Goal: Task Accomplishment & Management: Manage account settings

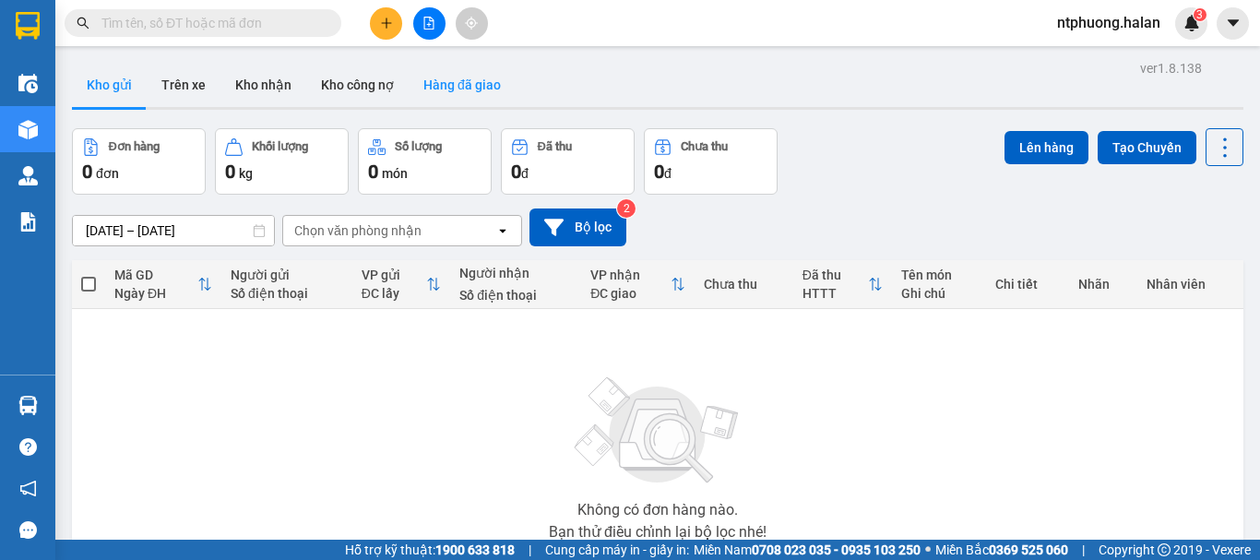
click at [431, 87] on button "Hàng đã giao" at bounding box center [462, 85] width 107 height 44
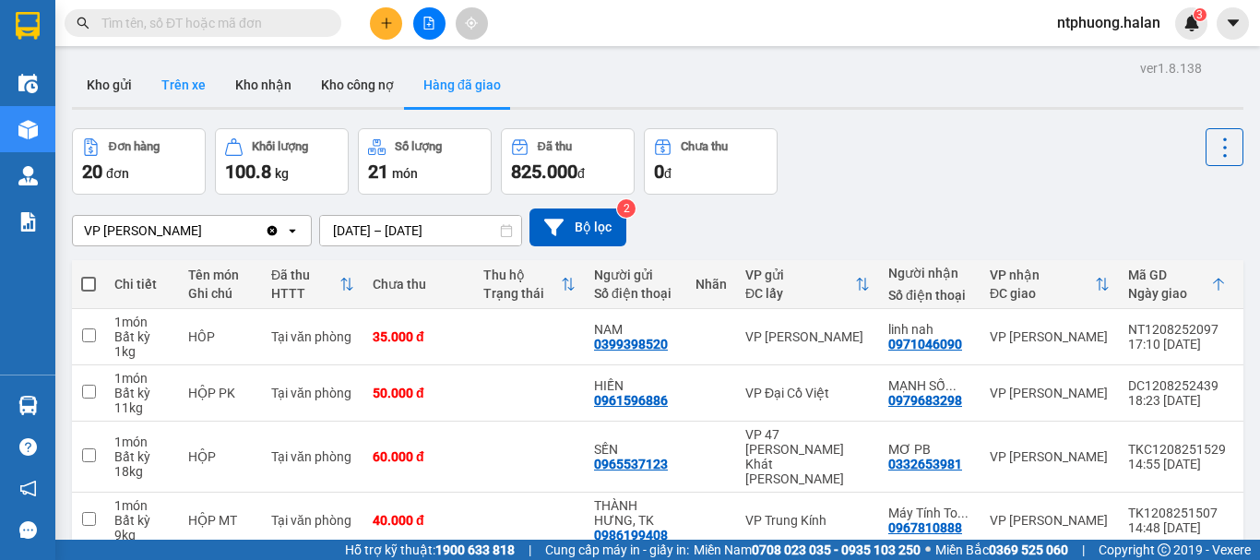
click at [177, 89] on button "Trên xe" at bounding box center [184, 85] width 74 height 44
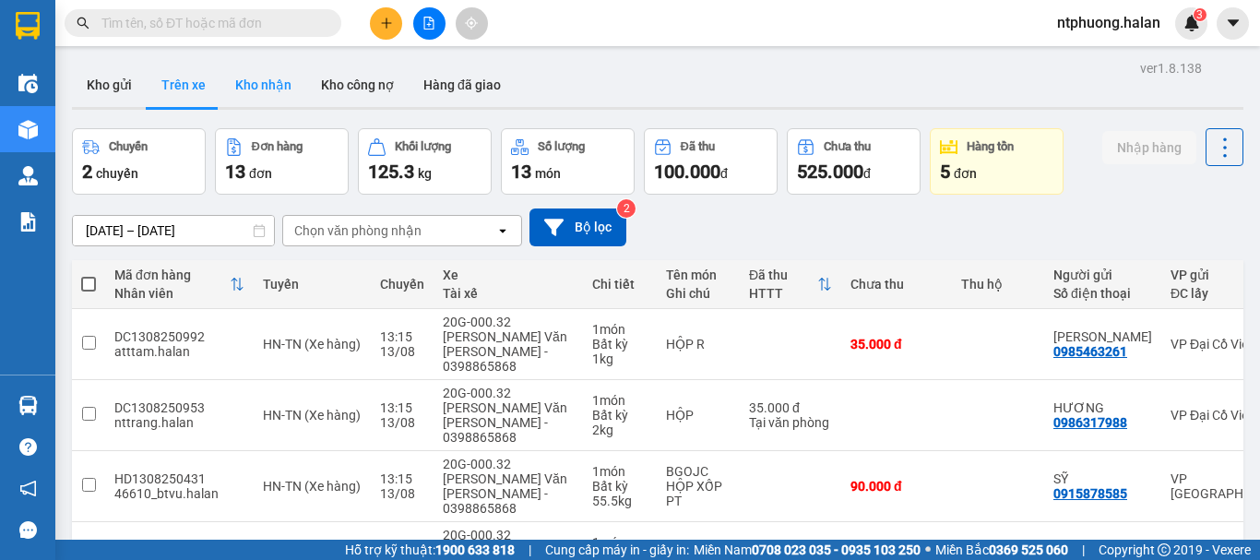
click at [255, 85] on button "Kho nhận" at bounding box center [264, 85] width 86 height 44
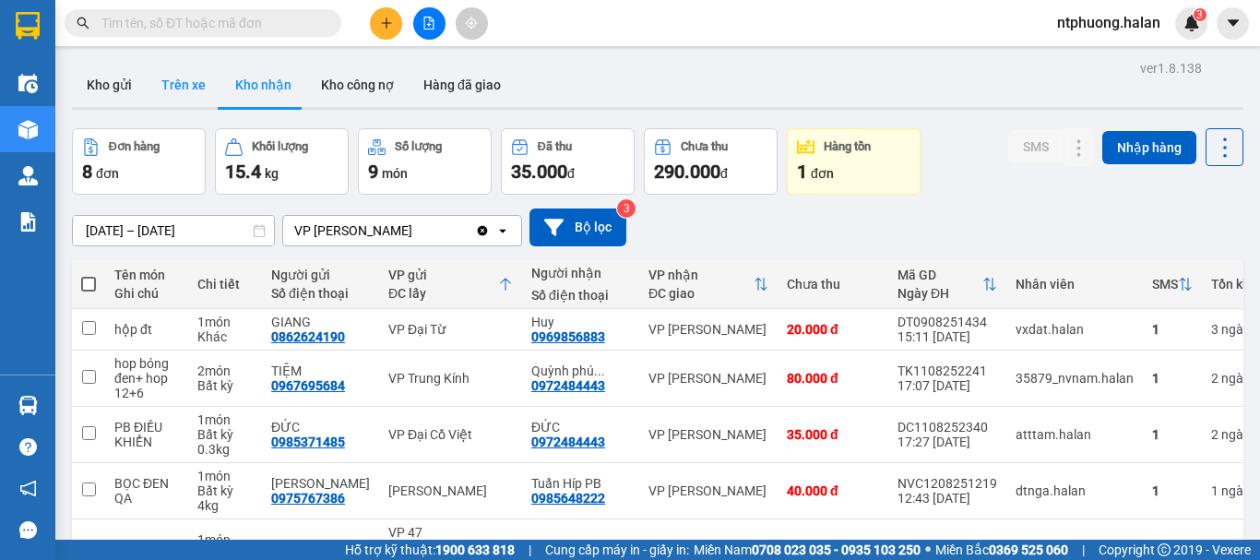
click at [179, 77] on button "Trên xe" at bounding box center [184, 85] width 74 height 44
type input "[DATE] – [DATE]"
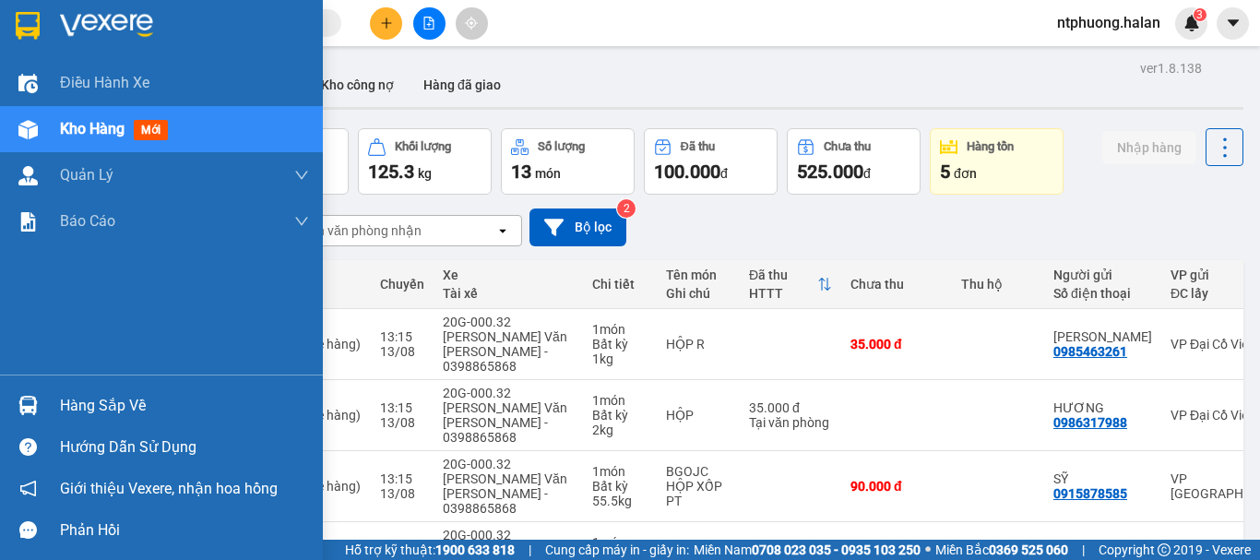
click at [154, 405] on div "Hàng sắp về" at bounding box center [184, 406] width 249 height 28
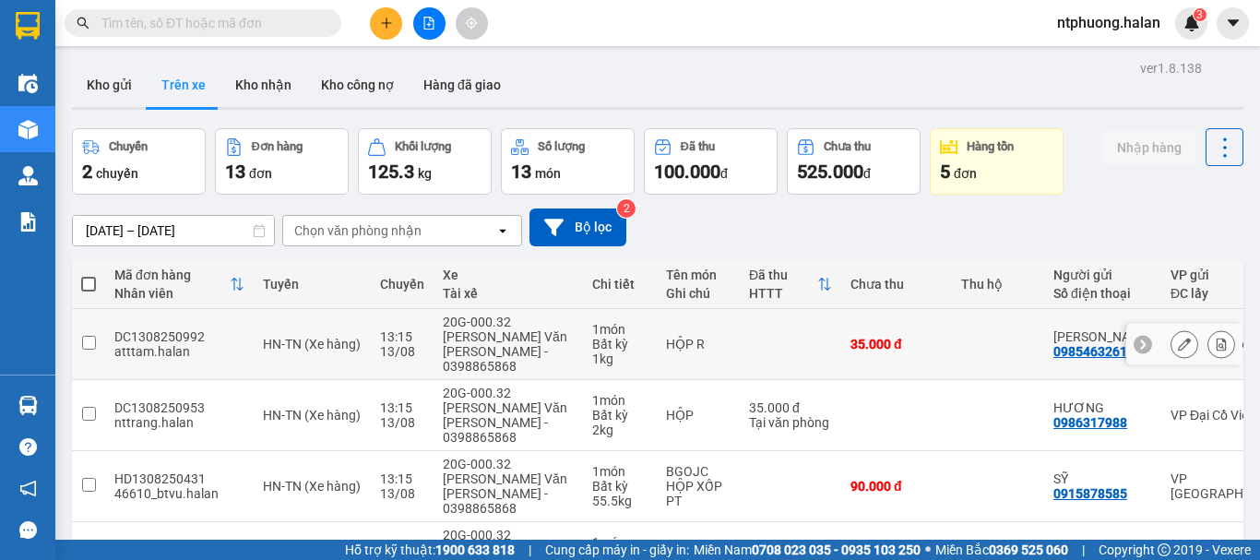
click at [961, 326] on section "Kết quả tìm kiếm ( 0 ) Bộ lọc No Data ntphuong.halan 3 Điều hành xe Kho hàng mớ…" at bounding box center [630, 280] width 1260 height 560
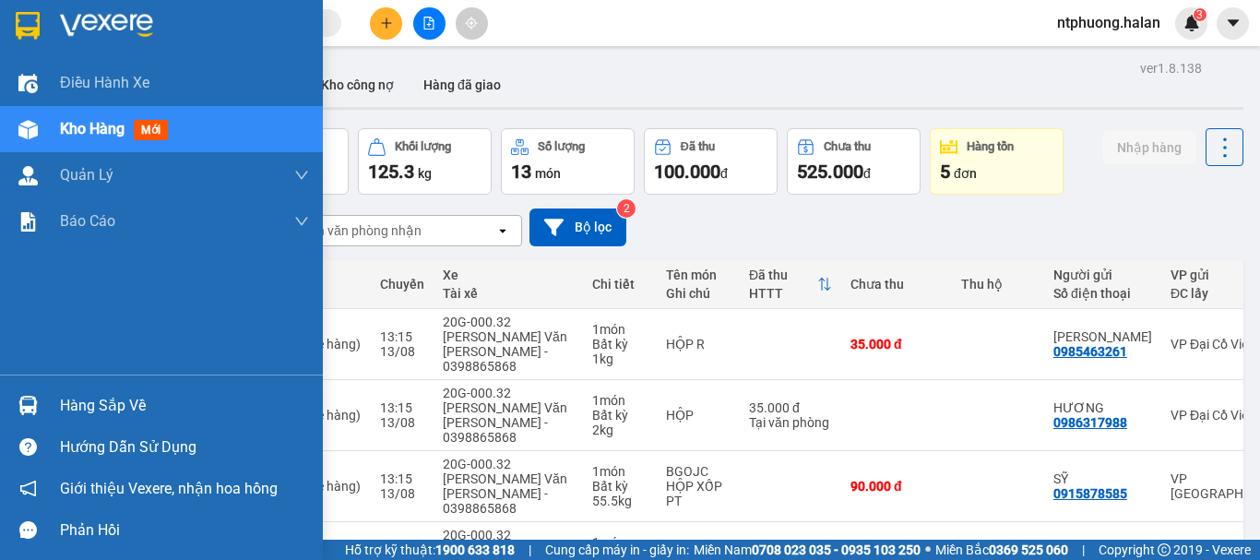
drag, startPoint x: 101, startPoint y: 412, endPoint x: 174, endPoint y: 405, distance: 74.1
click at [104, 409] on div "Hàng sắp về" at bounding box center [184, 406] width 249 height 28
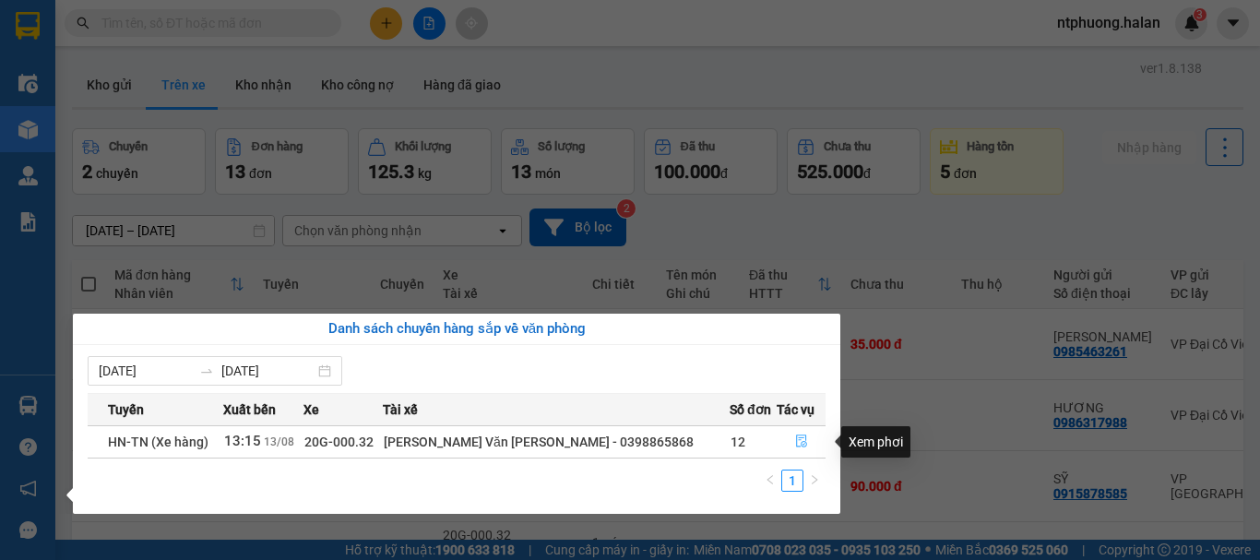
click at [803, 446] on button "button" at bounding box center [801, 442] width 47 height 30
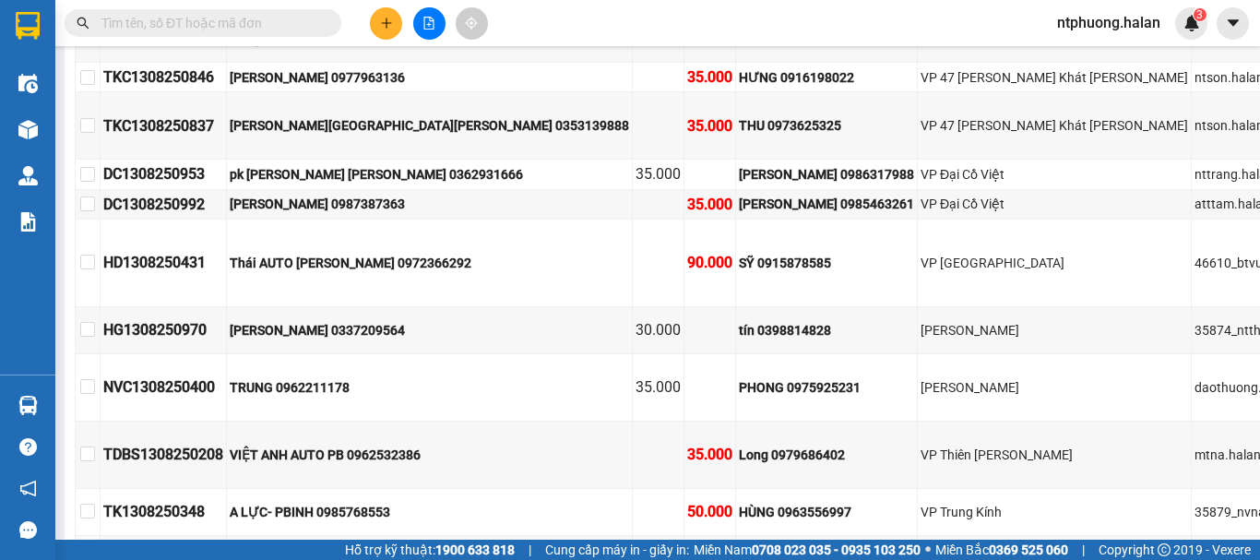
scroll to position [555, 0]
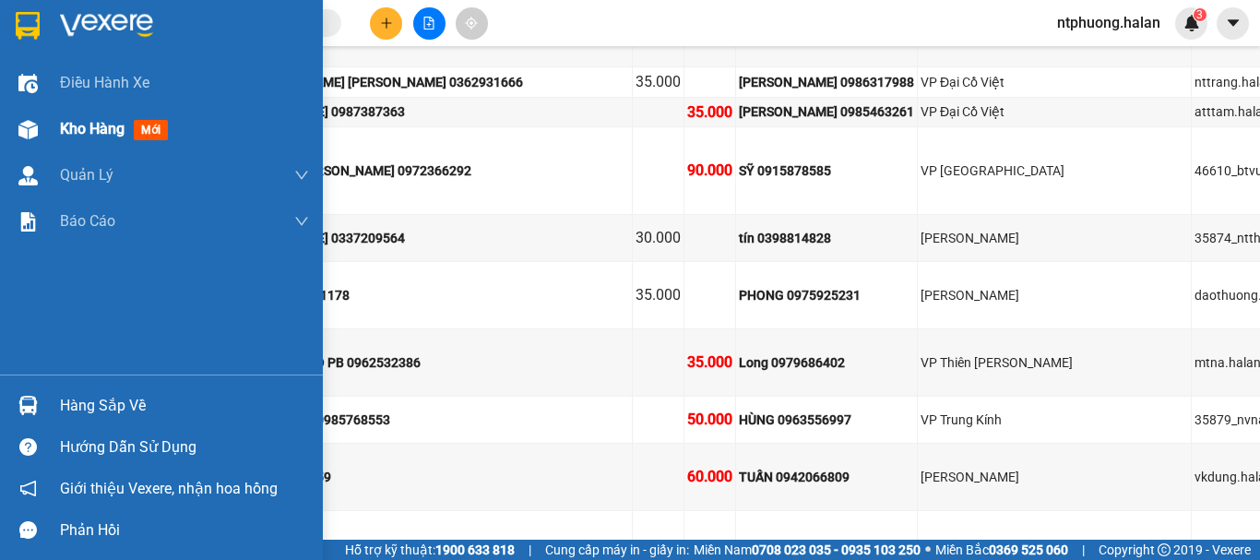
click at [89, 125] on span "Kho hàng" at bounding box center [92, 129] width 65 height 18
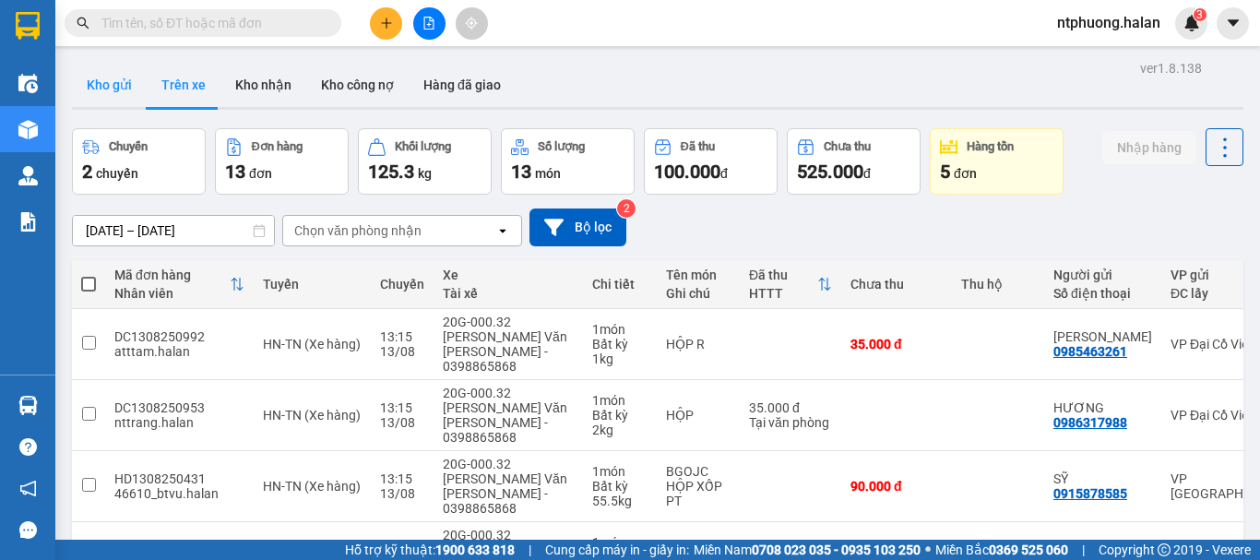
click at [129, 94] on button "Kho gửi" at bounding box center [109, 85] width 75 height 44
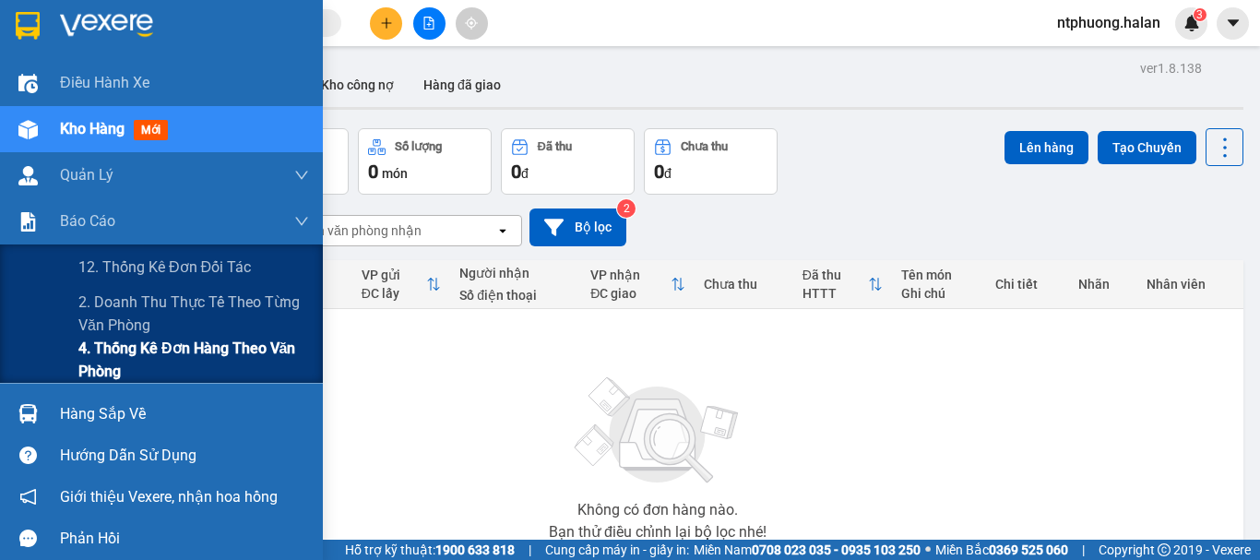
drag, startPoint x: 113, startPoint y: 364, endPoint x: 125, endPoint y: 357, distance: 13.6
click at [116, 362] on span "4. Thống kê đơn hàng theo văn phòng" at bounding box center [193, 360] width 231 height 46
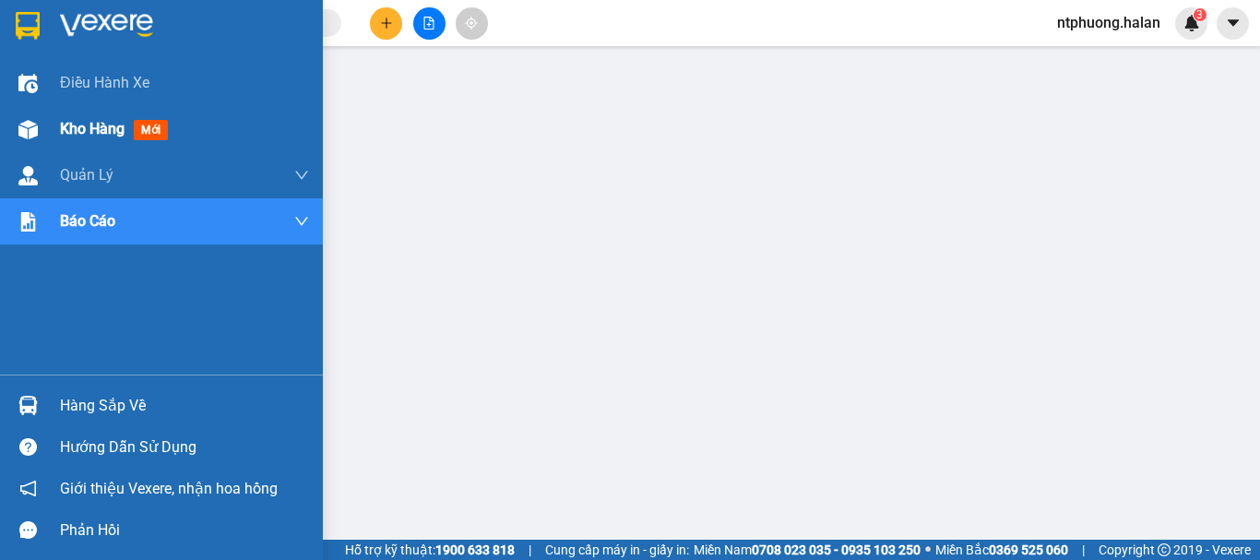
click at [82, 128] on span "Kho hàng" at bounding box center [92, 129] width 65 height 18
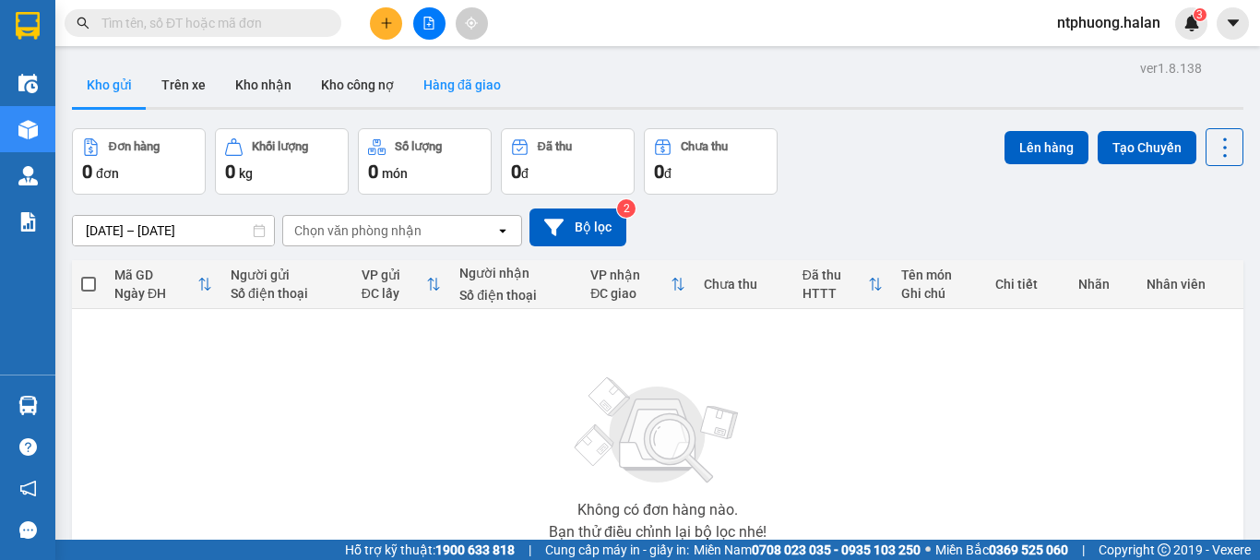
click at [494, 83] on button "Hàng đã giao" at bounding box center [462, 85] width 107 height 44
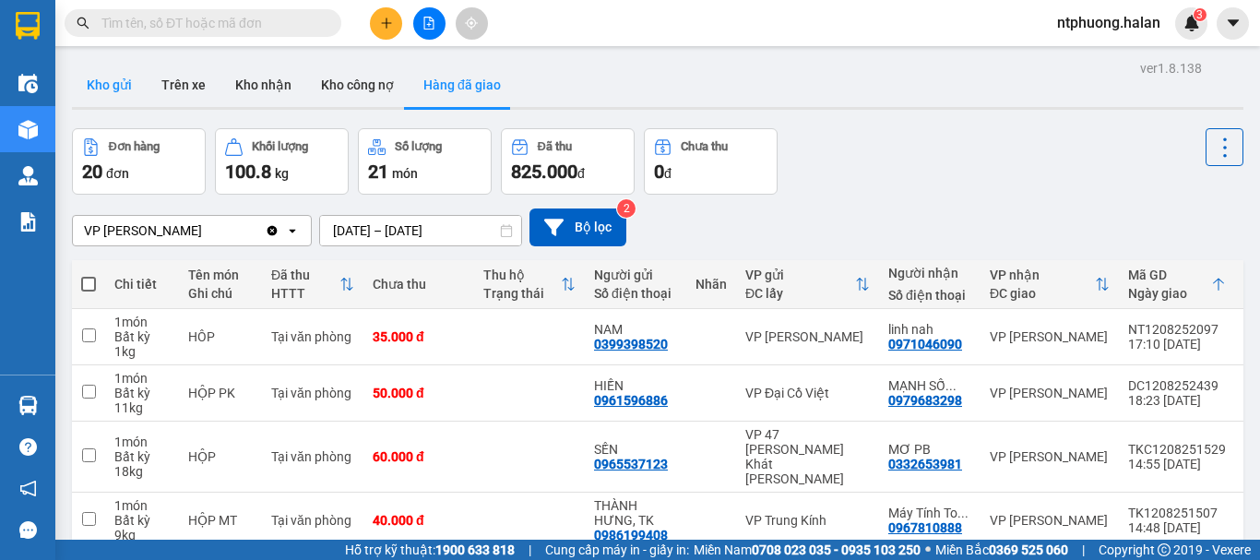
click at [118, 76] on button "Kho gửi" at bounding box center [109, 85] width 75 height 44
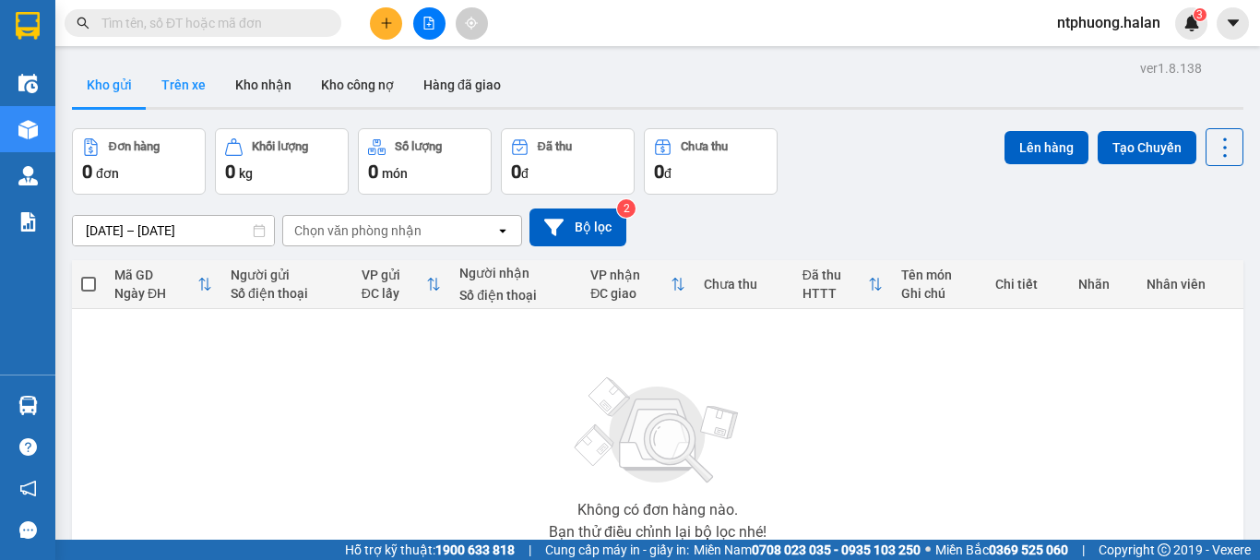
click at [184, 89] on button "Trên xe" at bounding box center [184, 85] width 74 height 44
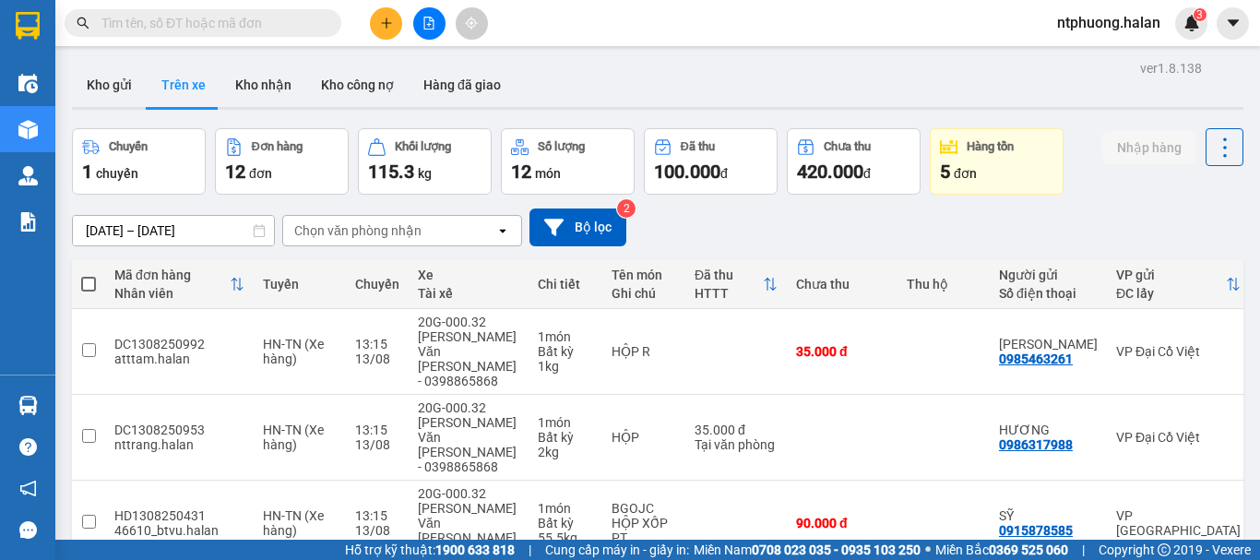
drag, startPoint x: 508, startPoint y: 253, endPoint x: 504, endPoint y: 235, distance: 18.1
click at [504, 235] on div "06/12/2011 – 13/08/2025 Press the down arrow key to interact with the calendar …" at bounding box center [658, 228] width 1172 height 66
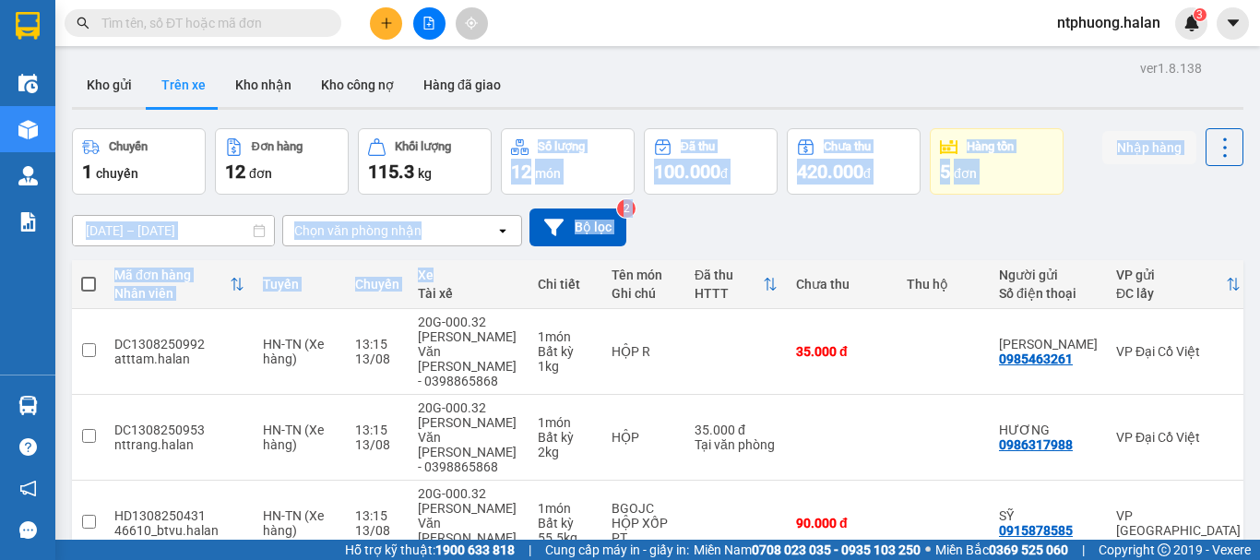
drag, startPoint x: 448, startPoint y: 280, endPoint x: 431, endPoint y: 179, distance: 102.1
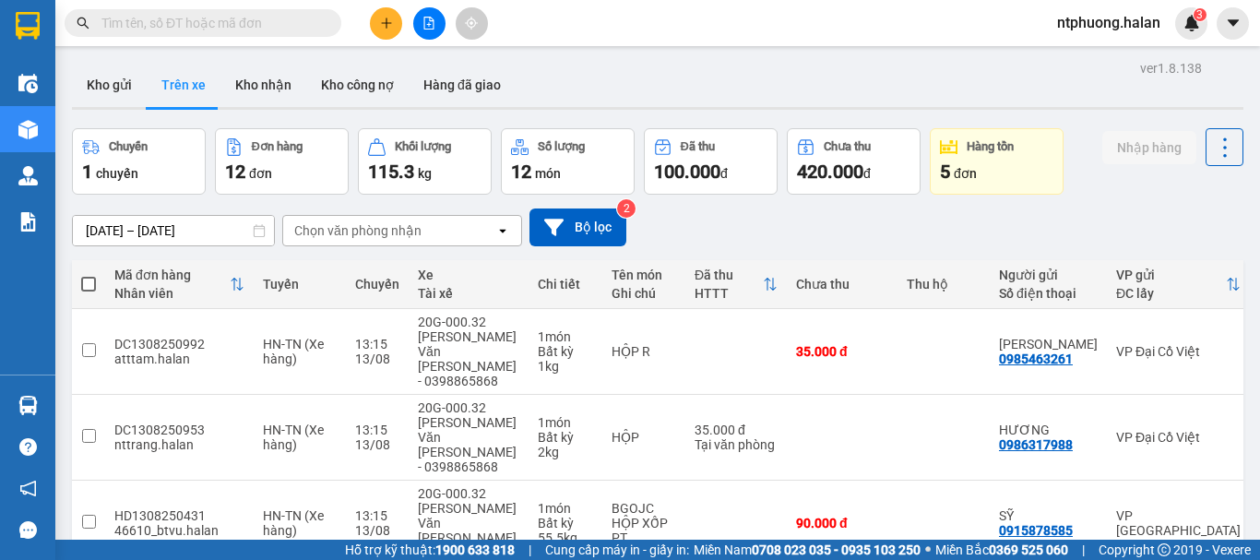
click at [898, 275] on th "Thu hộ" at bounding box center [944, 284] width 92 height 49
click at [103, 78] on button "Kho gửi" at bounding box center [109, 85] width 75 height 44
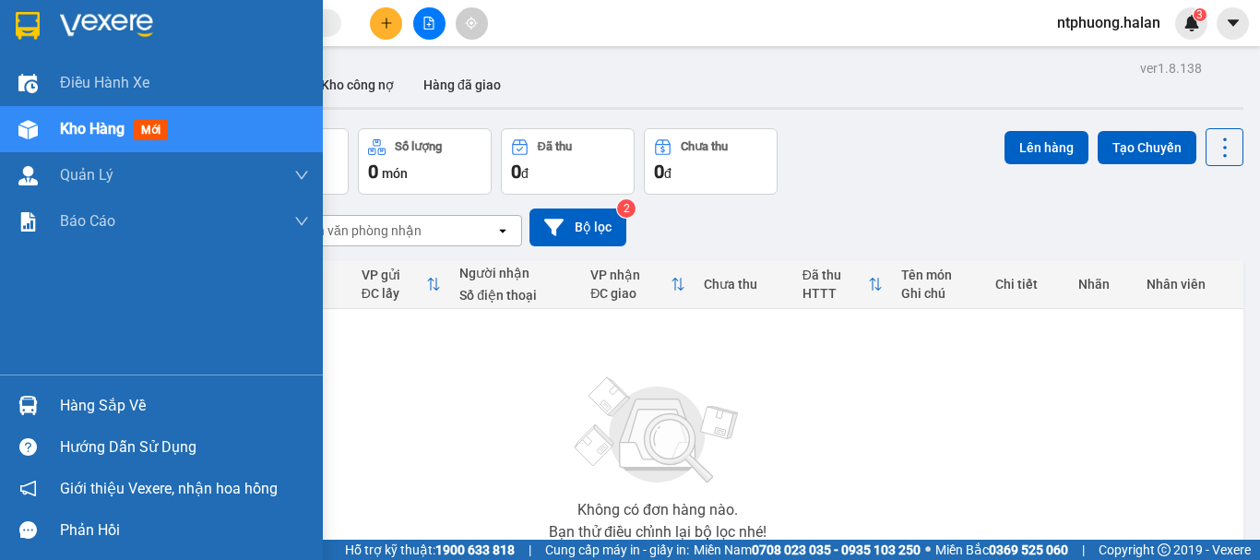
click at [100, 401] on div "Hàng sắp về" at bounding box center [184, 406] width 249 height 28
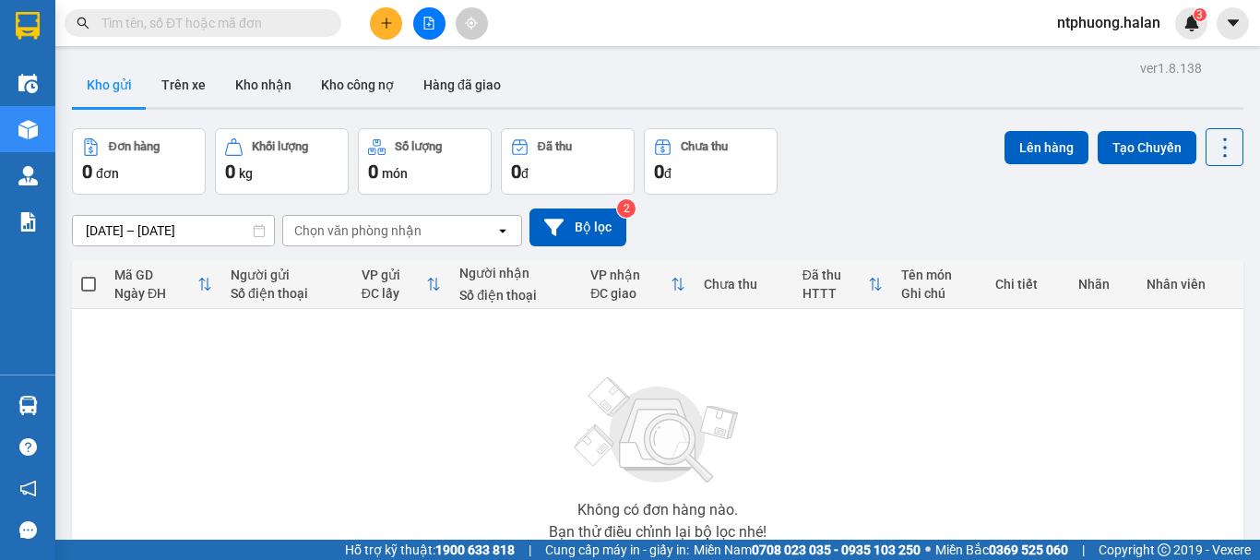
drag, startPoint x: 936, startPoint y: 410, endPoint x: 795, endPoint y: 360, distance: 149.7
click at [913, 407] on section "Kết quả tìm kiếm ( 0 ) Bộ lọc No Data ntphuong.halan 3 Điều hành xe Kho hàng mớ…" at bounding box center [630, 280] width 1260 height 560
click at [185, 77] on button "Trên xe" at bounding box center [184, 85] width 74 height 44
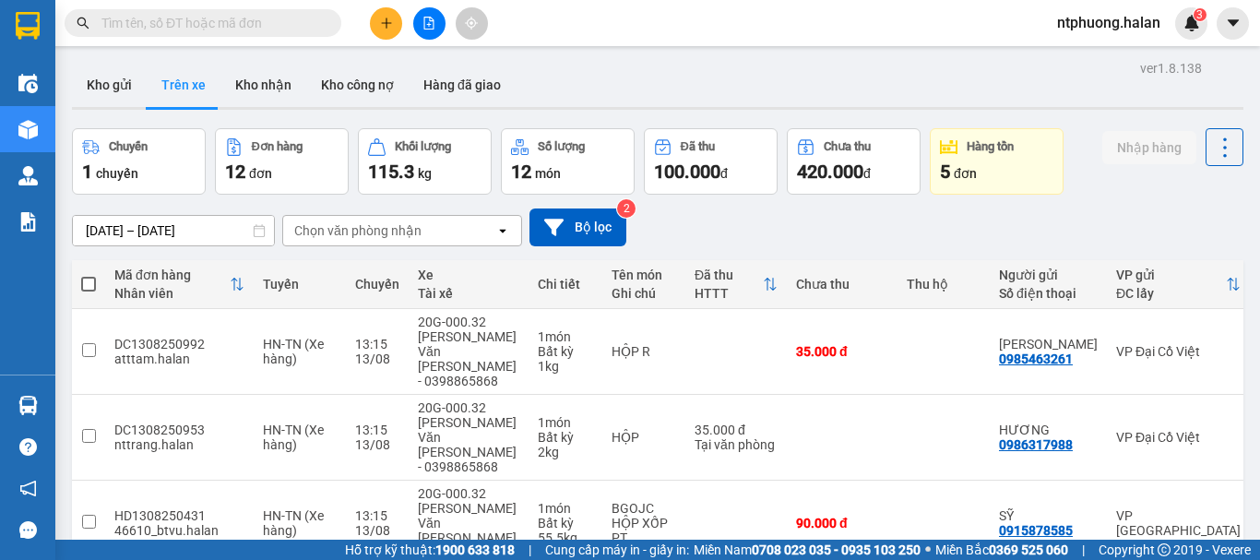
click at [236, 16] on input "text" at bounding box center [210, 23] width 218 height 20
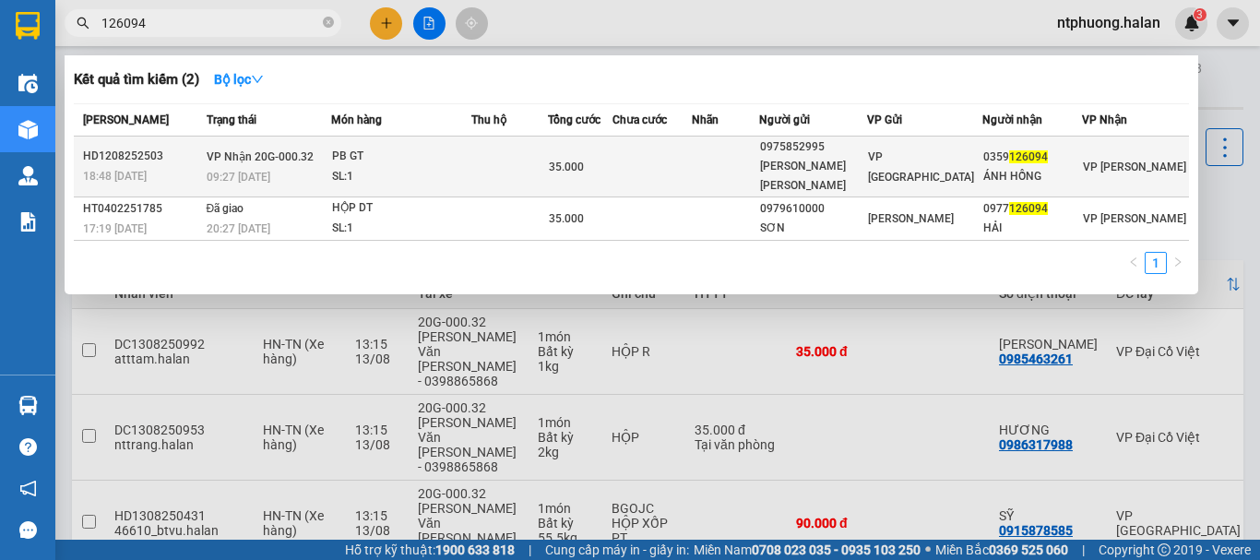
type input "126094"
click at [459, 167] on div "SL: 1" at bounding box center [401, 177] width 138 height 20
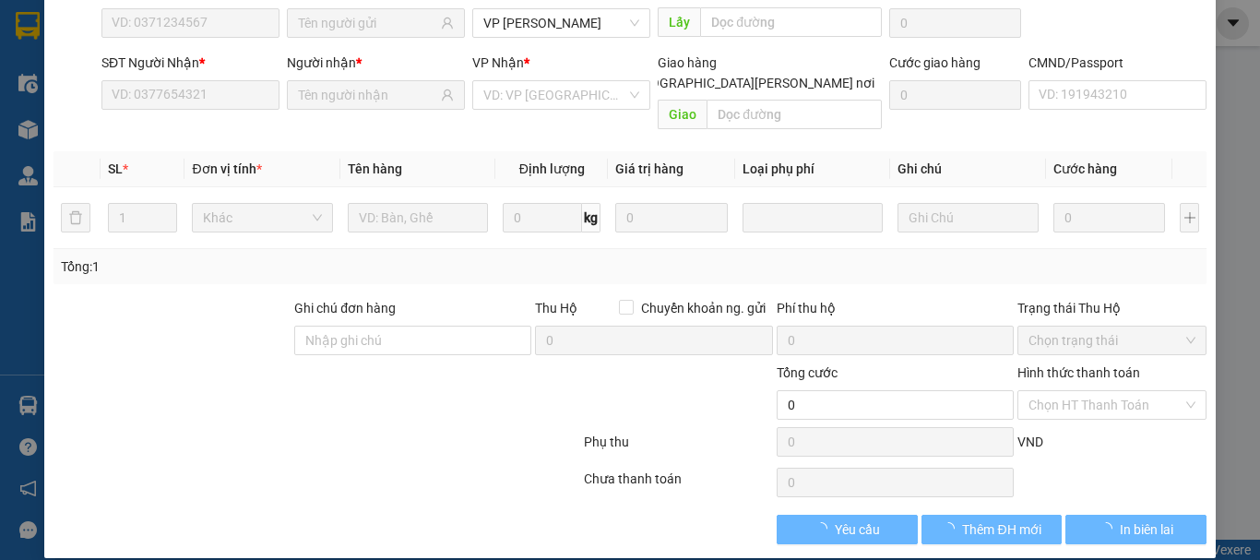
type input "0975852995"
type input "VŨ KIM LƯƠNG"
type input "0359126094"
type input "ÁNH HỒNG"
type input "35.000"
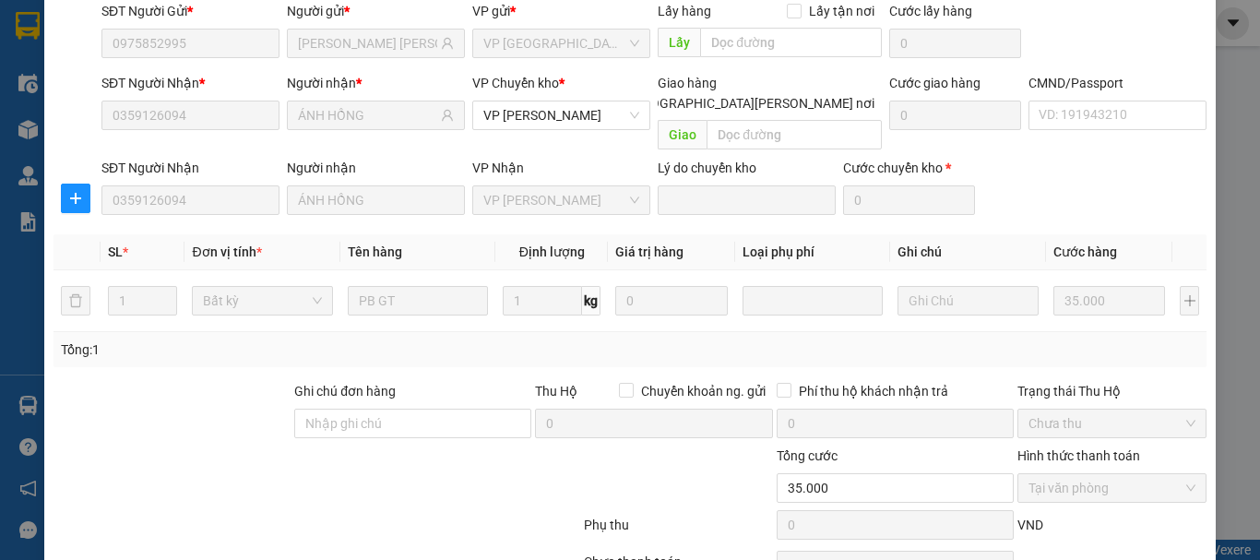
scroll to position [226, 0]
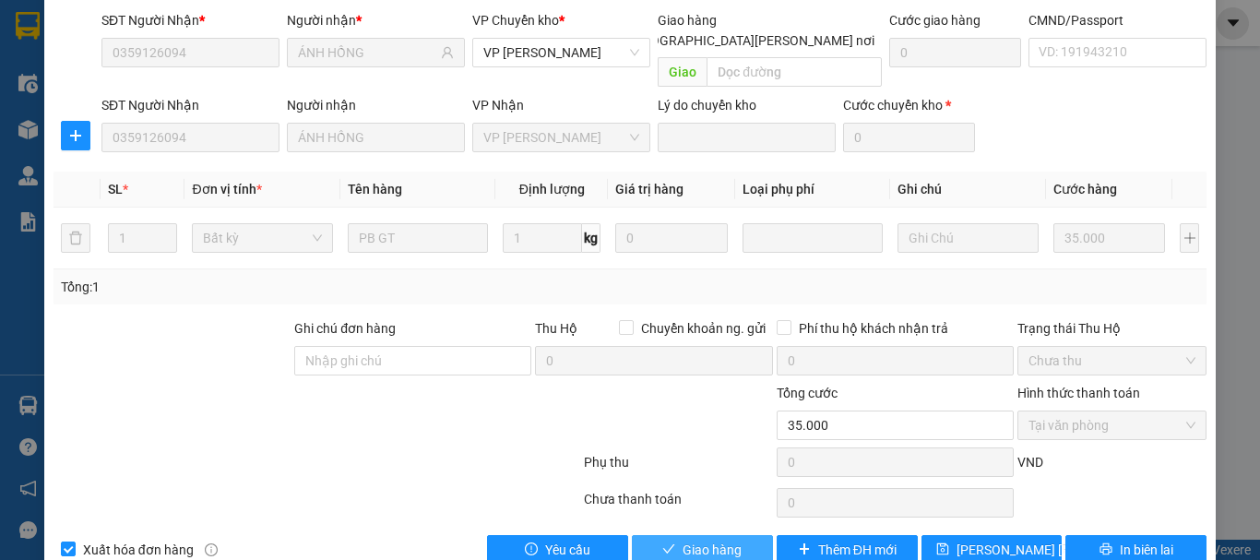
drag, startPoint x: 686, startPoint y: 506, endPoint x: 717, endPoint y: 477, distance: 42.5
click at [686, 540] on span "Giao hàng" at bounding box center [712, 550] width 59 height 20
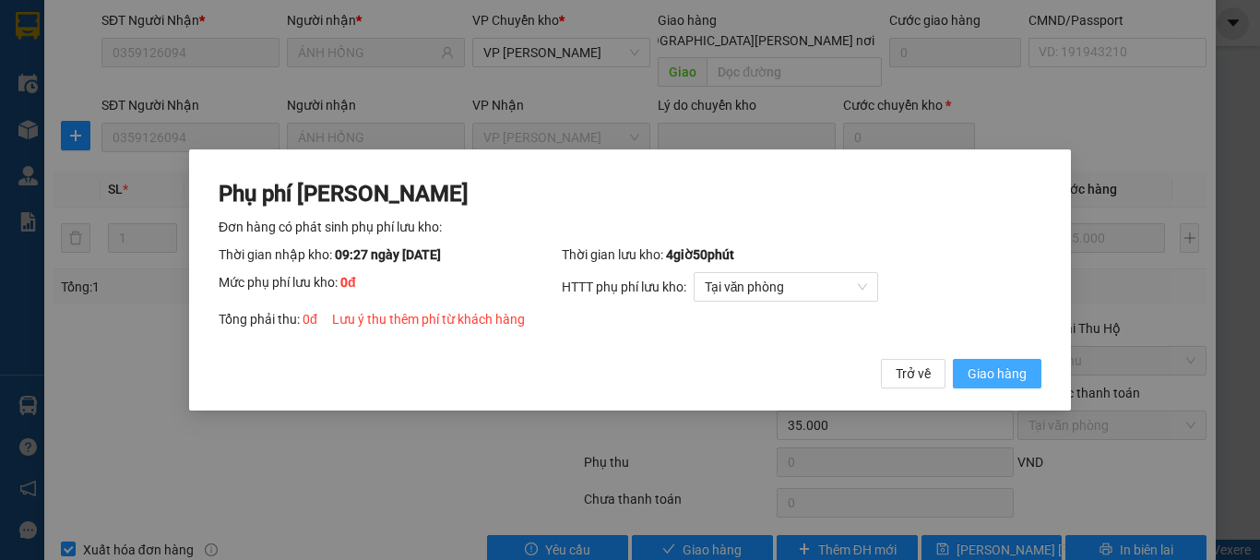
drag, startPoint x: 997, startPoint y: 372, endPoint x: 998, endPoint y: 346, distance: 25.9
click at [998, 372] on span "Giao hàng" at bounding box center [997, 374] width 59 height 20
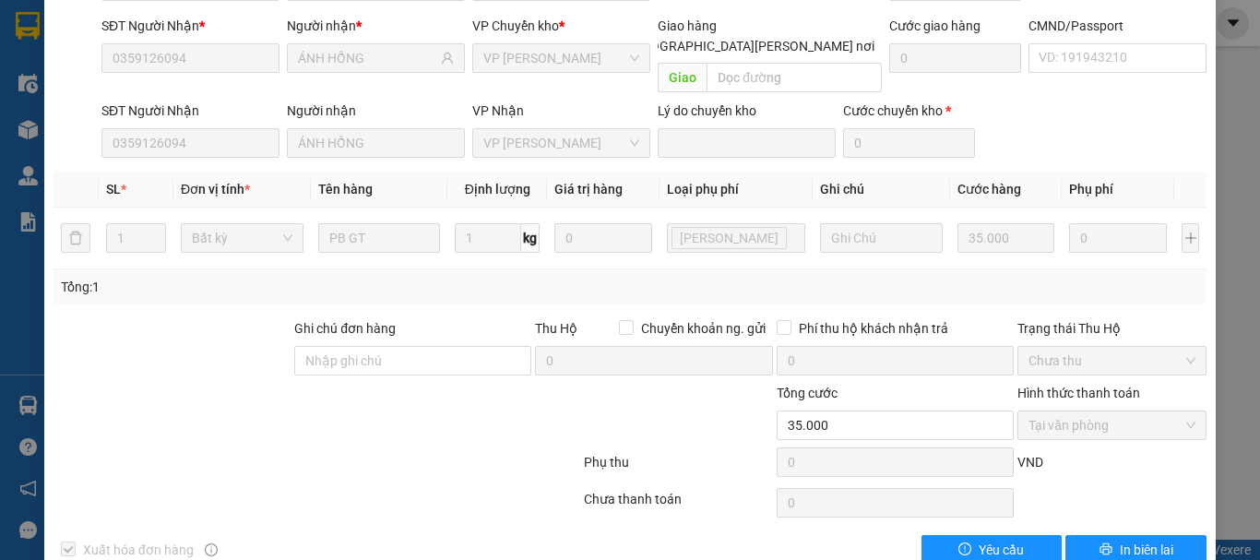
scroll to position [0, 0]
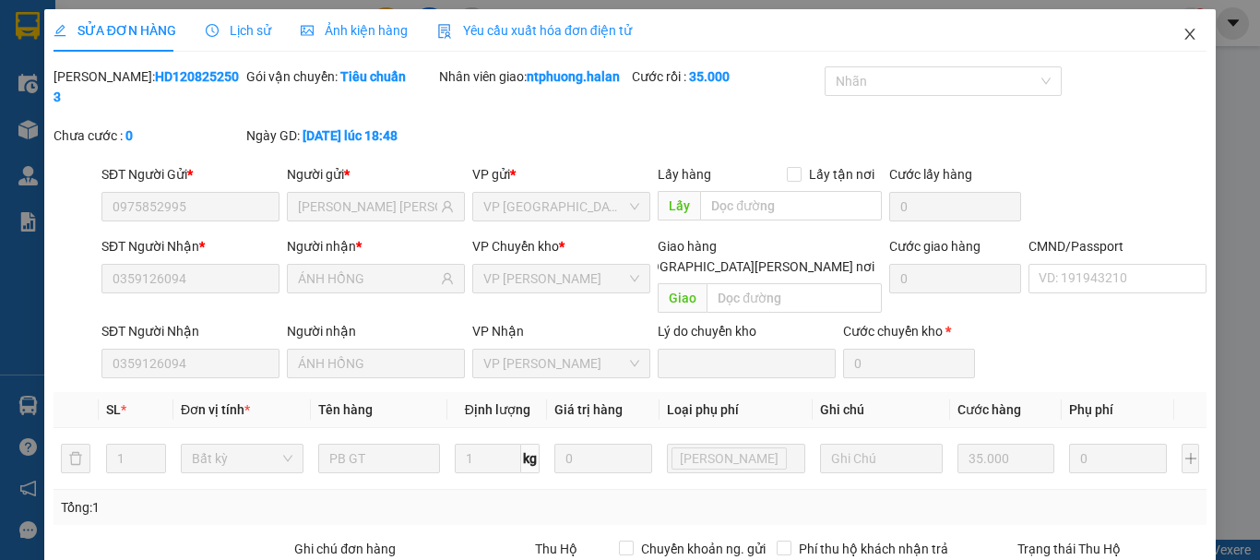
click at [1183, 33] on icon "close" at bounding box center [1190, 34] width 15 height 15
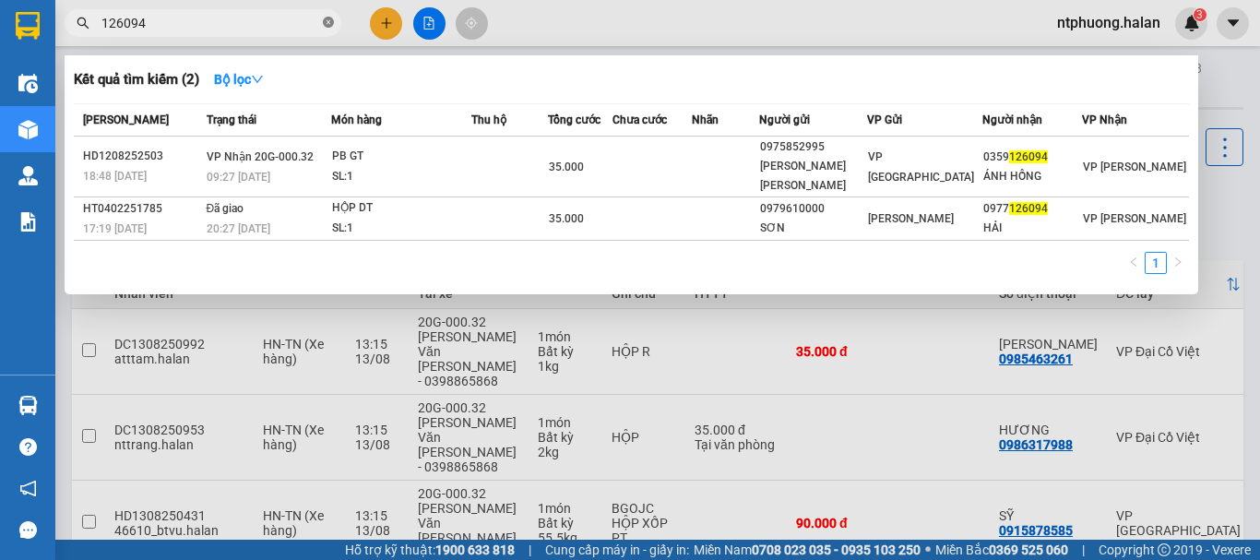
click at [332, 18] on icon "close-circle" at bounding box center [328, 22] width 11 height 11
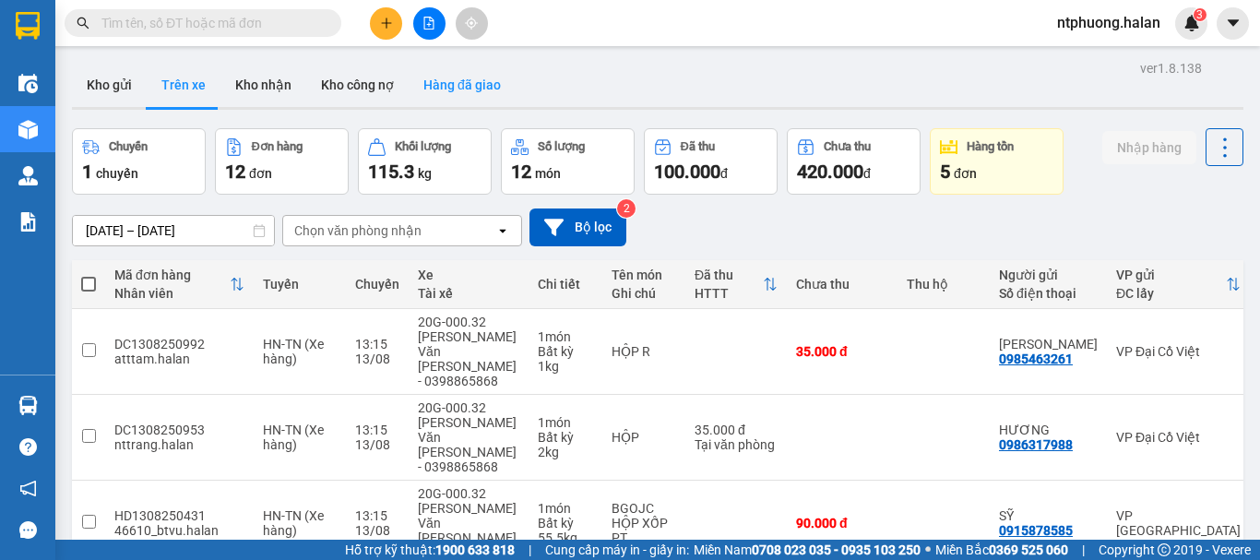
click at [487, 90] on button "Hàng đã giao" at bounding box center [462, 85] width 107 height 44
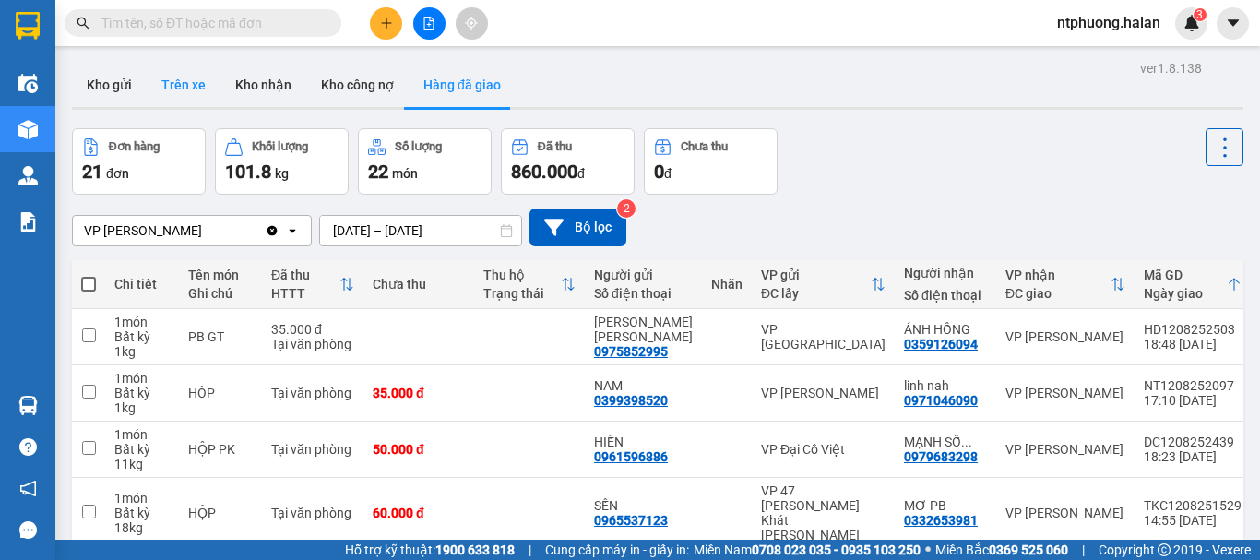
click at [176, 91] on button "Trên xe" at bounding box center [184, 85] width 74 height 44
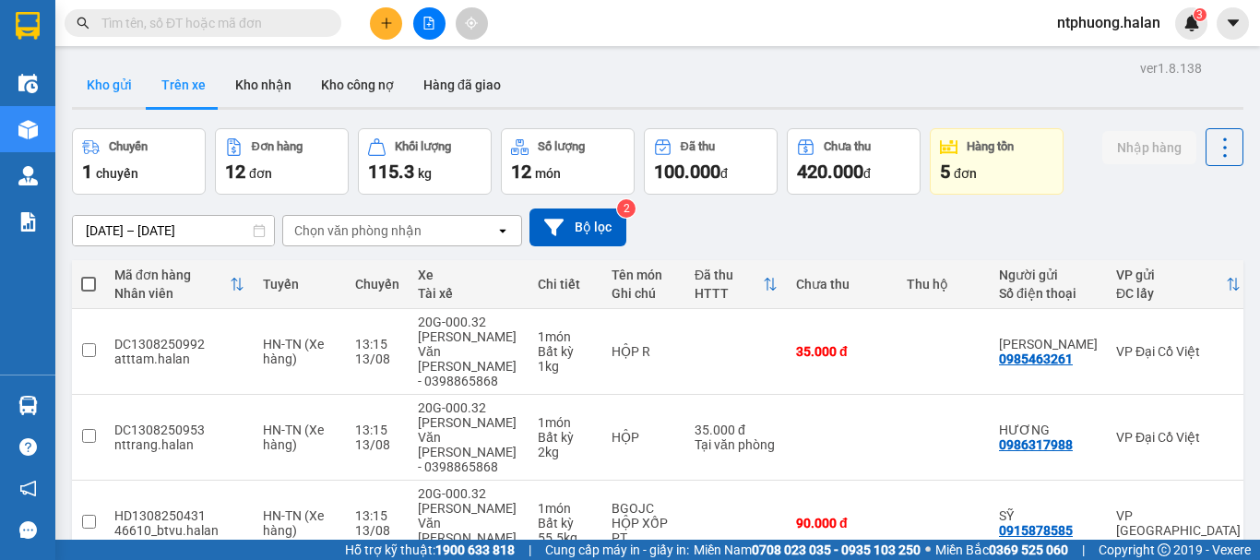
click at [112, 89] on button "Kho gửi" at bounding box center [109, 85] width 75 height 44
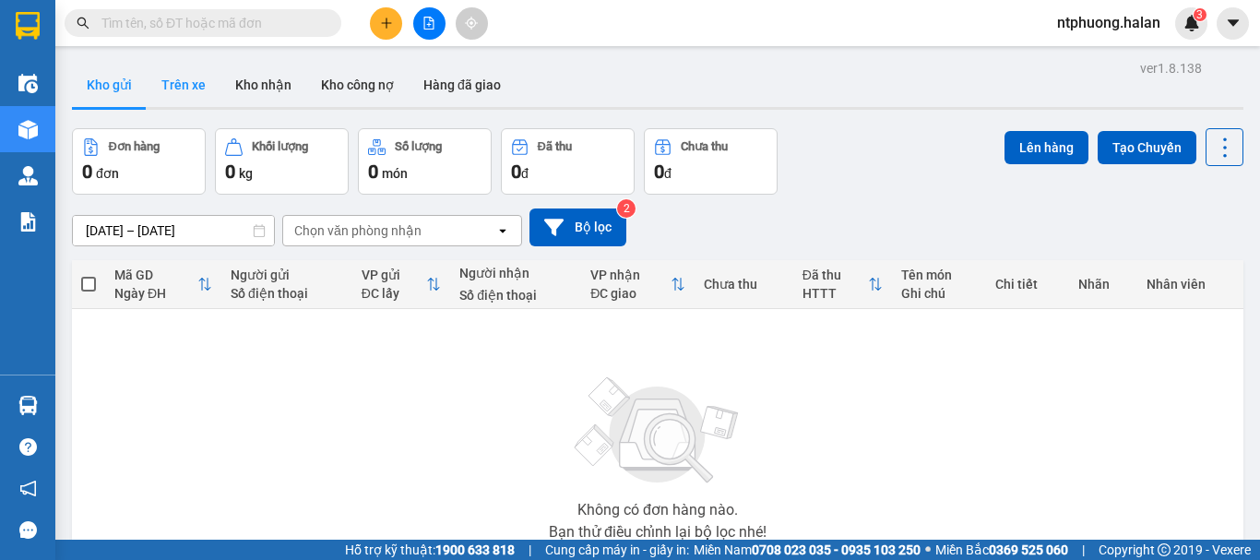
click at [212, 82] on button "Trên xe" at bounding box center [184, 85] width 74 height 44
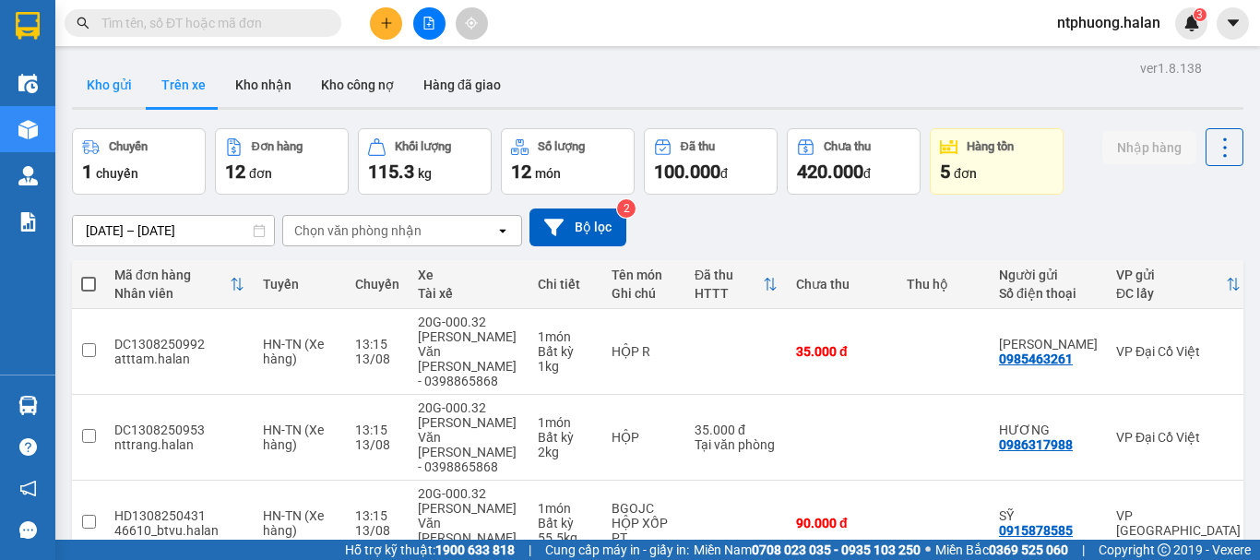
click at [97, 93] on button "Kho gửi" at bounding box center [109, 85] width 75 height 44
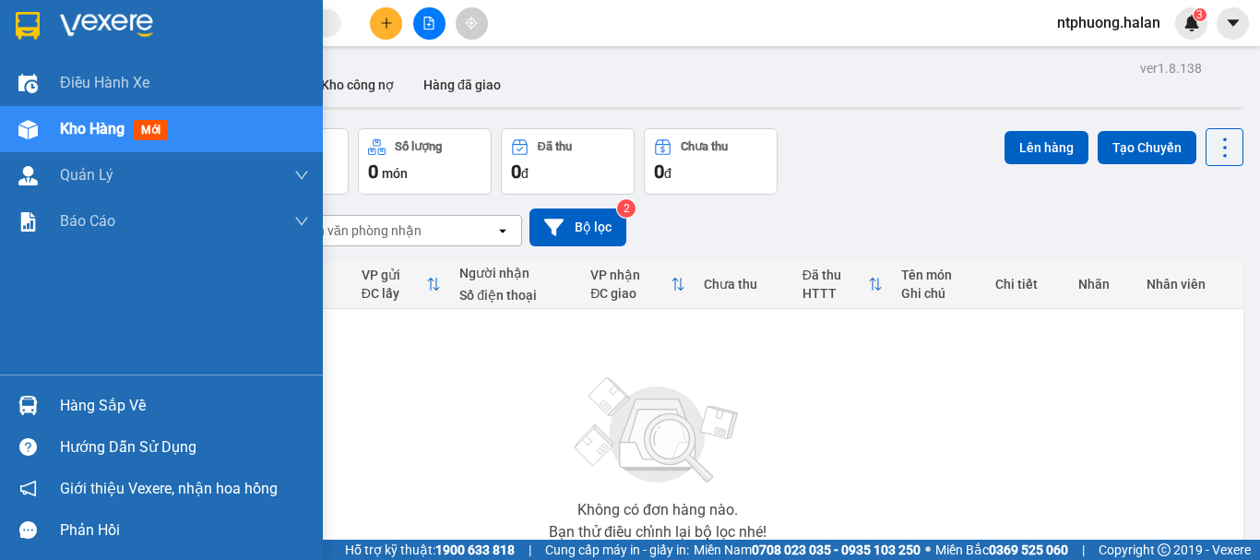
click at [118, 412] on div "Hàng sắp về" at bounding box center [184, 406] width 249 height 28
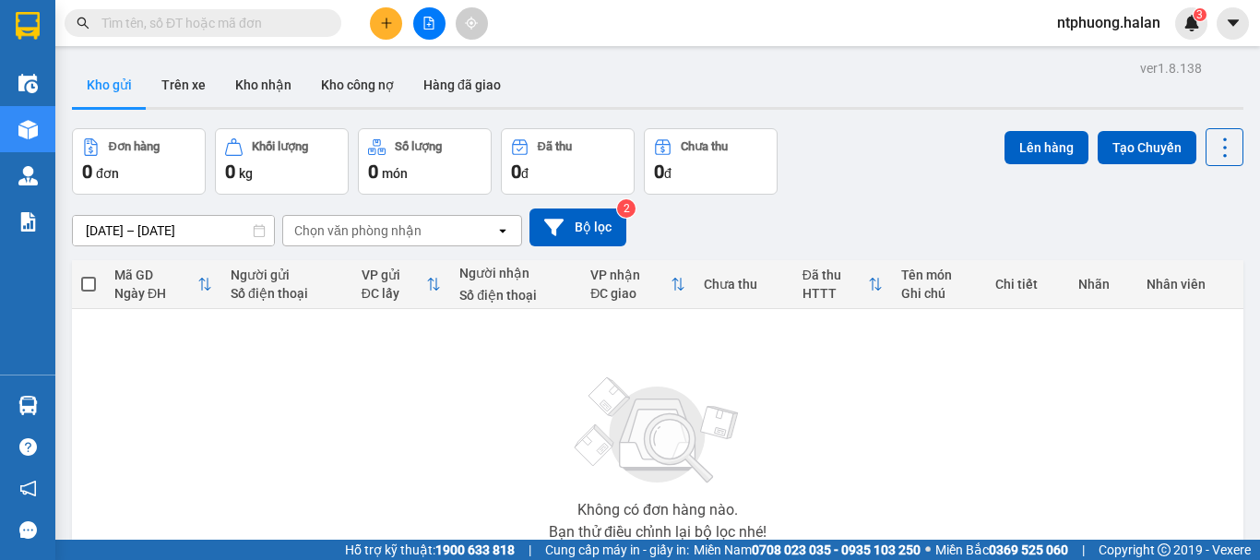
click at [189, 89] on section "Kết quả tìm kiếm ( 2 ) Bộ lọc Mã ĐH Trạng thái Món hàng Thu hộ Tổng cước Chưa c…" at bounding box center [630, 280] width 1260 height 560
click at [189, 89] on button "Trên xe" at bounding box center [184, 85] width 74 height 44
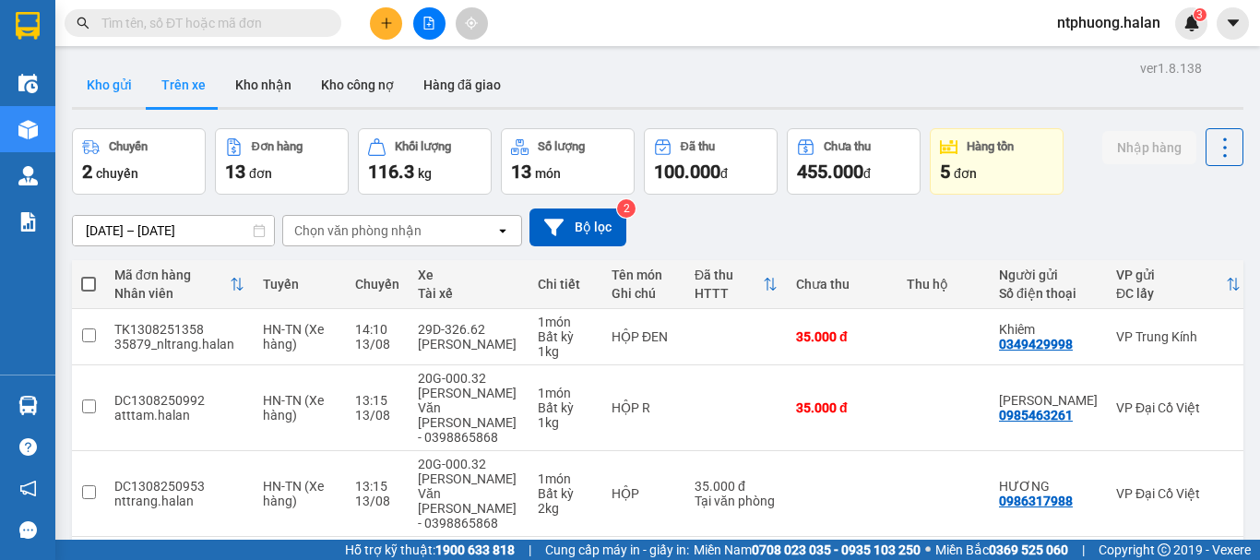
click at [92, 81] on button "Kho gửi" at bounding box center [109, 85] width 75 height 44
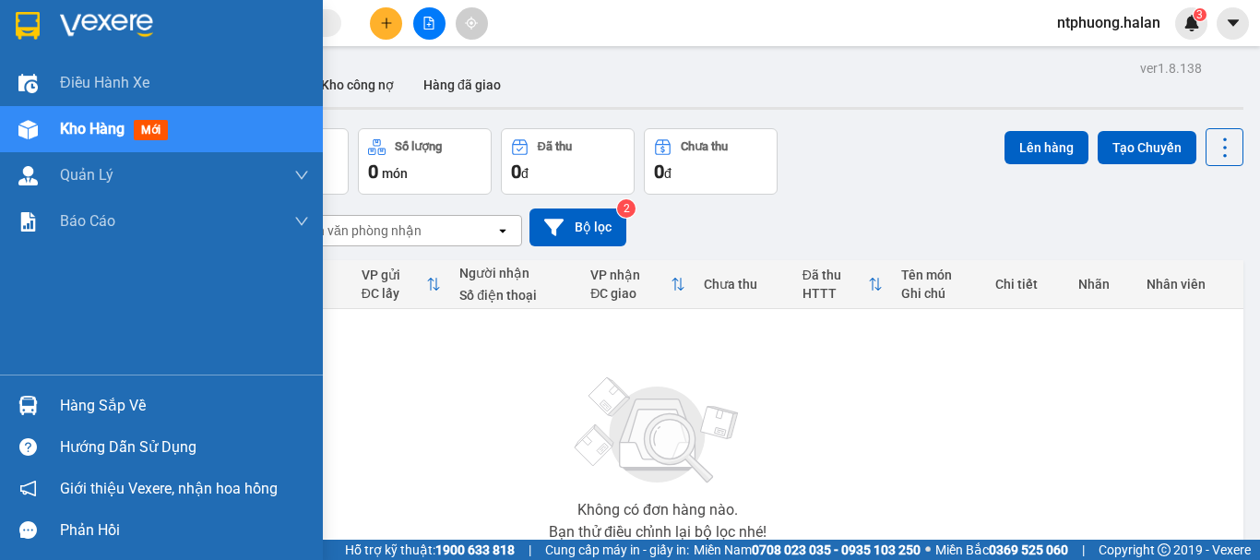
click at [137, 409] on div "Hàng sắp về" at bounding box center [184, 406] width 249 height 28
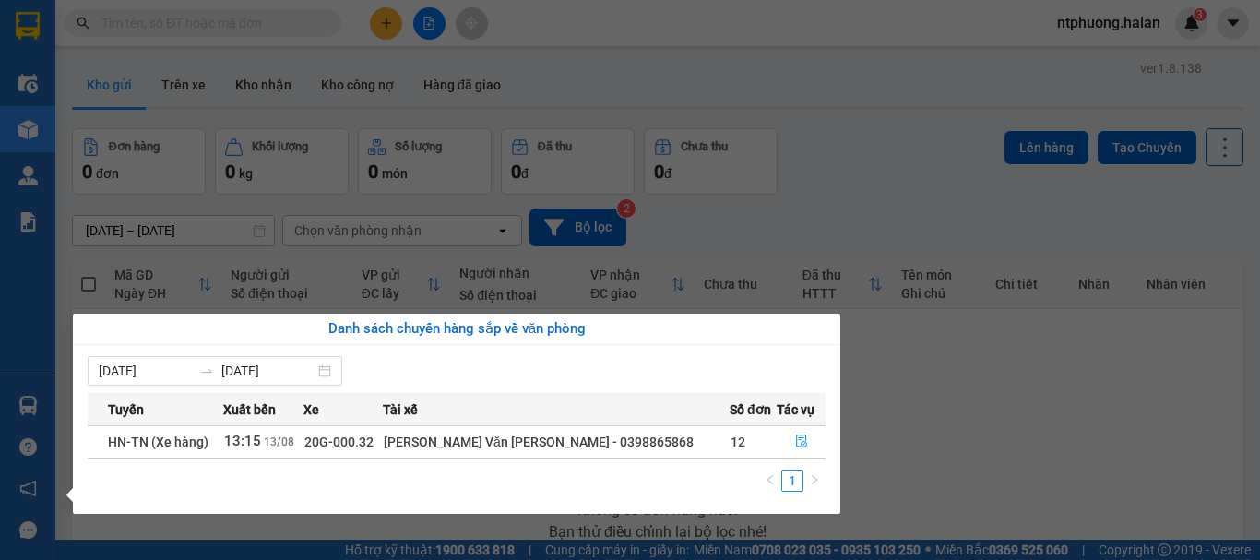
click at [1004, 447] on section "Kết quả tìm kiếm ( 2 ) Bộ lọc Mã ĐH Trạng thái Món hàng Thu hộ Tổng cước Chưa c…" at bounding box center [630, 280] width 1260 height 560
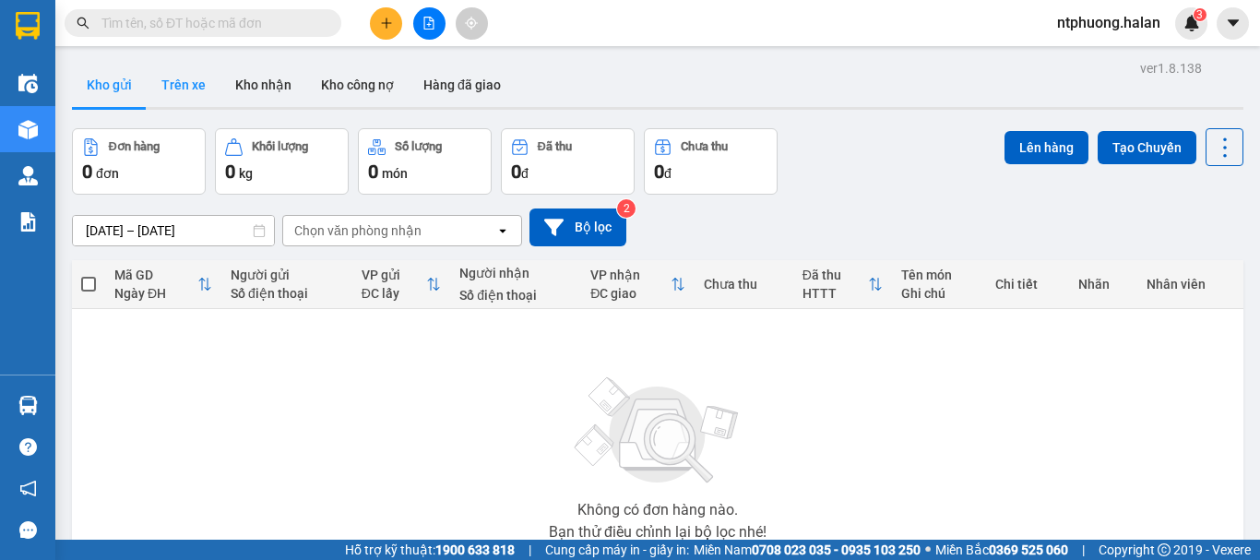
click at [179, 77] on button "Trên xe" at bounding box center [184, 85] width 74 height 44
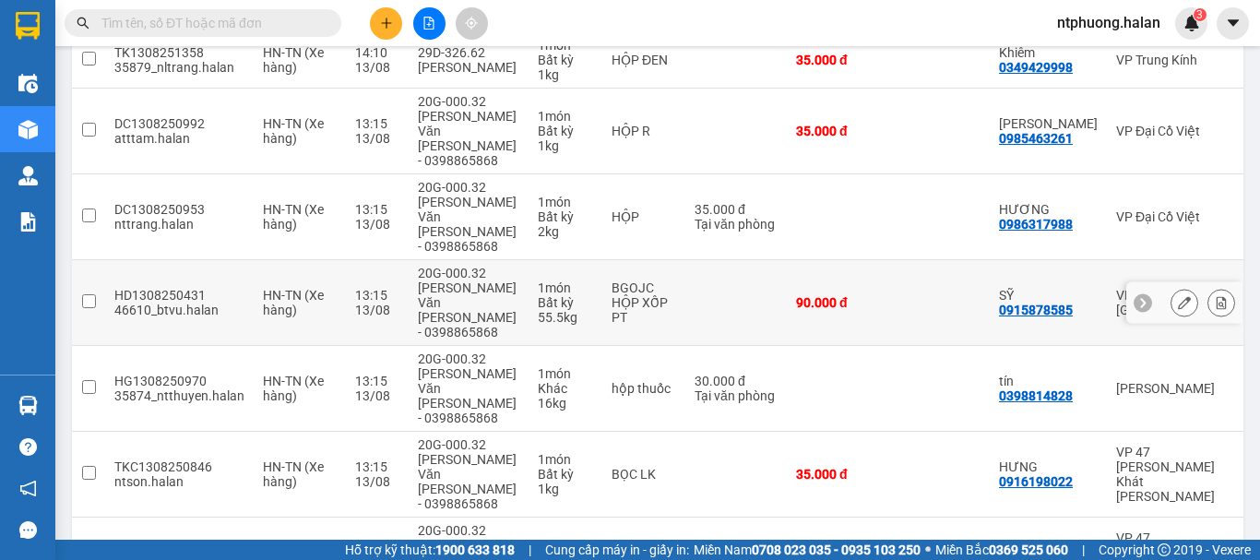
scroll to position [369, 0]
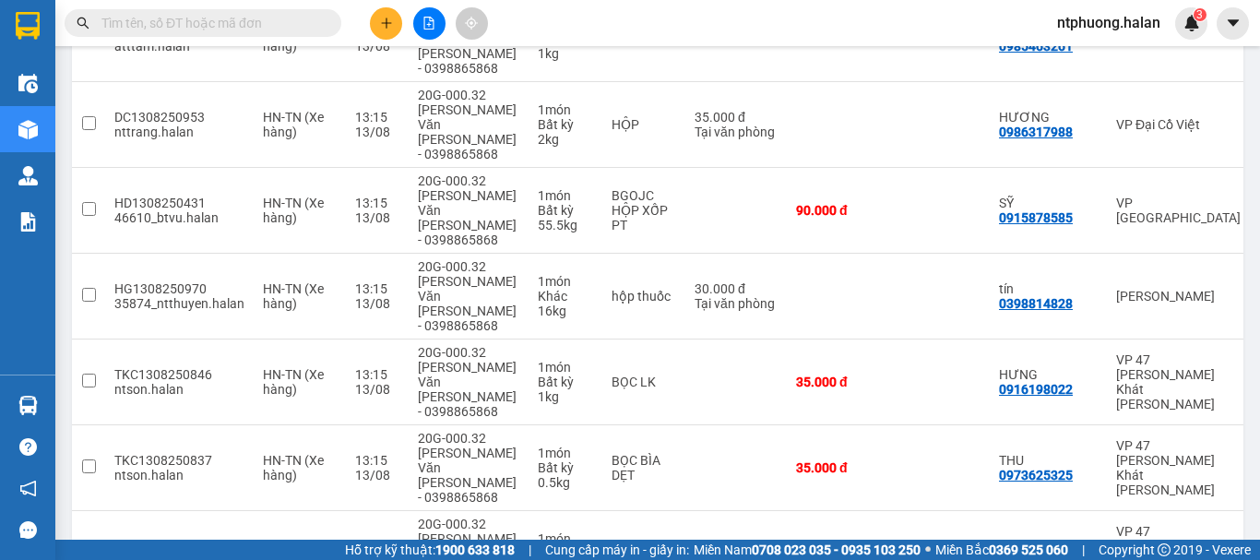
checkbox input "true"
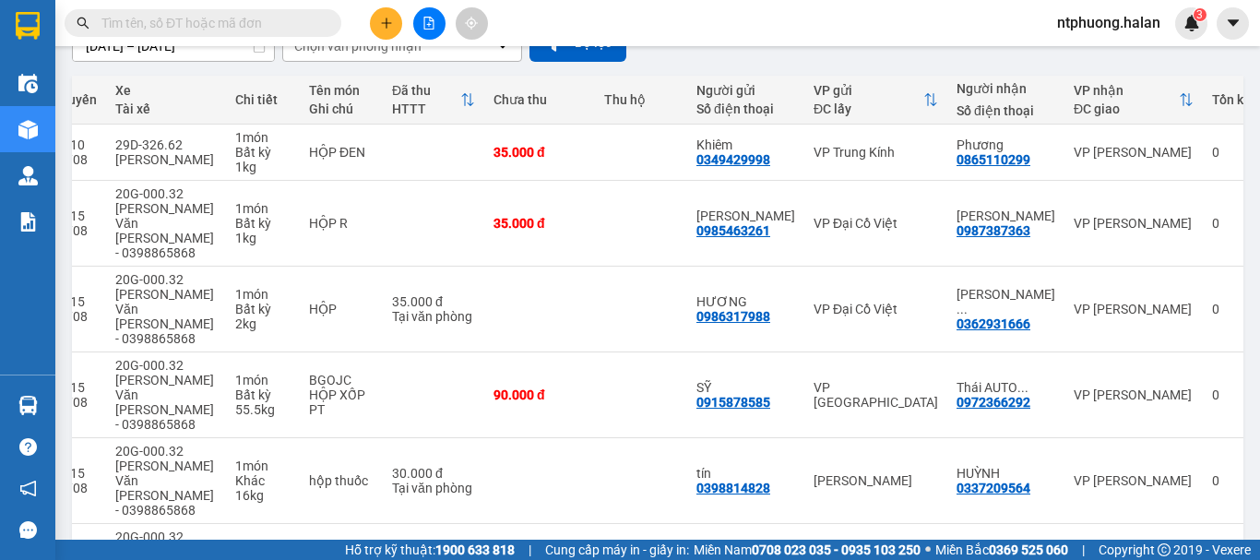
scroll to position [277, 0]
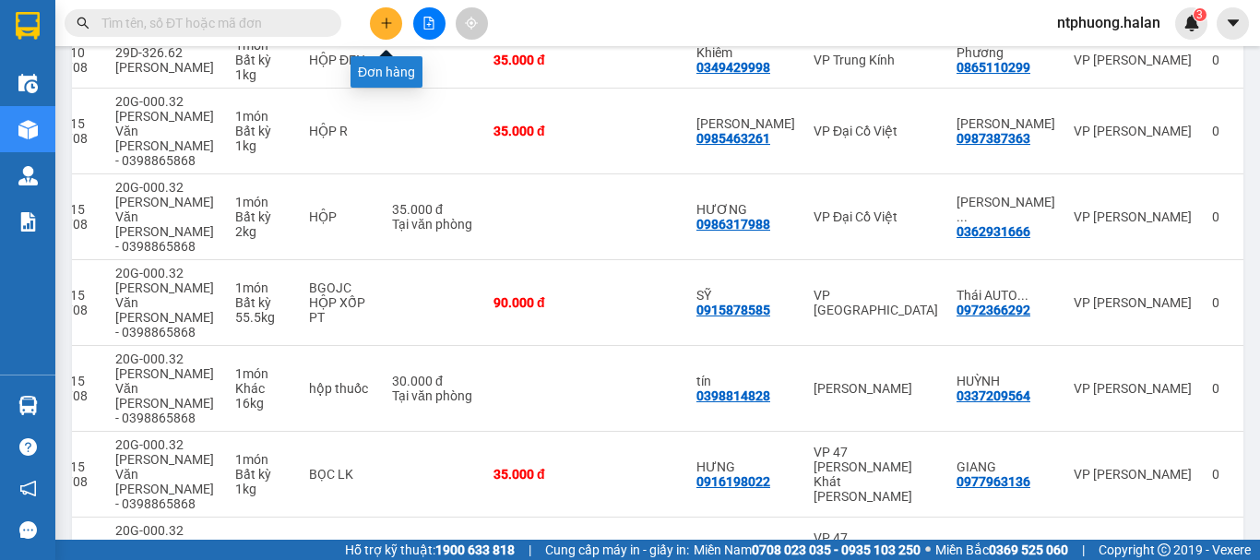
click at [393, 27] on button at bounding box center [386, 23] width 32 height 32
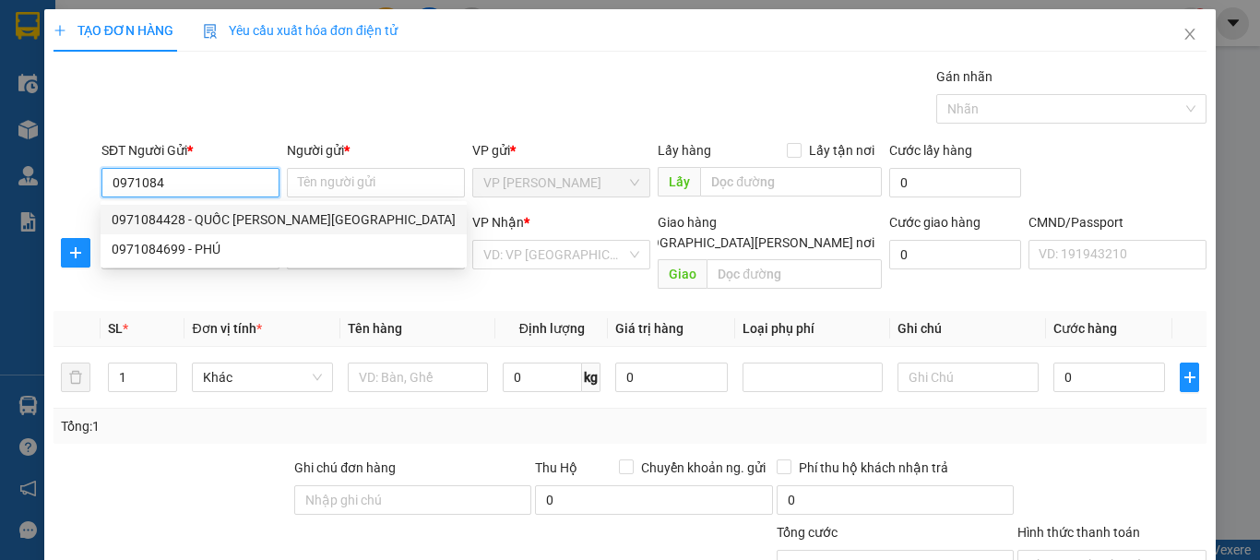
click at [162, 226] on div "0971084428 - QUỐC BÌNH - PB" at bounding box center [284, 219] width 344 height 20
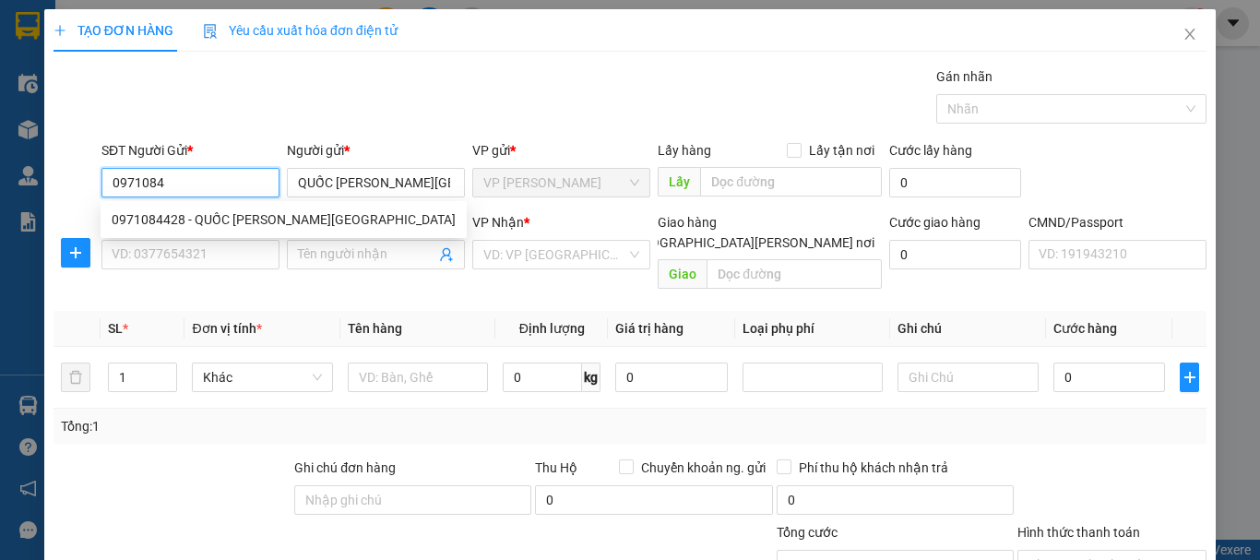
type input "0971084428"
type input "QUỐC BÌNH - PB"
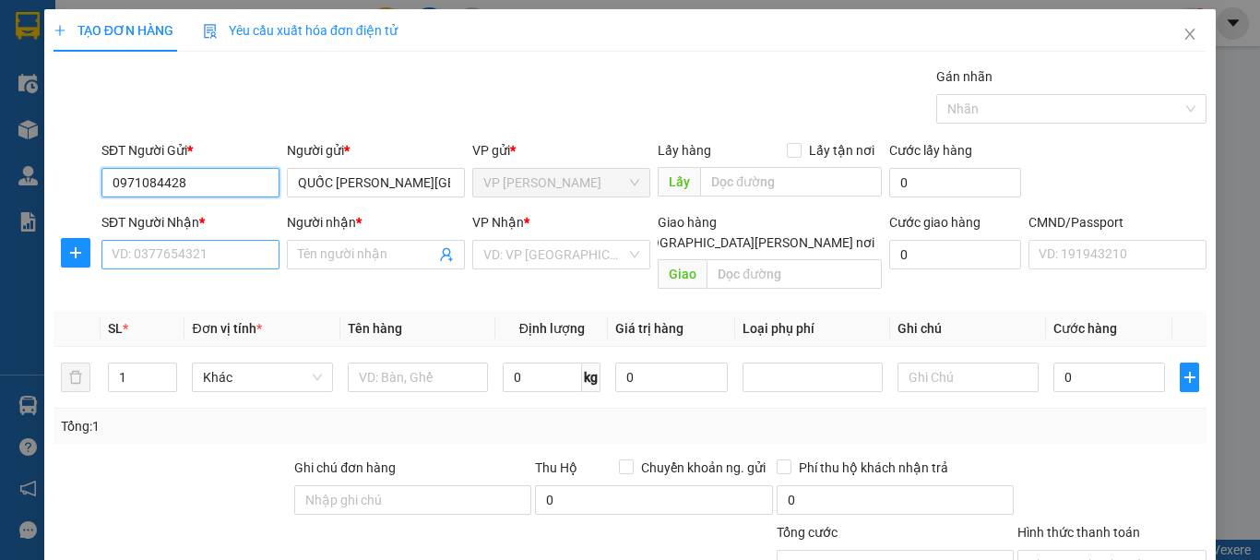
type input "0971084428"
click at [234, 263] on input "SĐT Người Nhận *" at bounding box center [190, 255] width 178 height 30
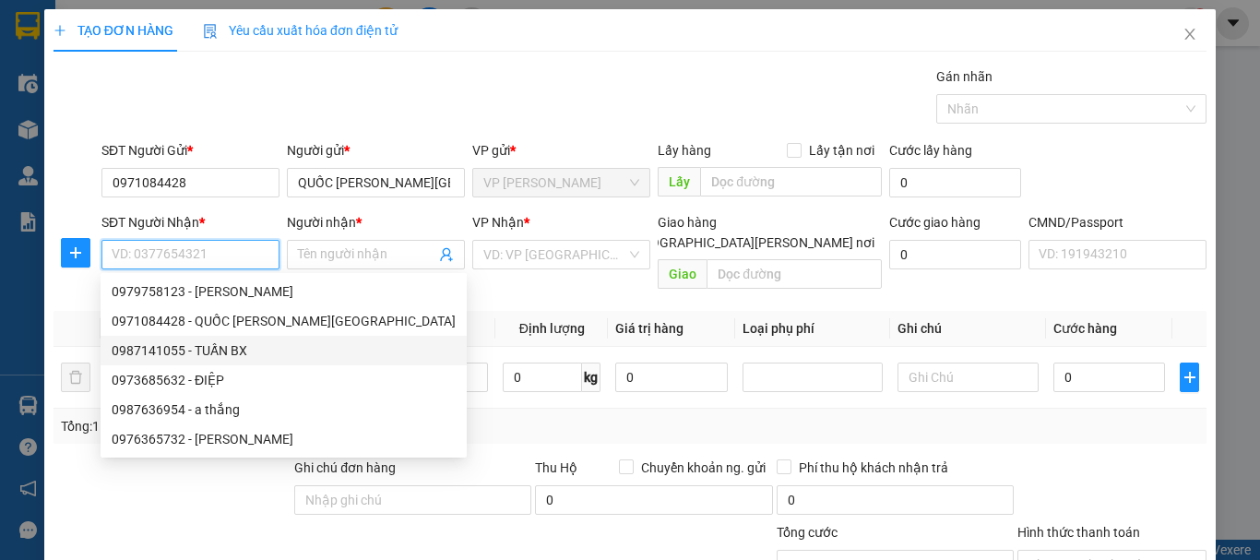
click at [176, 346] on div "0987141055 - TUẤN BX" at bounding box center [284, 350] width 344 height 20
type input "0987141055"
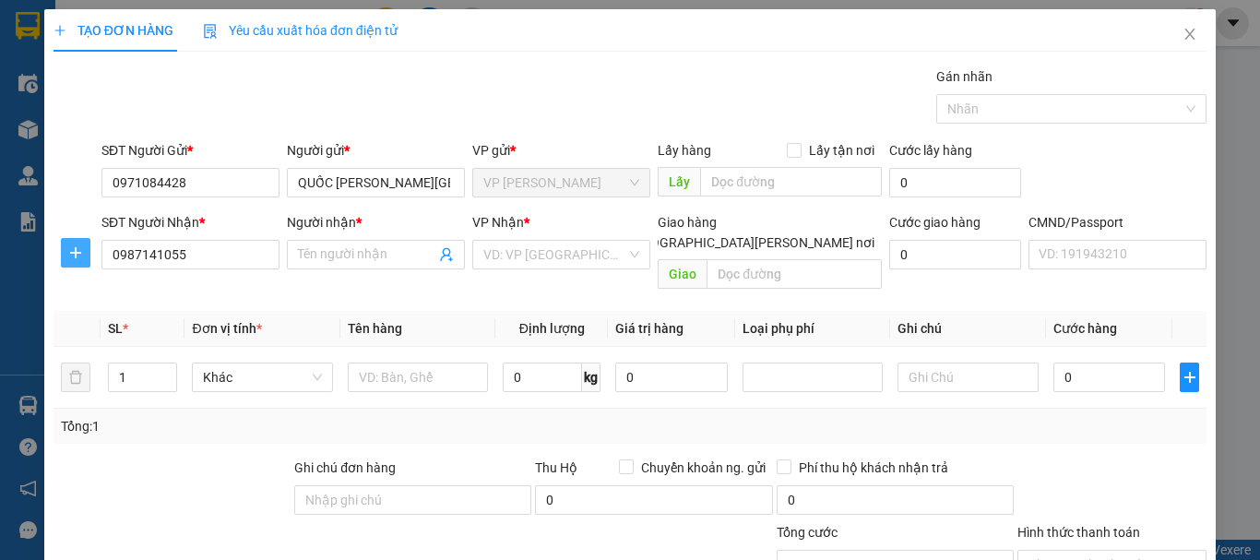
type input "TUẤN BX"
click at [62, 250] on span "plus" at bounding box center [76, 252] width 28 height 15
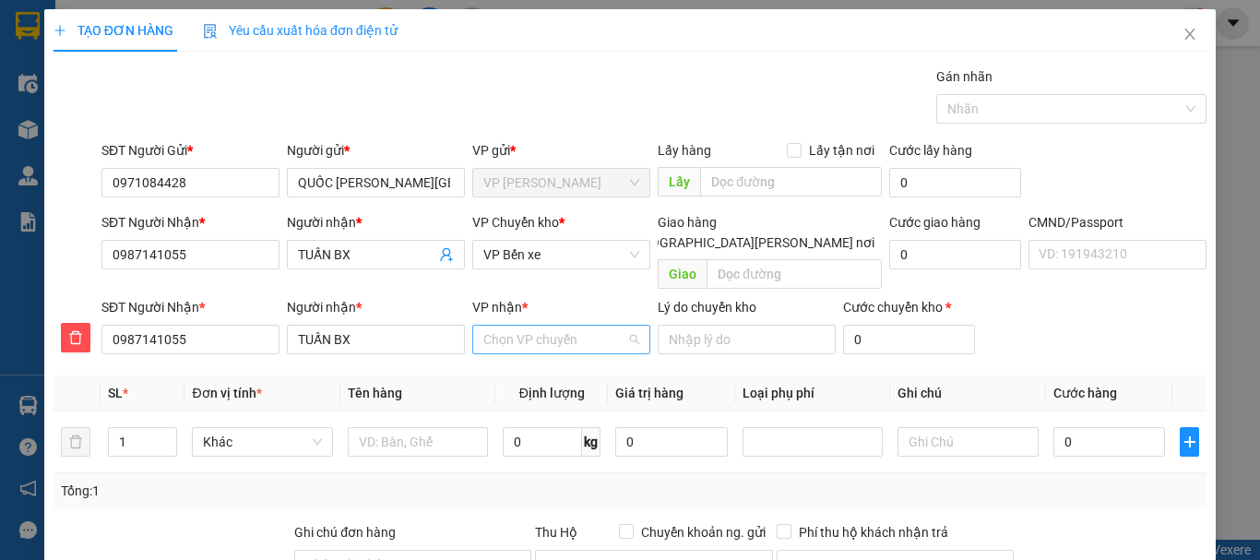
click at [541, 326] on input "VP nhận *" at bounding box center [554, 340] width 143 height 28
type input "xe"
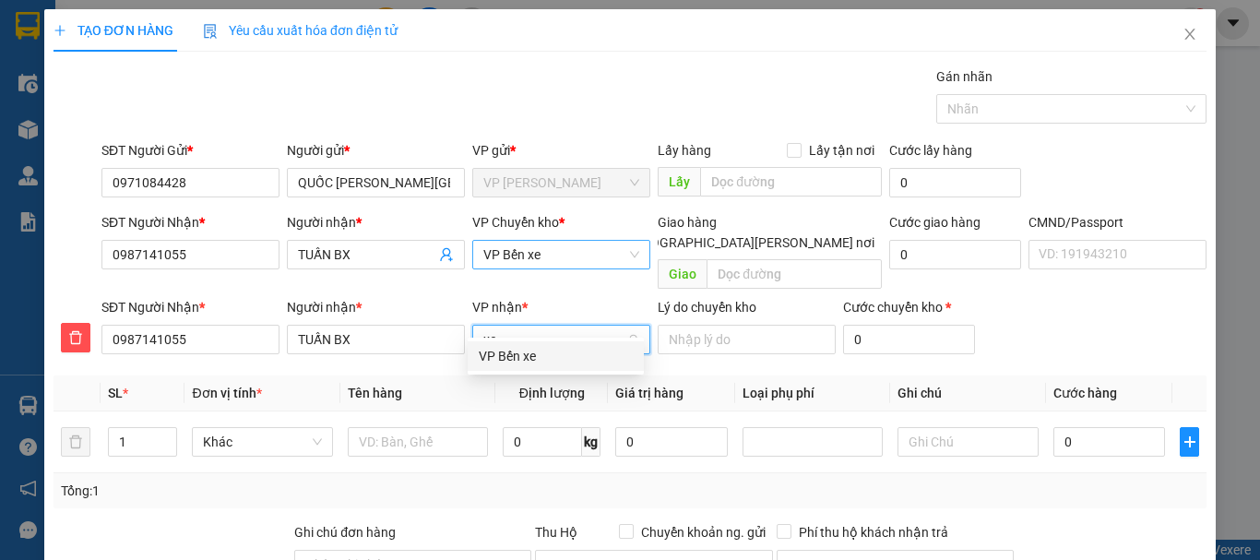
drag, startPoint x: 517, startPoint y: 358, endPoint x: 576, endPoint y: 266, distance: 109.5
click at [520, 355] on div "VP Bến xe" at bounding box center [556, 356] width 154 height 20
click at [577, 263] on span "VP Bến xe" at bounding box center [561, 255] width 156 height 28
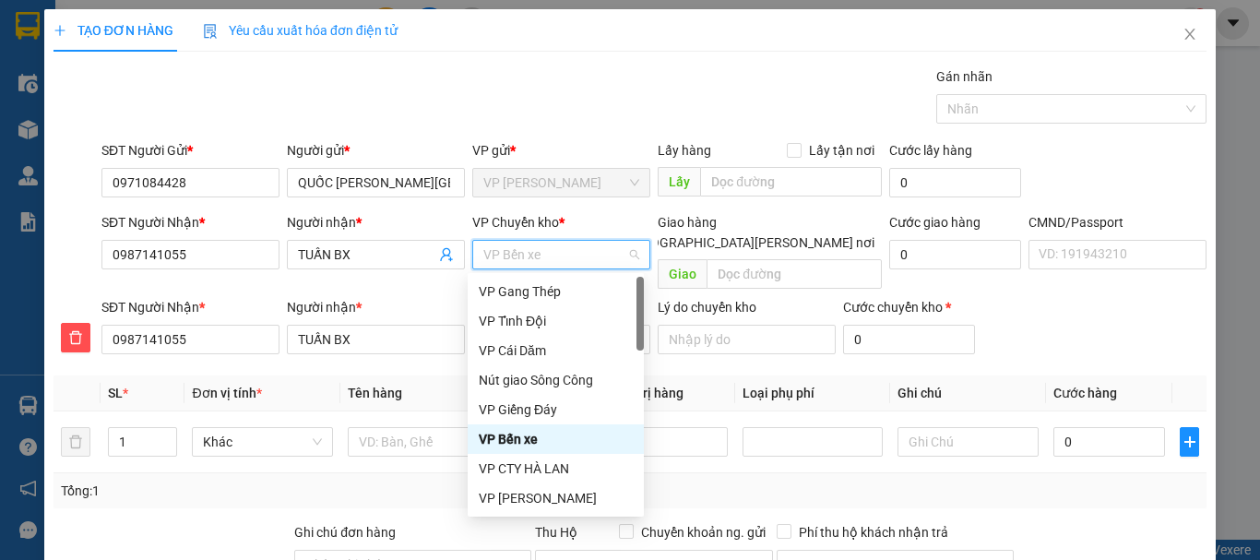
type input "b"
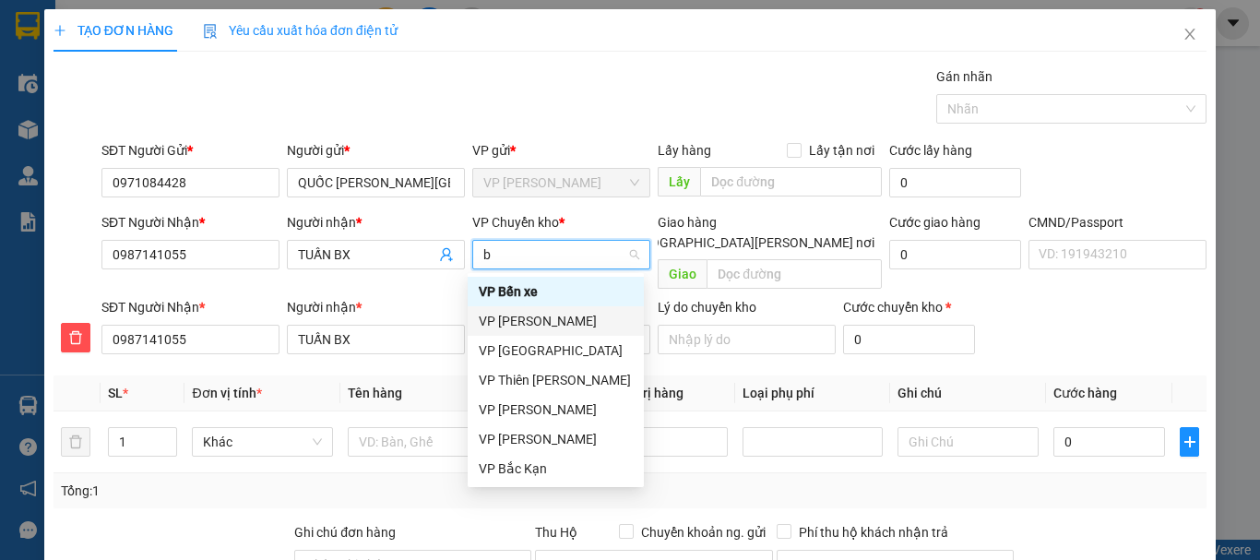
click at [530, 322] on div "VP [GEOGRAPHIC_DATA]" at bounding box center [556, 321] width 154 height 20
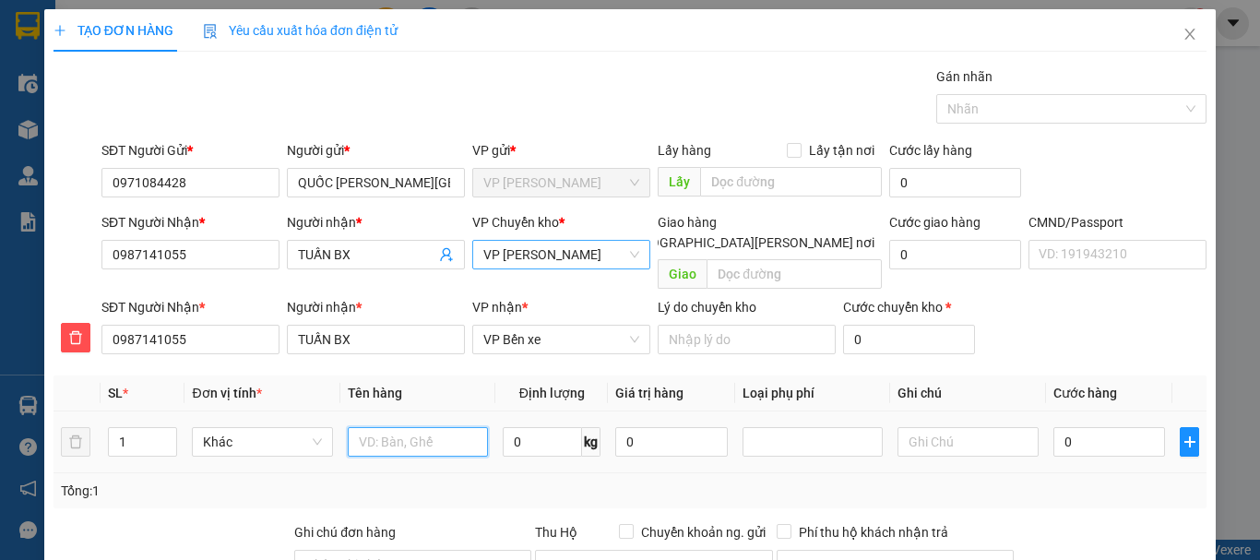
click at [372, 427] on input "text" at bounding box center [418, 442] width 140 height 30
type input "BS ĐK"
click at [527, 427] on input "0" at bounding box center [542, 442] width 79 height 30
type input "0.5"
drag, startPoint x: 1068, startPoint y: 402, endPoint x: 1080, endPoint y: 421, distance: 22.0
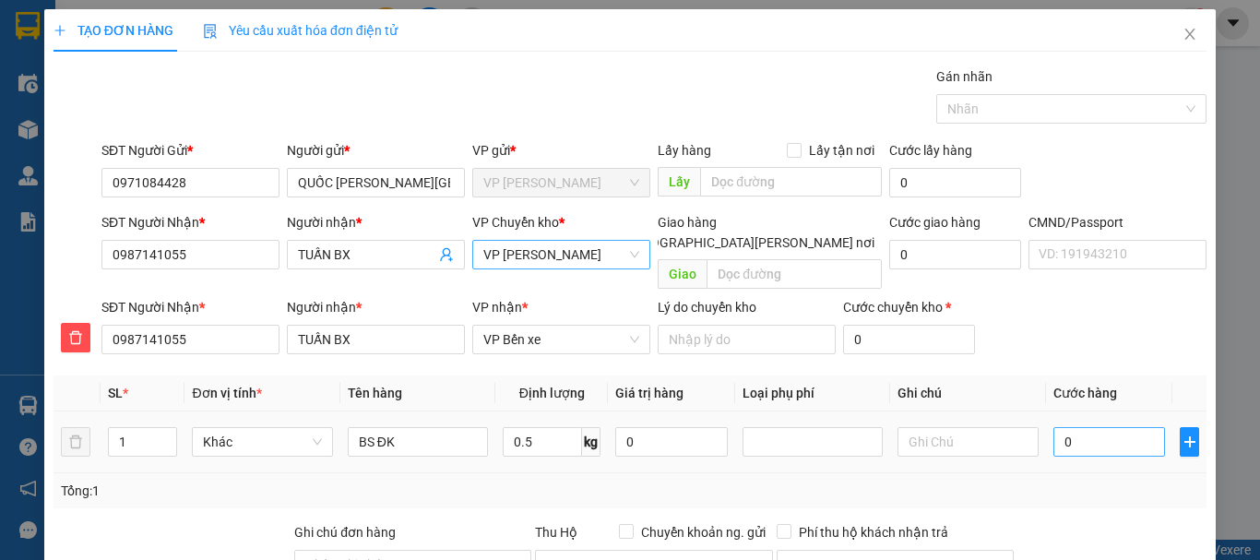
click at [1069, 412] on td "0" at bounding box center [1109, 443] width 127 height 62
click at [1080, 427] on input "0" at bounding box center [1110, 442] width 113 height 30
type input "2"
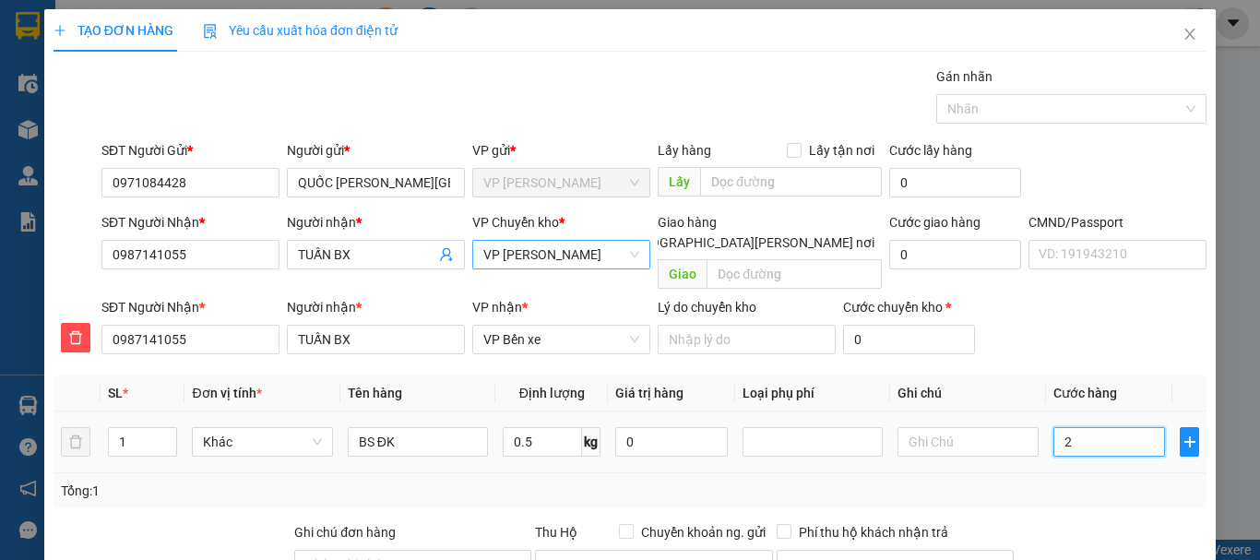
type input "20"
type input "200"
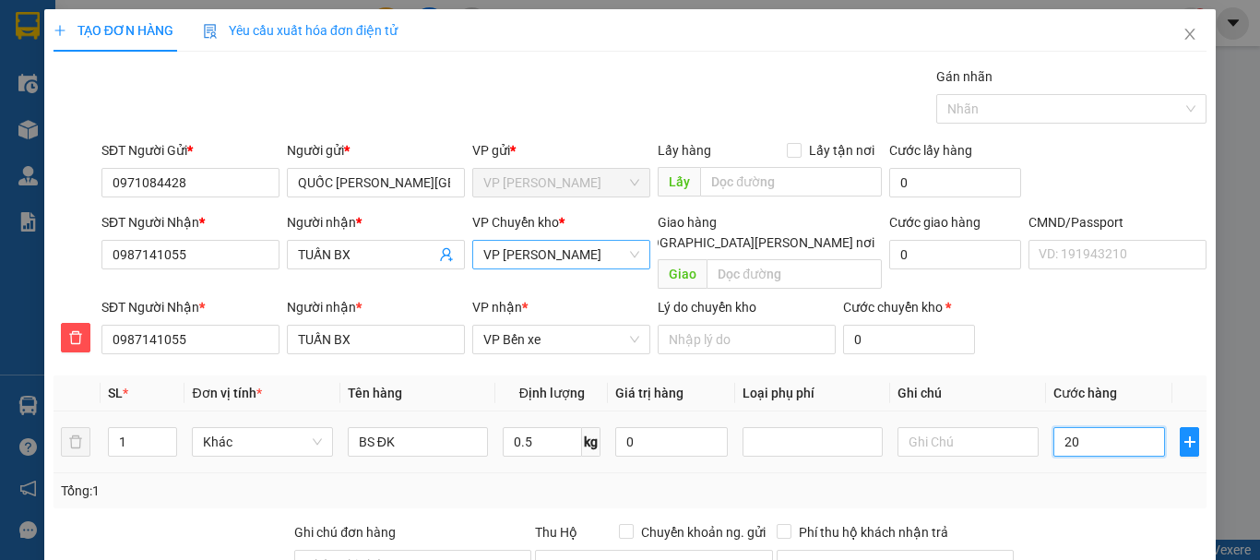
type input "200"
type input "2.000"
type input "20.000"
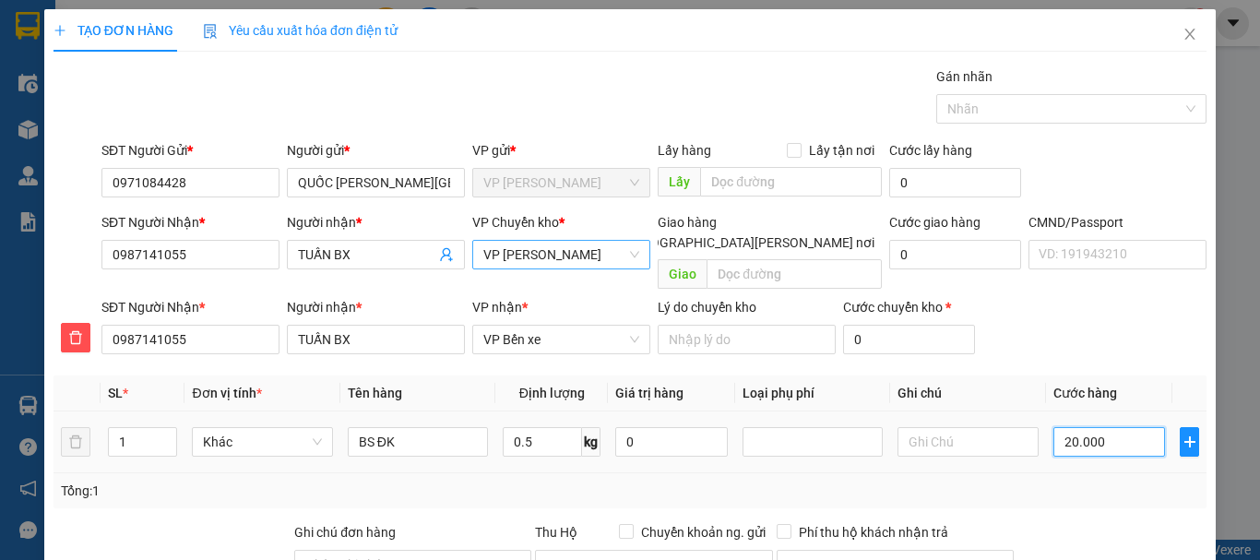
type input "20.000"
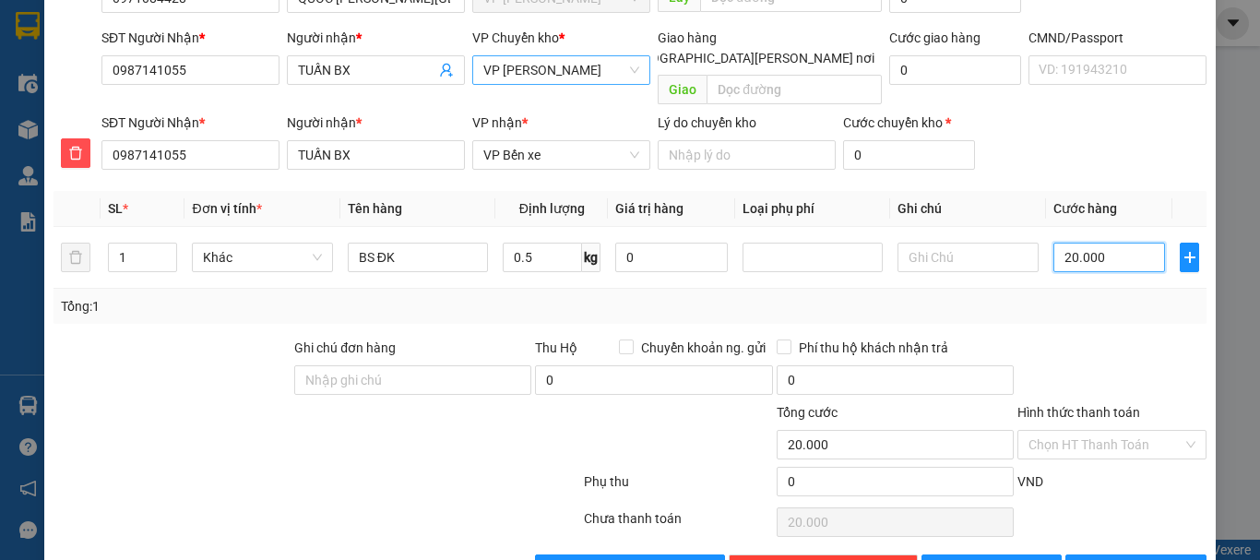
scroll to position [224, 0]
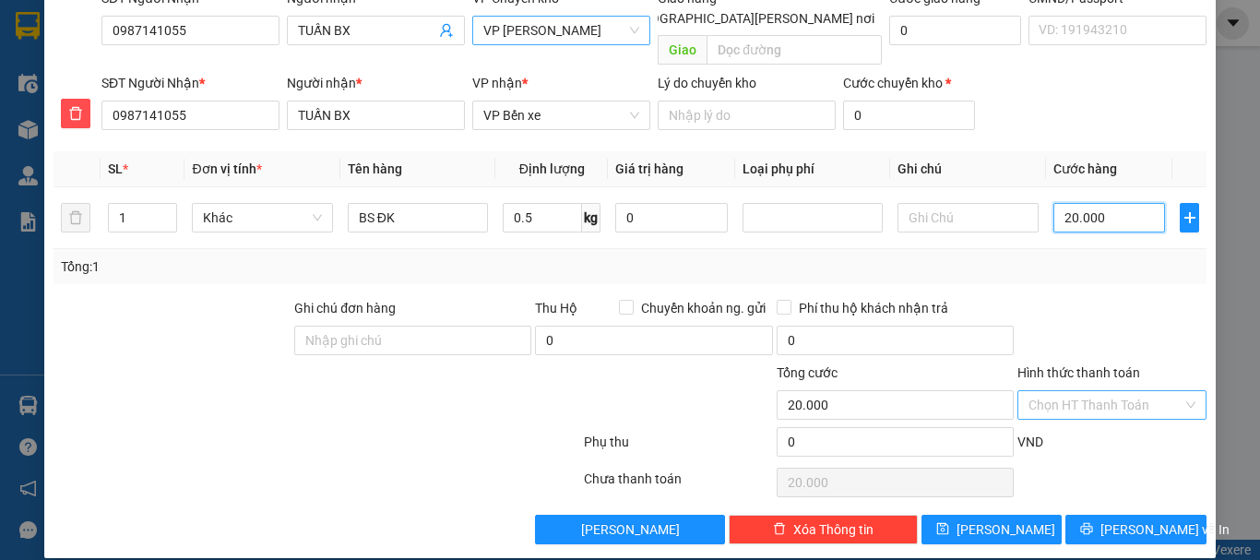
type input "20.000"
click at [1080, 391] on input "Hình thức thanh toán" at bounding box center [1106, 405] width 154 height 28
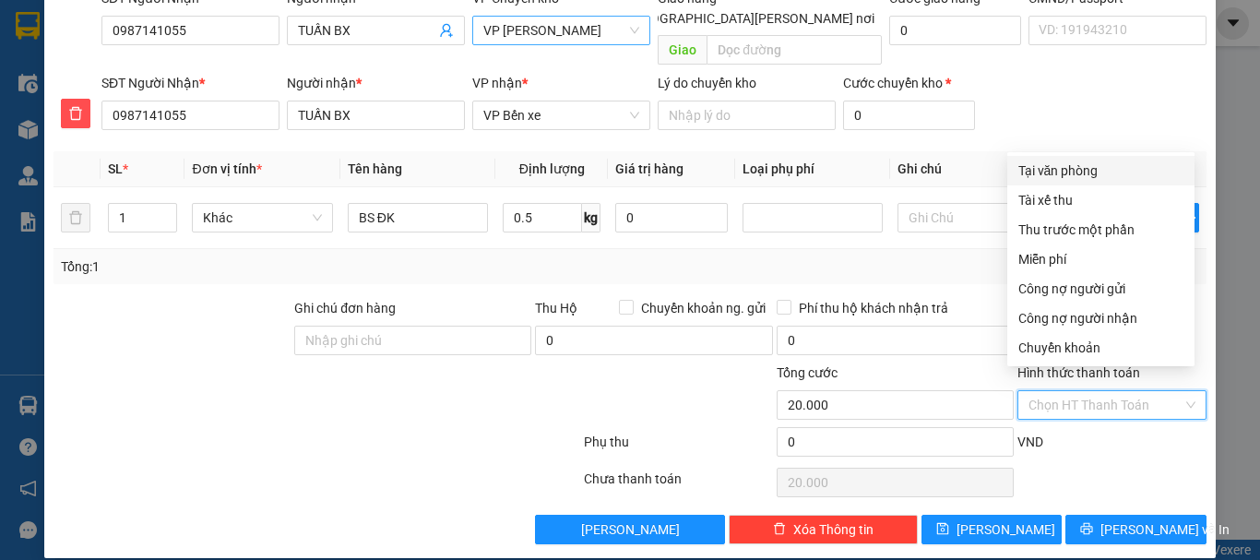
click at [1058, 168] on div "Tại văn phòng" at bounding box center [1101, 171] width 165 height 20
type input "0"
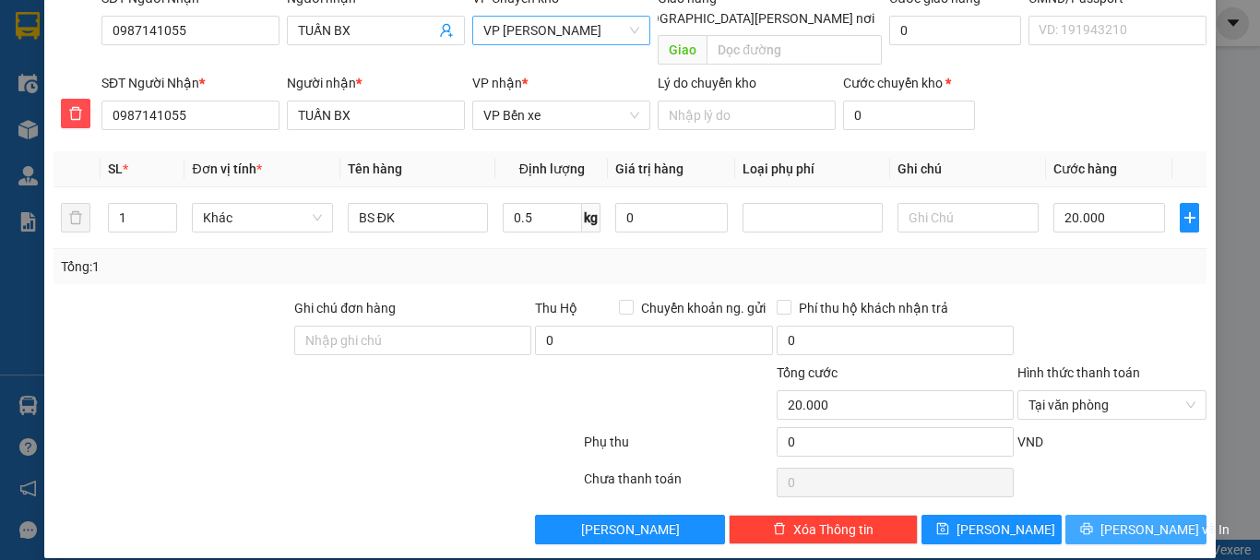
click at [1130, 519] on span "[PERSON_NAME] và In" at bounding box center [1165, 529] width 129 height 20
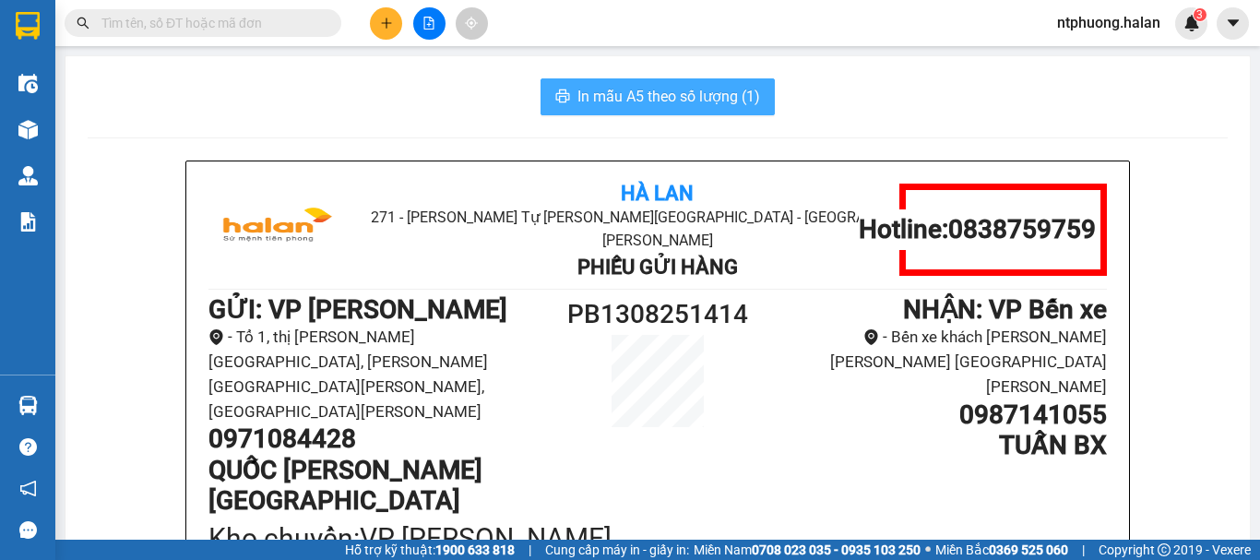
click at [680, 94] on span "In mẫu A5 theo số lượng (1)" at bounding box center [669, 96] width 183 height 23
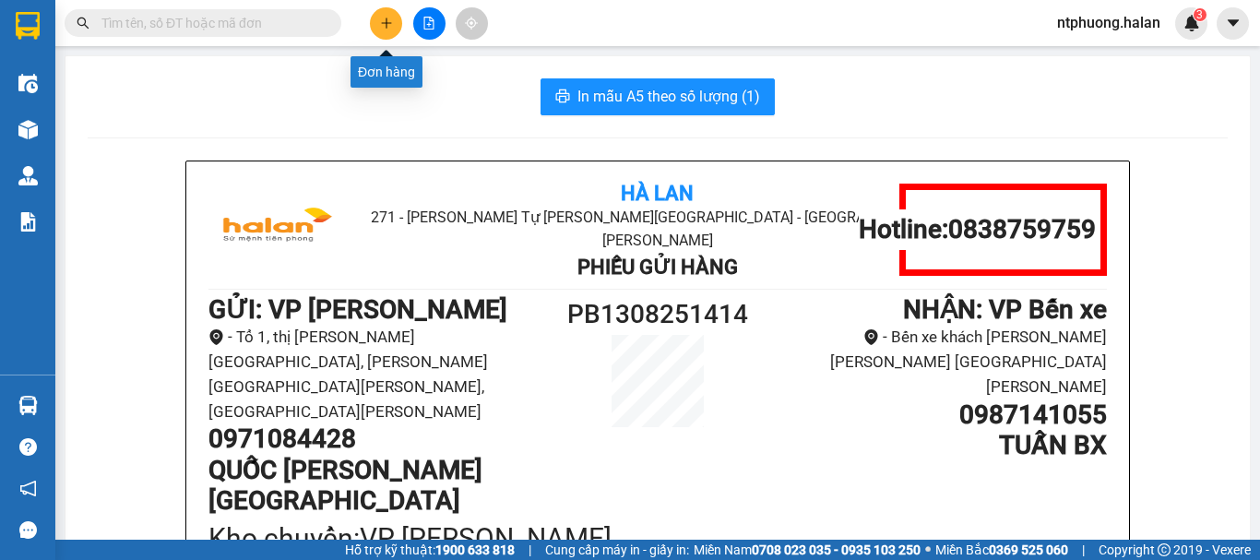
click at [399, 25] on button at bounding box center [386, 23] width 32 height 32
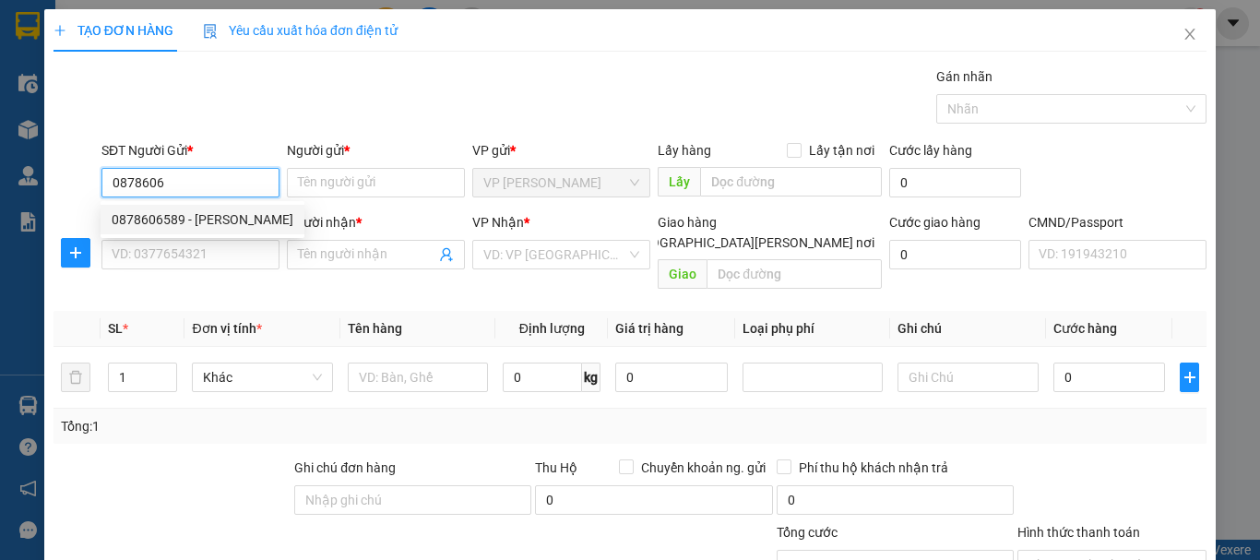
click at [148, 220] on div "0878606589 - Tùng" at bounding box center [203, 219] width 182 height 20
type input "0878606589"
type input "Tùng"
type input "0878606589"
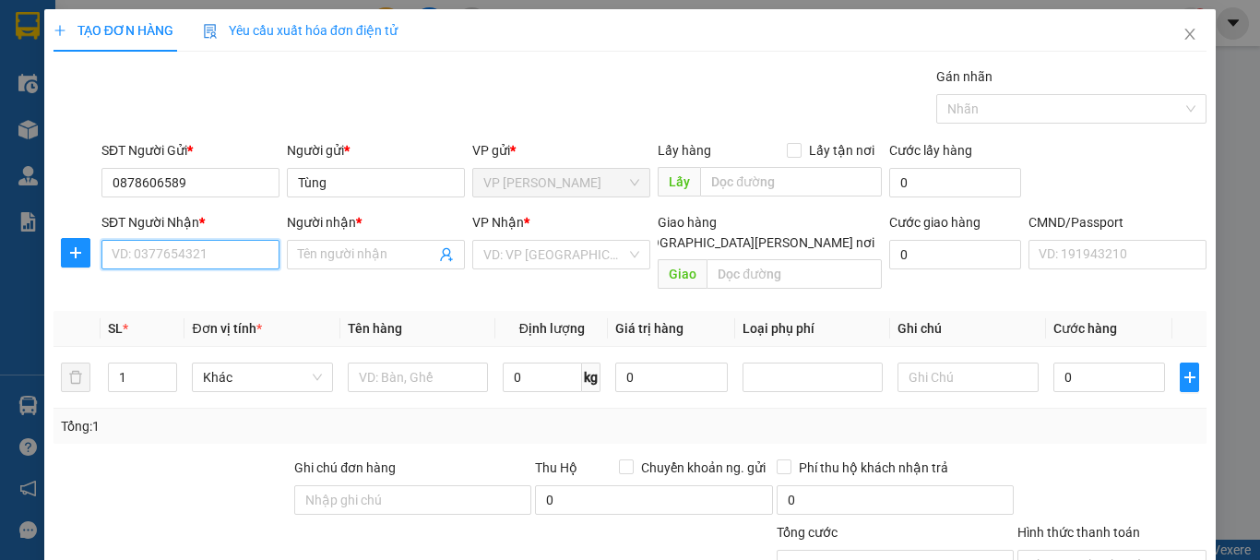
click at [157, 255] on input "SĐT Người Nhận *" at bounding box center [190, 255] width 178 height 30
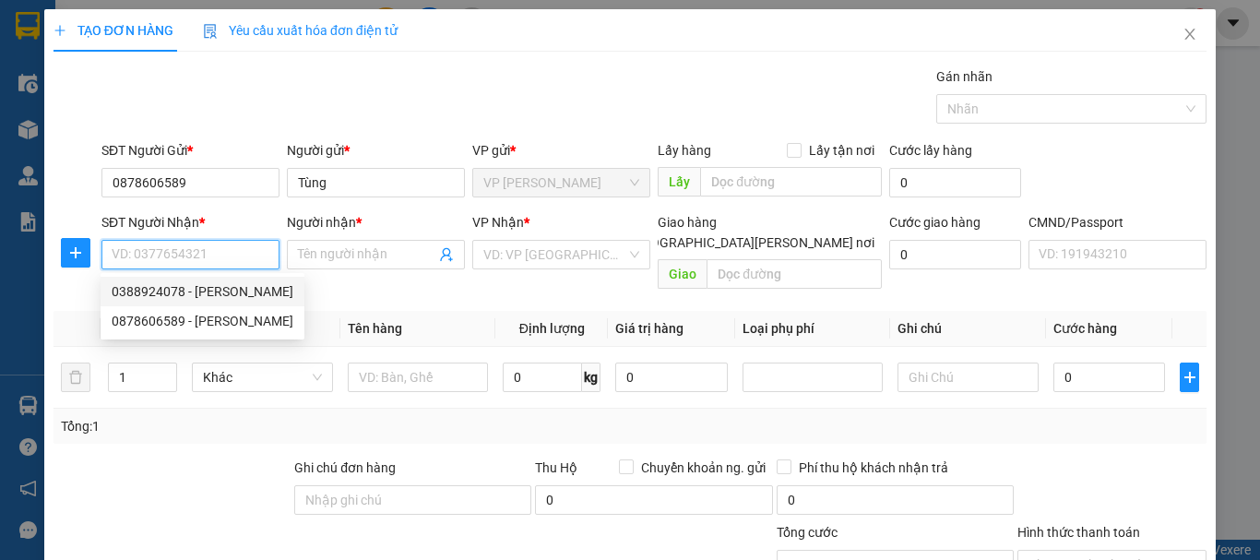
click at [156, 295] on div "0388924078 - TUẤN ANH" at bounding box center [203, 291] width 182 height 20
type input "0388924078"
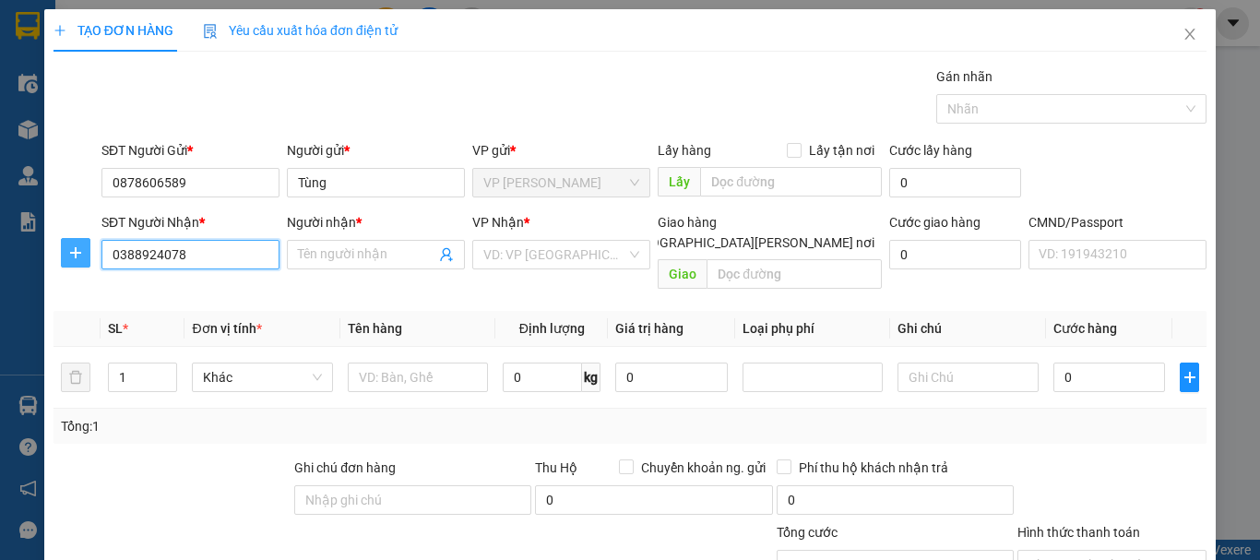
type input "TUẤN ANH"
click at [62, 245] on span "plus" at bounding box center [76, 252] width 28 height 15
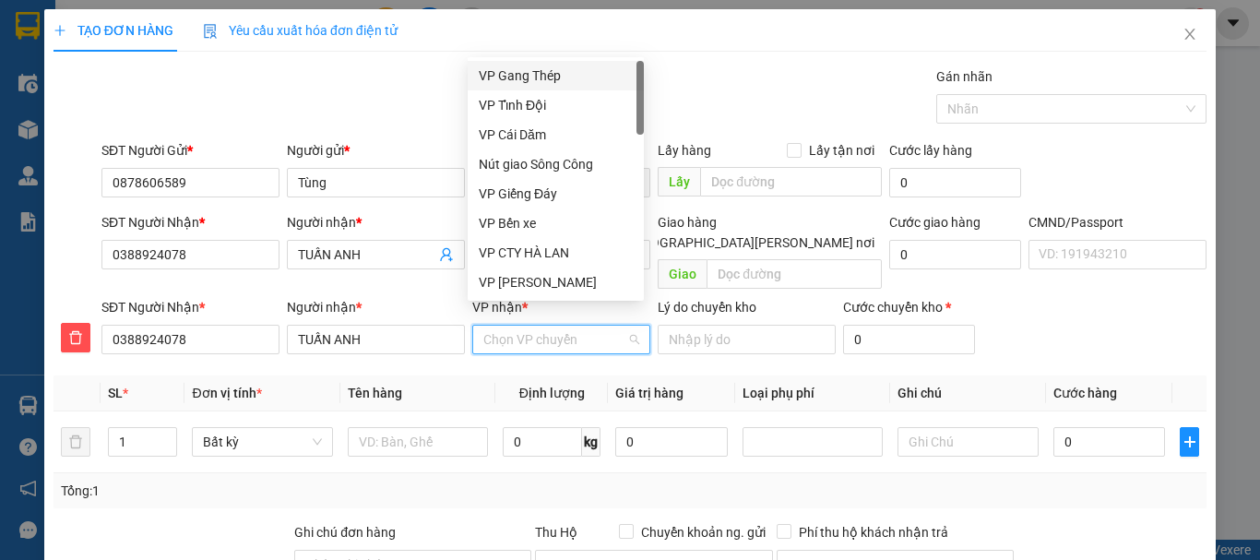
click at [598, 326] on input "VP nhận *" at bounding box center [554, 340] width 143 height 28
type input "d"
type input "đo"
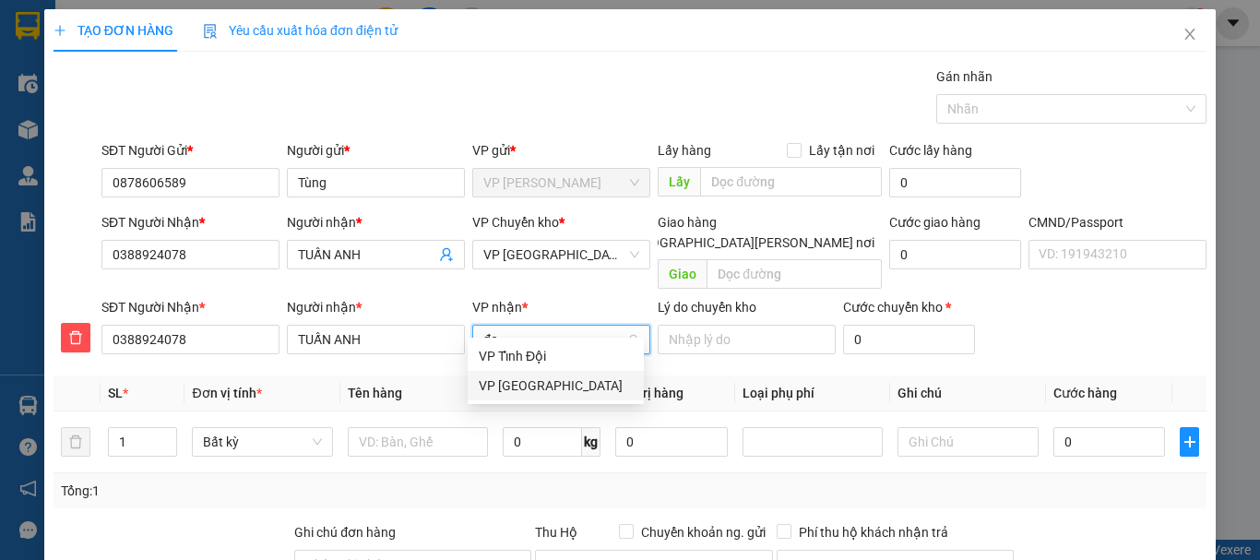
click at [520, 384] on div "VP [GEOGRAPHIC_DATA]" at bounding box center [556, 386] width 154 height 20
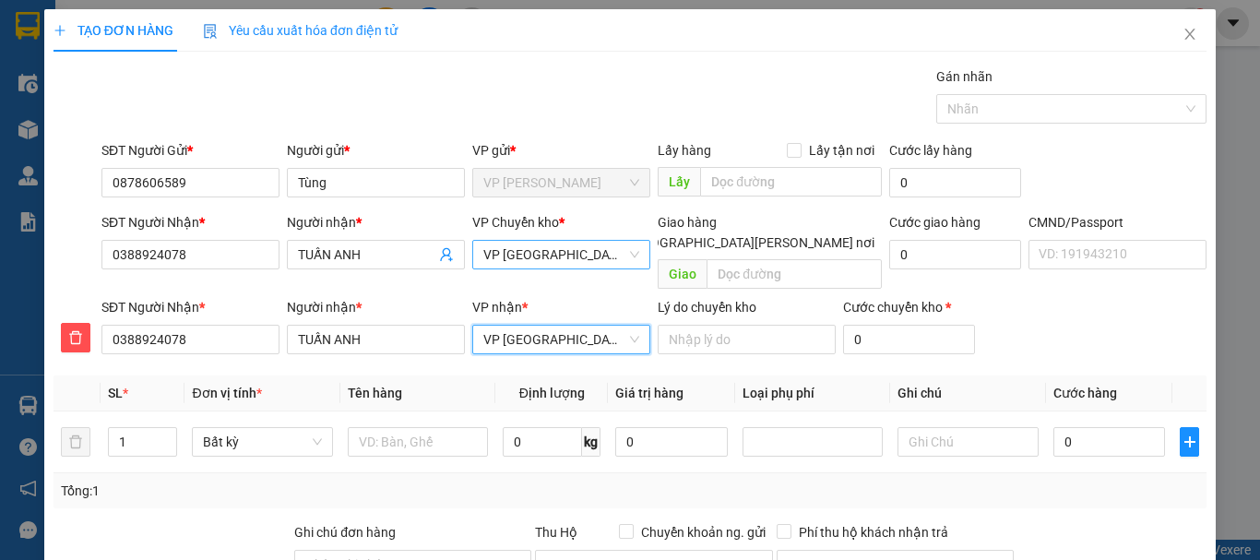
click at [549, 255] on span "VP [GEOGRAPHIC_DATA]" at bounding box center [561, 255] width 156 height 28
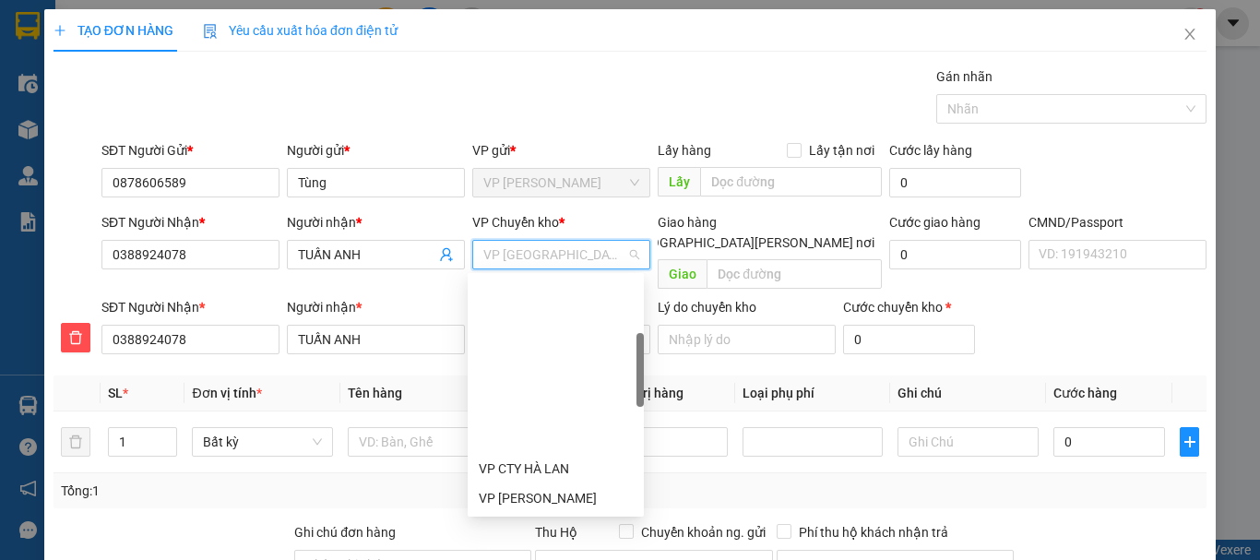
scroll to position [207, 0]
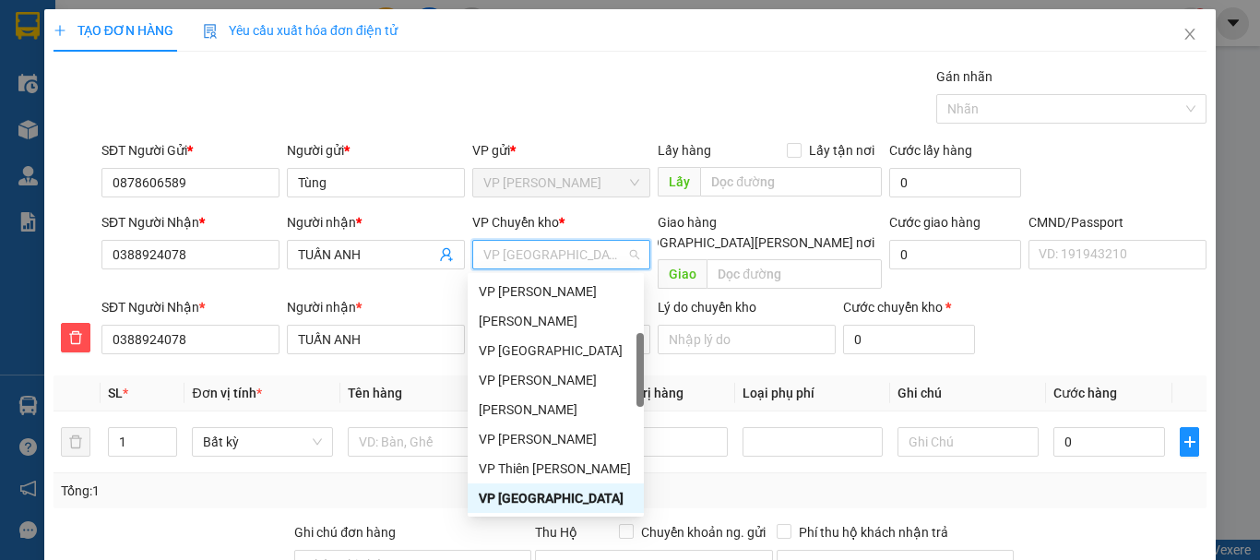
type input "b"
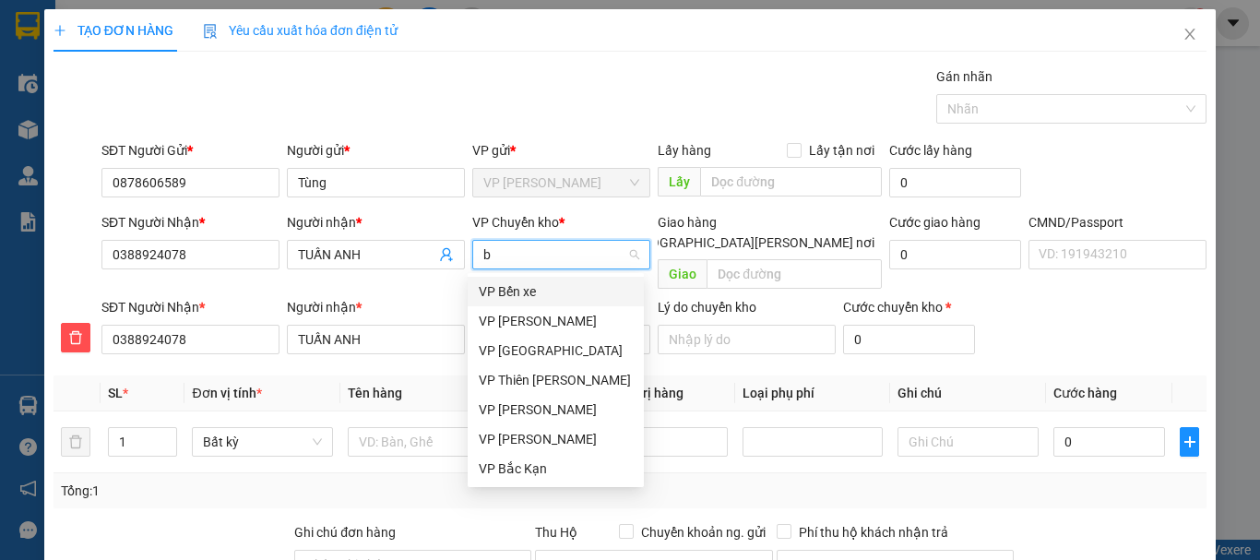
scroll to position [0, 0]
click at [529, 320] on div "VP [GEOGRAPHIC_DATA]" at bounding box center [556, 321] width 154 height 20
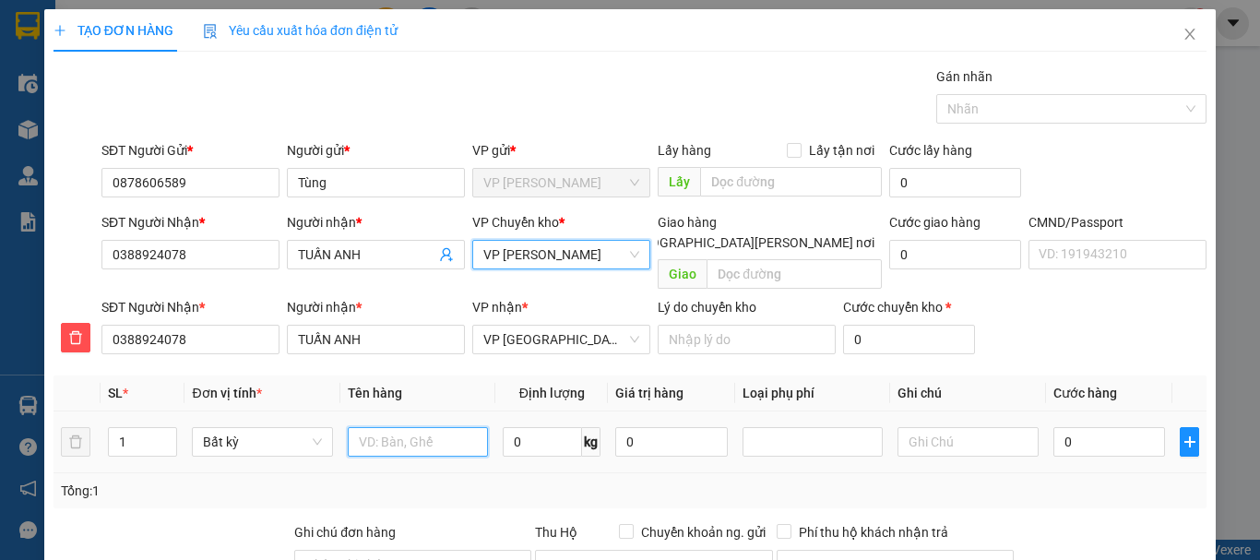
click at [412, 428] on input "text" at bounding box center [418, 442] width 140 height 30
type input "Hộp mầu xanh TL"
click at [518, 427] on input "0" at bounding box center [542, 442] width 79 height 30
type input "2"
click at [1081, 427] on input "0" at bounding box center [1110, 442] width 113 height 30
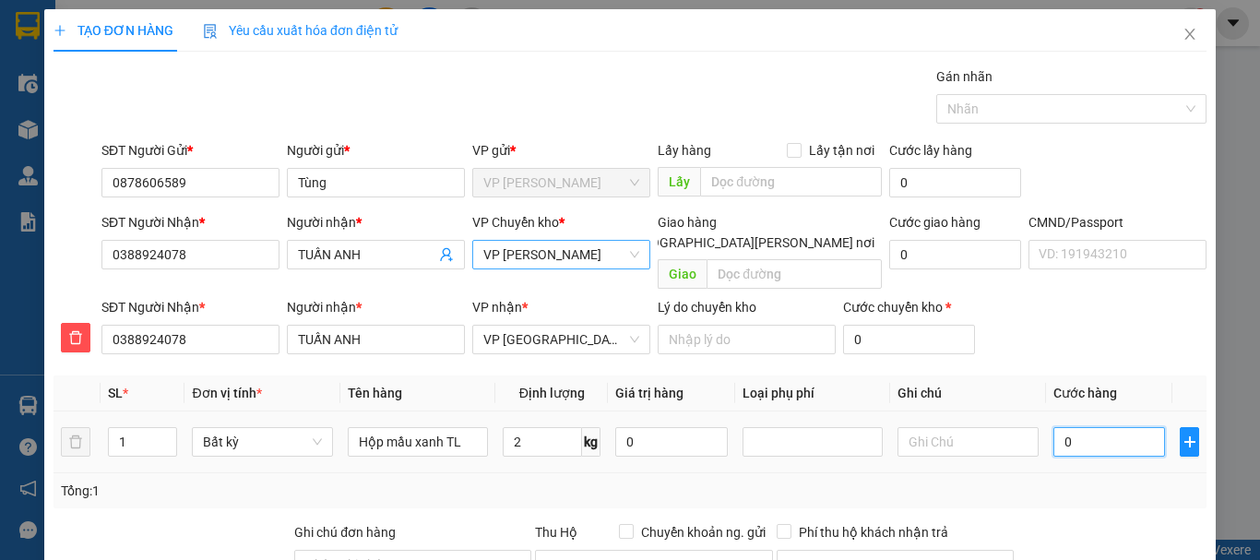
type input "40.000"
click at [972, 429] on input "text" at bounding box center [968, 442] width 140 height 30
click at [1058, 427] on input "40.000" at bounding box center [1110, 442] width 113 height 30
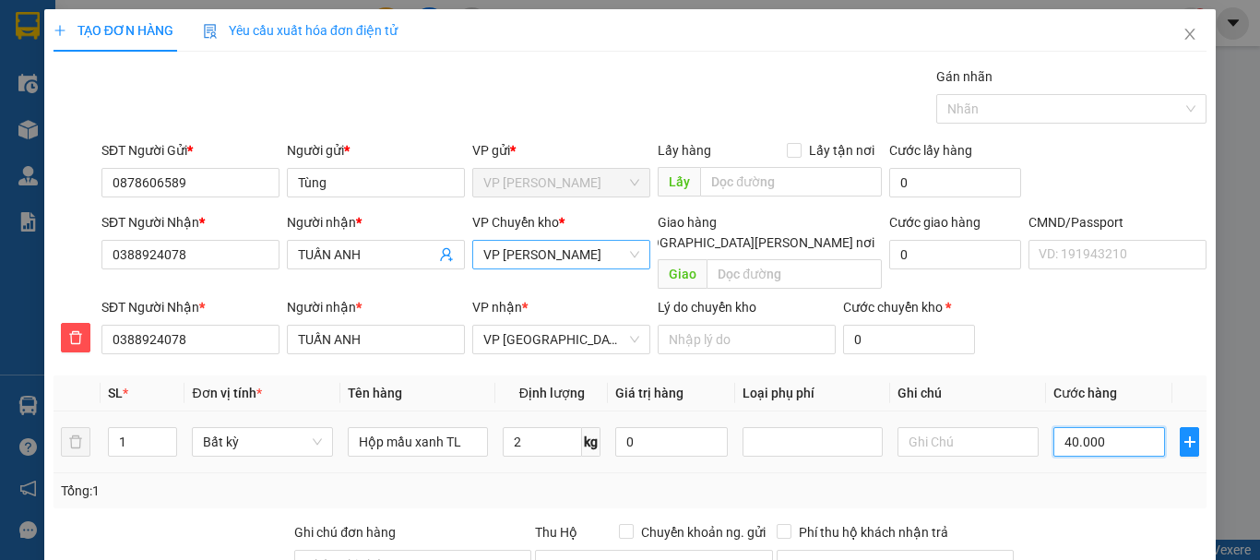
type input "3"
type input "35"
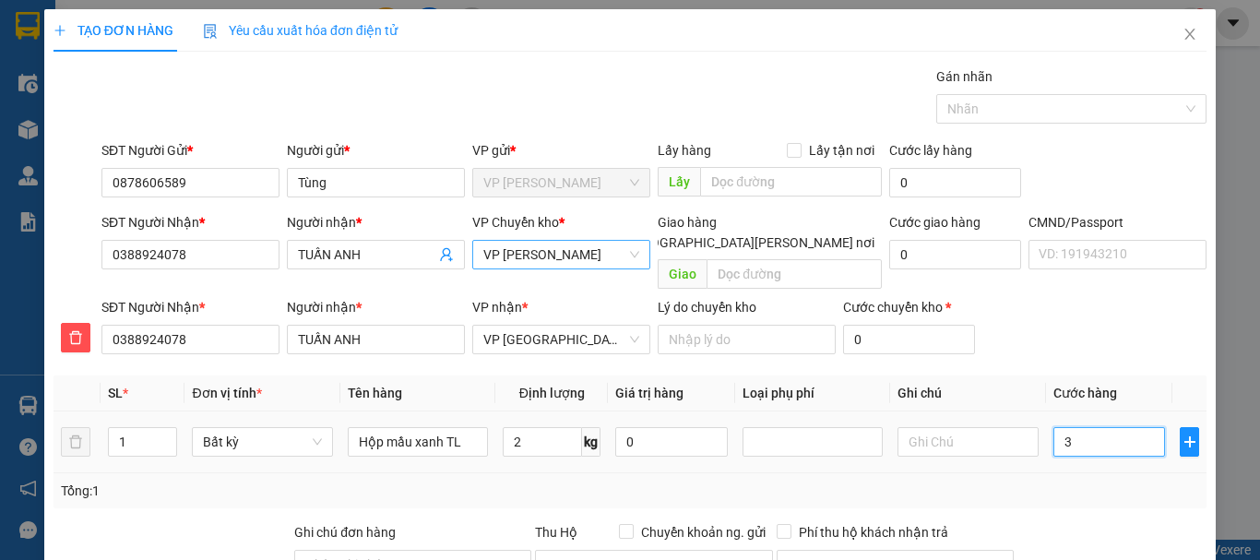
type input "35"
type input "350"
type input "3.500"
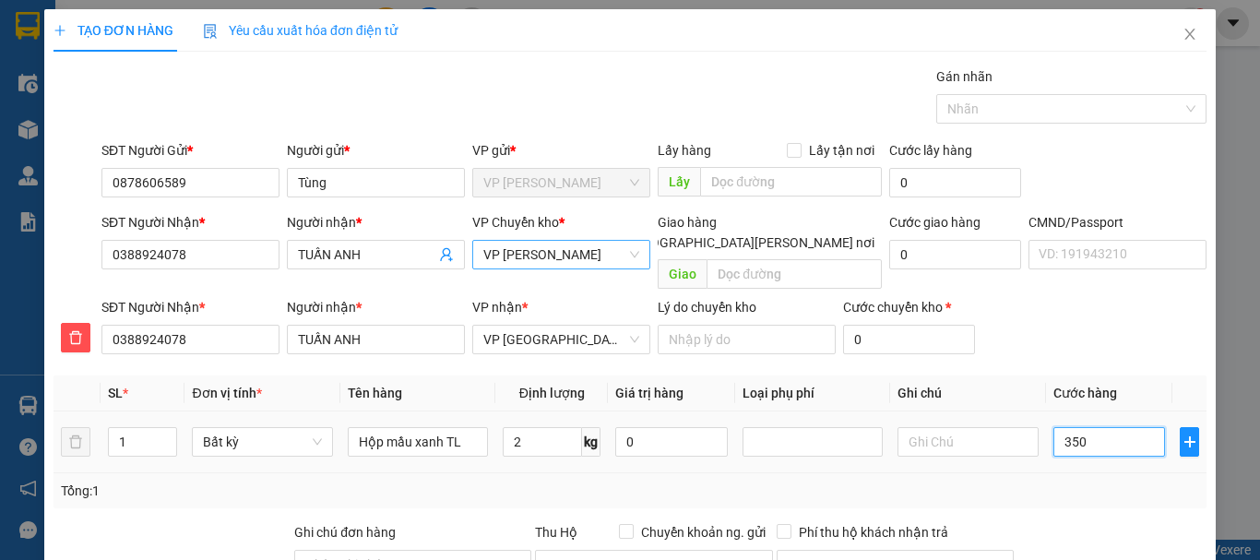
type input "3.500"
type input "35.000"
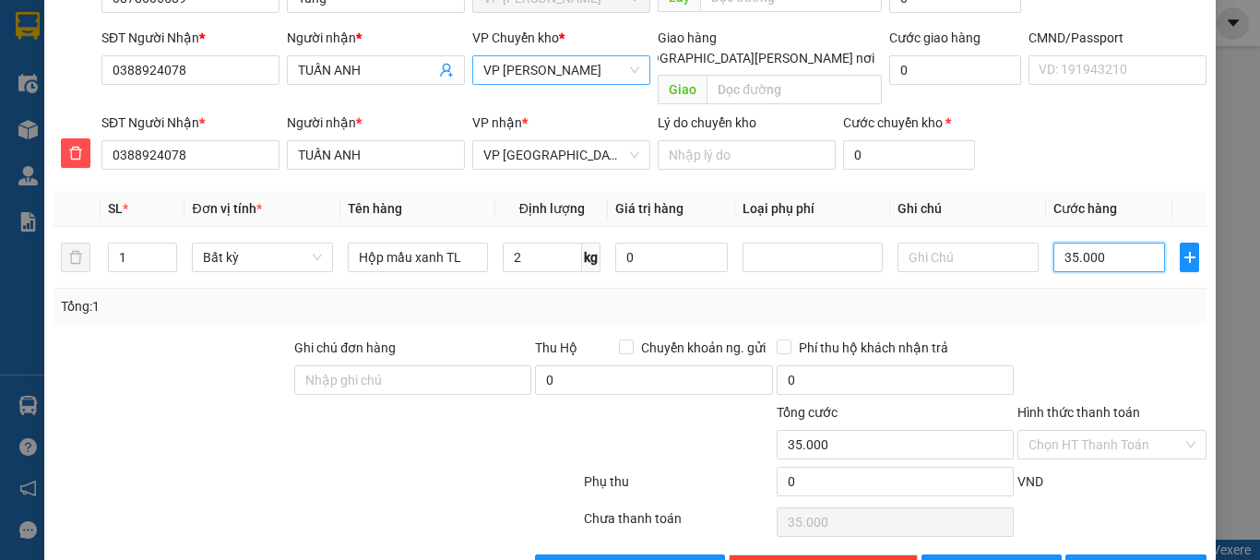
scroll to position [224, 0]
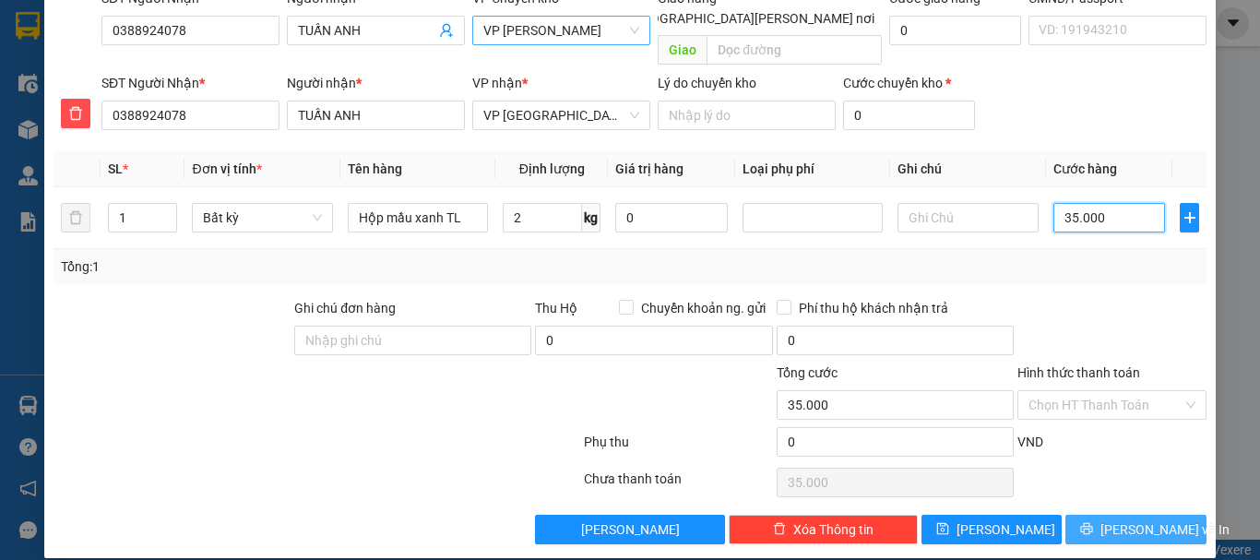
type input "35.000"
click at [1111, 519] on span "[PERSON_NAME] và In" at bounding box center [1165, 529] width 129 height 20
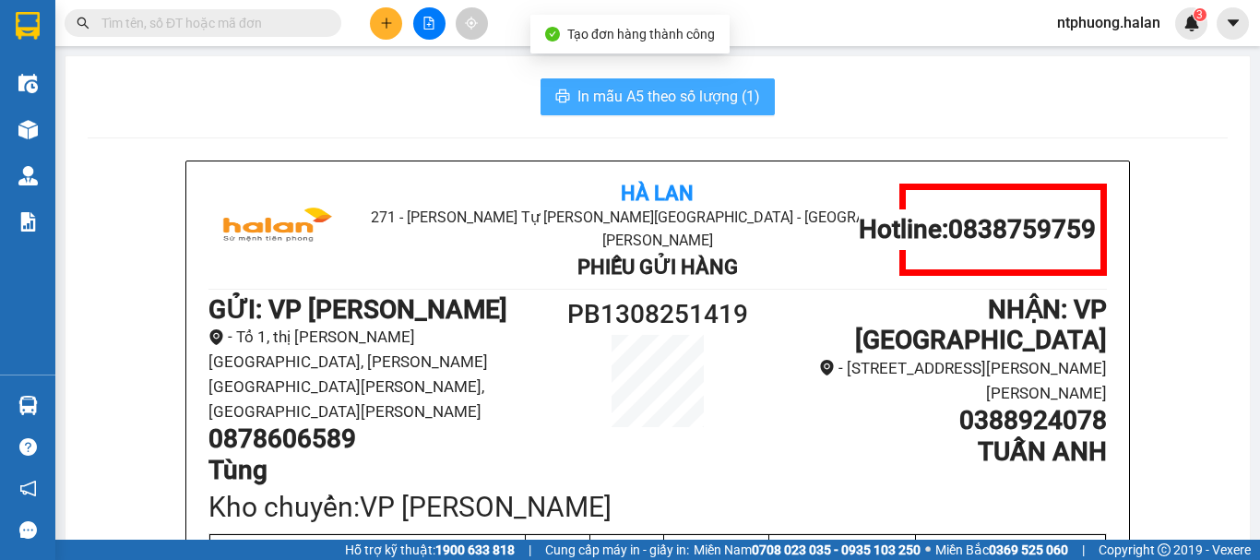
click at [658, 101] on span "In mẫu A5 theo số lượng (1)" at bounding box center [669, 96] width 183 height 23
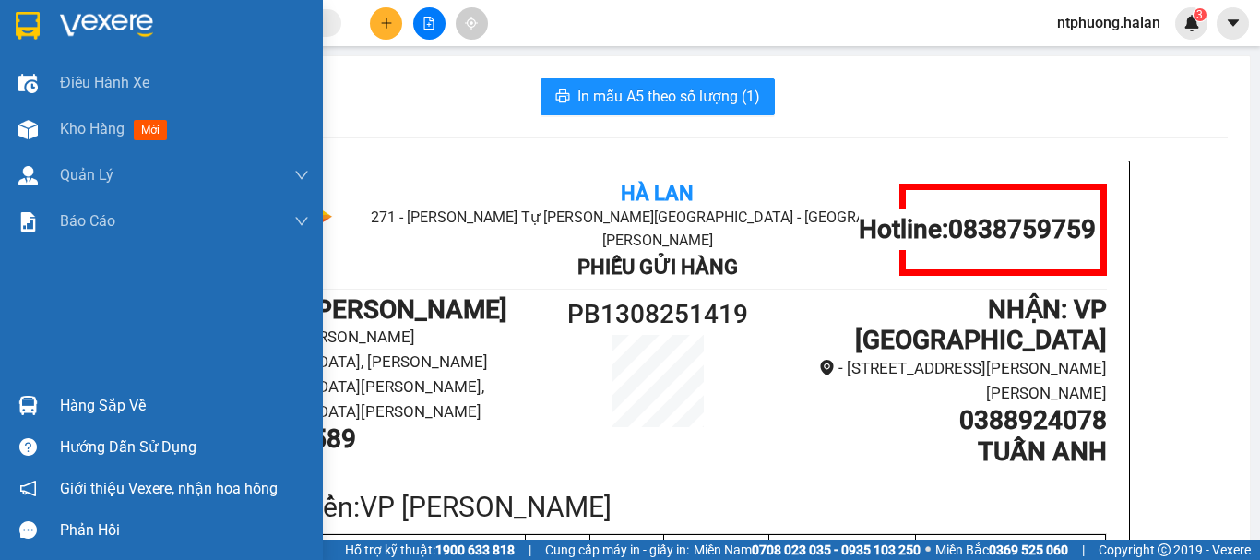
click at [96, 407] on div "Hàng sắp về" at bounding box center [184, 406] width 249 height 28
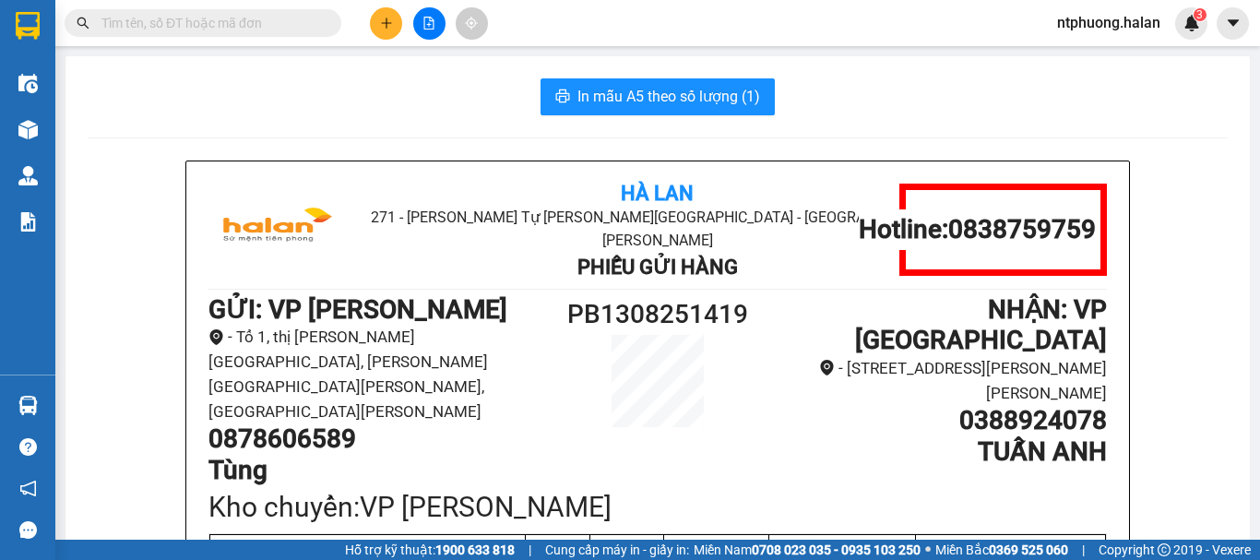
click at [927, 448] on section "Kết quả tìm kiếm ( 2 ) Bộ lọc Mã ĐH Trạng thái Món hàng Thu hộ Tổng cước Chưa c…" at bounding box center [630, 280] width 1260 height 560
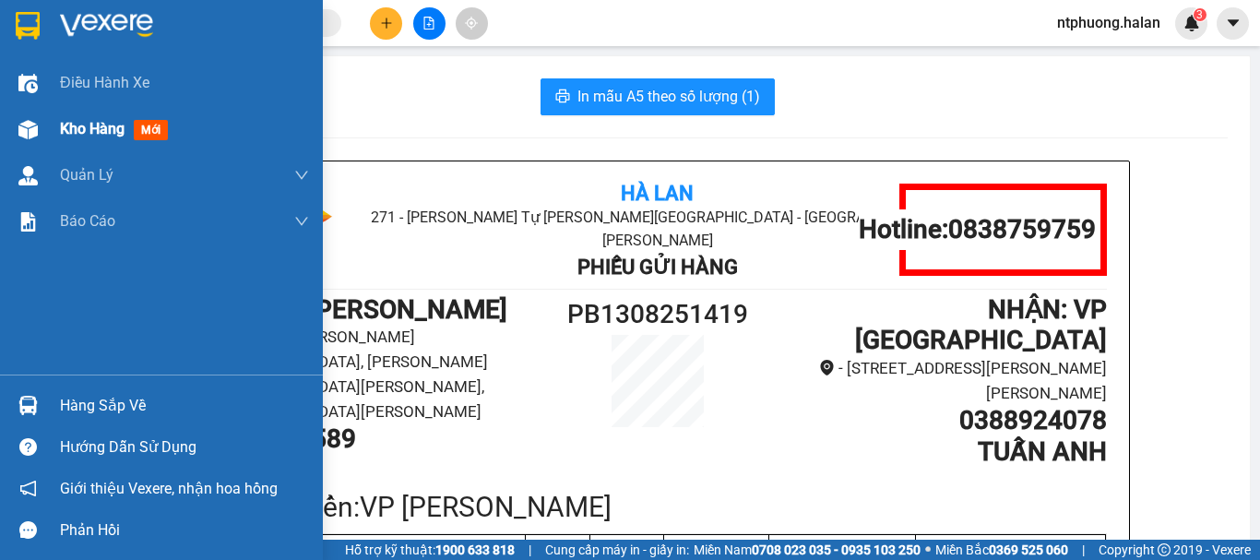
click at [110, 131] on span "Kho hàng" at bounding box center [92, 129] width 65 height 18
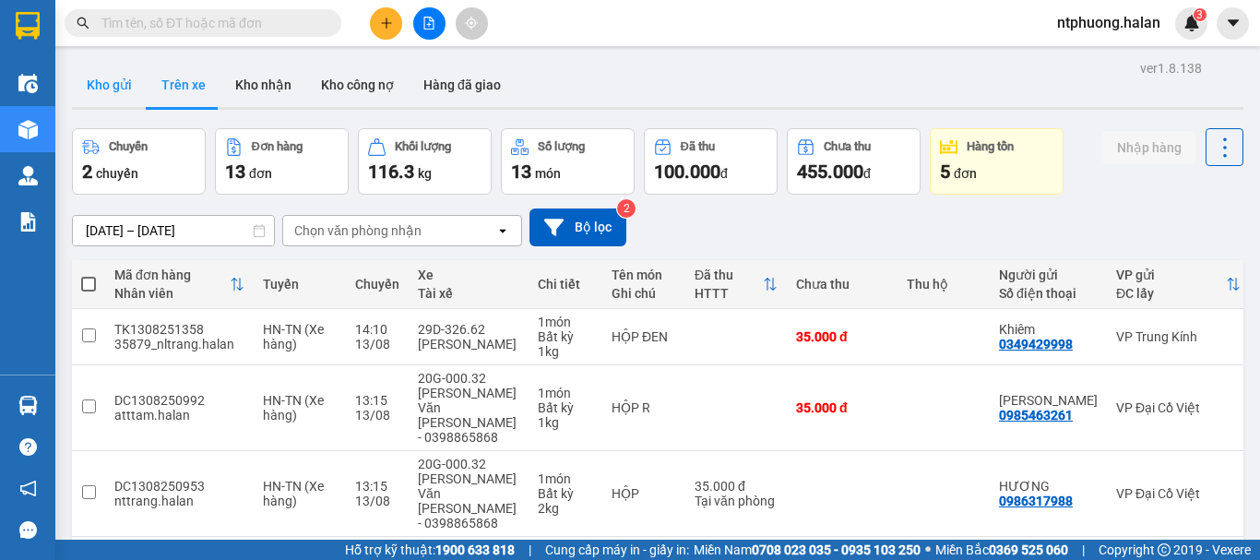
click at [118, 84] on button "Kho gửi" at bounding box center [109, 85] width 75 height 44
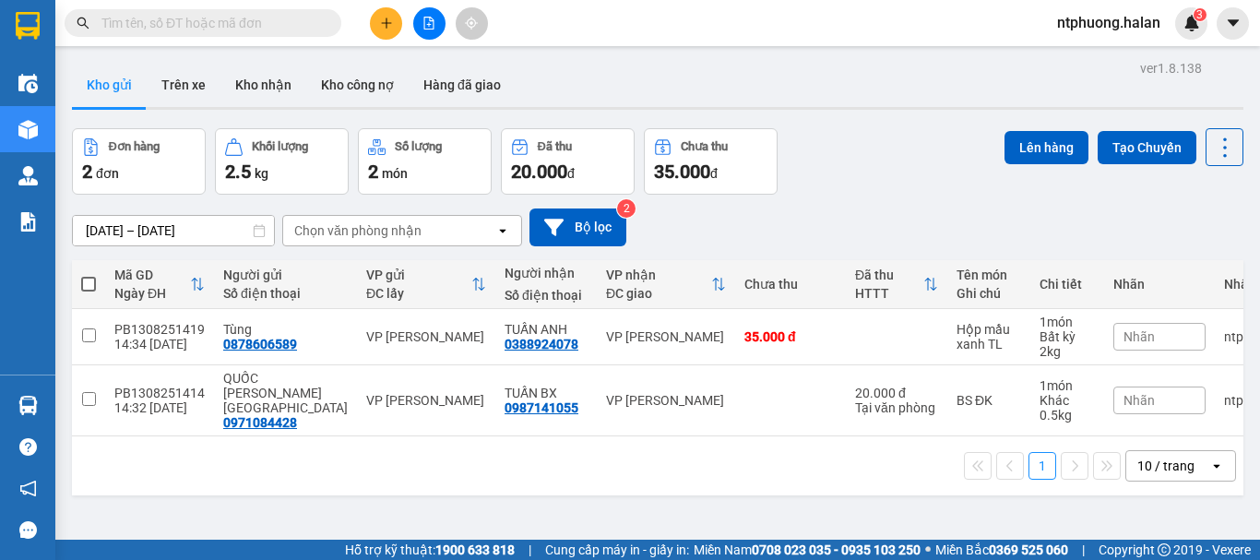
click at [92, 285] on span at bounding box center [88, 284] width 15 height 15
click at [89, 275] on input "checkbox" at bounding box center [89, 275] width 0 height 0
checkbox input "true"
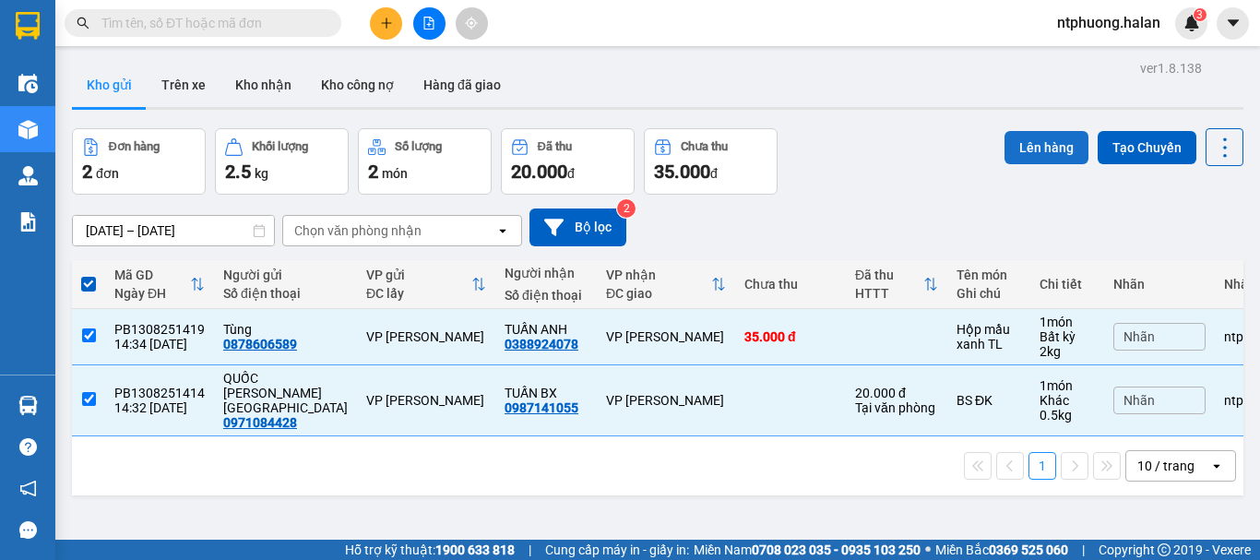
click at [1028, 149] on button "Lên hàng" at bounding box center [1047, 147] width 84 height 33
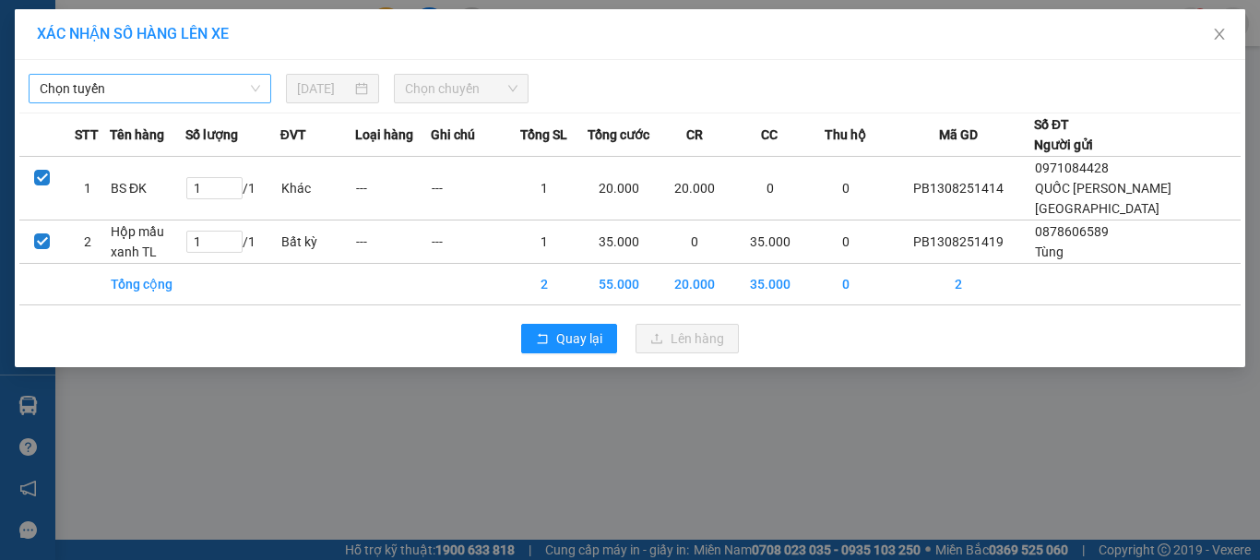
click at [209, 89] on span "Chọn tuyến" at bounding box center [150, 89] width 221 height 28
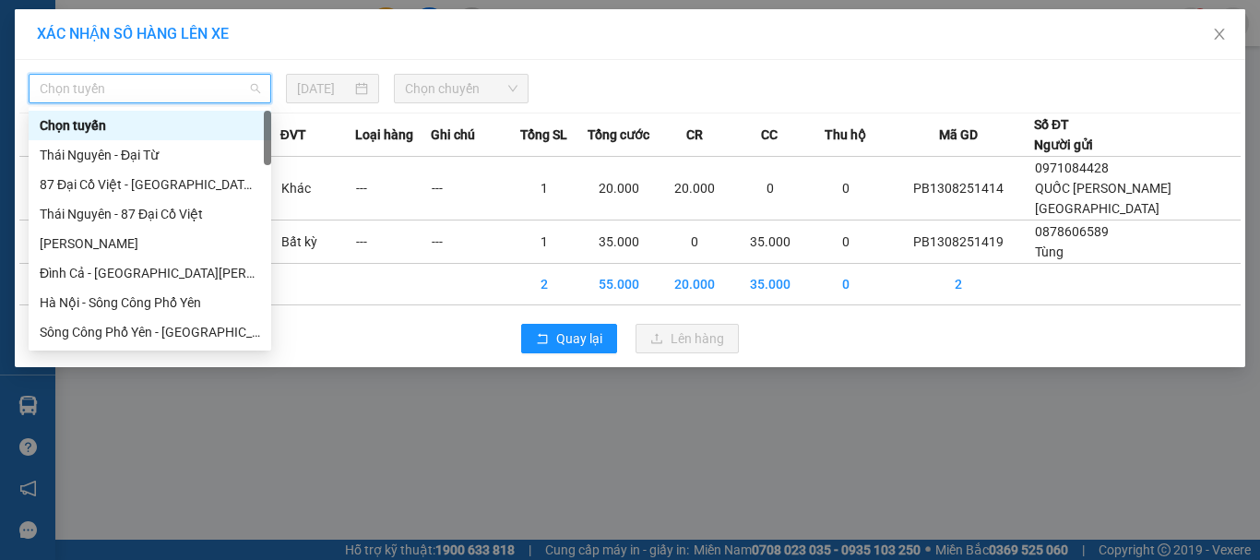
type input "x"
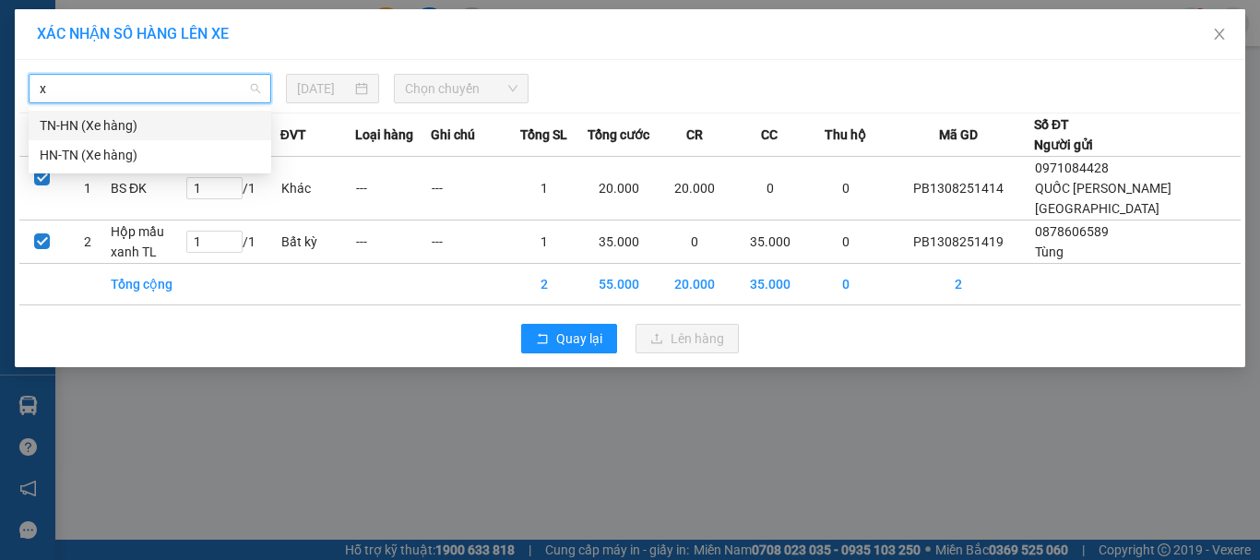
click at [104, 134] on div "TN-HN (Xe hàng)" at bounding box center [150, 125] width 221 height 20
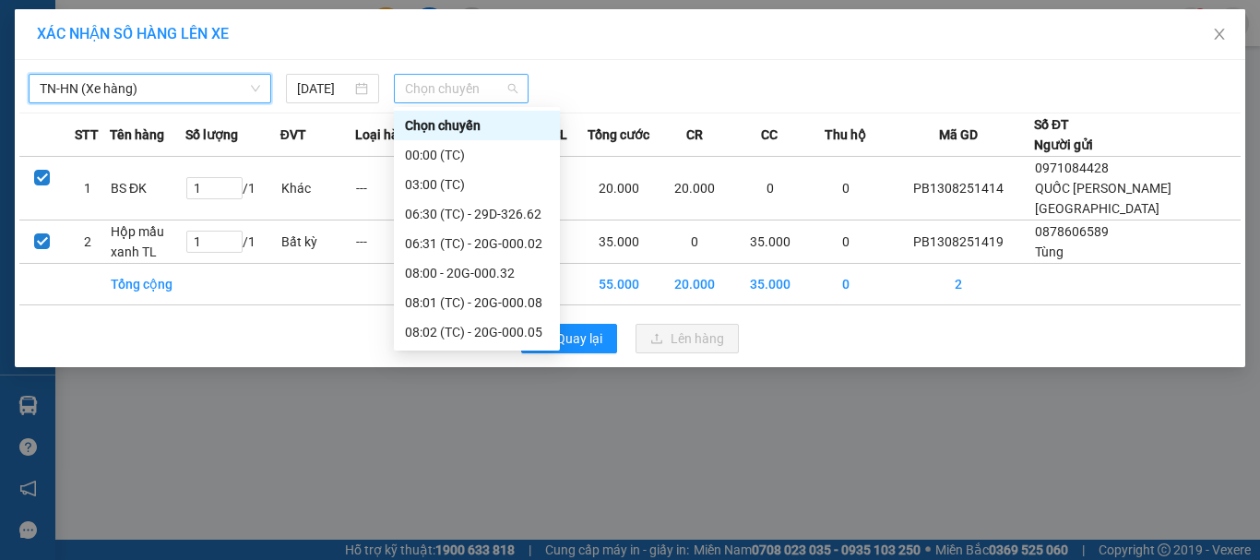
click at [495, 83] on span "Chọn chuyến" at bounding box center [461, 89] width 113 height 28
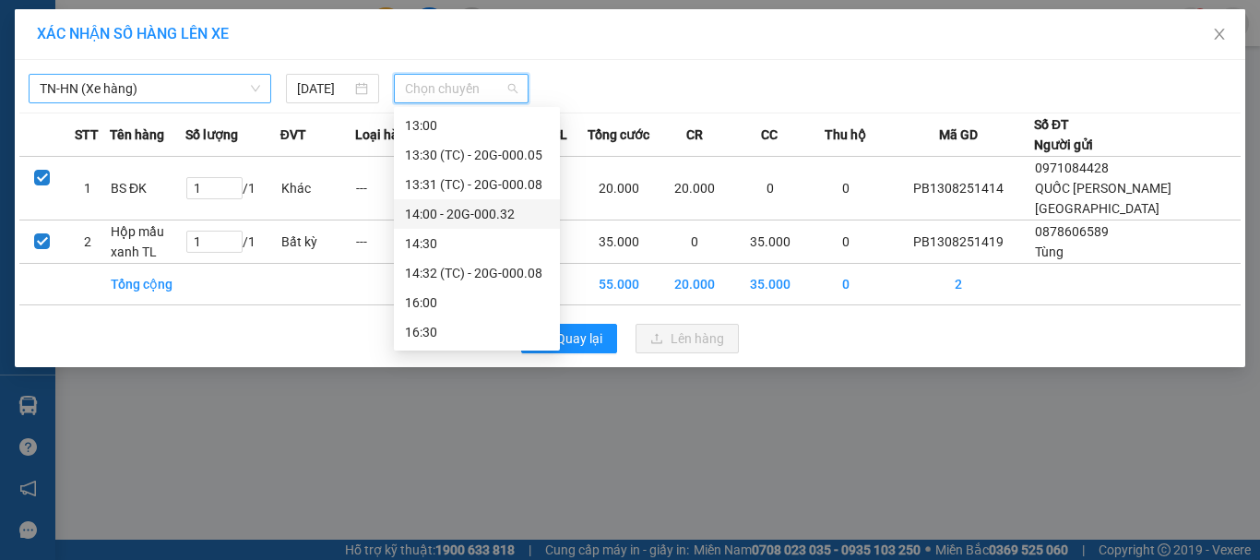
click at [461, 210] on div "14:00 - 20G-000.32" at bounding box center [477, 214] width 144 height 20
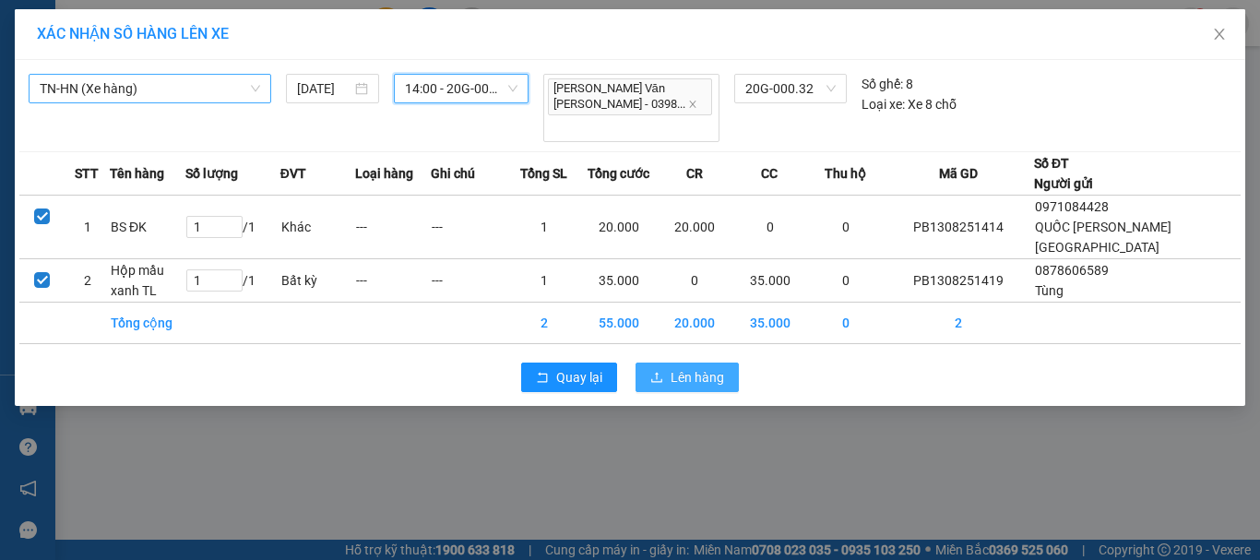
click at [710, 367] on span "Lên hàng" at bounding box center [698, 377] width 54 height 20
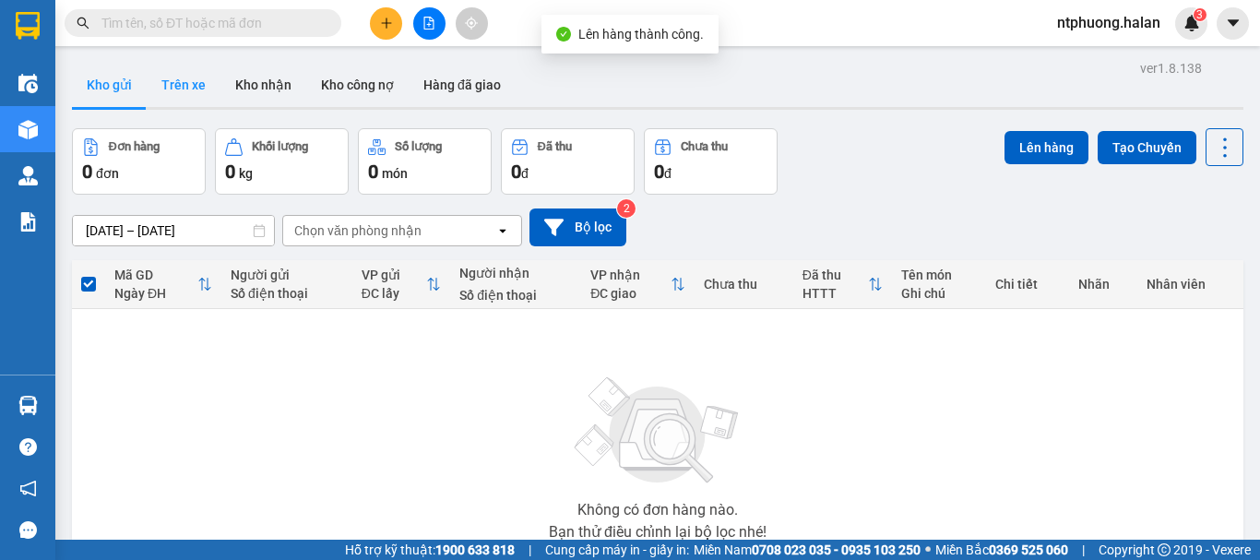
click at [191, 82] on button "Trên xe" at bounding box center [184, 85] width 74 height 44
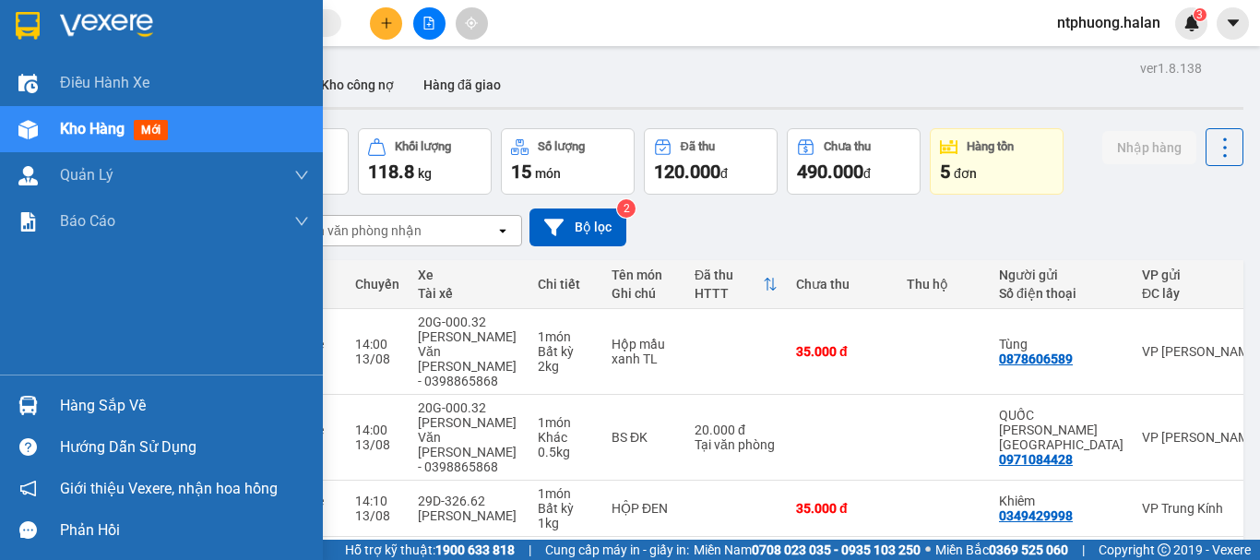
click at [81, 408] on div "Hàng sắp về" at bounding box center [184, 406] width 249 height 28
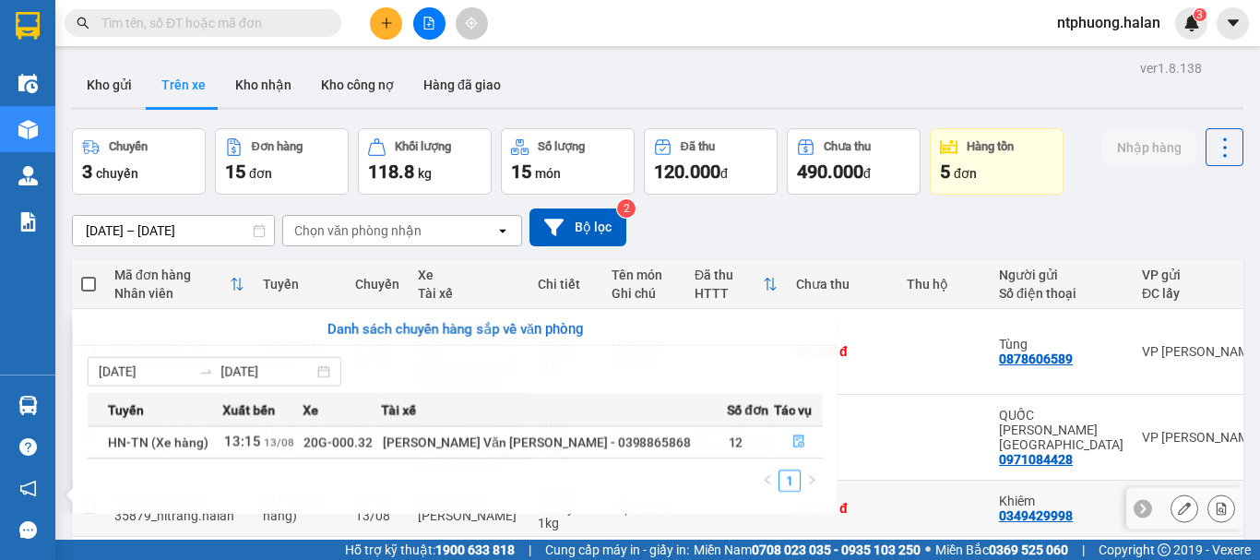
click at [903, 454] on section "Kết quả tìm kiếm ( 2 ) Bộ lọc Mã ĐH Trạng thái Món hàng Thu hộ Tổng cước Chưa c…" at bounding box center [630, 280] width 1260 height 560
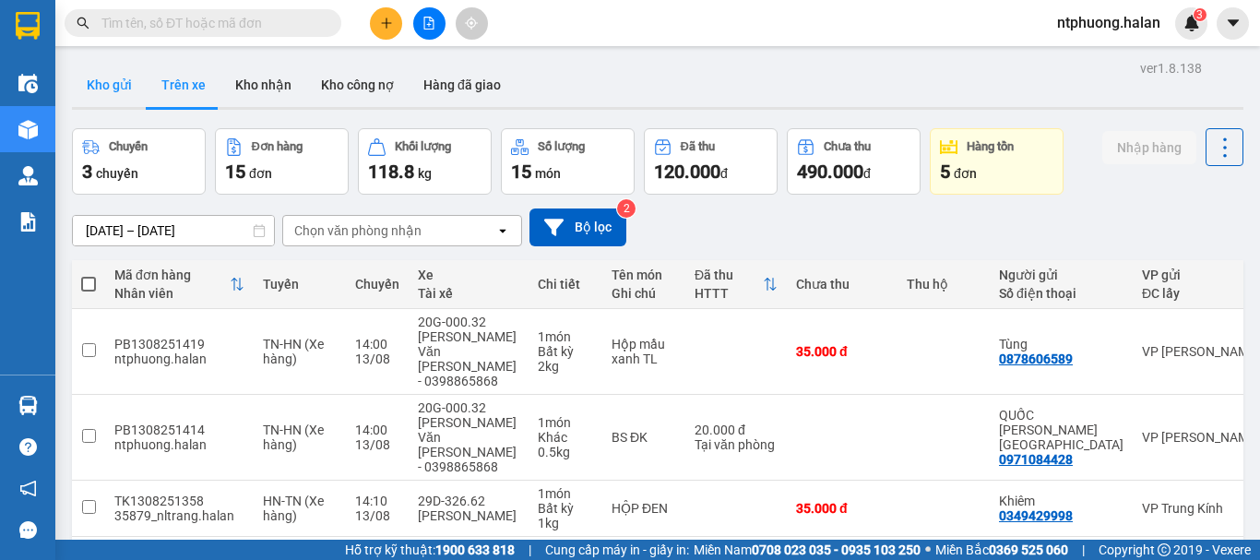
click at [119, 92] on button "Kho gửi" at bounding box center [109, 85] width 75 height 44
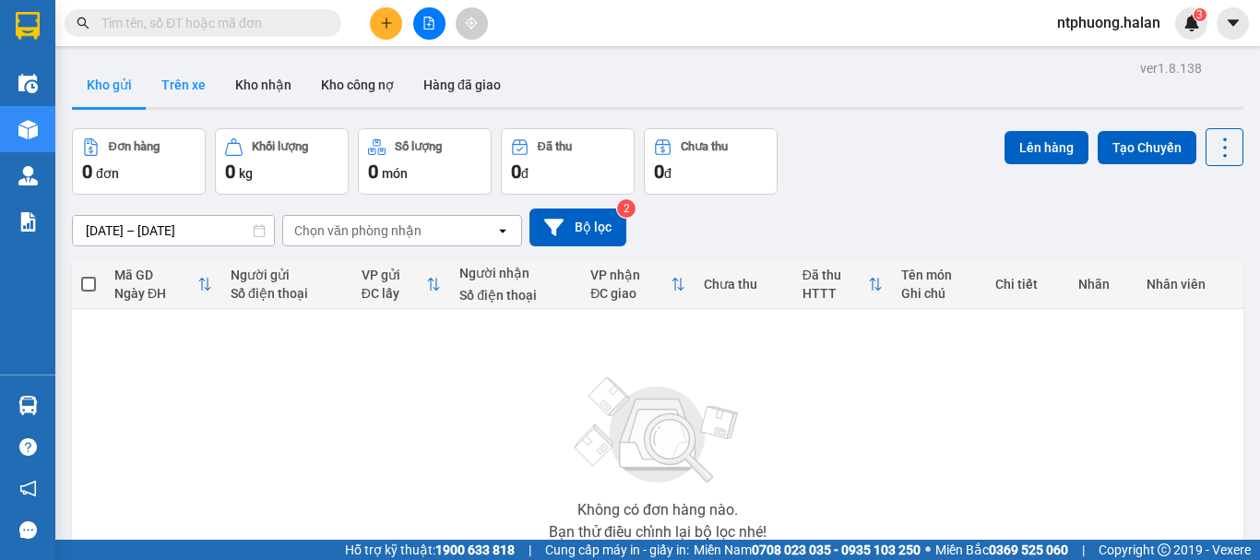
click at [183, 89] on button "Trên xe" at bounding box center [184, 85] width 74 height 44
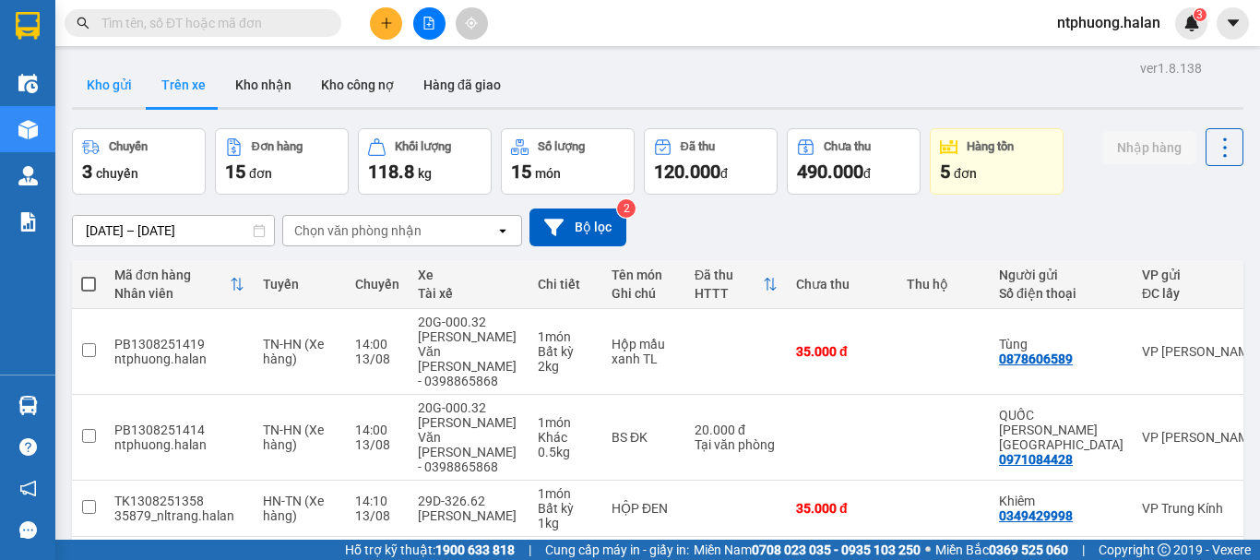
click at [108, 84] on button "Kho gửi" at bounding box center [109, 85] width 75 height 44
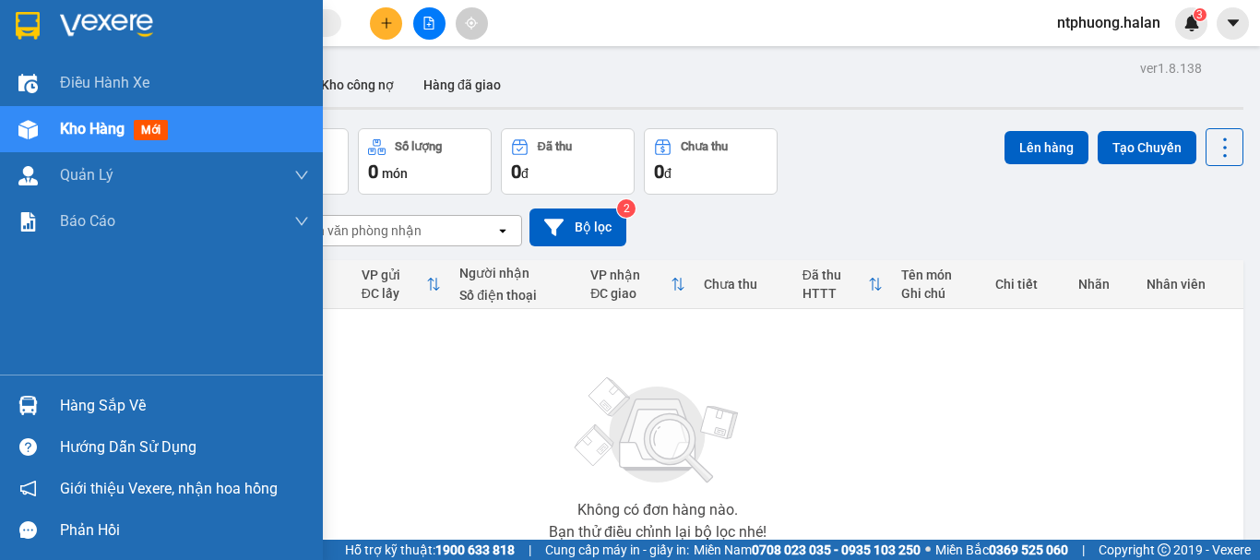
click at [76, 414] on div "Hàng sắp về" at bounding box center [184, 406] width 249 height 28
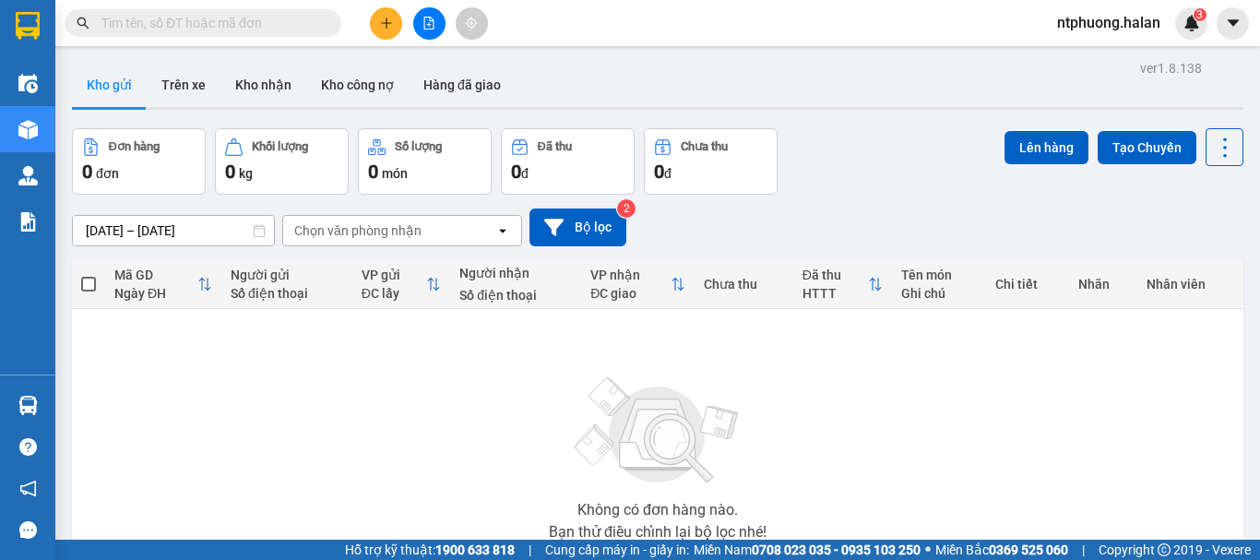
click at [932, 466] on section "Kết quả tìm kiếm ( 2 ) Bộ lọc Mã ĐH Trạng thái Món hàng Thu hộ Tổng cước Chưa c…" at bounding box center [630, 280] width 1260 height 560
click at [186, 54] on main "ver 1.8.138 Kho gửi Trên xe Kho nhận Kho công nợ Hàng đã giao Đơn hàng 0 đơn Kh…" at bounding box center [630, 270] width 1260 height 540
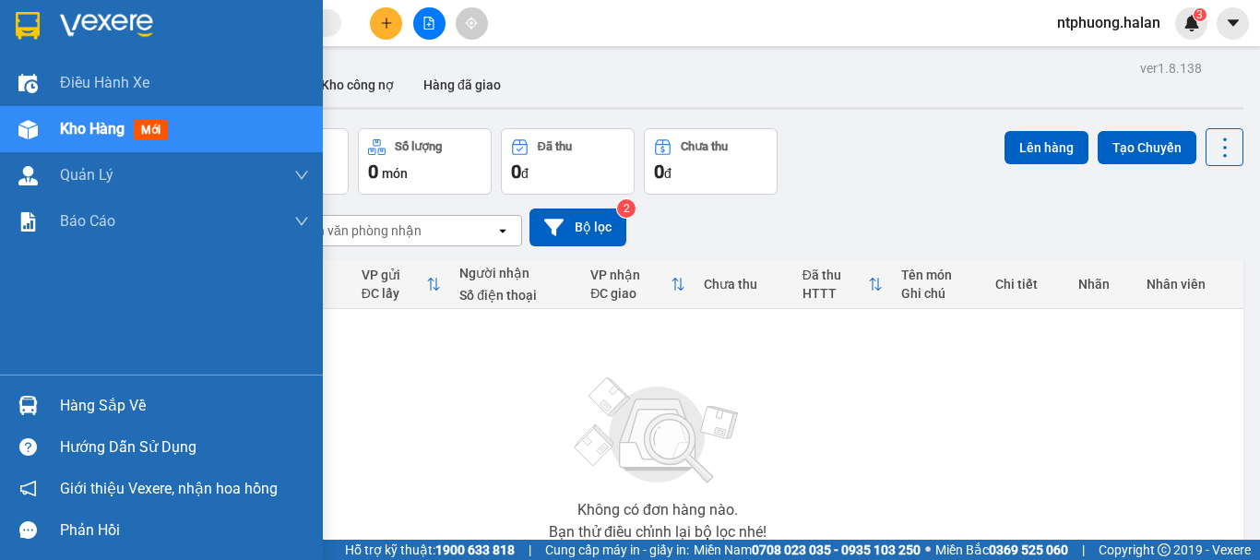
click at [77, 415] on div "Hàng sắp về" at bounding box center [184, 406] width 249 height 28
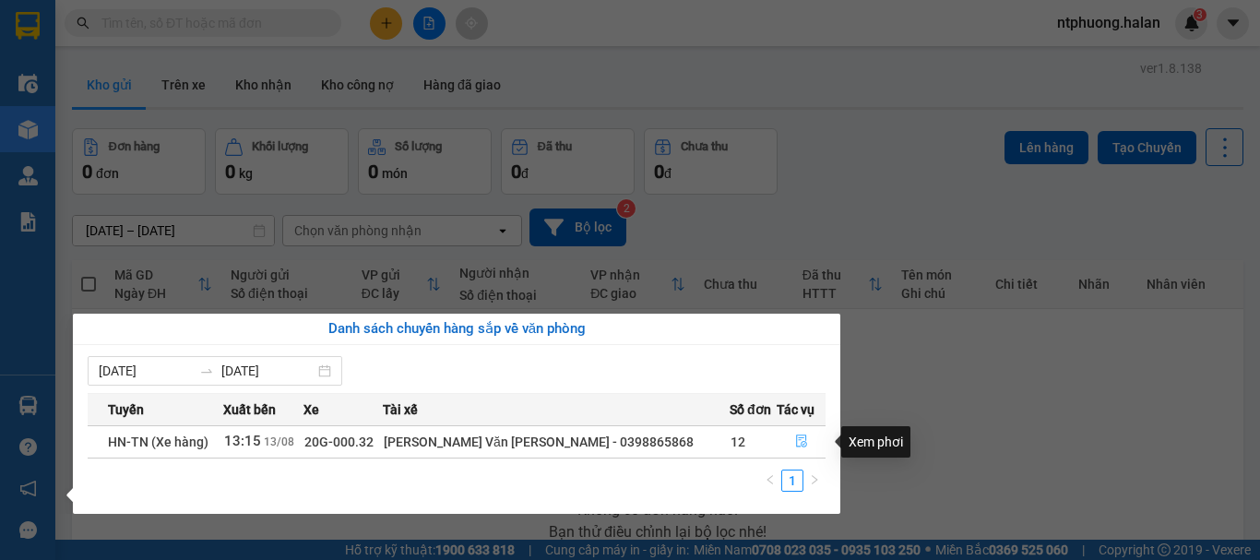
click at [795, 436] on icon "file-done" at bounding box center [801, 441] width 13 height 13
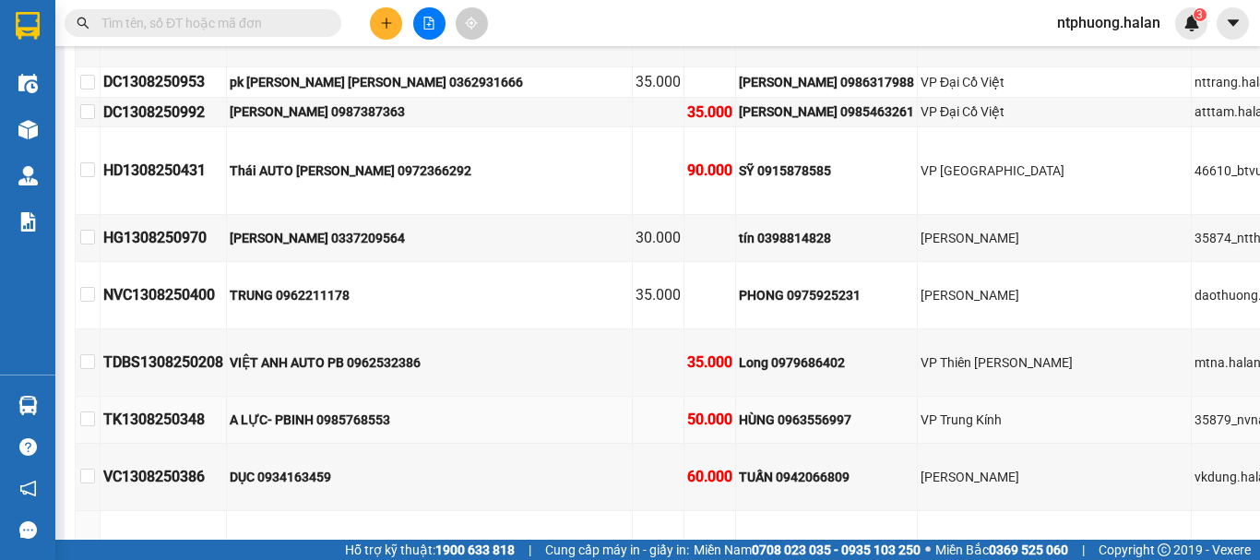
scroll to position [185, 0]
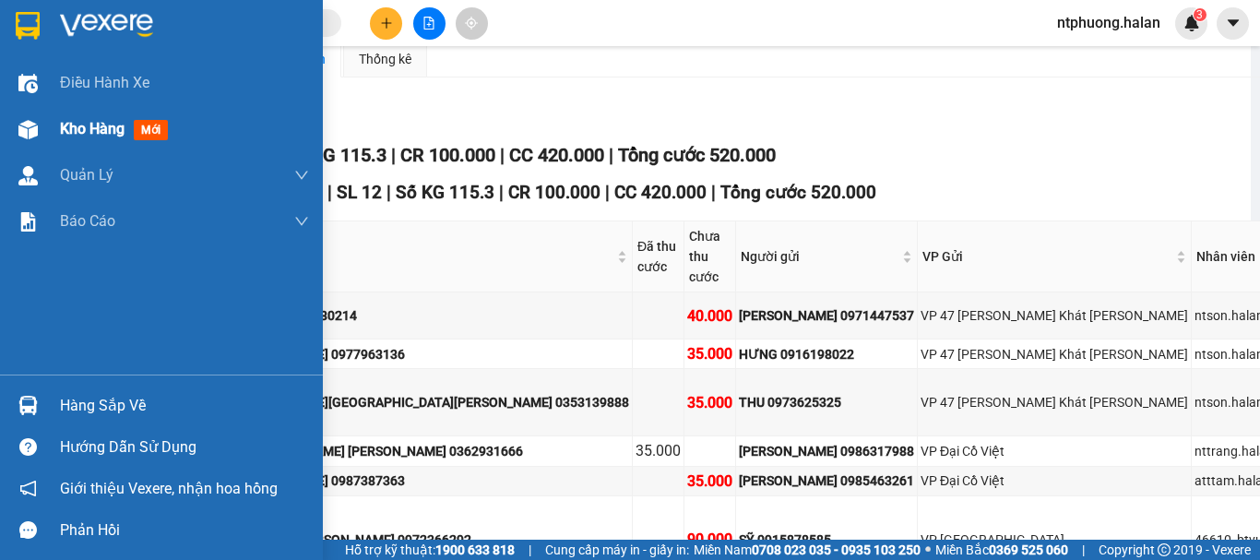
click at [87, 122] on span "Kho hàng" at bounding box center [92, 129] width 65 height 18
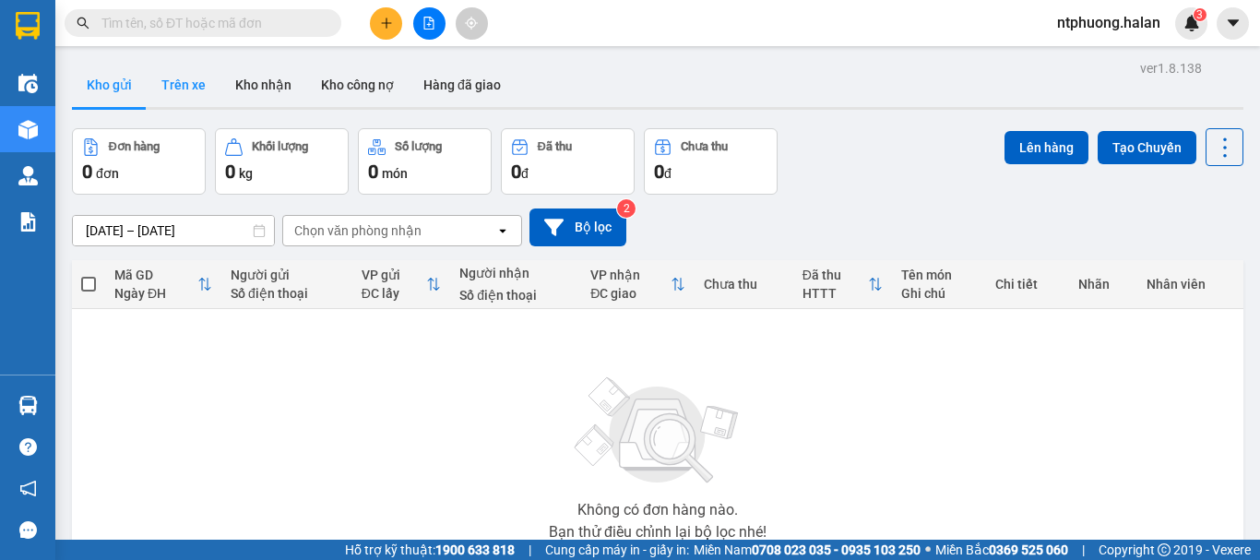
click at [185, 86] on button "Trên xe" at bounding box center [184, 85] width 74 height 44
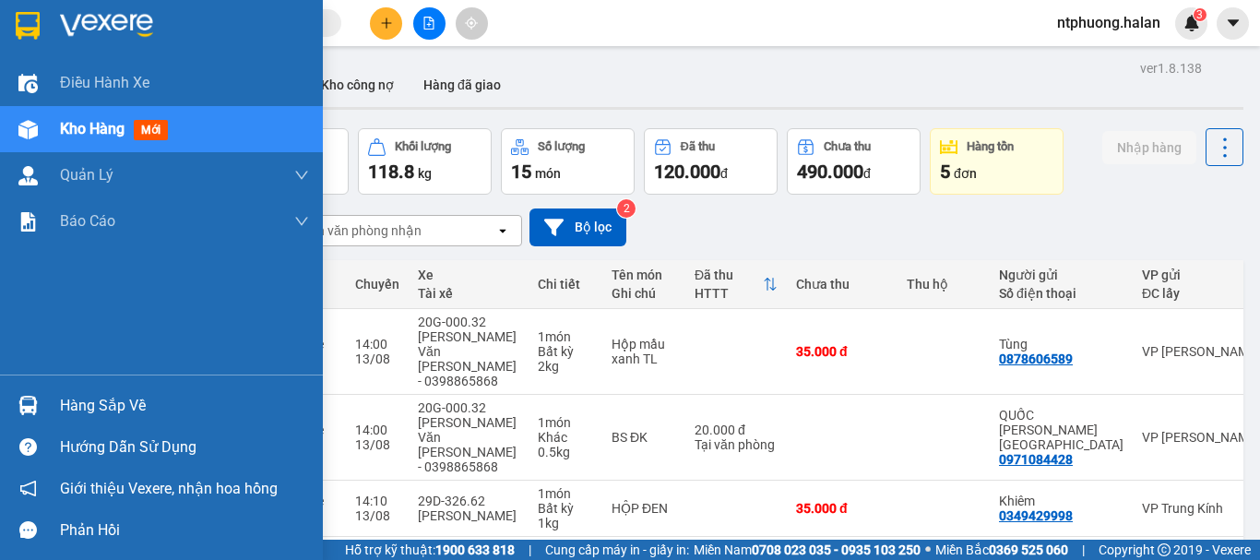
click at [139, 400] on div "Hàng sắp về" at bounding box center [184, 406] width 249 height 28
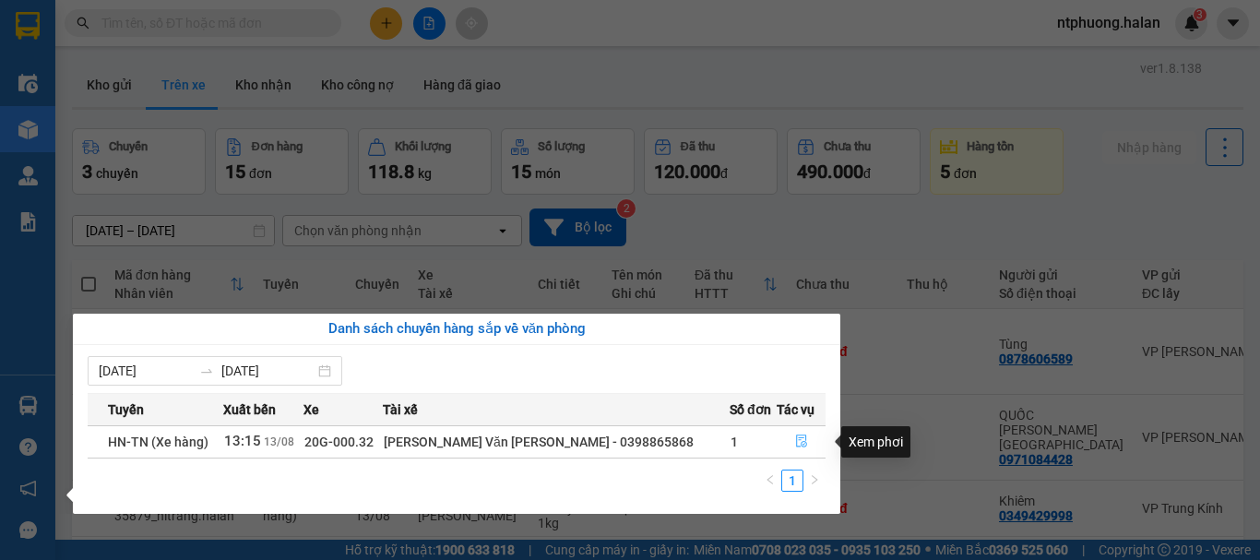
click at [796, 443] on icon "file-done" at bounding box center [801, 441] width 13 height 13
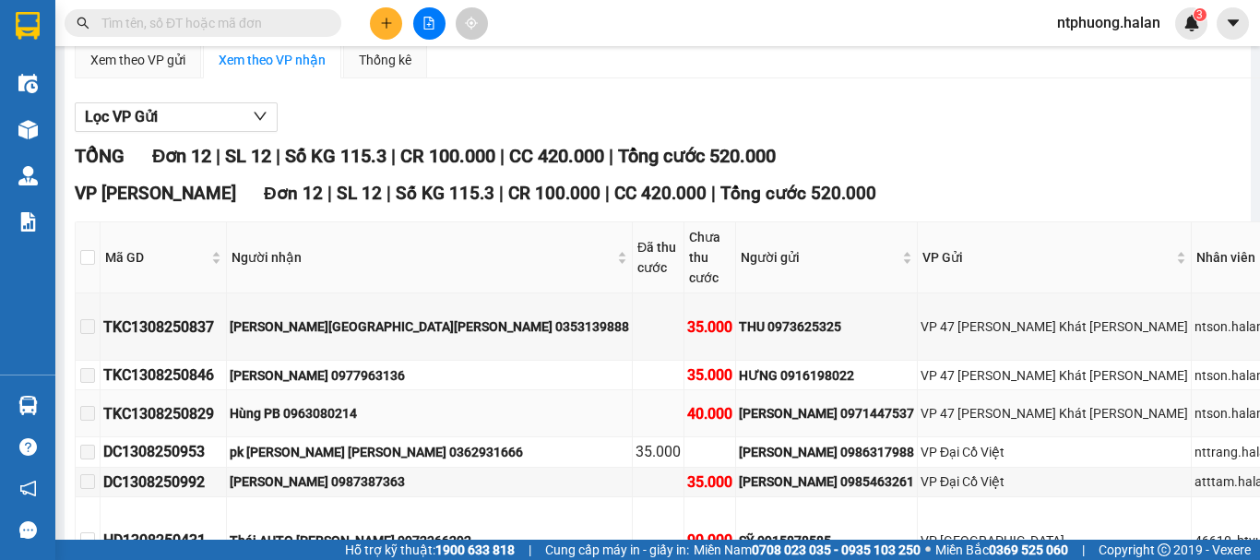
scroll to position [92, 0]
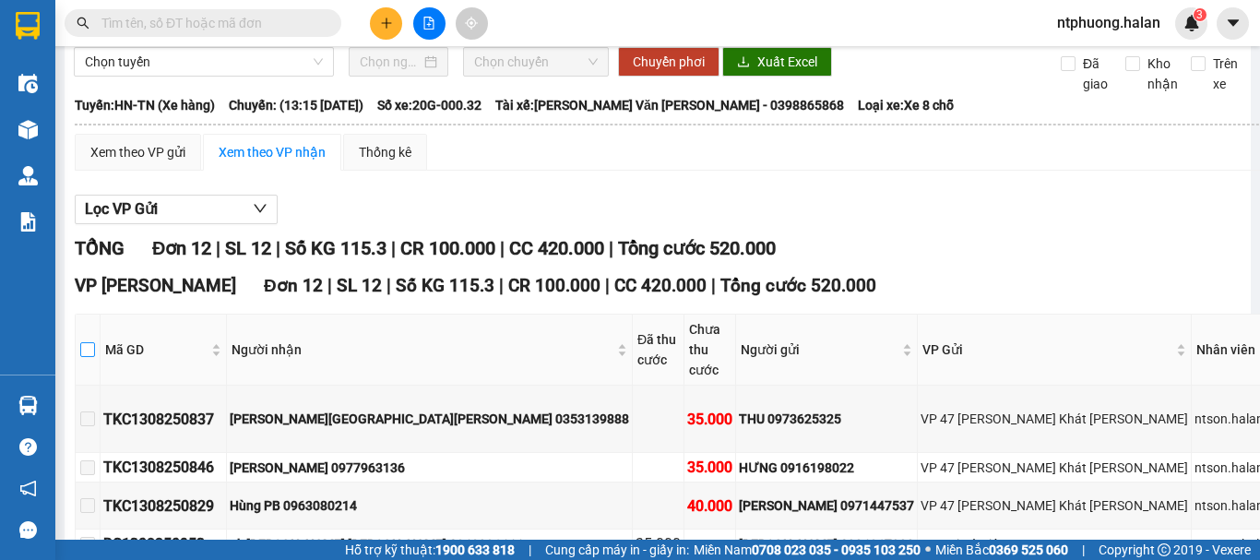
click at [95, 352] on input "checkbox" at bounding box center [87, 349] width 15 height 15
checkbox input "true"
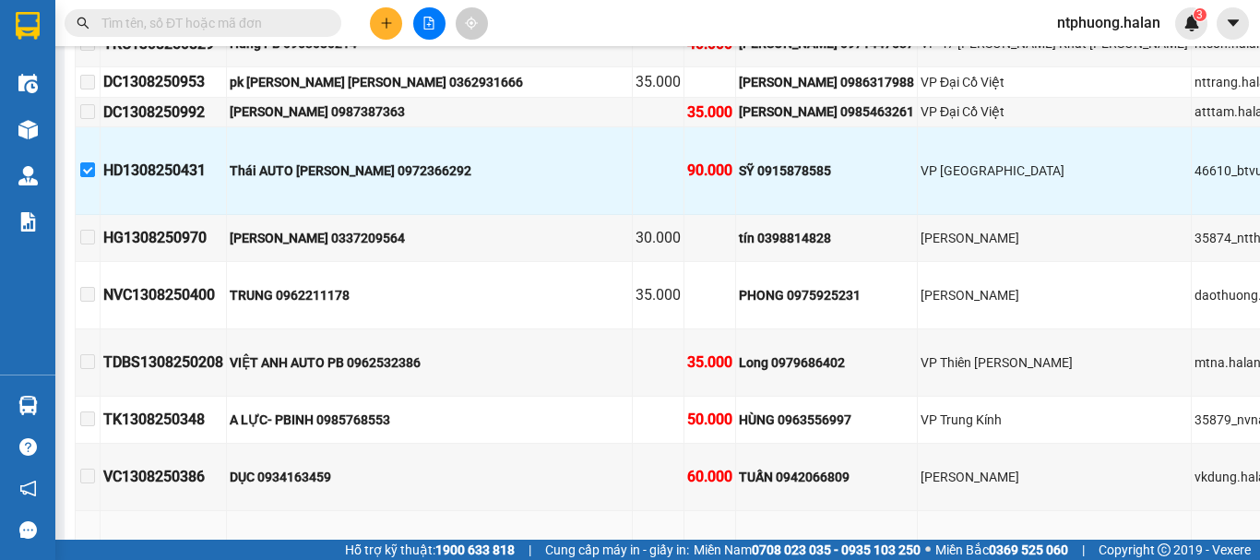
scroll to position [278, 0]
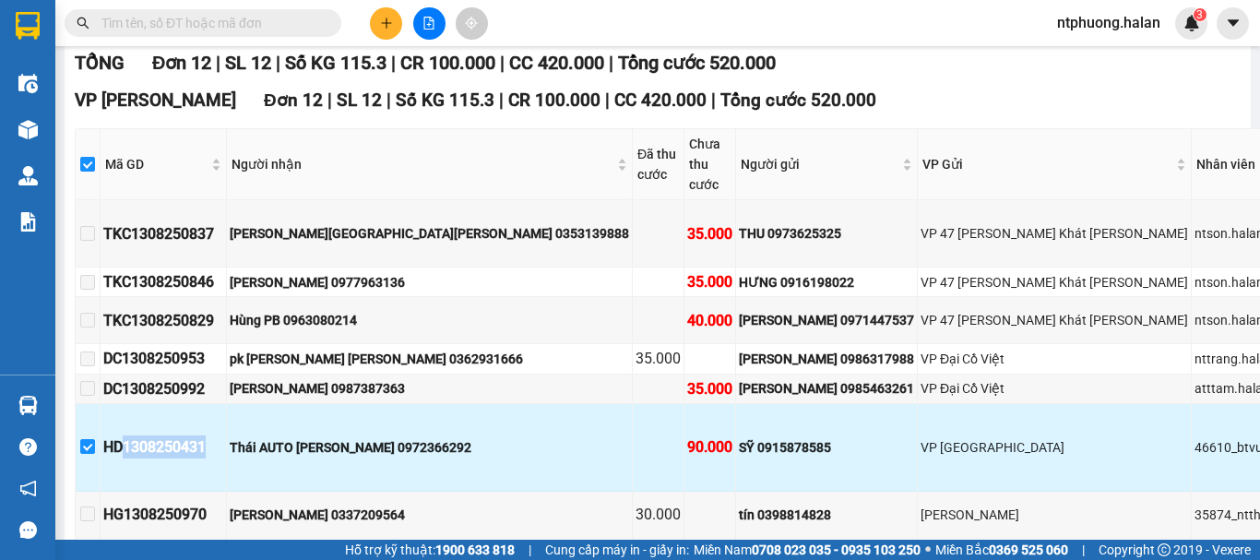
drag, startPoint x: 149, startPoint y: 401, endPoint x: 230, endPoint y: 400, distance: 80.3
click at [223, 435] on div "HD1308250431" at bounding box center [163, 446] width 120 height 23
copy div "1308250431"
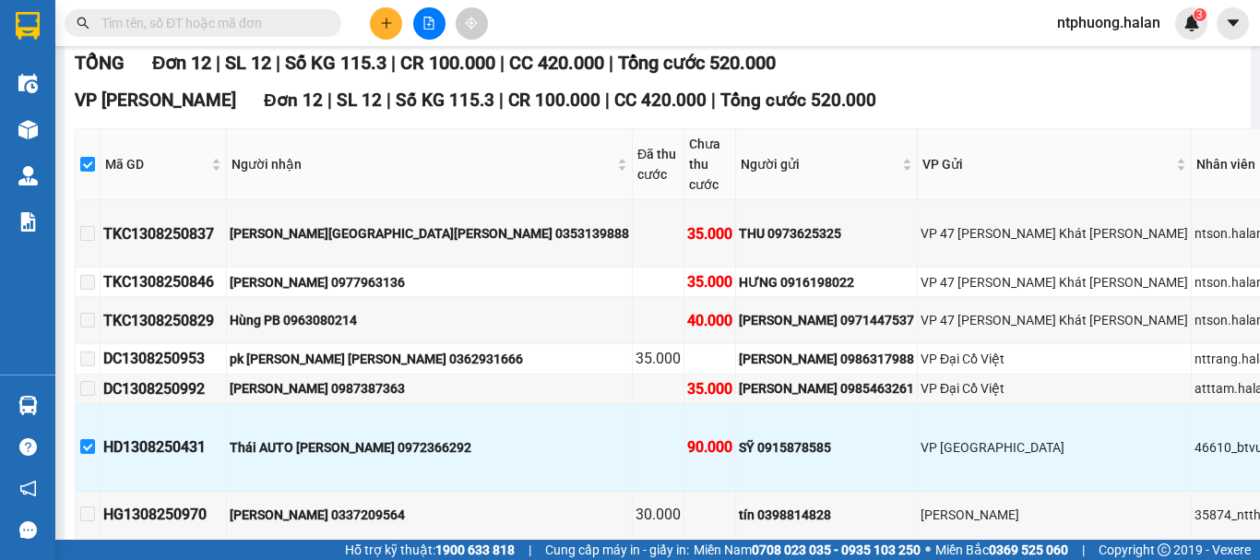
click at [238, 28] on input "text" at bounding box center [210, 23] width 218 height 20
paste input "1308250431"
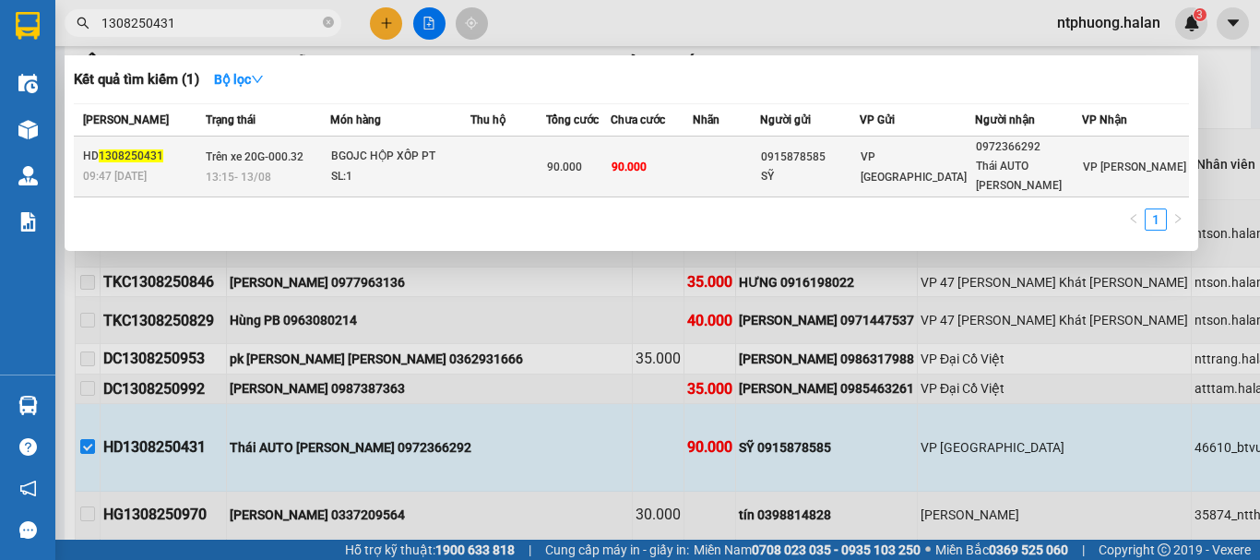
type input "1308250431"
click at [527, 173] on td at bounding box center [509, 167] width 76 height 61
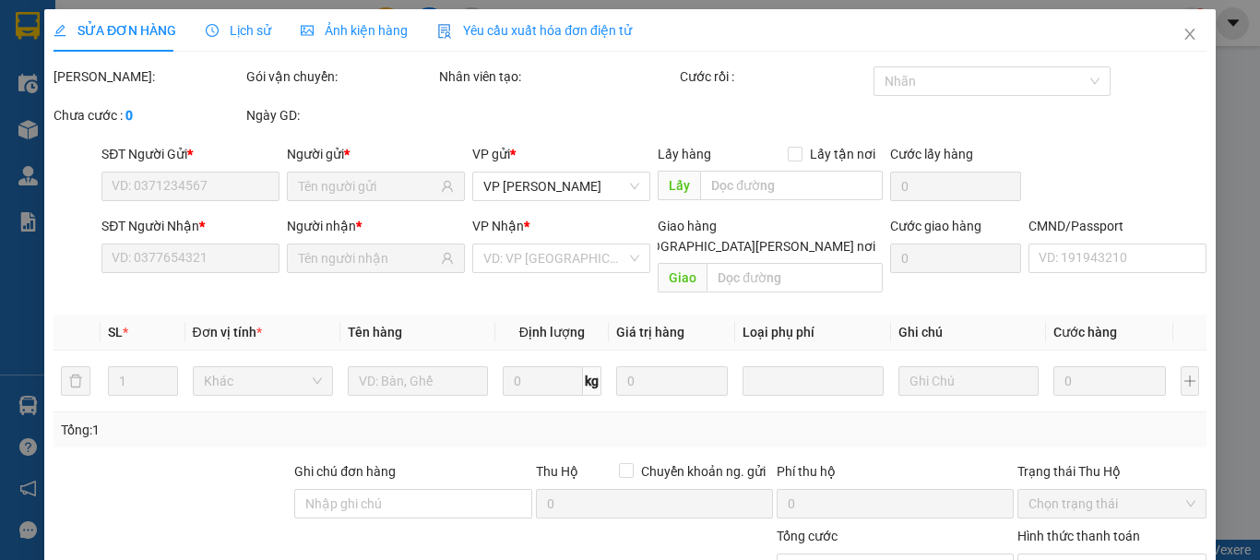
type input "0915878585"
type input "SỸ"
type input "0972366292"
type input "Thái AUTO Phú Bình"
type input "90.000"
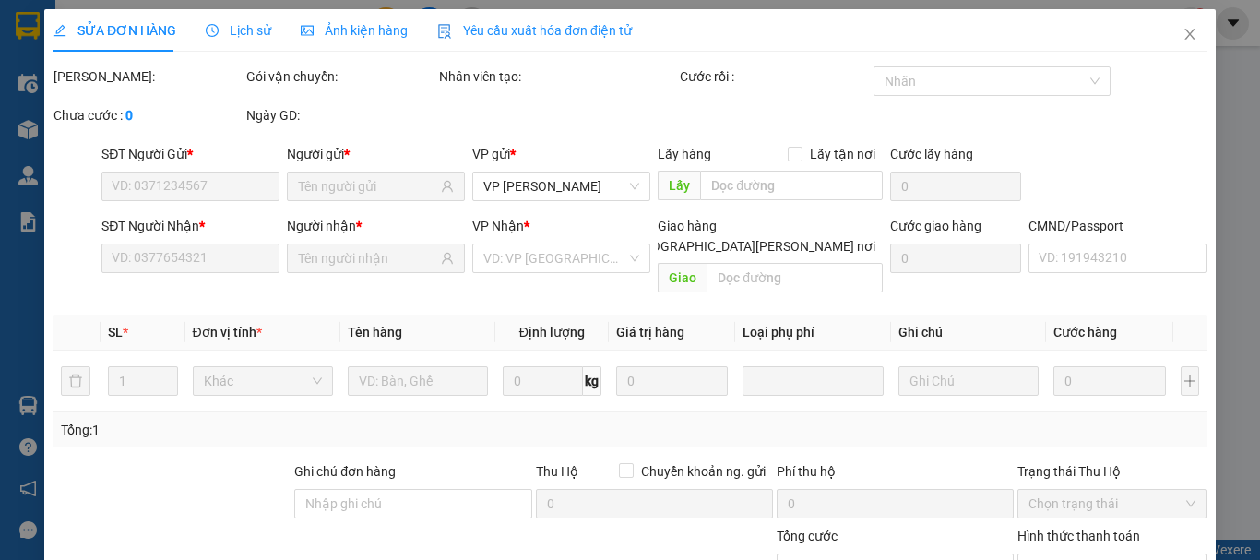
type input "90.000"
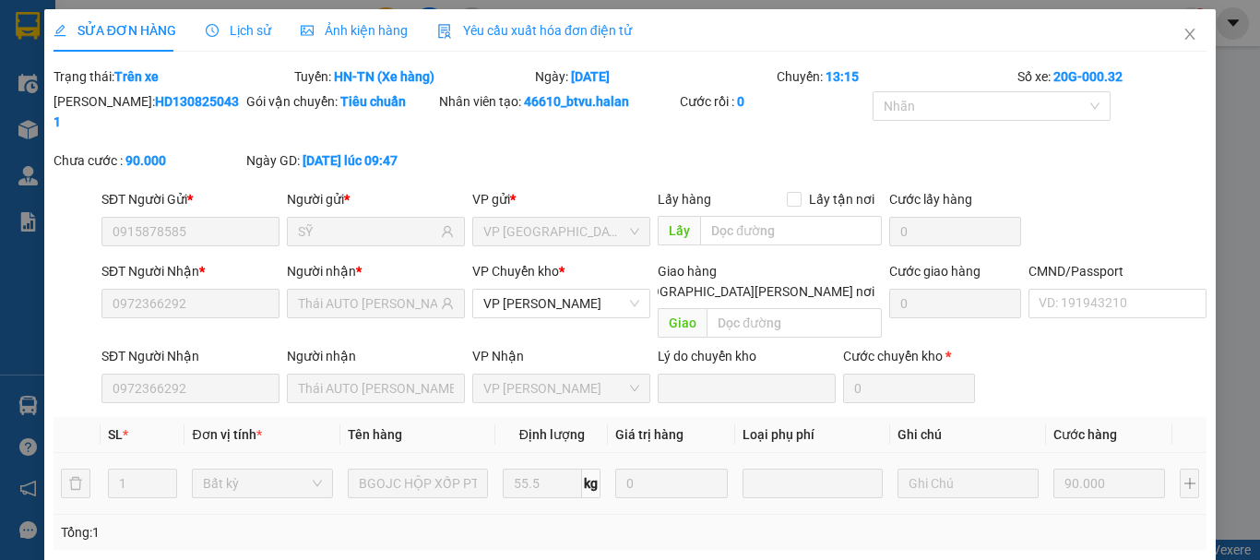
scroll to position [245, 0]
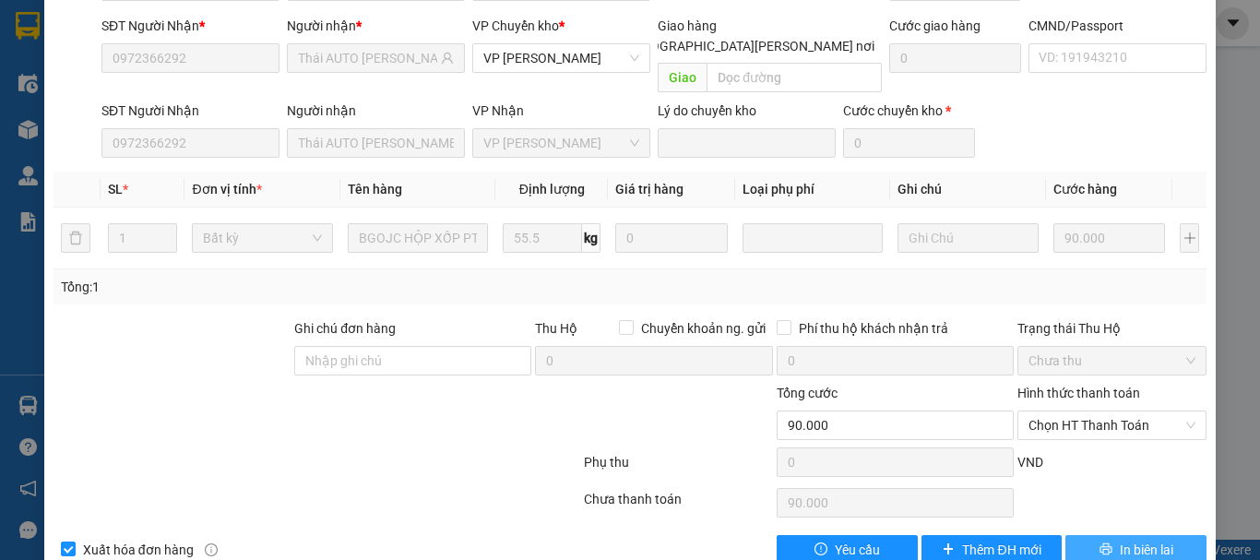
click at [1139, 540] on span "In biên lai" at bounding box center [1147, 550] width 54 height 20
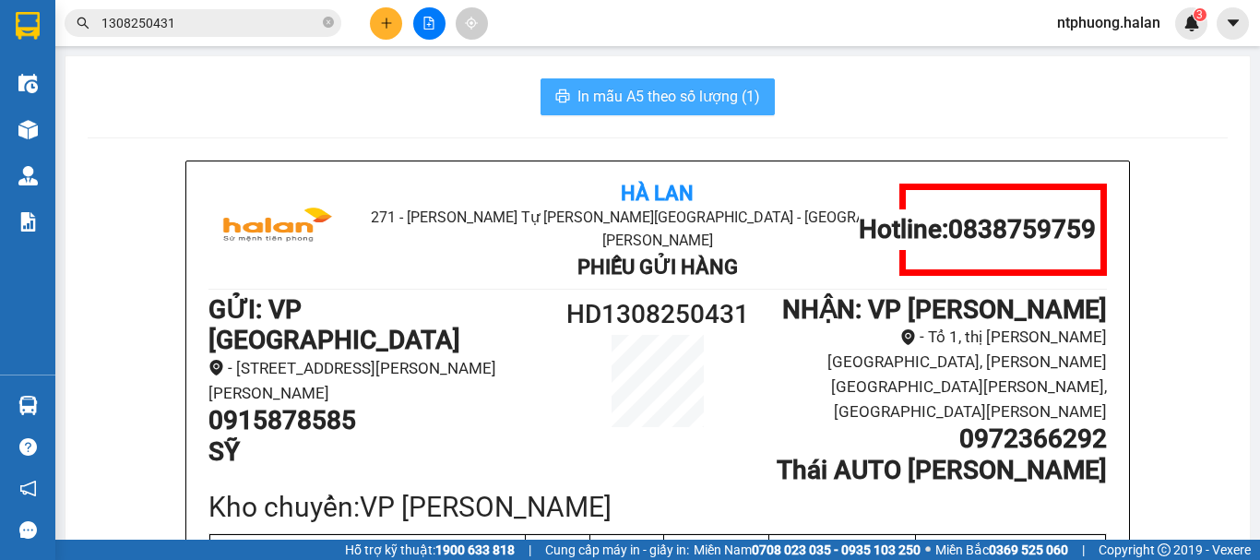
click at [663, 102] on span "In mẫu A5 theo số lượng (1)" at bounding box center [669, 96] width 183 height 23
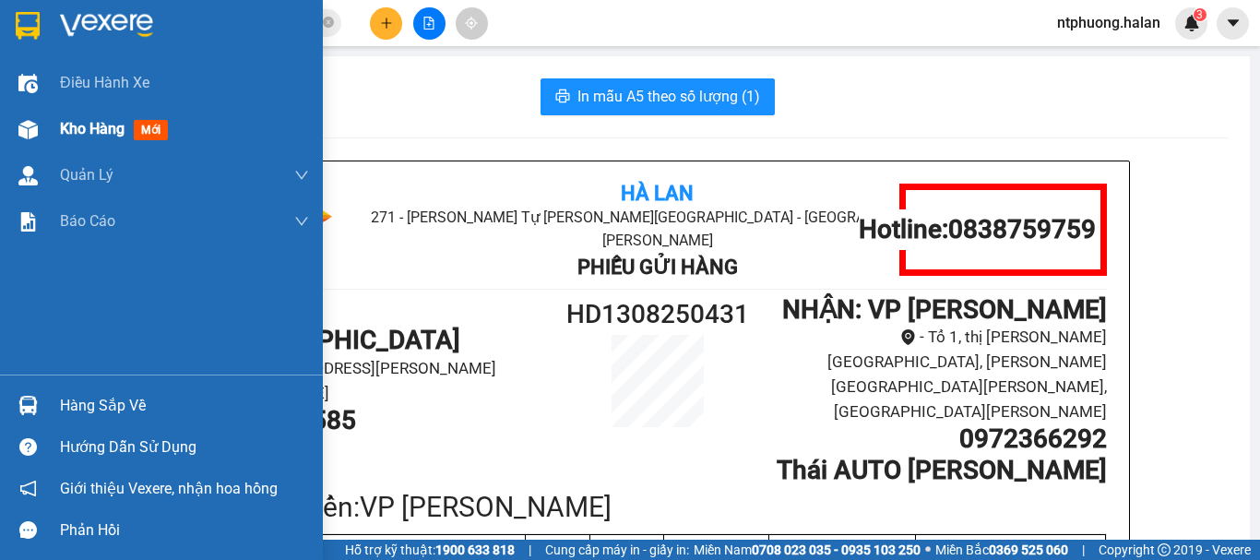
click at [100, 117] on div "Kho hàng mới" at bounding box center [117, 128] width 115 height 23
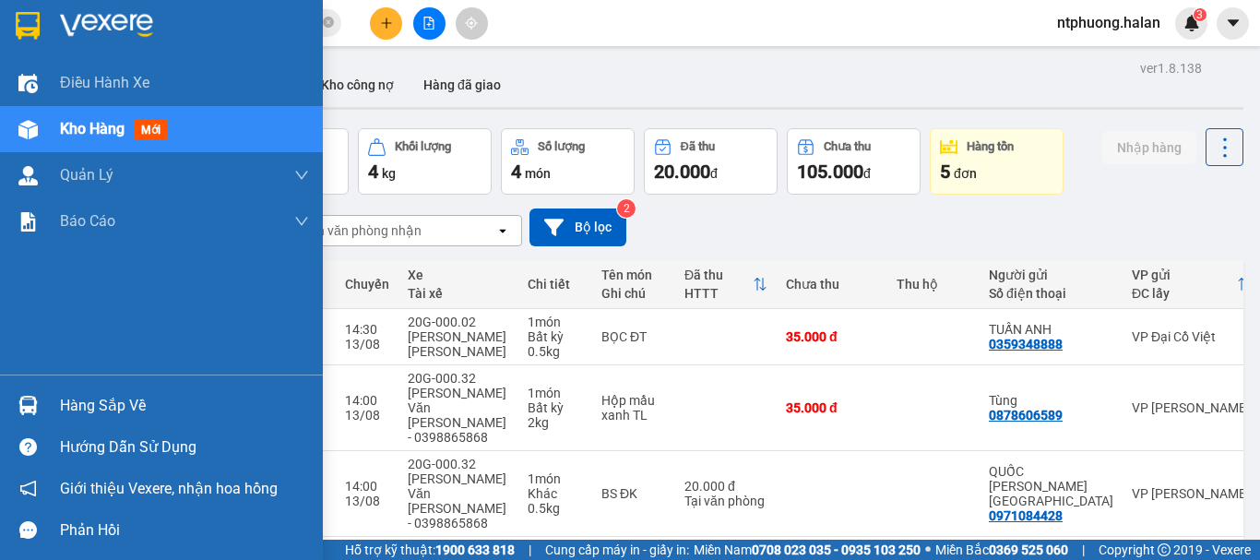
click at [99, 412] on div "Hàng sắp về" at bounding box center [184, 406] width 249 height 28
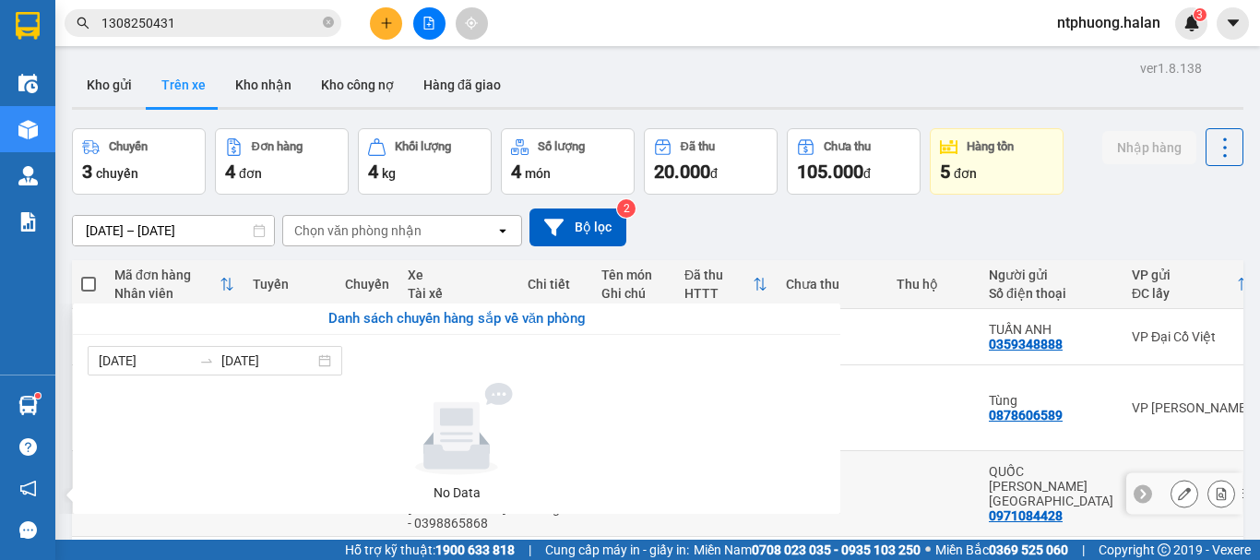
click at [934, 456] on section "Kết quả tìm kiếm ( 1 ) Bộ lọc Mã ĐH Trạng thái Món hàng Thu hộ Tổng cước Chưa c…" at bounding box center [630, 280] width 1260 height 560
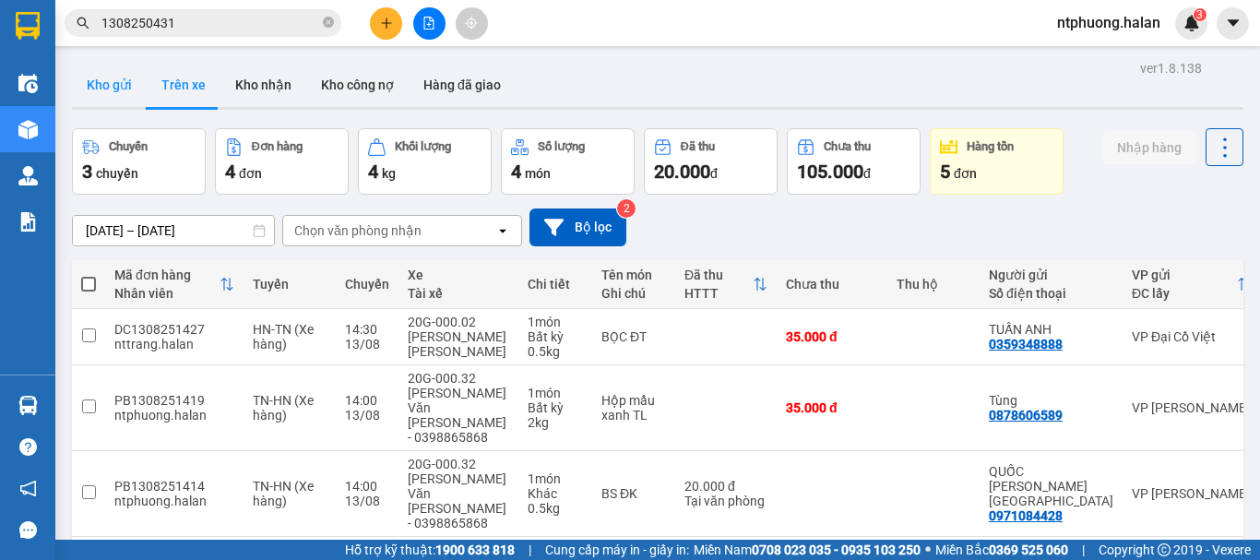
click at [86, 68] on button "Kho gửi" at bounding box center [109, 85] width 75 height 44
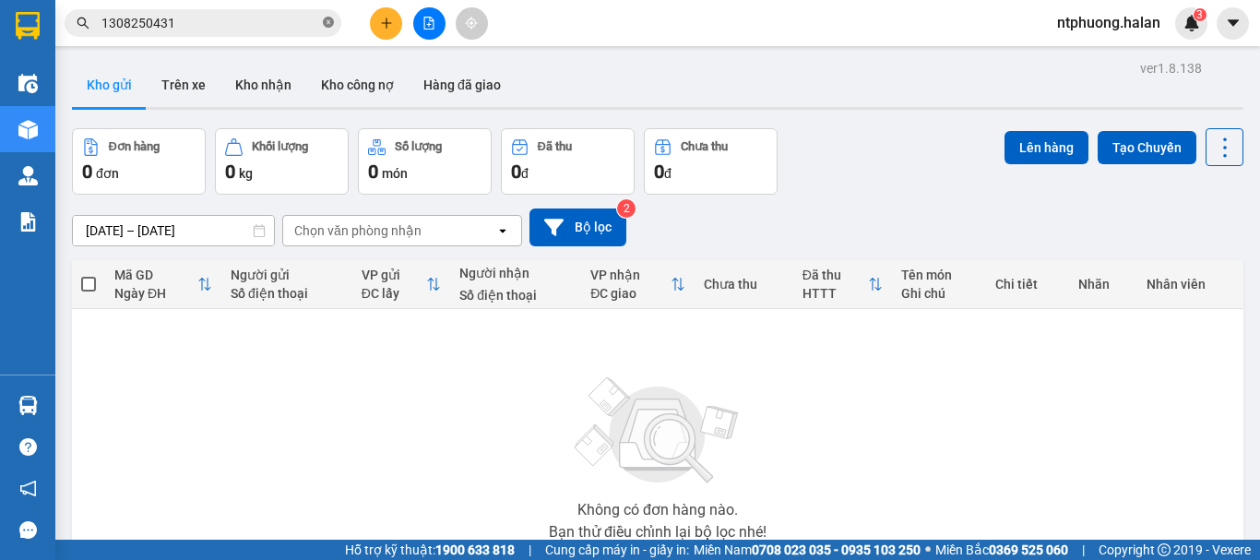
click at [330, 23] on icon "close-circle" at bounding box center [328, 22] width 11 height 11
click at [185, 78] on button "Trên xe" at bounding box center [184, 85] width 74 height 44
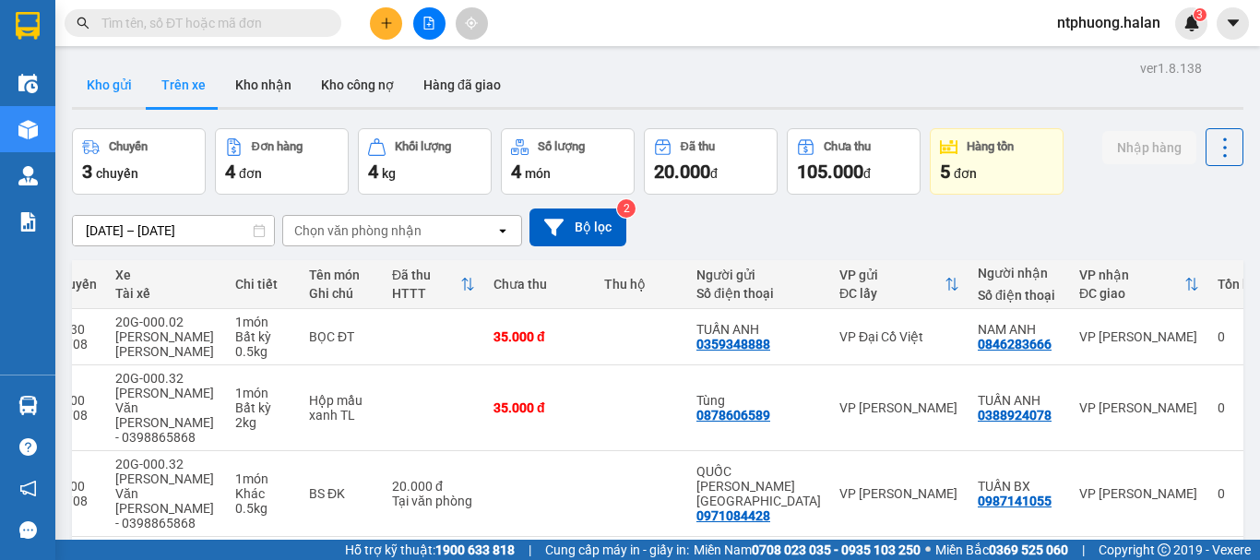
click at [108, 94] on button "Kho gửi" at bounding box center [109, 85] width 75 height 44
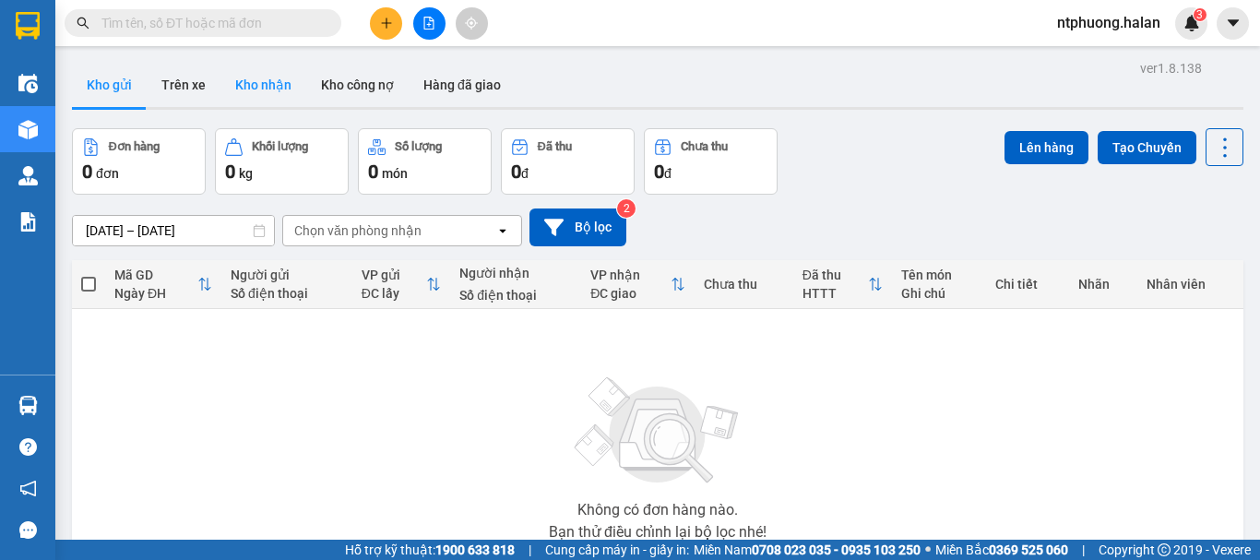
click at [238, 79] on button "Kho nhận" at bounding box center [264, 85] width 86 height 44
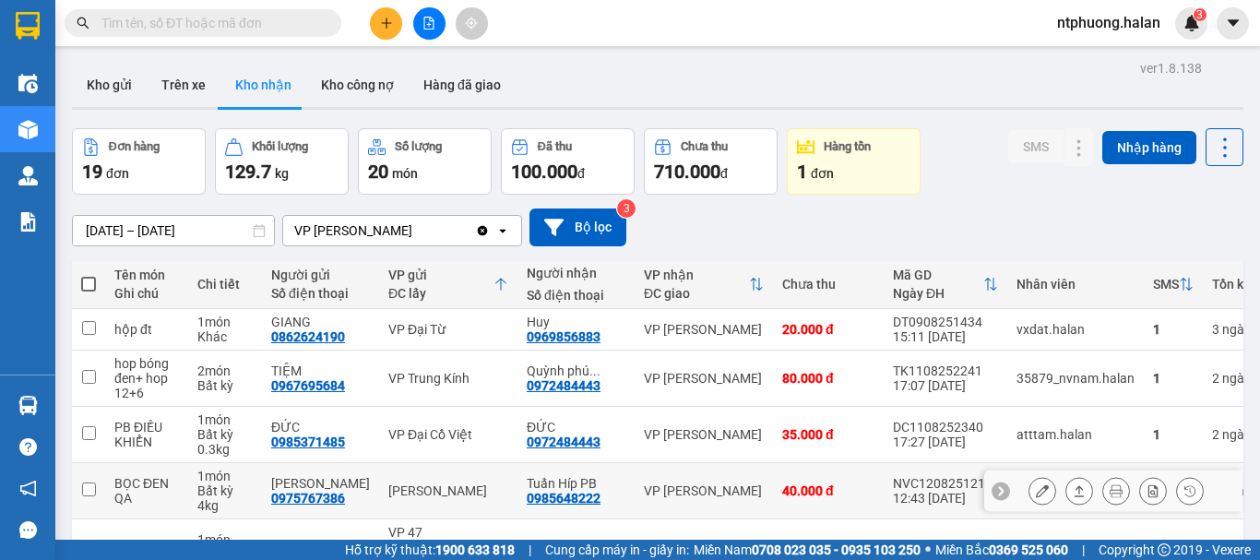
scroll to position [400, 0]
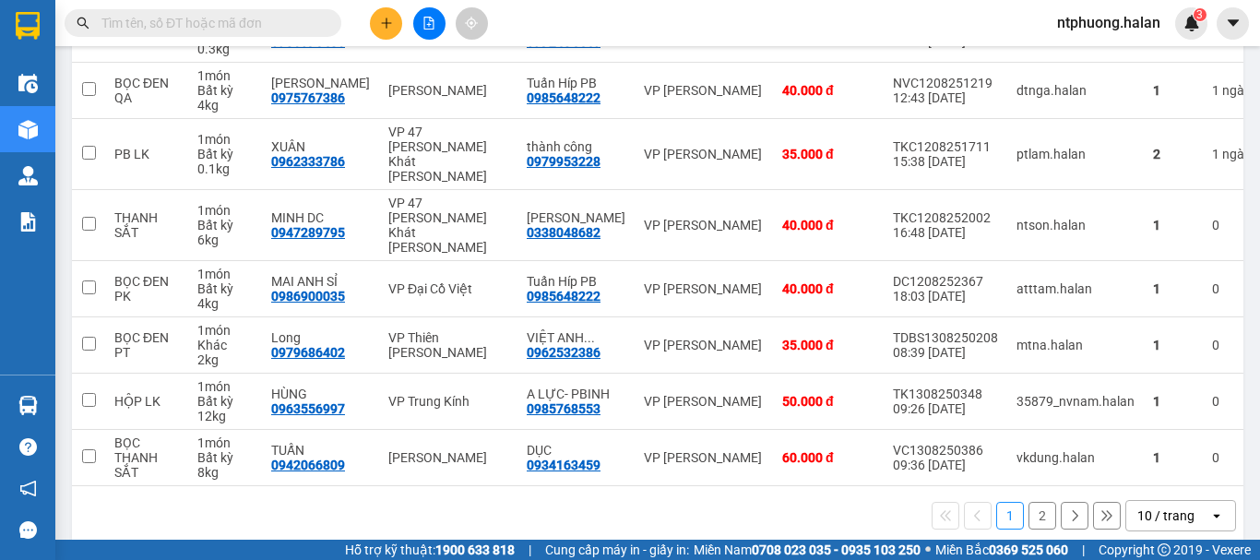
click at [1030, 502] on button "2" at bounding box center [1043, 516] width 28 height 28
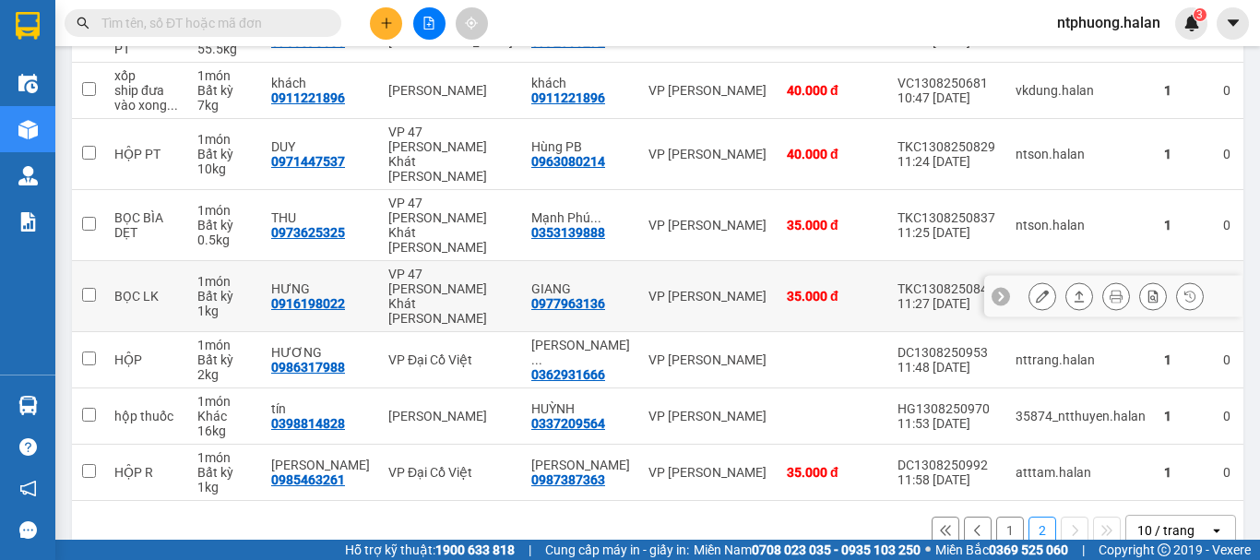
scroll to position [0, 0]
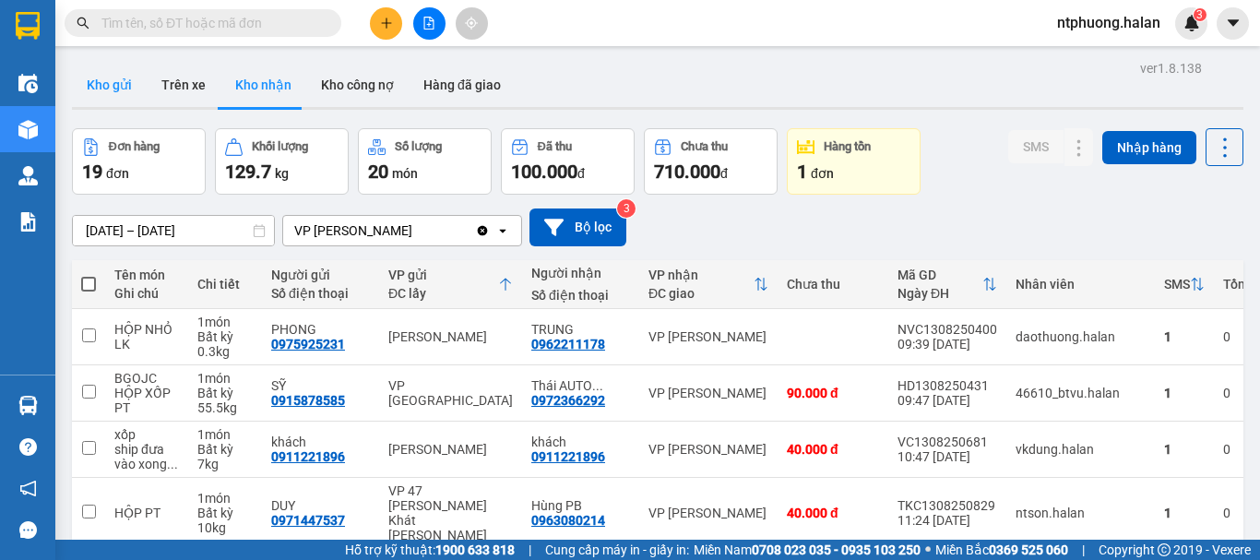
click at [104, 82] on button "Kho gửi" at bounding box center [109, 85] width 75 height 44
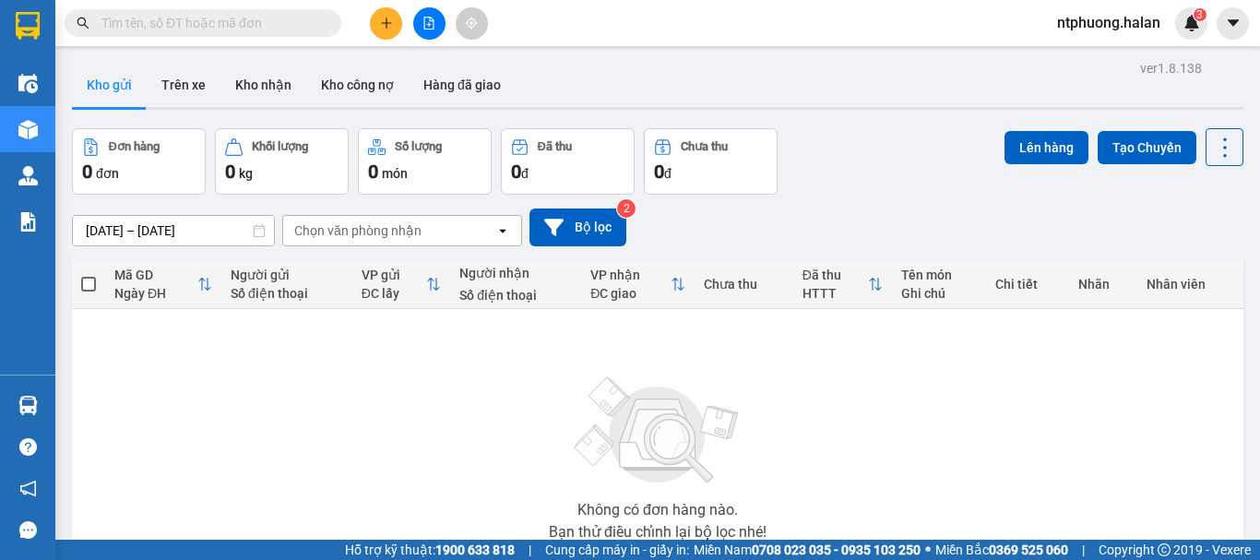
click at [246, 26] on input "text" at bounding box center [210, 23] width 218 height 20
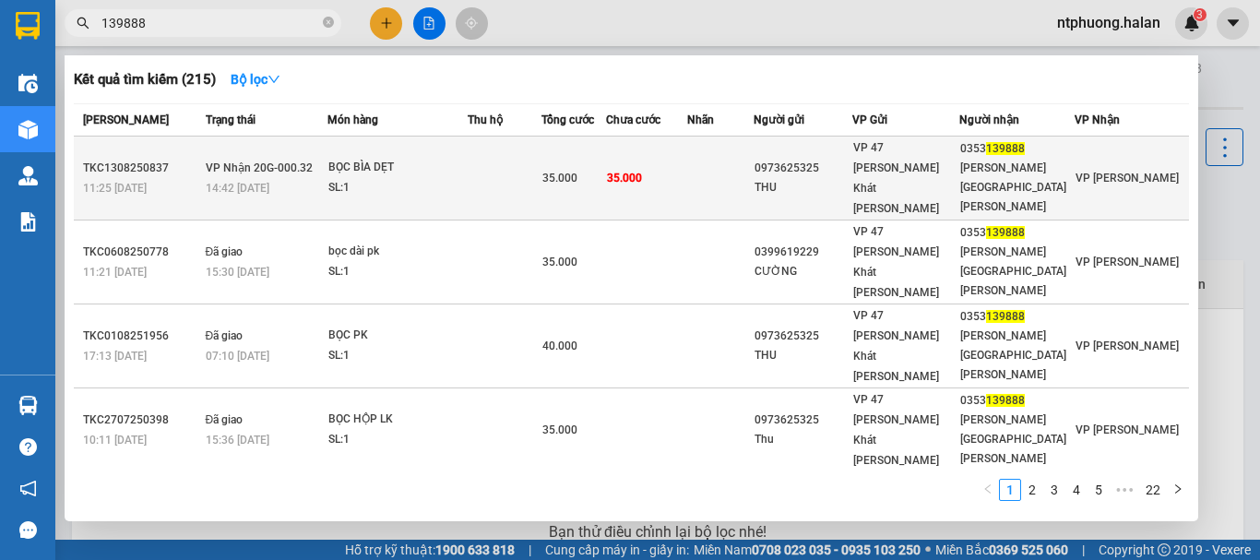
type input "139888"
click at [485, 161] on td at bounding box center [505, 179] width 75 height 84
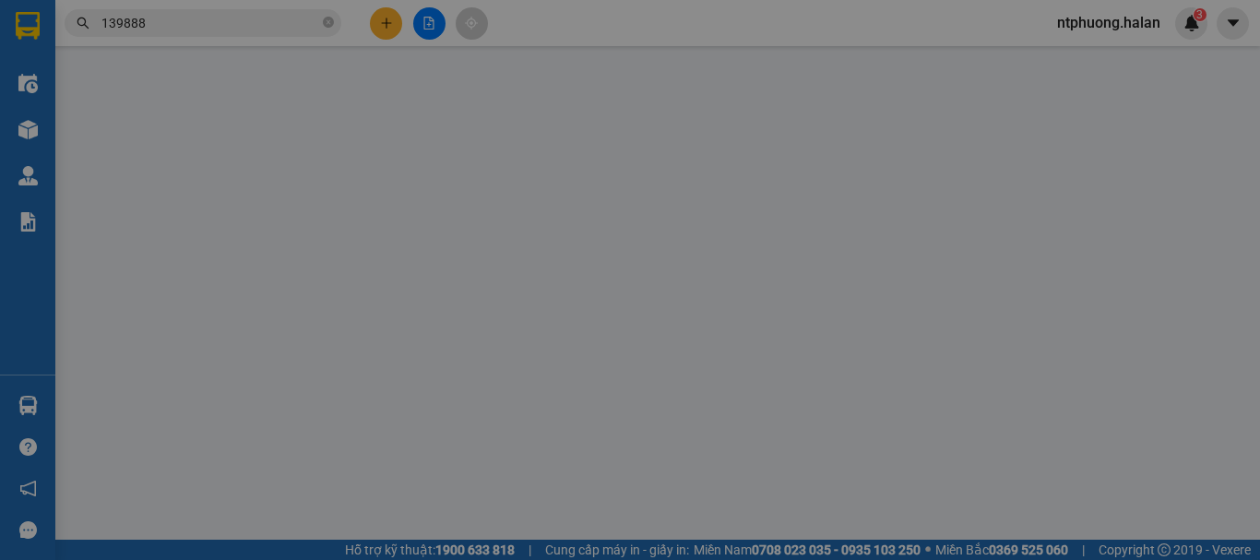
type input "0973625325"
type input "THU"
type input "0353139888"
type input "Mạnh Phú Bình"
type input "35.000"
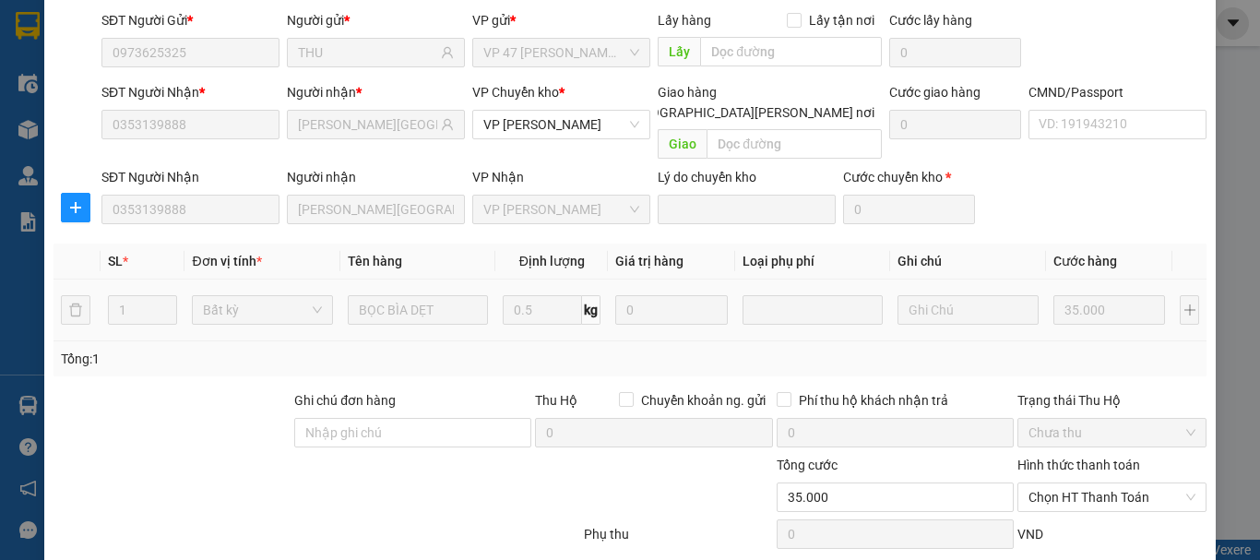
scroll to position [226, 0]
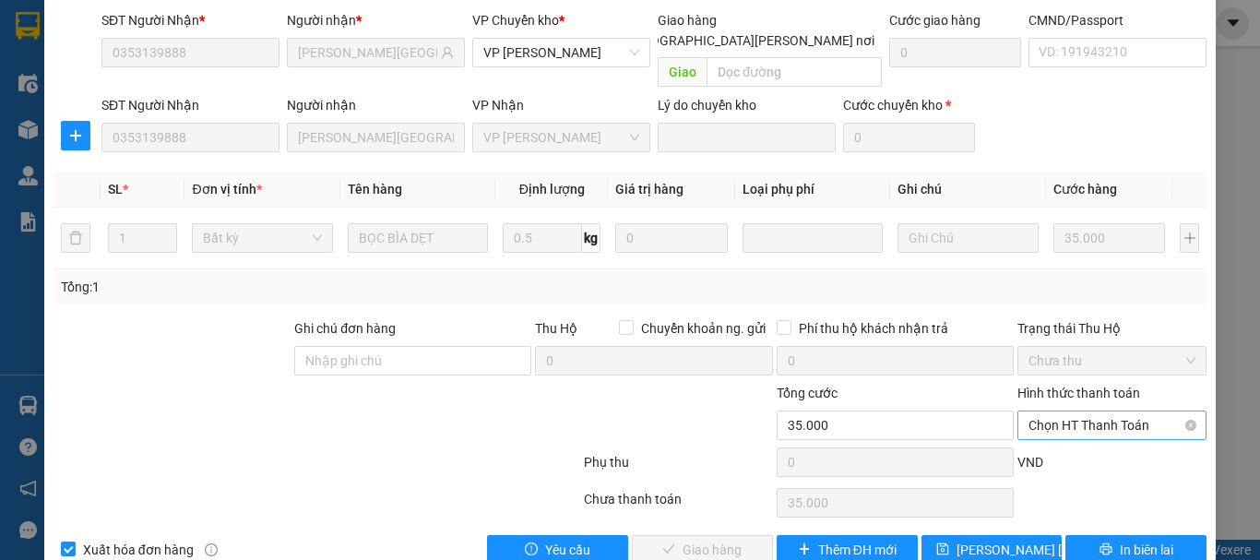
click at [1115, 412] on span "Chọn HT Thanh Toán" at bounding box center [1112, 426] width 167 height 28
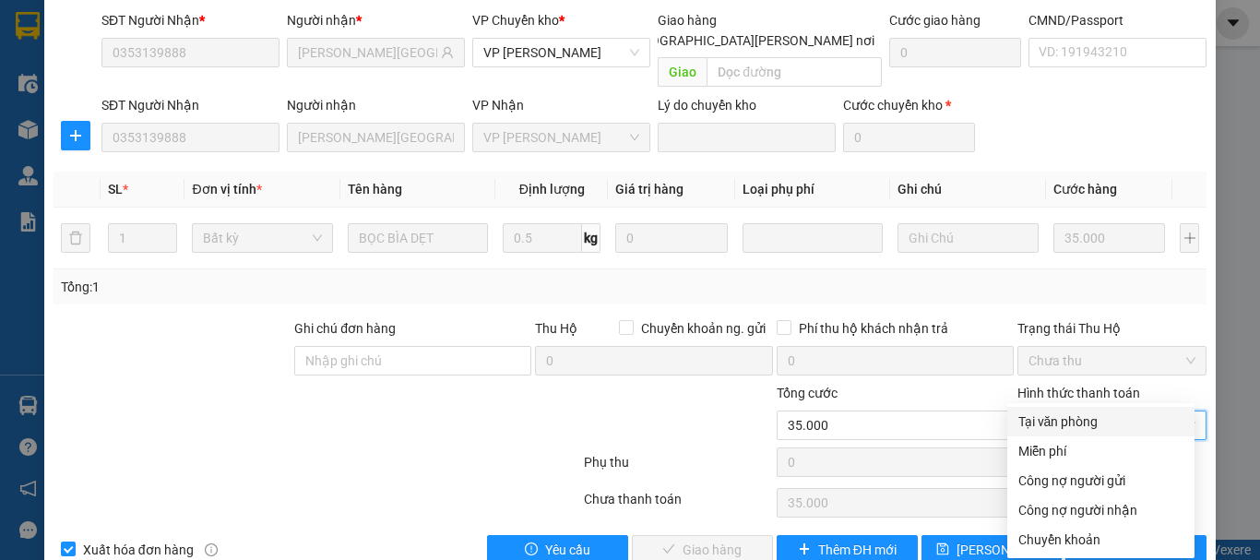
drag, startPoint x: 1087, startPoint y: 419, endPoint x: 1068, endPoint y: 420, distance: 18.5
click at [1087, 420] on div "Tại văn phòng" at bounding box center [1101, 422] width 165 height 20
type input "0"
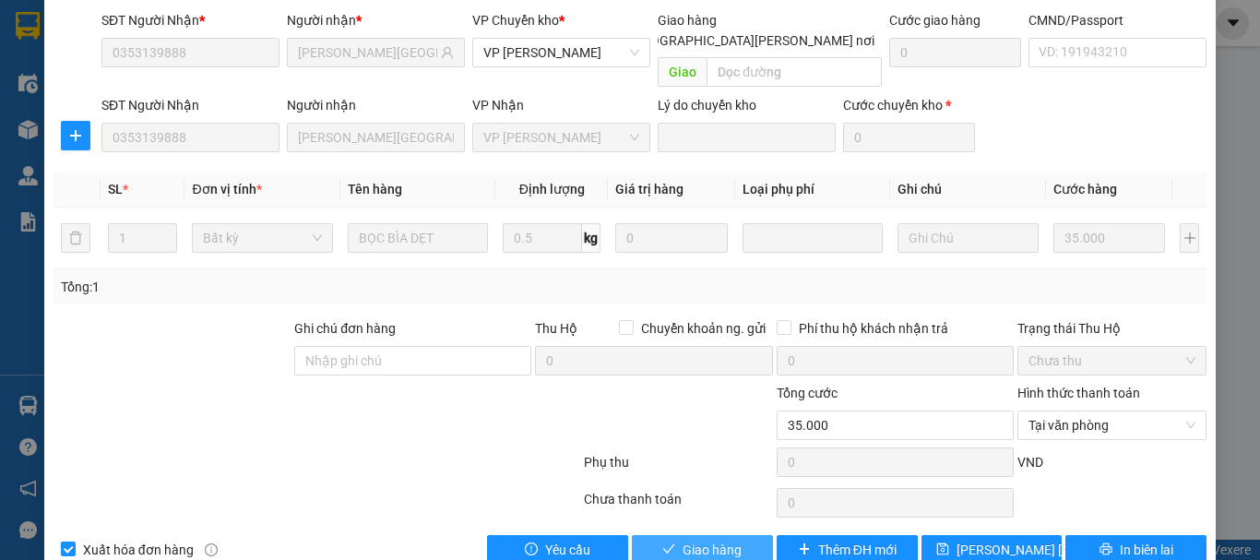
click at [715, 540] on span "Giao hàng" at bounding box center [712, 550] width 59 height 20
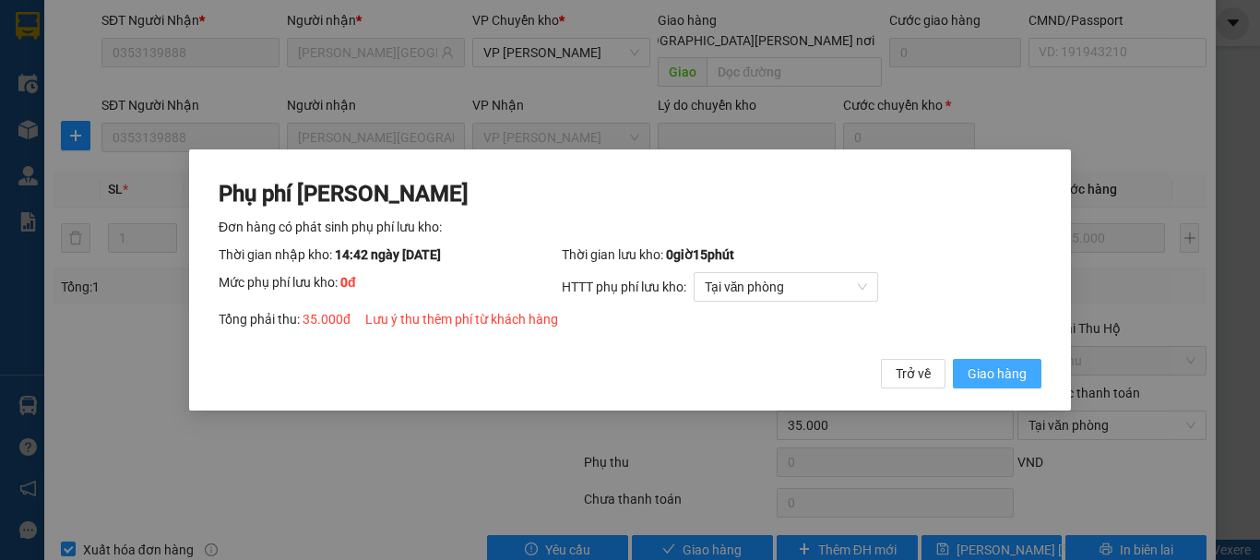
click at [996, 371] on span "Giao hàng" at bounding box center [997, 374] width 59 height 20
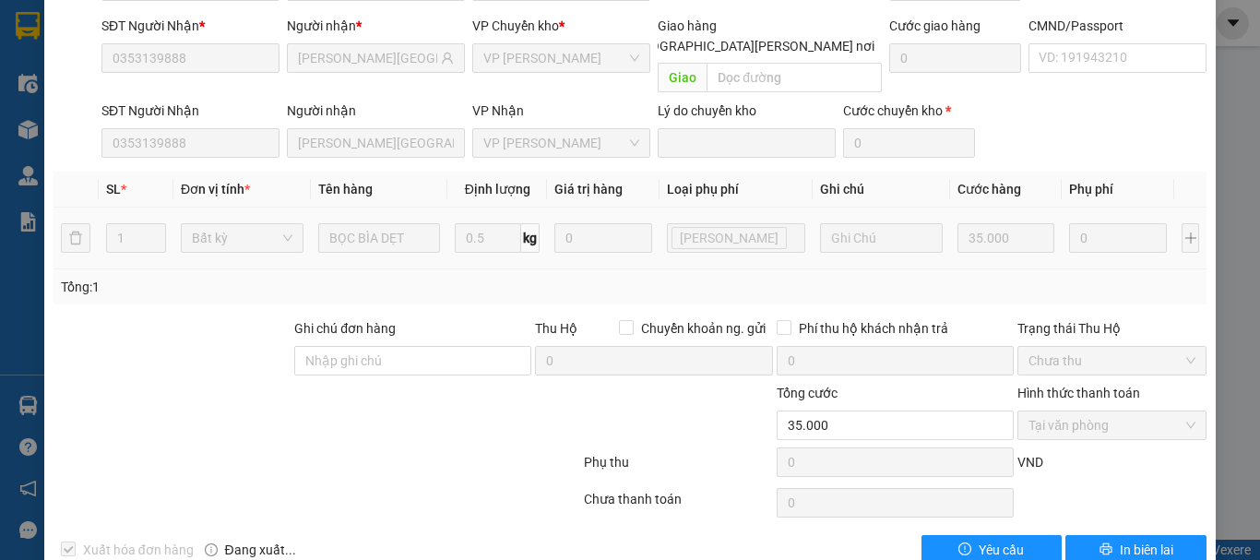
scroll to position [0, 0]
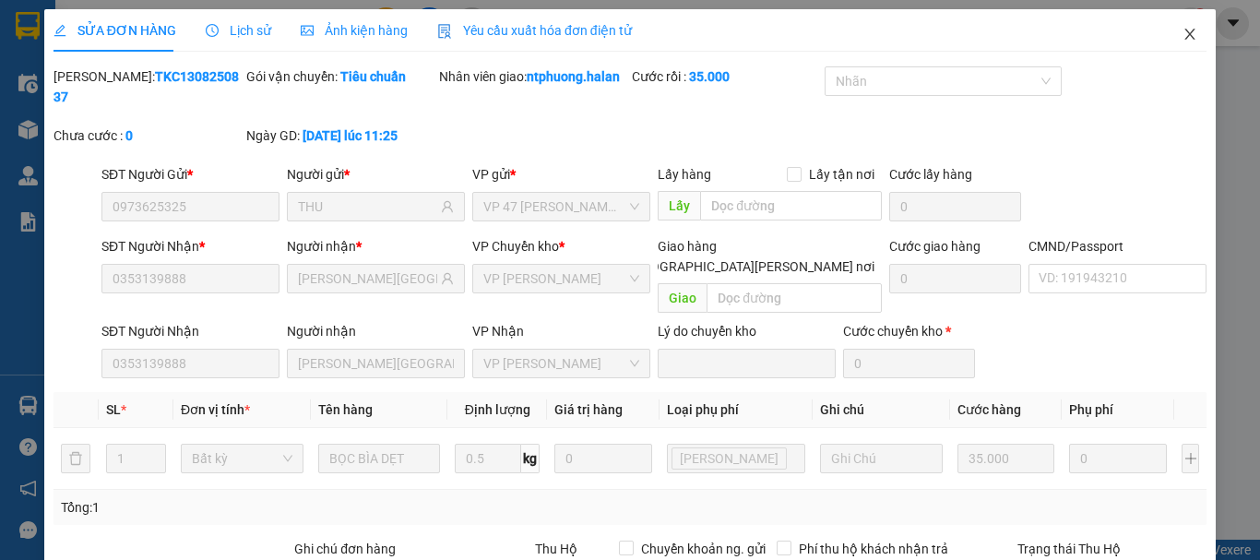
click at [1183, 29] on icon "close" at bounding box center [1190, 34] width 15 height 15
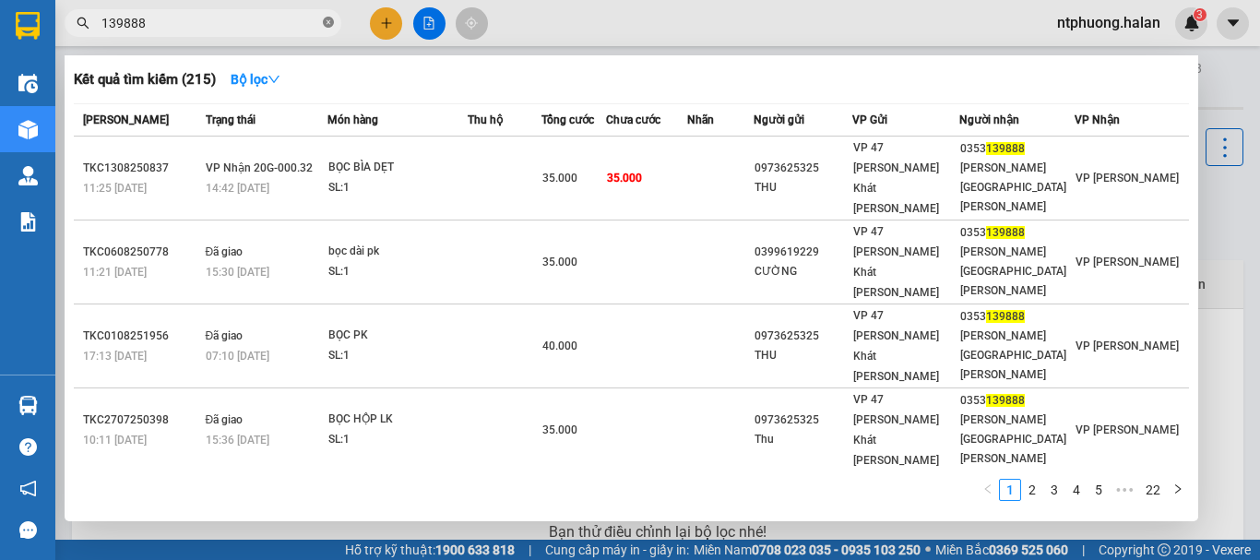
click at [328, 20] on icon "close-circle" at bounding box center [328, 22] width 11 height 11
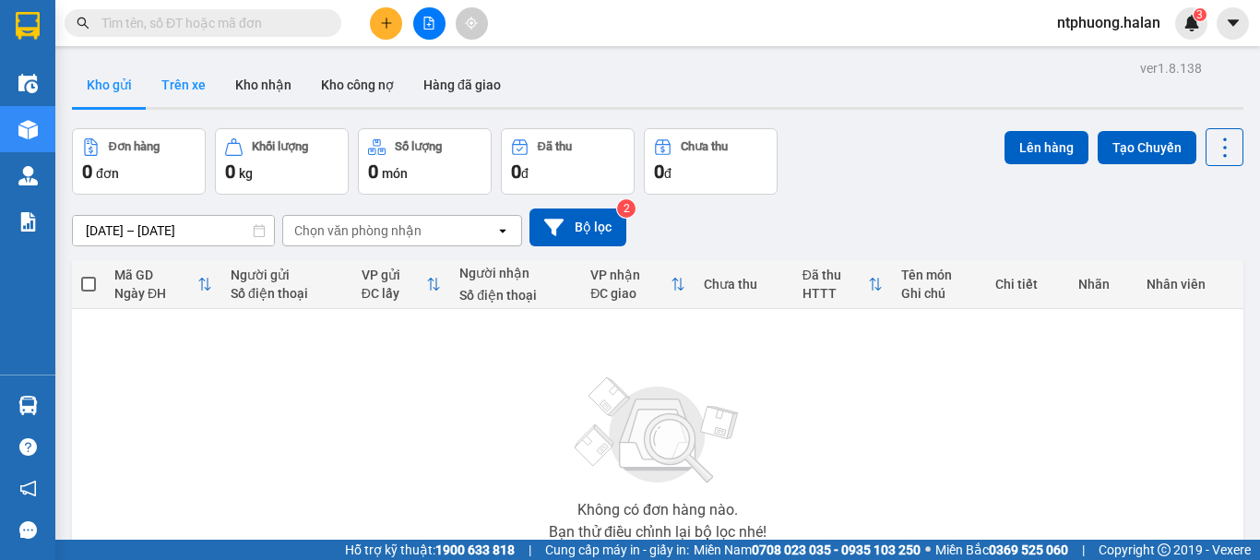
click at [186, 86] on button "Trên xe" at bounding box center [184, 85] width 74 height 44
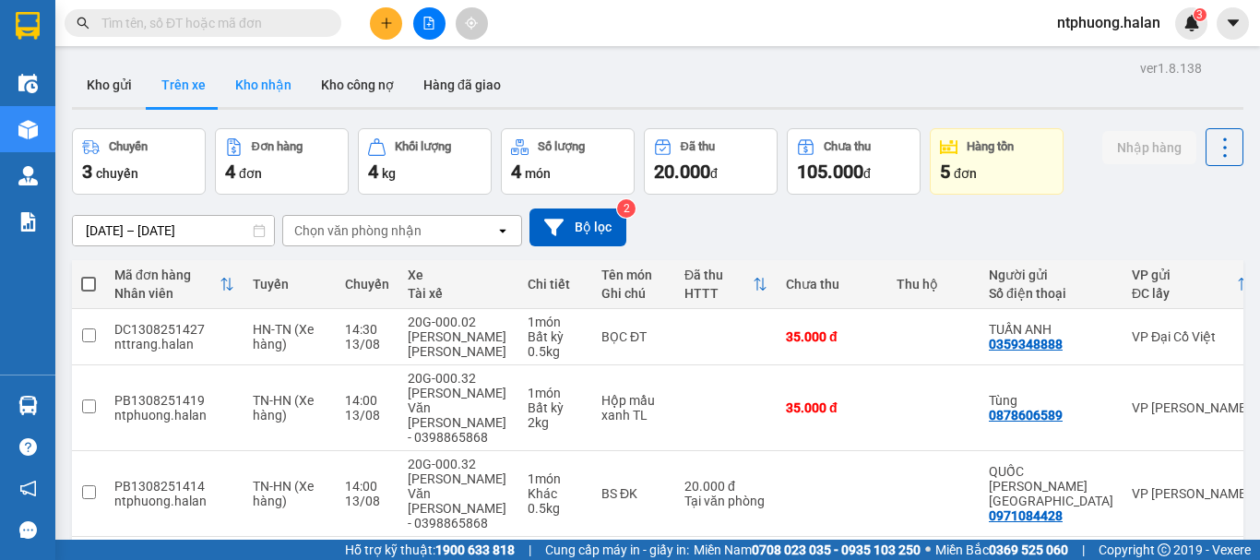
click at [272, 87] on button "Kho nhận" at bounding box center [264, 85] width 86 height 44
type input "[DATE] – [DATE]"
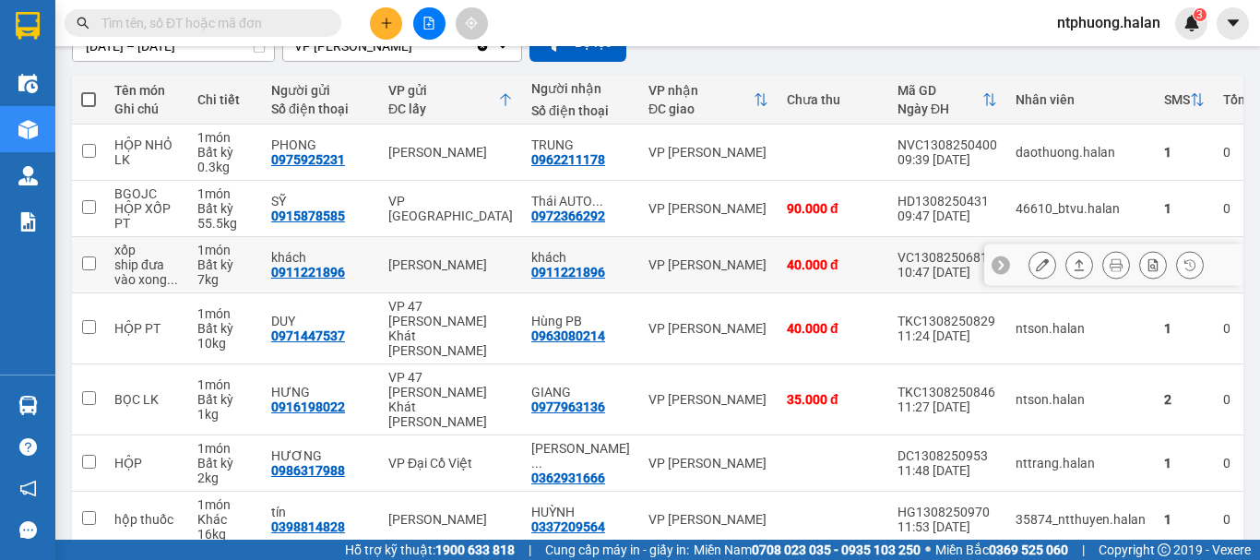
scroll to position [303, 0]
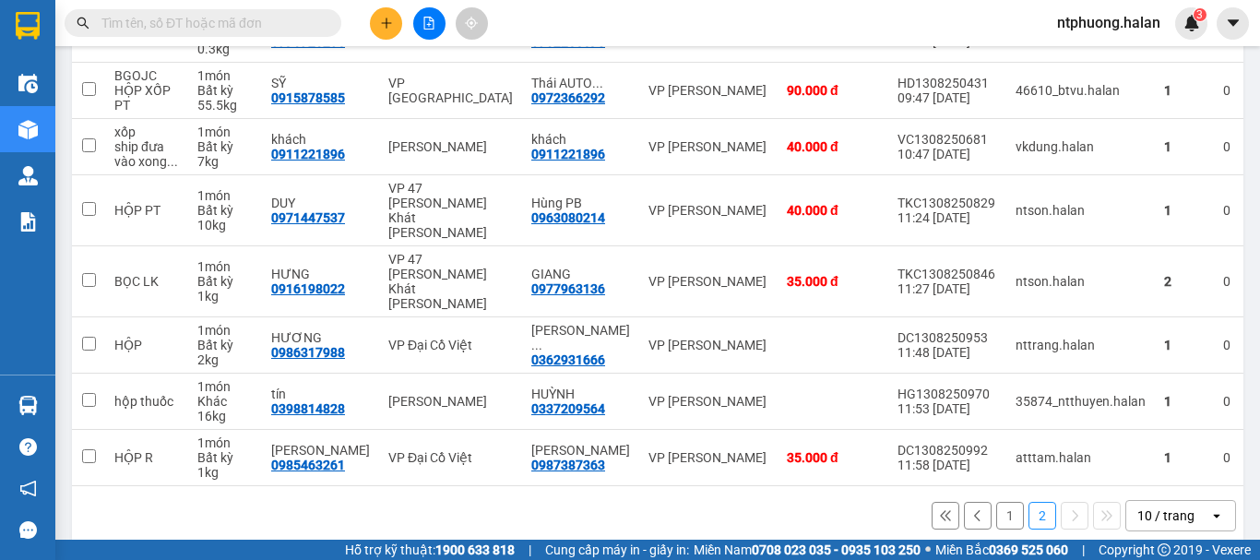
click at [209, 16] on input "text" at bounding box center [210, 23] width 218 height 20
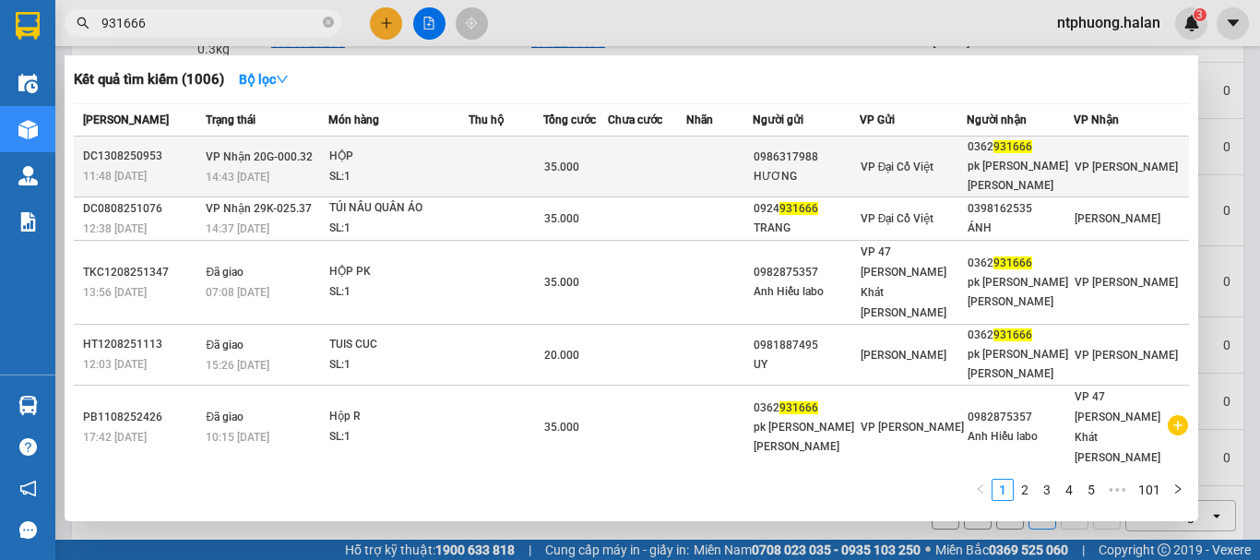
type input "931666"
click at [459, 161] on div "HỘP" at bounding box center [398, 157] width 138 height 20
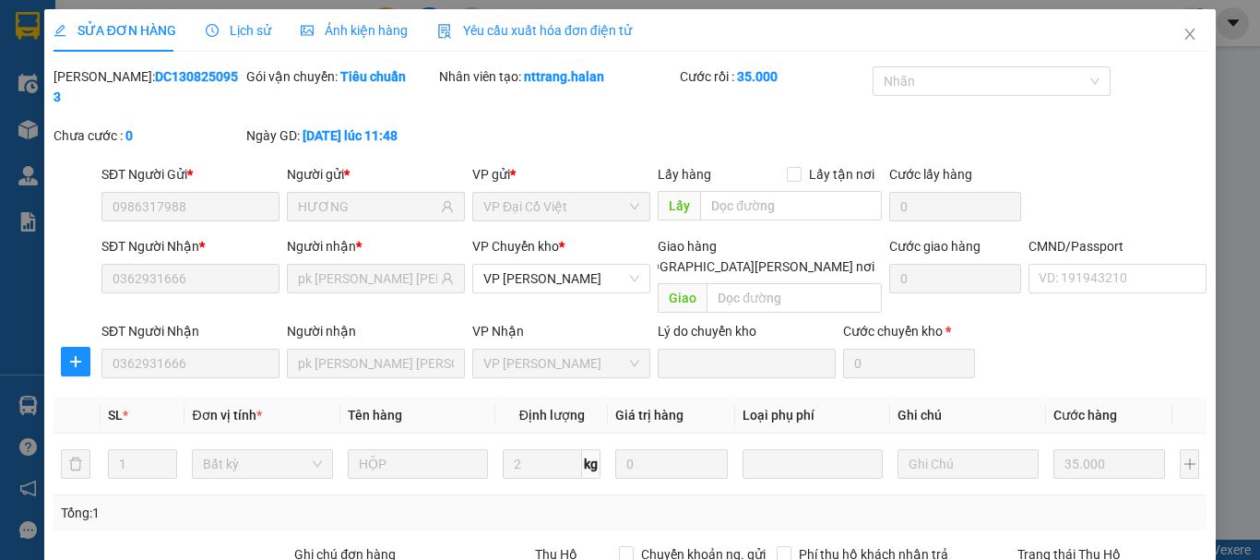
type input "0986317988"
type input "HƯƠNG"
type input "0362931666"
type input "pk thiên hương PHÚ BÌNH"
type input "35.000"
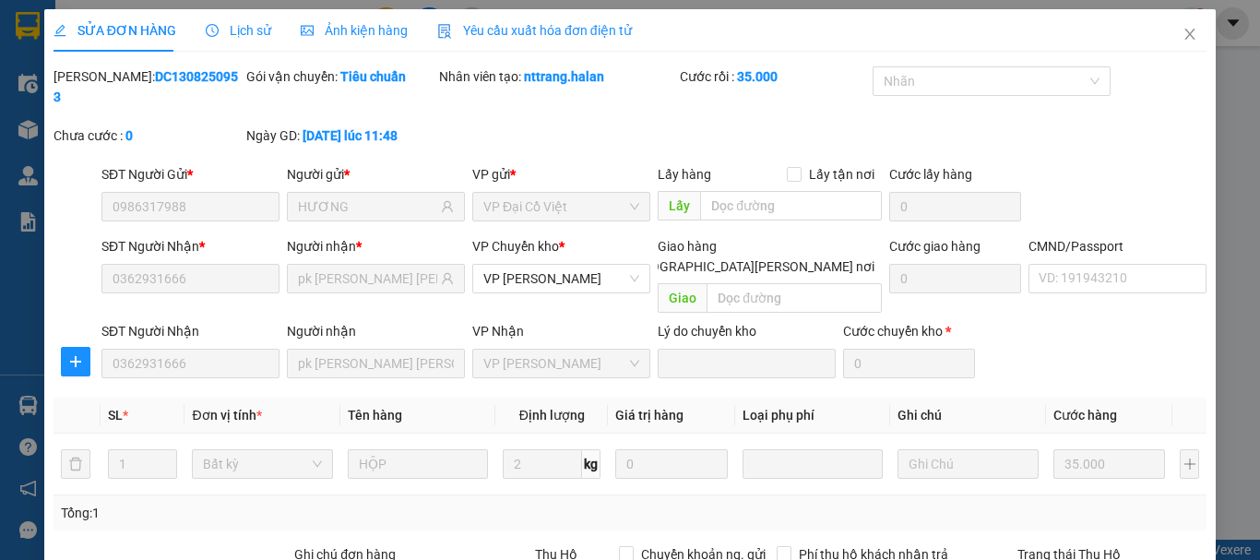
scroll to position [226, 0]
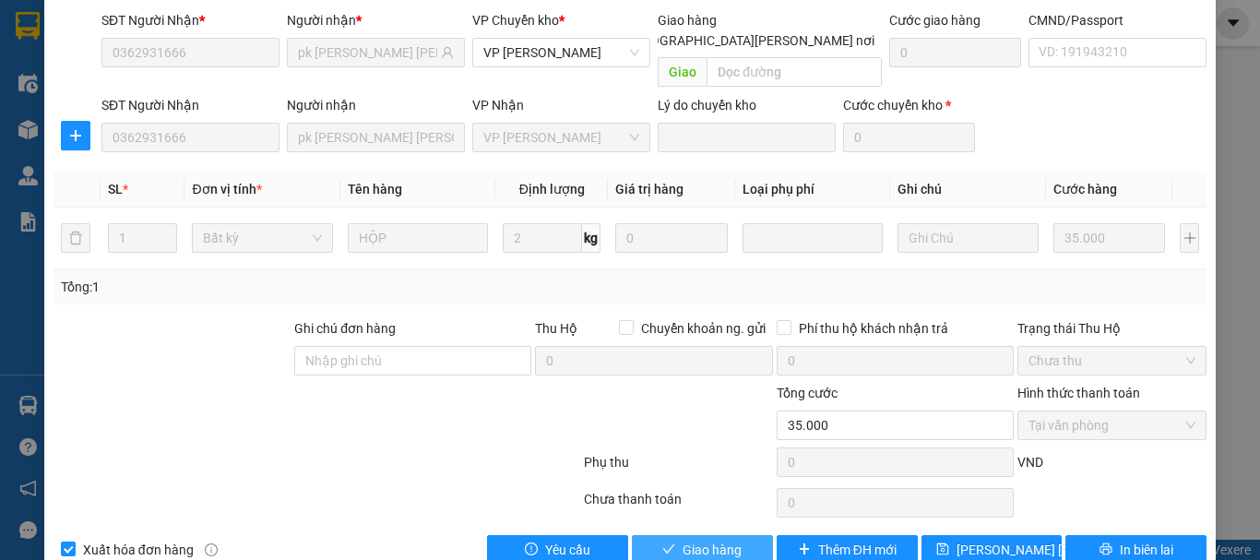
click at [720, 540] on span "Giao hàng" at bounding box center [712, 550] width 59 height 20
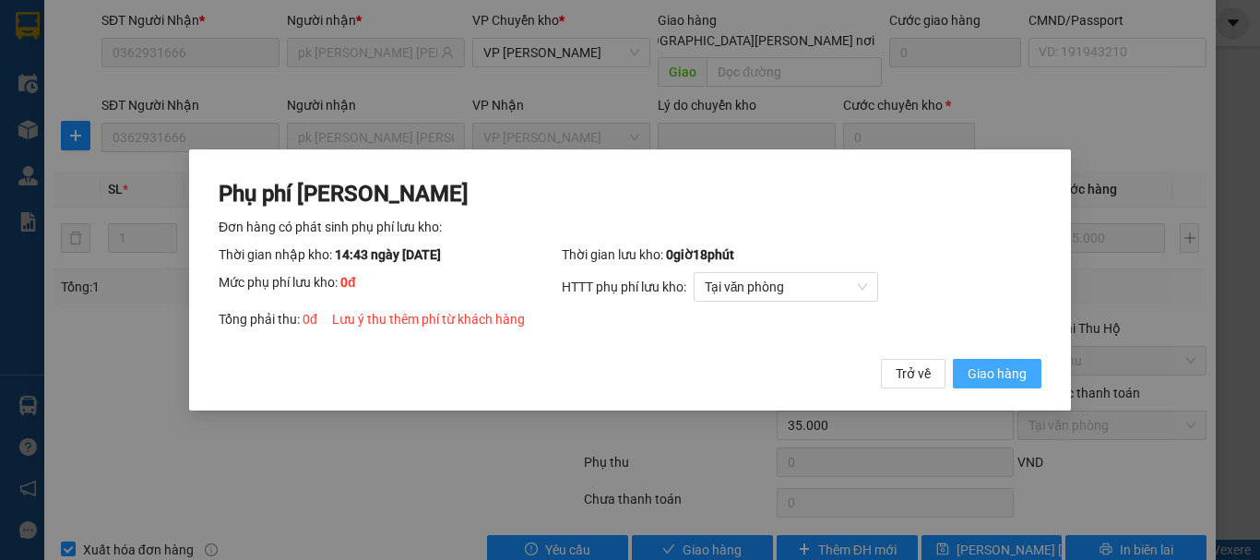
click at [985, 371] on span "Giao hàng" at bounding box center [997, 374] width 59 height 20
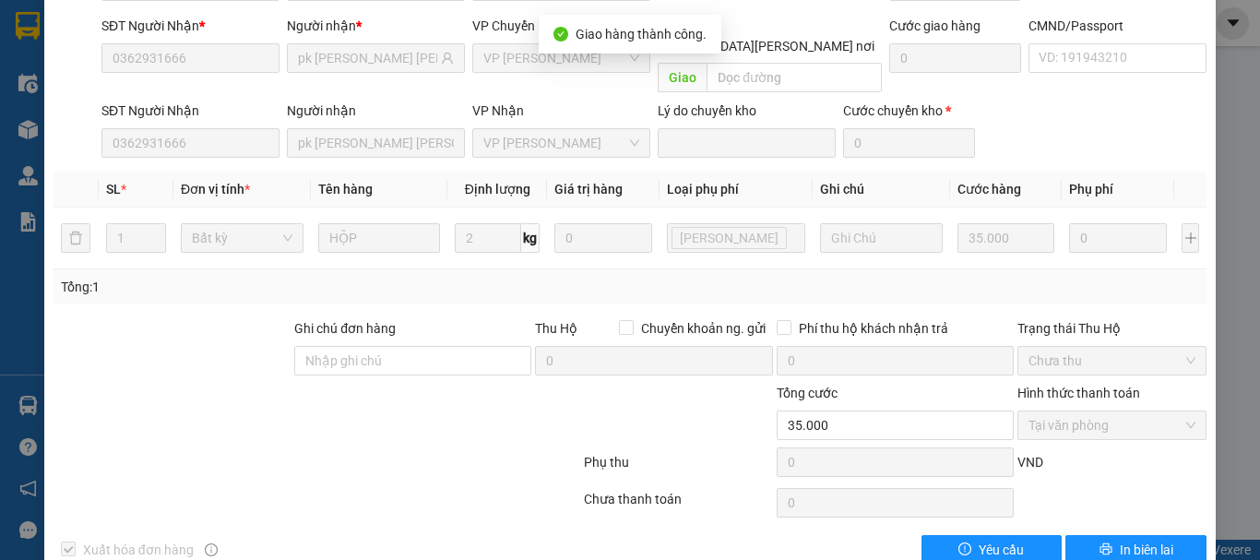
scroll to position [0, 0]
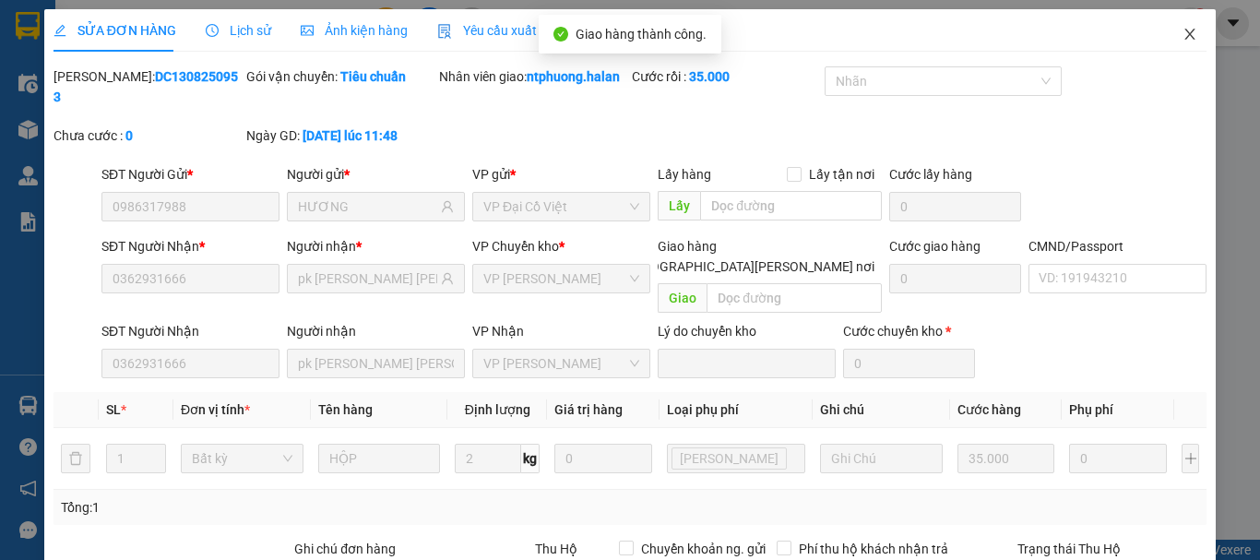
click at [1183, 33] on icon "close" at bounding box center [1190, 34] width 15 height 15
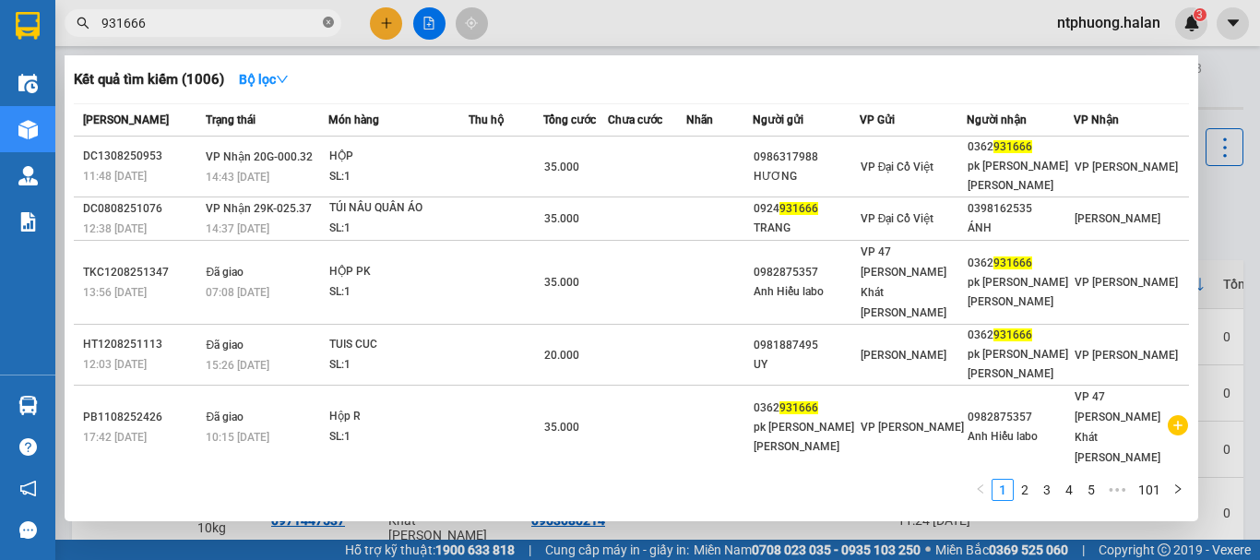
click at [330, 23] on icon "close-circle" at bounding box center [328, 22] width 11 height 11
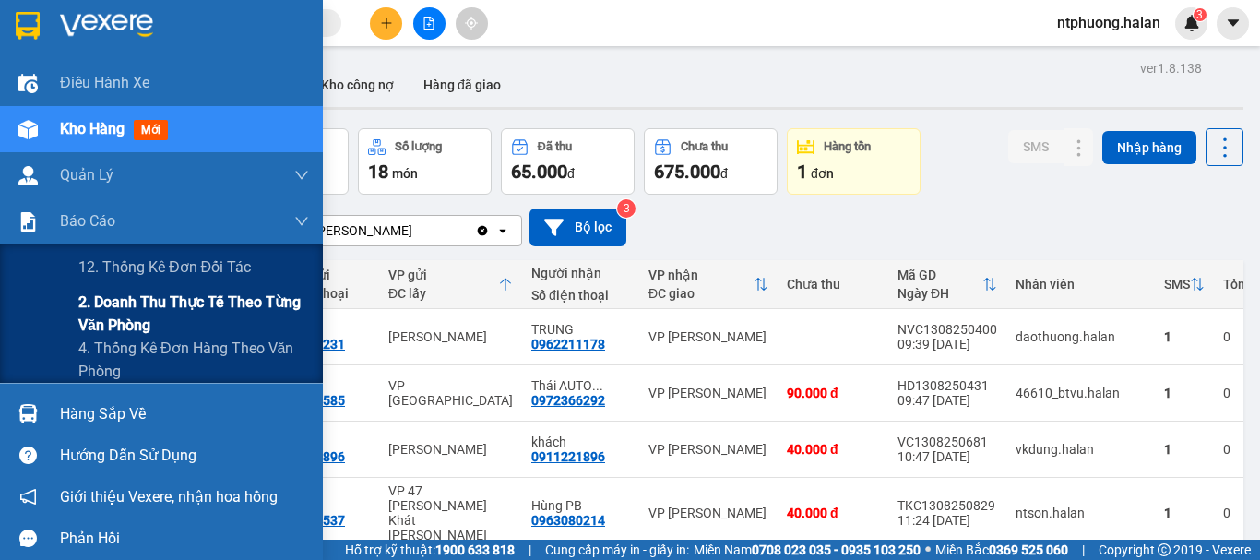
click at [149, 305] on span "2. Doanh thu thực tế theo từng văn phòng" at bounding box center [193, 314] width 231 height 46
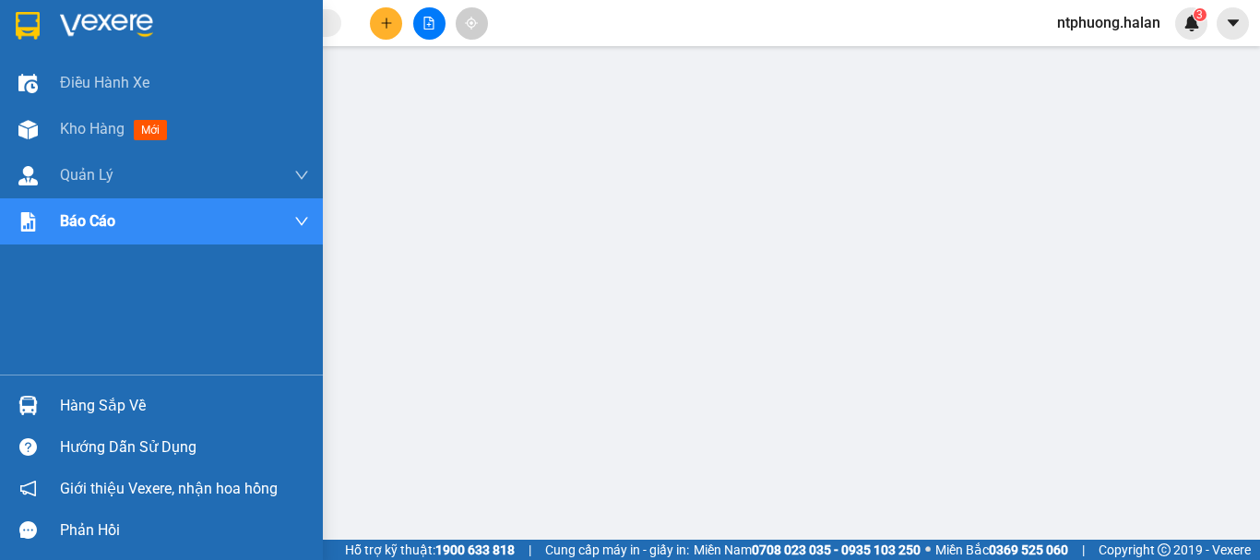
click at [101, 408] on div "Hàng sắp về" at bounding box center [184, 406] width 249 height 28
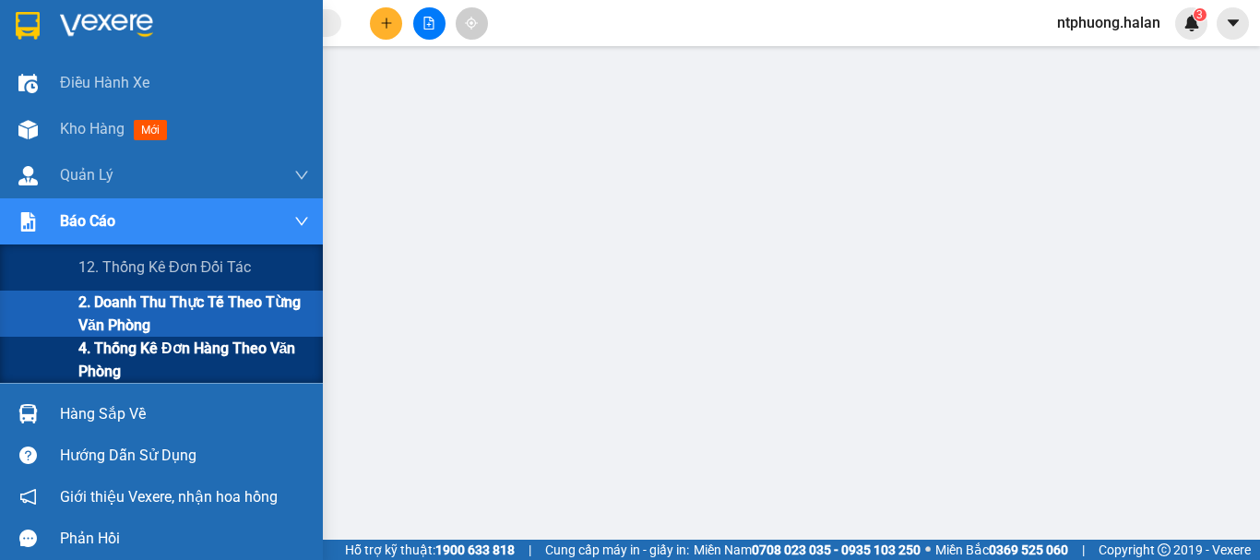
click at [137, 360] on span "4. Thống kê đơn hàng theo văn phòng" at bounding box center [193, 360] width 231 height 46
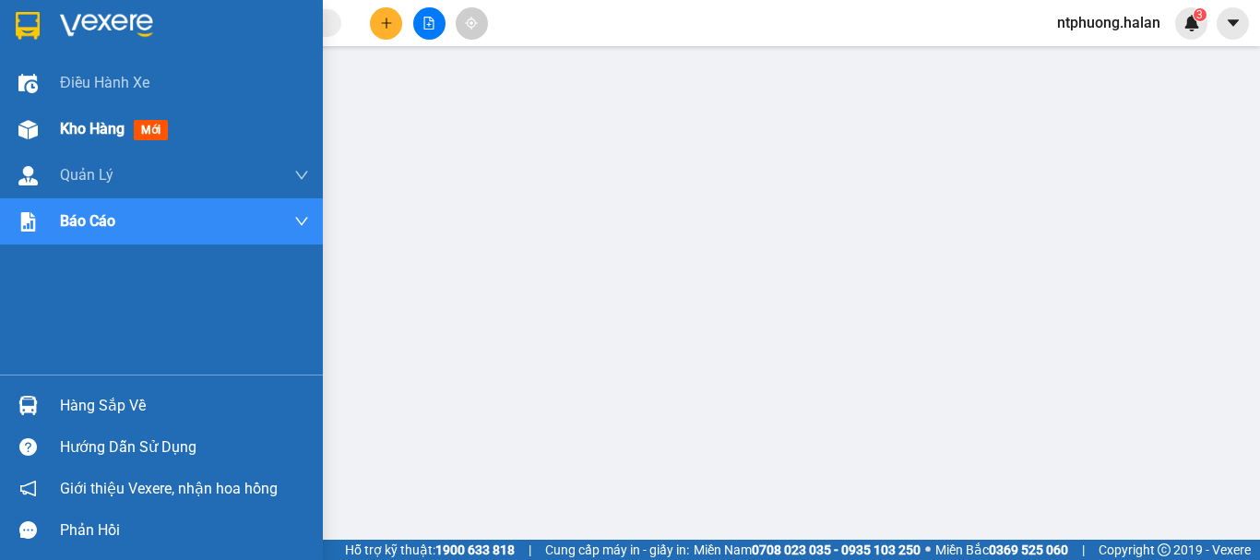
click at [103, 134] on span "Kho hàng" at bounding box center [92, 129] width 65 height 18
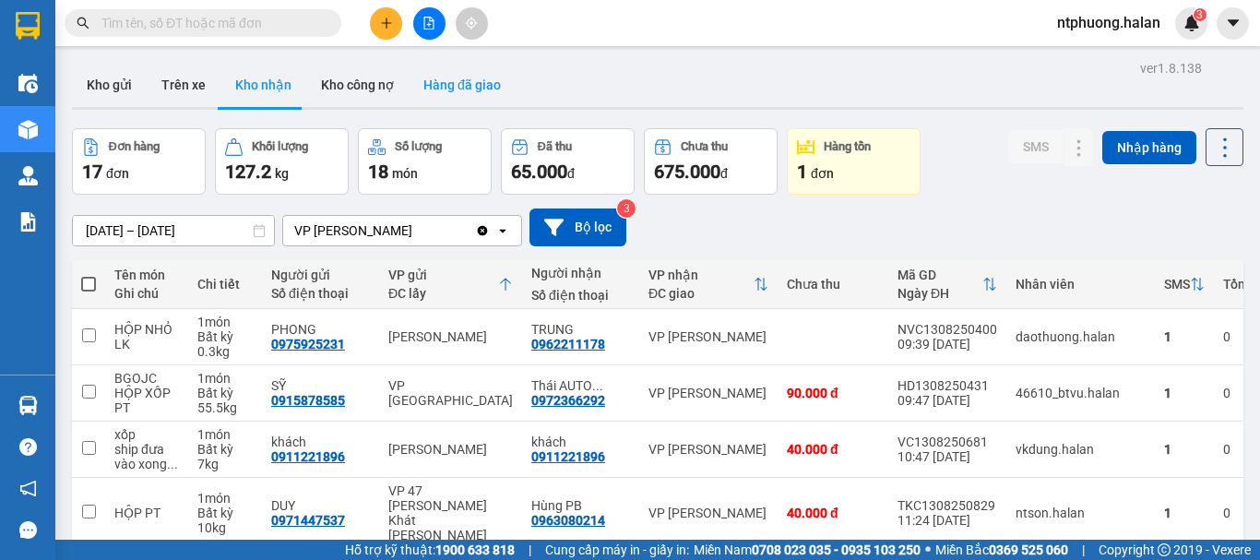
click at [478, 93] on button "Hàng đã giao" at bounding box center [462, 85] width 107 height 44
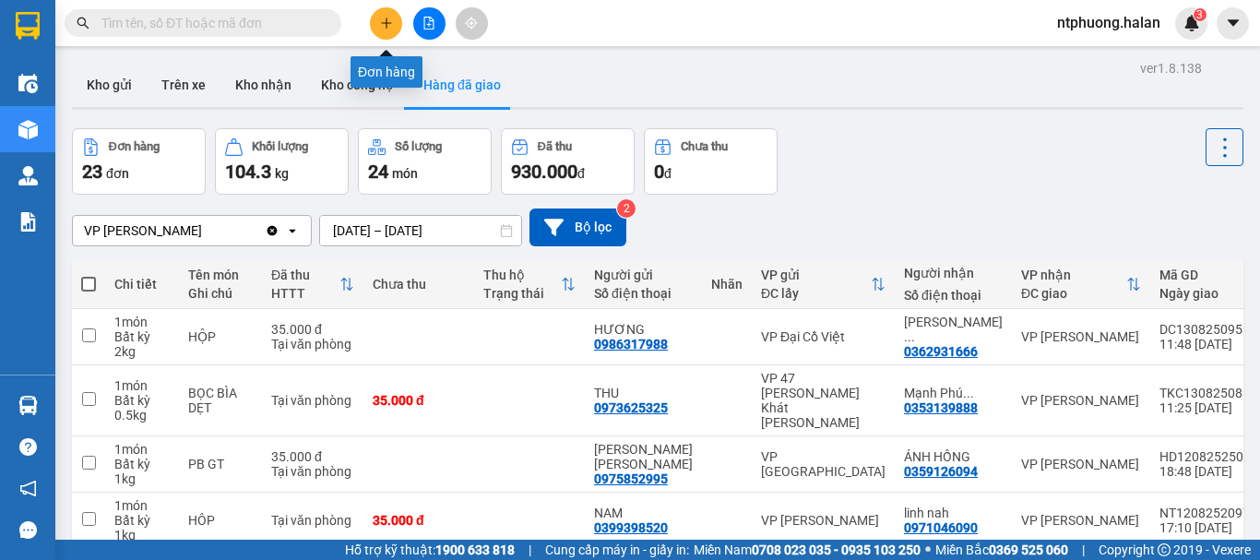
click at [381, 21] on icon "plus" at bounding box center [386, 23] width 13 height 13
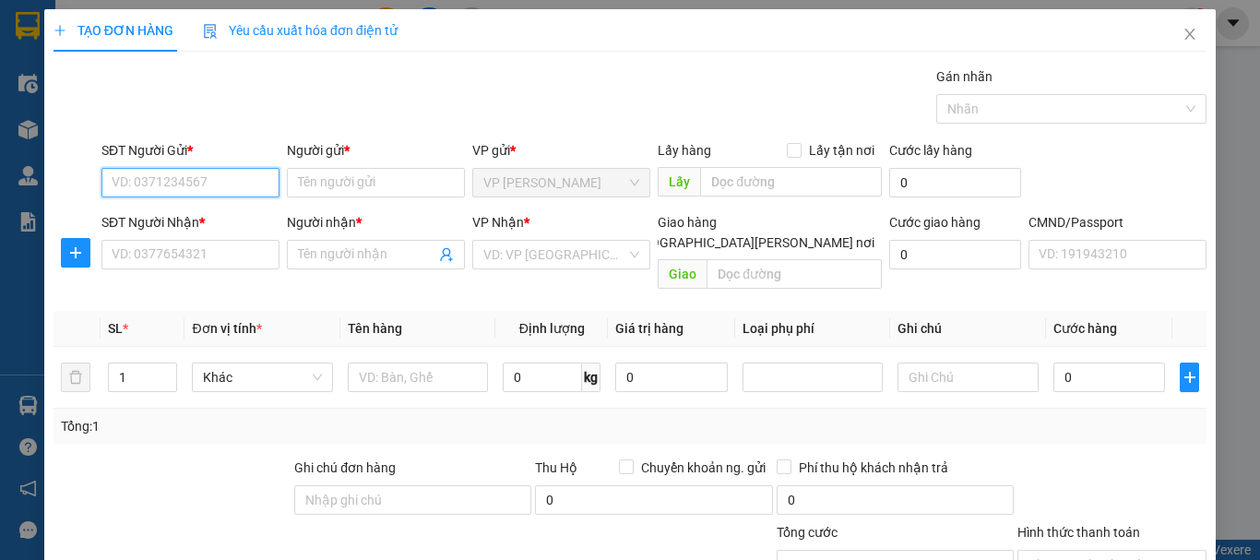
click at [176, 191] on input "SĐT Người Gửi *" at bounding box center [190, 183] width 178 height 30
drag, startPoint x: 131, startPoint y: 217, endPoint x: 161, endPoint y: 239, distance: 36.9
click at [134, 217] on div "0366340035 - THƯƠNG" at bounding box center [203, 219] width 182 height 20
type input "0366340035"
type input "THƯƠNG"
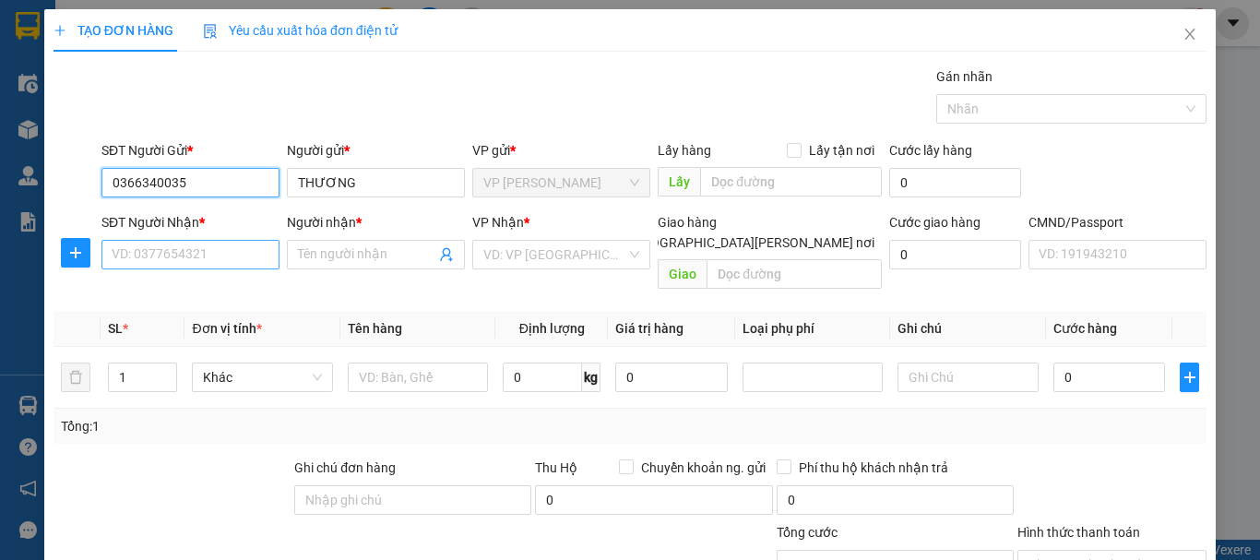
type input "0366340035"
click at [161, 246] on input "SĐT Người Nhận *" at bounding box center [190, 255] width 178 height 30
type input "0966555477"
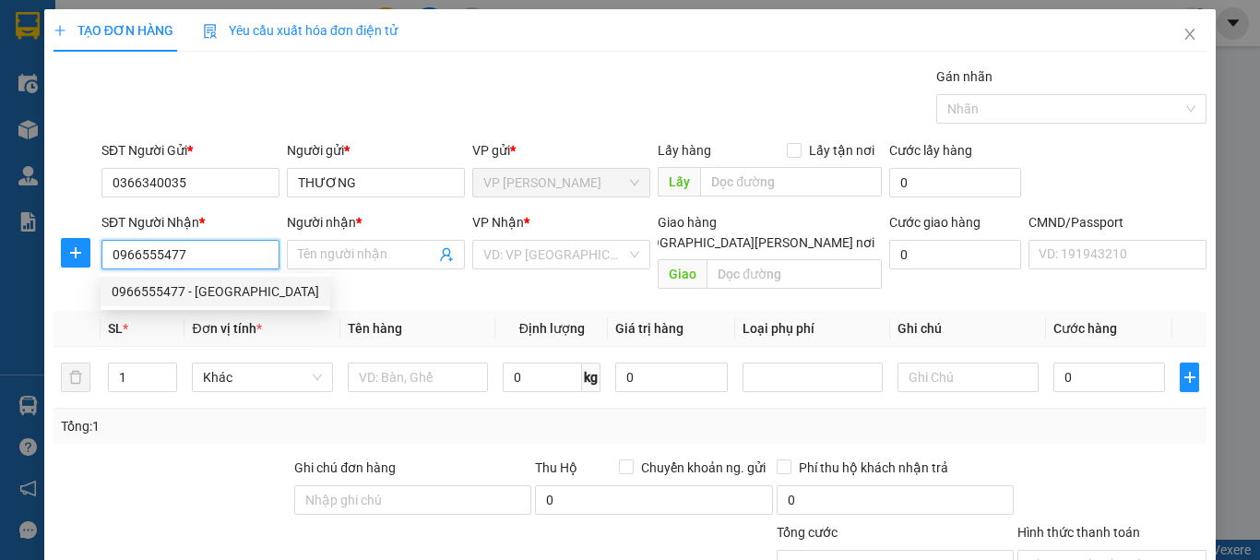
click at [175, 282] on div "0966555477 - ĐỨC" at bounding box center [216, 291] width 208 height 20
type input "ĐỨC"
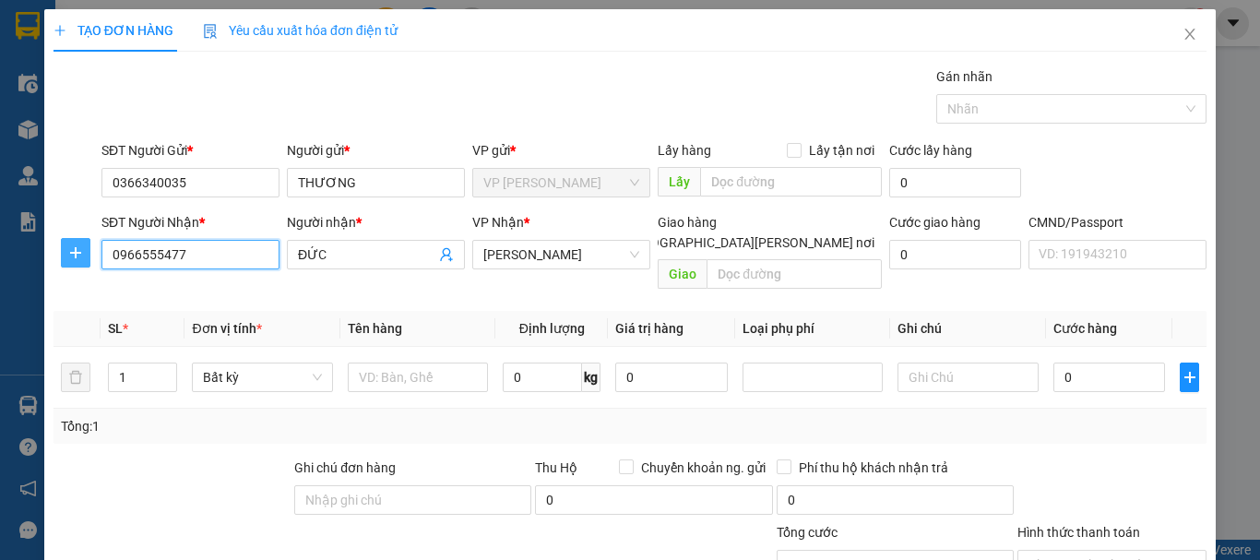
type input "0966555477"
drag, startPoint x: 64, startPoint y: 251, endPoint x: 162, endPoint y: 266, distance: 99.8
click at [74, 253] on span "plus" at bounding box center [76, 252] width 28 height 15
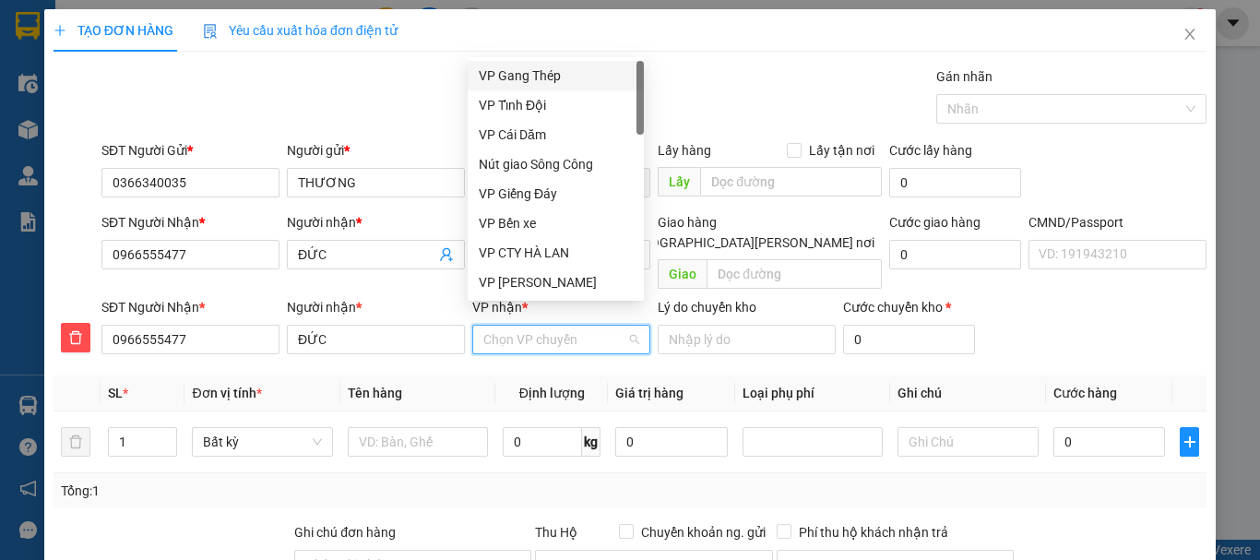
click at [563, 326] on input "VP nhận *" at bounding box center [554, 340] width 143 height 28
type input "cc"
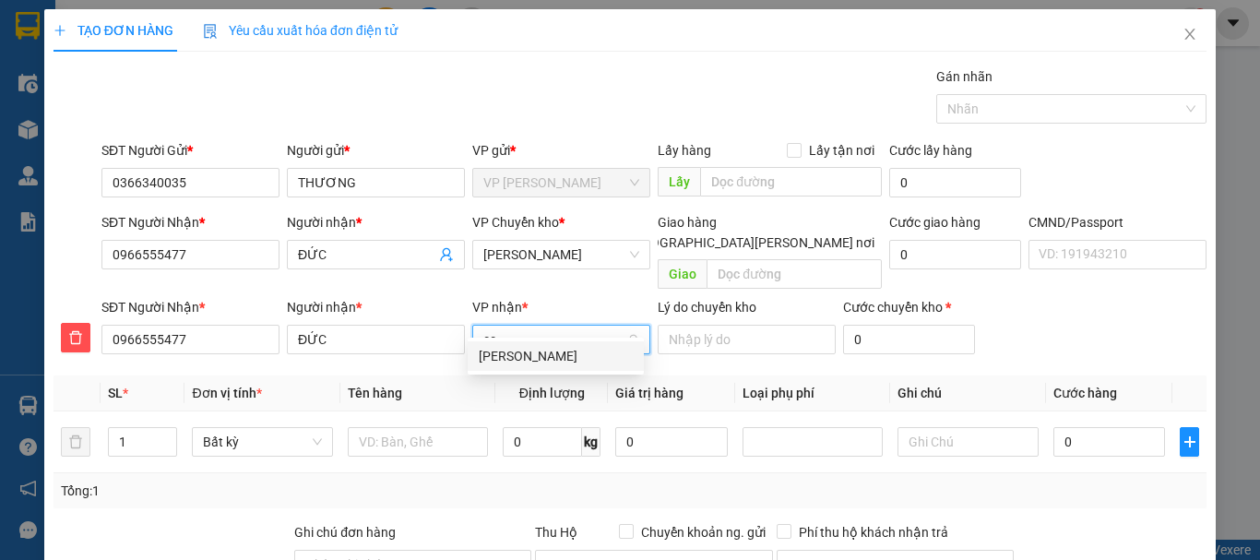
click at [532, 355] on div "VP [PERSON_NAME]" at bounding box center [556, 356] width 154 height 20
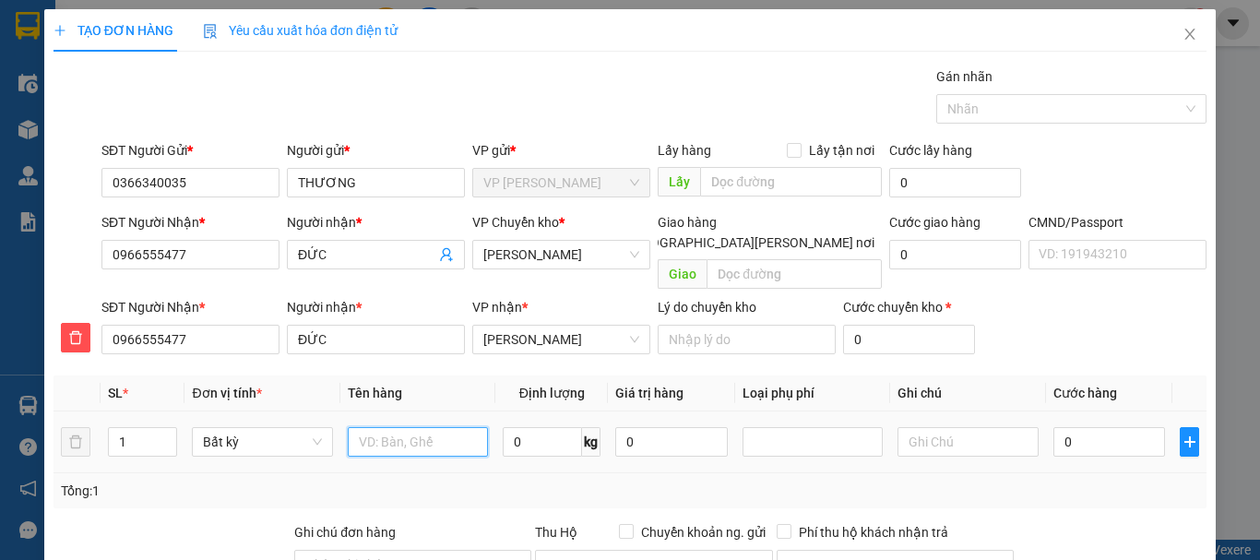
click at [401, 427] on input "text" at bounding box center [418, 442] width 140 height 30
click at [411, 427] on input "Hộp Thuóc" at bounding box center [418, 442] width 140 height 30
type input "Hộp Thuốc"
click at [533, 427] on input "0" at bounding box center [542, 442] width 79 height 30
type input "3"
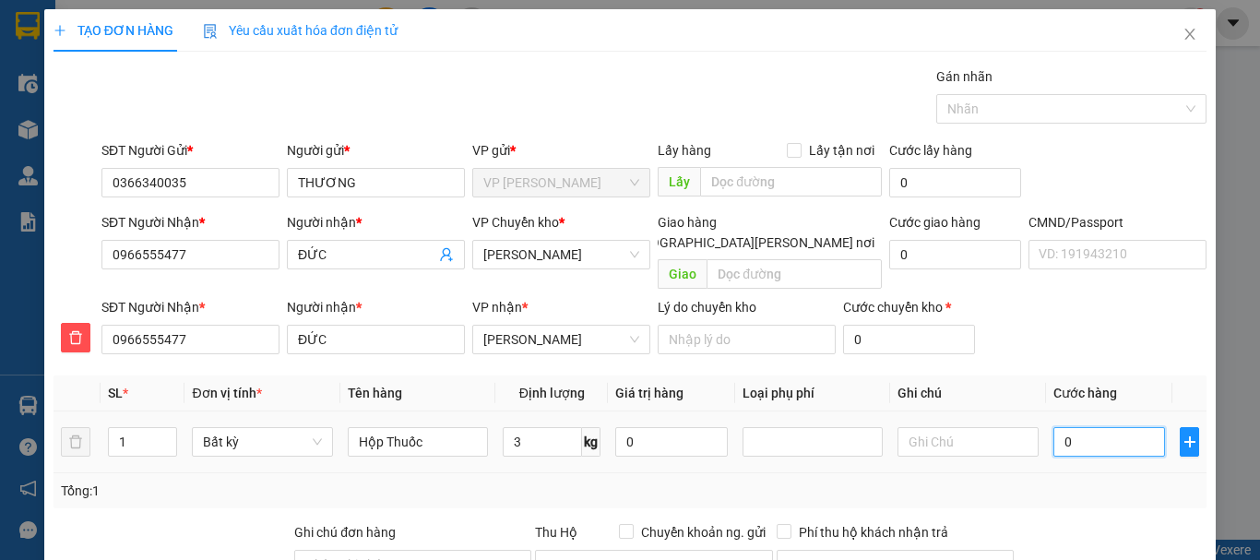
click at [1115, 427] on input "0" at bounding box center [1110, 442] width 113 height 30
type input "40.000"
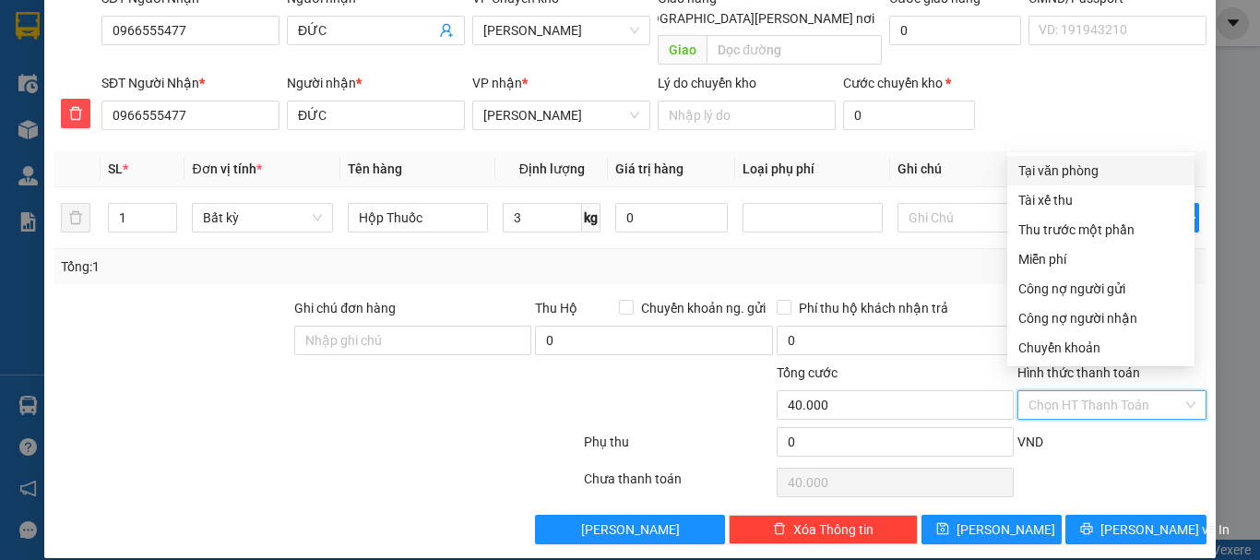
click at [1089, 391] on input "Hình thức thanh toán" at bounding box center [1106, 405] width 154 height 28
click at [1079, 166] on div "Tại văn phòng" at bounding box center [1101, 171] width 165 height 20
type input "0"
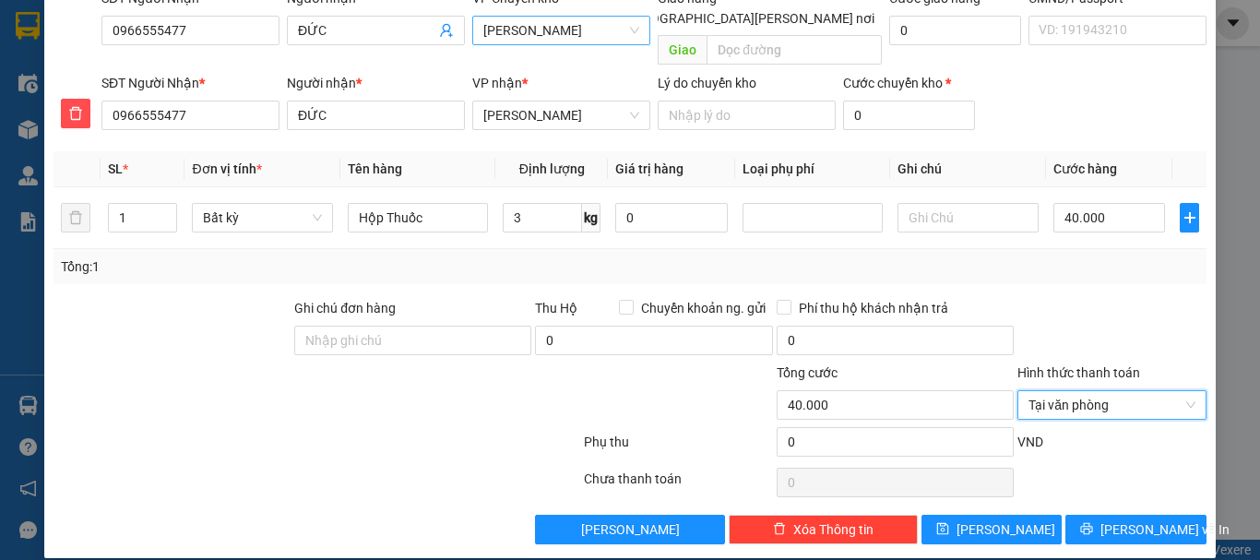
click at [533, 31] on span "VP [PERSON_NAME]" at bounding box center [561, 31] width 156 height 28
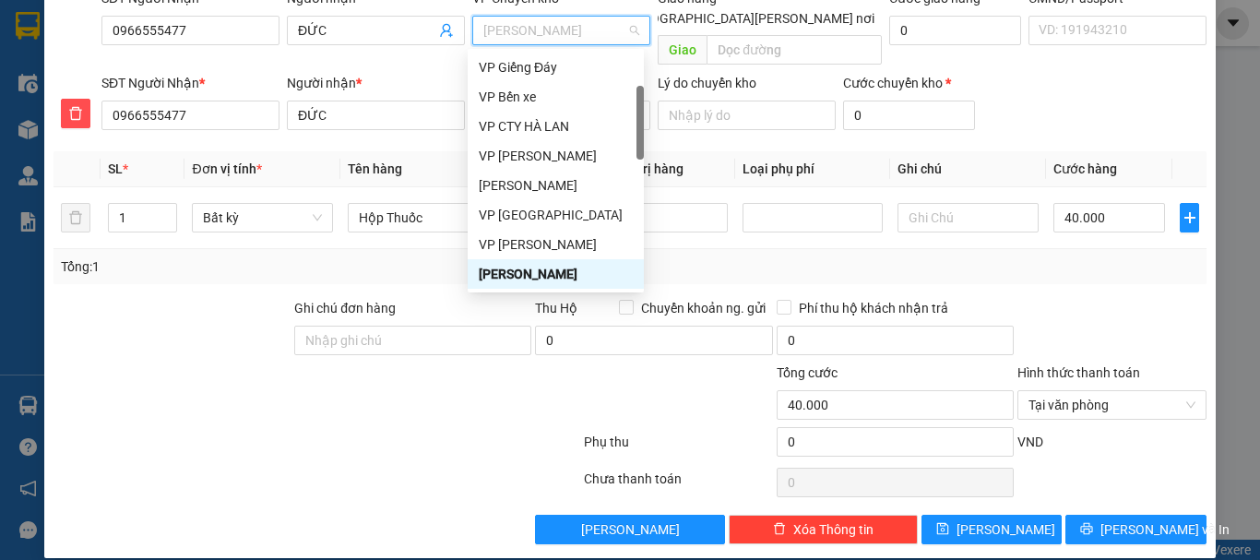
type input "b"
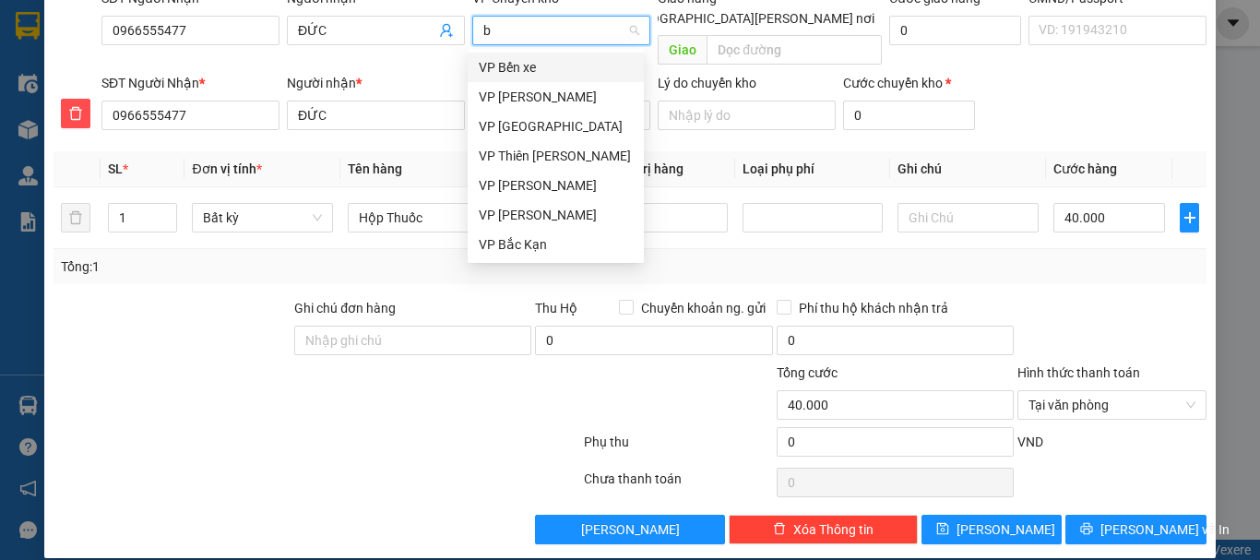
scroll to position [0, 0]
click at [520, 93] on div "VP [GEOGRAPHIC_DATA]" at bounding box center [556, 97] width 154 height 20
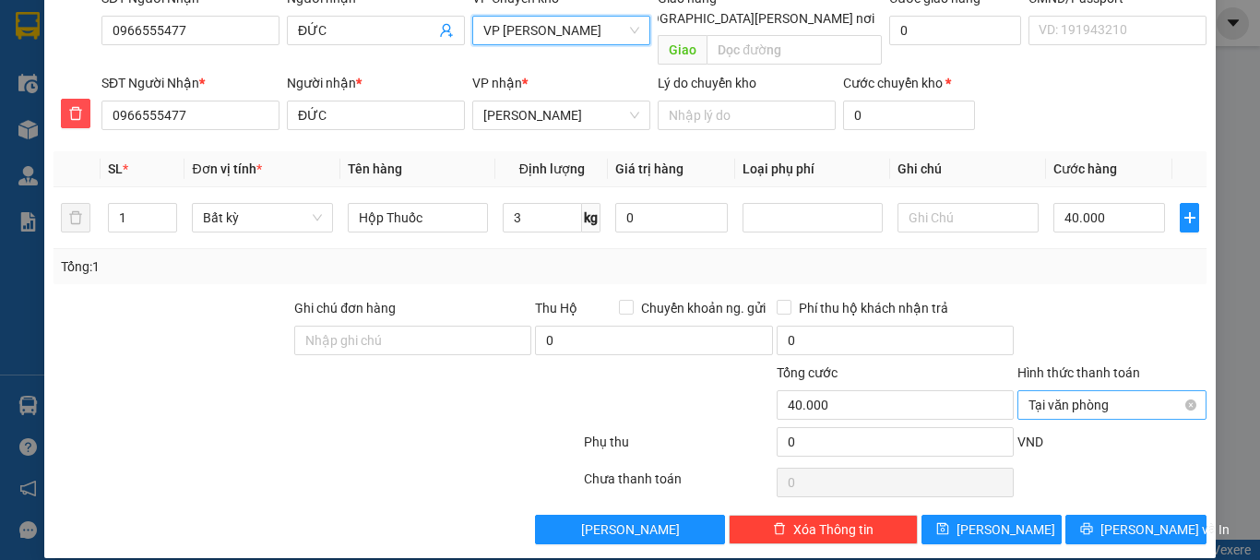
click at [1082, 391] on span "Tại văn phòng" at bounding box center [1112, 405] width 167 height 28
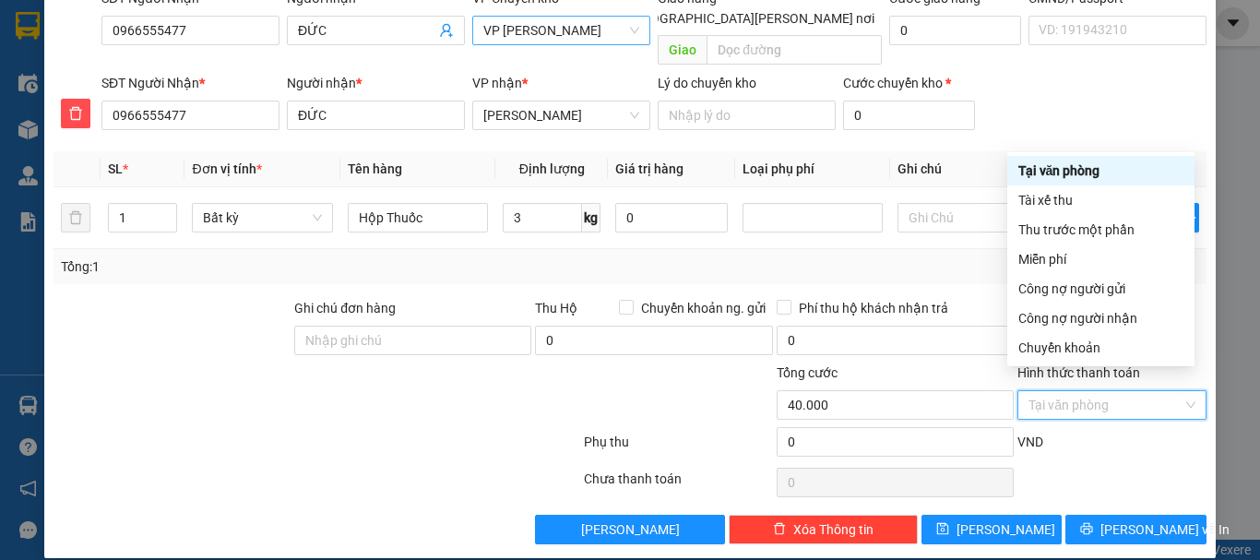
click at [1057, 170] on div "Tại văn phòng" at bounding box center [1101, 171] width 165 height 20
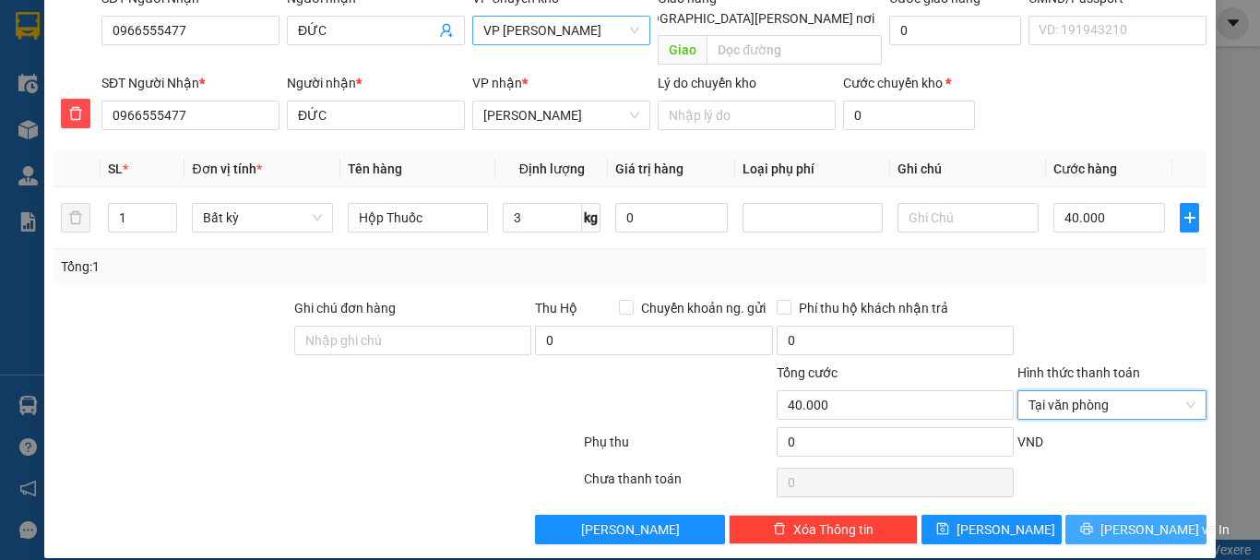
click at [1145, 519] on span "[PERSON_NAME] và In" at bounding box center [1165, 529] width 129 height 20
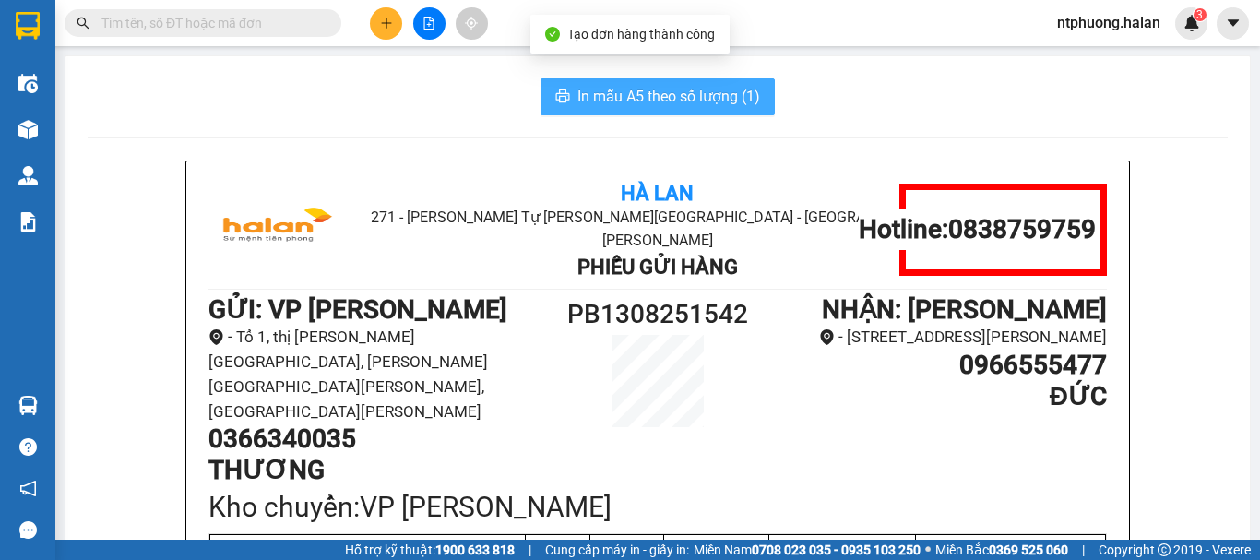
click at [651, 86] on span "In mẫu A5 theo số lượng (1)" at bounding box center [669, 96] width 183 height 23
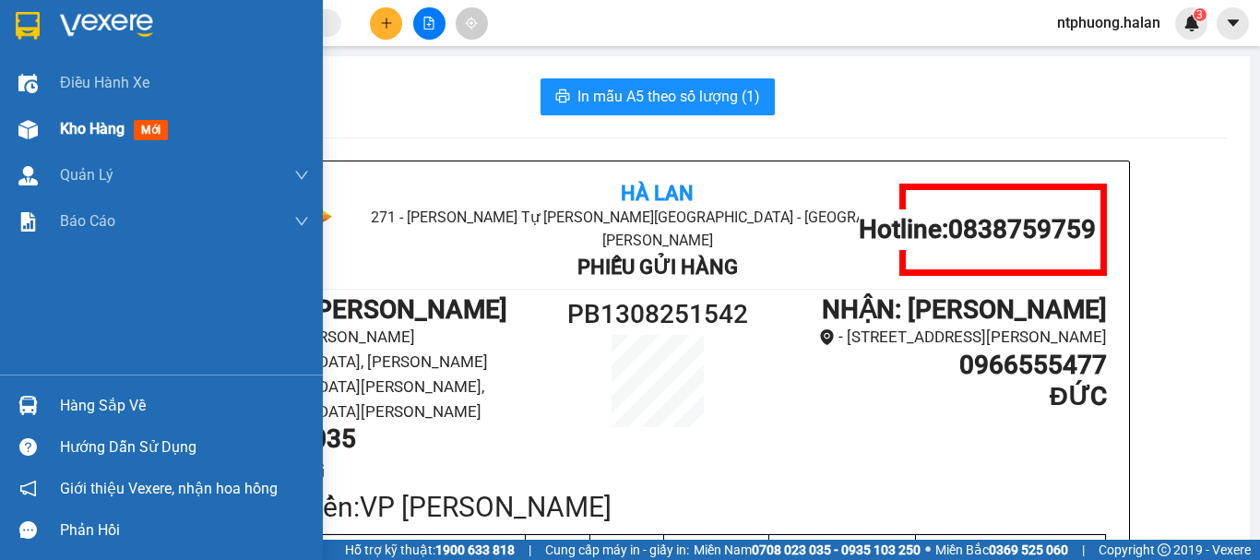
click at [89, 132] on span "Kho hàng" at bounding box center [92, 129] width 65 height 18
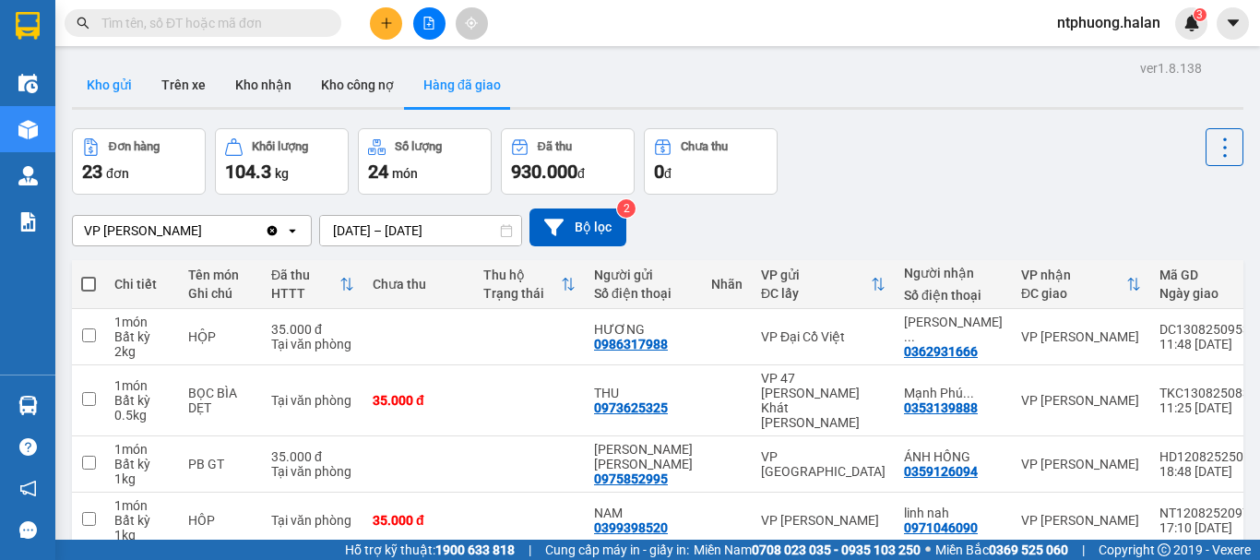
click at [103, 85] on button "Kho gửi" at bounding box center [109, 85] width 75 height 44
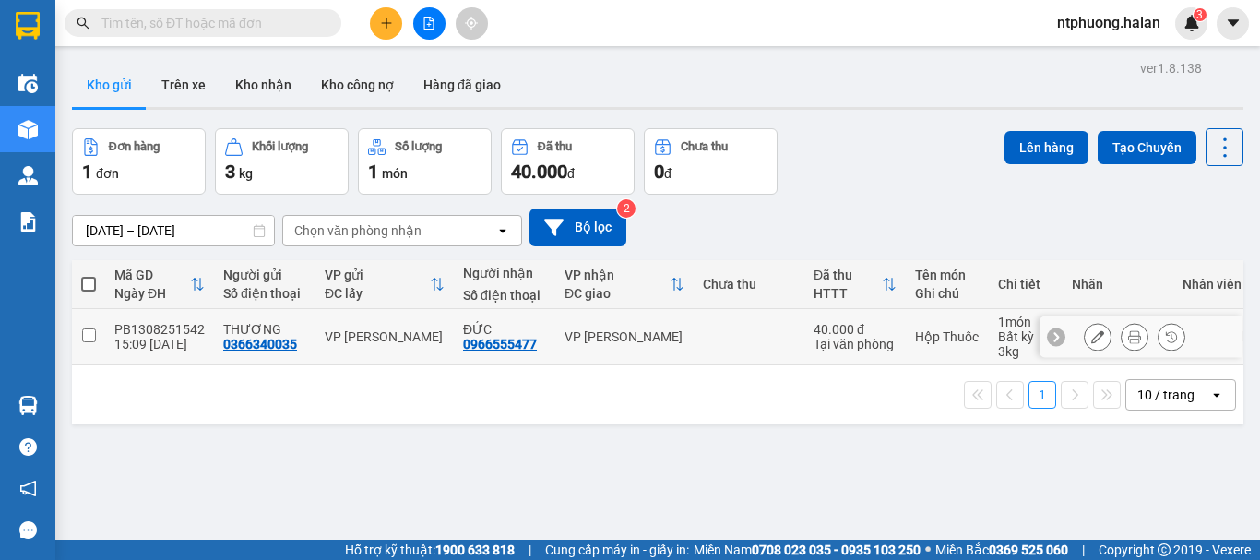
click at [1091, 340] on icon at bounding box center [1097, 336] width 13 height 13
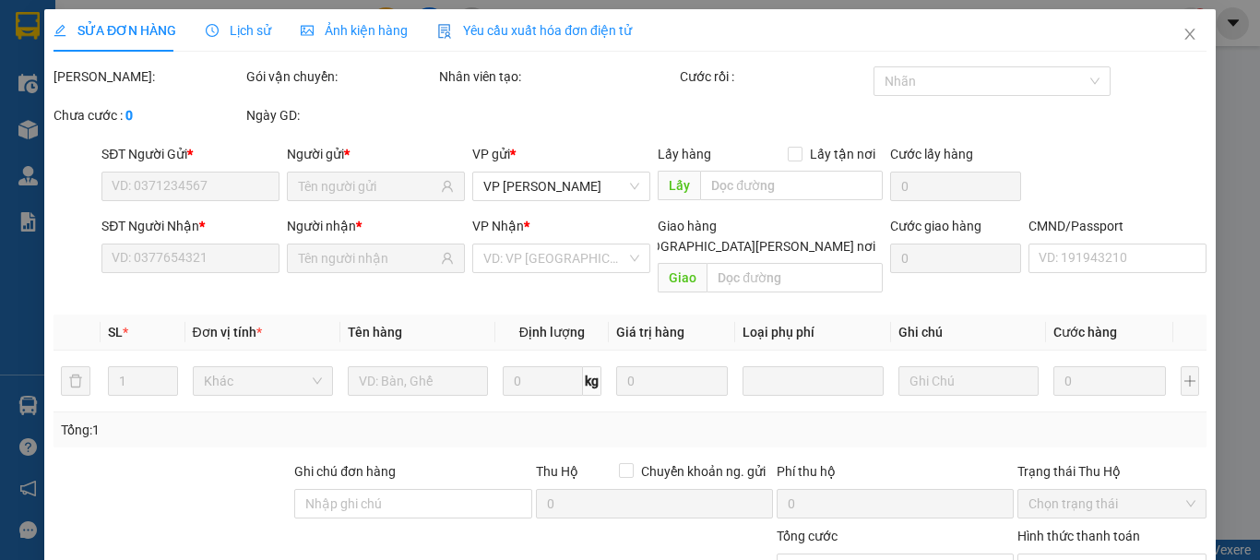
type input "0366340035"
type input "0966555477"
type input "40.000"
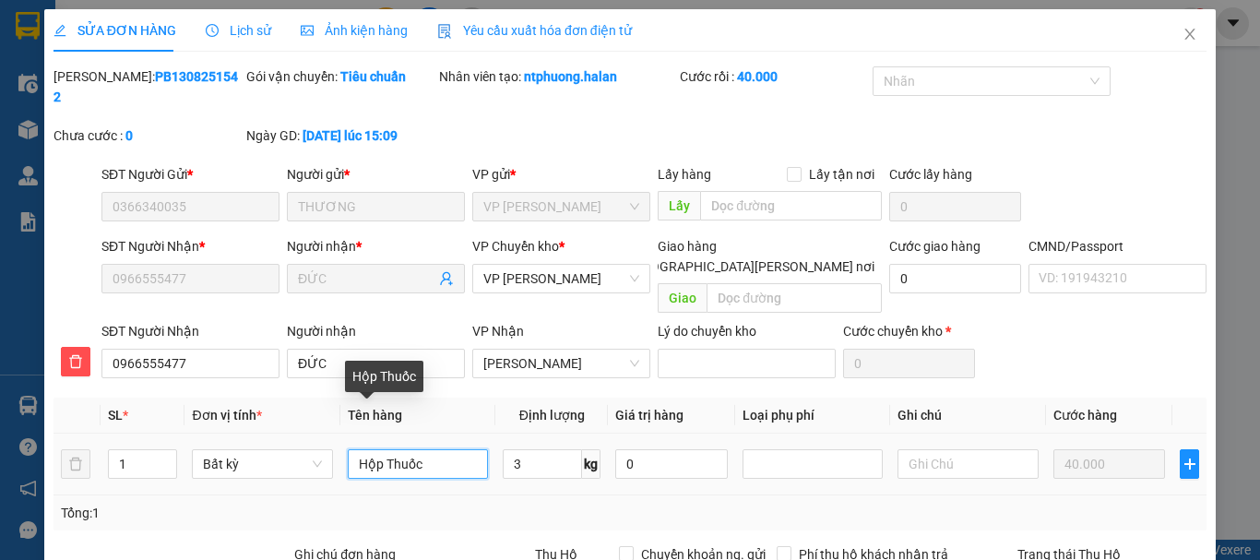
click at [350, 449] on input "Hộp Thuốc" at bounding box center [418, 464] width 140 height 30
click at [377, 449] on input "Hộp Thuốc" at bounding box center [418, 464] width 140 height 30
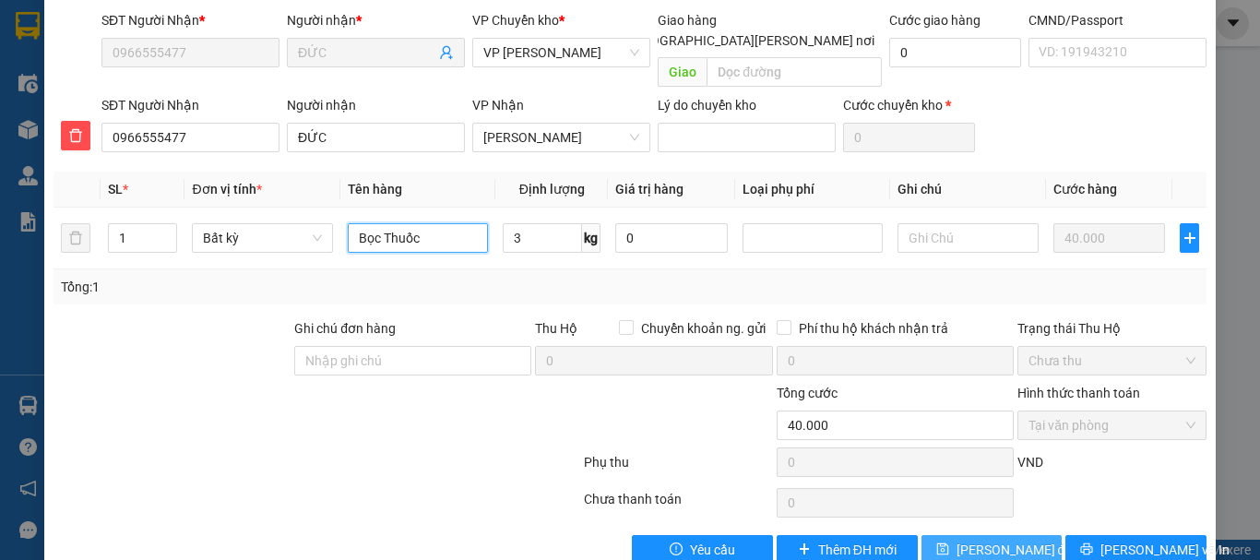
type input "Bọc Thuốc"
click at [990, 540] on span "Lưu thay đổi" at bounding box center [1016, 550] width 119 height 20
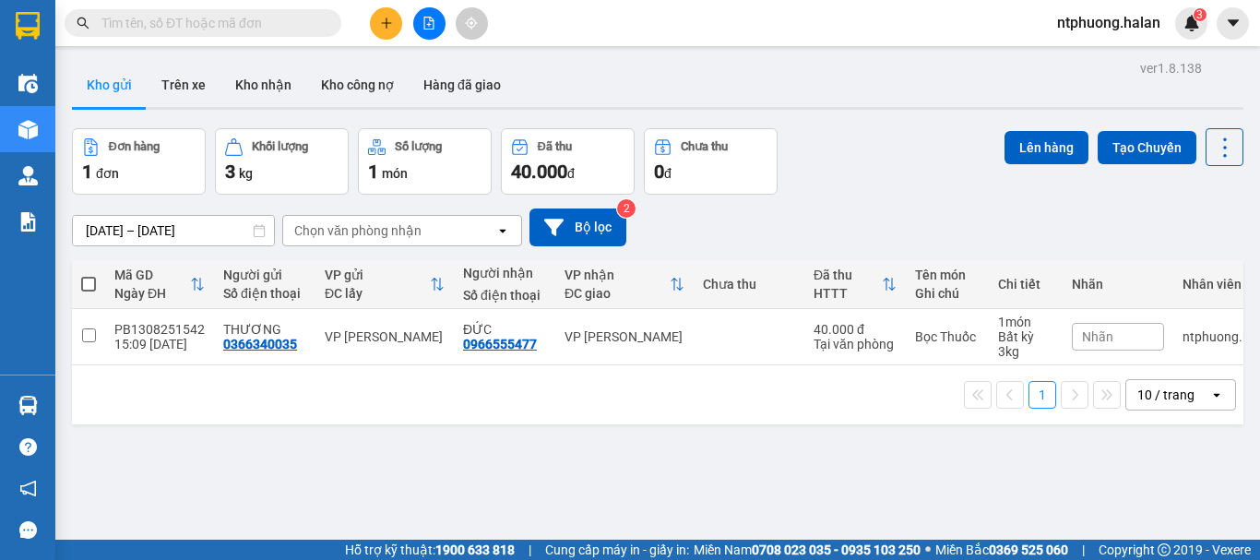
click at [932, 306] on th "Tên món Ghi chú" at bounding box center [947, 284] width 83 height 49
click at [1099, 558] on div "Hỗ trợ kỹ thuật: 1900 633 818 | Cung cấp máy in - giấy in: Miền Nam 0708 023 03…" at bounding box center [625, 550] width 1251 height 20
click at [176, 76] on button "Trên xe" at bounding box center [184, 85] width 74 height 44
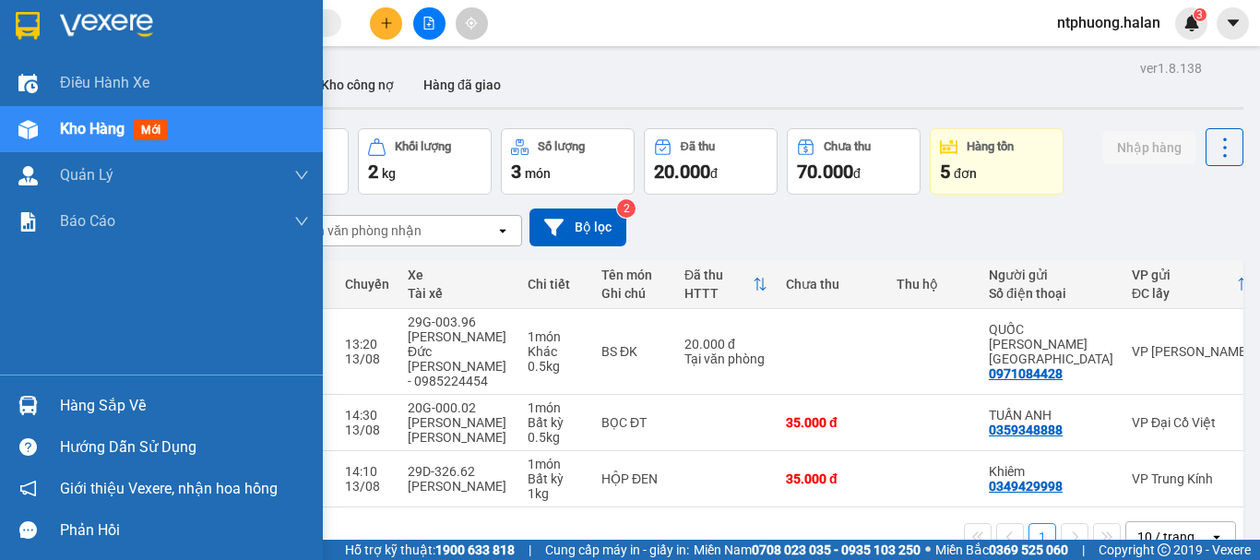
drag, startPoint x: 97, startPoint y: 418, endPoint x: 108, endPoint y: 413, distance: 12.0
click at [101, 415] on div "Hàng sắp về" at bounding box center [184, 406] width 249 height 28
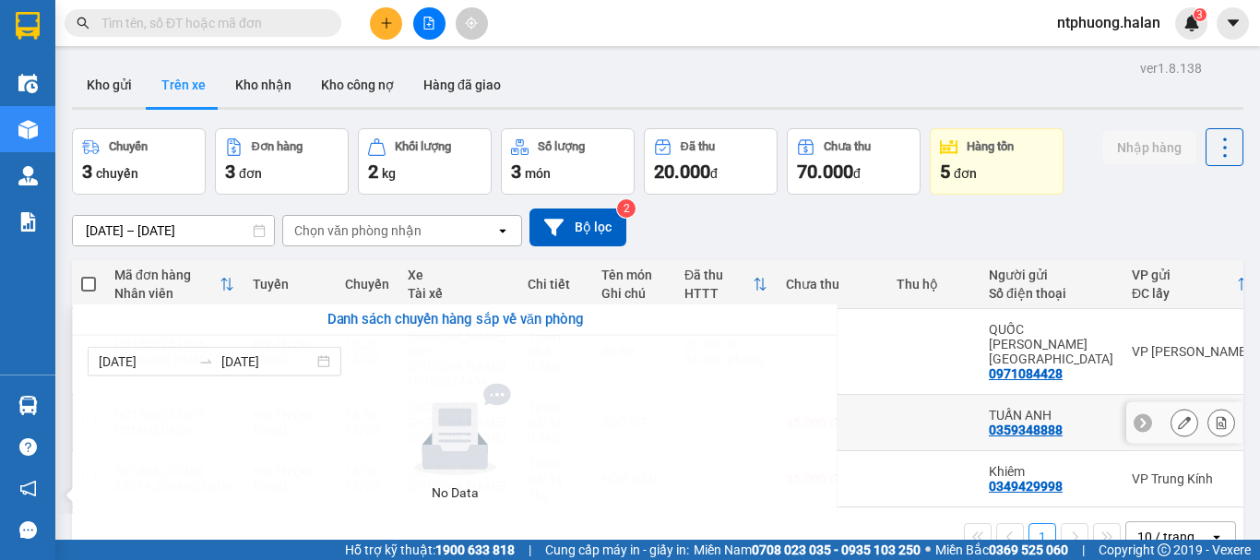
drag, startPoint x: 888, startPoint y: 413, endPoint x: 89, endPoint y: 343, distance: 801.2
click at [885, 413] on section "Kết quả tìm kiếm ( 1006 ) Bộ lọc Mã ĐH Trạng thái Món hàng Thu hộ Tổng cước Chư…" at bounding box center [630, 280] width 1260 height 560
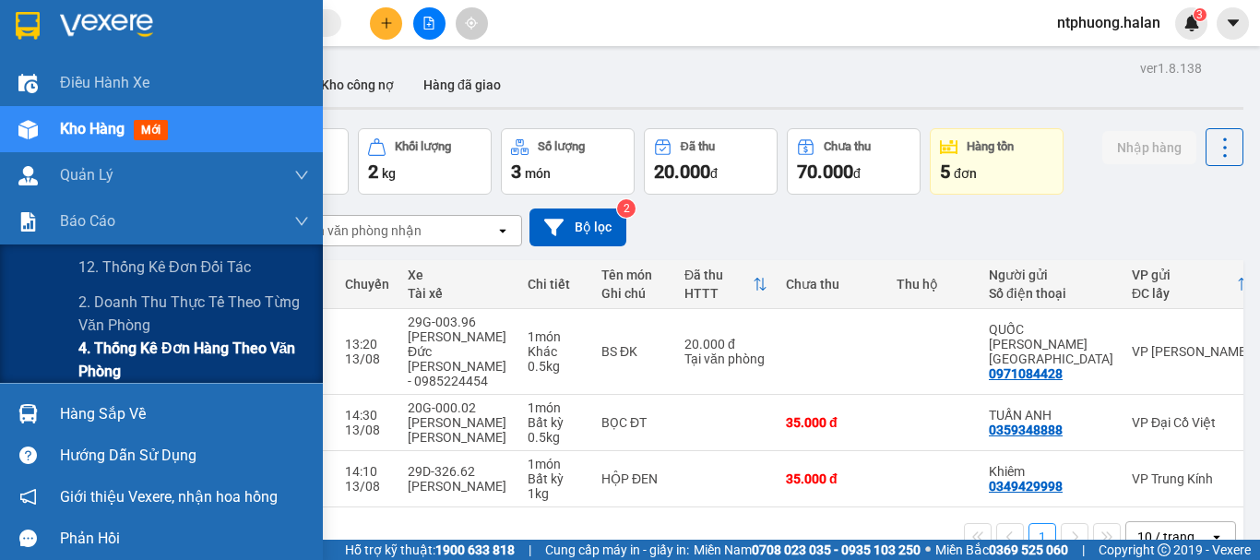
click at [145, 356] on span "4. Thống kê đơn hàng theo văn phòng" at bounding box center [193, 360] width 231 height 46
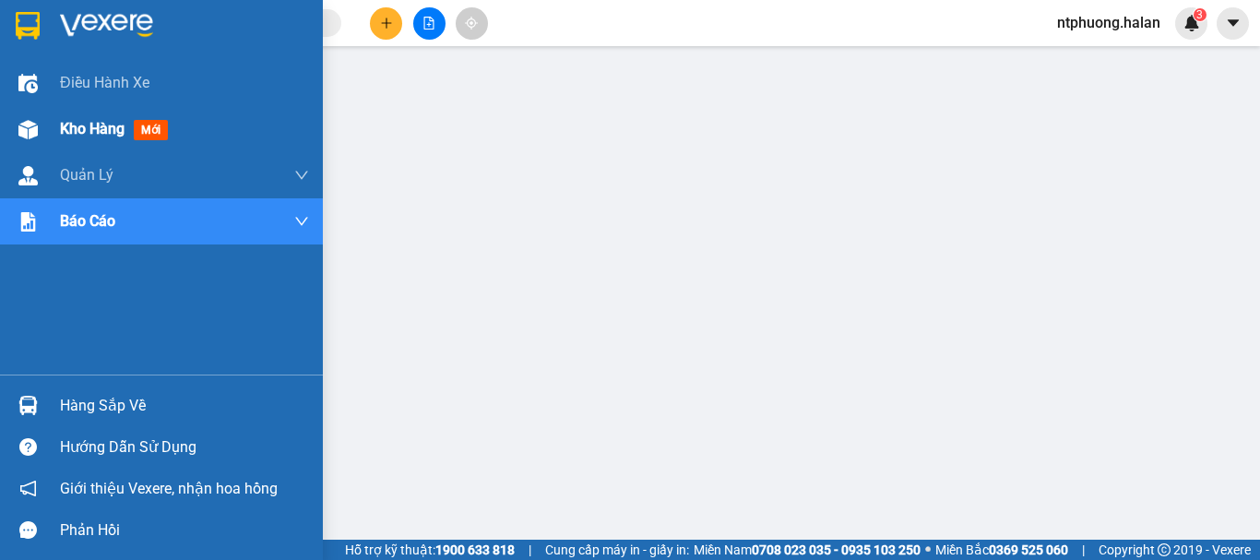
click at [77, 121] on span "Kho hàng" at bounding box center [92, 129] width 65 height 18
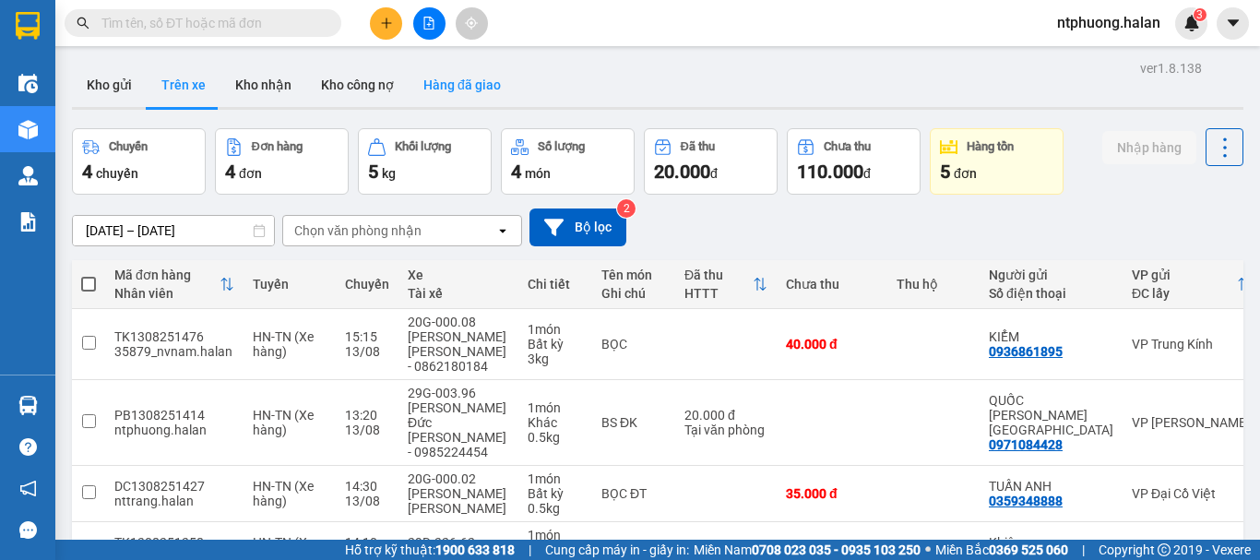
click at [457, 94] on button "Hàng đã giao" at bounding box center [462, 85] width 107 height 44
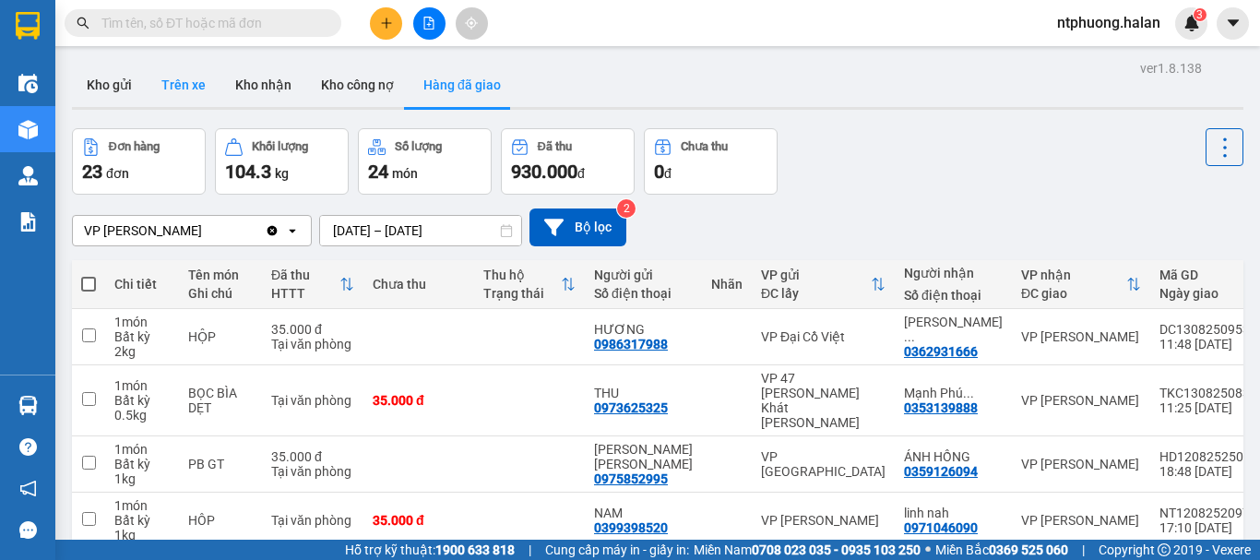
click at [173, 83] on button "Trên xe" at bounding box center [184, 85] width 74 height 44
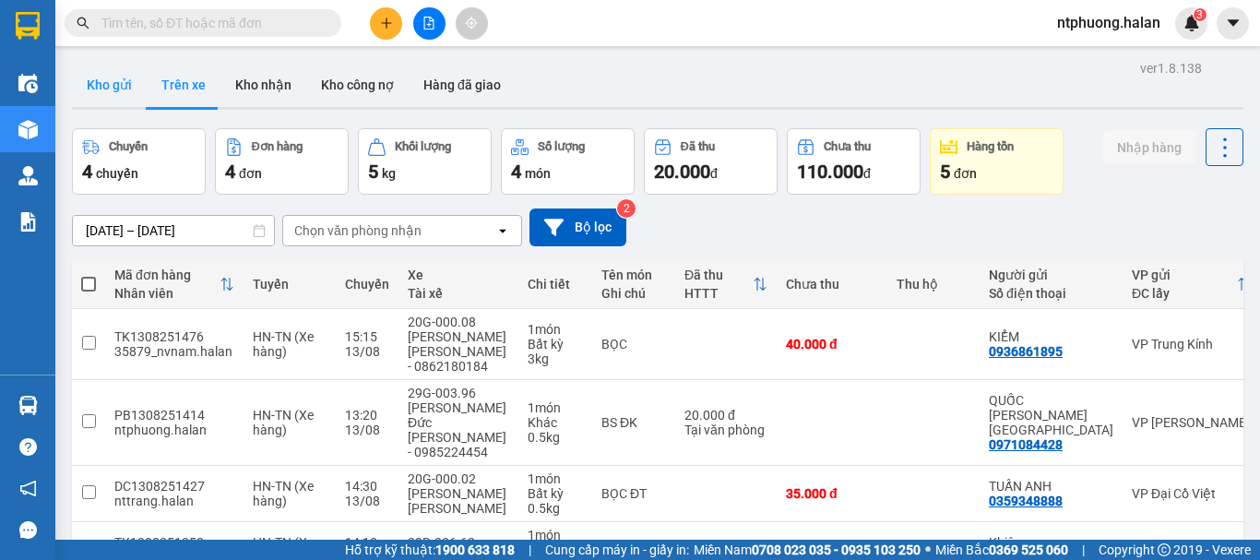
click at [112, 89] on button "Kho gửi" at bounding box center [109, 85] width 75 height 44
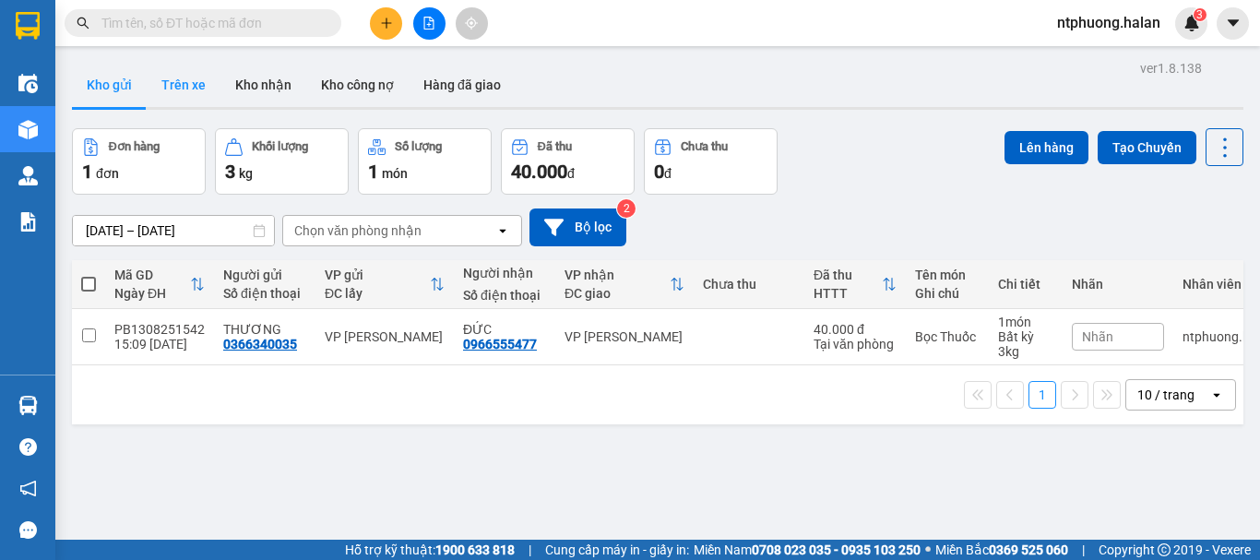
click at [174, 87] on button "Trên xe" at bounding box center [184, 85] width 74 height 44
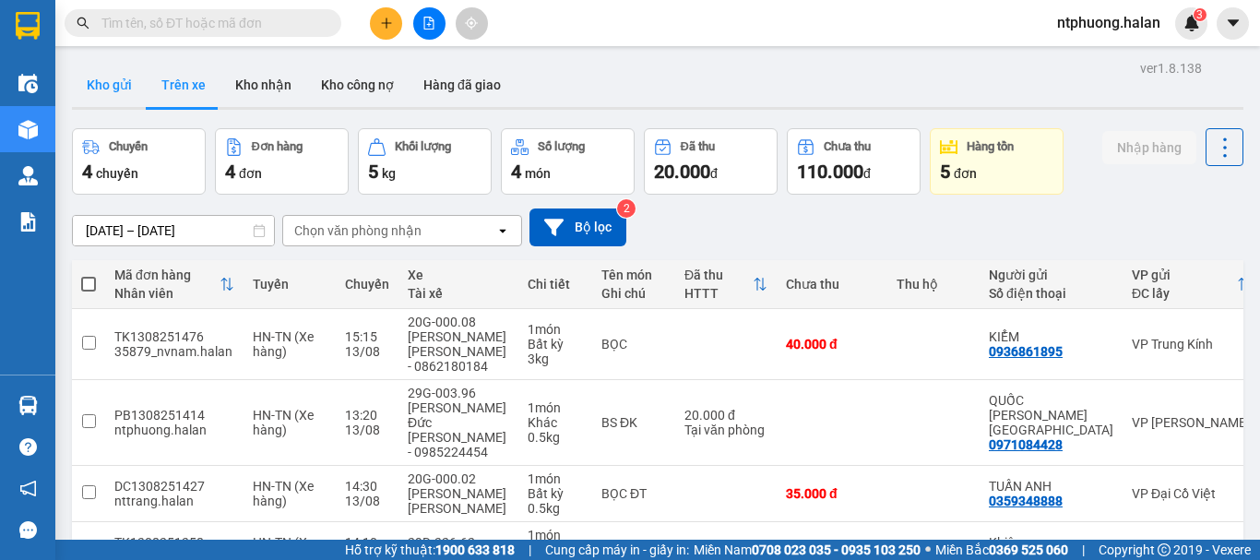
click at [98, 88] on button "Kho gửi" at bounding box center [109, 85] width 75 height 44
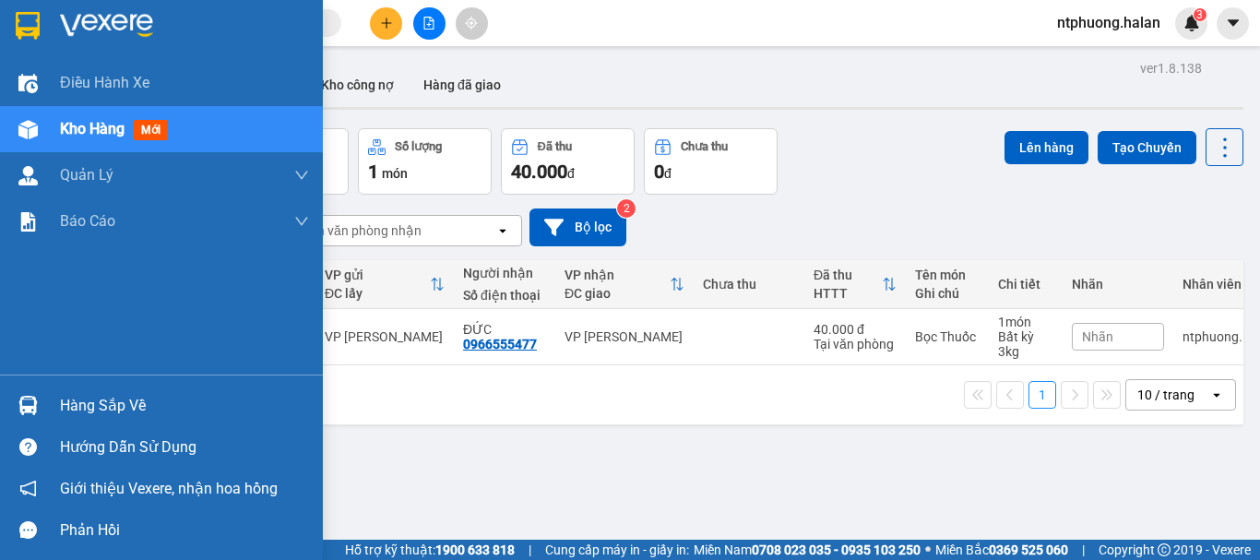
click at [77, 414] on div "Hàng sắp về" at bounding box center [184, 406] width 249 height 28
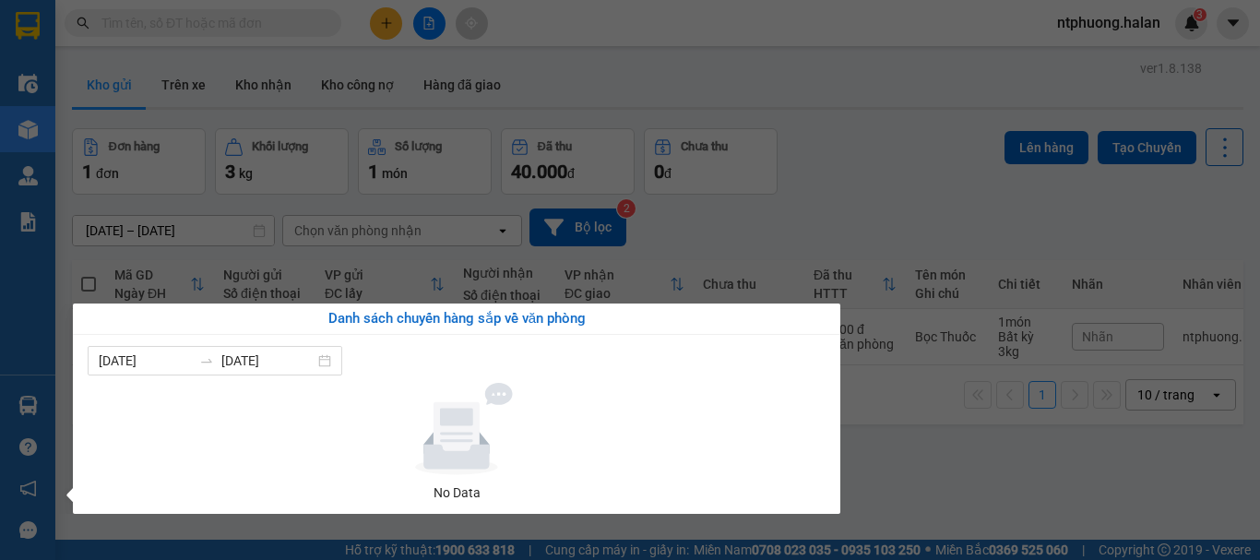
click at [946, 468] on section "Kết quả tìm kiếm ( 1006 ) Bộ lọc Mã ĐH Trạng thái Món hàng Thu hộ Tổng cước Chư…" at bounding box center [630, 280] width 1260 height 560
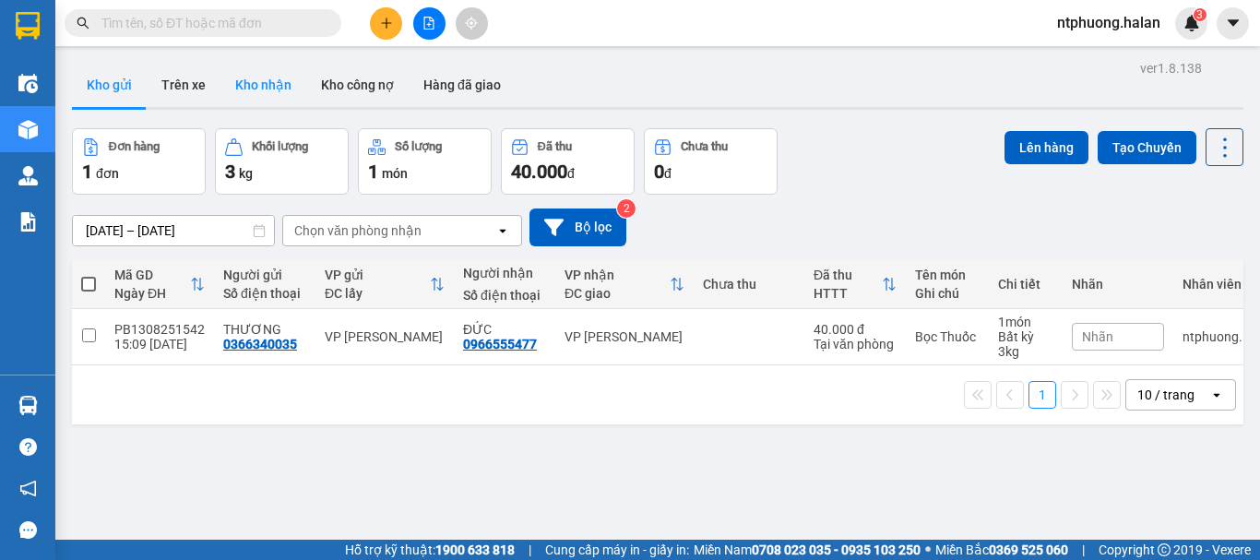
click at [256, 80] on button "Kho nhận" at bounding box center [264, 85] width 86 height 44
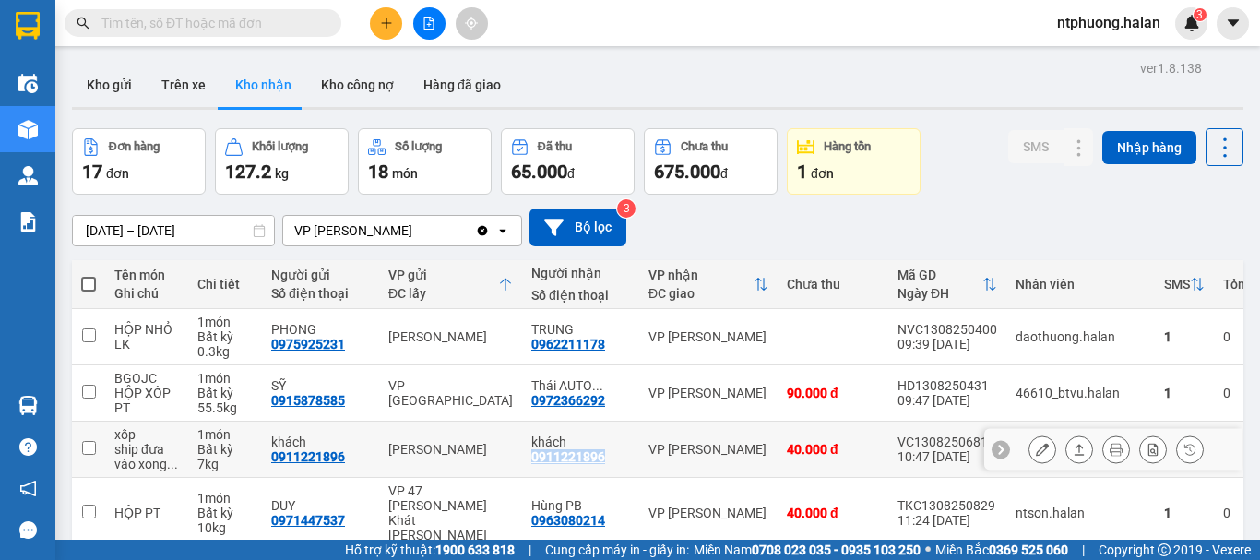
drag, startPoint x: 508, startPoint y: 457, endPoint x: 583, endPoint y: 459, distance: 74.8
click at [583, 459] on td "khách 0911221896" at bounding box center [580, 450] width 117 height 56
checkbox input "true"
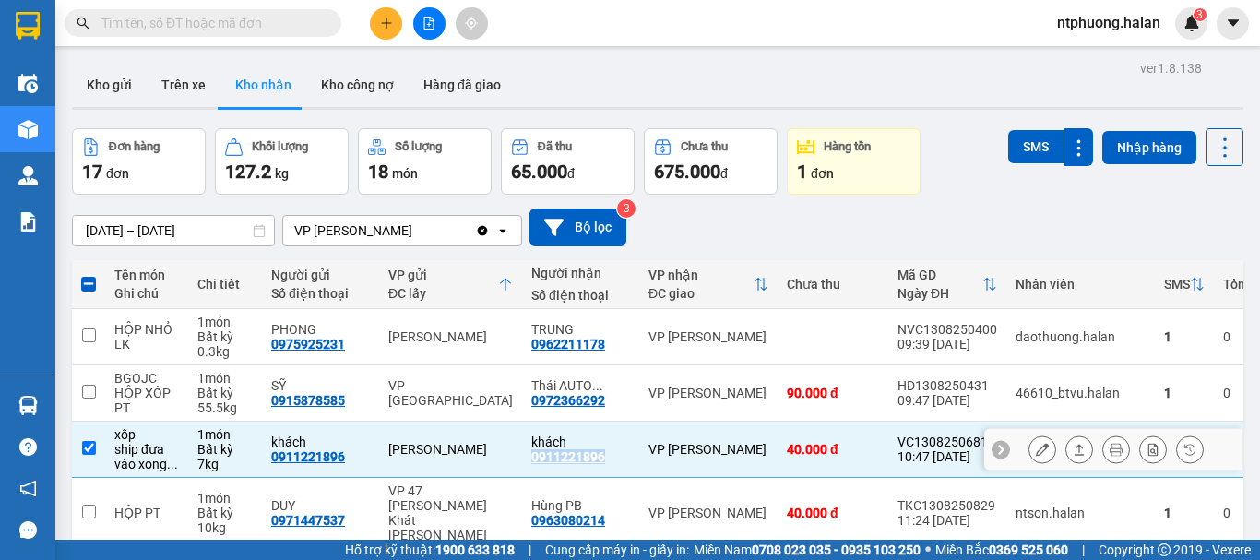
copy div "0911221896"
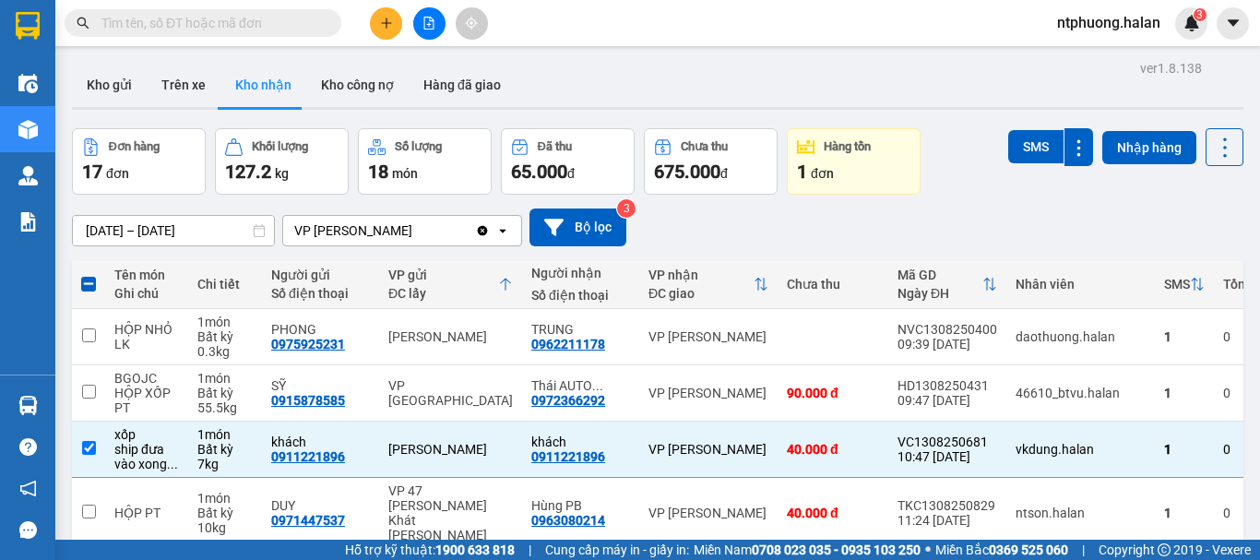
click at [187, 24] on input "text" at bounding box center [210, 23] width 218 height 20
paste input "0911221896"
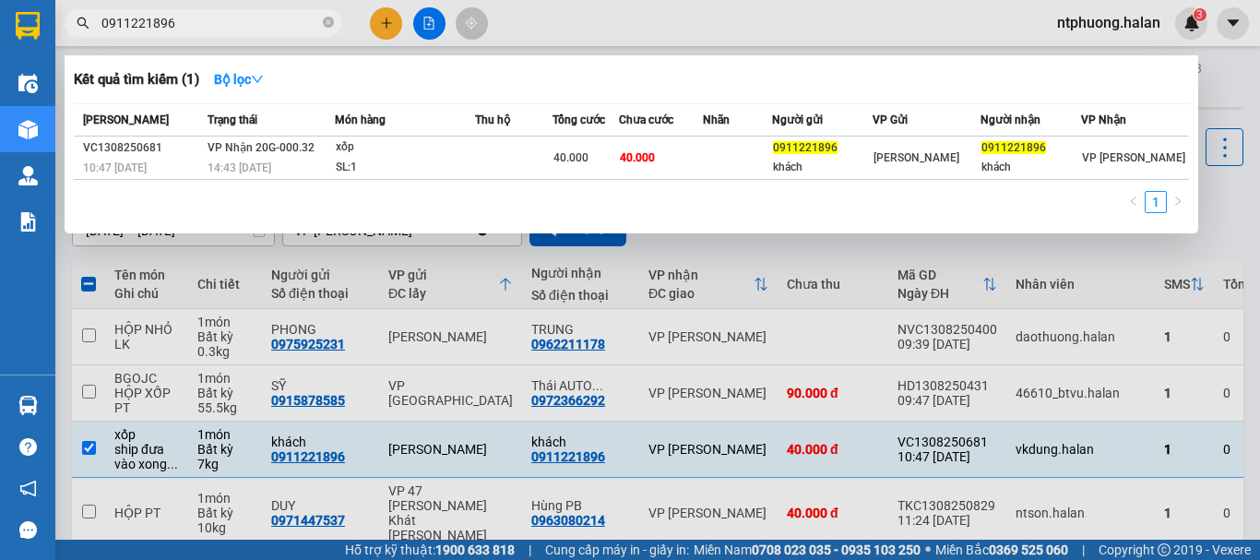
type input "0911221896"
drag, startPoint x: 507, startPoint y: 346, endPoint x: 573, endPoint y: 346, distance: 65.5
click at [573, 346] on div at bounding box center [630, 280] width 1260 height 560
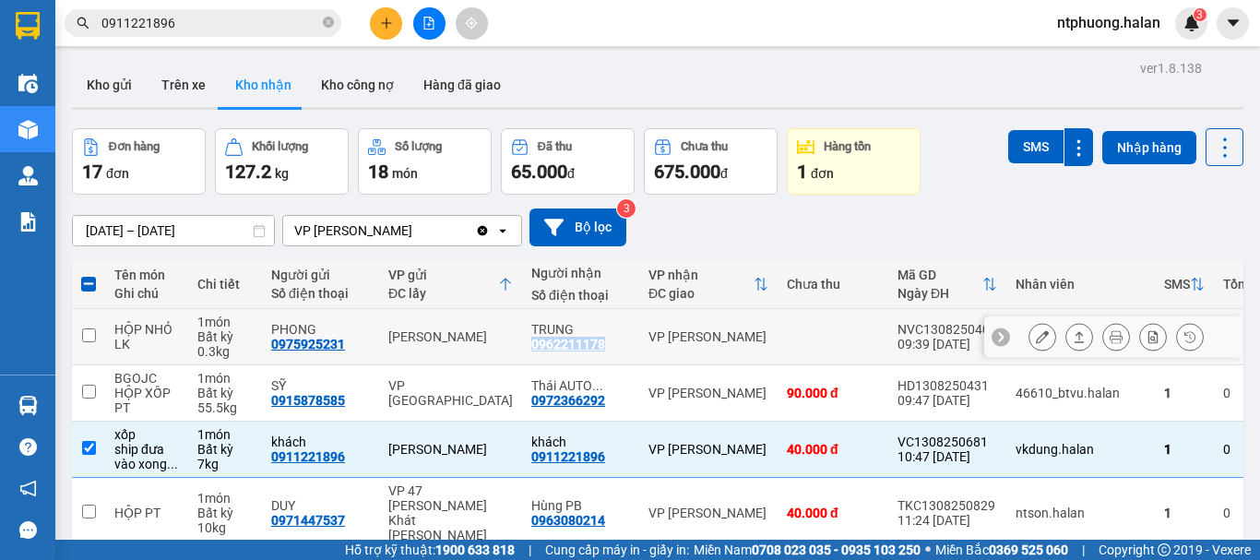
drag, startPoint x: 512, startPoint y: 350, endPoint x: 585, endPoint y: 350, distance: 72.9
click at [585, 350] on div "TRUNG 0962211178" at bounding box center [580, 337] width 99 height 30
checkbox input "true"
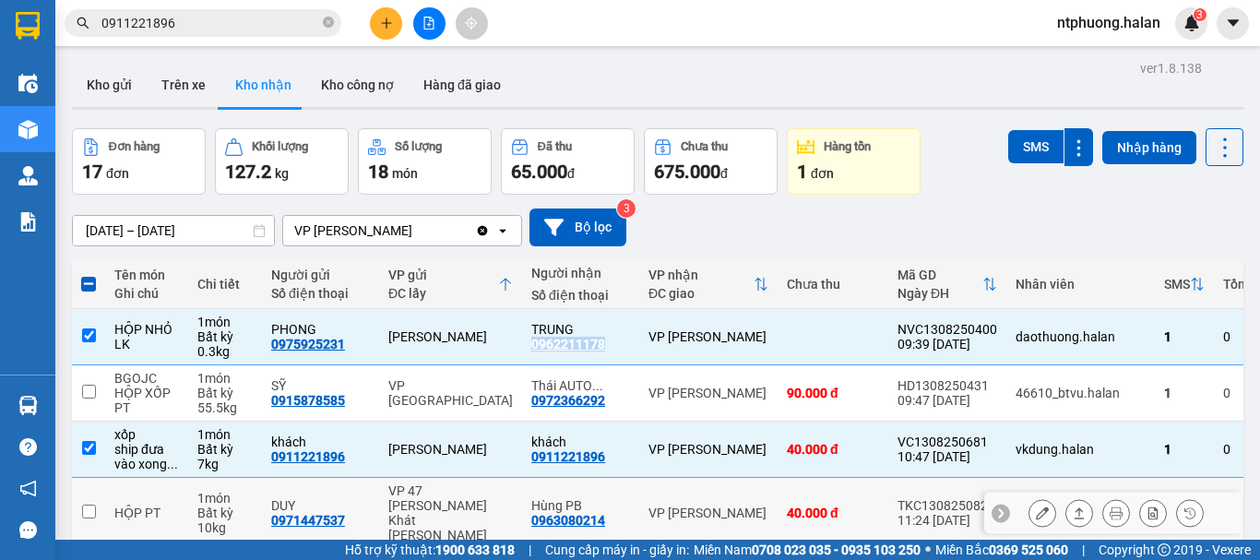
copy div "0962211178"
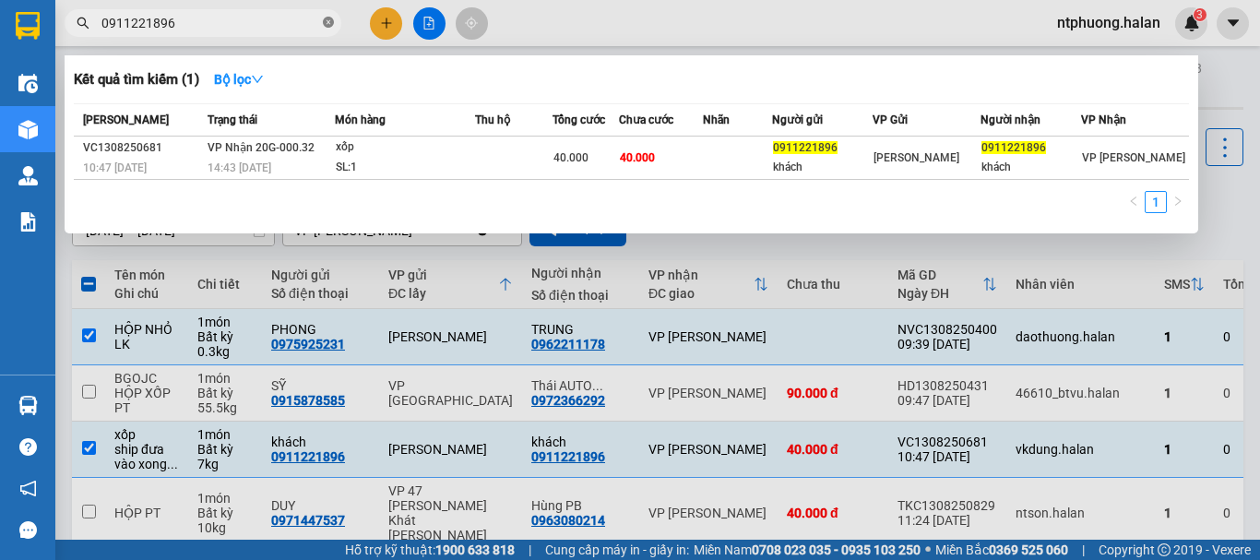
click at [325, 23] on icon "close-circle" at bounding box center [328, 22] width 11 height 11
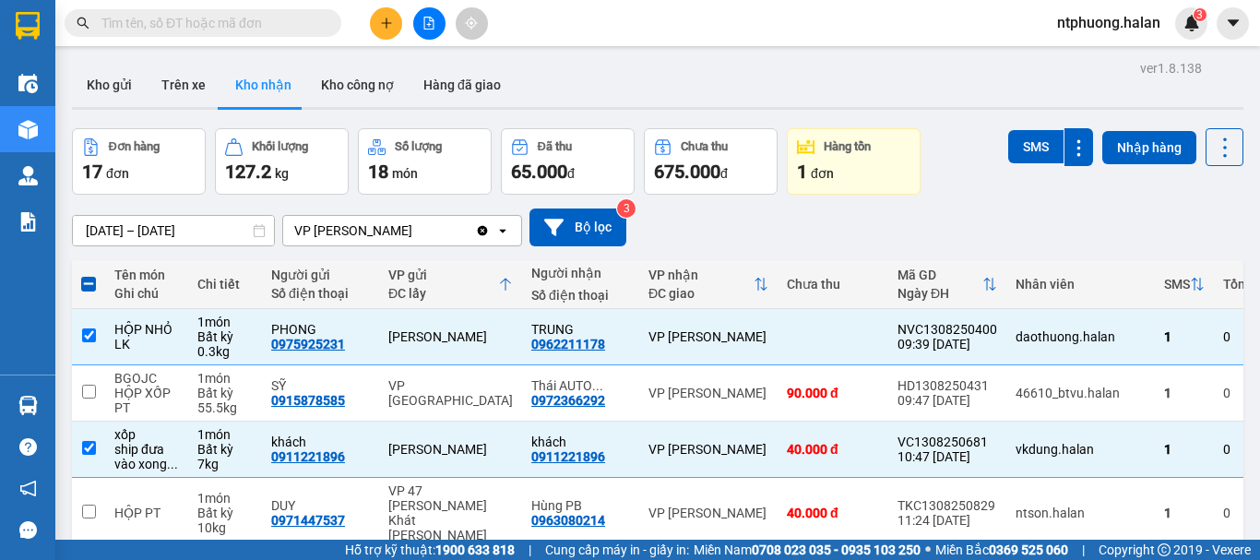
paste input "0962211178"
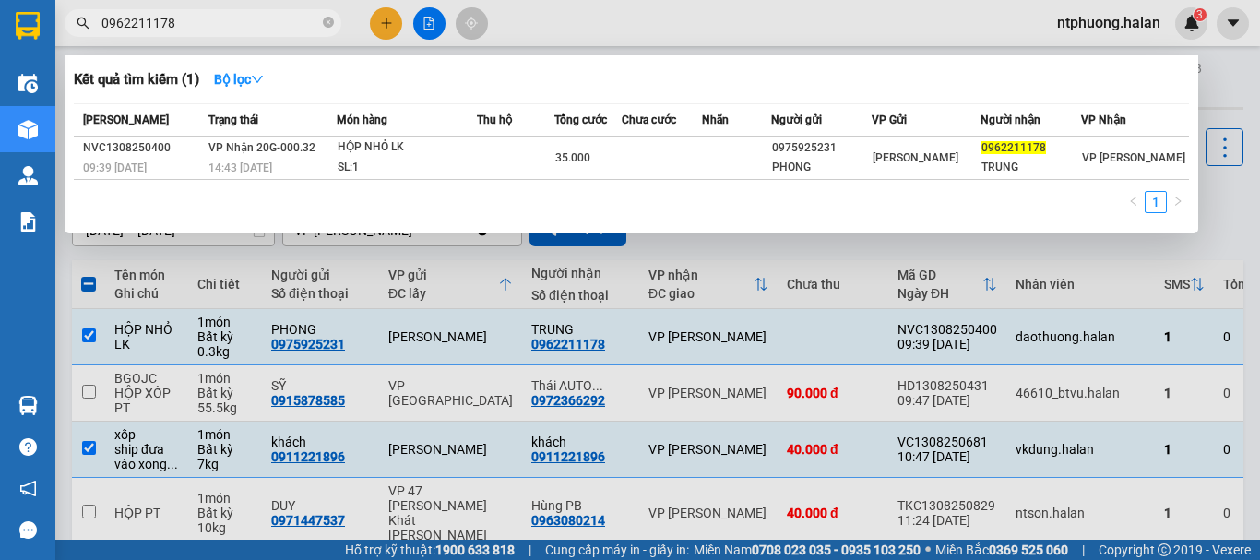
type input "0962211178"
click at [333, 22] on icon "close-circle" at bounding box center [328, 22] width 11 height 11
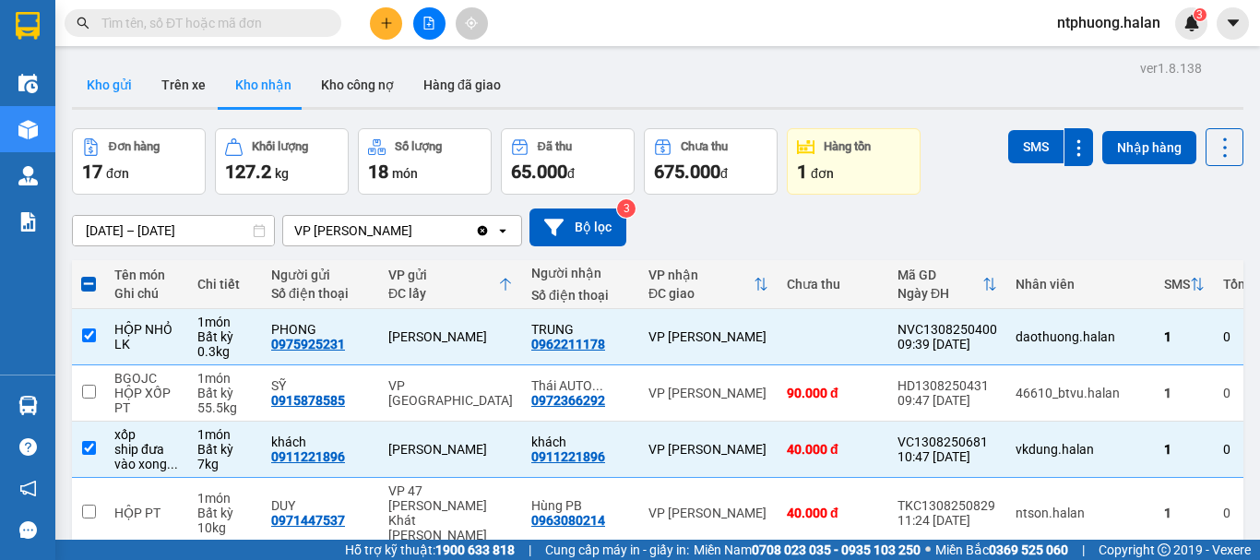
click at [111, 84] on button "Kho gửi" at bounding box center [109, 85] width 75 height 44
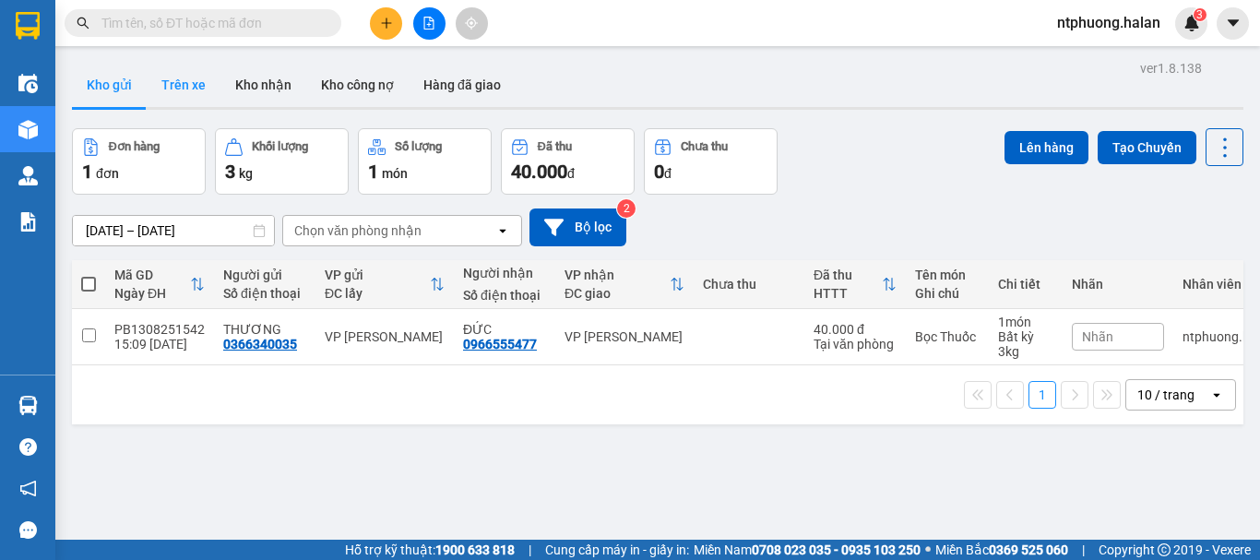
click at [185, 83] on button "Trên xe" at bounding box center [184, 85] width 74 height 44
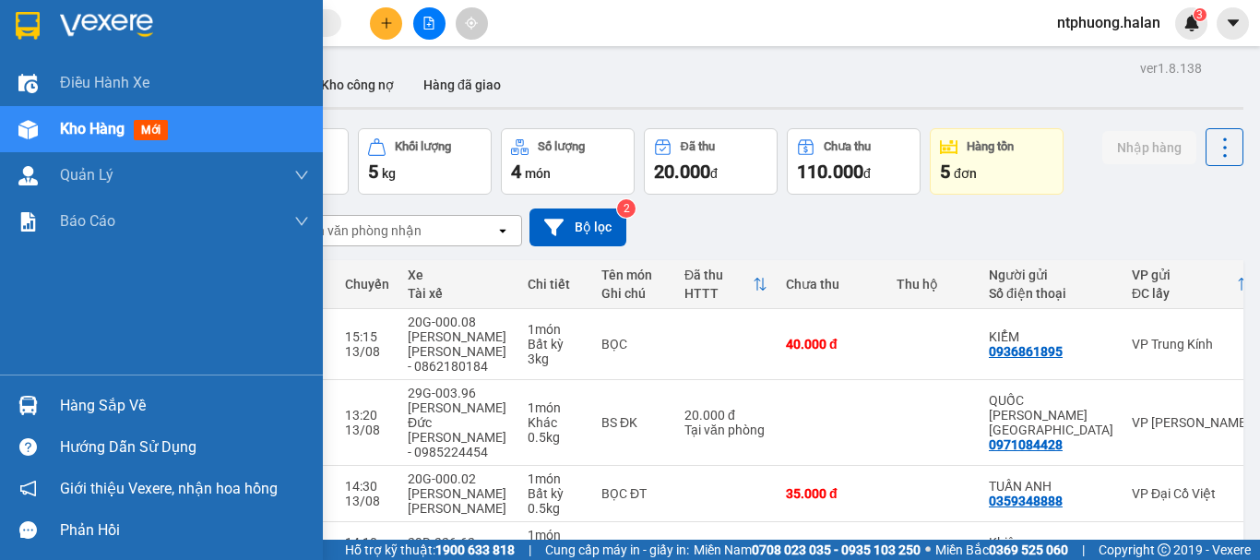
click at [87, 392] on div "Hàng sắp về" at bounding box center [184, 406] width 249 height 28
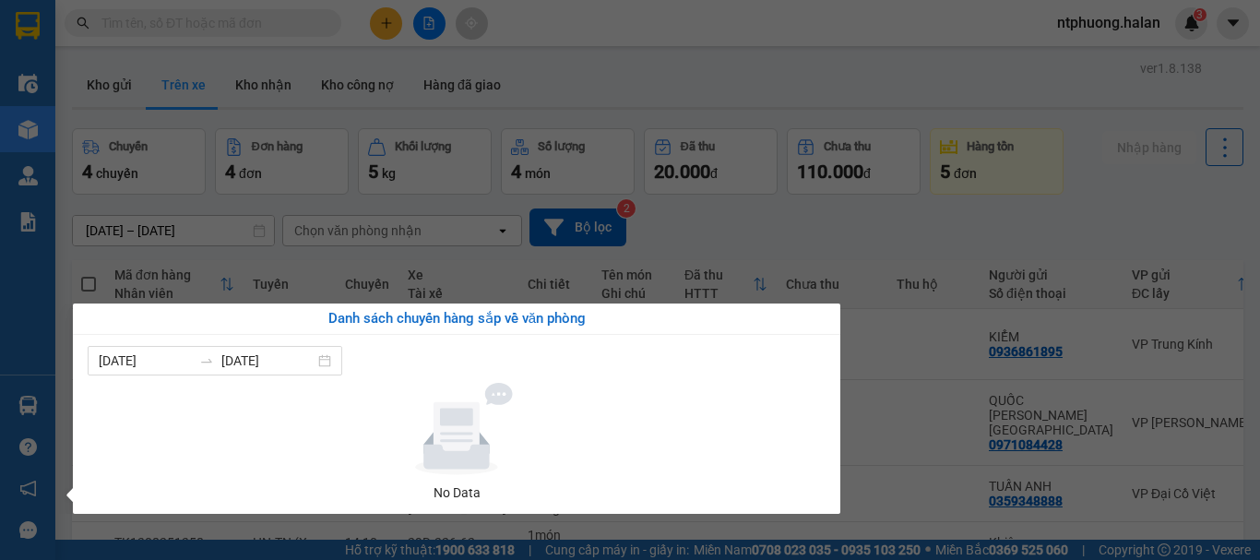
click at [868, 446] on section "Kết quả tìm kiếm ( 1 ) Bộ lọc Mã ĐH Trạng thái Món hàng Thu hộ Tổng cước Chưa c…" at bounding box center [630, 280] width 1260 height 560
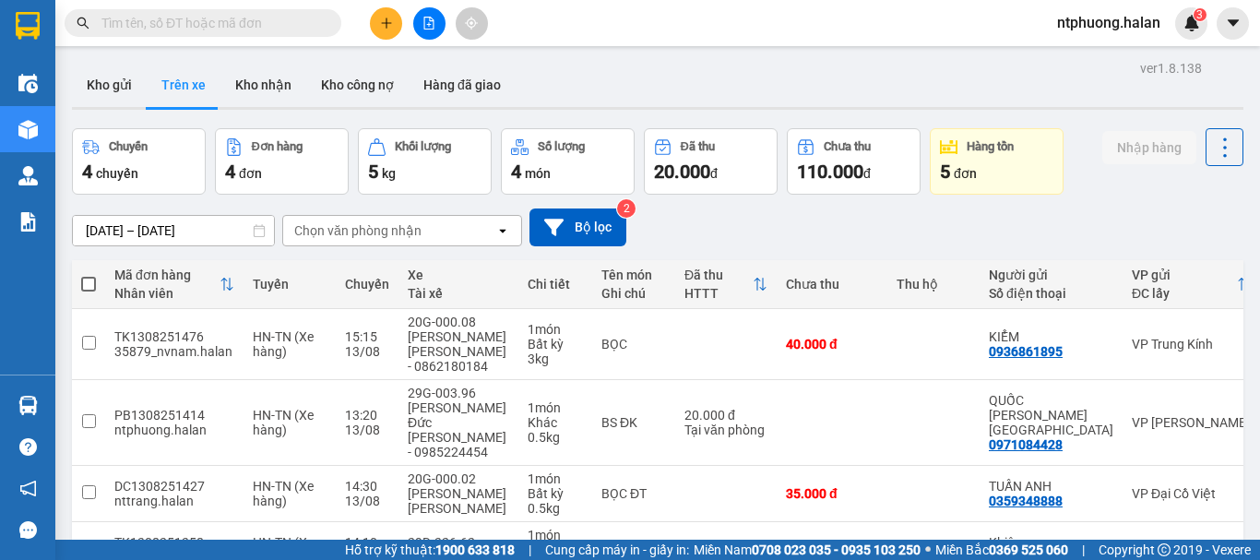
click at [119, 108] on div at bounding box center [658, 108] width 1172 height 3
click at [120, 78] on button "Kho gửi" at bounding box center [109, 85] width 75 height 44
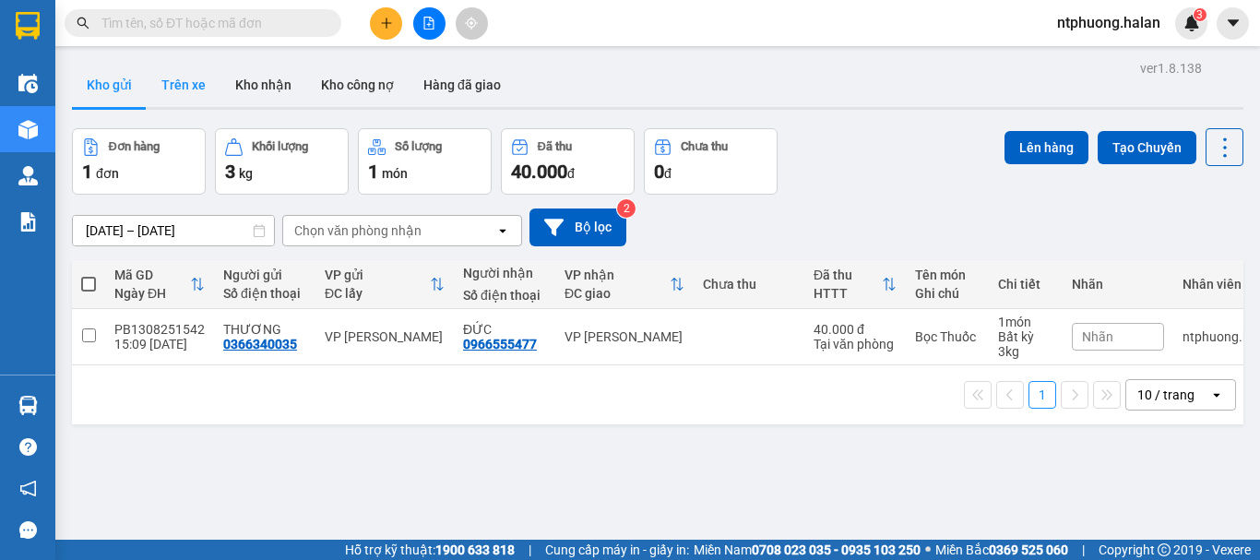
click at [177, 88] on button "Trên xe" at bounding box center [184, 85] width 74 height 44
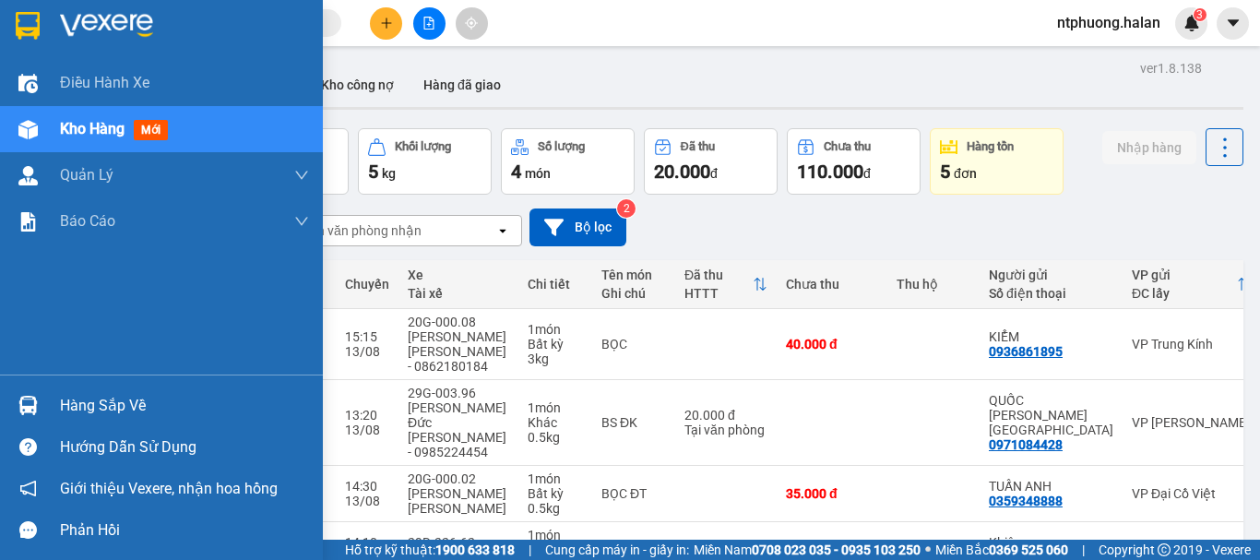
click at [118, 407] on div "Hàng sắp về" at bounding box center [184, 406] width 249 height 28
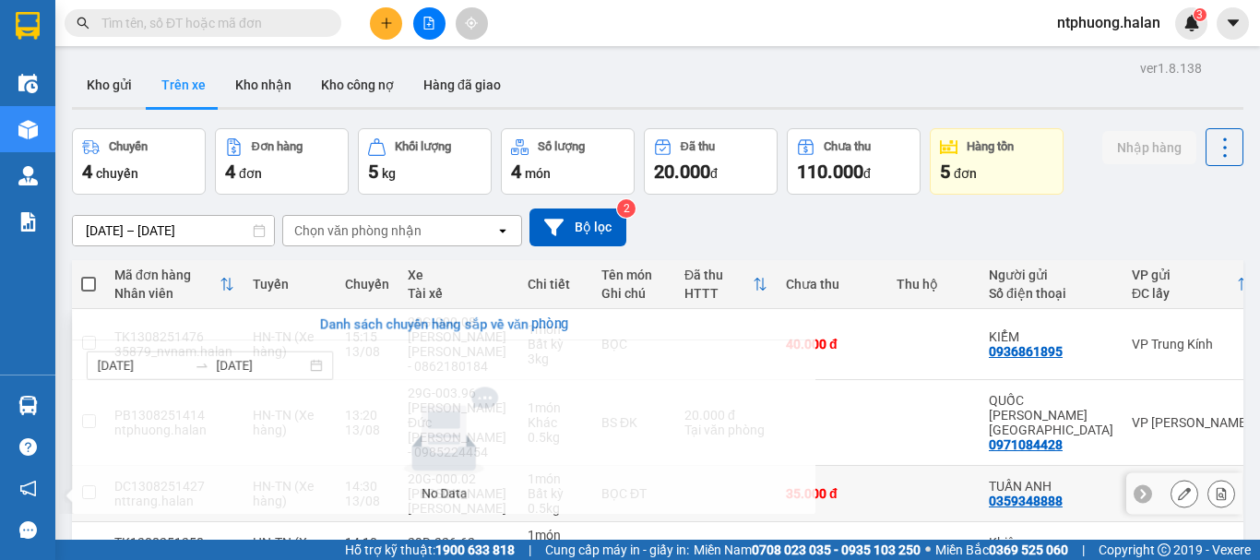
click at [848, 449] on section "Kết quả tìm kiếm ( 1 ) Bộ lọc Mã ĐH Trạng thái Món hàng Thu hộ Tổng cước Chưa c…" at bounding box center [630, 280] width 1260 height 560
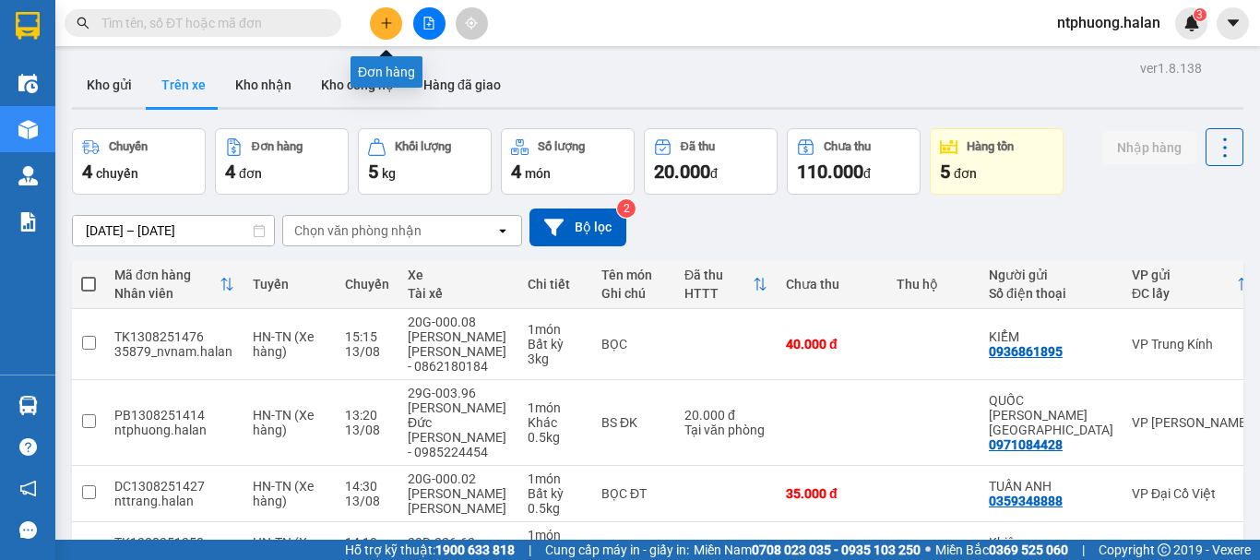
click at [386, 23] on icon "plus" at bounding box center [386, 22] width 10 height 1
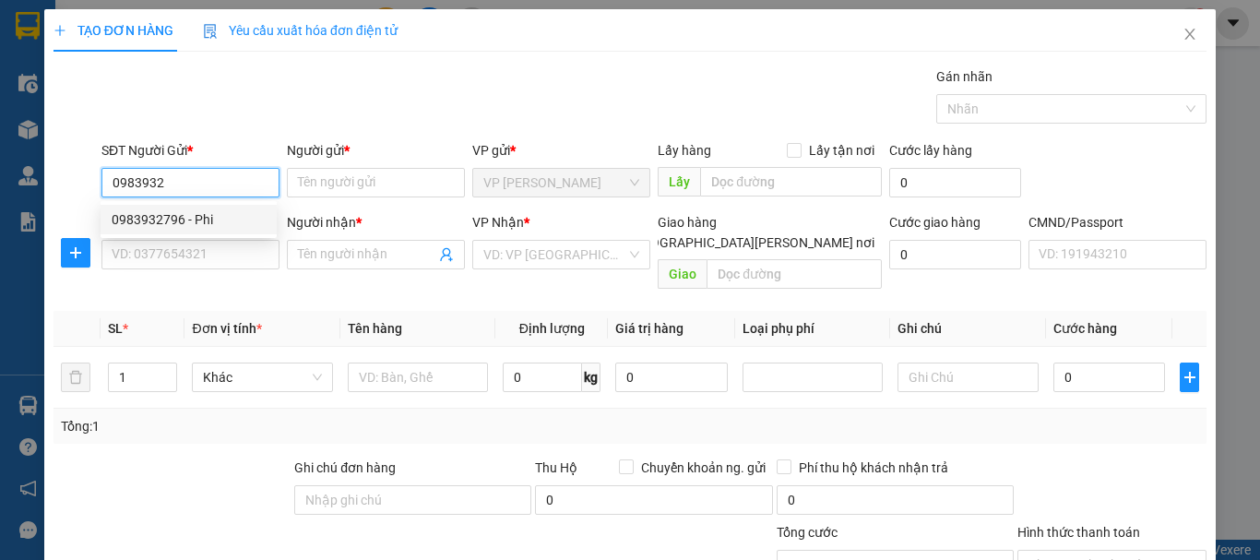
click at [186, 221] on div "0983932796 - Phi" at bounding box center [189, 219] width 154 height 20
type input "0983932796"
type input "Phi"
type input "0983932796"
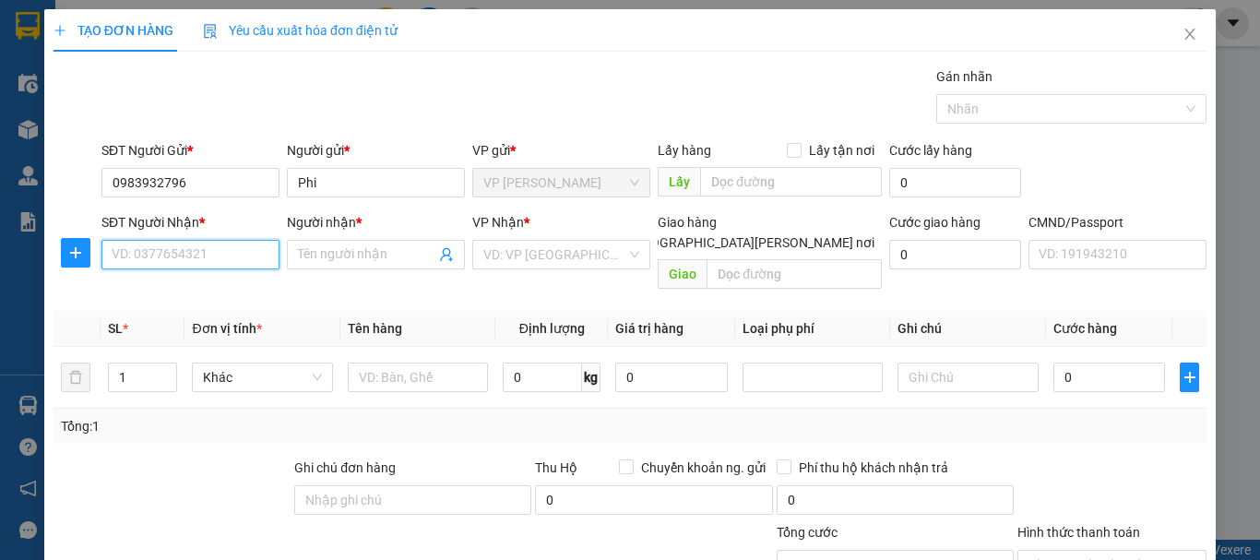
click at [185, 255] on input "SĐT Người Nhận *" at bounding box center [190, 255] width 178 height 30
type input "0913588814"
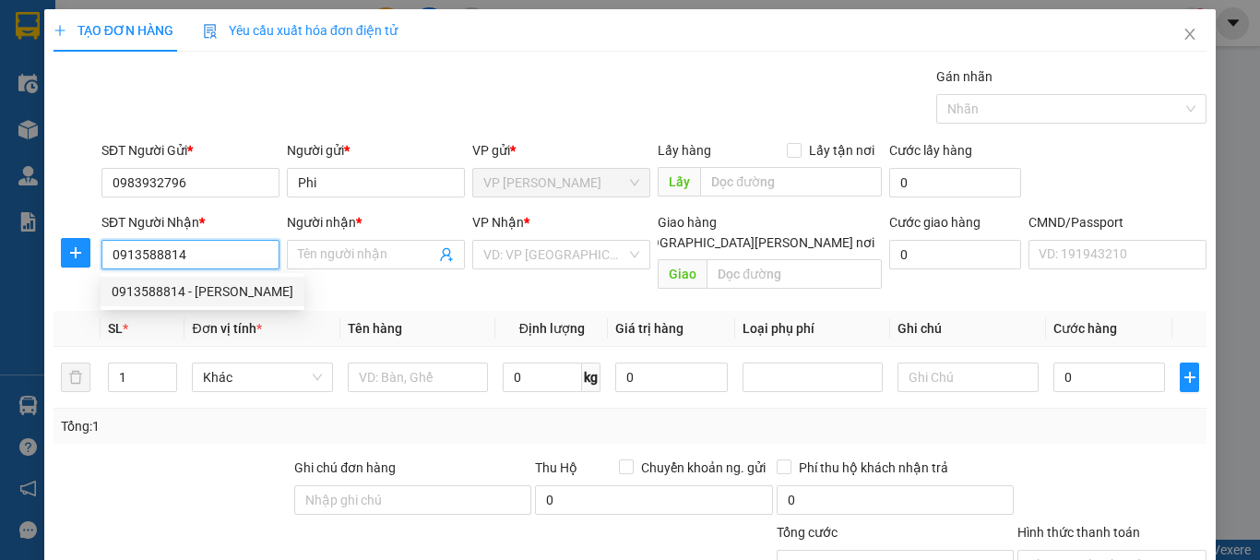
click at [142, 290] on div "0913588814 - TUẤN" at bounding box center [203, 291] width 182 height 20
type input "TUẤN"
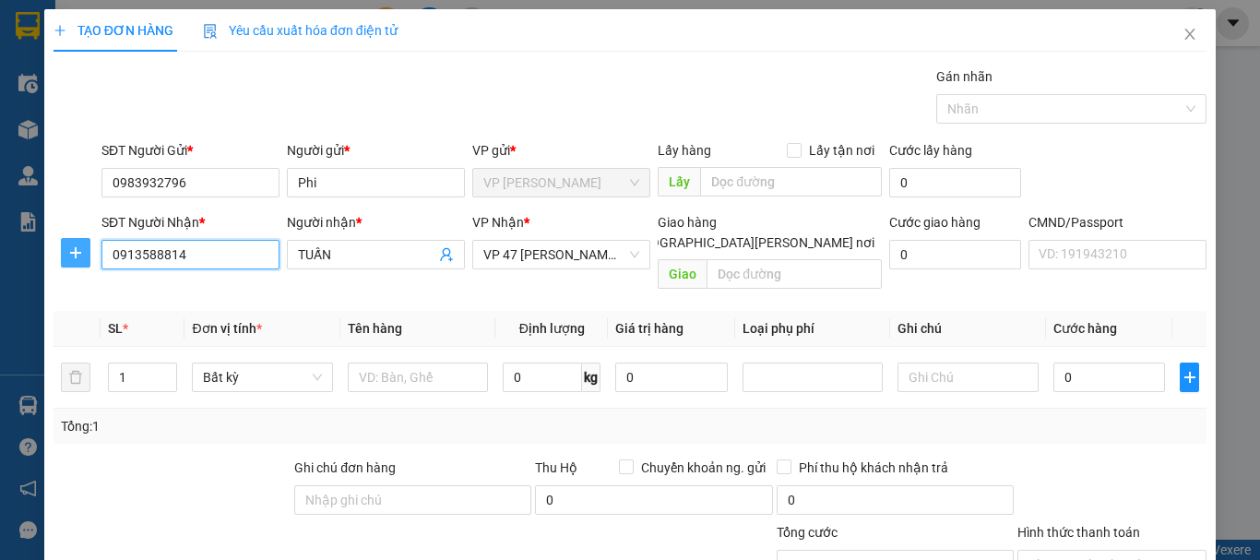
type input "0913588814"
click at [70, 254] on icon "plus" at bounding box center [75, 252] width 15 height 15
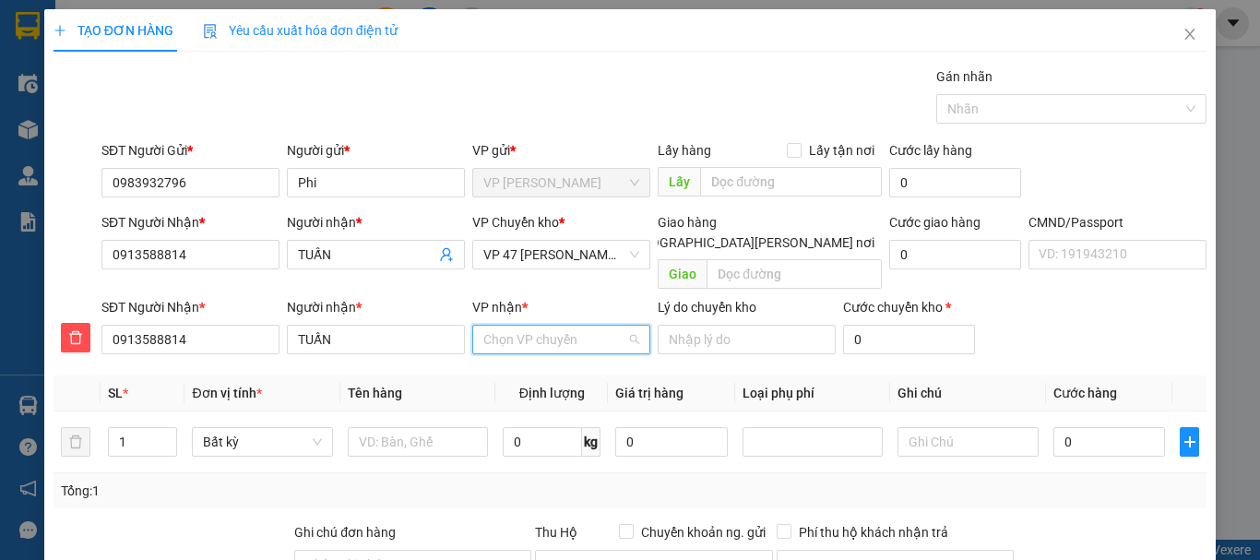
click at [599, 326] on input "VP nhận *" at bounding box center [554, 340] width 143 height 28
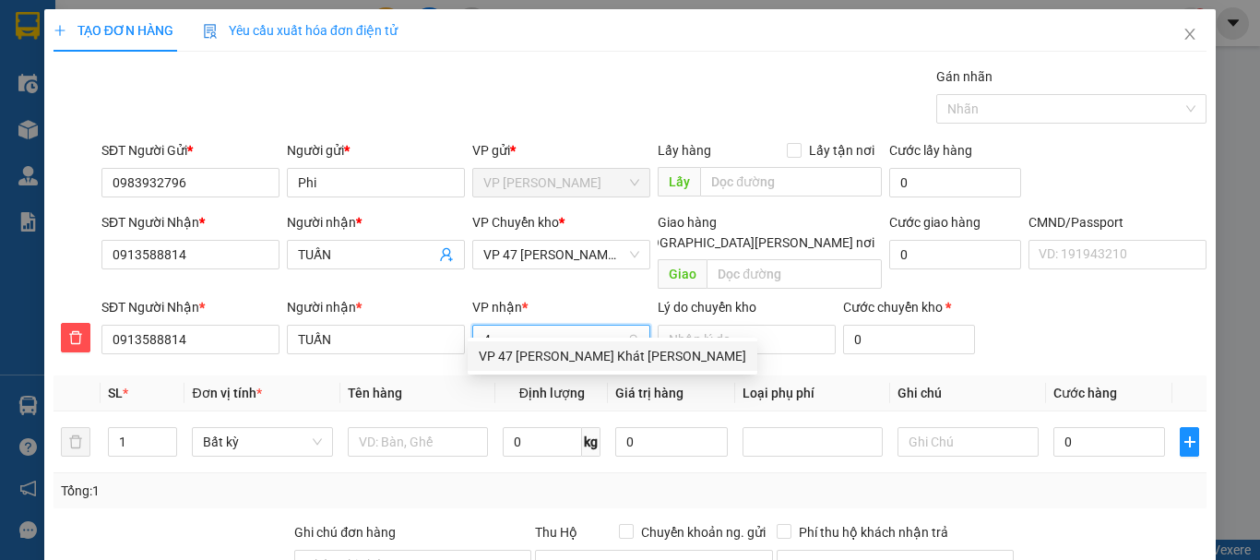
type input "47"
click at [563, 353] on div "VP 47 [PERSON_NAME]" at bounding box center [613, 356] width 268 height 20
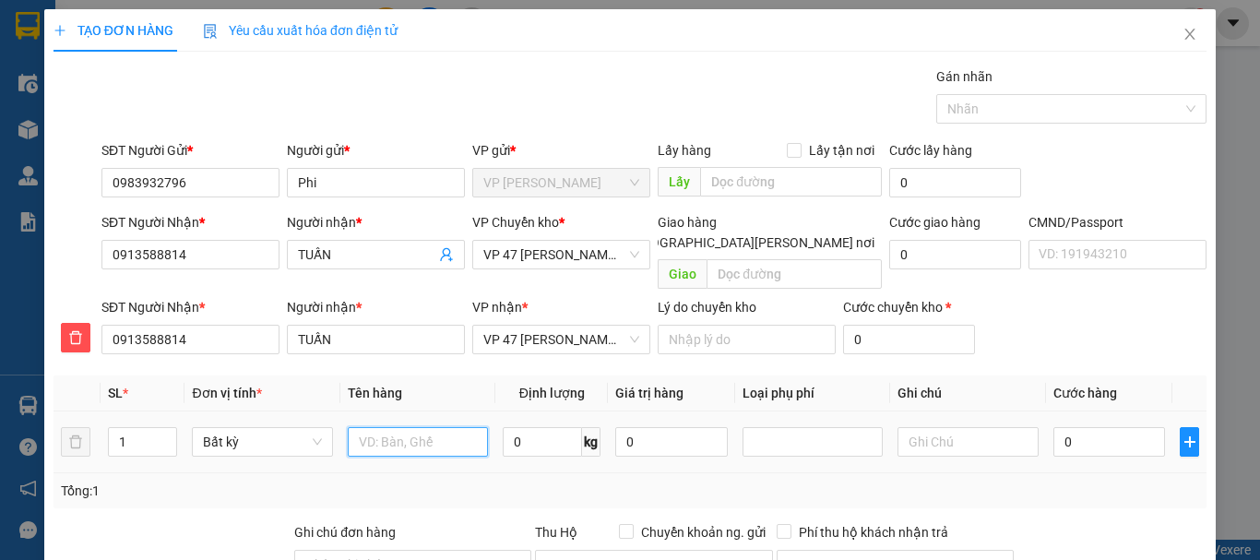
click at [402, 427] on input "text" at bounding box center [418, 442] width 140 height 30
type input "PB hà lan PK ô tô"
click at [534, 427] on input "0" at bounding box center [542, 442] width 79 height 30
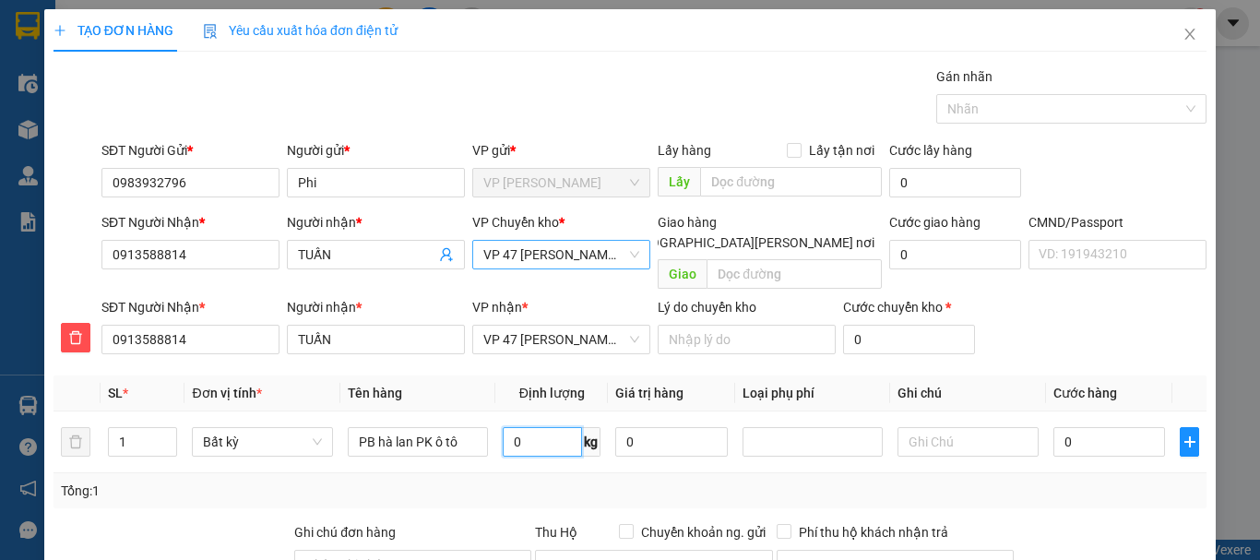
click at [578, 256] on span "VP 47 [PERSON_NAME]" at bounding box center [561, 255] width 156 height 28
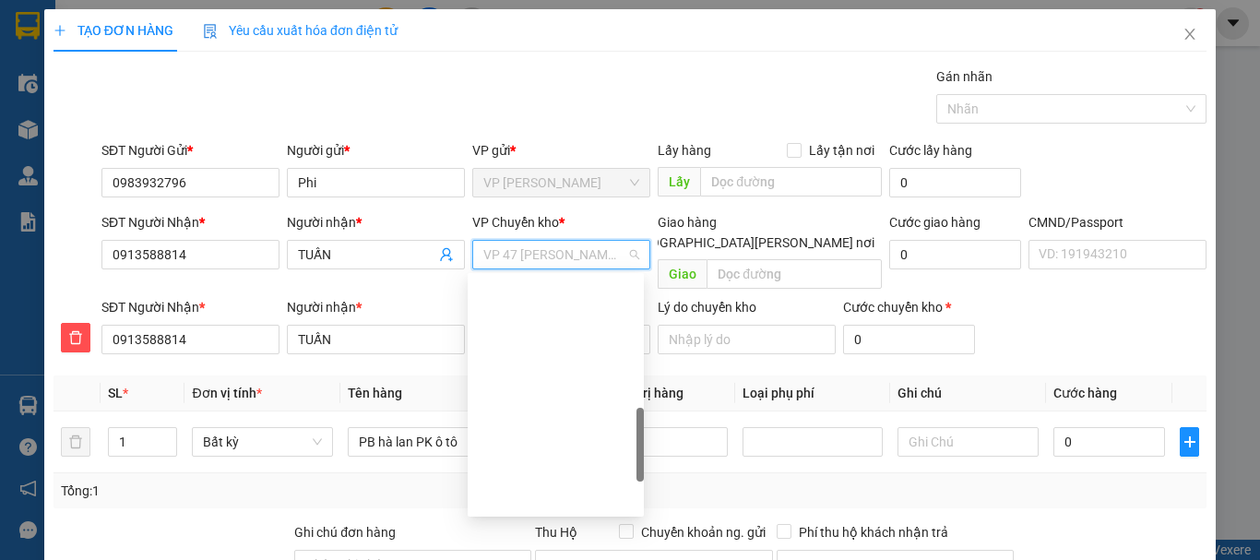
scroll to position [531, 0]
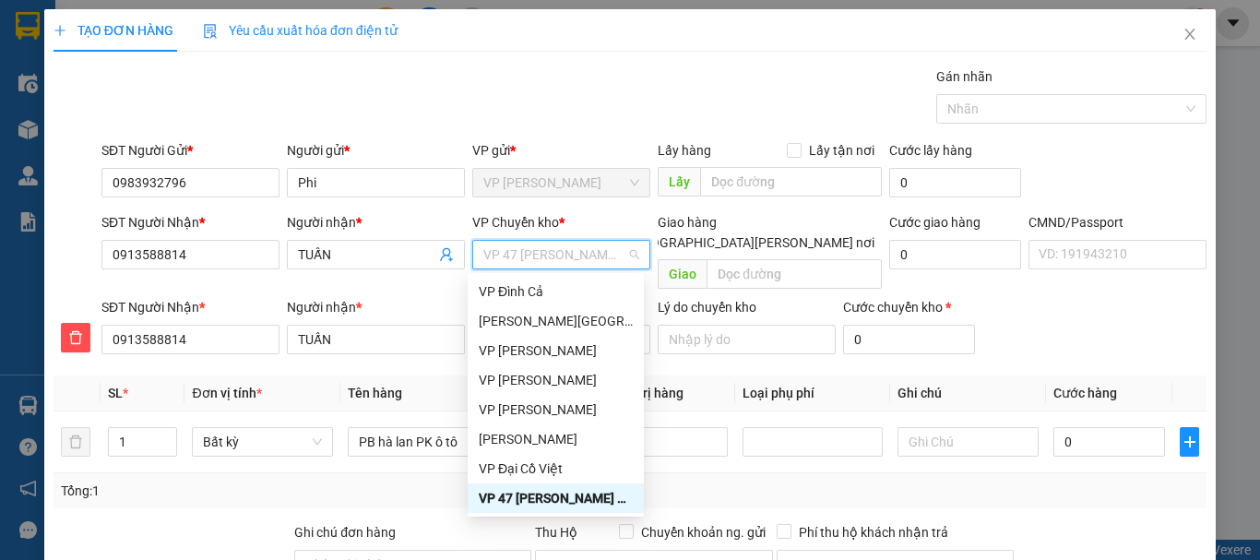
type input "b"
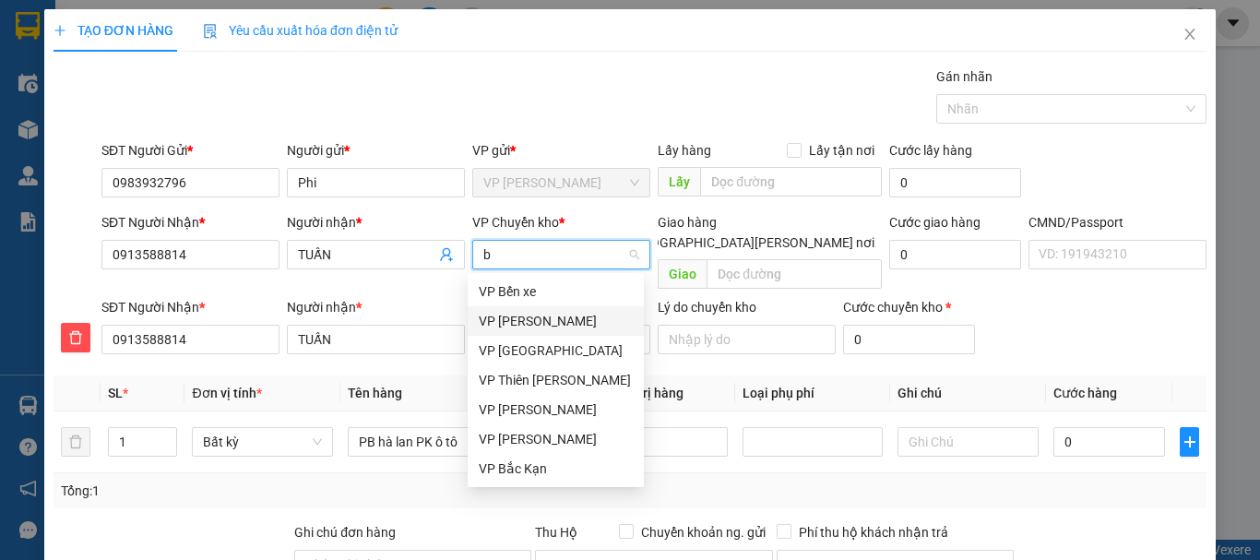
click at [535, 317] on div "VP [GEOGRAPHIC_DATA]" at bounding box center [556, 321] width 154 height 20
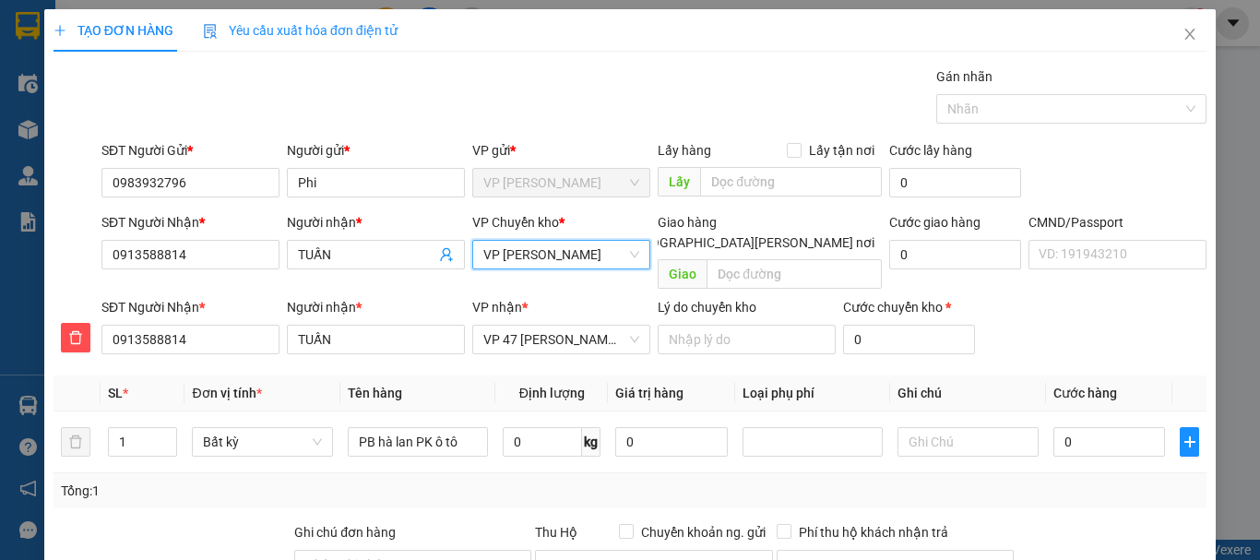
scroll to position [224, 0]
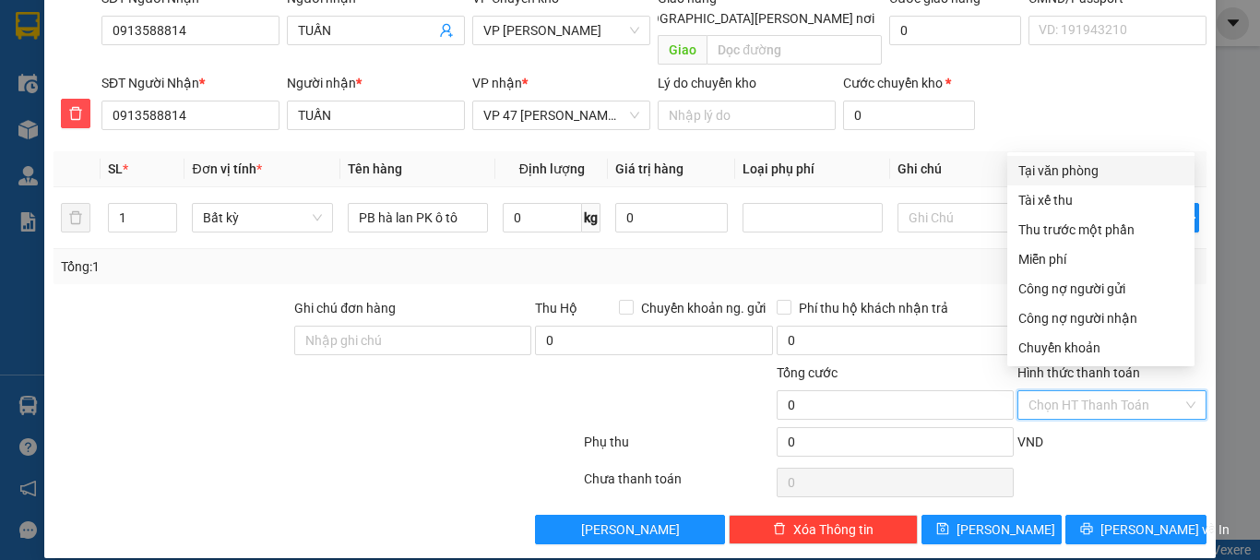
click at [1069, 391] on input "Hình thức thanh toán" at bounding box center [1106, 405] width 154 height 28
click at [1062, 172] on div "Tại văn phòng" at bounding box center [1101, 171] width 165 height 20
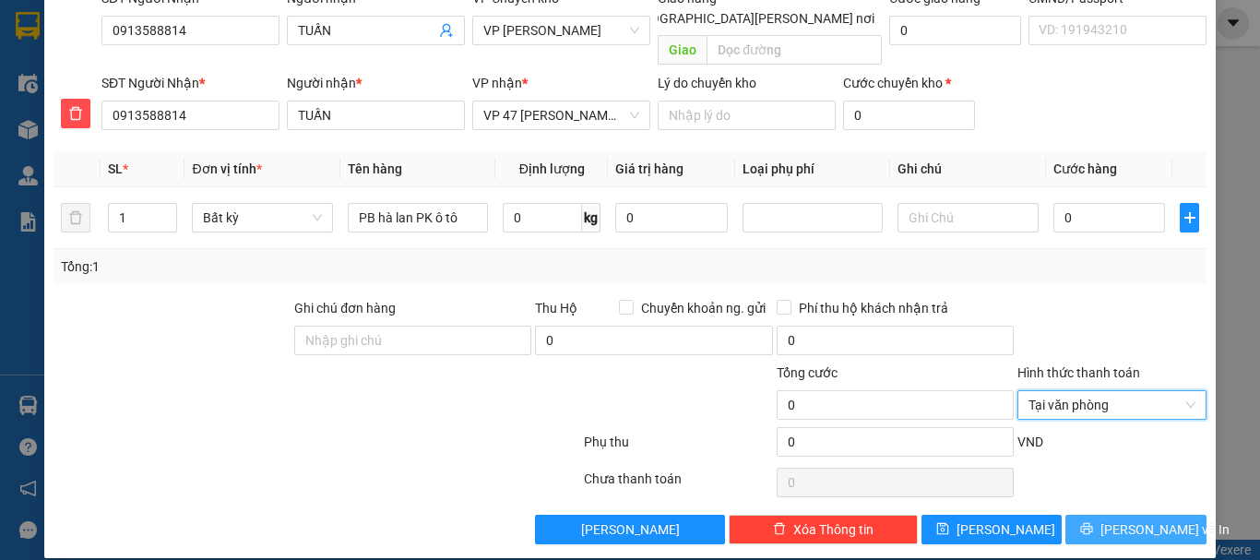
click at [1140, 519] on span "[PERSON_NAME] và In" at bounding box center [1165, 529] width 129 height 20
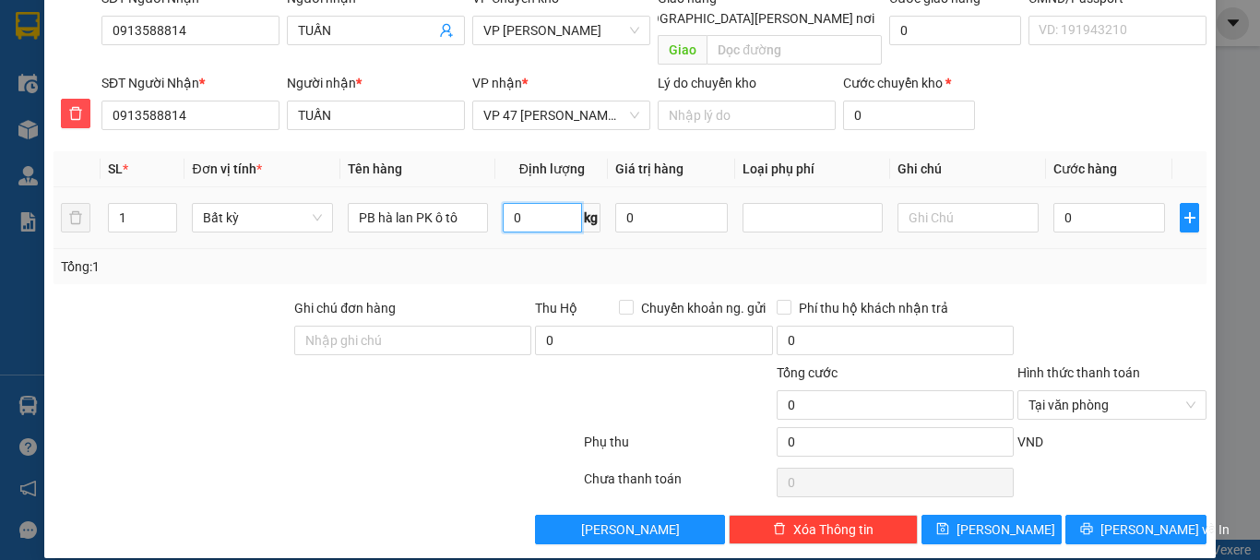
click at [526, 203] on input "0" at bounding box center [542, 218] width 79 height 30
type input "0.1"
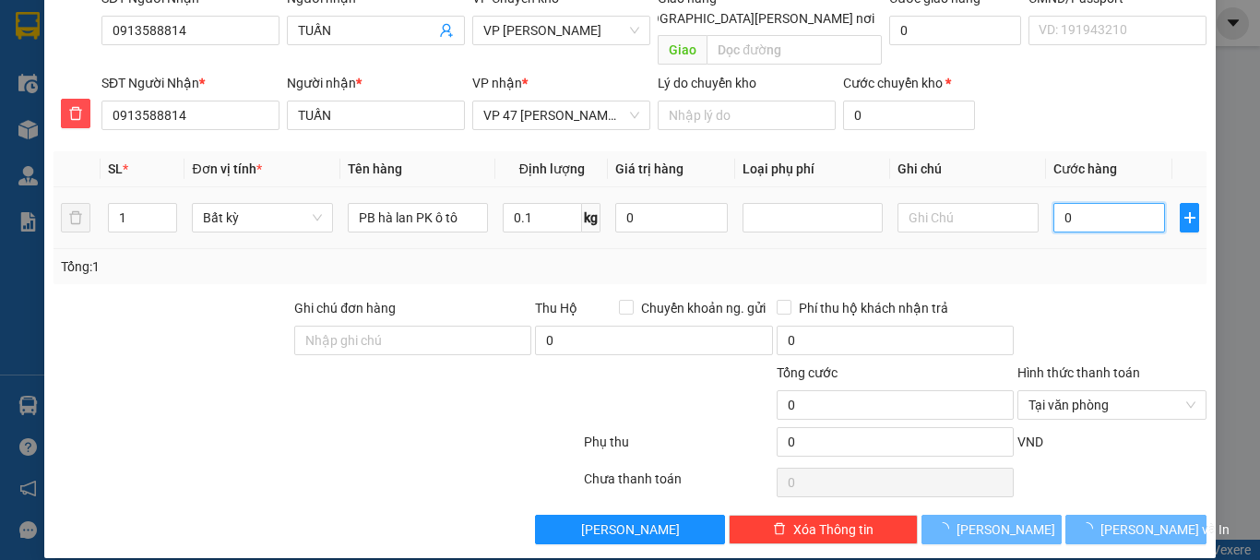
click at [1112, 203] on input "0" at bounding box center [1110, 218] width 113 height 30
type input "35.000"
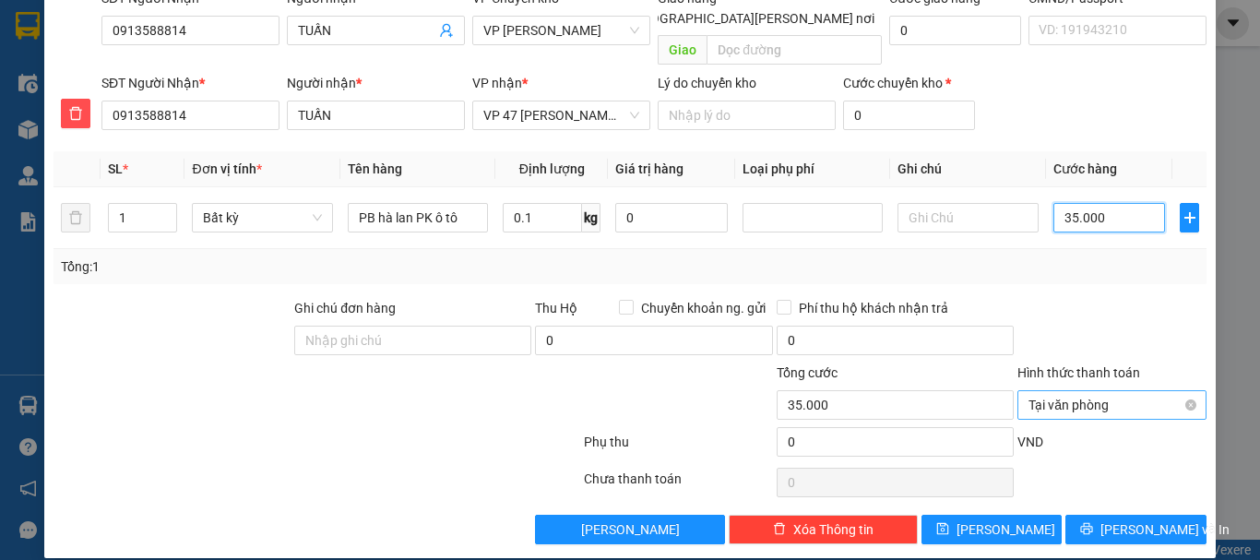
click at [1082, 391] on span "Tại văn phòng" at bounding box center [1112, 405] width 167 height 28
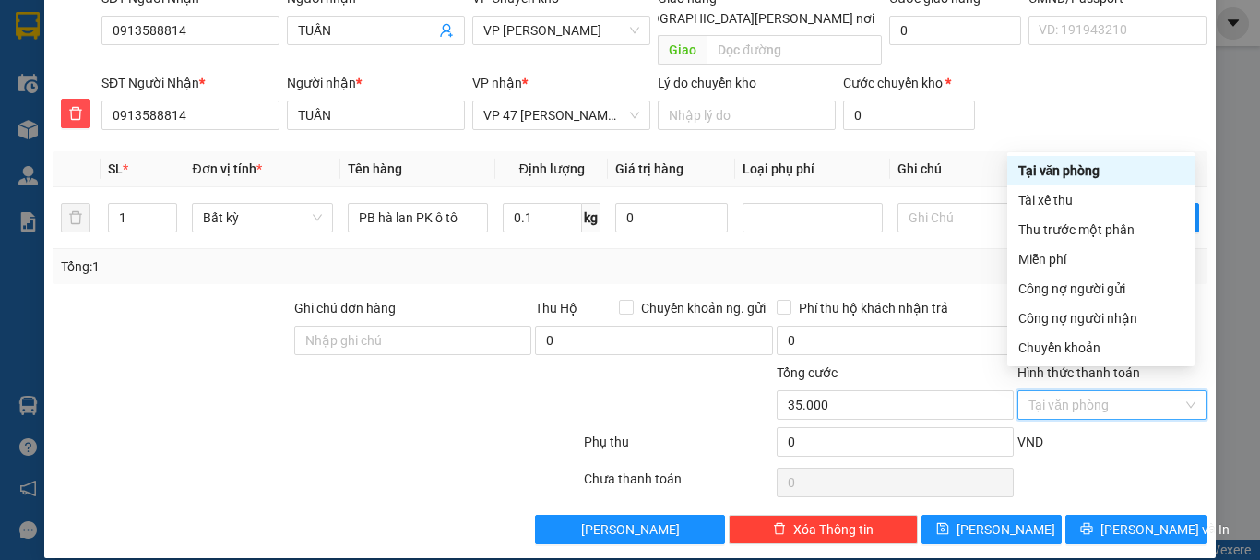
click at [1070, 166] on div "Tại văn phòng" at bounding box center [1101, 171] width 165 height 20
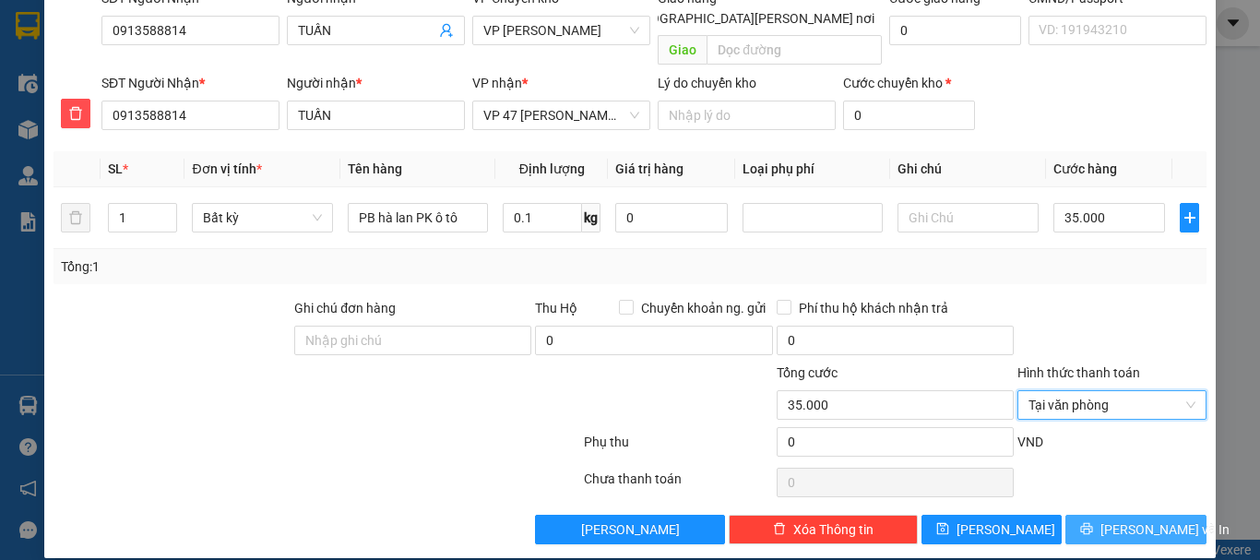
click at [1119, 519] on span "[PERSON_NAME] và In" at bounding box center [1165, 529] width 129 height 20
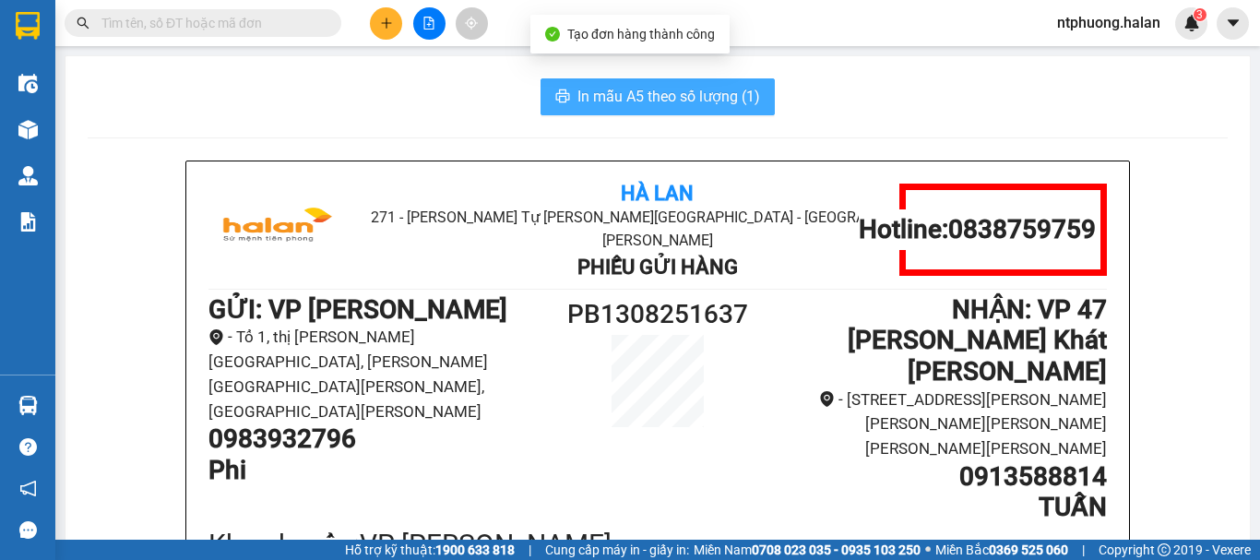
click at [662, 101] on span "In mẫu A5 theo số lượng (1)" at bounding box center [669, 96] width 183 height 23
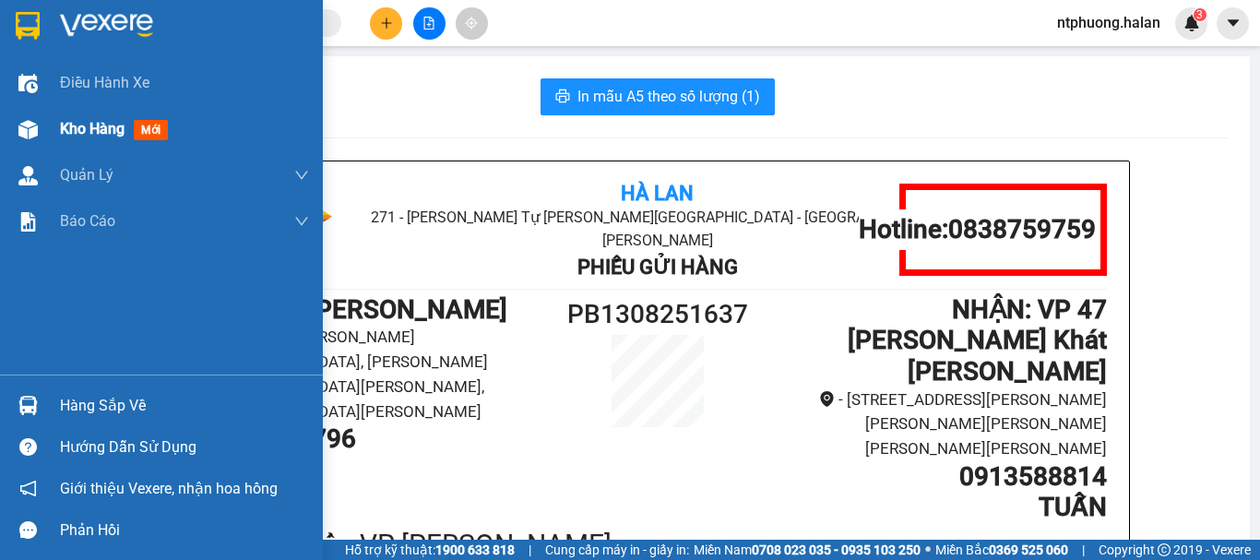
click at [117, 139] on div "Kho hàng mới" at bounding box center [117, 128] width 115 height 23
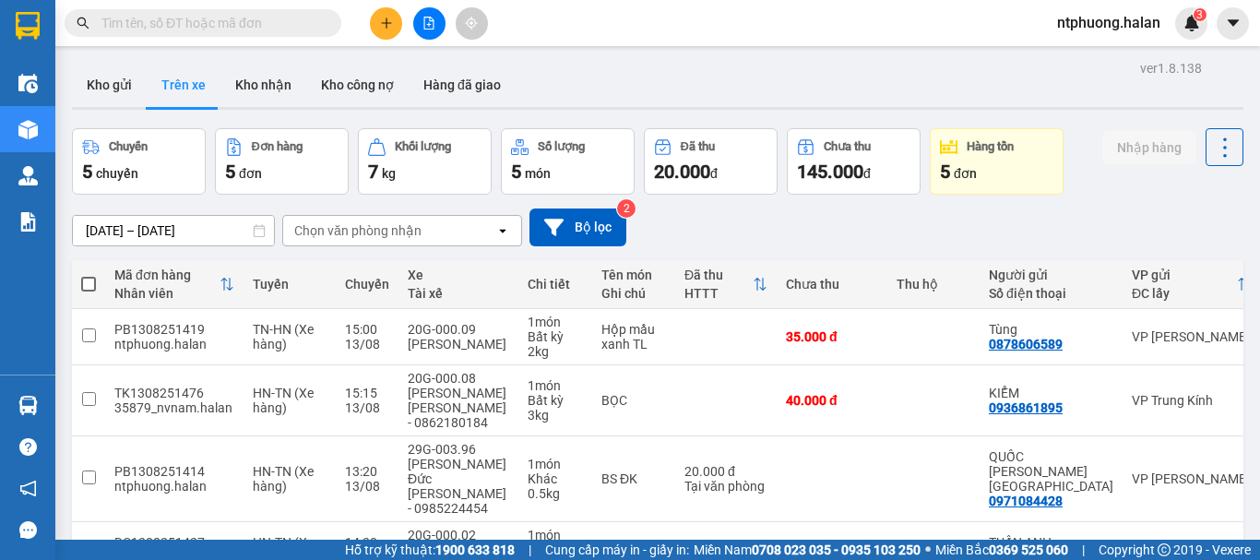
drag, startPoint x: 119, startPoint y: 79, endPoint x: 210, endPoint y: 88, distance: 91.7
click at [127, 79] on button "Kho gửi" at bounding box center [109, 85] width 75 height 44
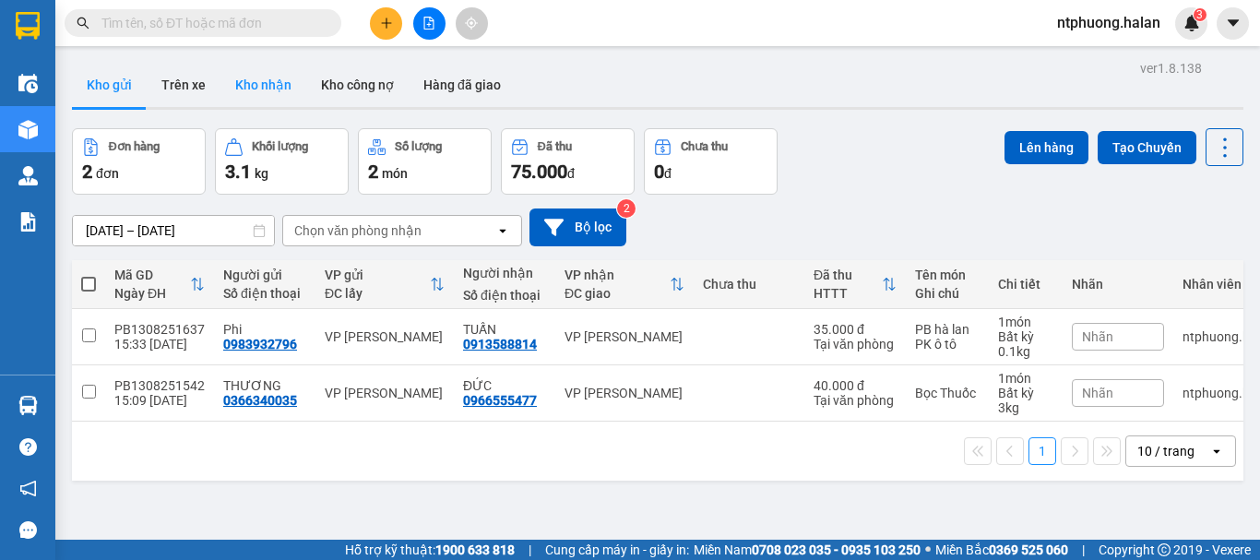
click at [263, 89] on button "Kho nhận" at bounding box center [264, 85] width 86 height 44
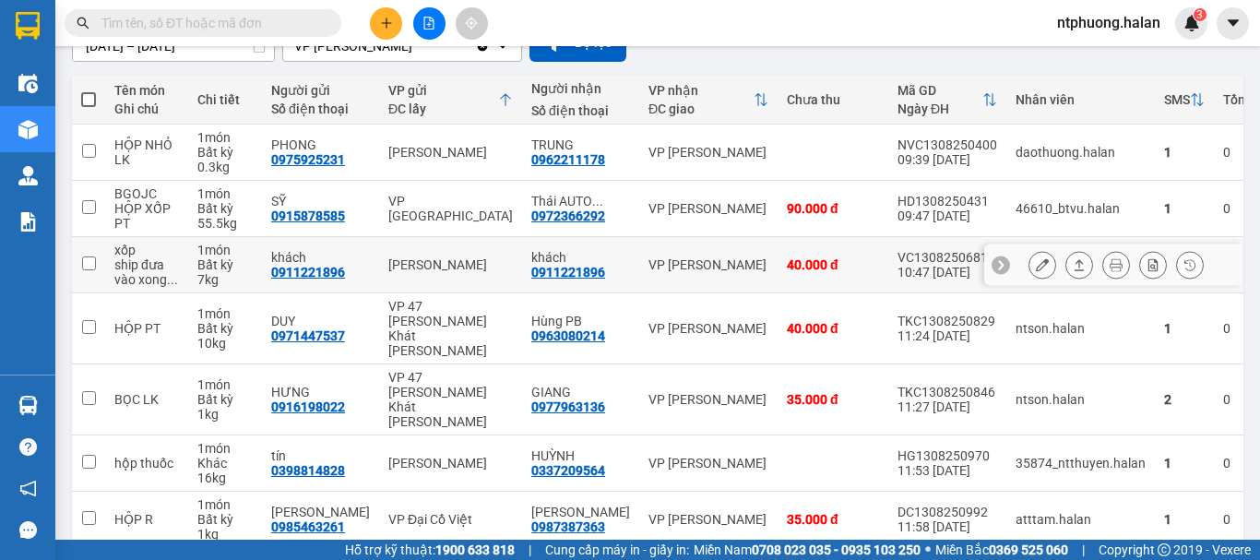
scroll to position [246, 0]
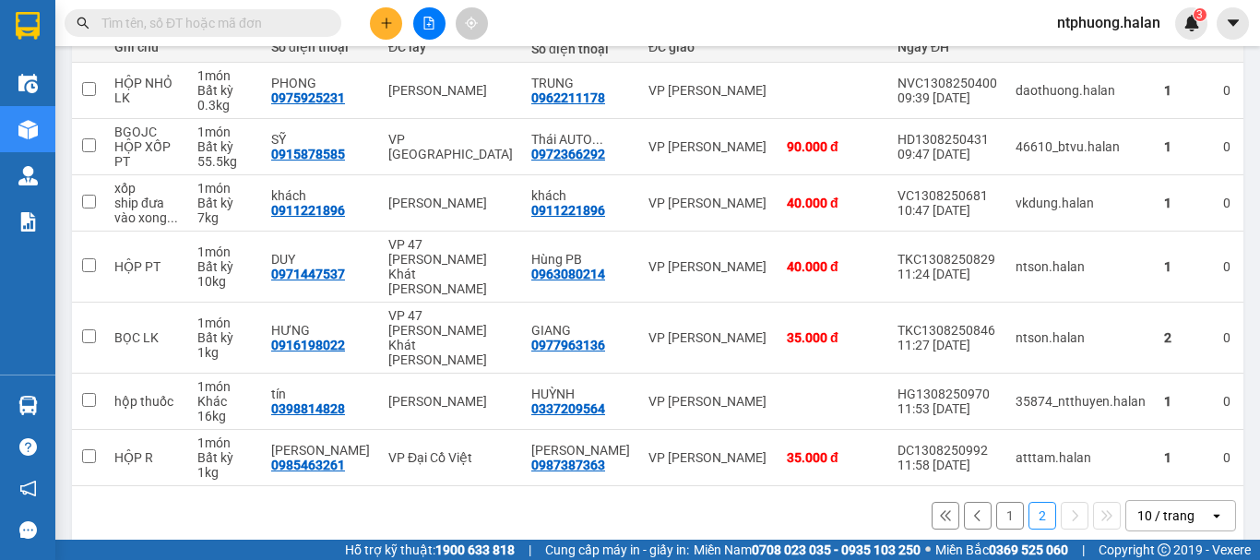
click at [996, 502] on button "1" at bounding box center [1010, 516] width 28 height 28
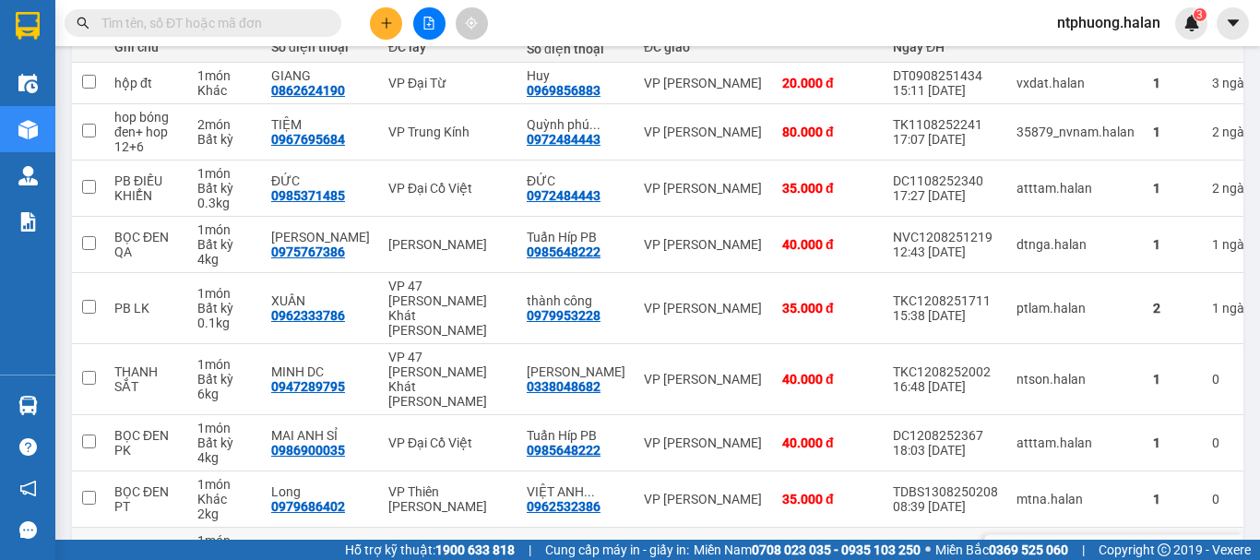
scroll to position [400, 0]
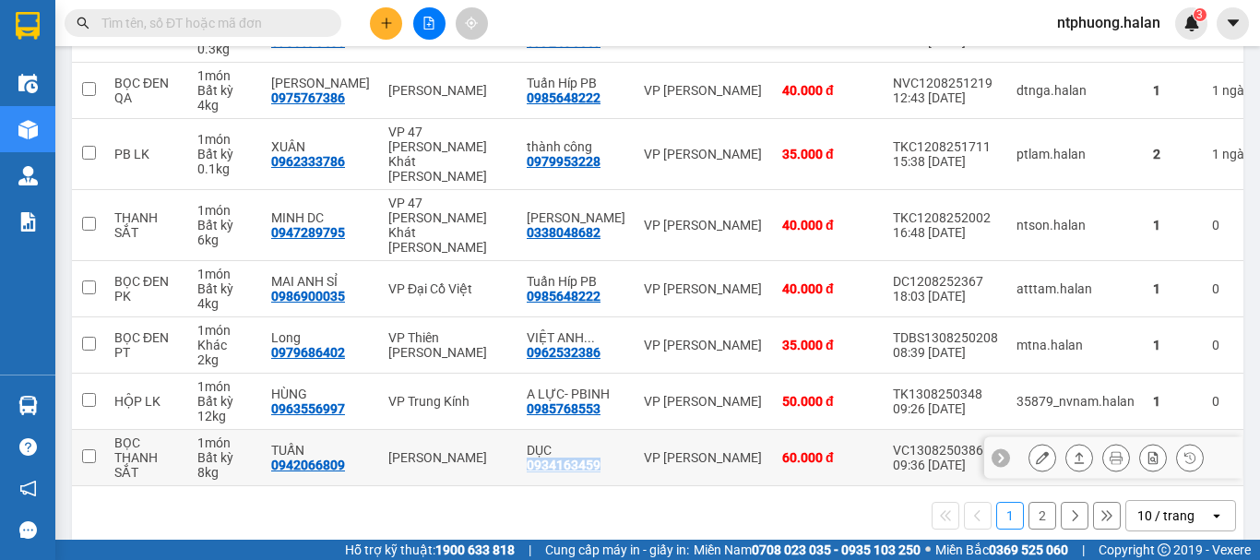
drag, startPoint x: 509, startPoint y: 434, endPoint x: 580, endPoint y: 441, distance: 71.4
click at [580, 441] on td "DỤC 0934163459" at bounding box center [576, 458] width 117 height 56
checkbox input "true"
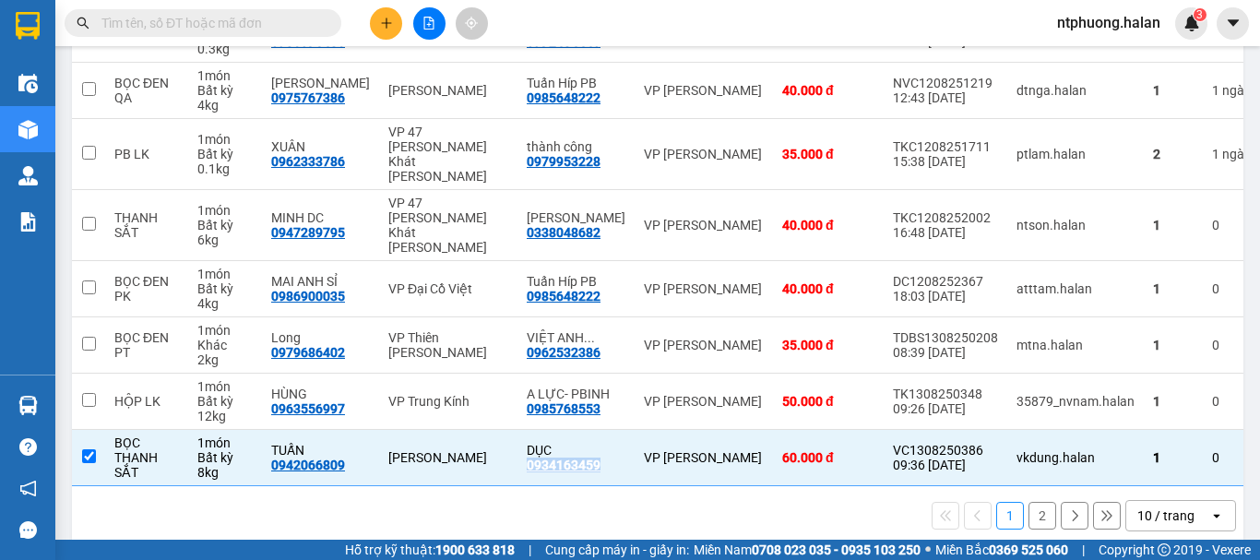
copy div "0934163459"
click at [218, 27] on input "text" at bounding box center [210, 23] width 218 height 20
paste input "0934163459"
type input "0934163459"
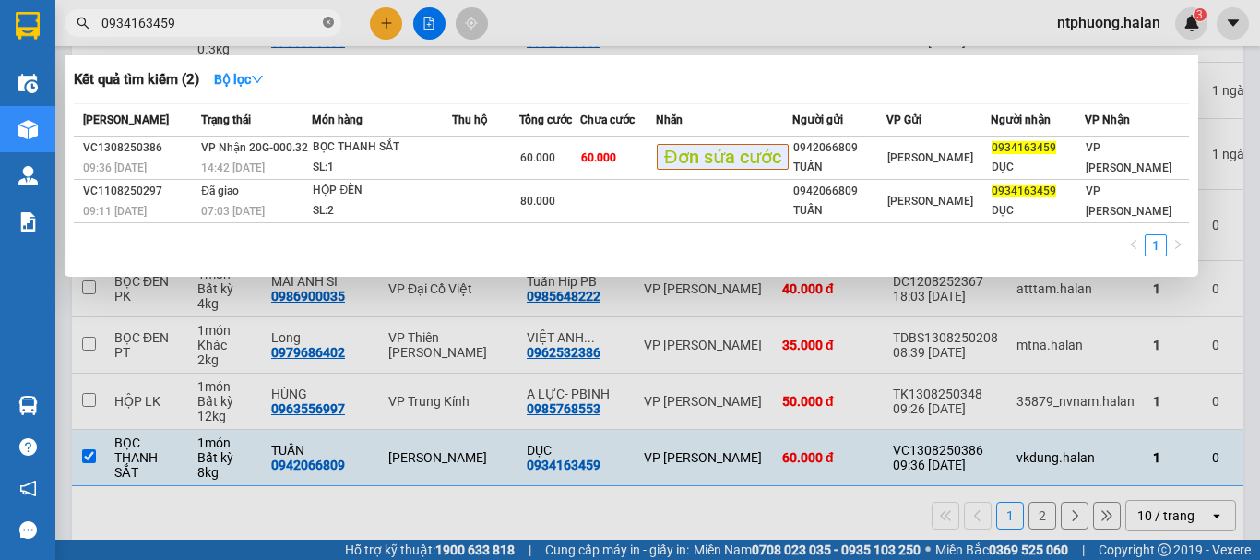
click at [324, 23] on icon "close-circle" at bounding box center [328, 22] width 11 height 11
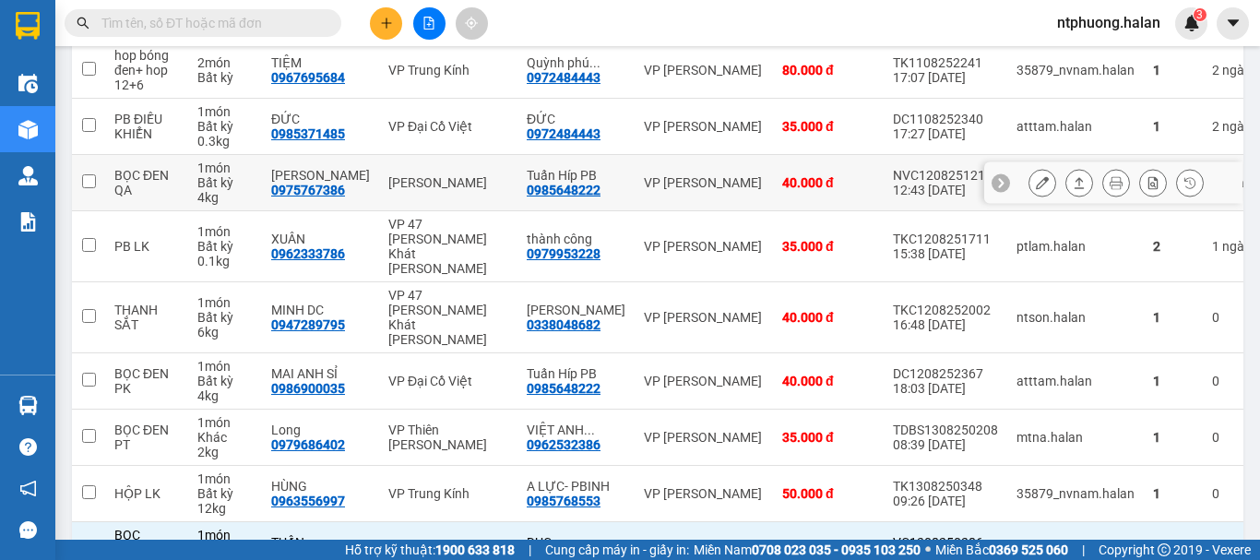
scroll to position [216, 0]
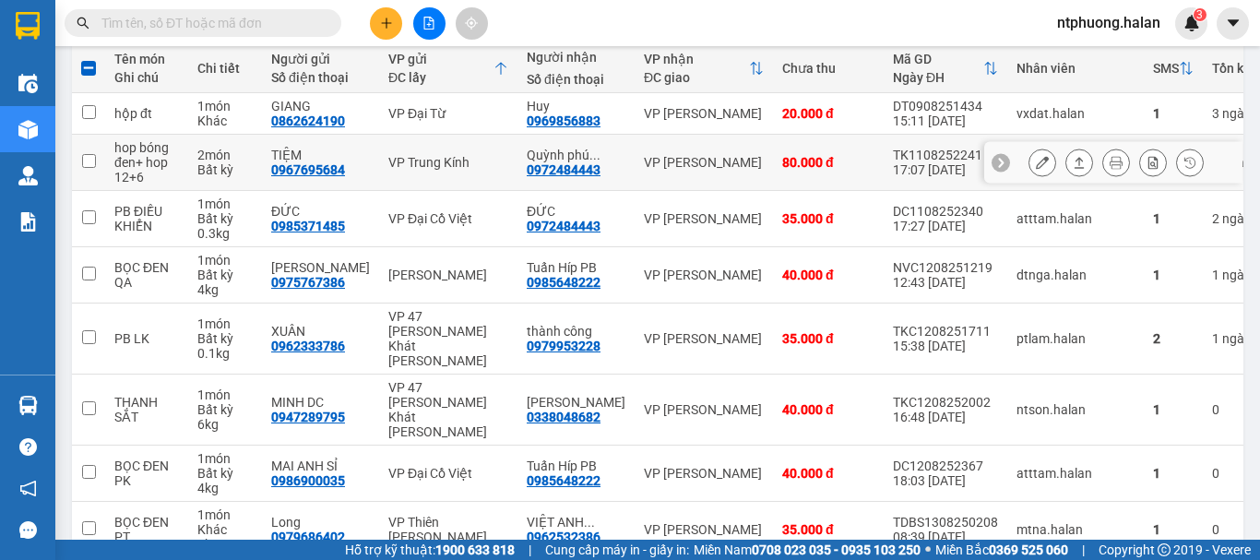
click at [518, 170] on td "Quỳnh phú ... 0972484443" at bounding box center [576, 163] width 117 height 56
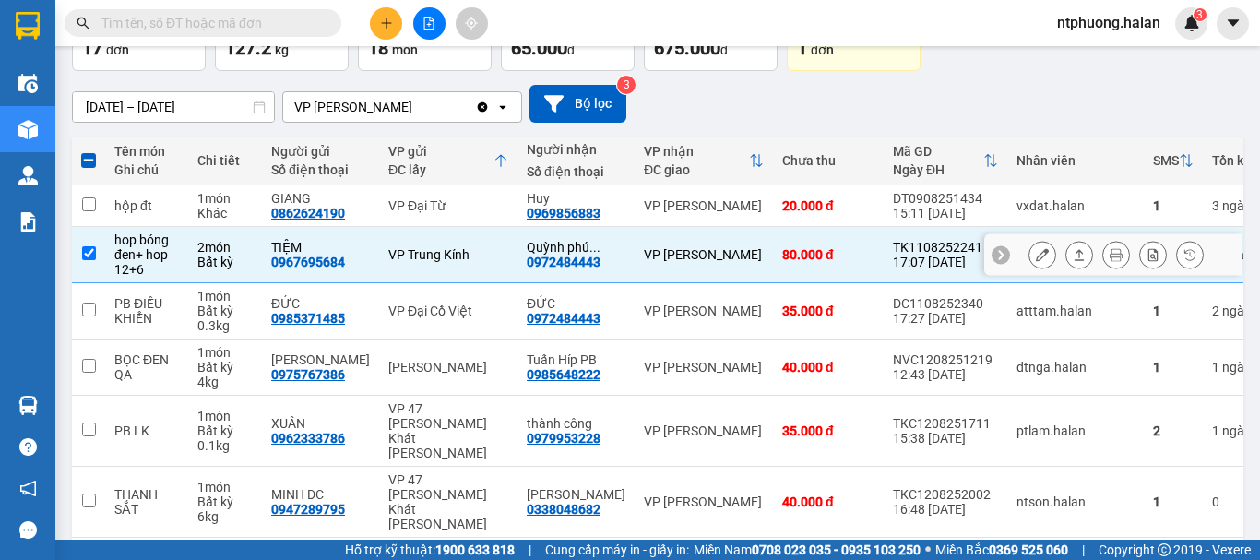
scroll to position [400, 0]
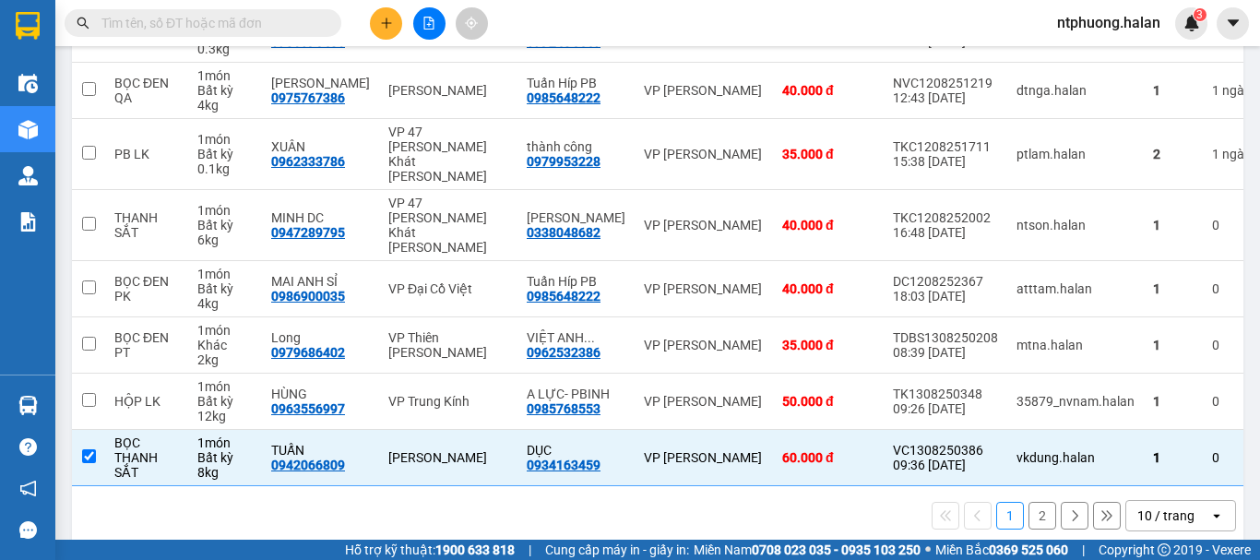
click at [1030, 502] on button "2" at bounding box center [1043, 516] width 28 height 28
checkbox input "false"
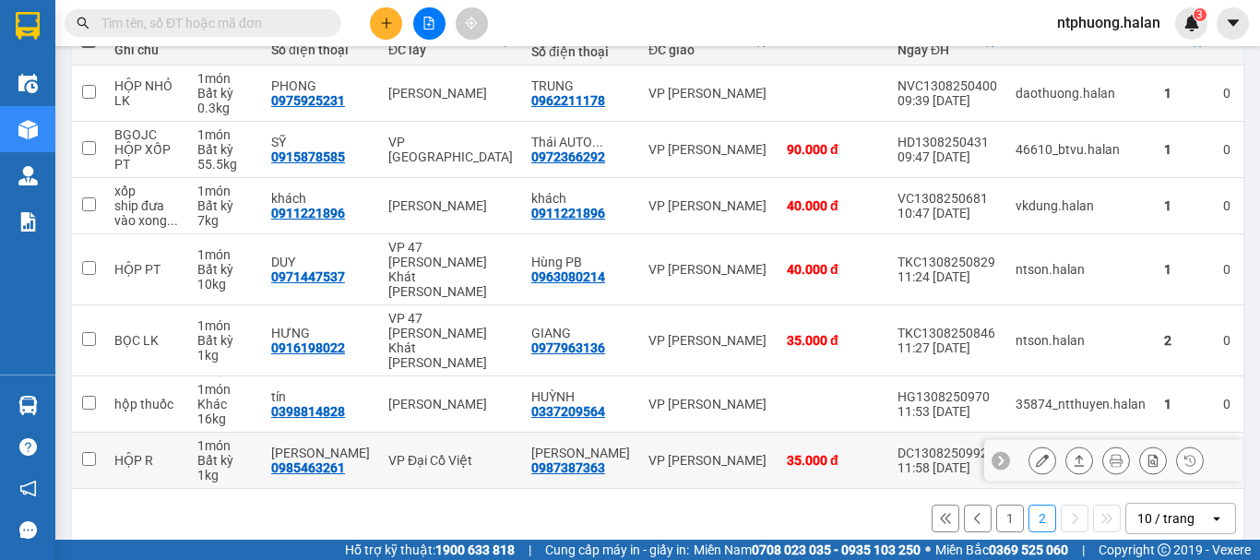
scroll to position [246, 0]
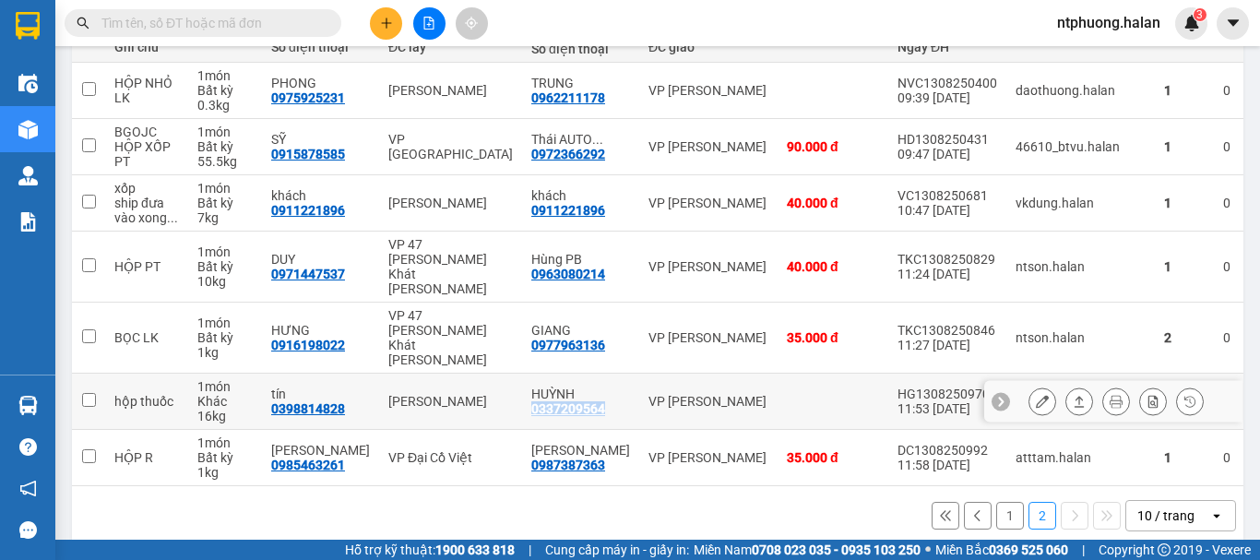
drag, startPoint x: 507, startPoint y: 379, endPoint x: 582, endPoint y: 380, distance: 74.7
click at [582, 380] on td "HUỲNH 0337209564" at bounding box center [580, 402] width 117 height 56
checkbox input "true"
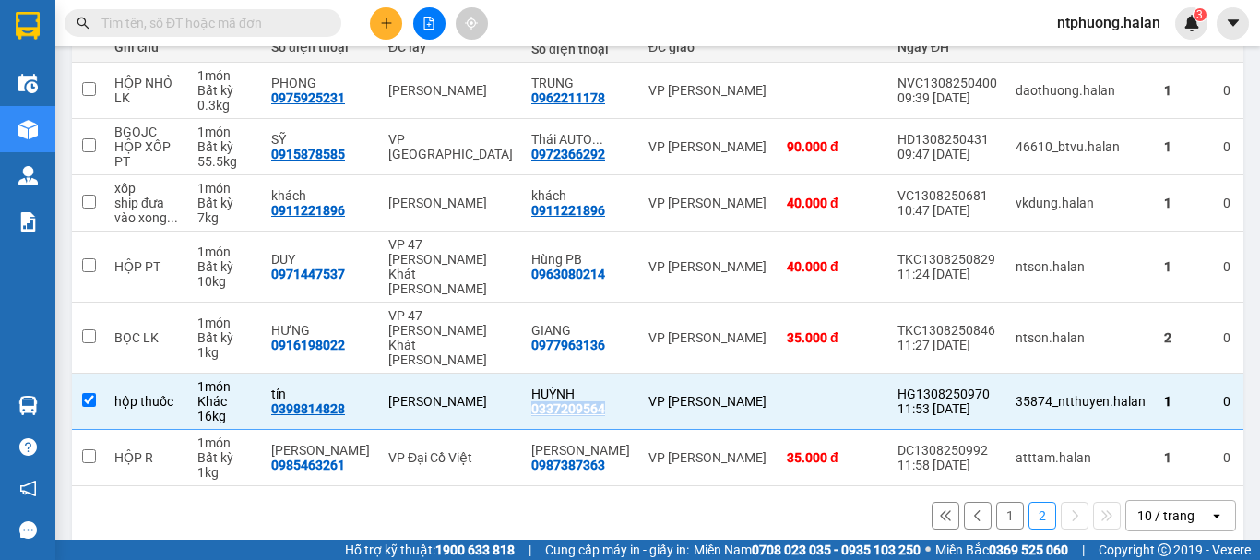
copy div "0337209564"
click at [198, 24] on input "text" at bounding box center [210, 23] width 218 height 20
paste input "0337209564"
type input "0337209564"
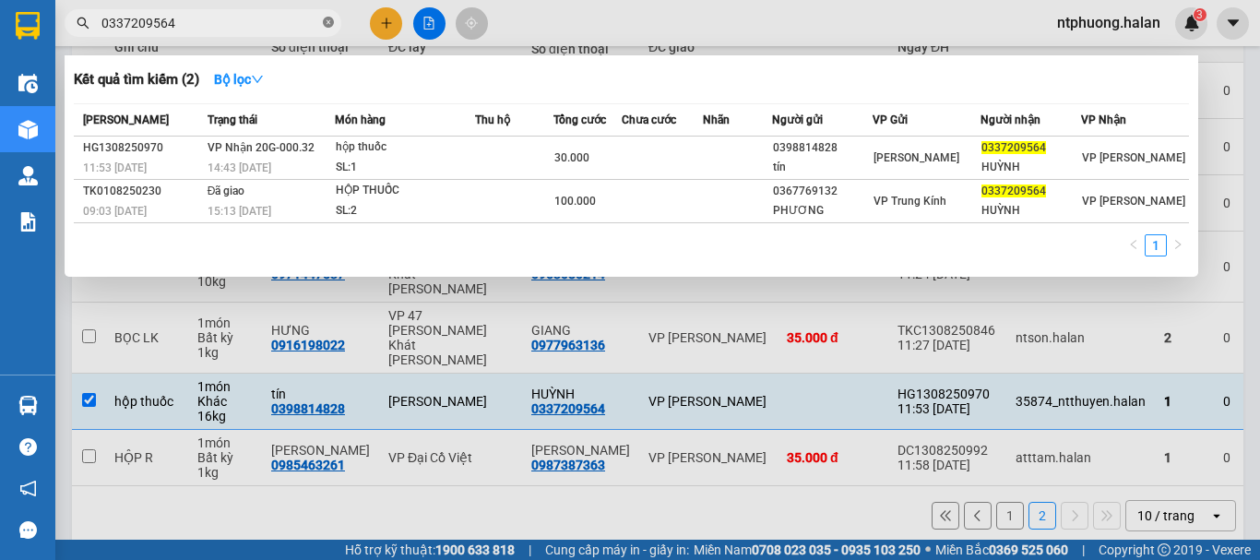
click at [328, 18] on icon "close-circle" at bounding box center [328, 22] width 11 height 11
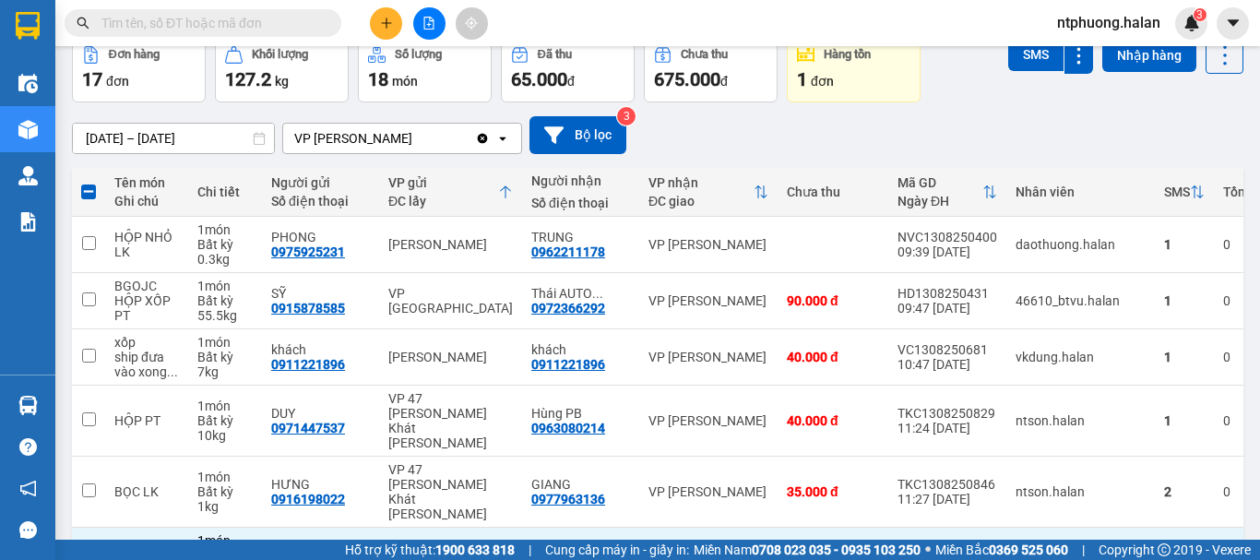
scroll to position [185, 0]
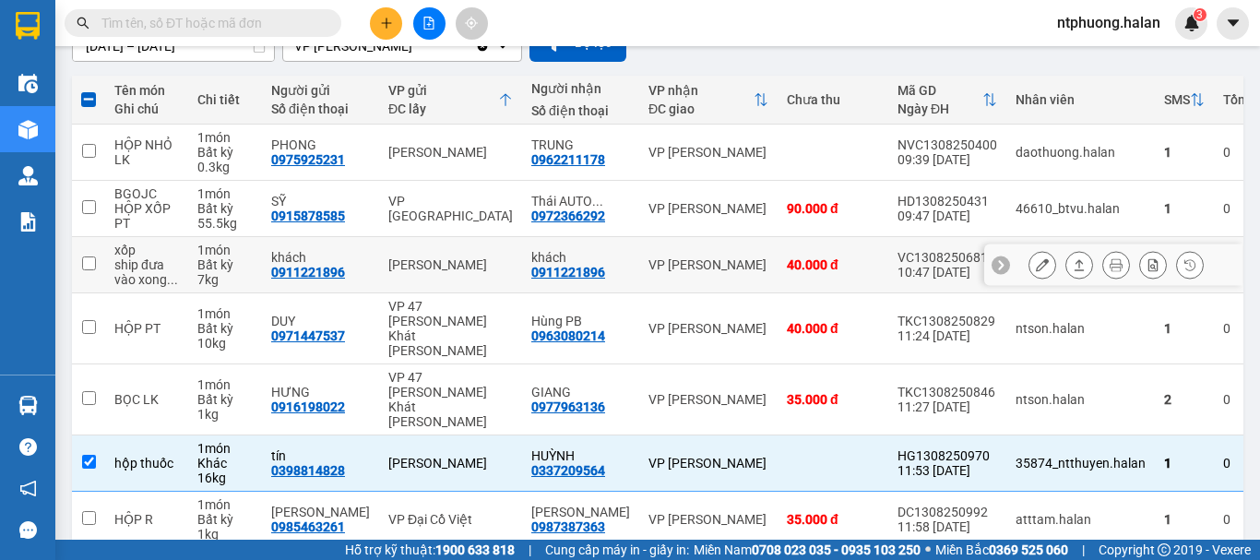
click at [1007, 238] on td "vkdung.halan" at bounding box center [1081, 265] width 149 height 56
checkbox input "true"
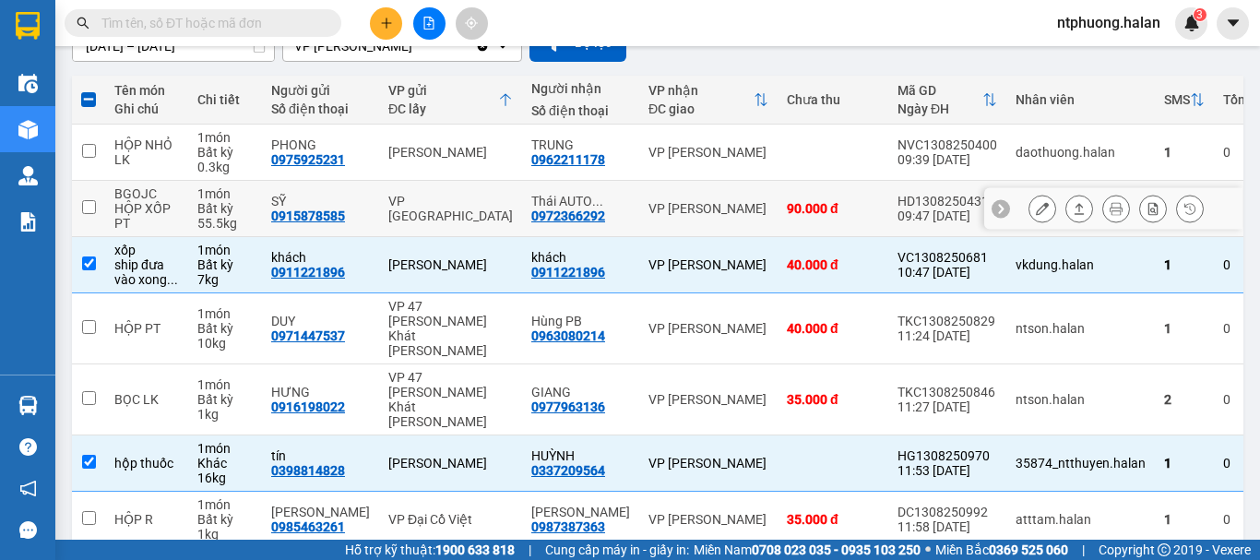
click at [1007, 232] on td "46610_btvu.halan" at bounding box center [1081, 209] width 149 height 56
checkbox input "true"
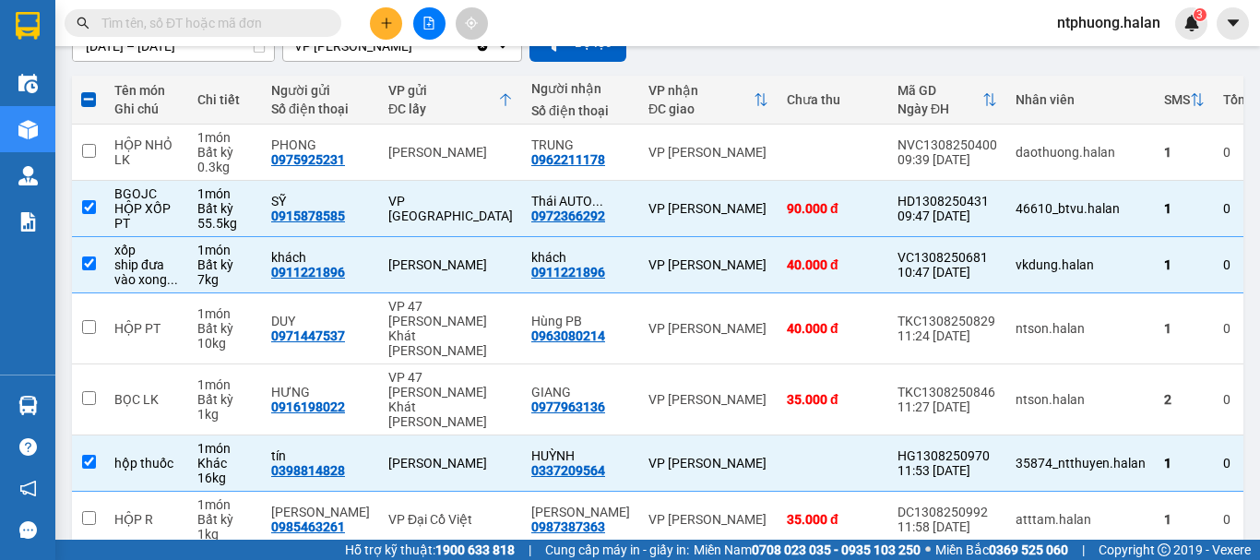
click at [262, 16] on input "text" at bounding box center [210, 23] width 218 height 20
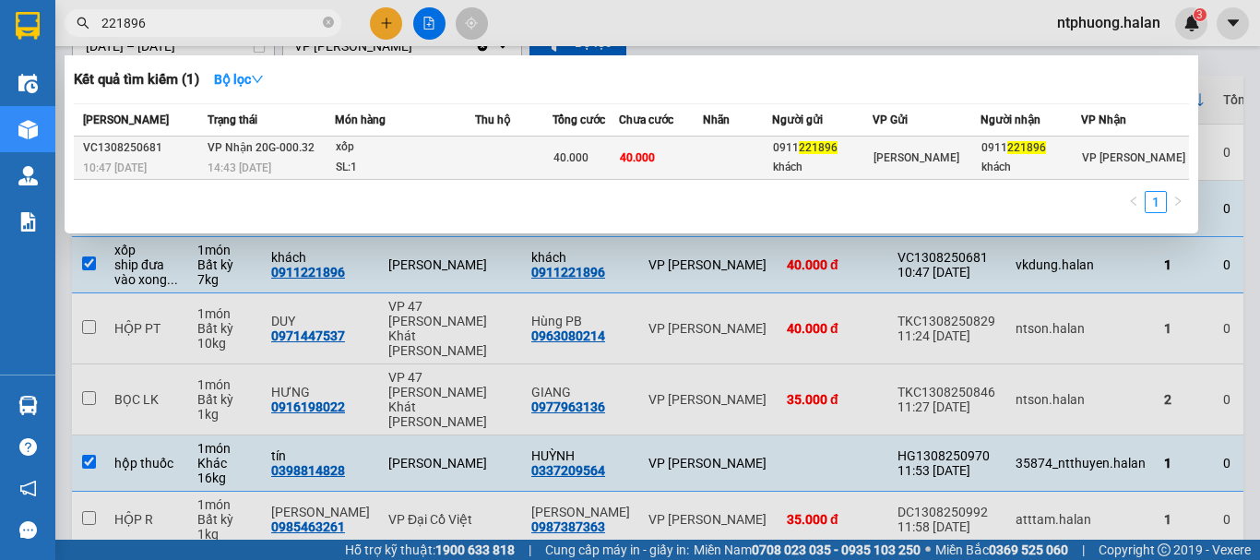
type input "221896"
click at [506, 161] on td at bounding box center [514, 158] width 78 height 43
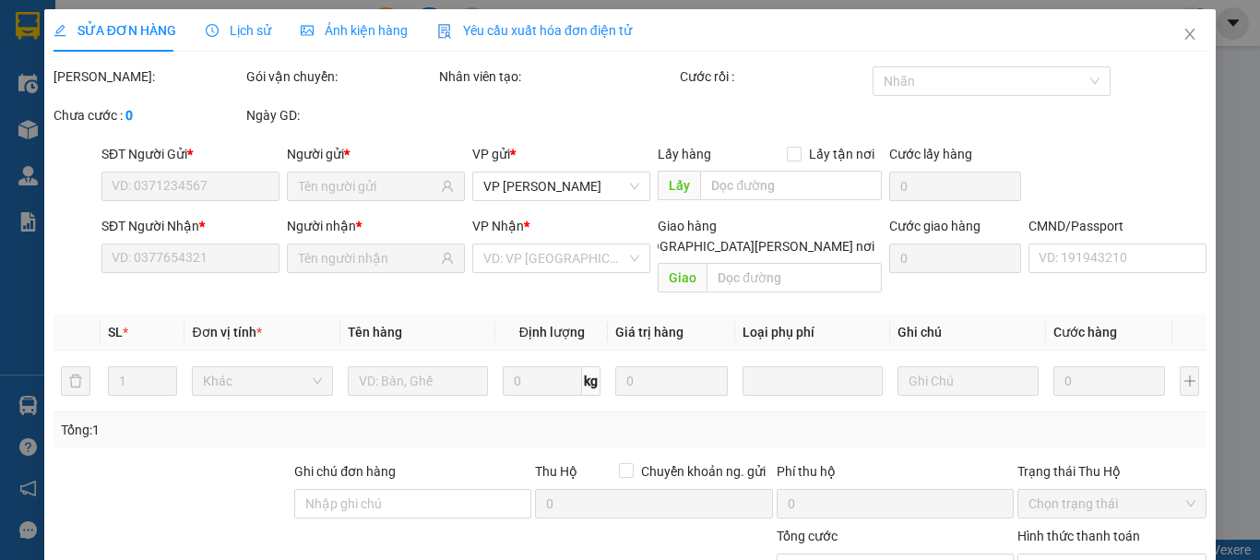
type input "0911221896"
type input "khách"
type input "0911221896"
type input "khách"
type input "40.000"
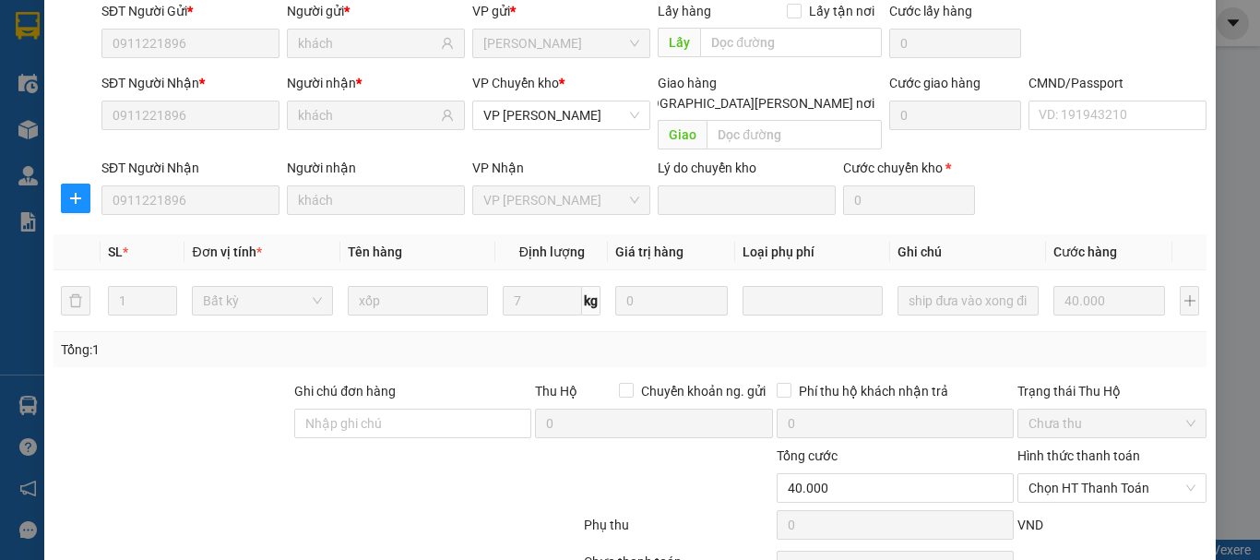
scroll to position [226, 0]
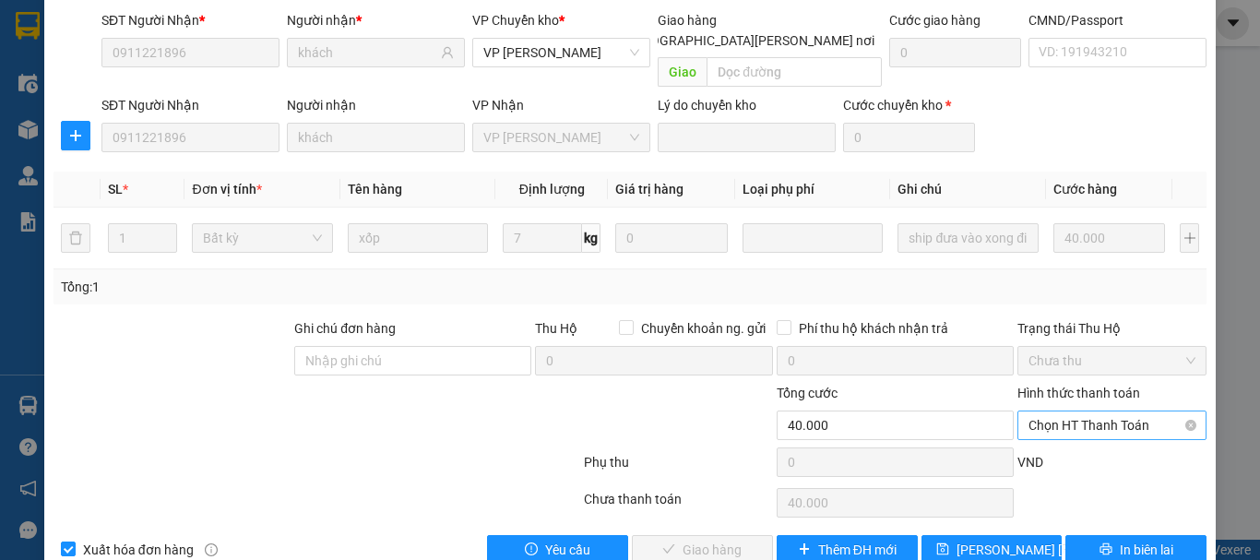
click at [1094, 412] on span "Chọn HT Thanh Toán" at bounding box center [1112, 426] width 167 height 28
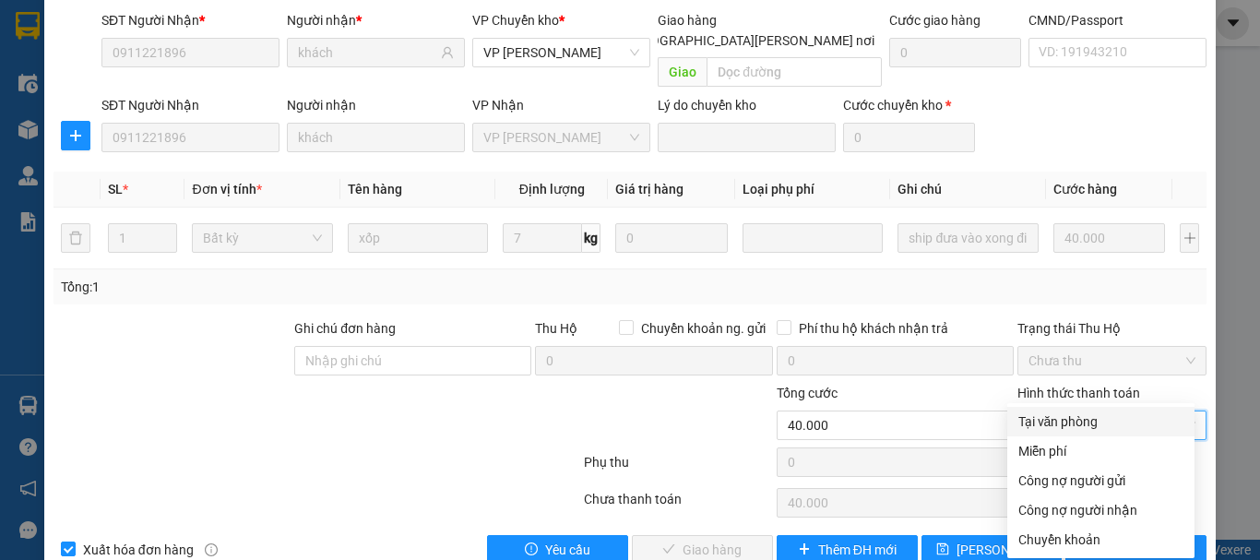
click at [1080, 417] on div "Tại văn phòng" at bounding box center [1101, 422] width 165 height 20
type input "0"
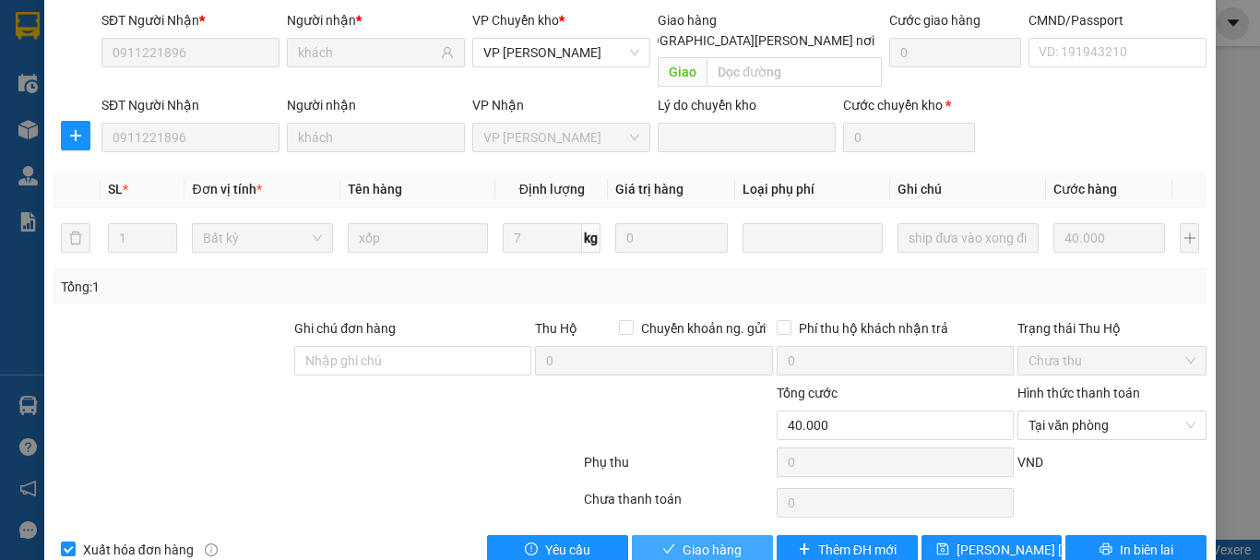
click at [698, 540] on span "Giao hàng" at bounding box center [712, 550] width 59 height 20
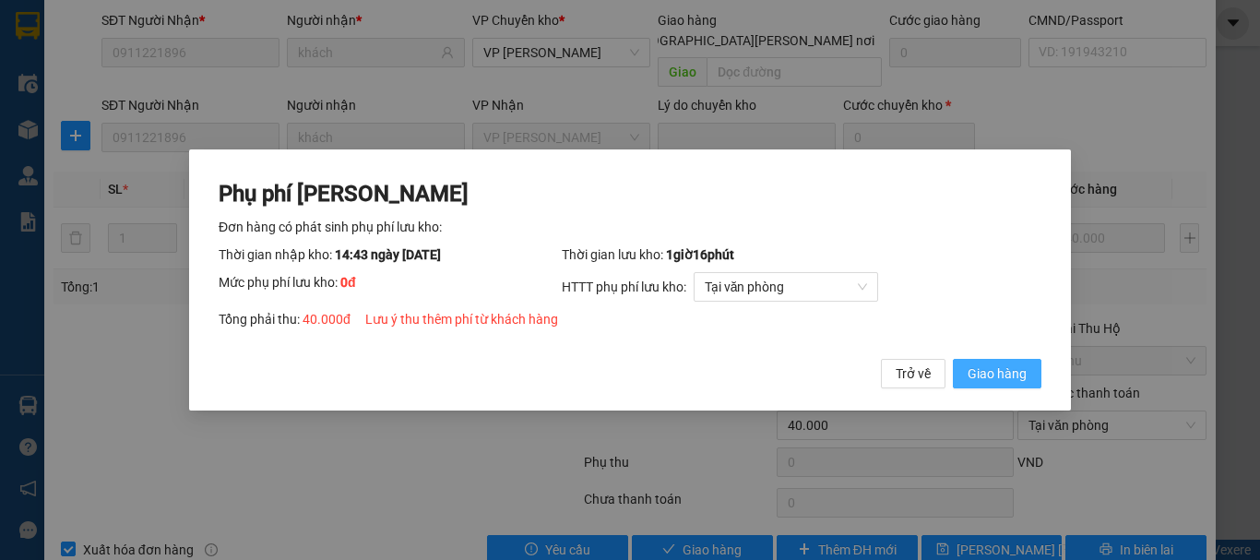
click at [1024, 369] on span "Giao hàng" at bounding box center [997, 374] width 59 height 20
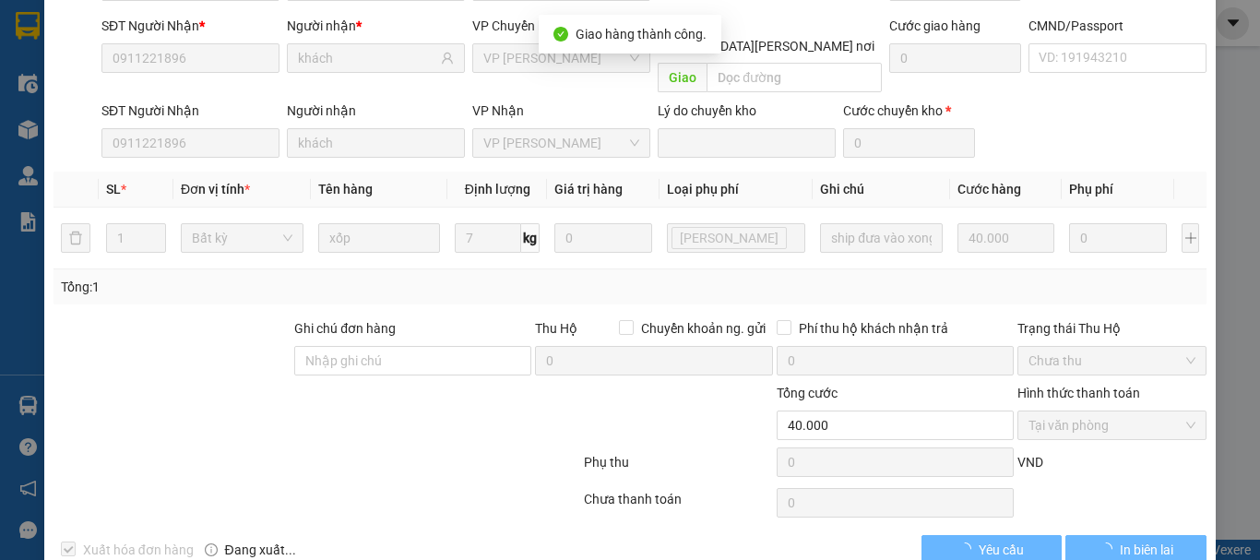
scroll to position [0, 0]
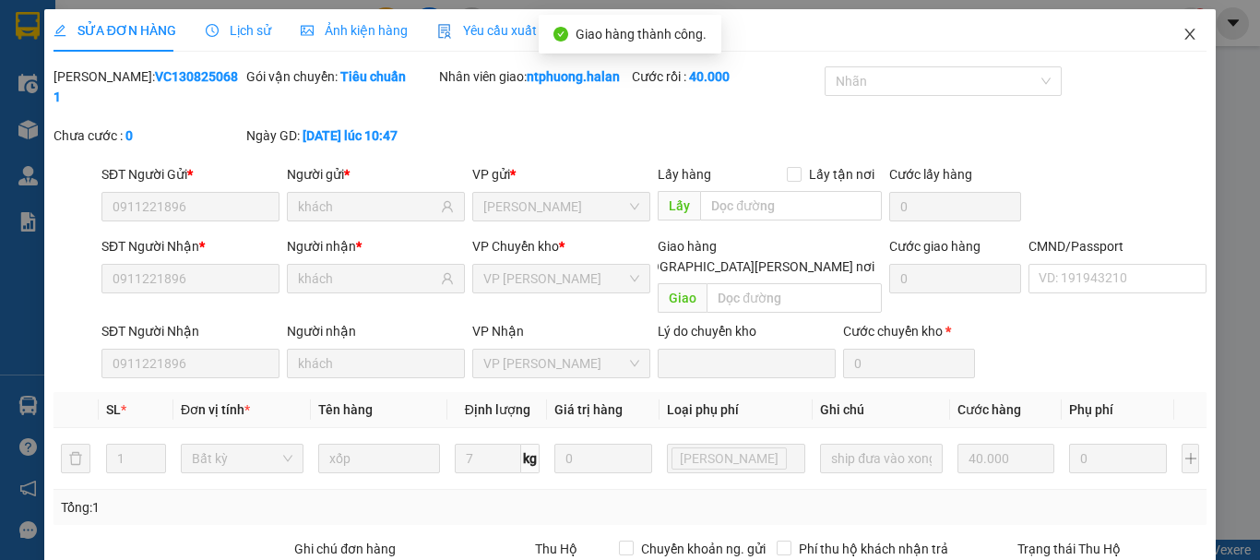
click at [1186, 34] on icon "close" at bounding box center [1191, 34] width 10 height 11
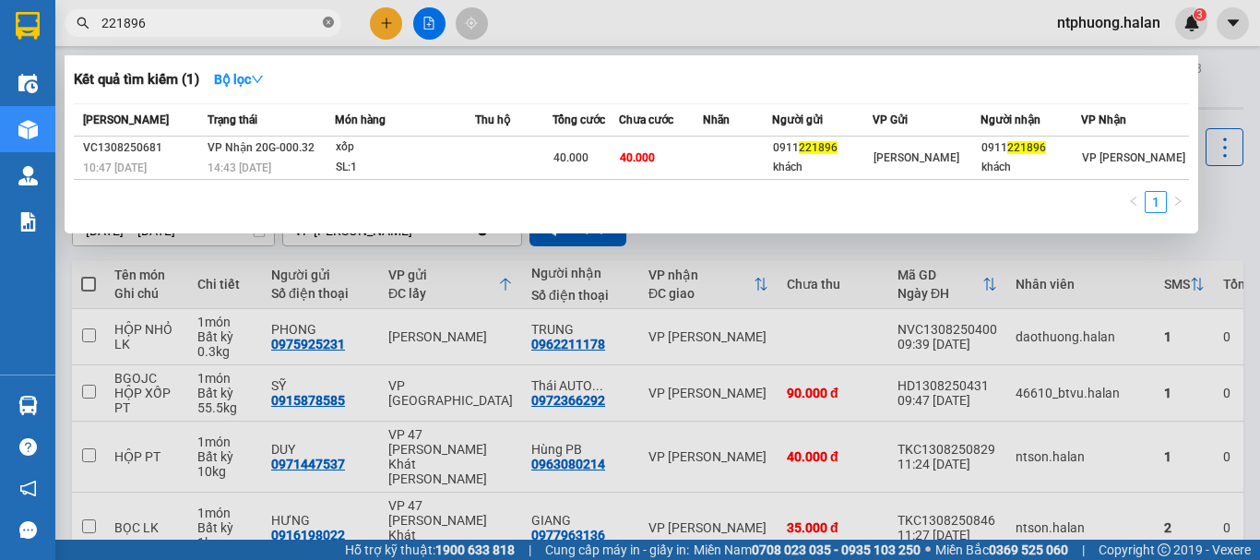
click at [327, 19] on icon "close-circle" at bounding box center [328, 22] width 11 height 11
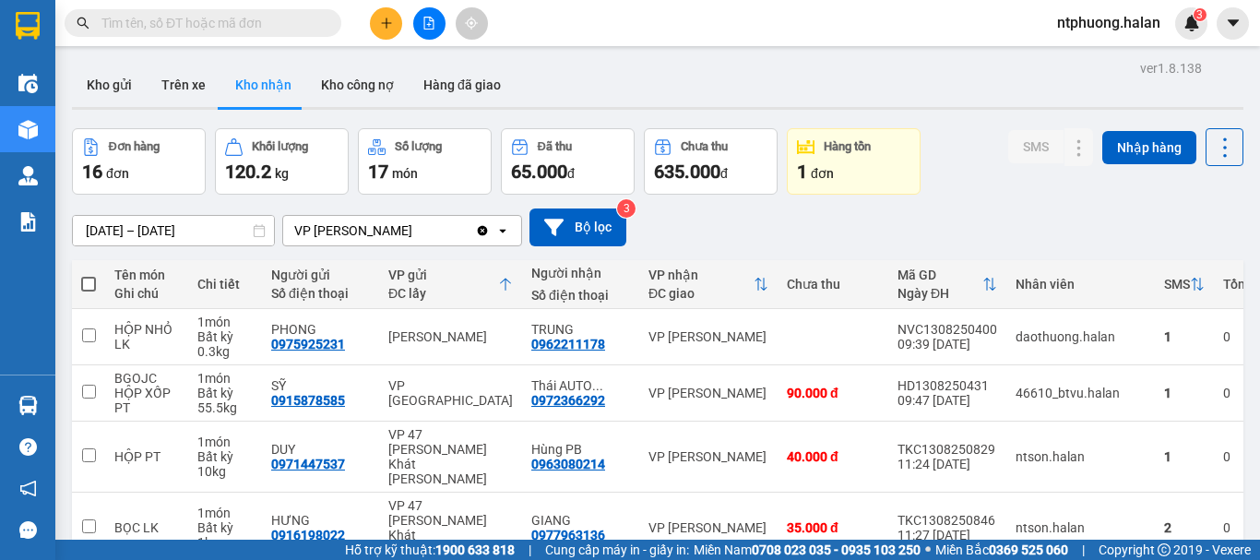
click at [218, 32] on input "text" at bounding box center [210, 23] width 218 height 20
click at [237, 16] on input "text" at bounding box center [210, 23] width 218 height 20
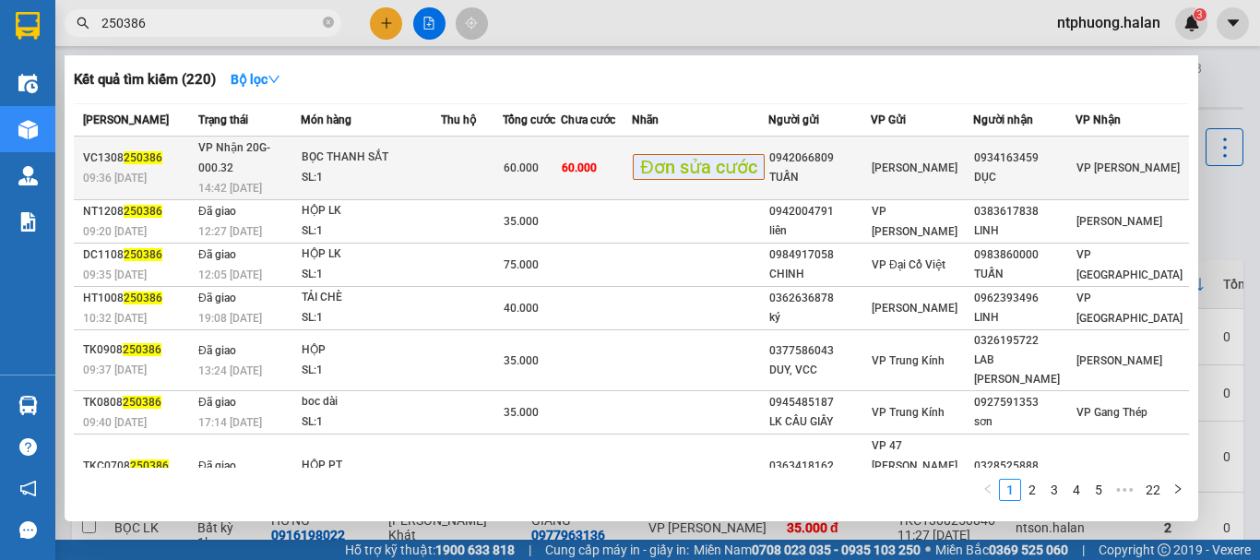
type input "250386"
click at [470, 157] on td at bounding box center [472, 169] width 62 height 64
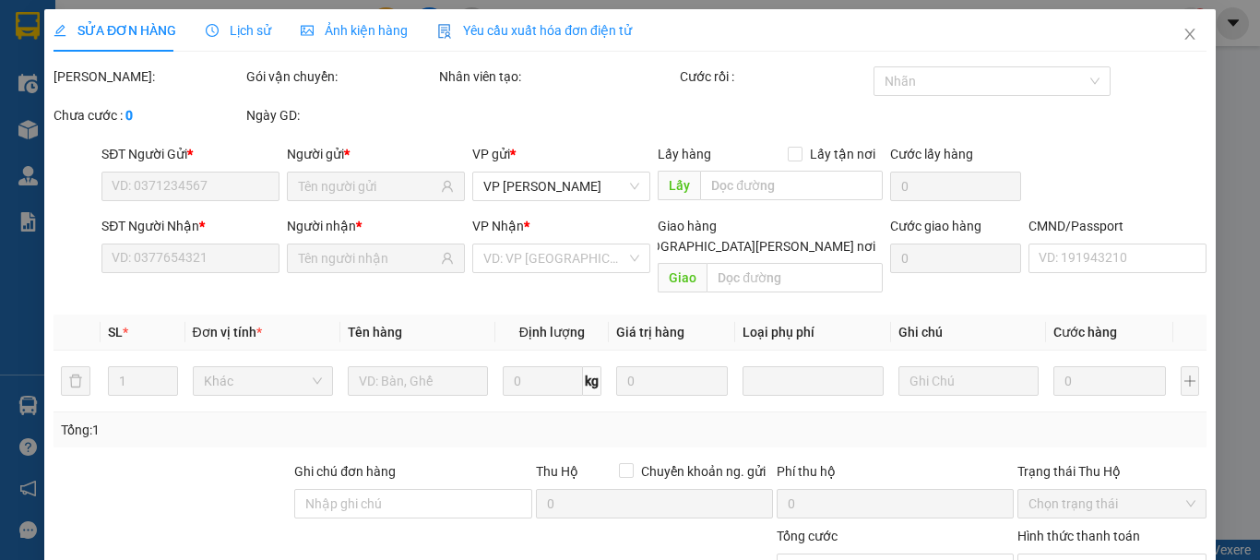
type input "0942066809"
type input "TUẤN"
type input "0934163459"
type input "DỤC"
type input "60.000"
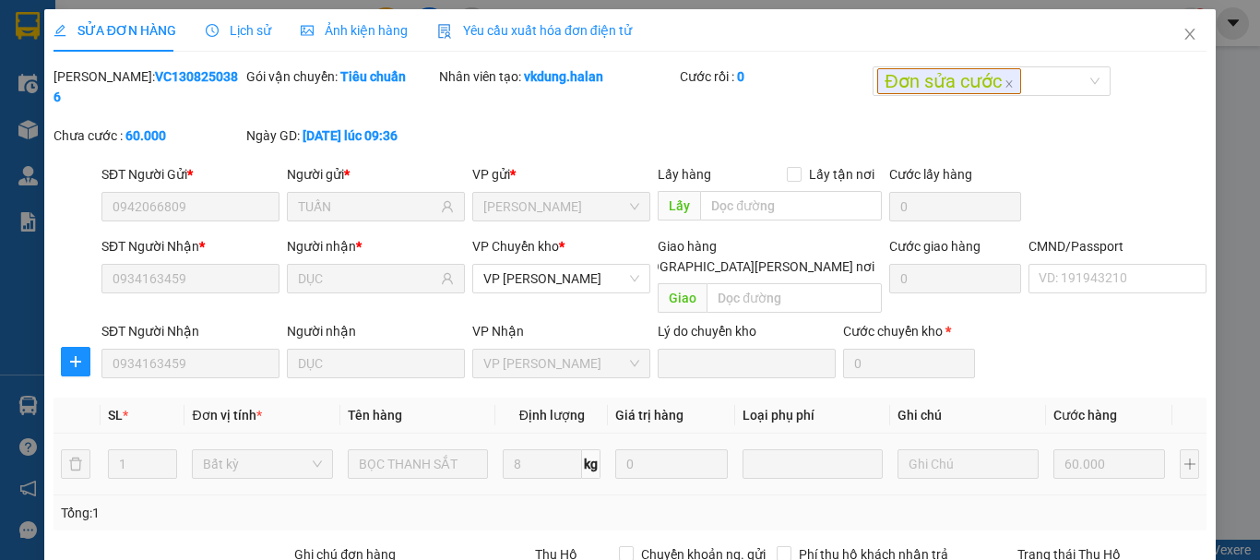
scroll to position [226, 0]
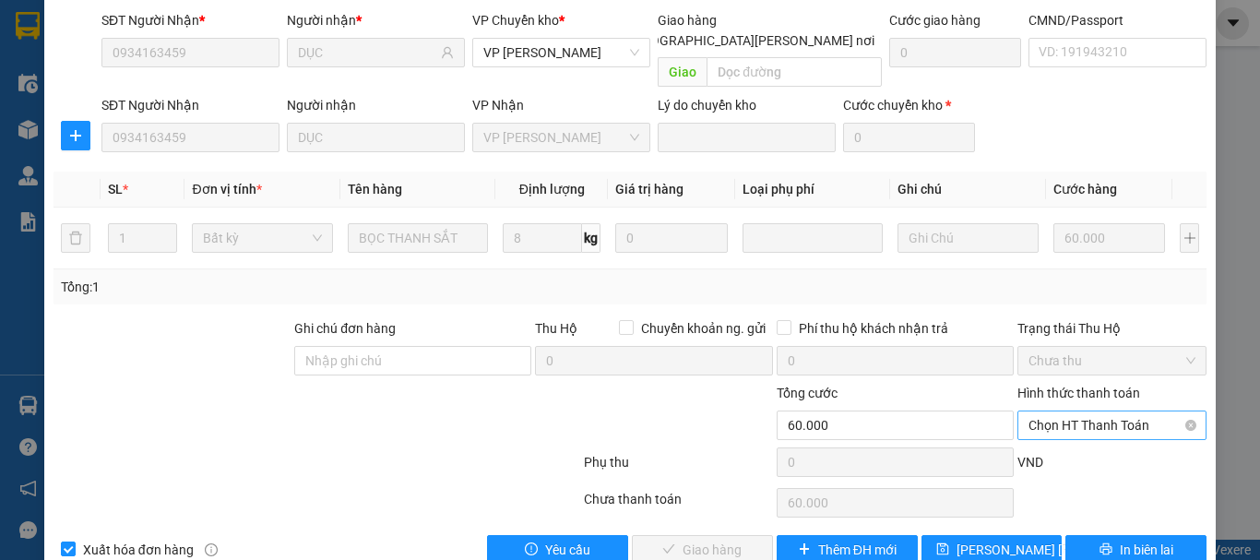
click at [1107, 412] on span "Chọn HT Thanh Toán" at bounding box center [1112, 426] width 167 height 28
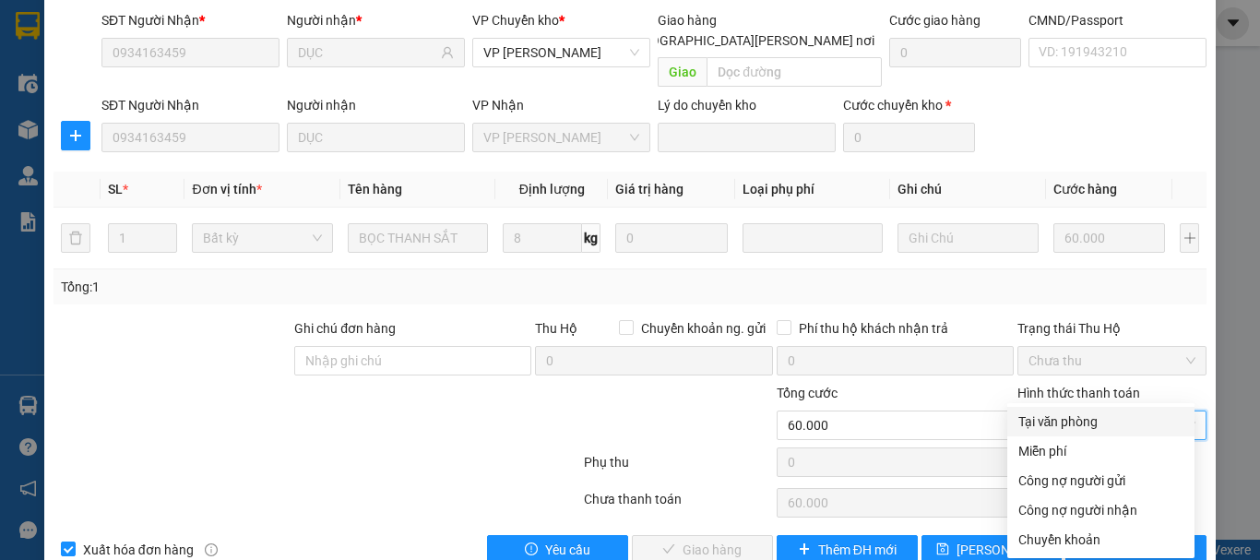
click at [1079, 420] on div "Tại văn phòng" at bounding box center [1101, 422] width 165 height 20
type input "0"
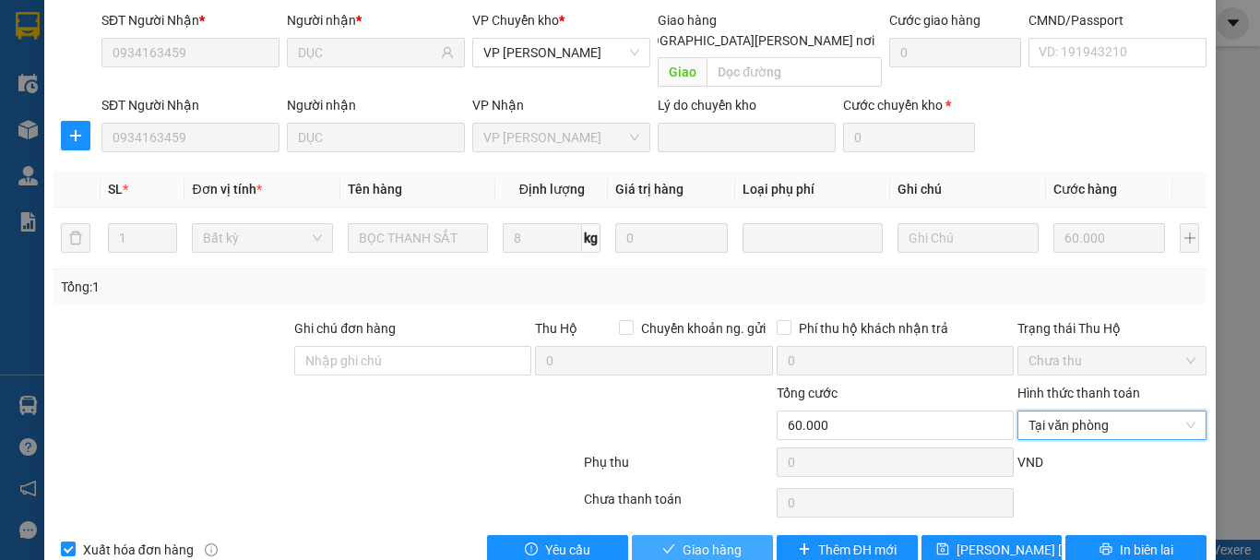
click at [722, 540] on span "Giao hàng" at bounding box center [712, 550] width 59 height 20
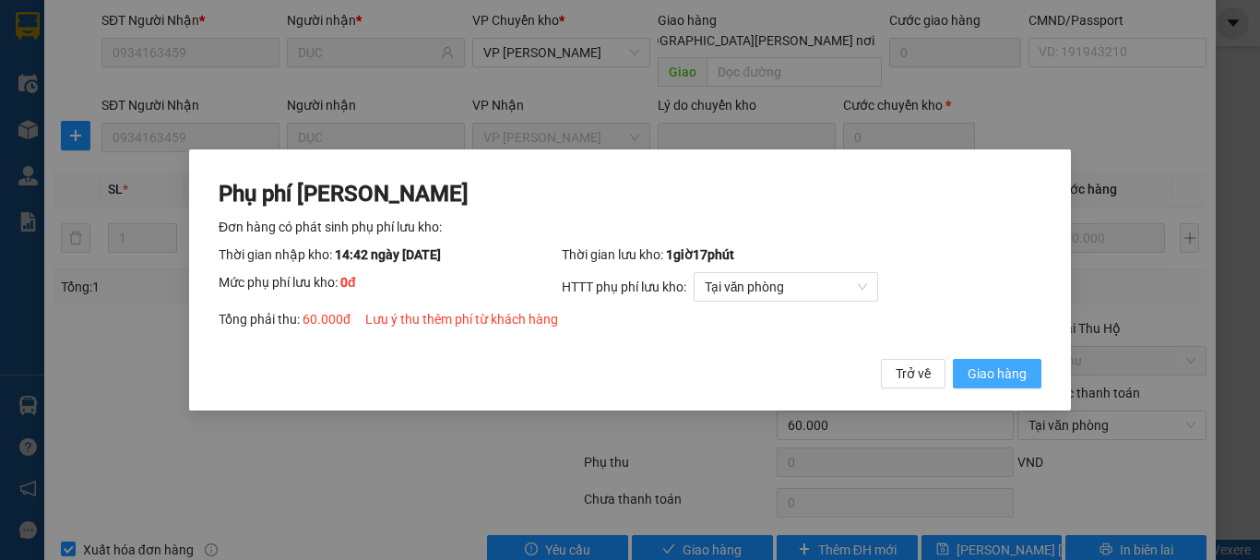
click at [1003, 373] on span "Giao hàng" at bounding box center [997, 374] width 59 height 20
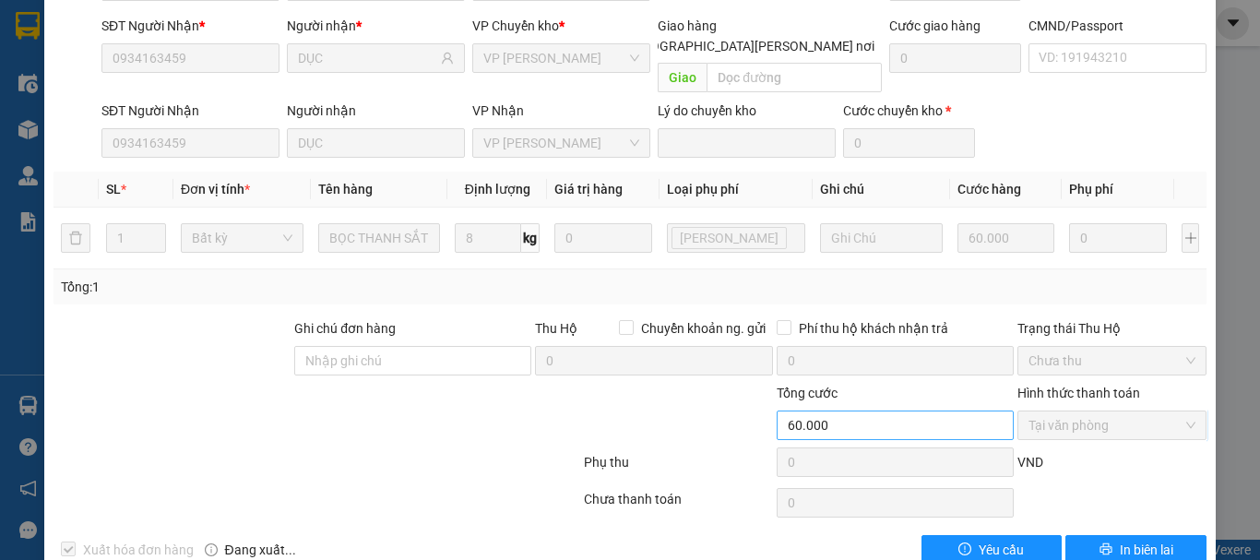
scroll to position [0, 0]
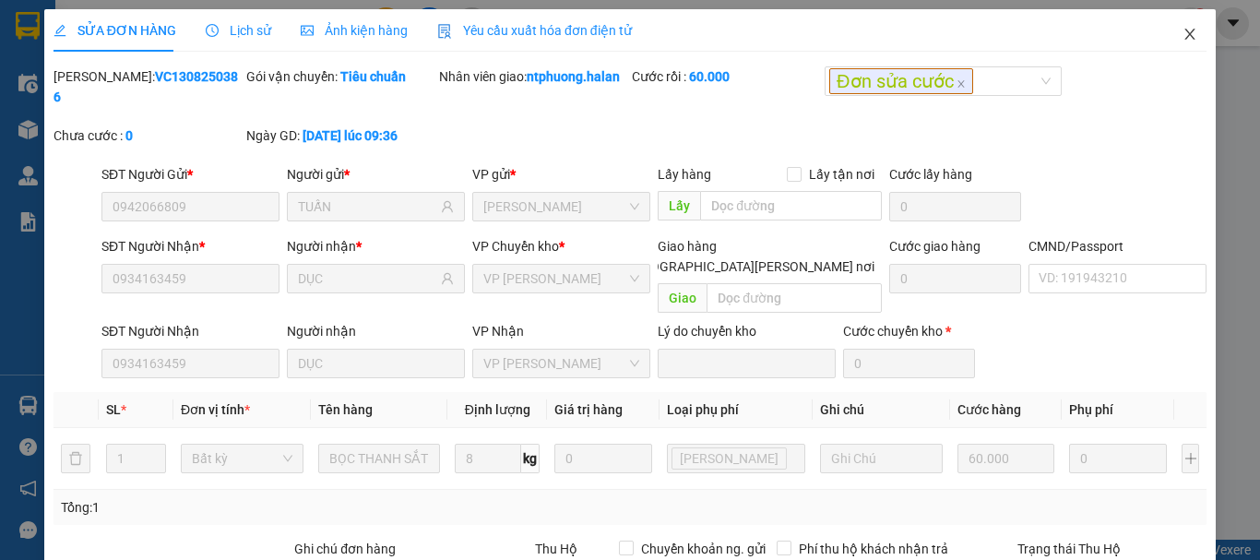
click at [1186, 26] on span "Close" at bounding box center [1190, 35] width 52 height 52
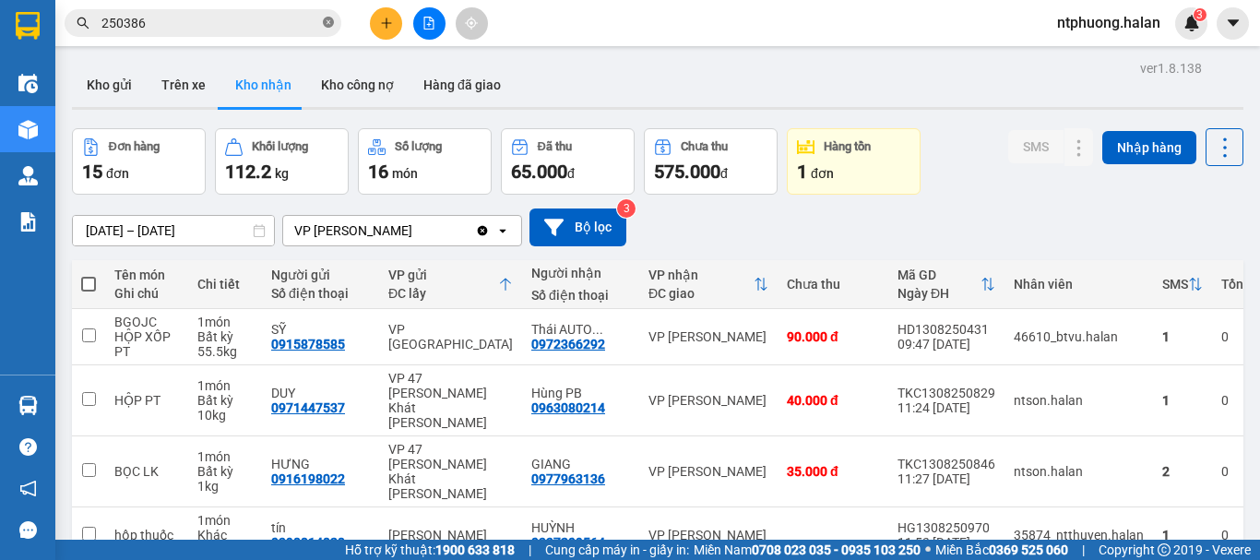
click at [327, 24] on icon "close-circle" at bounding box center [328, 22] width 11 height 11
click at [463, 83] on button "Hàng đã giao" at bounding box center [462, 85] width 107 height 44
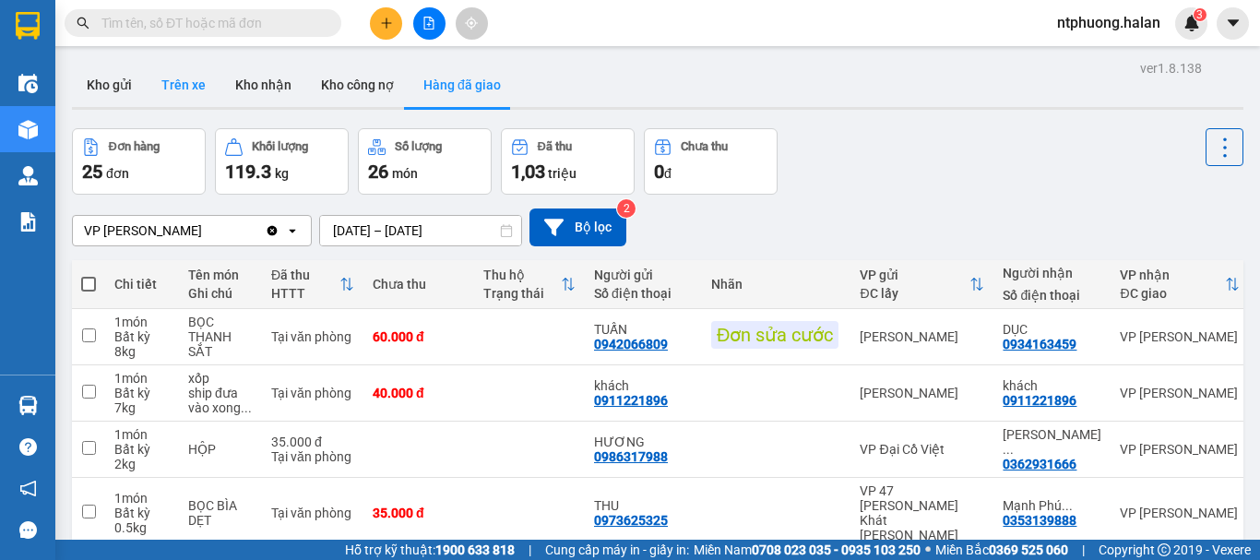
click at [181, 92] on button "Trên xe" at bounding box center [184, 85] width 74 height 44
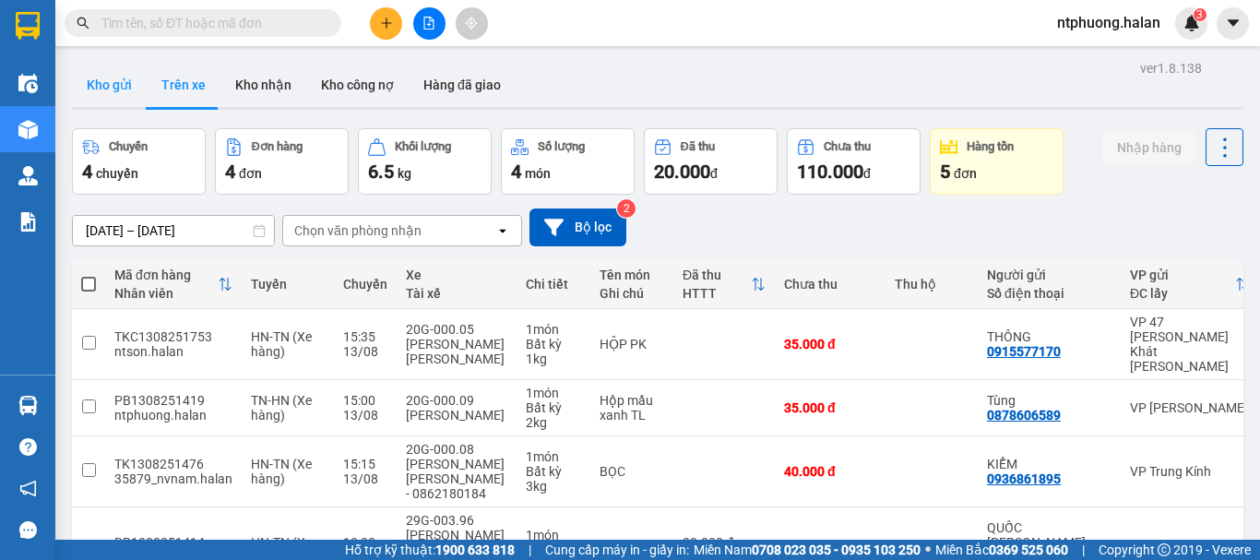
click at [95, 80] on button "Kho gửi" at bounding box center [109, 85] width 75 height 44
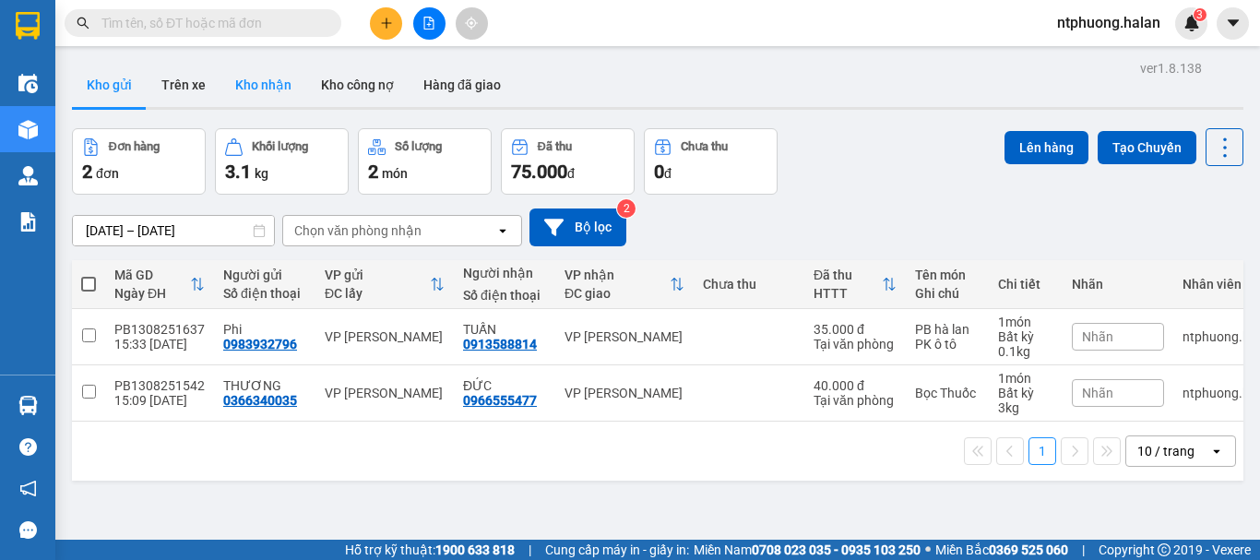
click at [264, 79] on button "Kho nhận" at bounding box center [264, 85] width 86 height 44
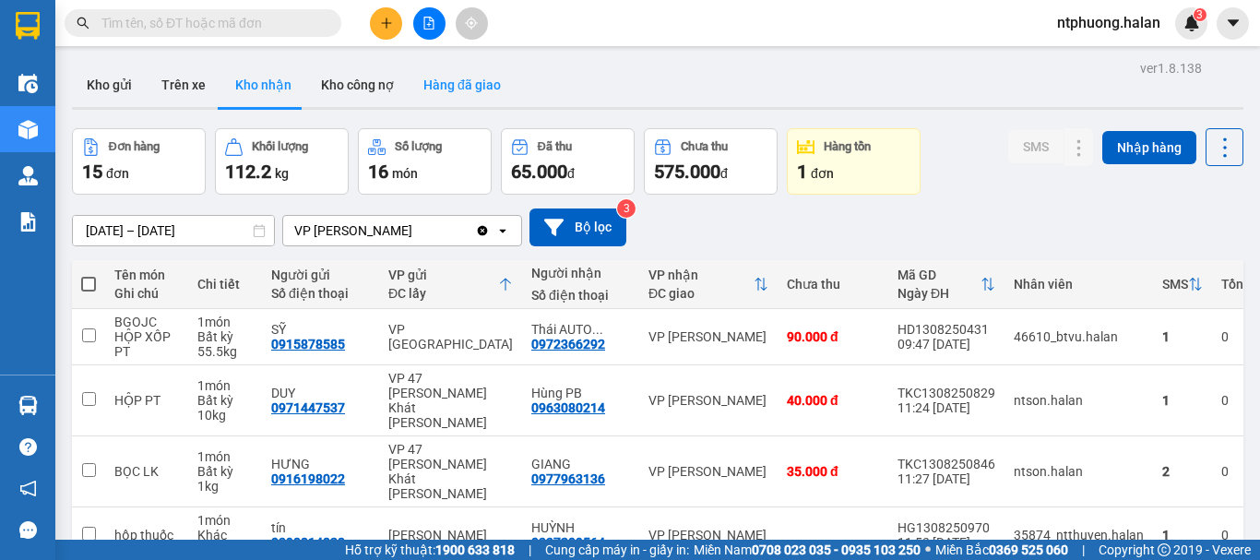
click at [469, 85] on button "Hàng đã giao" at bounding box center [462, 85] width 107 height 44
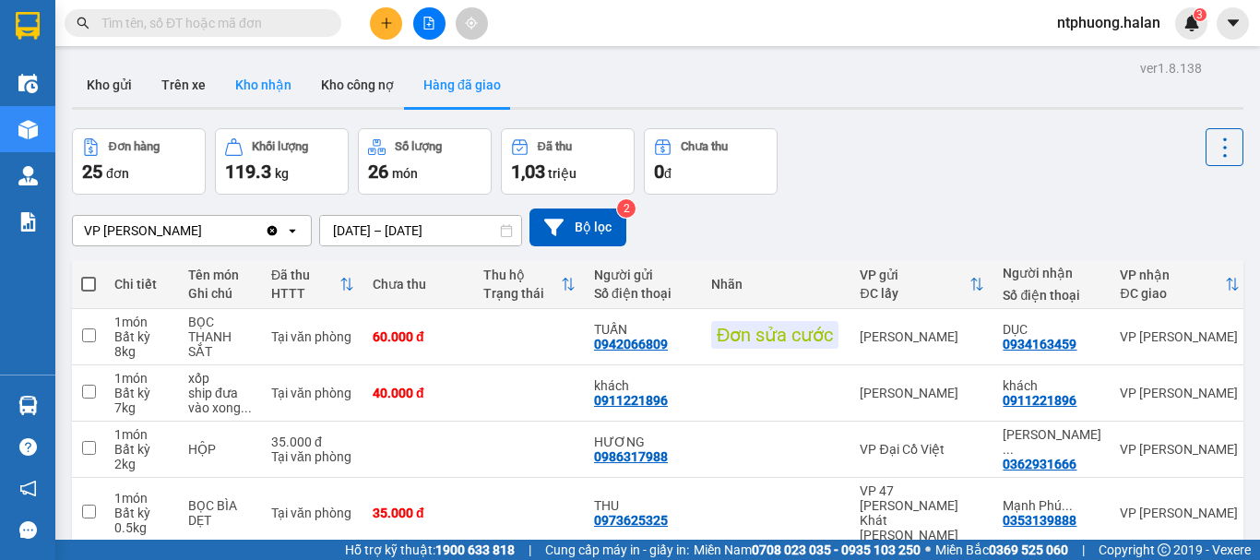
click at [256, 89] on button "Kho nhận" at bounding box center [264, 85] width 86 height 44
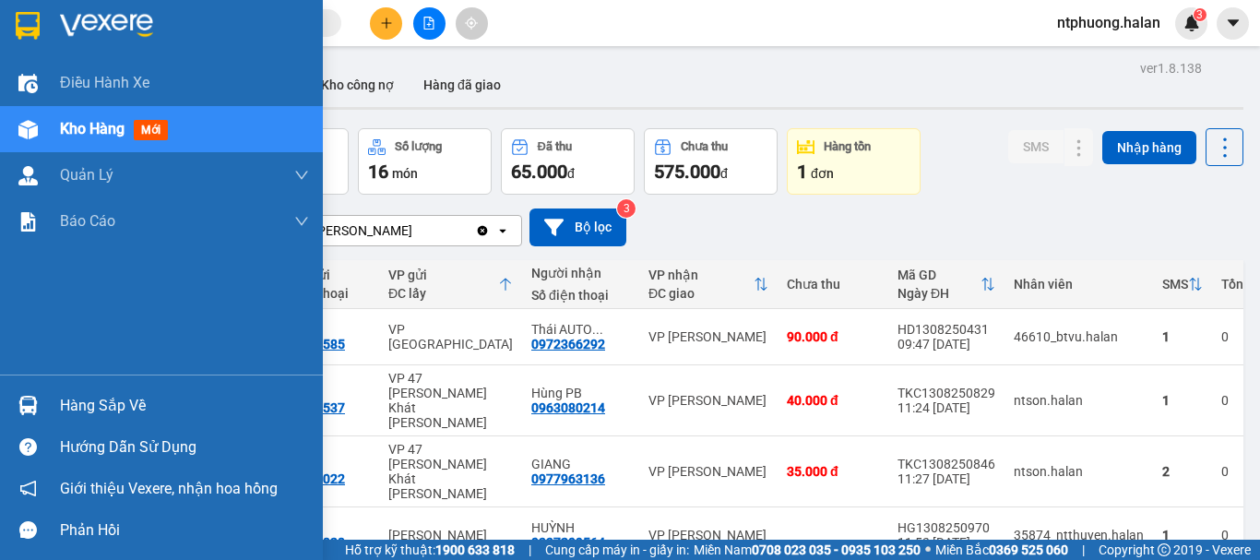
click at [92, 405] on div "Hàng sắp về" at bounding box center [184, 406] width 249 height 28
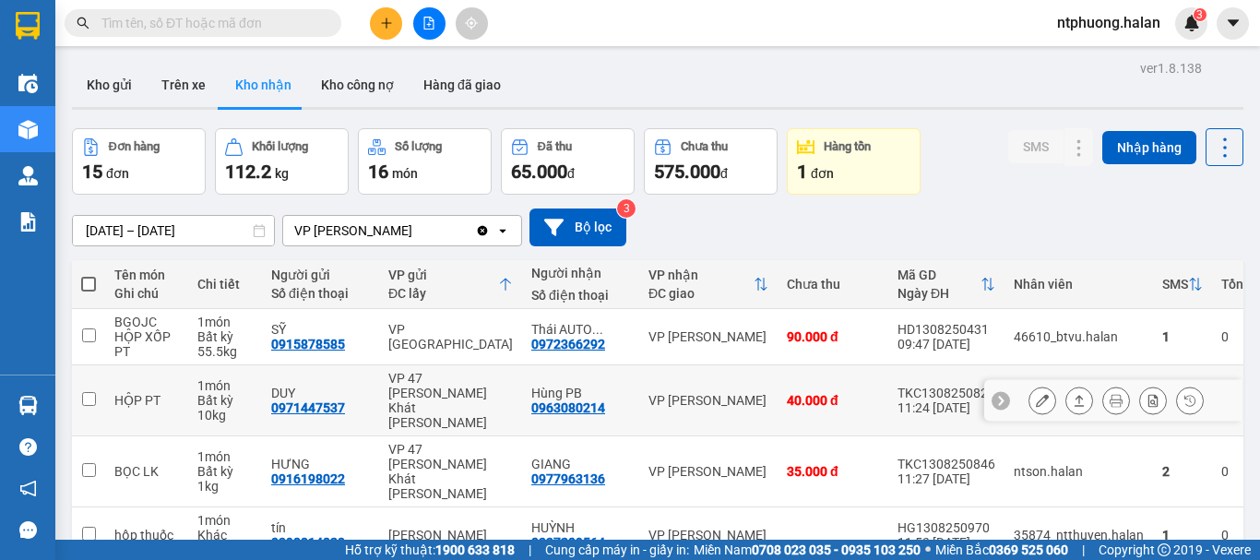
click at [1067, 387] on section "Kết quả tìm kiếm ( 220 ) Bộ lọc Mã ĐH Trạng thái Món hàng Thu hộ Tổng cước Chưa…" at bounding box center [630, 280] width 1260 height 560
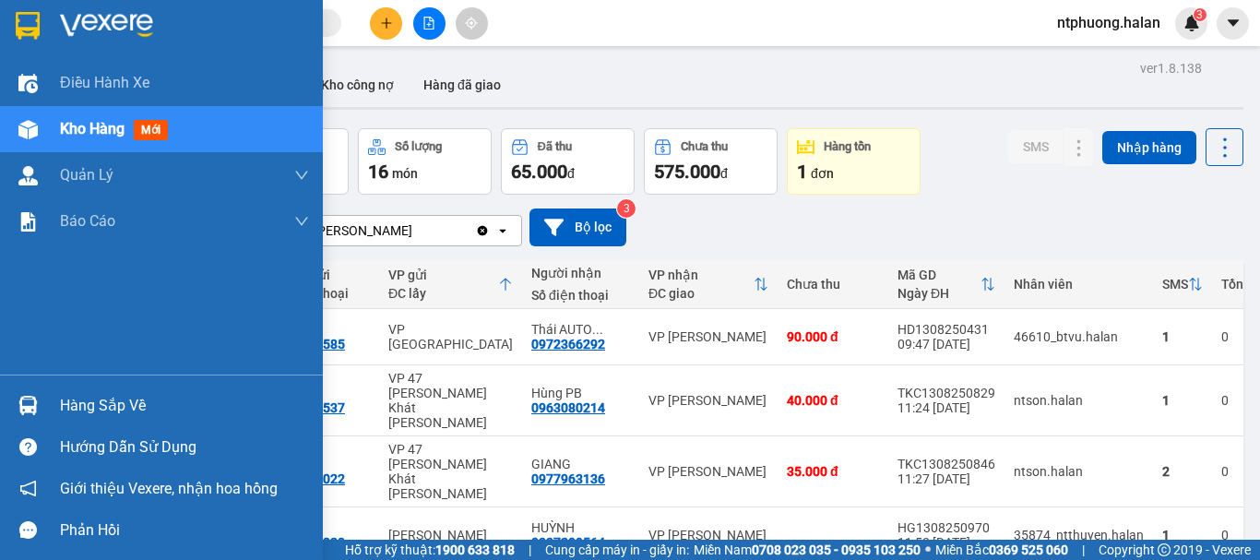
drag, startPoint x: 123, startPoint y: 398, endPoint x: 261, endPoint y: 400, distance: 138.4
click at [125, 399] on div "Hàng sắp về" at bounding box center [184, 406] width 249 height 28
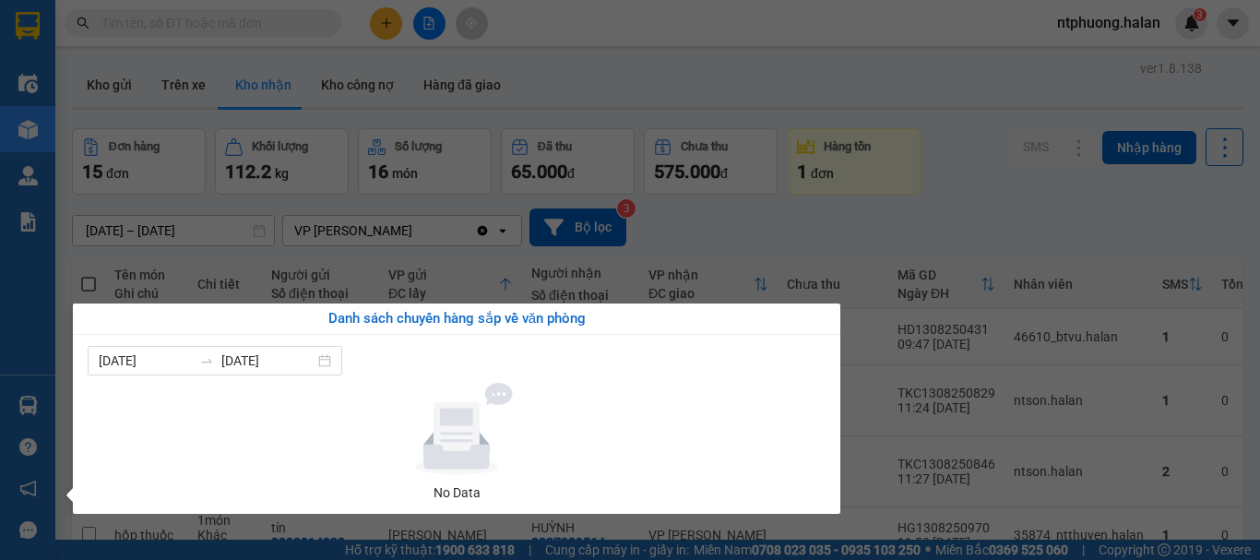
click at [1097, 402] on section "Kết quả tìm kiếm ( 220 ) Bộ lọc Mã ĐH Trạng thái Món hàng Thu hộ Tổng cước Chưa…" at bounding box center [630, 280] width 1260 height 560
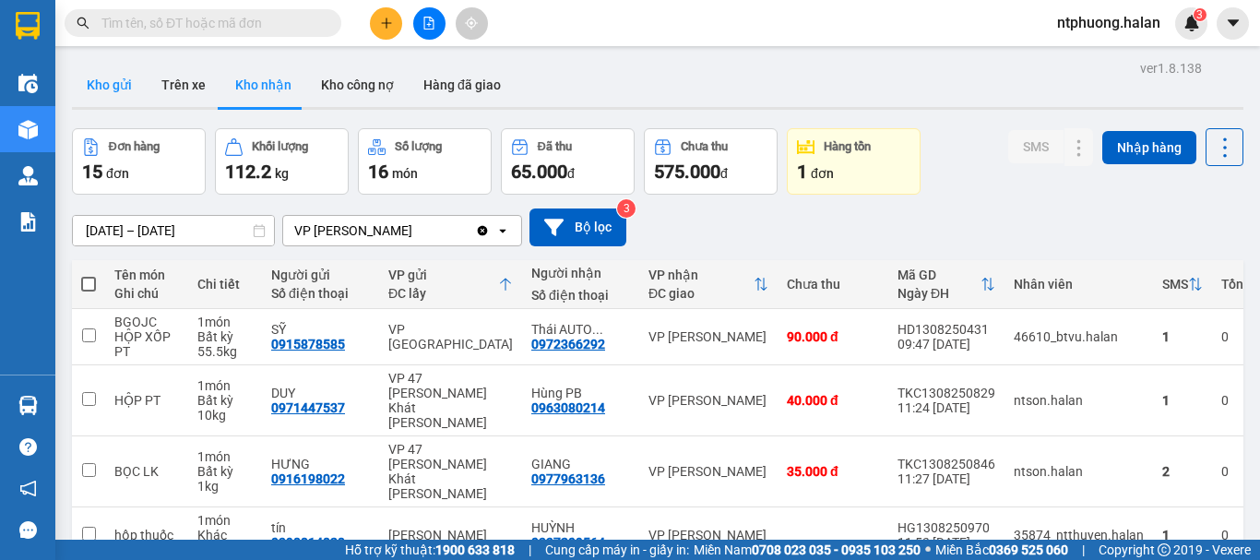
click at [89, 77] on button "Kho gửi" at bounding box center [109, 85] width 75 height 44
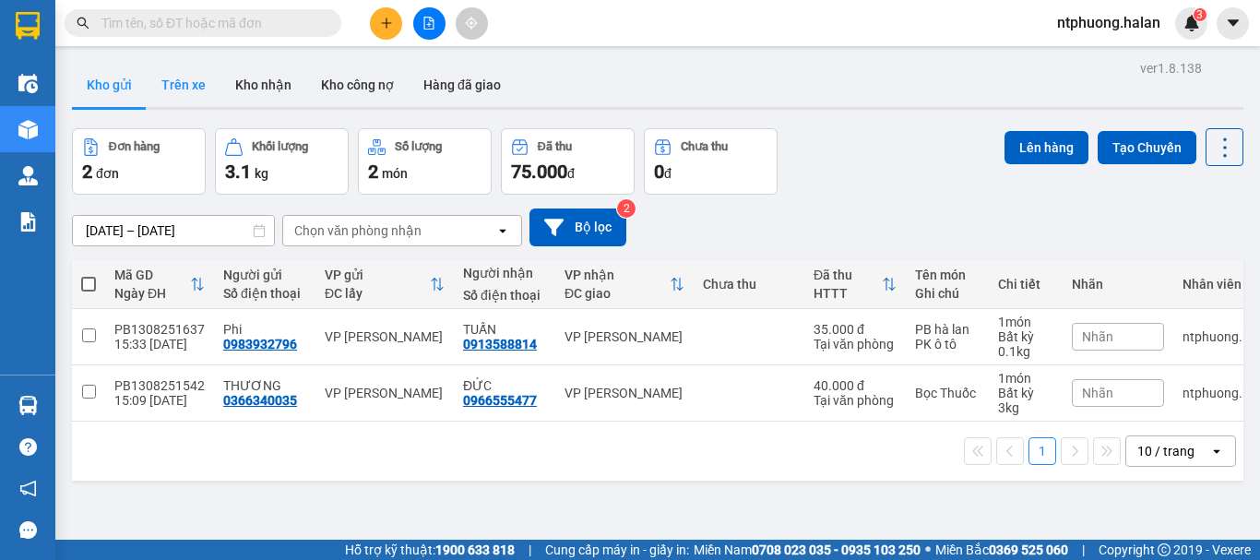
click at [186, 94] on button "Trên xe" at bounding box center [184, 85] width 74 height 44
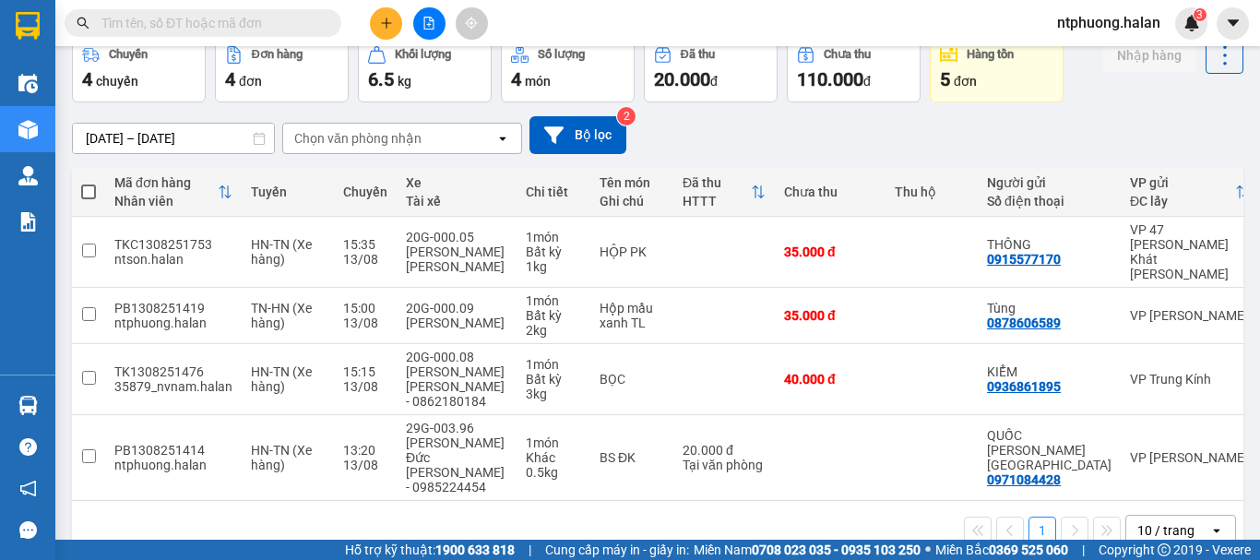
click at [186, 17] on input "text" at bounding box center [210, 23] width 218 height 20
click at [288, 27] on input "text" at bounding box center [210, 23] width 218 height 20
click at [284, 18] on input "text" at bounding box center [210, 23] width 218 height 20
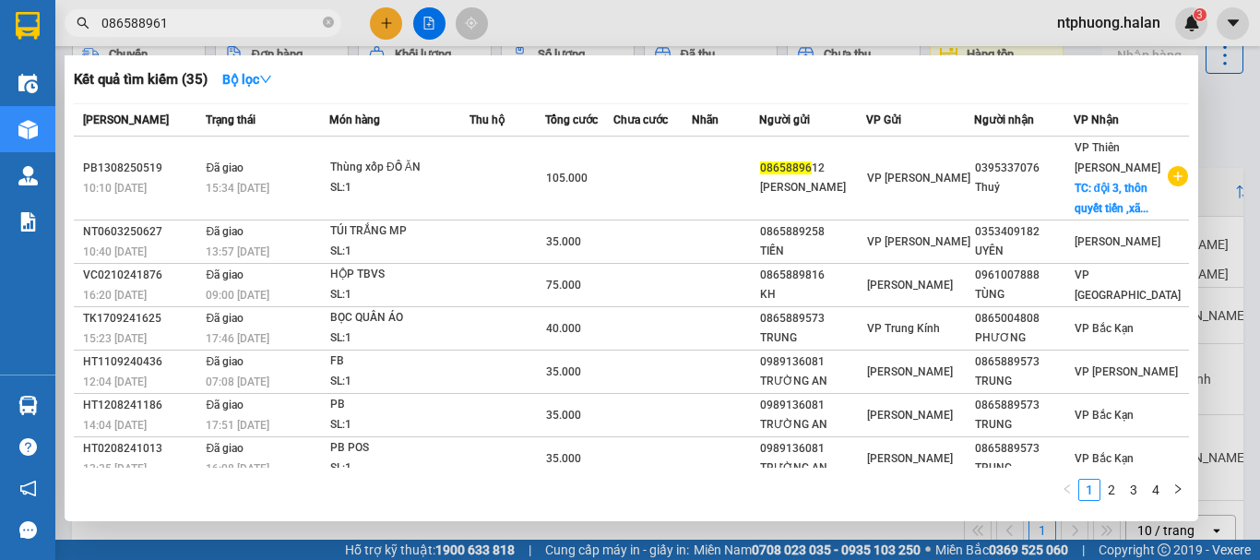
type input "0865889612"
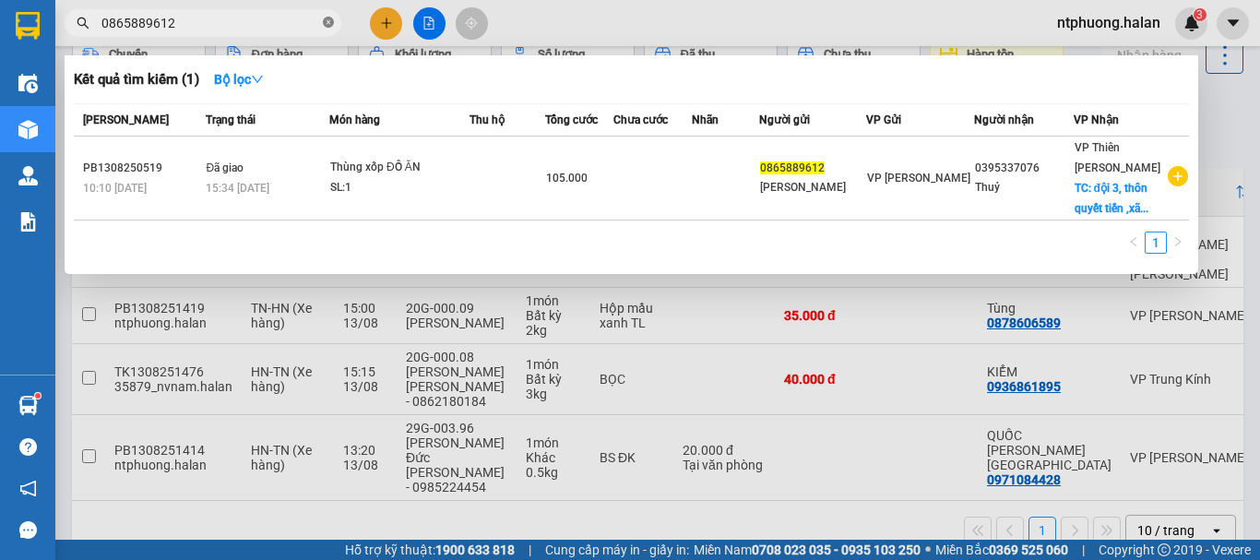
click at [325, 24] on icon "close-circle" at bounding box center [328, 22] width 11 height 11
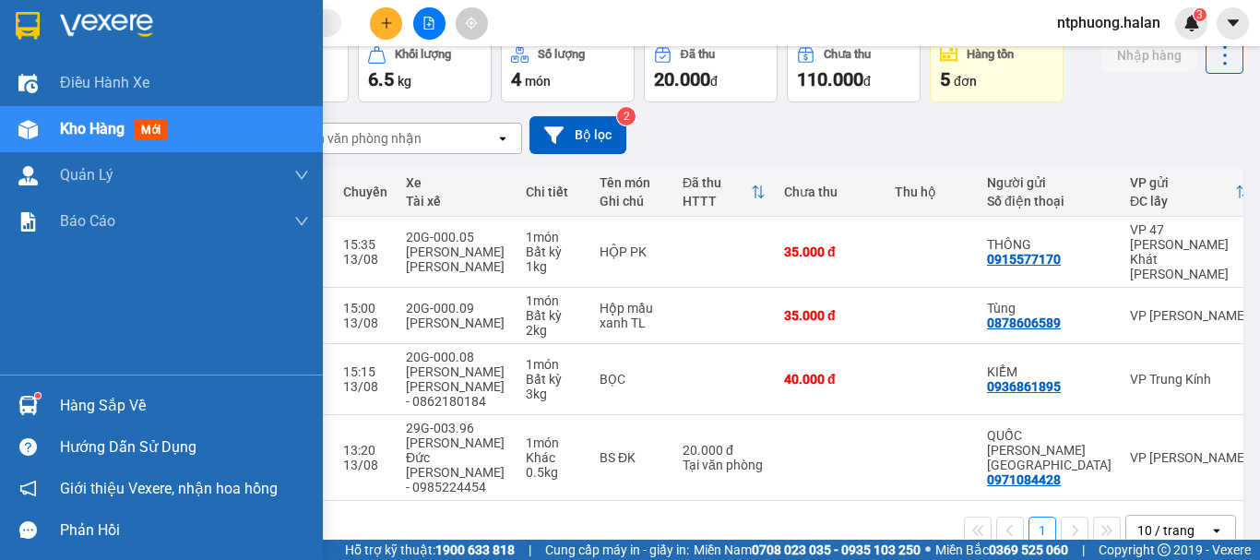
click at [93, 418] on div "Hàng sắp về" at bounding box center [184, 406] width 249 height 28
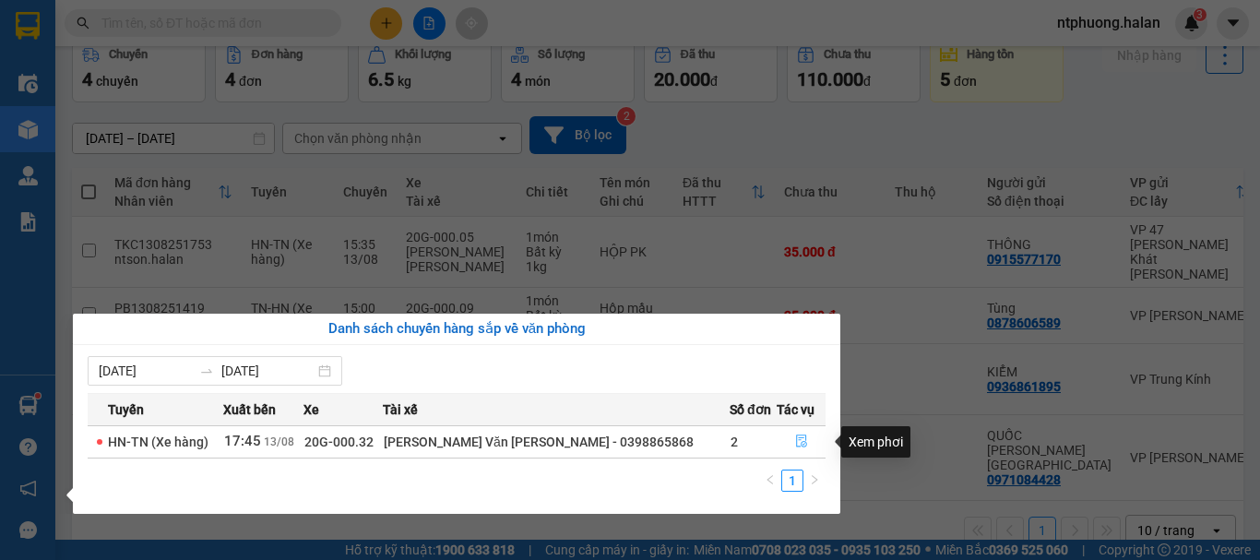
click at [796, 438] on icon "file-done" at bounding box center [801, 441] width 11 height 13
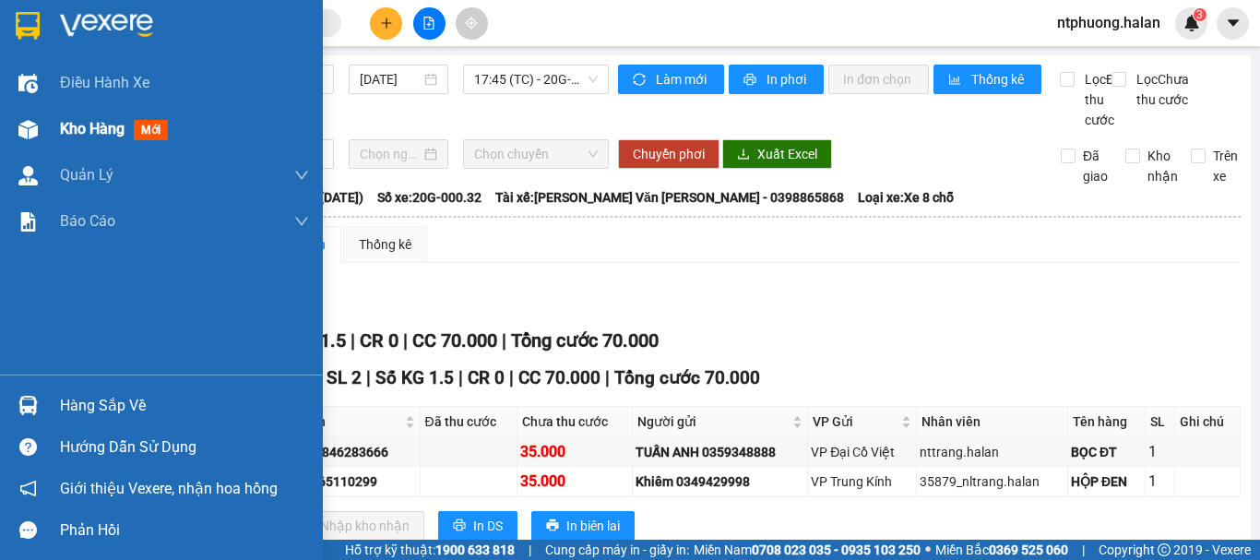
click at [81, 131] on span "Kho hàng" at bounding box center [92, 129] width 65 height 18
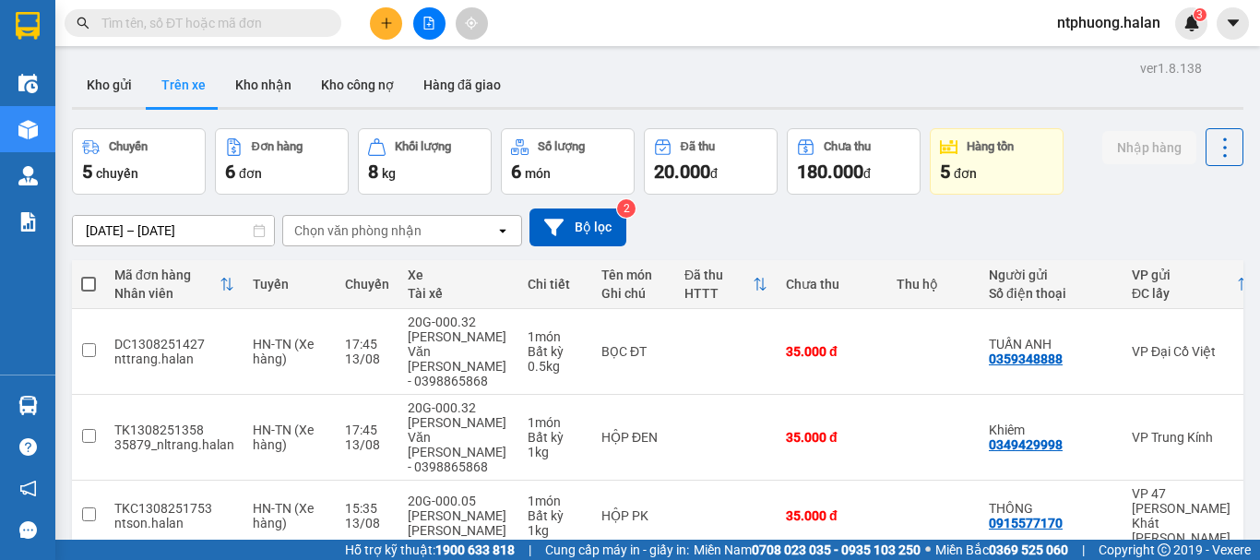
click at [233, 26] on input "text" at bounding box center [210, 23] width 218 height 20
click at [238, 23] on input "text" at bounding box center [210, 23] width 218 height 20
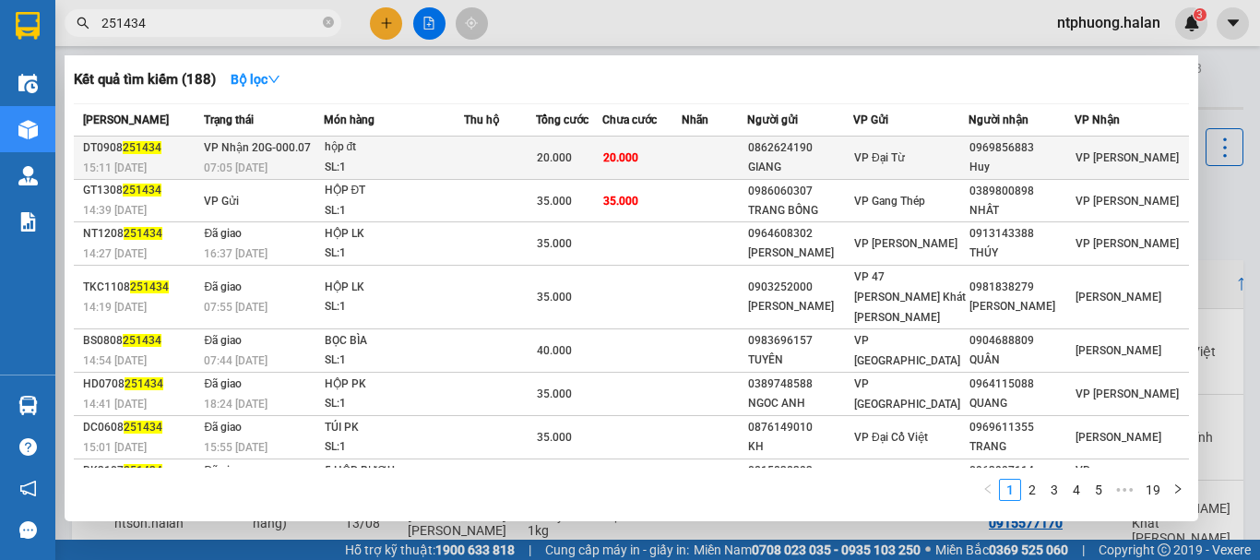
type input "251434"
click at [463, 167] on div "SL: 1" at bounding box center [394, 168] width 138 height 20
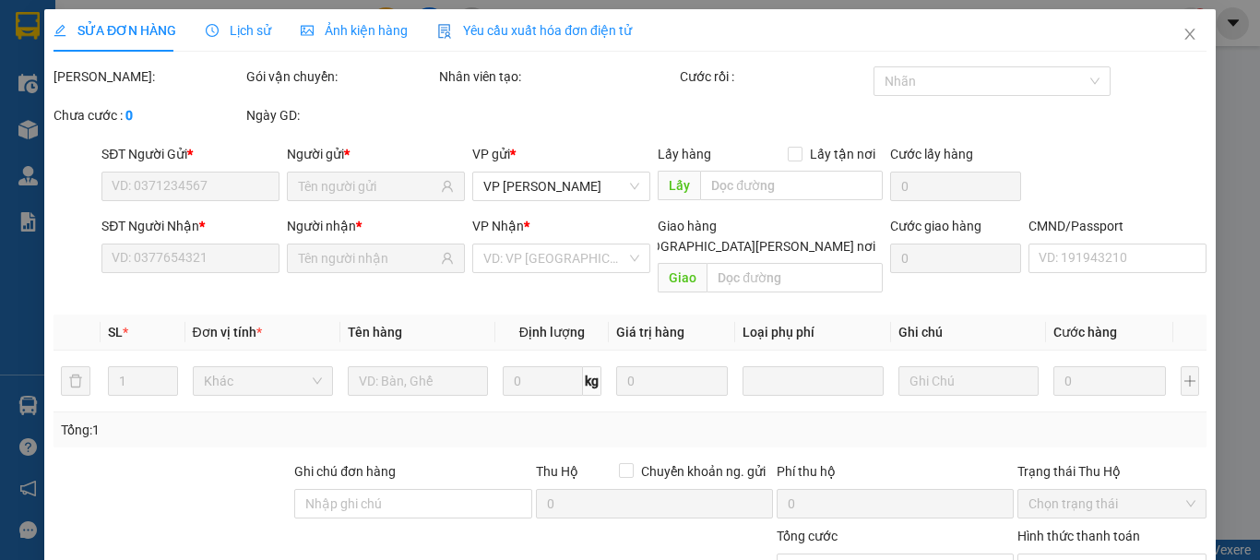
type input "0862624190"
type input "GIANG"
type input "0969856883"
type input "Huy"
type input "20.000"
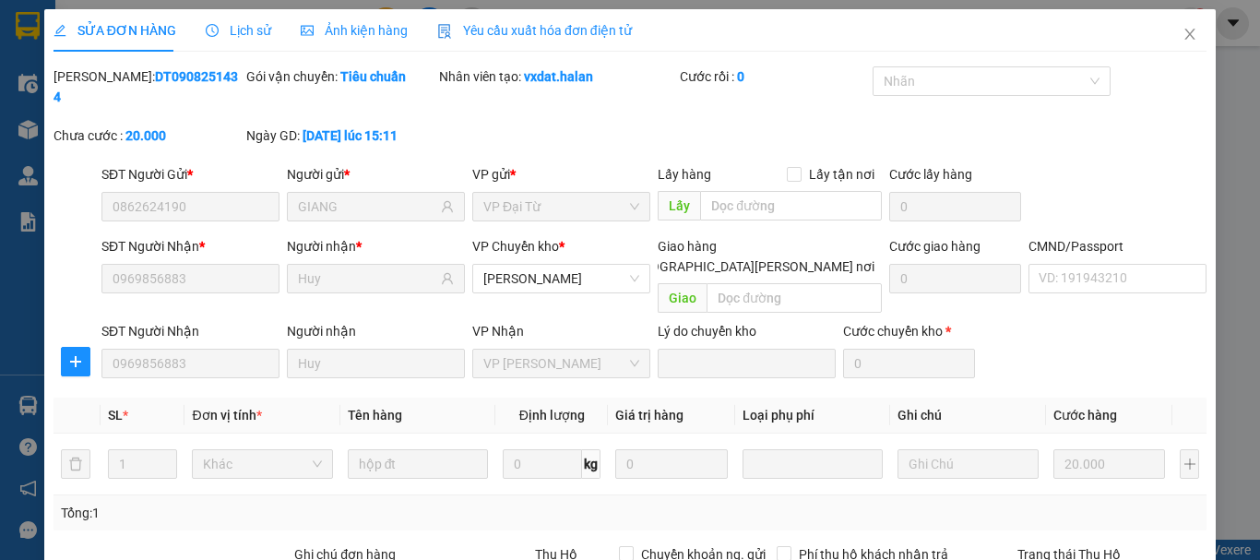
scroll to position [226, 0]
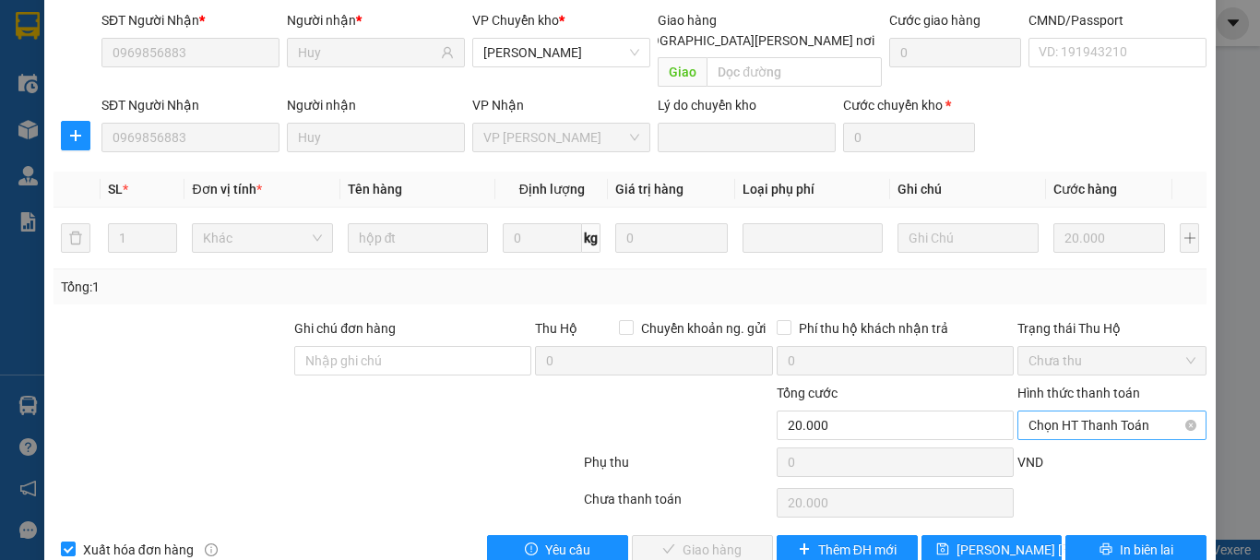
click at [1109, 412] on span "Chọn HT Thanh Toán" at bounding box center [1112, 426] width 167 height 28
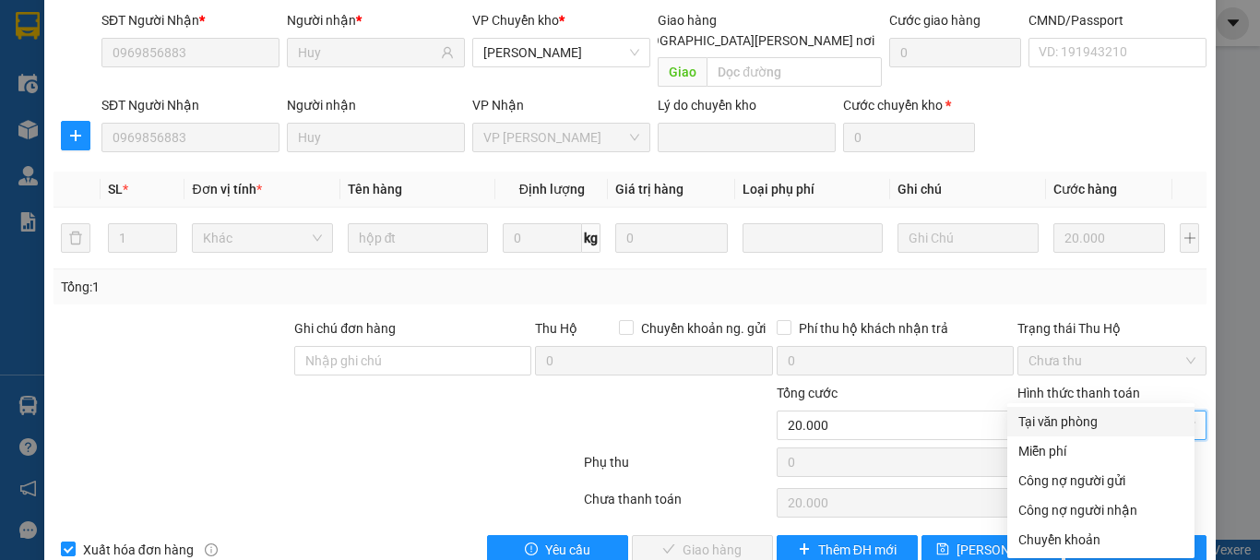
click at [1080, 422] on div "Tại văn phòng" at bounding box center [1101, 422] width 165 height 20
type input "0"
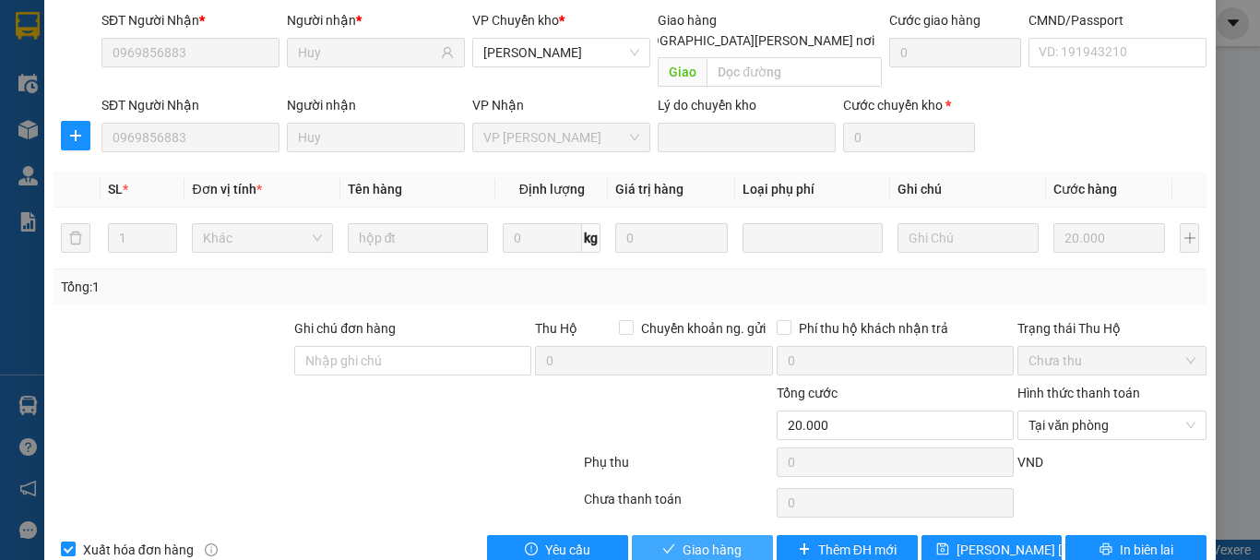
click at [711, 540] on span "Giao hàng" at bounding box center [712, 550] width 59 height 20
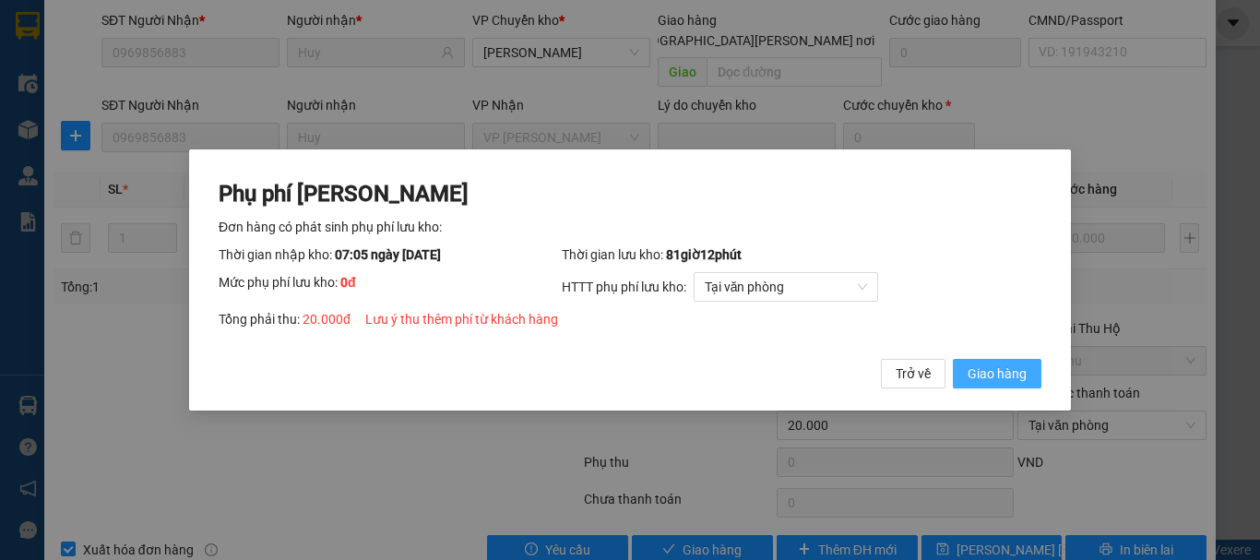
click at [994, 375] on span "Giao hàng" at bounding box center [997, 374] width 59 height 20
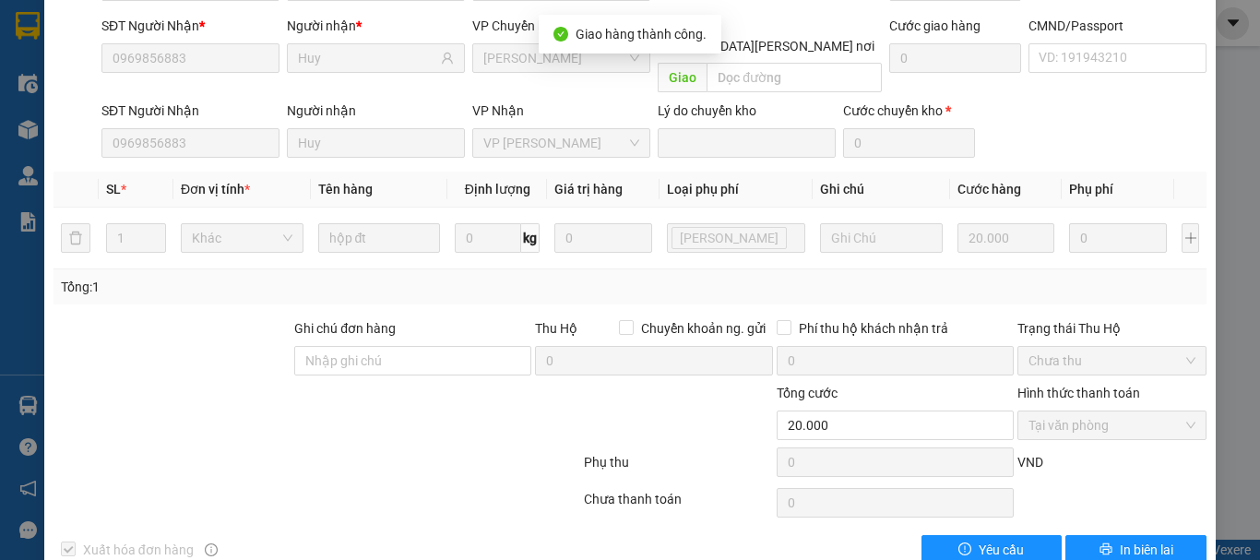
scroll to position [0, 0]
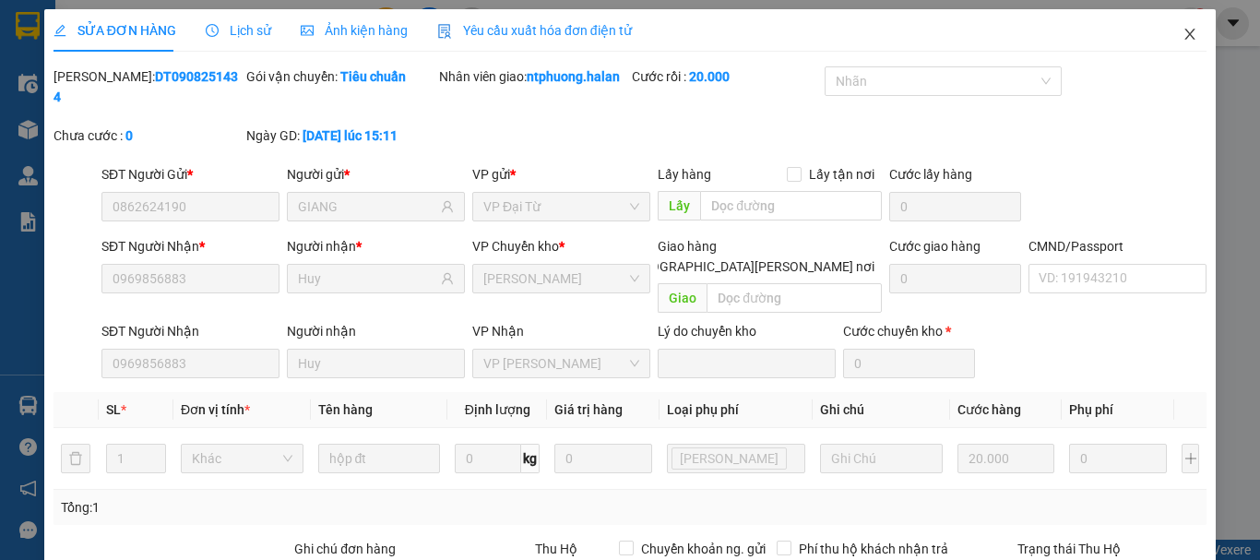
click at [1183, 33] on icon "close" at bounding box center [1190, 34] width 15 height 15
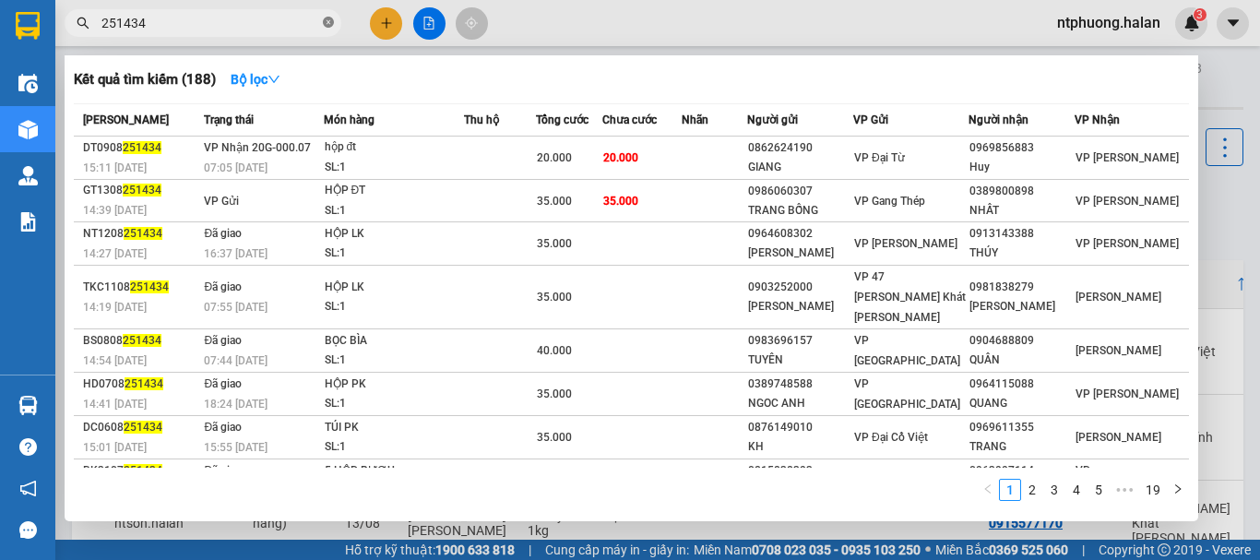
click at [328, 22] on icon "close-circle" at bounding box center [328, 22] width 11 height 11
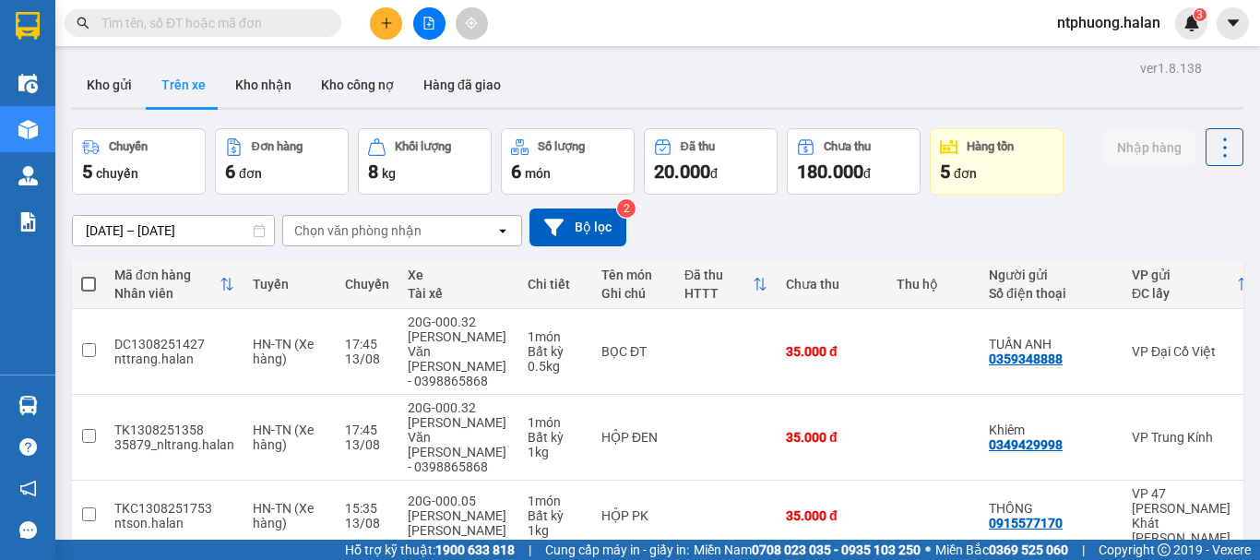
click at [205, 8] on div "Kết quả tìm kiếm ( 188 ) Bộ lọc Mã ĐH Trạng thái Món hàng Thu hộ Tổng cước Chưa…" at bounding box center [180, 23] width 360 height 32
click at [209, 21] on input "text" at bounding box center [210, 23] width 218 height 20
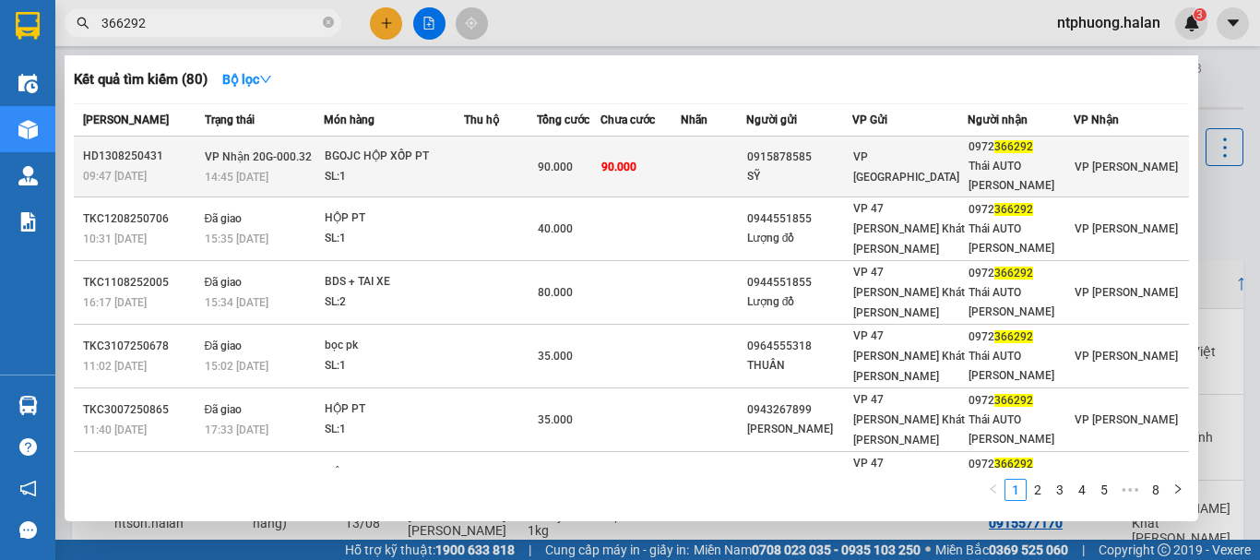
type input "366292"
click at [537, 179] on td at bounding box center [500, 167] width 73 height 61
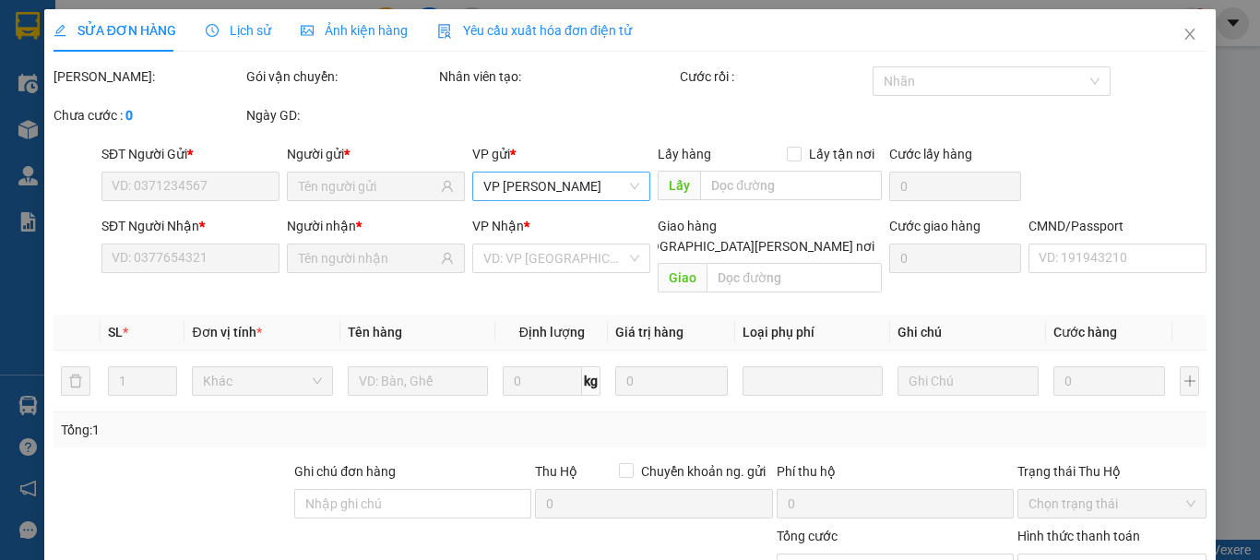
type input "0915878585"
type input "SỸ"
type input "0972366292"
type input "Thái AUTO Phú Bình"
type input "90.000"
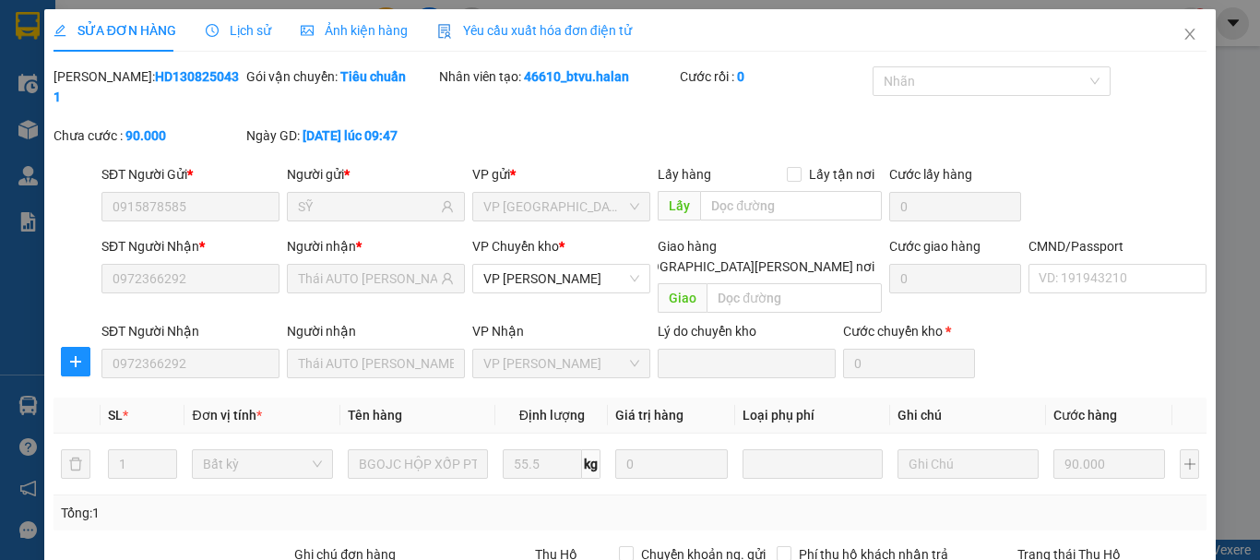
scroll to position [226, 0]
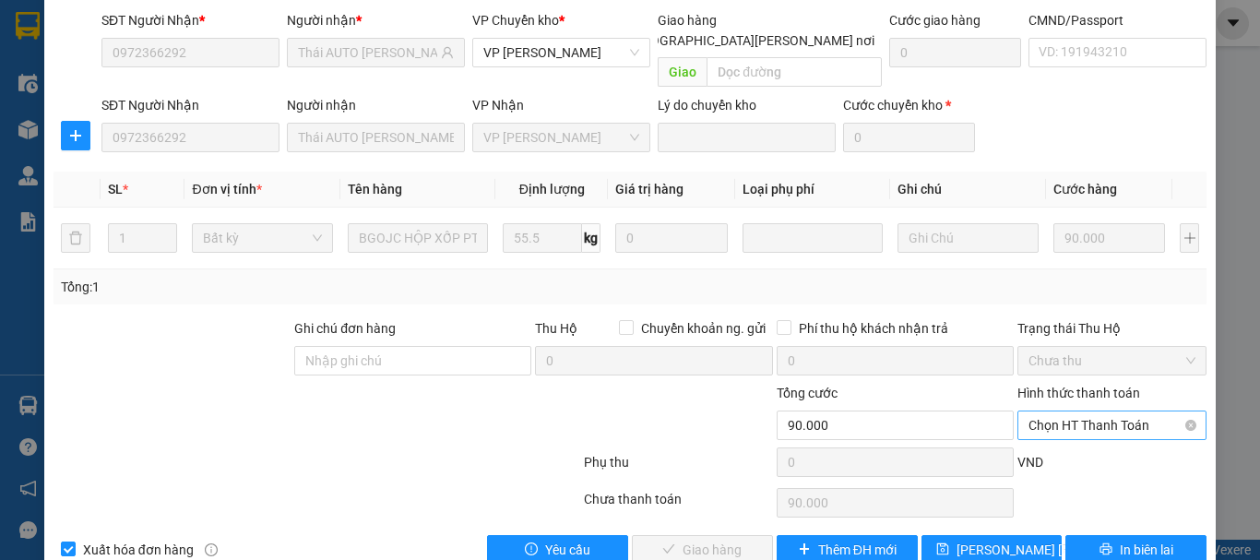
click at [1073, 412] on span "Chọn HT Thanh Toán" at bounding box center [1112, 426] width 167 height 28
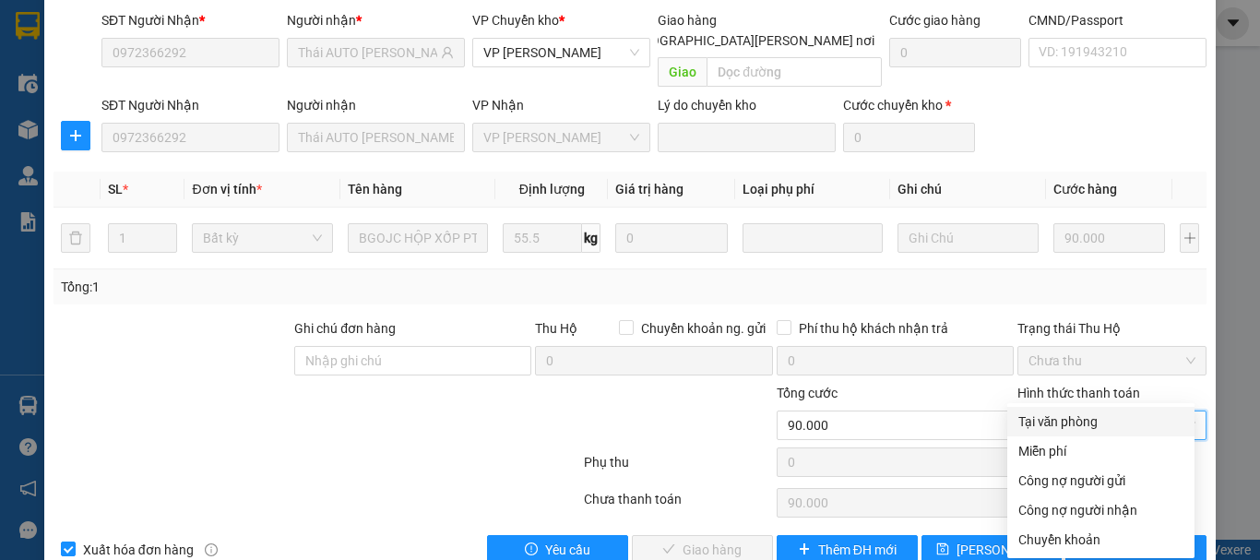
click at [1062, 419] on div "Tại văn phòng" at bounding box center [1101, 422] width 165 height 20
type input "0"
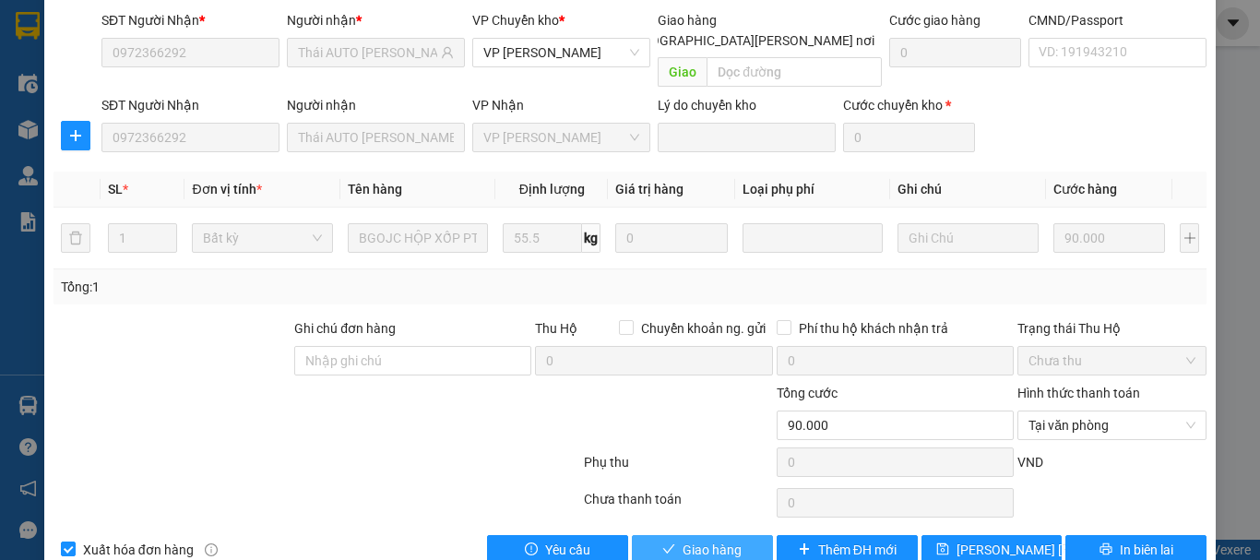
click at [744, 535] on button "Giao hàng" at bounding box center [702, 550] width 141 height 30
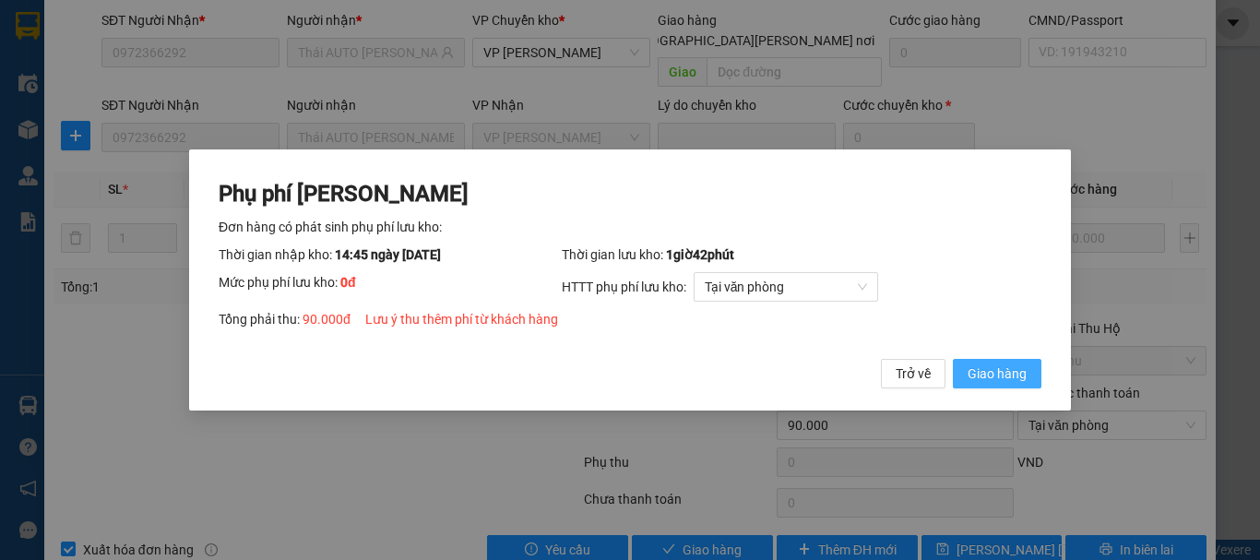
click at [999, 375] on span "Giao hàng" at bounding box center [997, 374] width 59 height 20
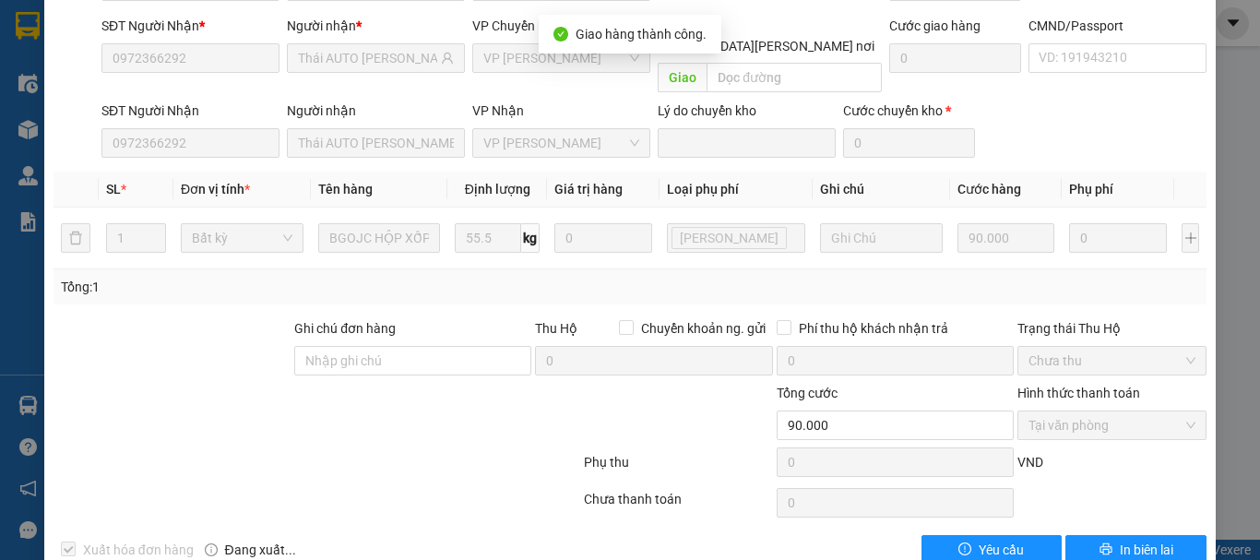
scroll to position [0, 0]
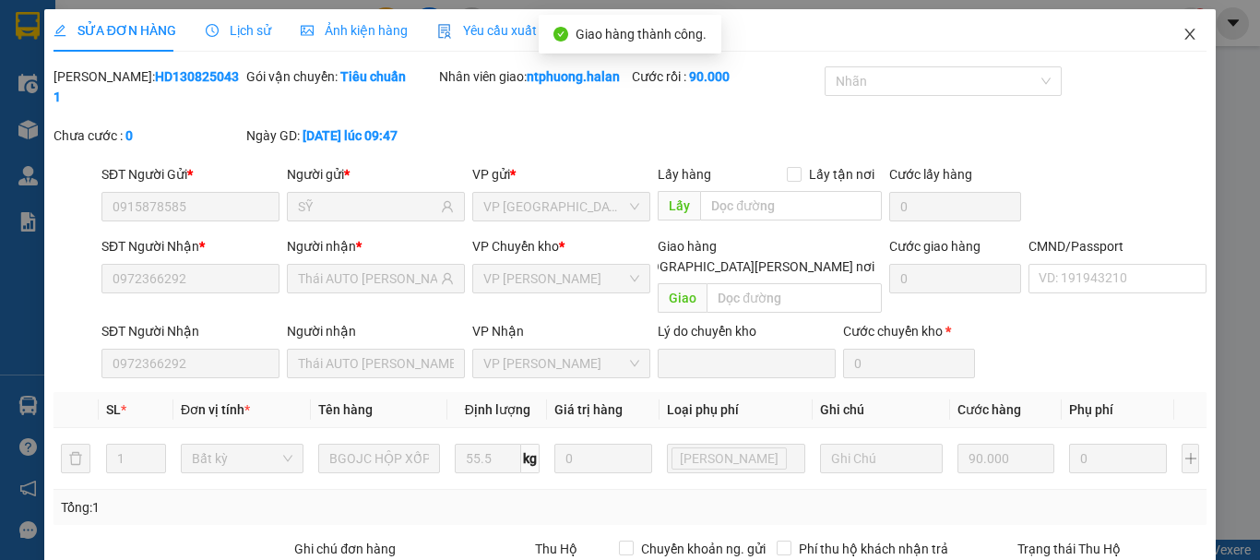
click at [1186, 36] on icon "close" at bounding box center [1191, 34] width 10 height 11
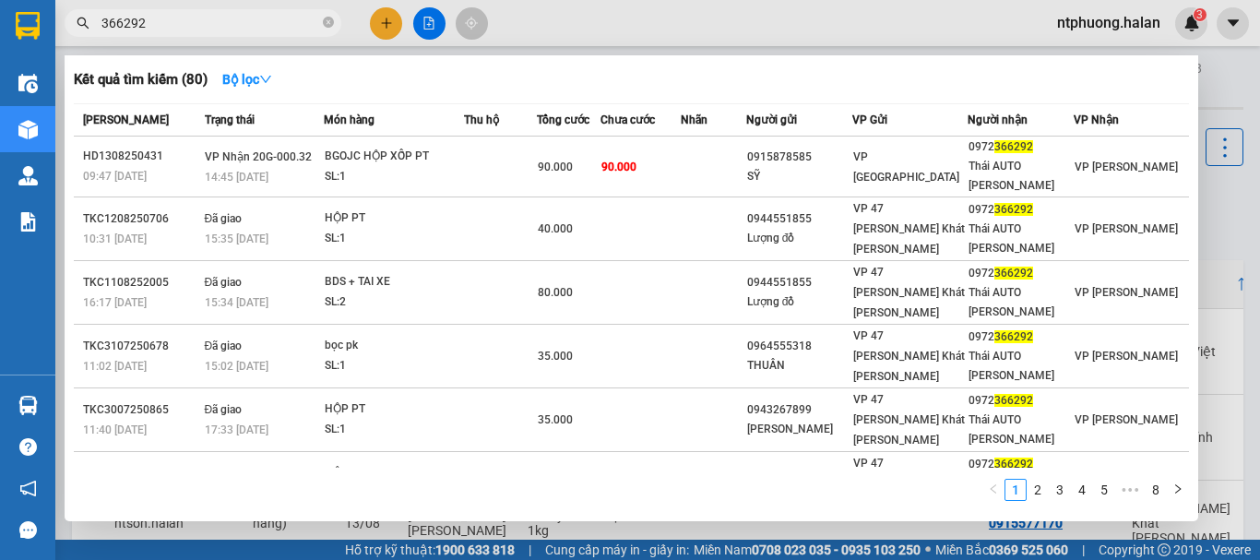
click at [330, 24] on icon "close-circle" at bounding box center [328, 22] width 11 height 11
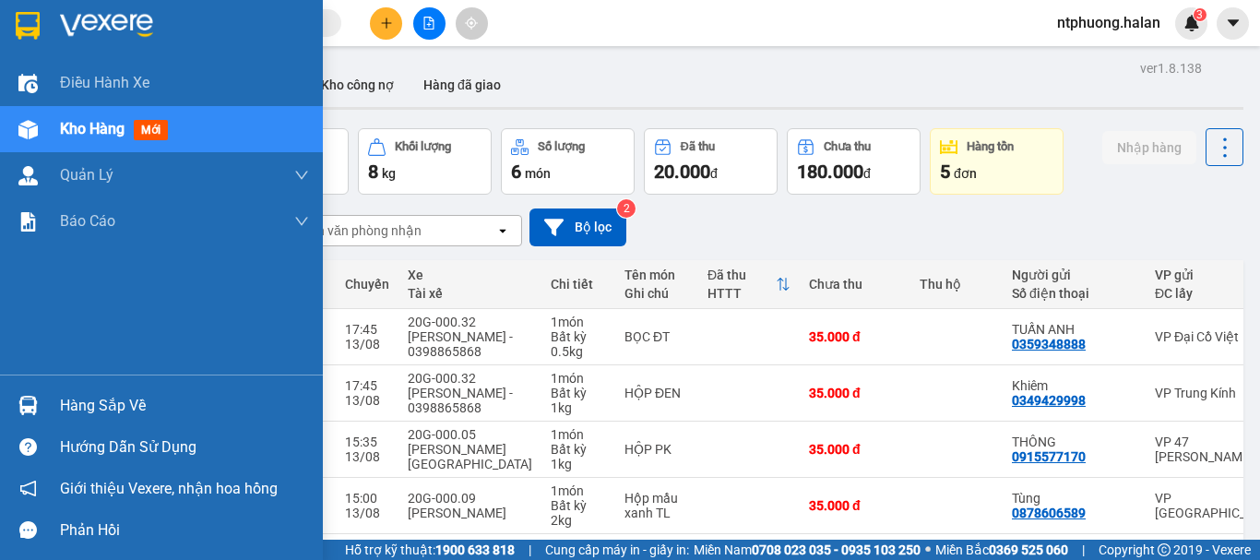
click at [78, 418] on div "Hàng sắp về" at bounding box center [184, 406] width 249 height 28
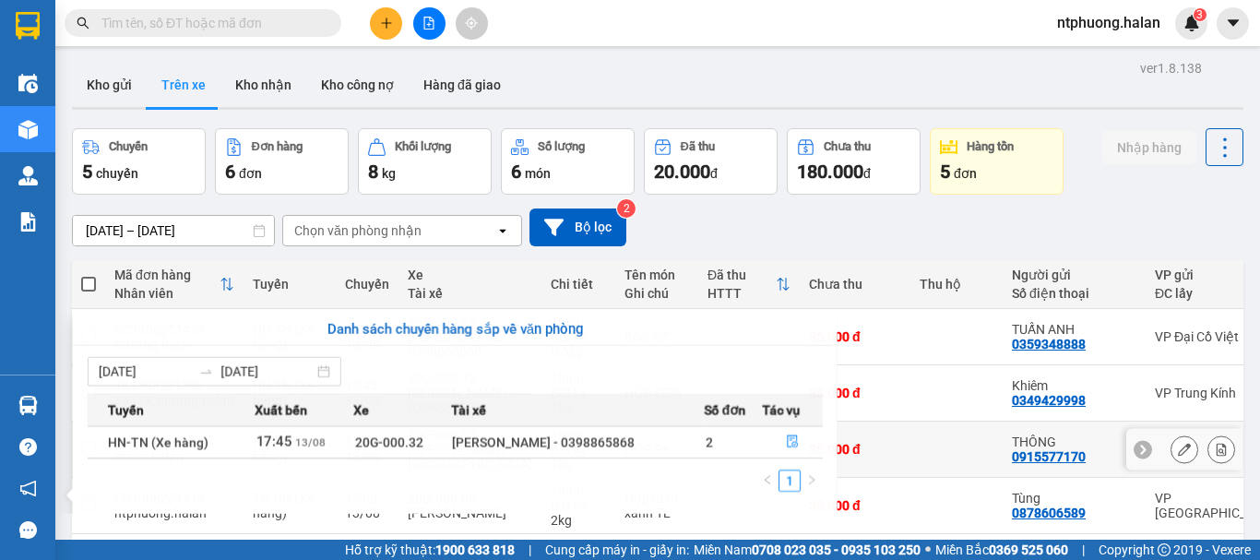
click at [881, 444] on section "Kết quả tìm kiếm ( 80 ) Bộ lọc Mã ĐH Trạng thái Món hàng Thu hộ Tổng cước Chưa …" at bounding box center [630, 280] width 1260 height 560
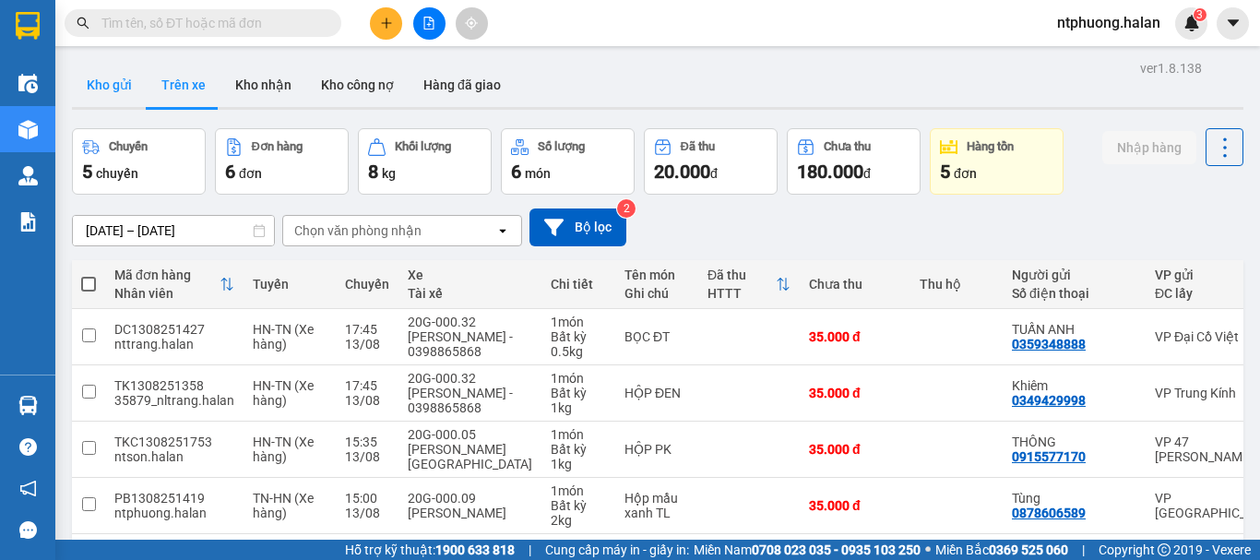
click at [113, 75] on button "Kho gửi" at bounding box center [109, 85] width 75 height 44
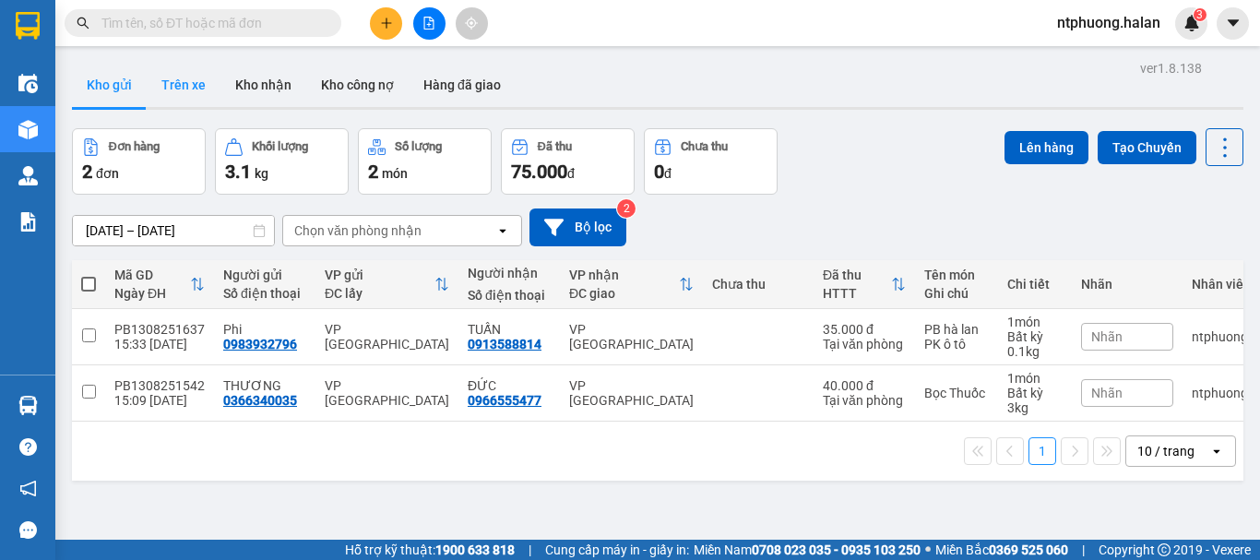
click at [197, 83] on button "Trên xe" at bounding box center [184, 85] width 74 height 44
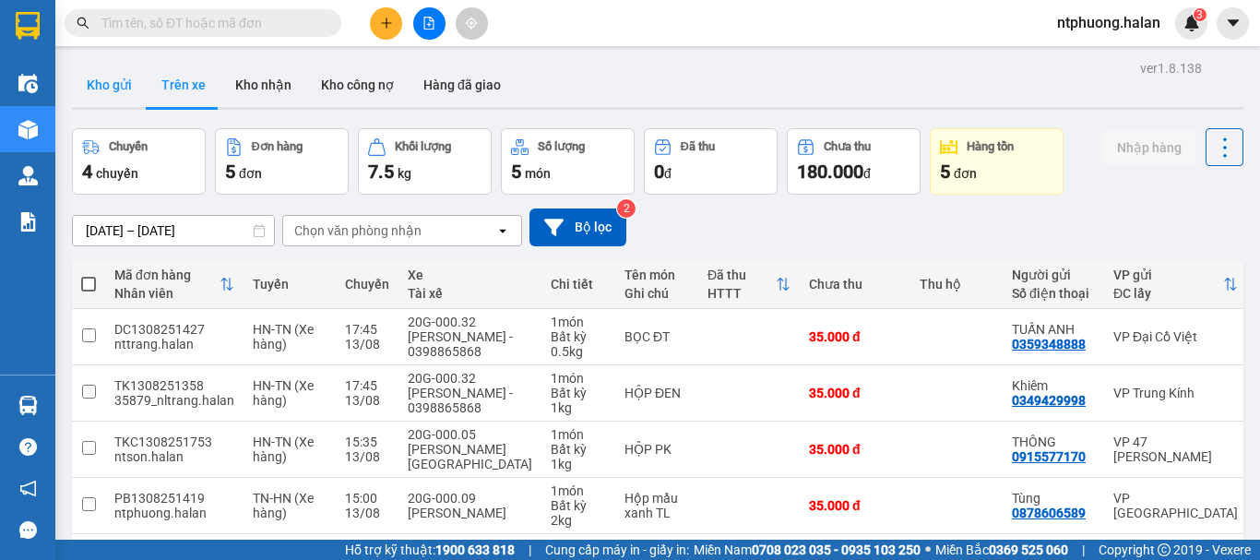
click at [101, 84] on button "Kho gửi" at bounding box center [109, 85] width 75 height 44
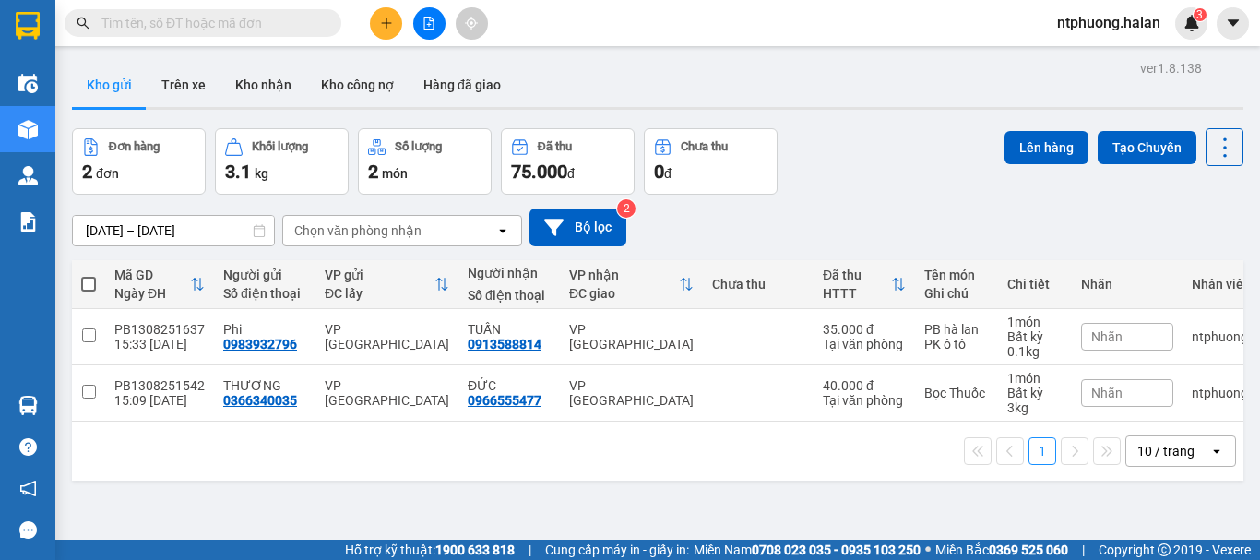
click at [1040, 478] on div "1 10 / trang open" at bounding box center [658, 451] width 1172 height 59
click at [193, 82] on button "Trên xe" at bounding box center [184, 85] width 74 height 44
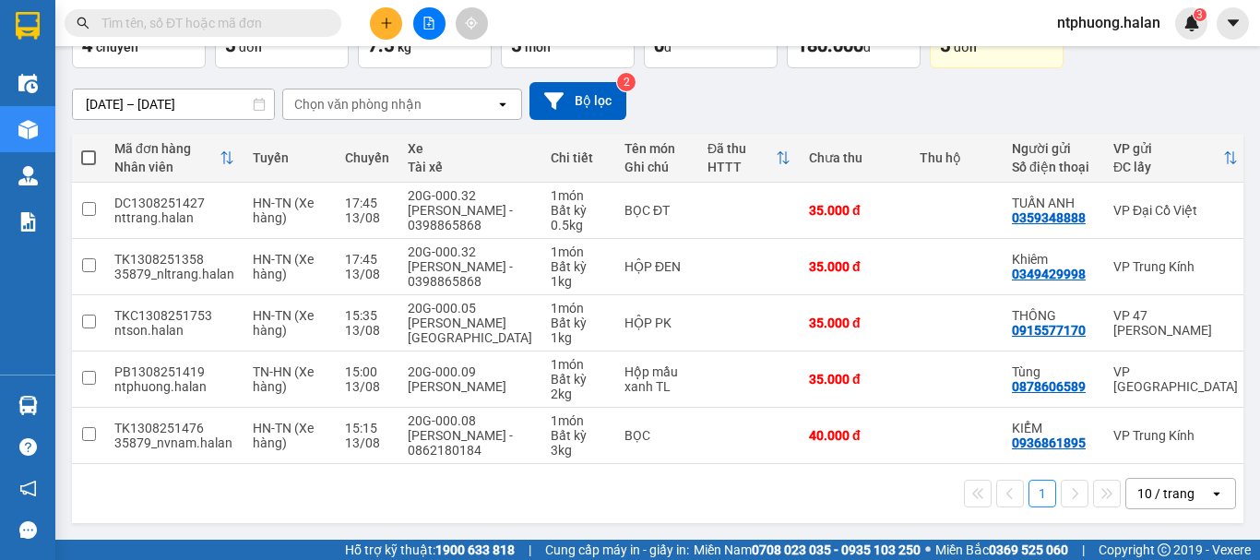
scroll to position [0, 292]
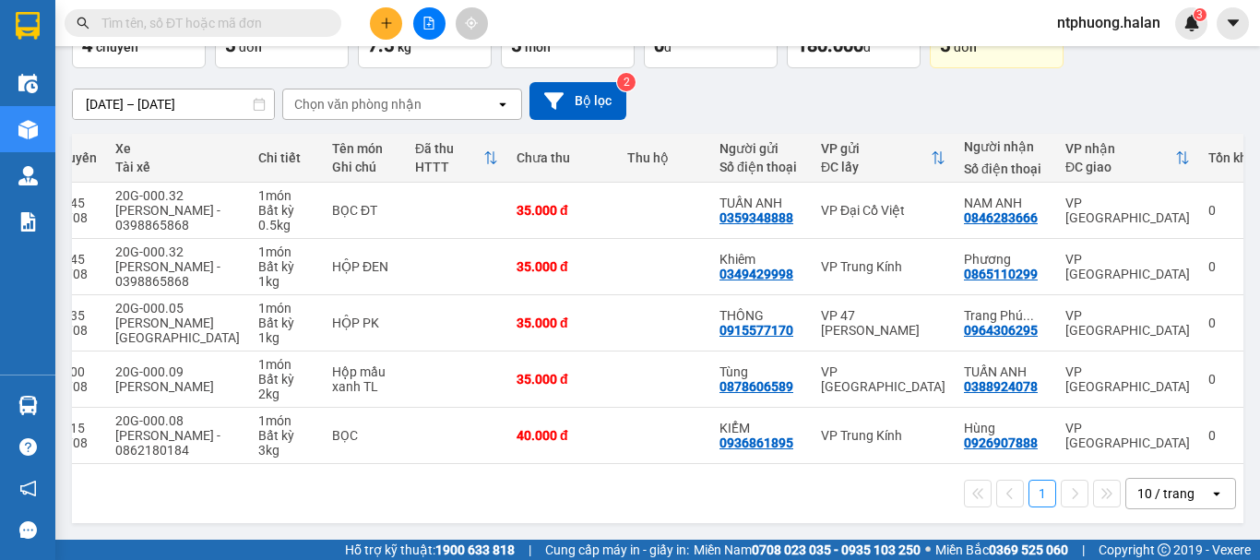
click at [228, 30] on input "text" at bounding box center [210, 23] width 218 height 20
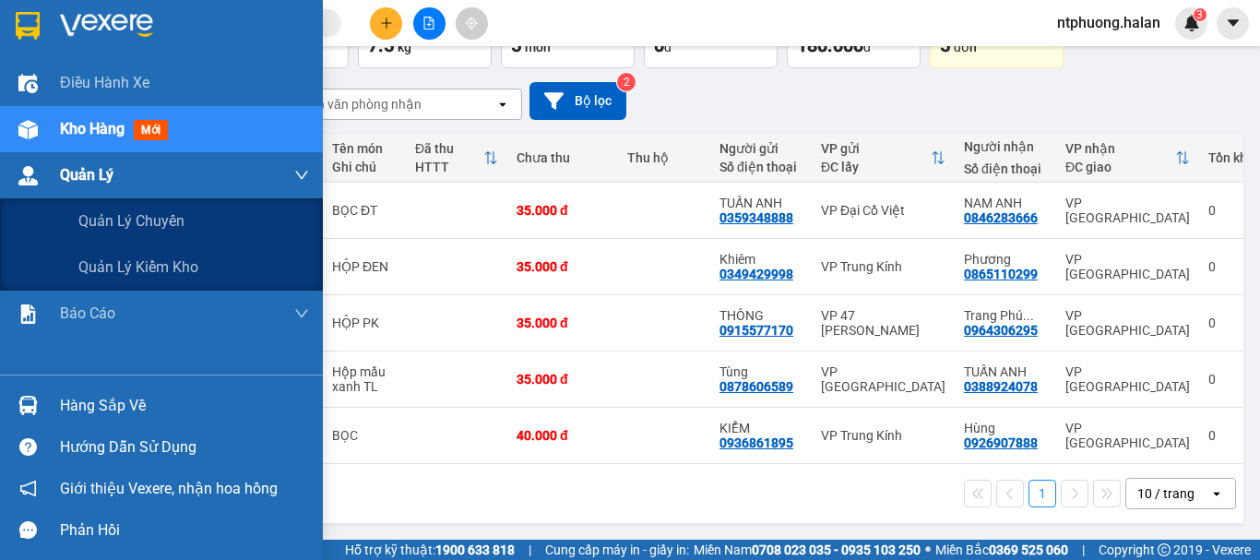
click at [96, 176] on span "Quản Lý" at bounding box center [87, 174] width 54 height 23
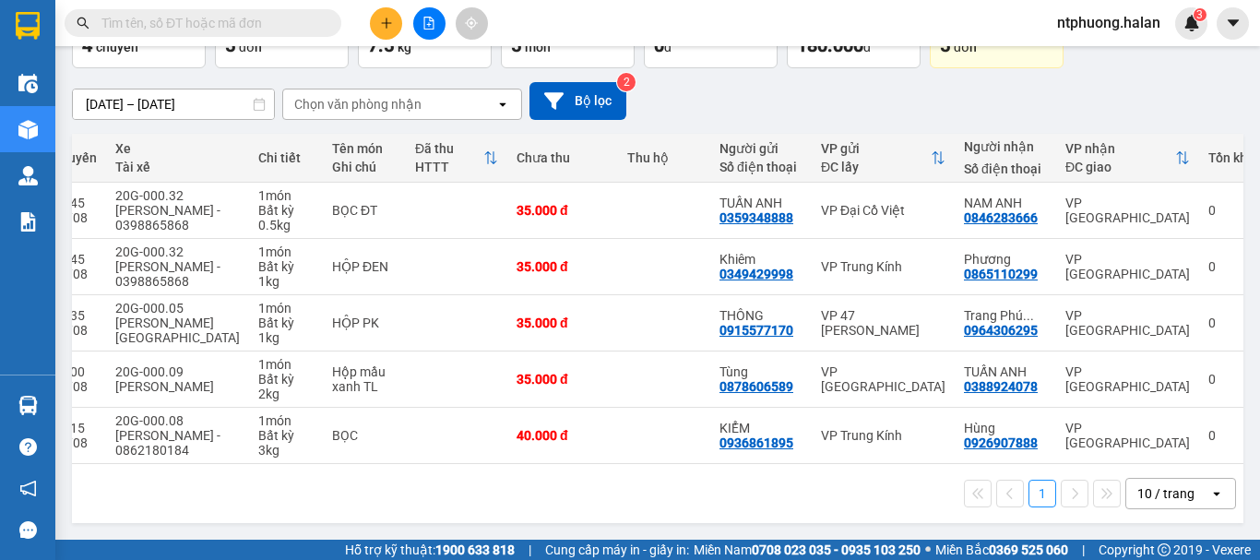
scroll to position [0, 0]
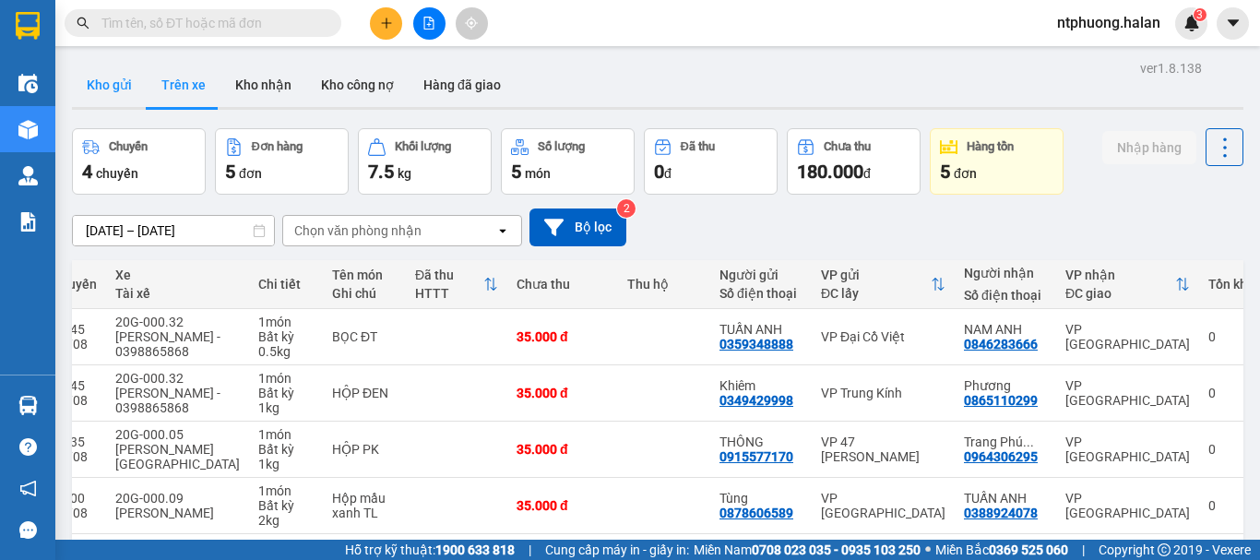
click at [135, 79] on button "Kho gửi" at bounding box center [109, 85] width 75 height 44
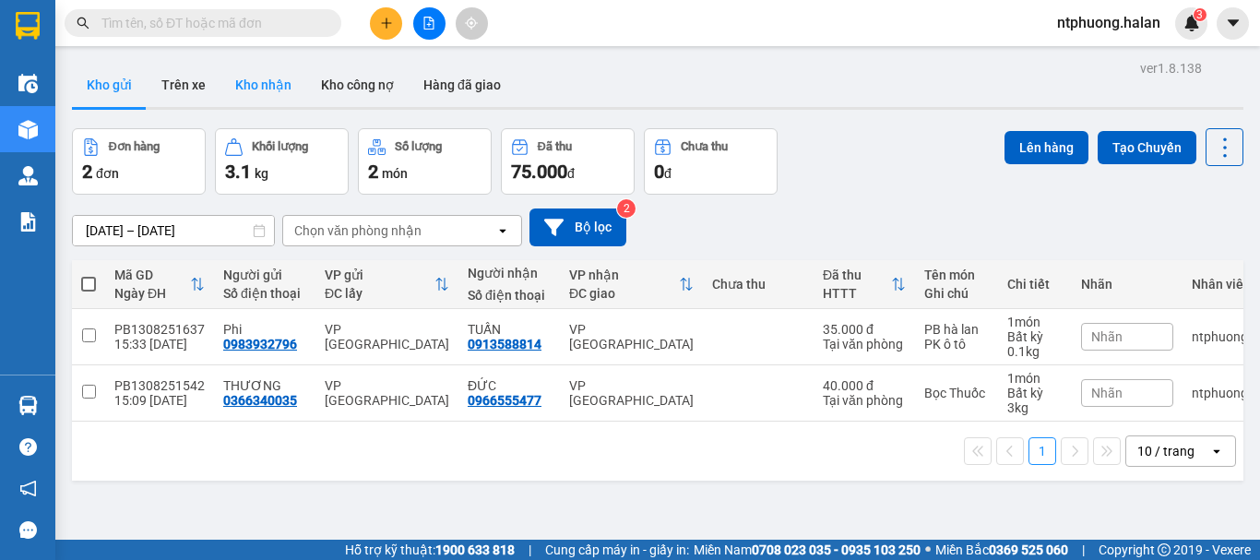
click at [277, 88] on button "Kho nhận" at bounding box center [264, 85] width 86 height 44
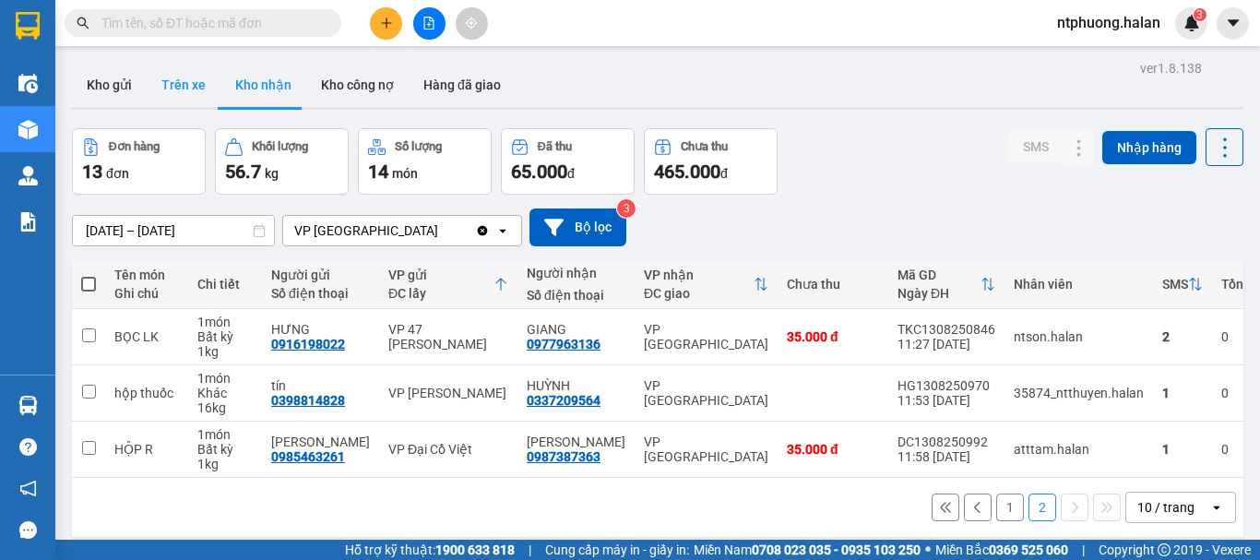
click at [189, 89] on button "Trên xe" at bounding box center [184, 85] width 74 height 44
type input "[DATE] – [DATE]"
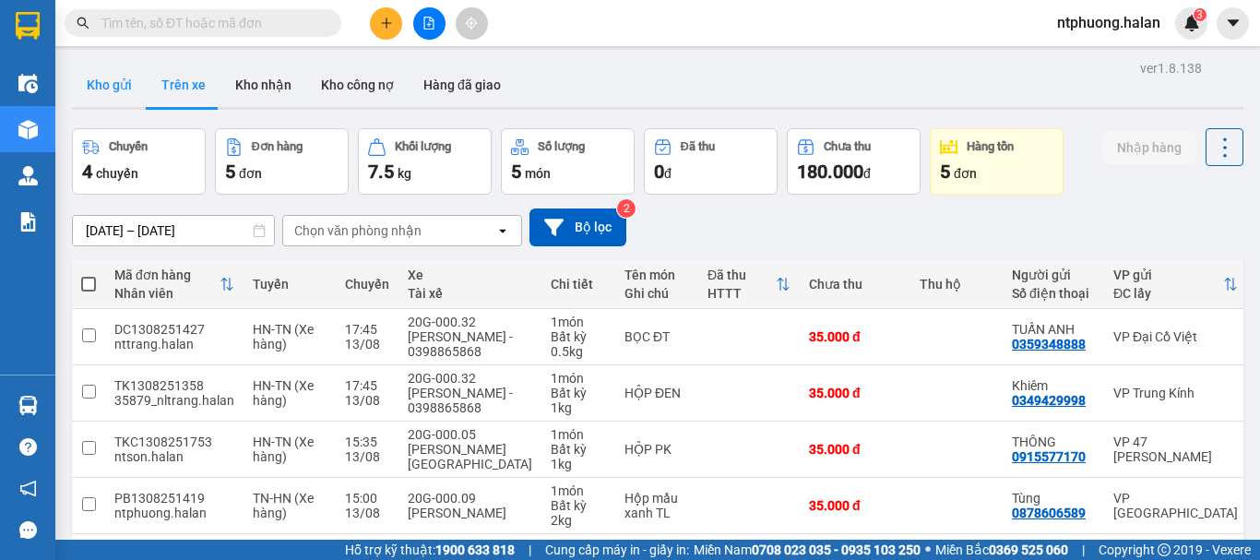
click at [98, 88] on button "Kho gửi" at bounding box center [109, 85] width 75 height 44
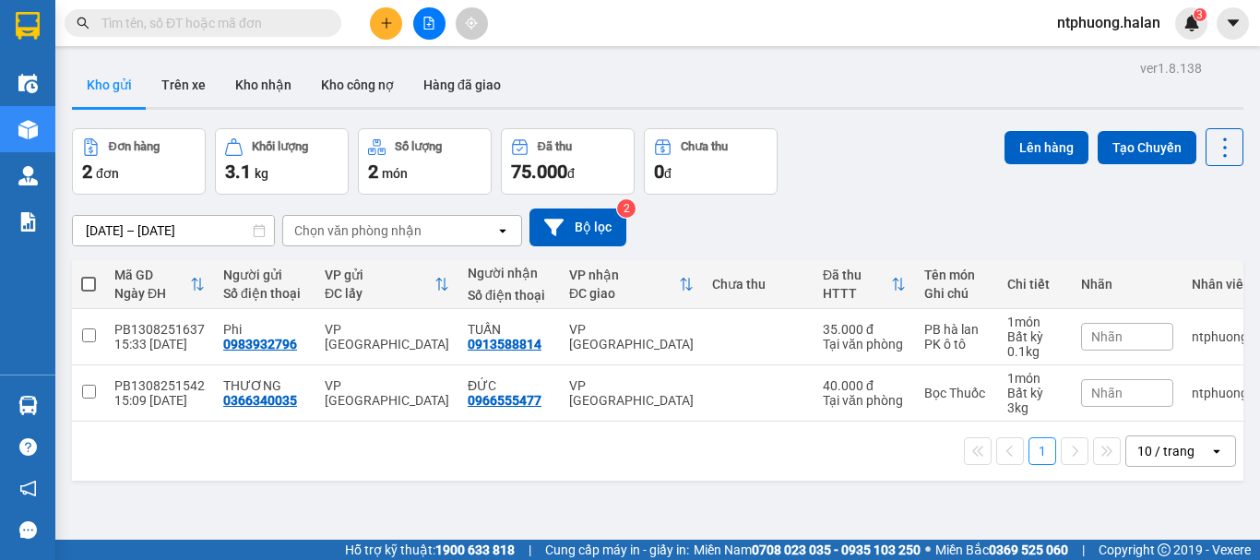
click at [83, 281] on span at bounding box center [88, 284] width 15 height 15
click at [89, 275] on input "checkbox" at bounding box center [89, 275] width 0 height 0
checkbox input "true"
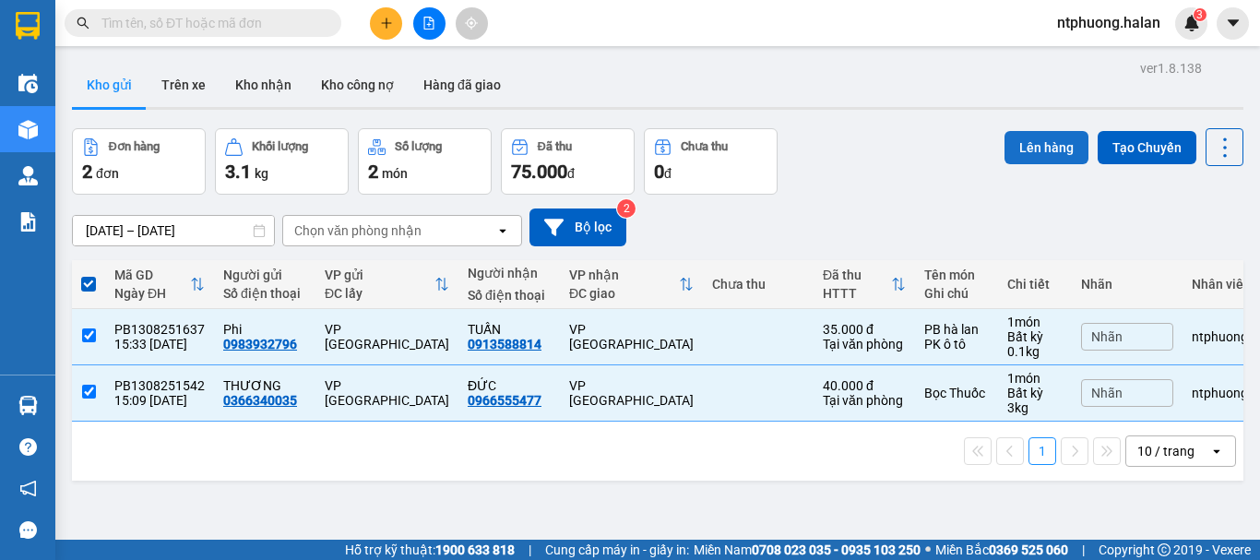
drag, startPoint x: 1049, startPoint y: 133, endPoint x: 1036, endPoint y: 135, distance: 13.0
click at [1044, 134] on button "Lên hàng" at bounding box center [1047, 147] width 84 height 33
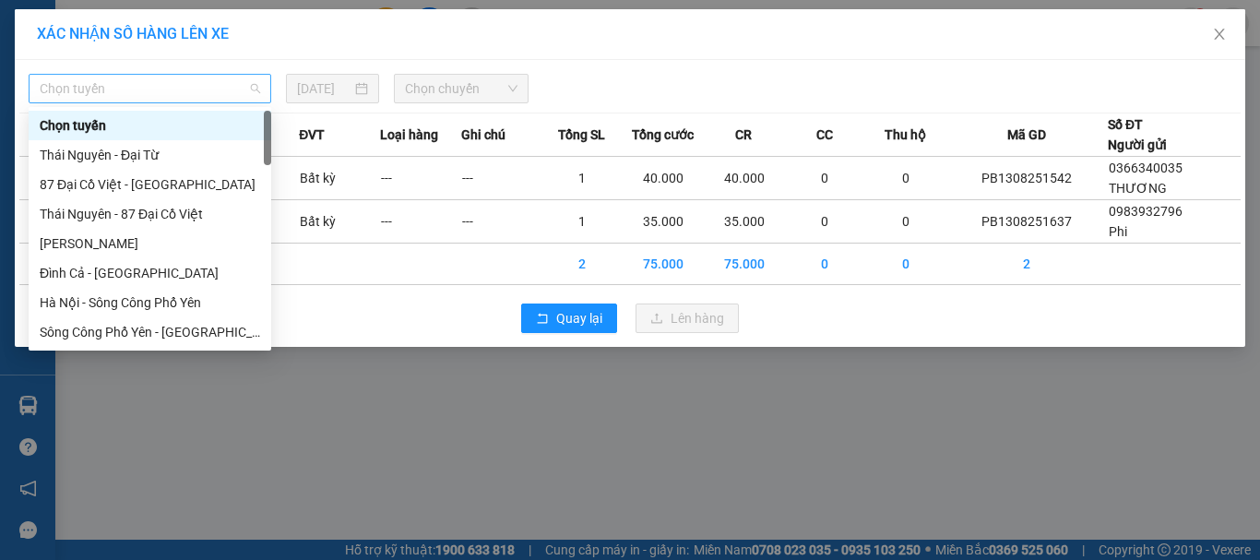
click at [169, 86] on span "Chọn tuyến" at bounding box center [150, 89] width 221 height 28
type input "x"
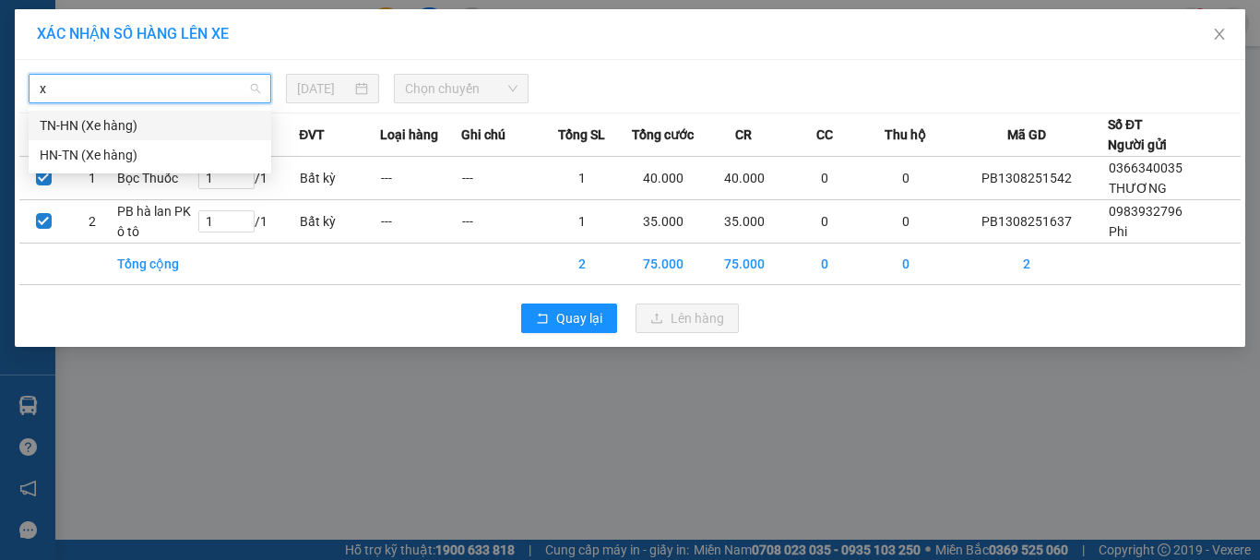
click at [116, 132] on div "TN-HN (Xe hàng)" at bounding box center [150, 125] width 221 height 20
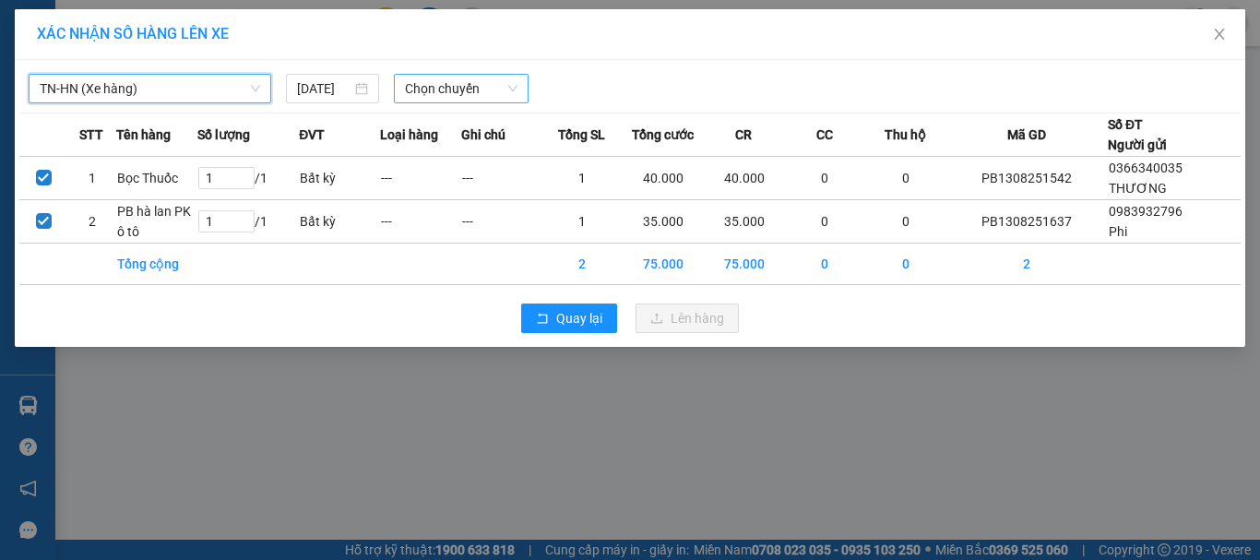
click at [508, 79] on span "Chọn chuyến" at bounding box center [461, 89] width 113 height 28
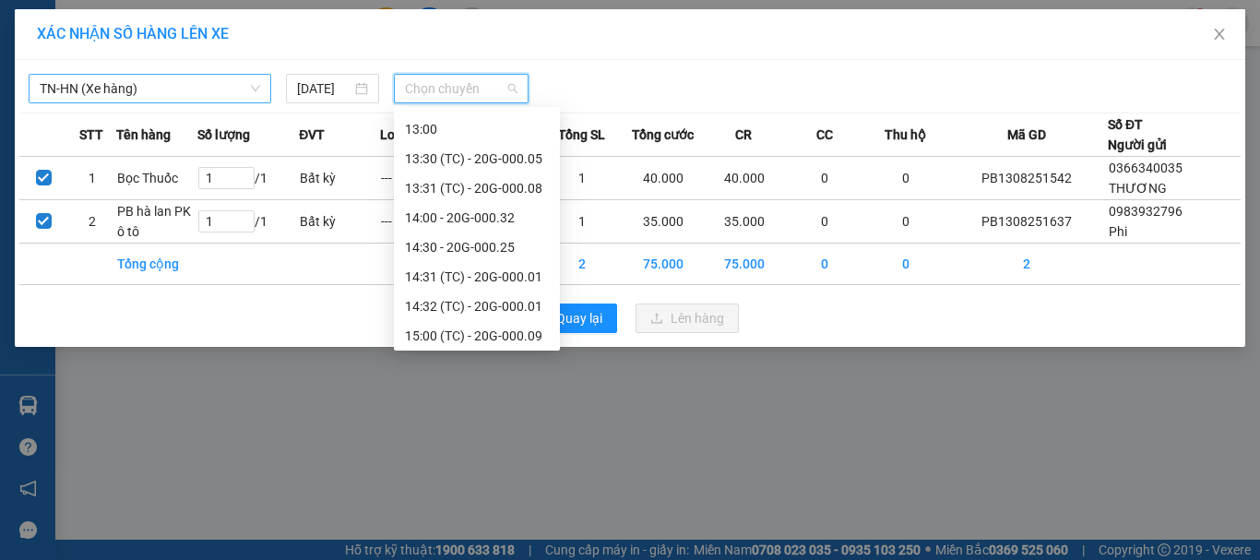
scroll to position [768, 0]
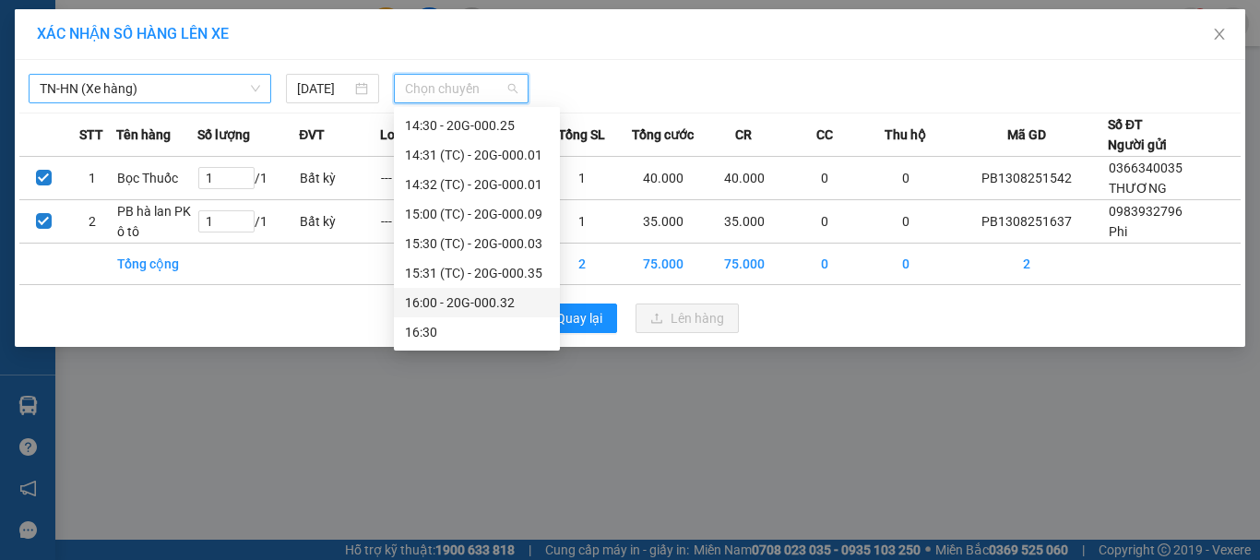
click at [483, 304] on div "16:00 - 20G-000.32" at bounding box center [477, 302] width 144 height 20
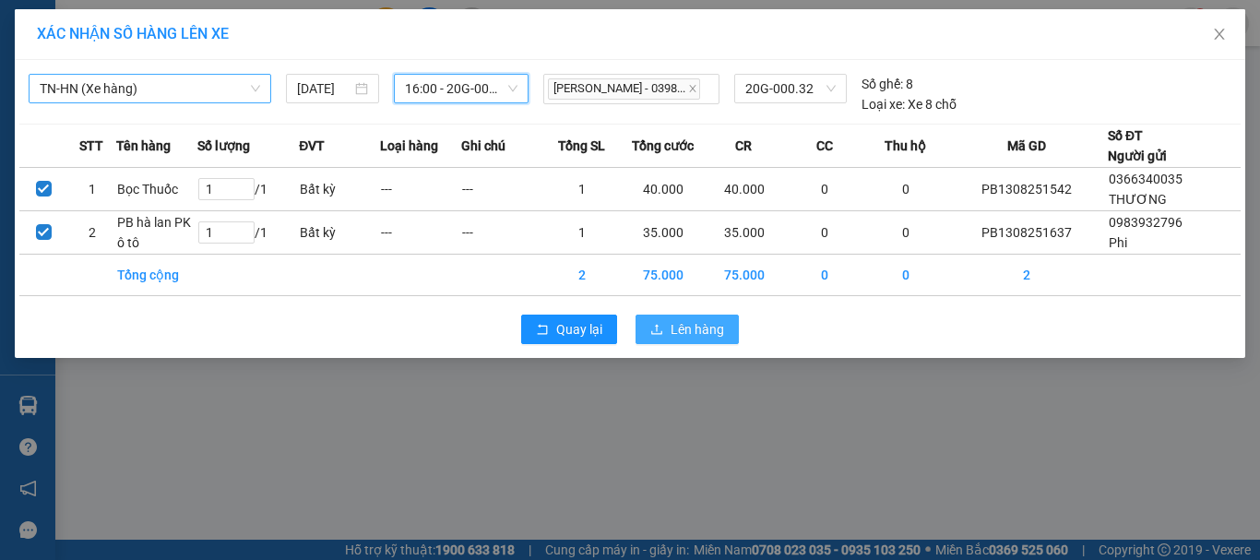
click at [694, 334] on span "Lên hàng" at bounding box center [698, 329] width 54 height 20
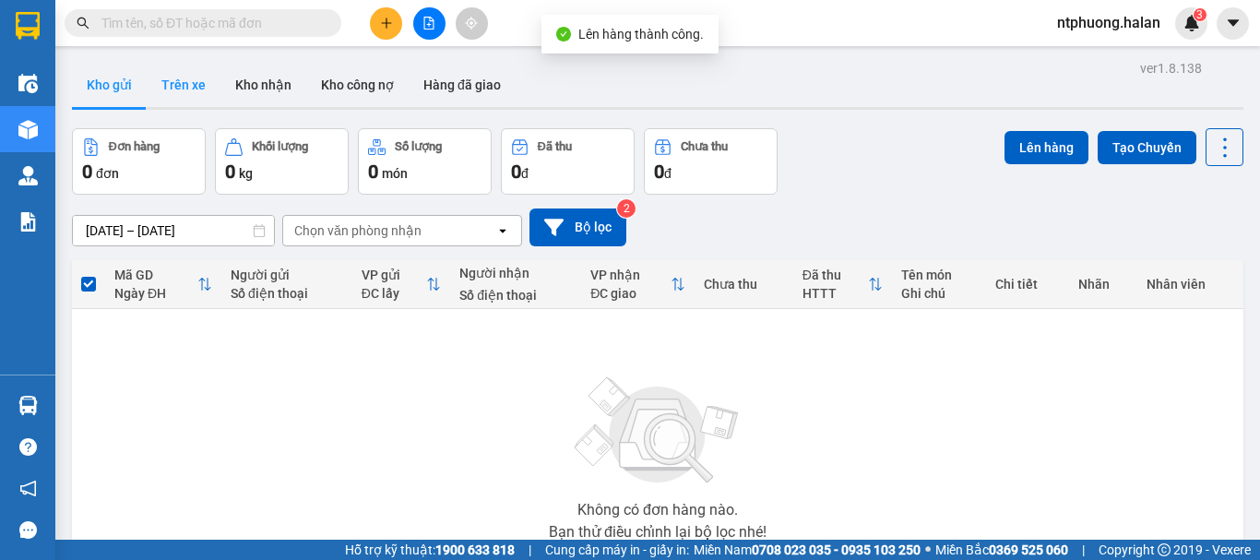
click at [173, 82] on button "Trên xe" at bounding box center [184, 85] width 74 height 44
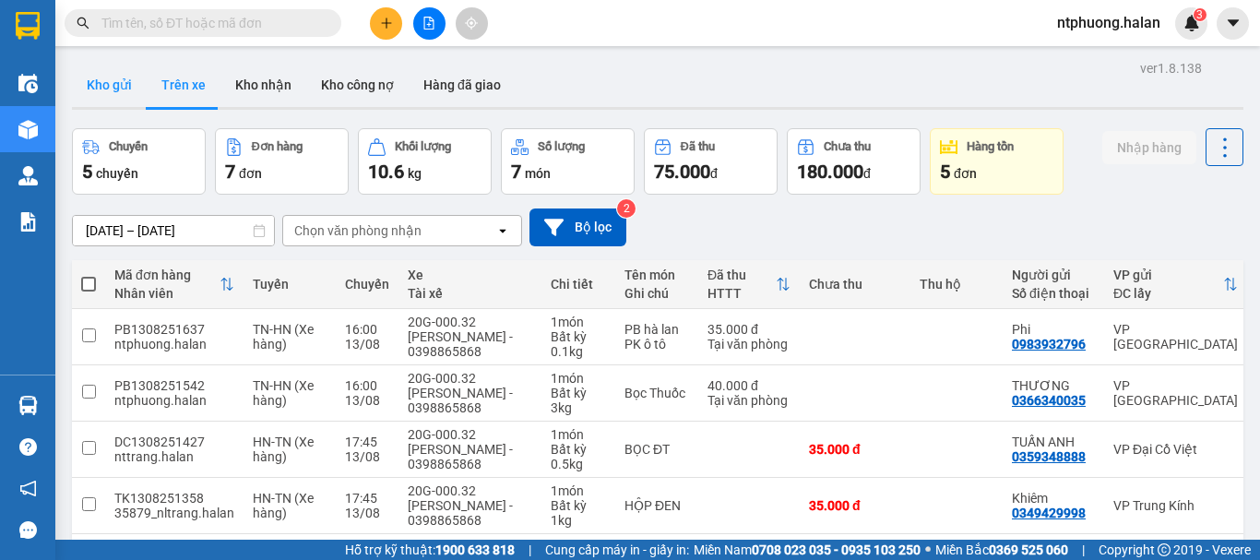
click at [108, 84] on button "Kho gửi" at bounding box center [109, 85] width 75 height 44
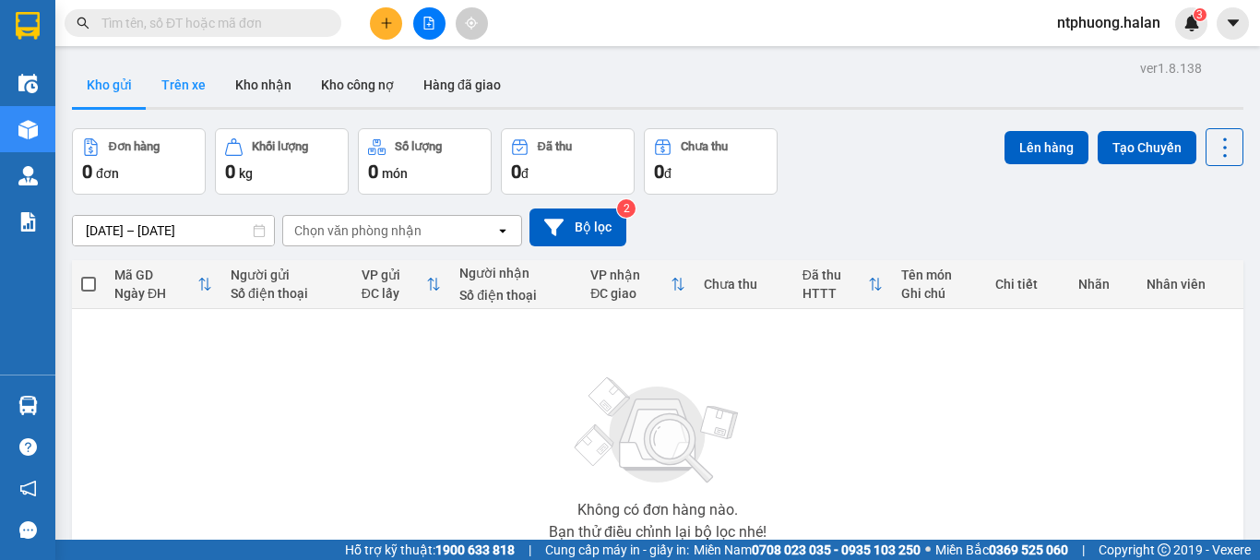
click at [164, 80] on button "Trên xe" at bounding box center [184, 85] width 74 height 44
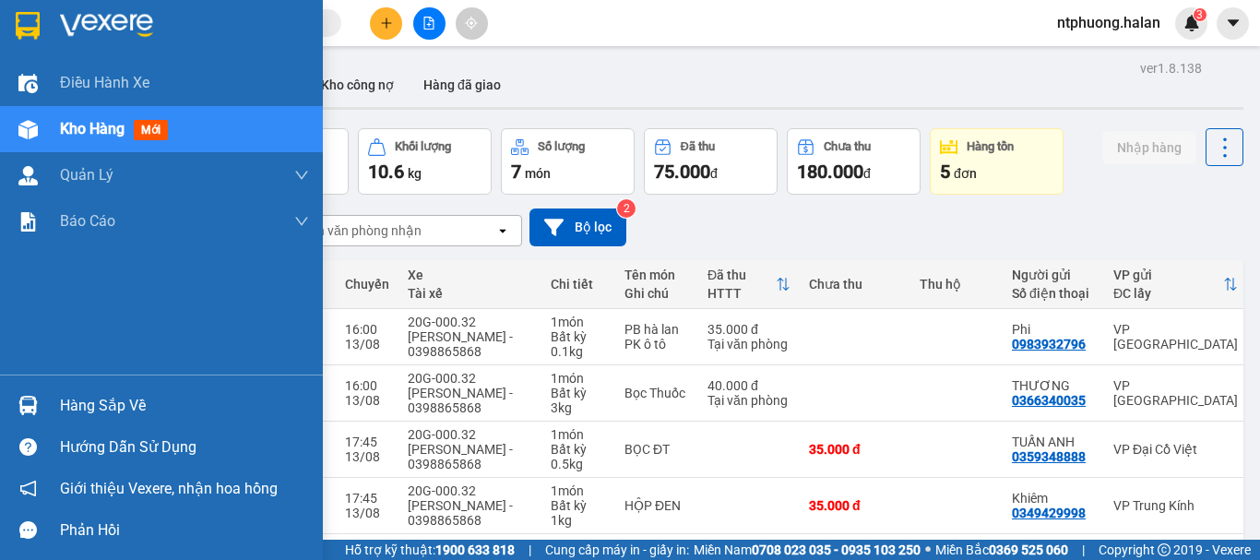
drag, startPoint x: 72, startPoint y: 394, endPoint x: 376, endPoint y: 408, distance: 304.8
click at [86, 388] on div "Hàng sắp về" at bounding box center [161, 406] width 323 height 42
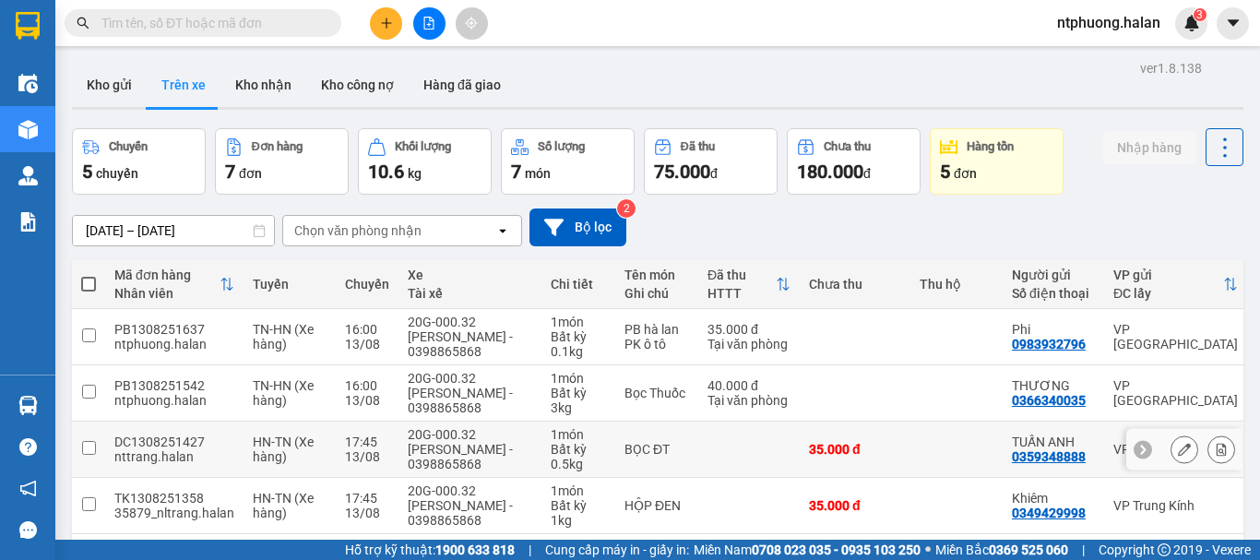
click at [924, 454] on section "Kết quả tìm kiếm ( 80 ) Bộ lọc Mã ĐH Trạng thái Món hàng Thu hộ Tổng cước Chưa …" at bounding box center [630, 280] width 1260 height 560
click at [232, 71] on button "Kho nhận" at bounding box center [264, 85] width 86 height 44
type input "[DATE] – [DATE]"
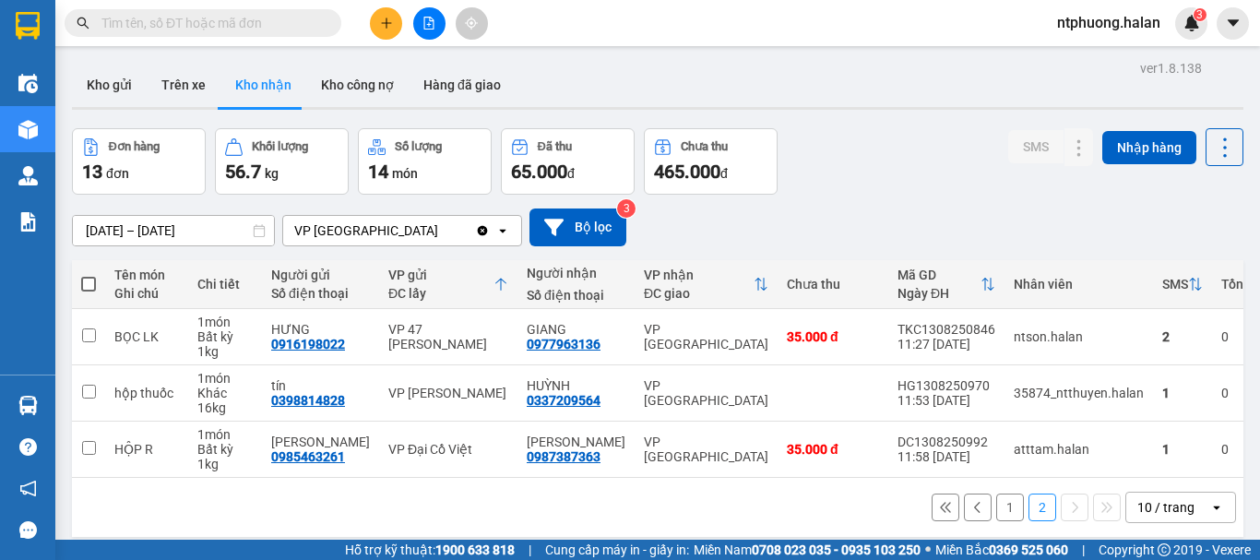
click at [208, 27] on input "text" at bounding box center [210, 23] width 218 height 20
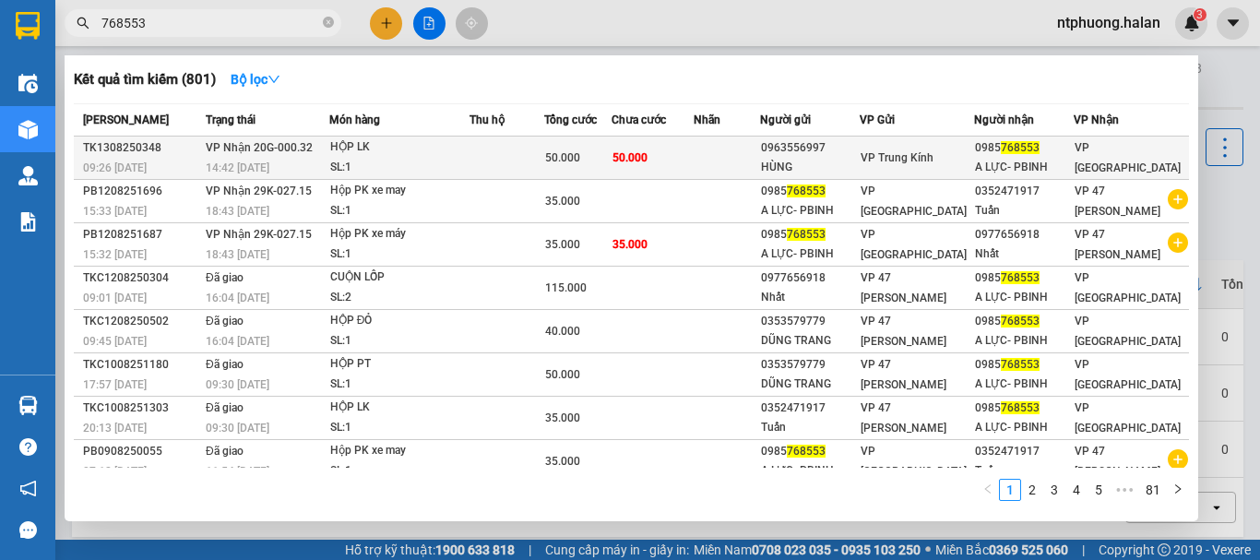
type input "768553"
click at [480, 156] on td at bounding box center [507, 158] width 75 height 43
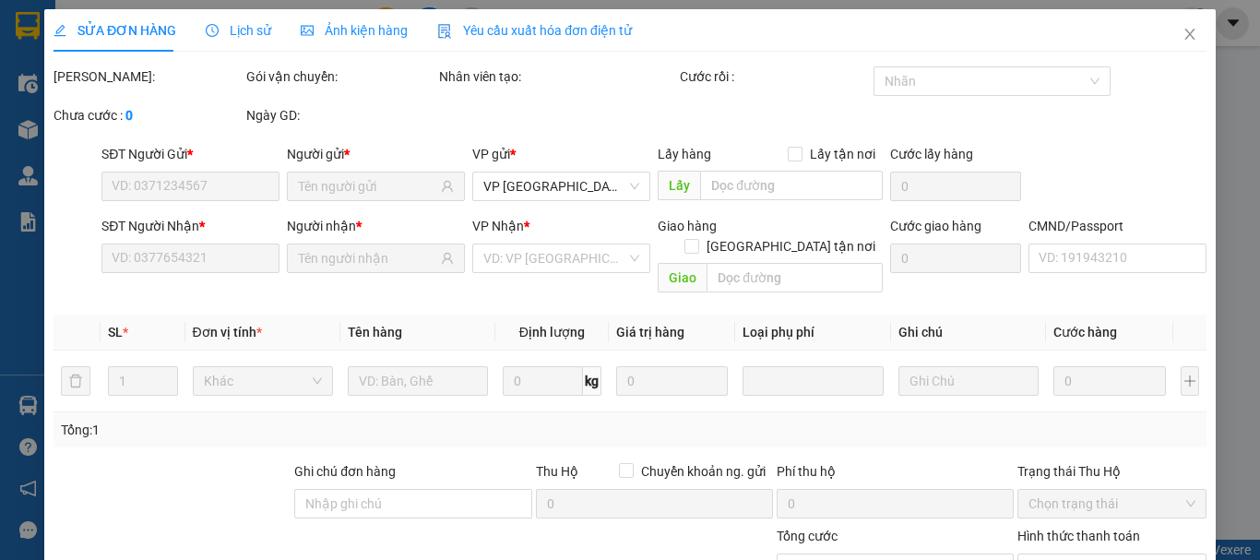
type input "0963556997"
type input "HÙNG"
type input "0985768553"
type input "A LỰC- PBINH"
type input "50.000"
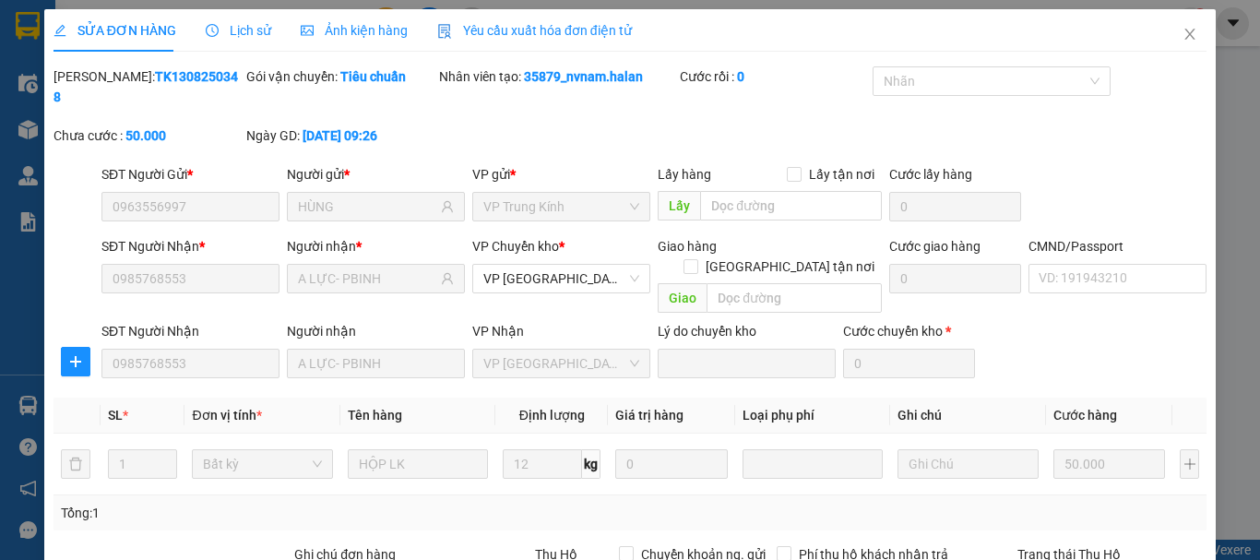
scroll to position [226, 0]
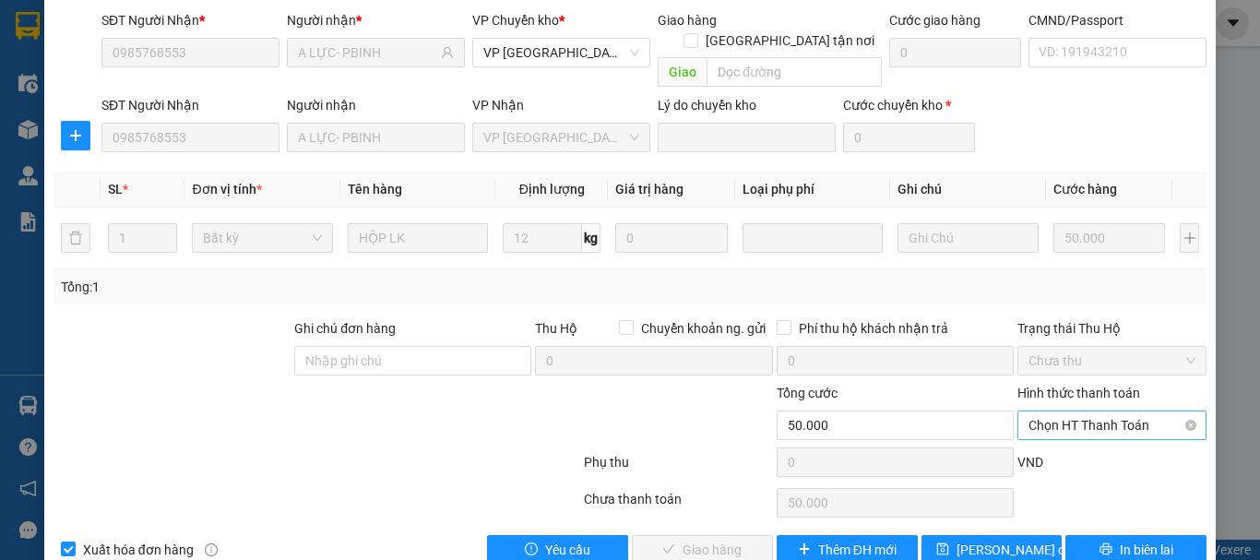
click at [1111, 412] on span "Chọn HT Thanh Toán" at bounding box center [1112, 426] width 167 height 28
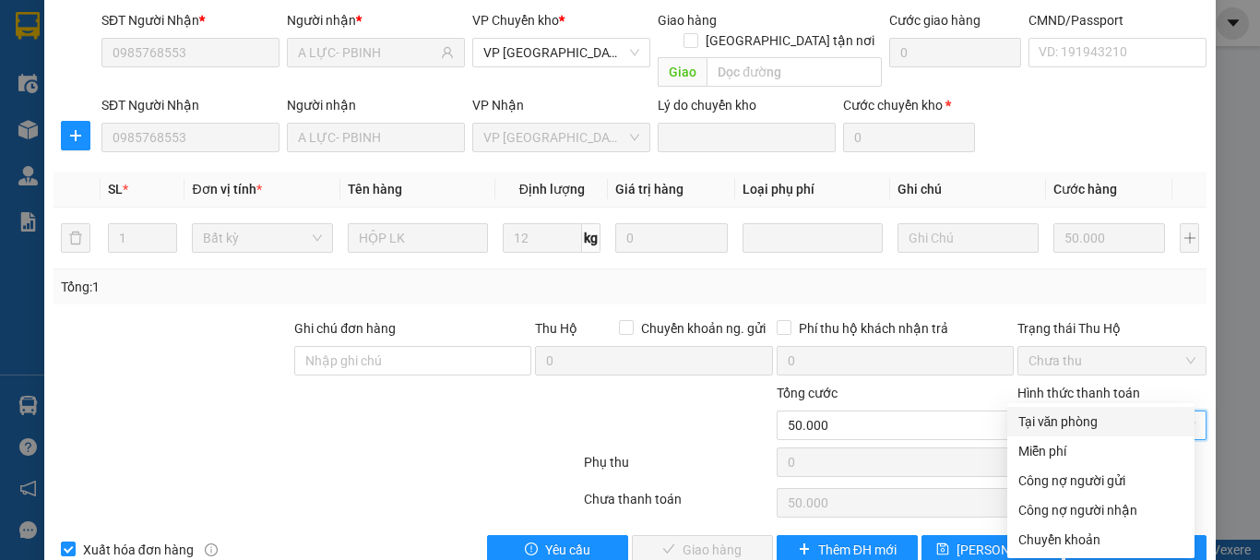
click at [1078, 418] on div "Tại văn phòng" at bounding box center [1101, 422] width 165 height 20
type input "0"
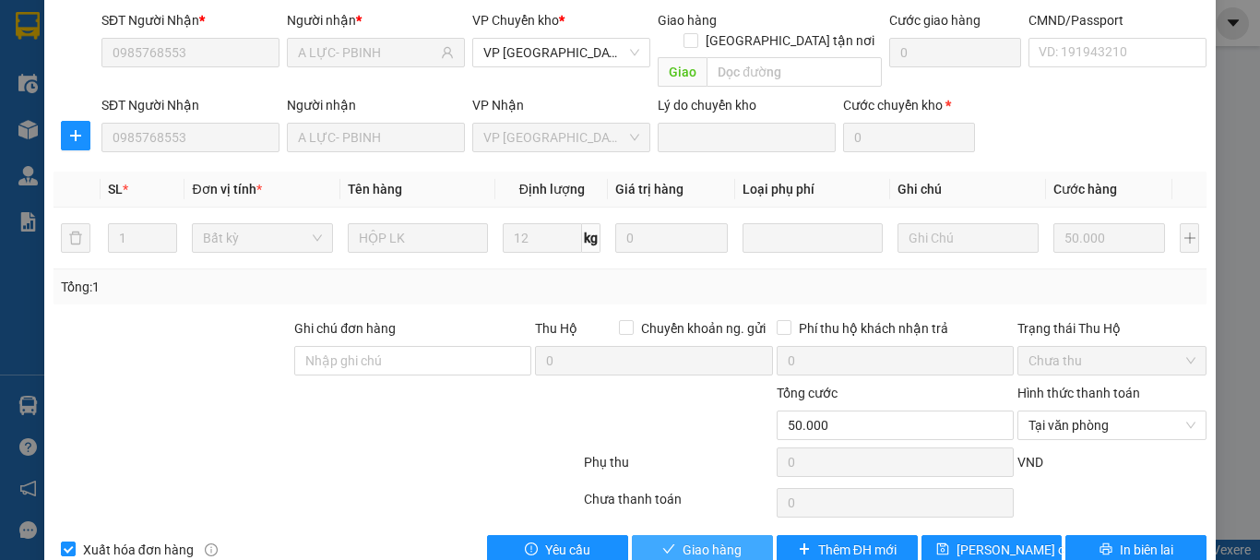
click at [713, 540] on span "Giao hàng" at bounding box center [712, 550] width 59 height 20
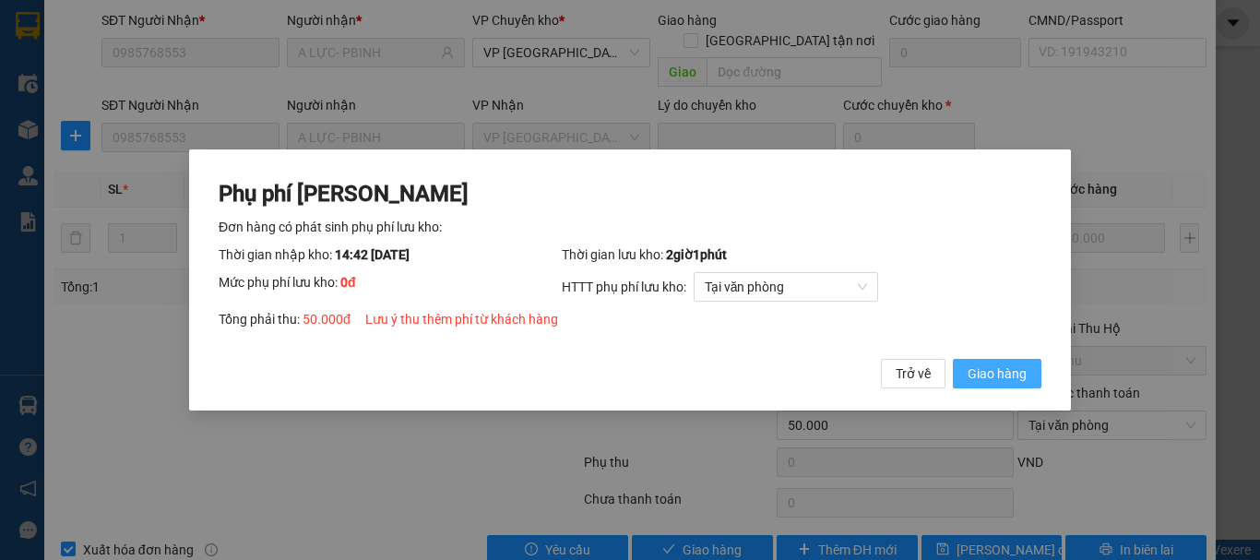
click at [989, 383] on span "Giao hàng" at bounding box center [997, 374] width 59 height 20
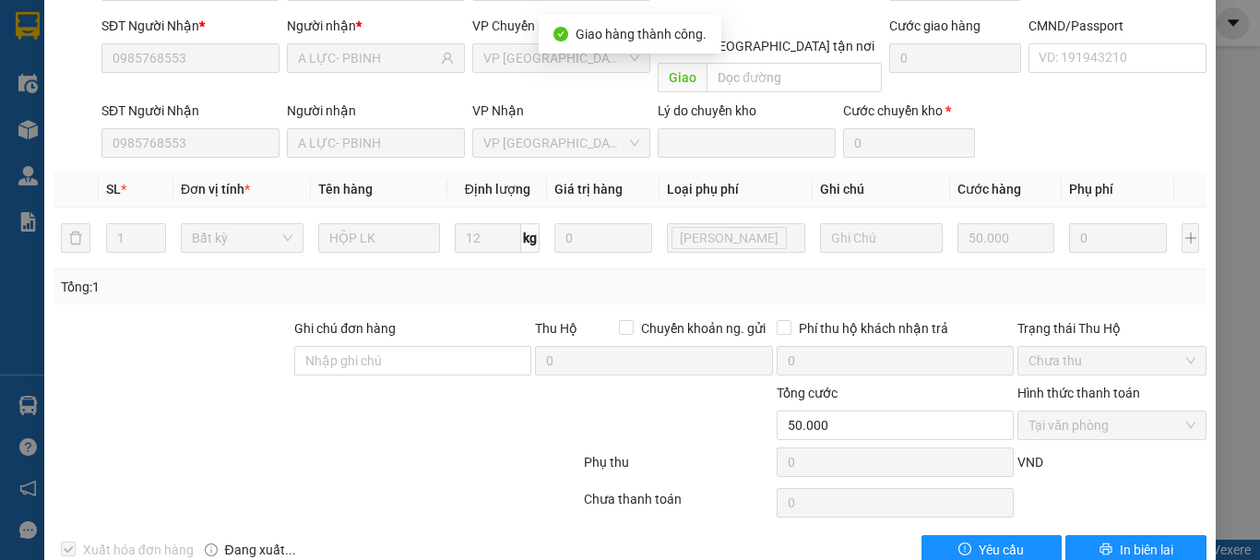
scroll to position [0, 0]
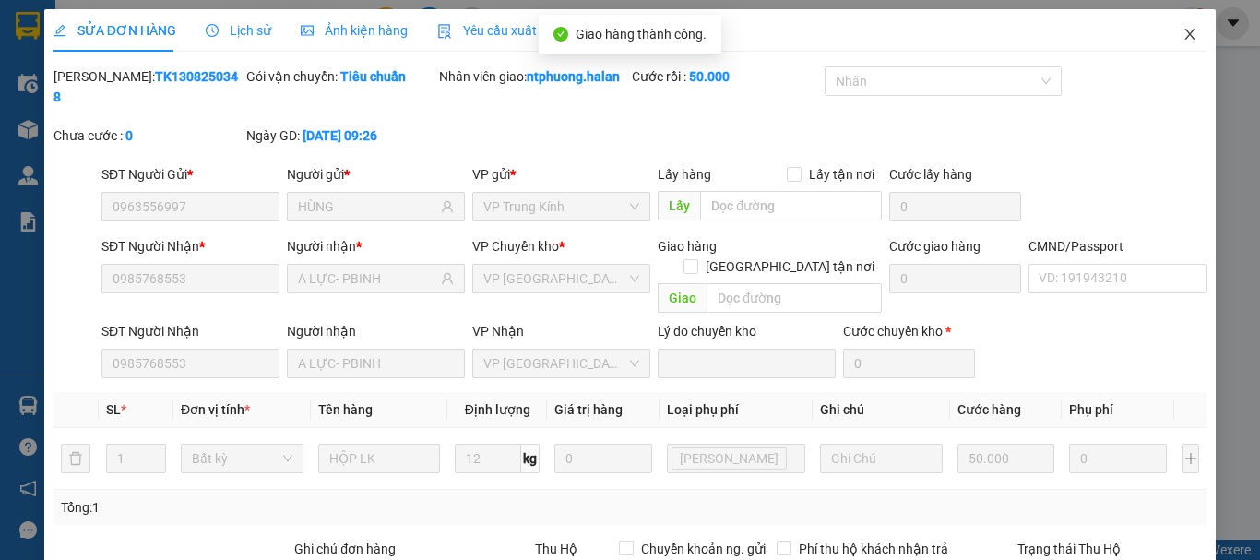
click at [1183, 37] on icon "close" at bounding box center [1190, 34] width 15 height 15
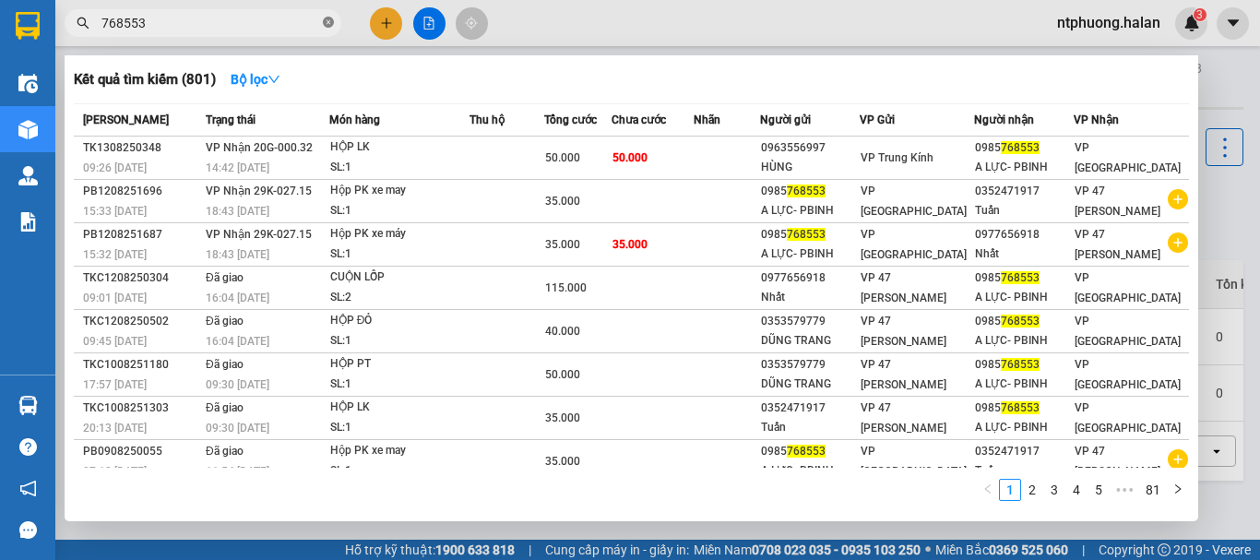
click at [328, 23] on icon "close-circle" at bounding box center [328, 22] width 11 height 11
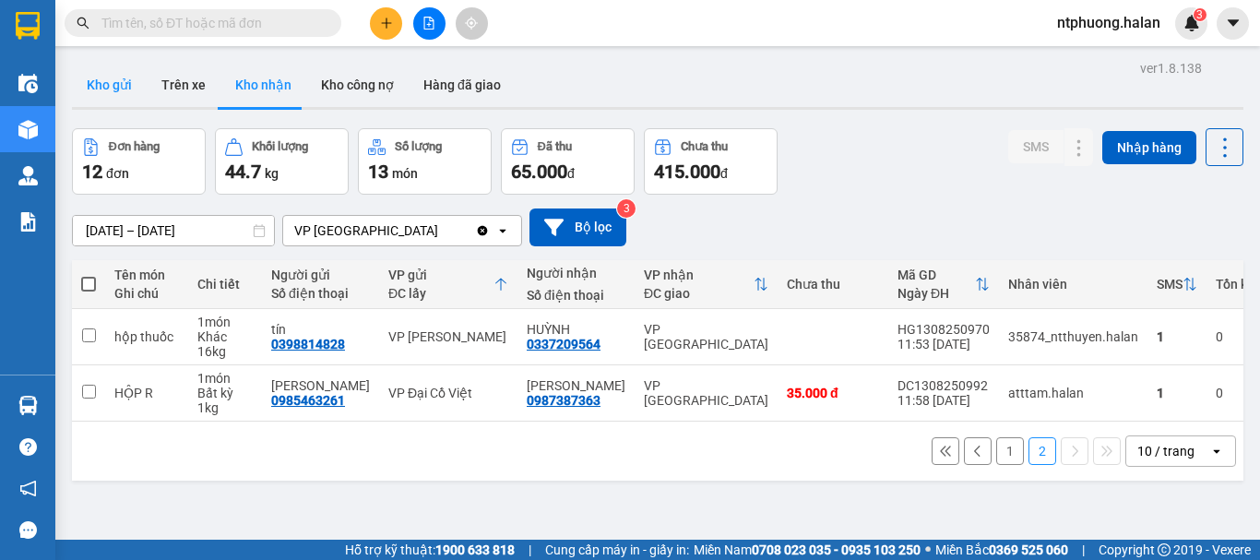
click at [115, 82] on button "Kho gửi" at bounding box center [109, 85] width 75 height 44
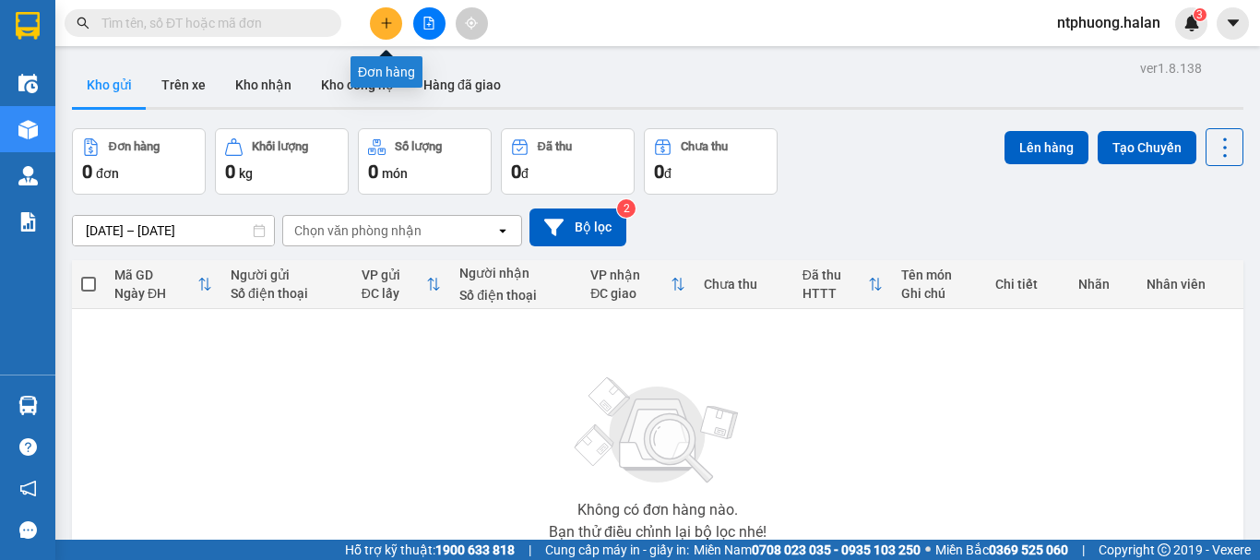
click at [387, 25] on icon "plus" at bounding box center [386, 23] width 1 height 10
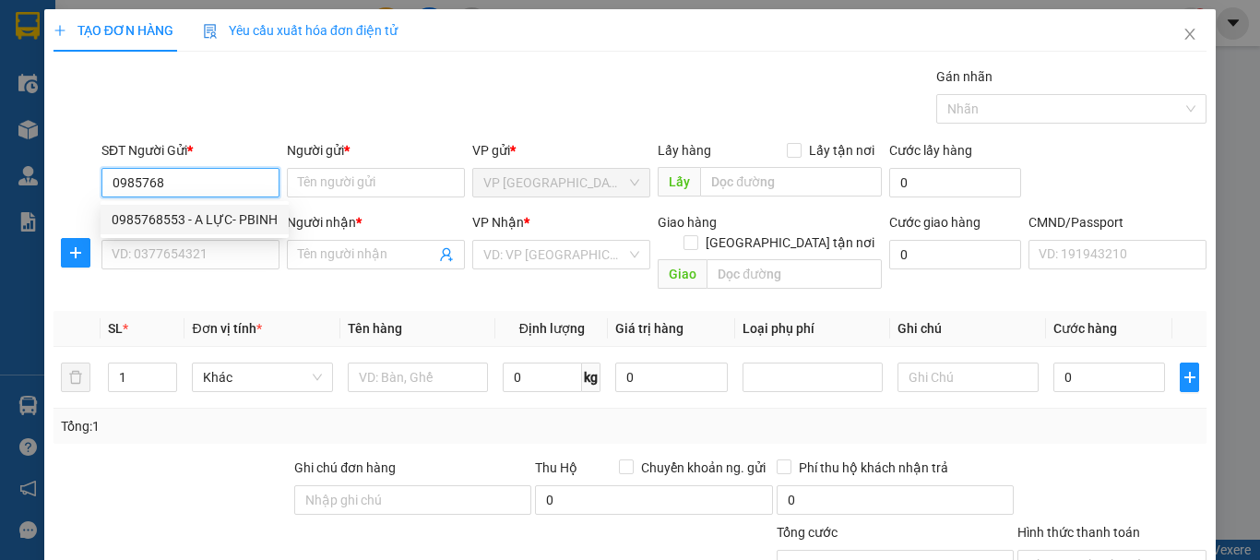
click at [181, 215] on div "0985768553 - A LỰC- PBINH" at bounding box center [195, 219] width 166 height 20
type input "0985768553"
type input "A LỰC- PBINH"
type input "0985768553"
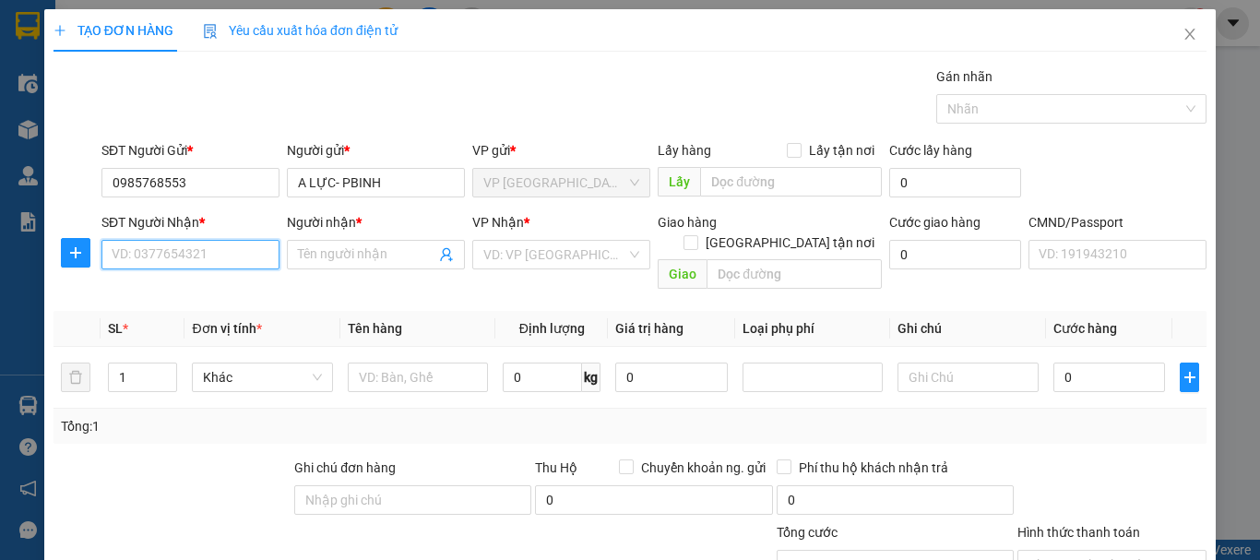
click at [207, 253] on input "SĐT Người Nhận *" at bounding box center [190, 255] width 178 height 30
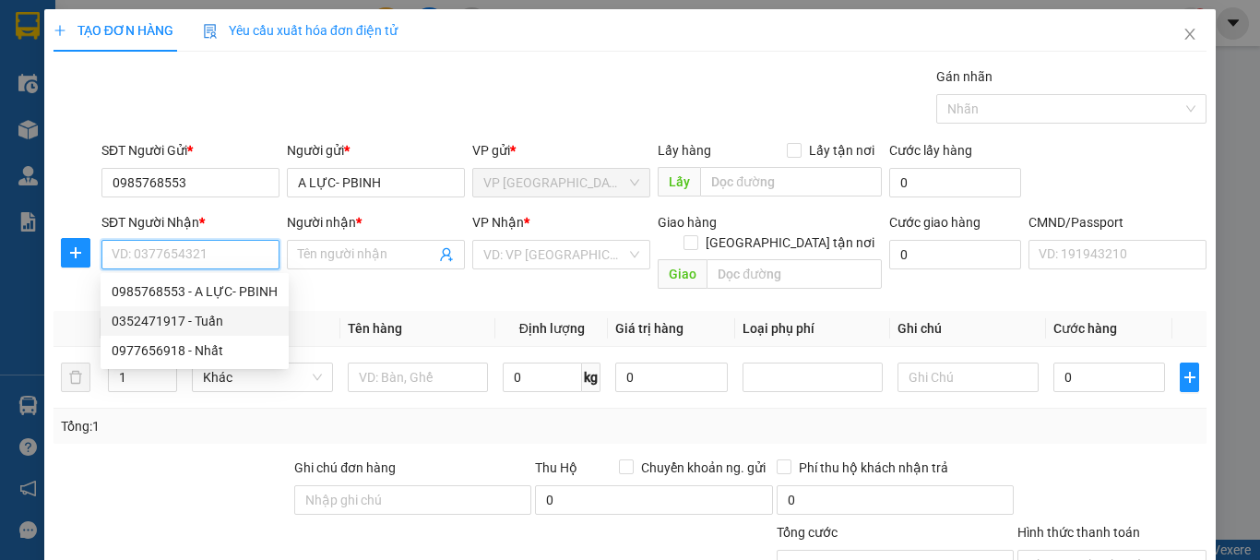
click at [185, 326] on div "0352471917 - Tuấn" at bounding box center [195, 321] width 166 height 20
type input "0352471917"
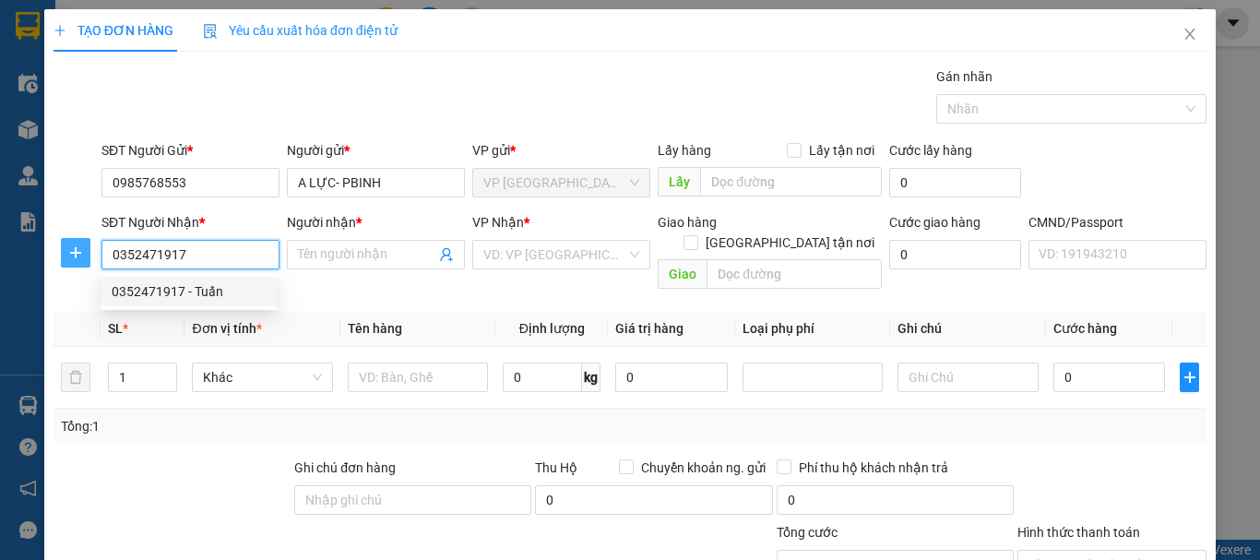
type input "Tuấn"
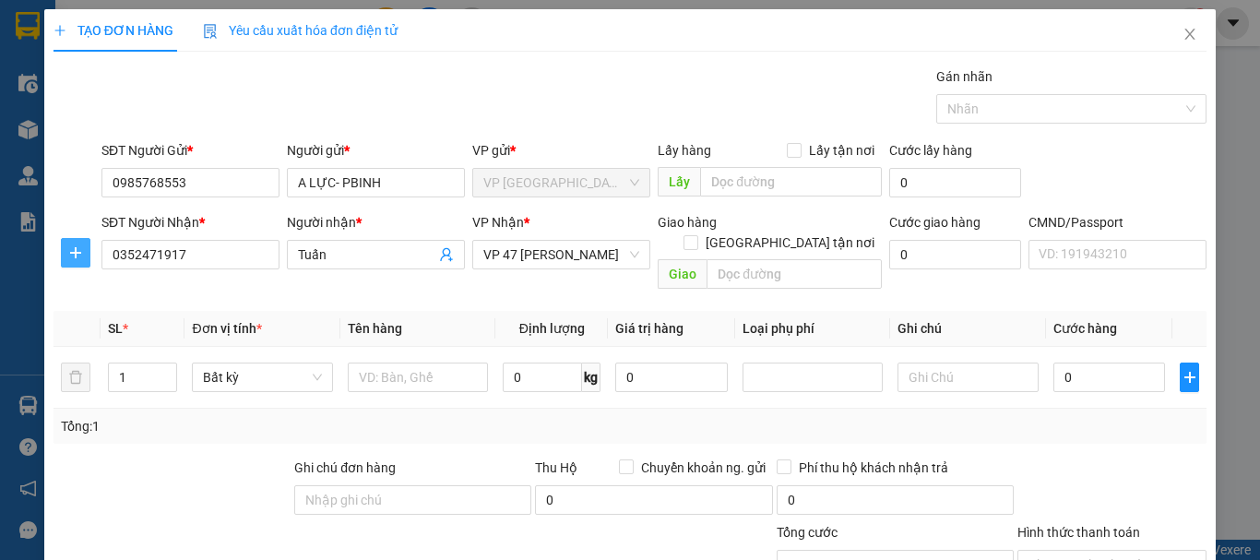
click at [81, 257] on icon "plus" at bounding box center [75, 252] width 15 height 15
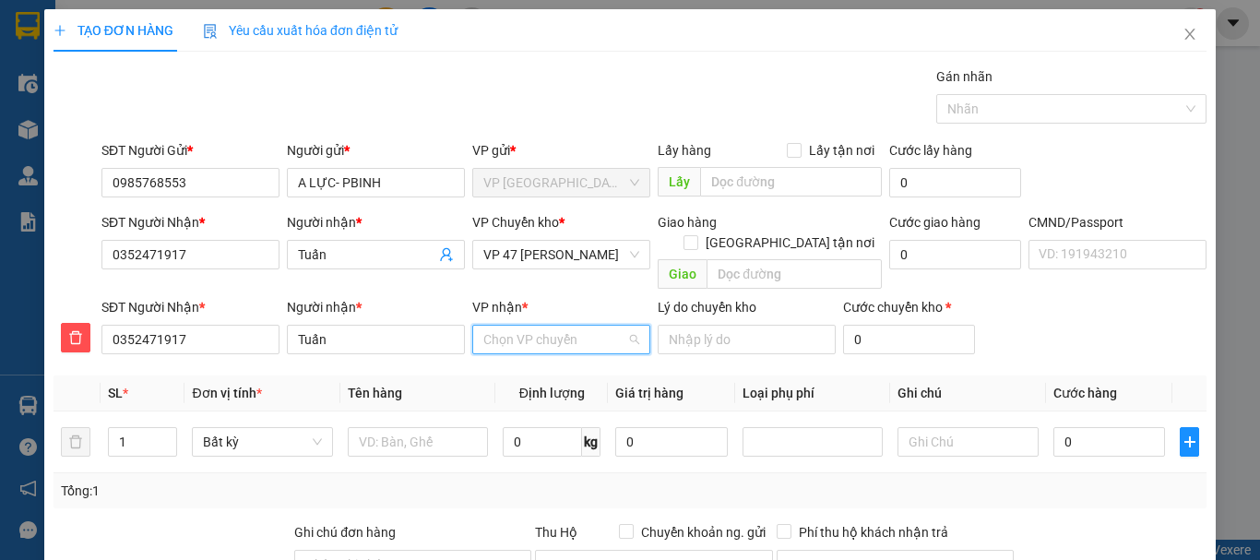
click at [550, 326] on input "VP nhận *" at bounding box center [554, 340] width 143 height 28
type input "47"
drag, startPoint x: 520, startPoint y: 364, endPoint x: 543, endPoint y: 271, distance: 94.9
click at [522, 363] on div "VP 47 [PERSON_NAME]" at bounding box center [556, 356] width 154 height 20
click at [552, 256] on span "VP 47 [PERSON_NAME]" at bounding box center [561, 255] width 156 height 28
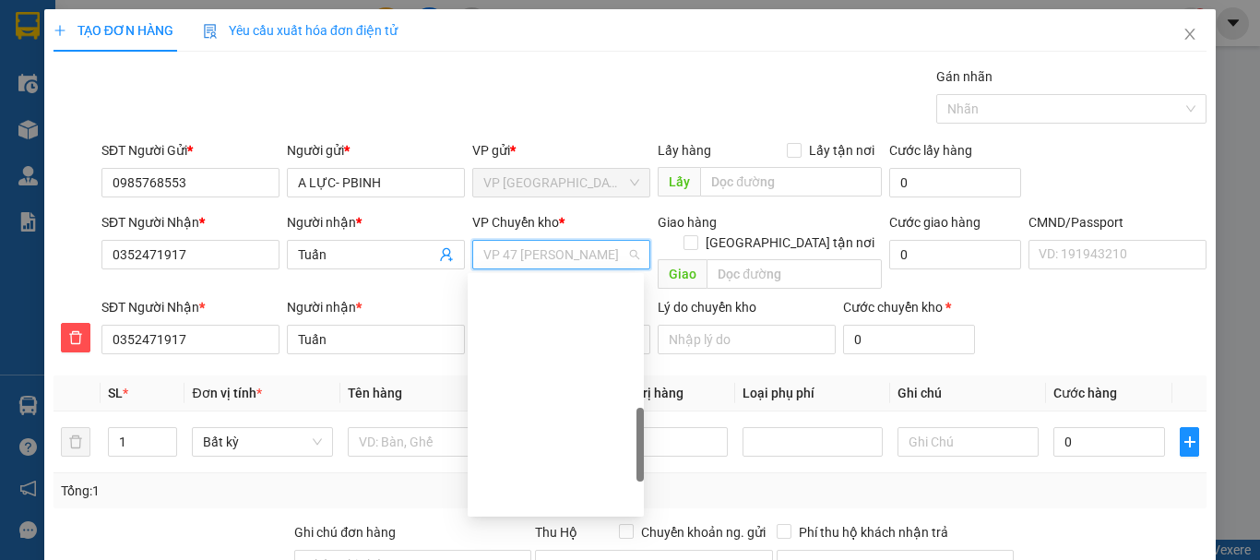
scroll to position [531, 0]
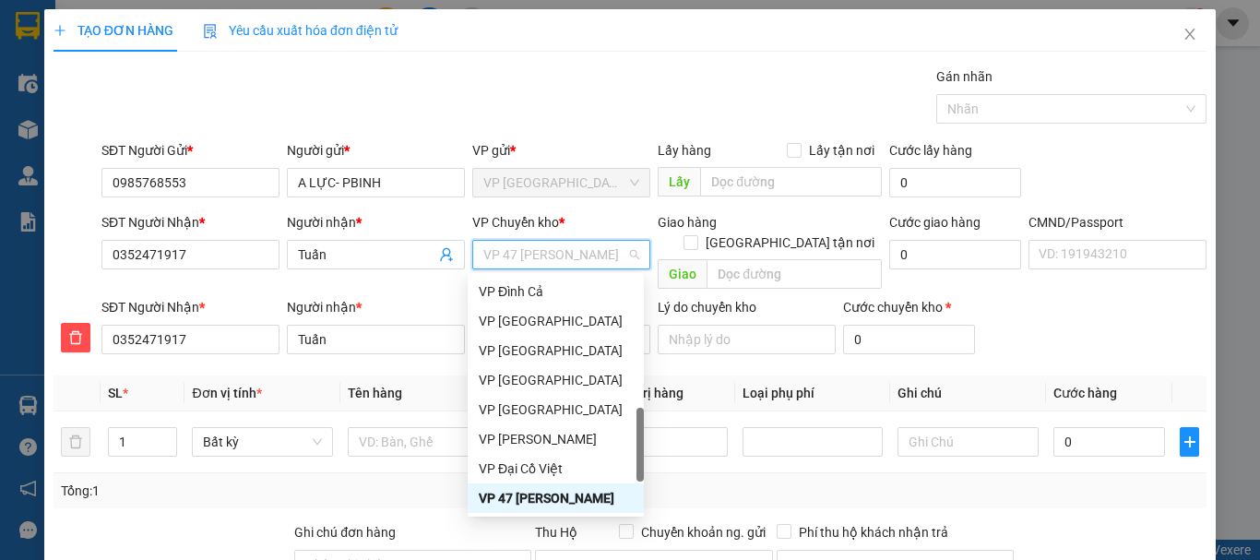
type input "b"
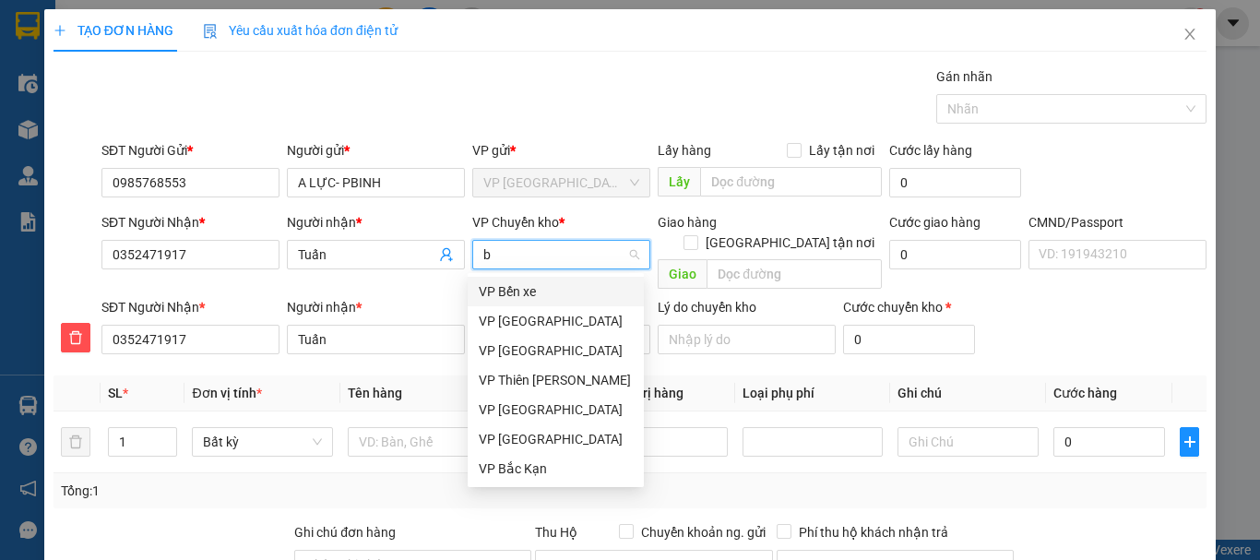
scroll to position [0, 0]
click at [533, 326] on div "VP [GEOGRAPHIC_DATA]" at bounding box center [556, 321] width 154 height 20
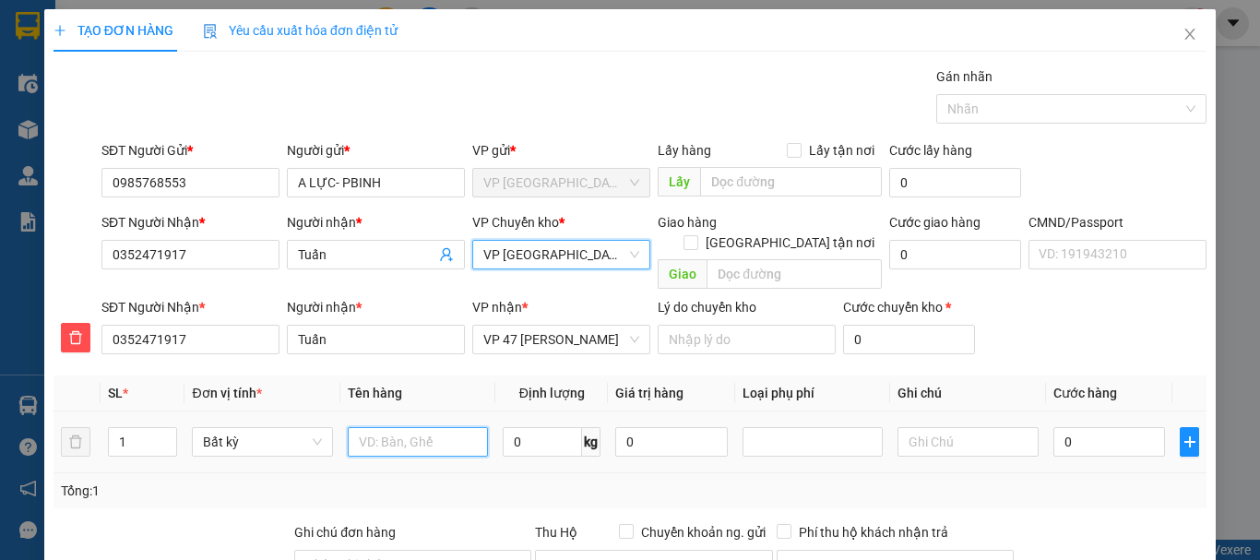
click at [411, 427] on input "text" at bounding box center [418, 442] width 140 height 30
type input "Hộp PK xe may"
click at [547, 427] on input "0" at bounding box center [542, 442] width 79 height 30
type input "2"
click at [1115, 427] on input "0" at bounding box center [1110, 442] width 113 height 30
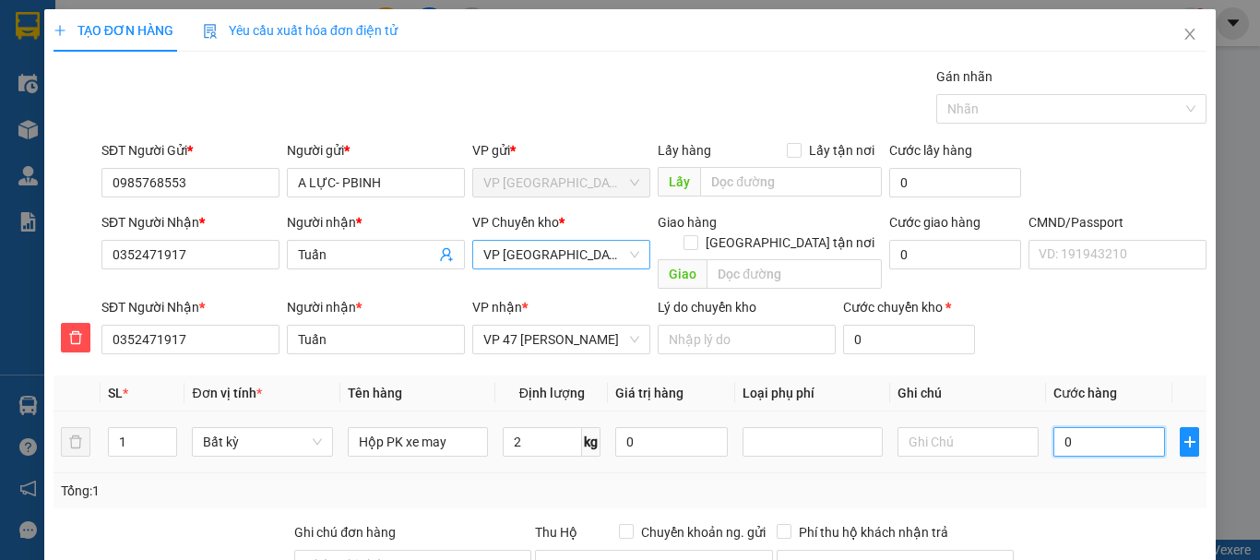
type input "35.000"
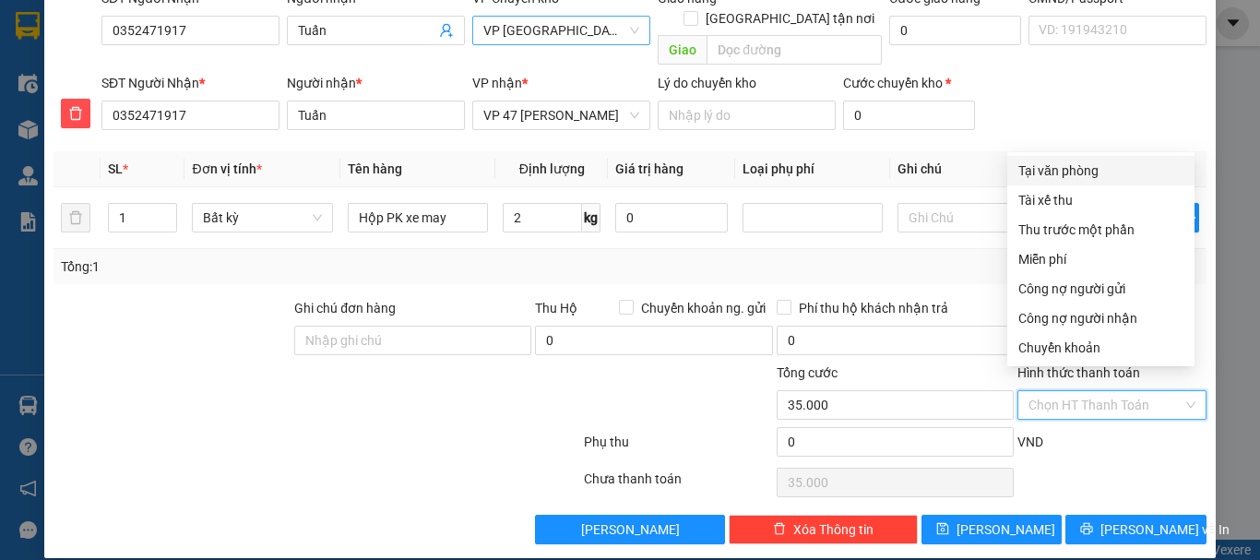
click at [1091, 391] on input "Hình thức thanh toán" at bounding box center [1106, 405] width 154 height 28
click at [1077, 173] on div "Tại văn phòng" at bounding box center [1101, 171] width 165 height 20
type input "0"
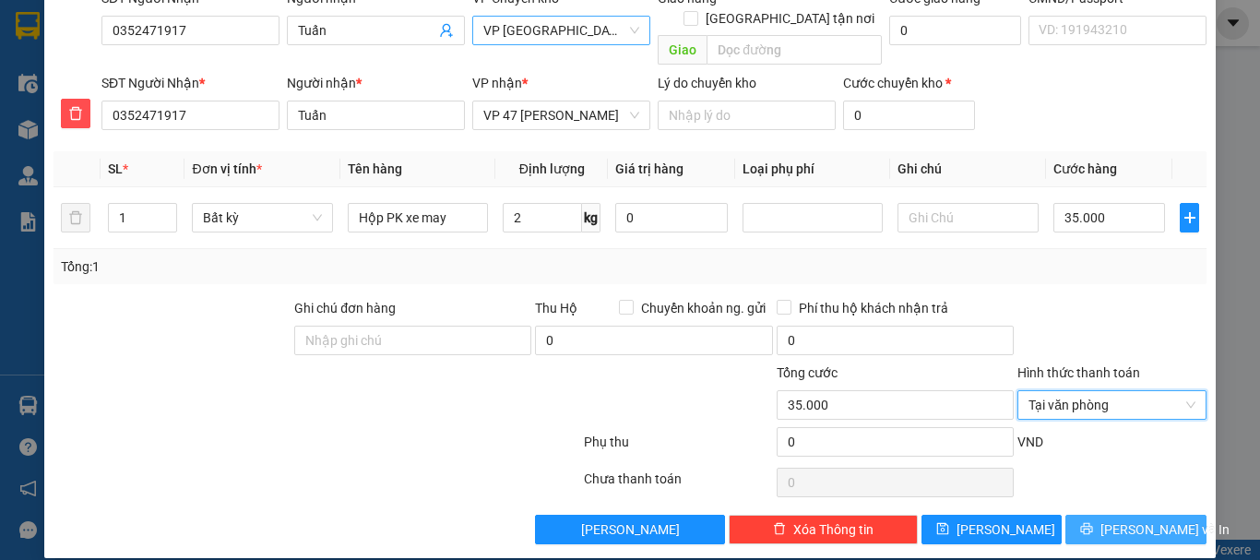
click at [1143, 519] on span "[PERSON_NAME] và In" at bounding box center [1165, 529] width 129 height 20
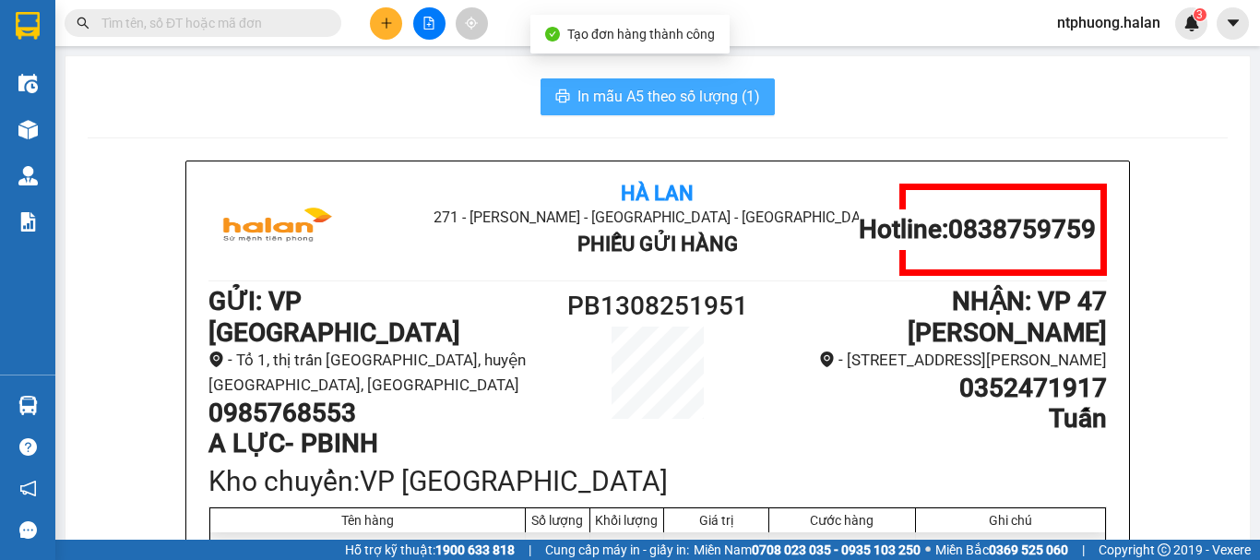
click at [686, 98] on span "In mẫu A5 theo số lượng (1)" at bounding box center [669, 96] width 183 height 23
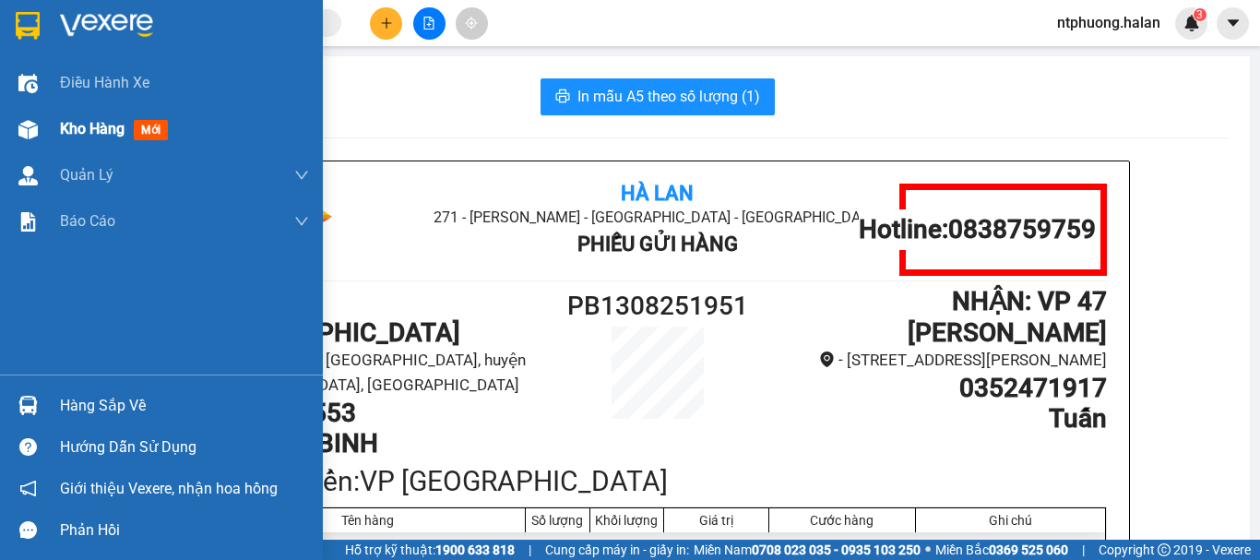
click at [103, 126] on span "Kho hàng" at bounding box center [92, 129] width 65 height 18
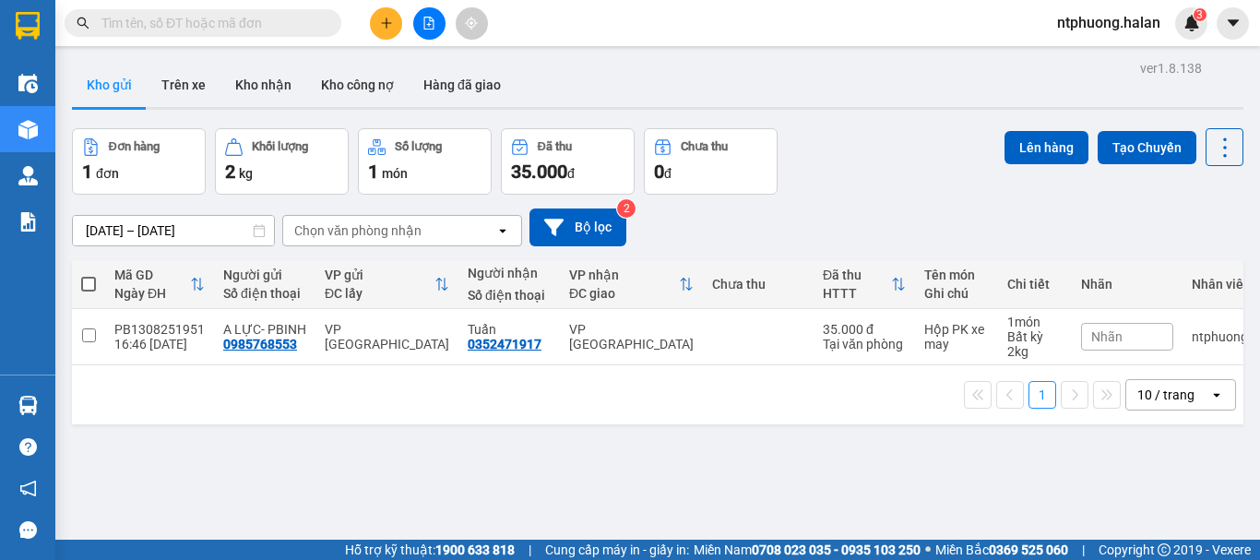
click at [88, 282] on span at bounding box center [88, 284] width 15 height 15
click at [89, 275] on input "checkbox" at bounding box center [89, 275] width 0 height 0
checkbox input "true"
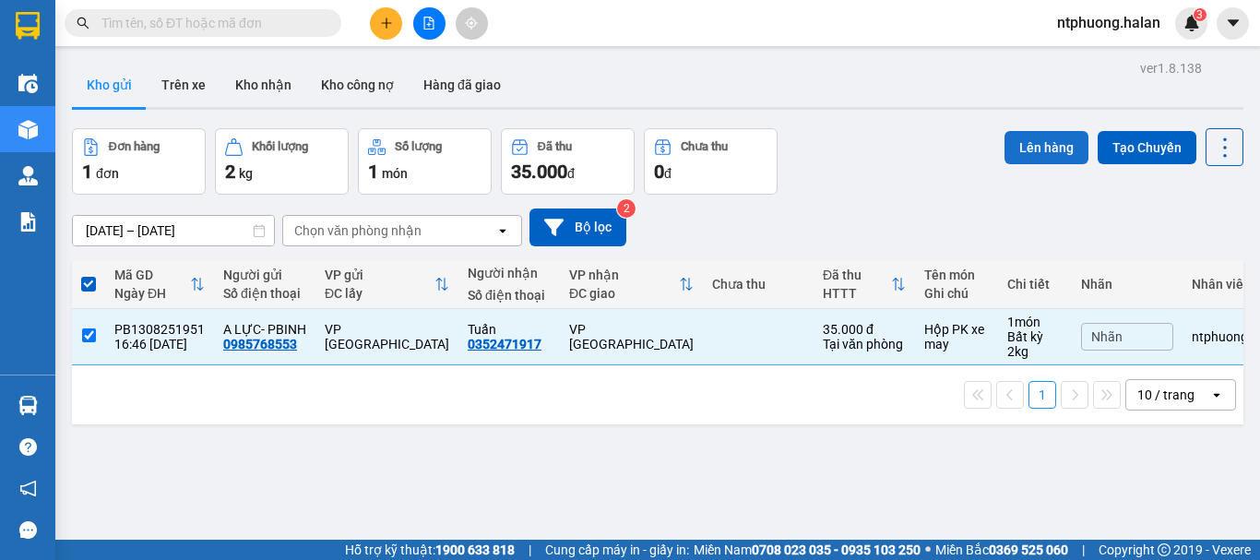
click at [1032, 145] on button "Lên hàng" at bounding box center [1047, 147] width 84 height 33
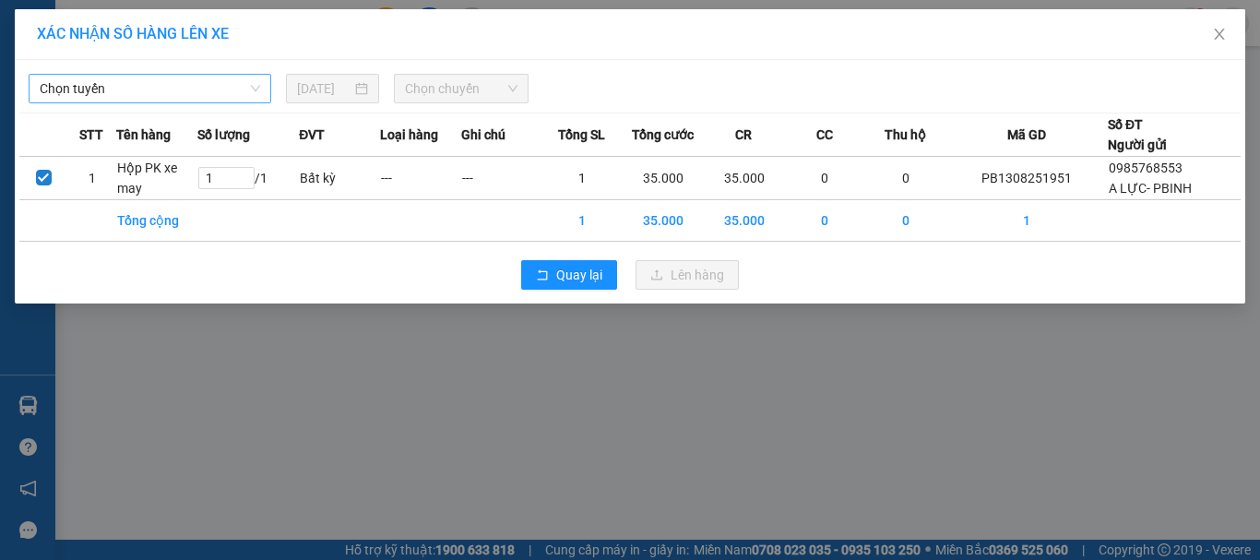
click at [215, 92] on span "Chọn tuyến" at bounding box center [150, 89] width 221 height 28
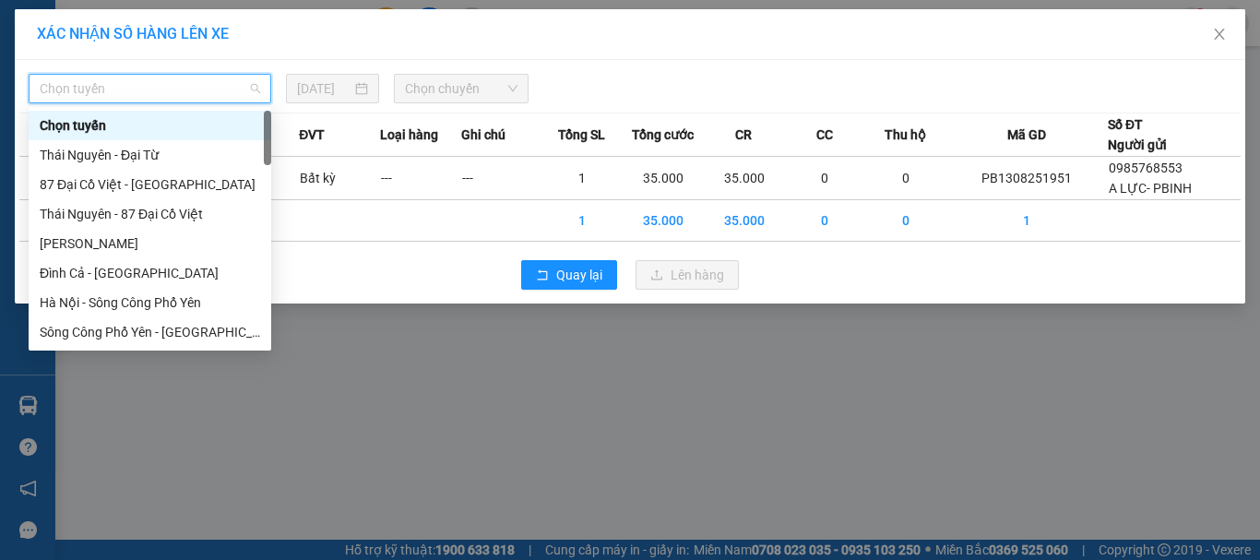
type input "x"
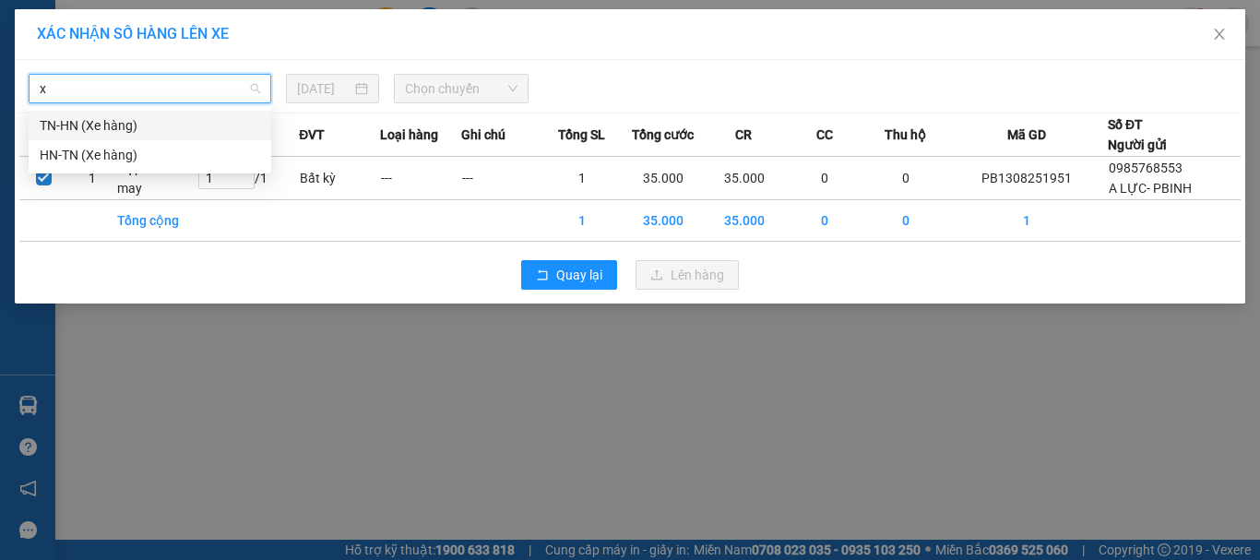
drag, startPoint x: 66, startPoint y: 121, endPoint x: 391, endPoint y: 86, distance: 326.7
click at [70, 121] on div "TN-HN (Xe hàng)" at bounding box center [150, 125] width 221 height 20
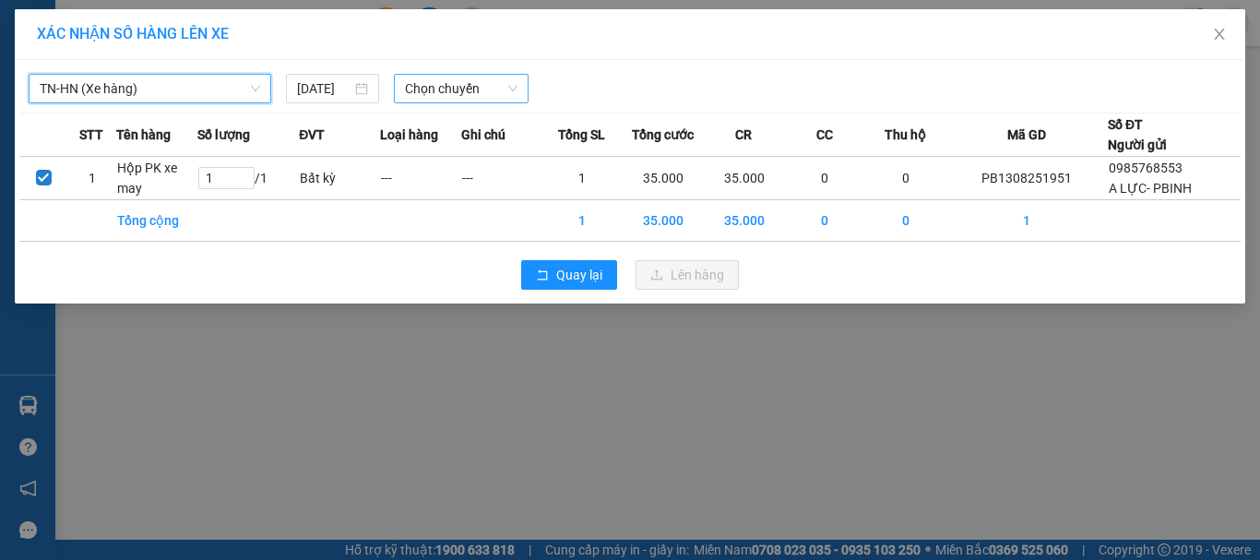
click at [498, 80] on span "Chọn chuyến" at bounding box center [461, 89] width 113 height 28
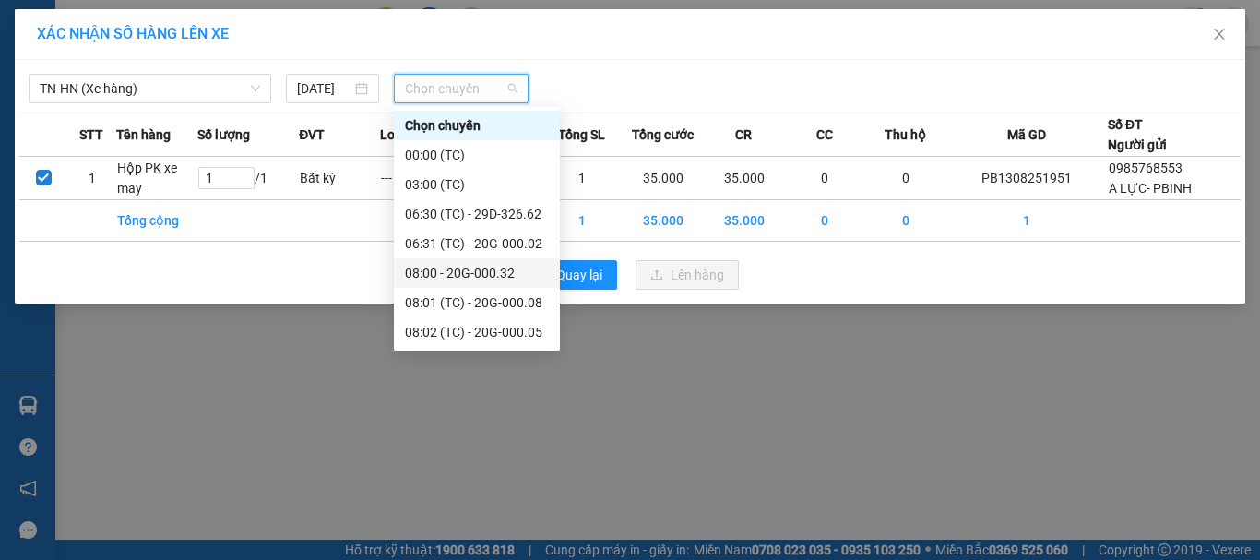
scroll to position [738, 0]
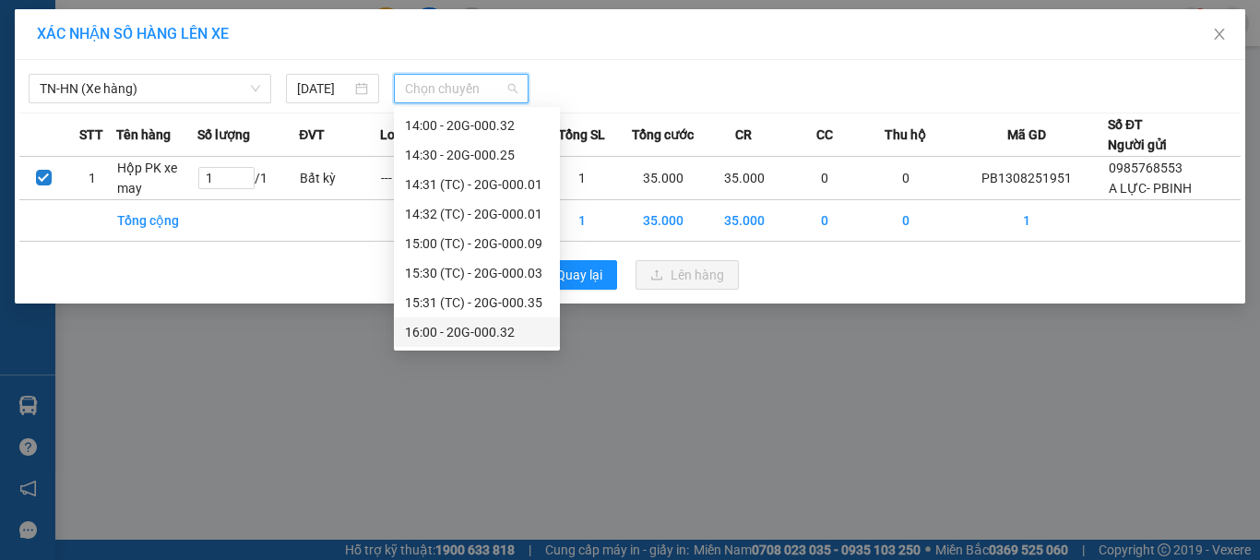
click at [499, 337] on div "16:00 - 20G-000.32" at bounding box center [477, 332] width 144 height 20
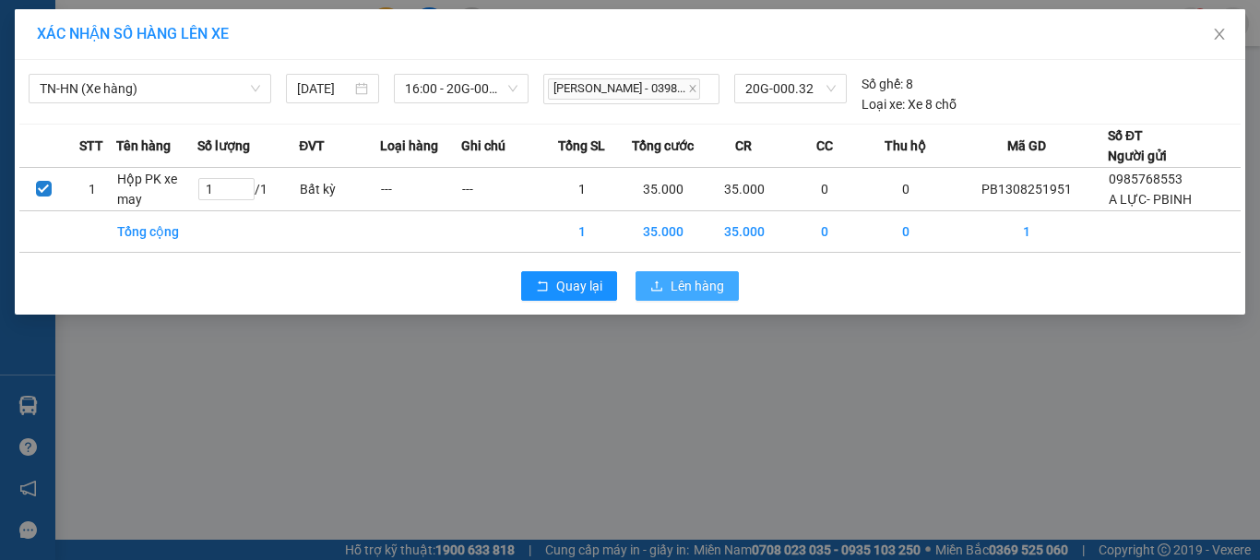
click at [695, 285] on span "Lên hàng" at bounding box center [698, 286] width 54 height 20
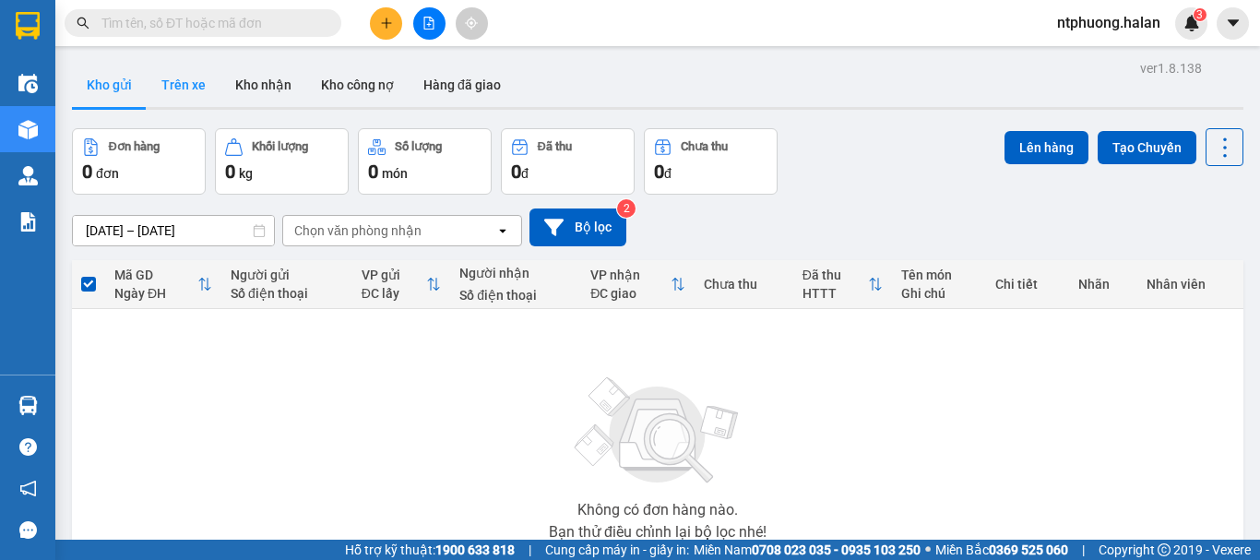
click at [161, 82] on button "Trên xe" at bounding box center [184, 85] width 74 height 44
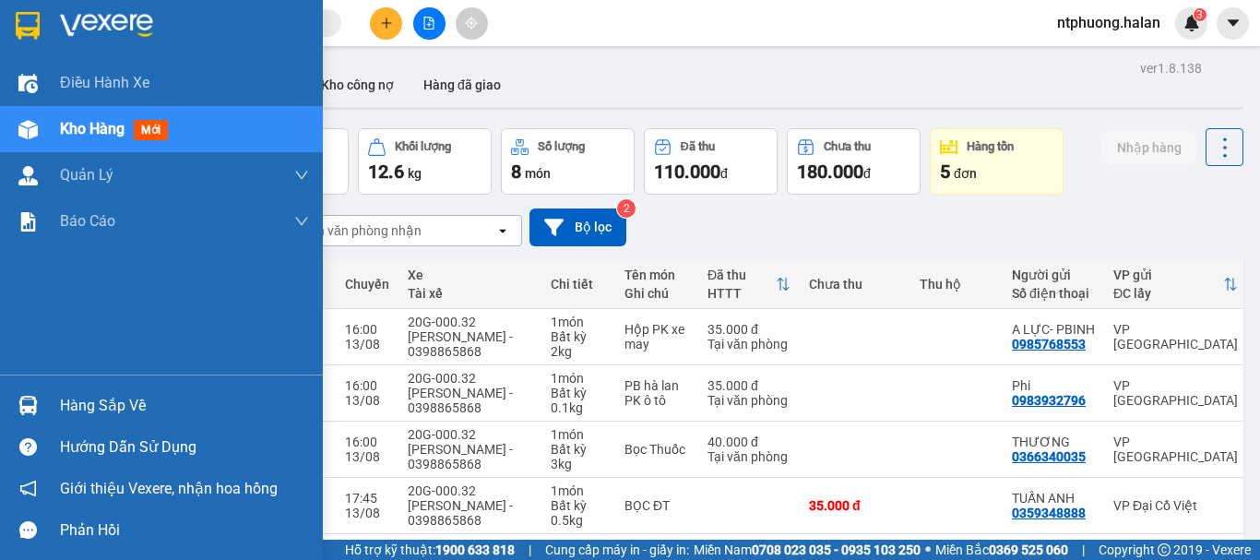
click at [105, 401] on div "Hàng sắp về" at bounding box center [184, 406] width 249 height 28
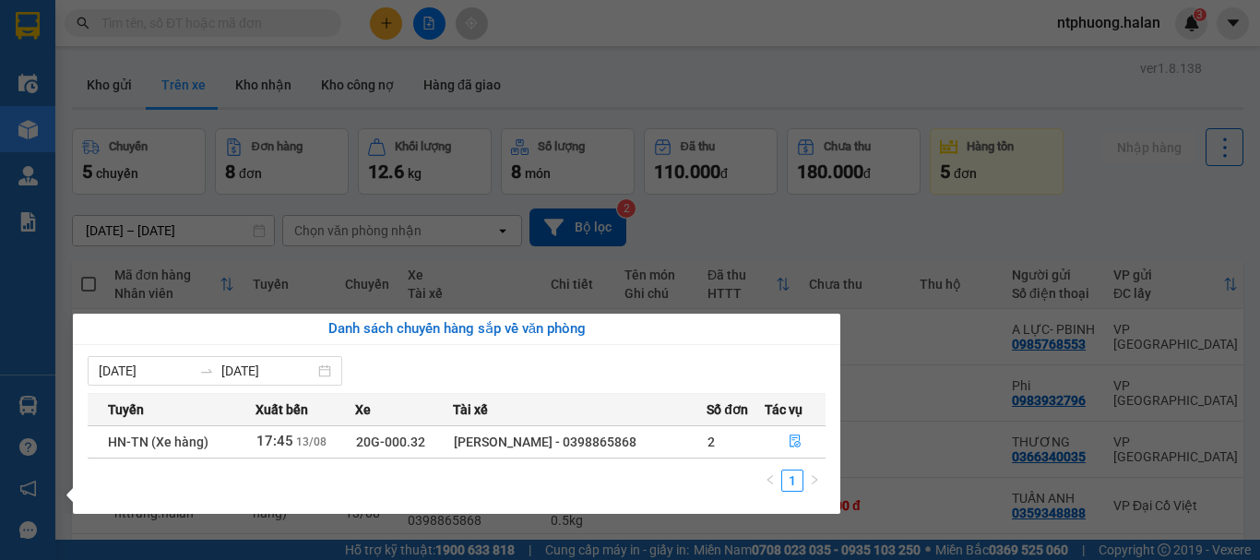
click at [875, 412] on section "Kết quả tìm kiếm ( 801 ) Bộ lọc Mã ĐH Trạng thái Món hàng Thu hộ Tổng cước Chưa…" at bounding box center [630, 280] width 1260 height 560
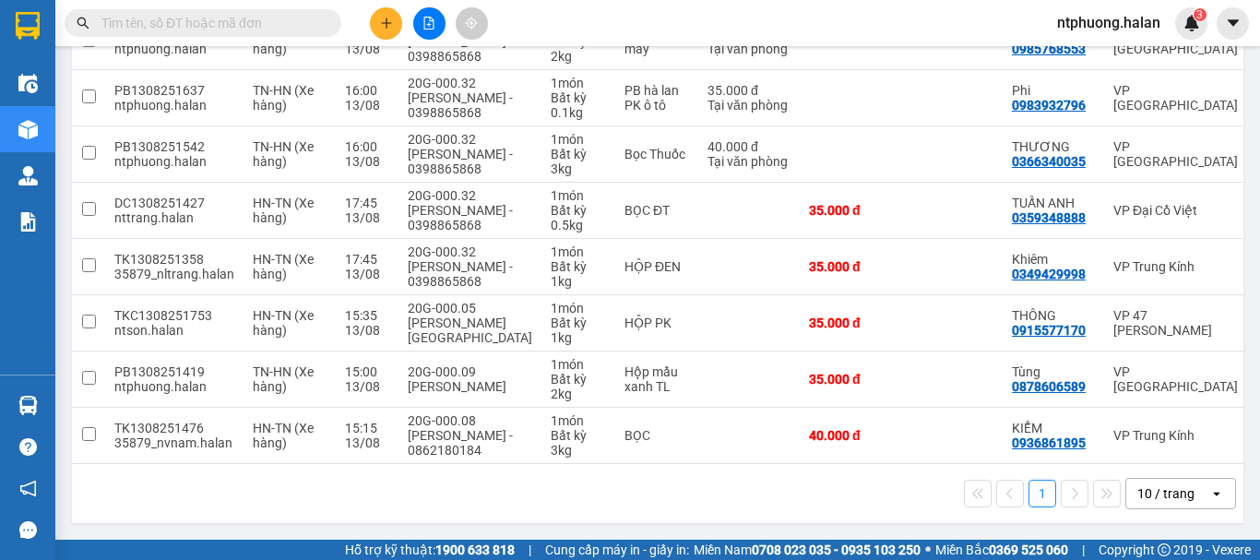
scroll to position [0, 292]
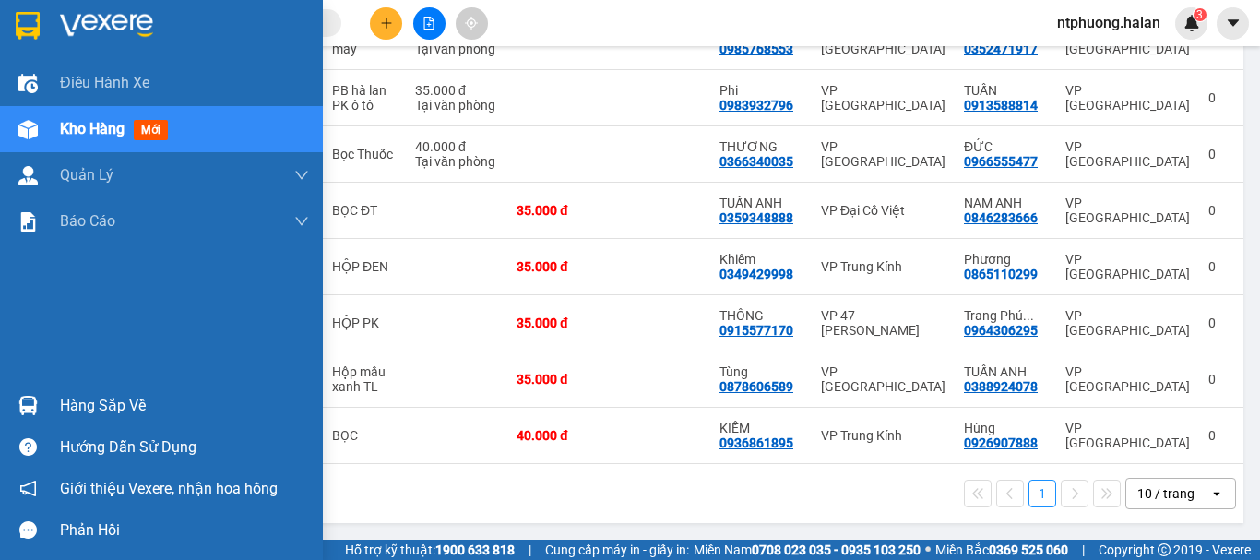
click at [86, 413] on div "Hàng sắp về" at bounding box center [184, 406] width 249 height 28
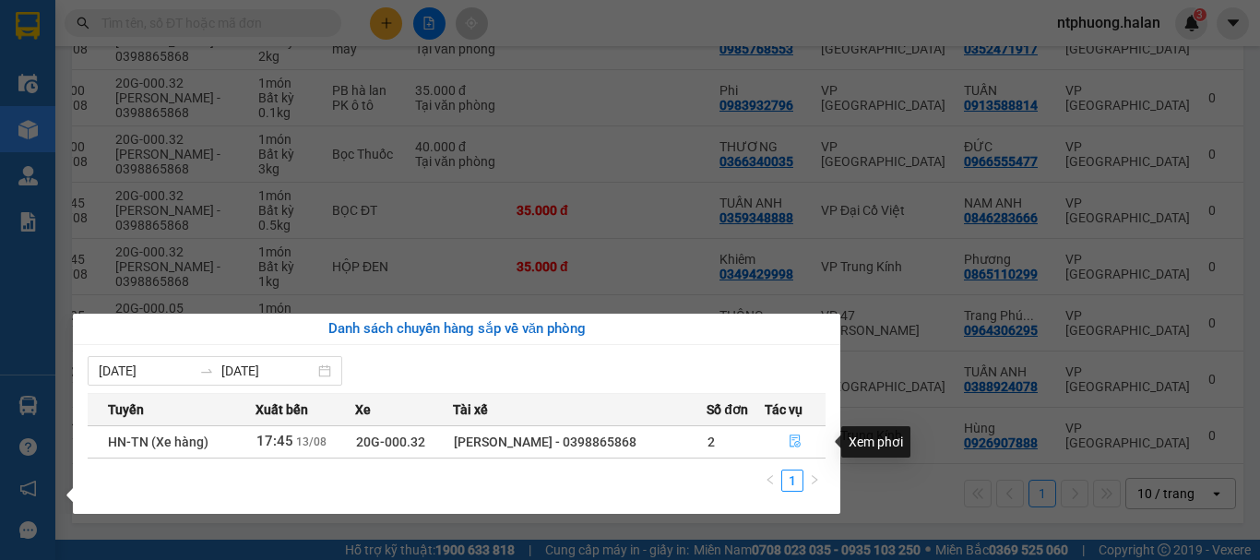
click at [798, 444] on icon "file-done" at bounding box center [795, 441] width 11 height 13
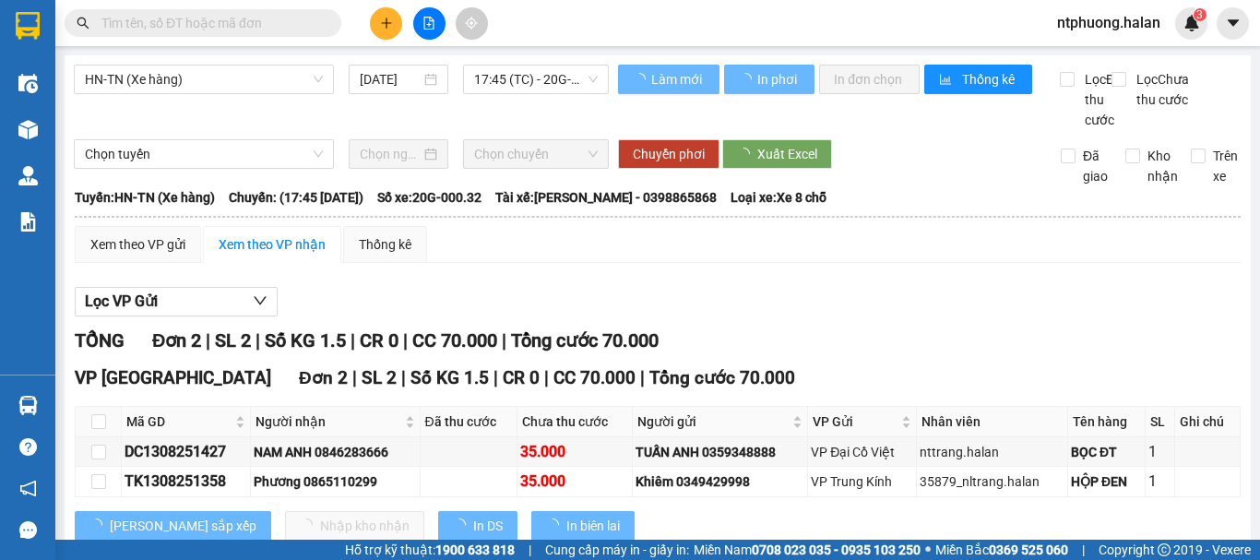
scroll to position [73, 0]
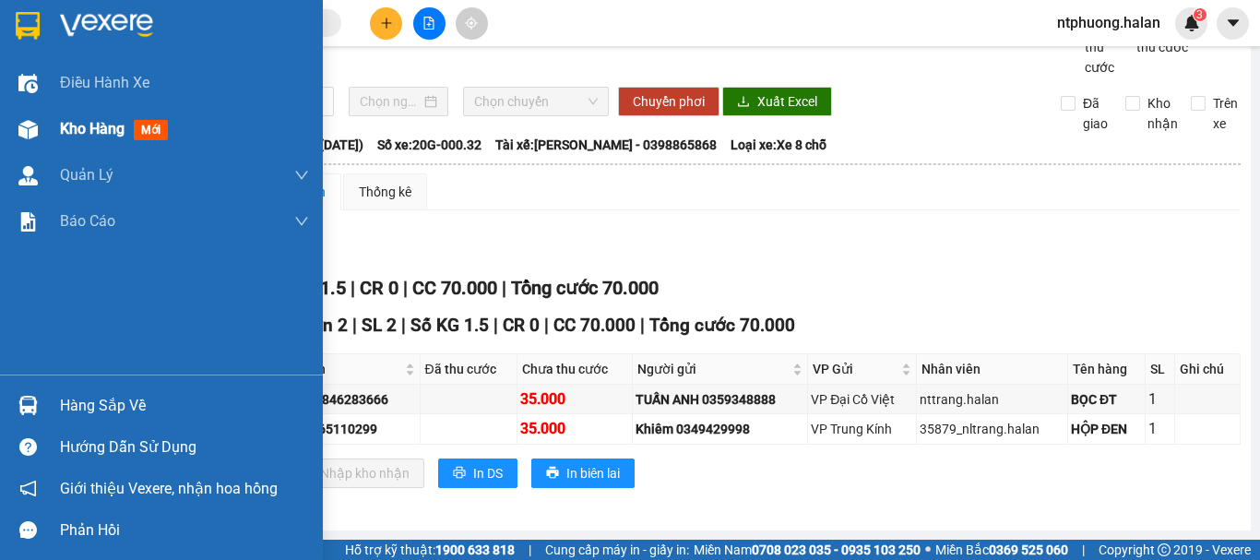
click at [99, 130] on span "Kho hàng" at bounding box center [92, 129] width 65 height 18
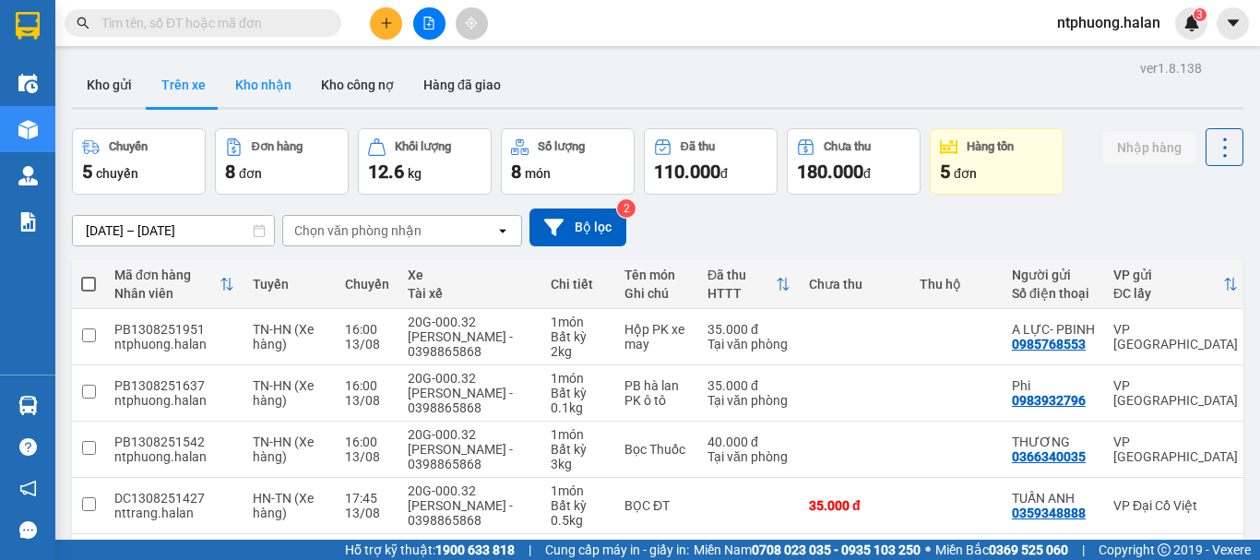
click at [269, 92] on button "Kho nhận" at bounding box center [264, 85] width 86 height 44
type input "[DATE] – [DATE]"
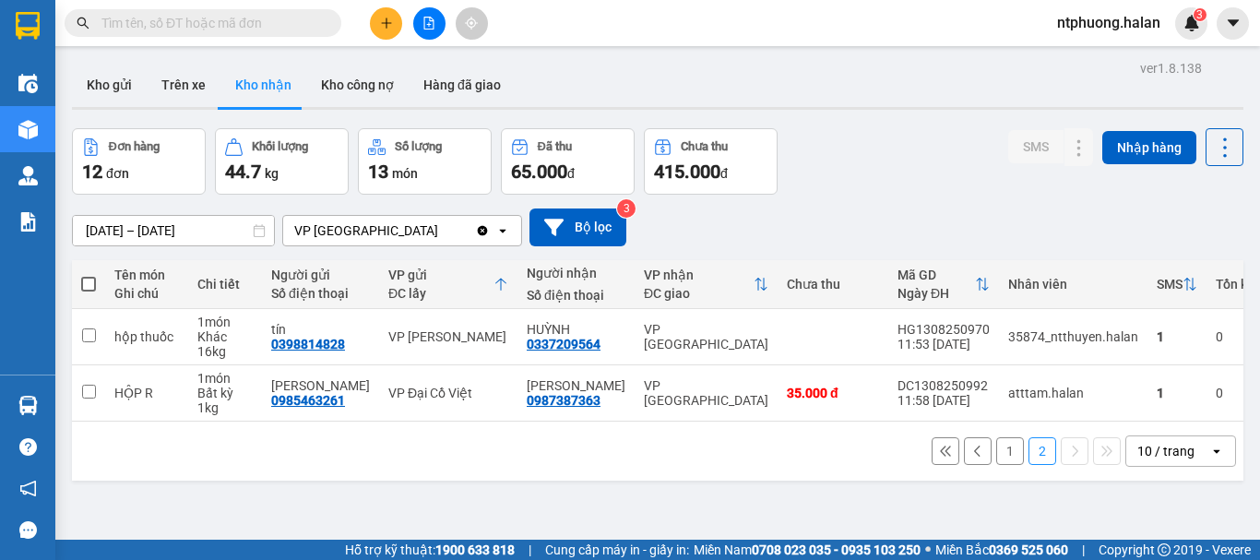
click at [494, 286] on icon at bounding box center [501, 284] width 15 height 15
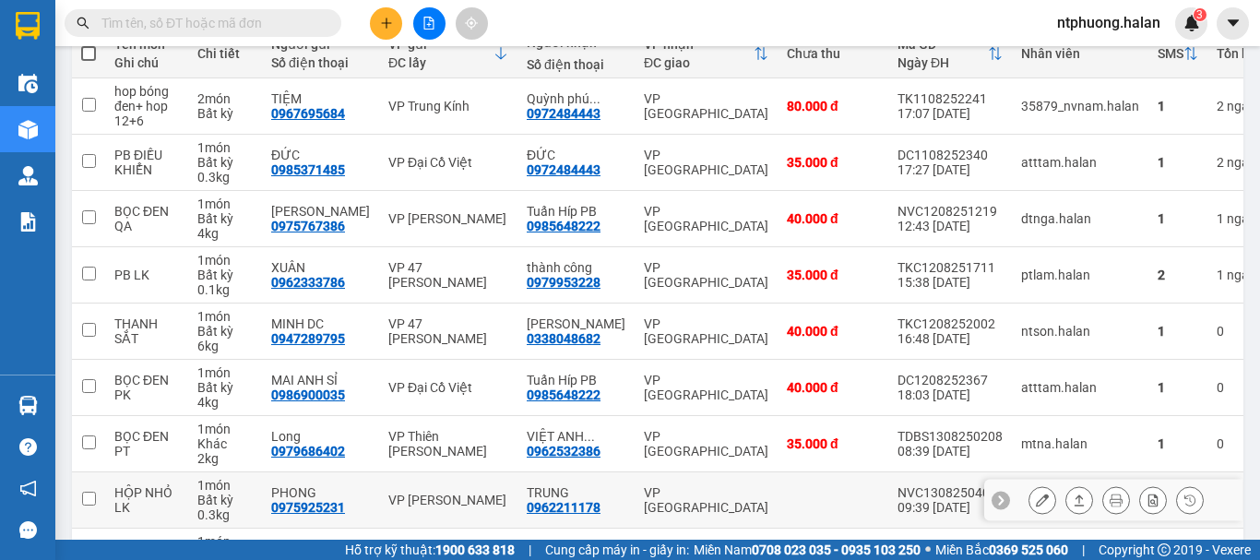
scroll to position [138, 0]
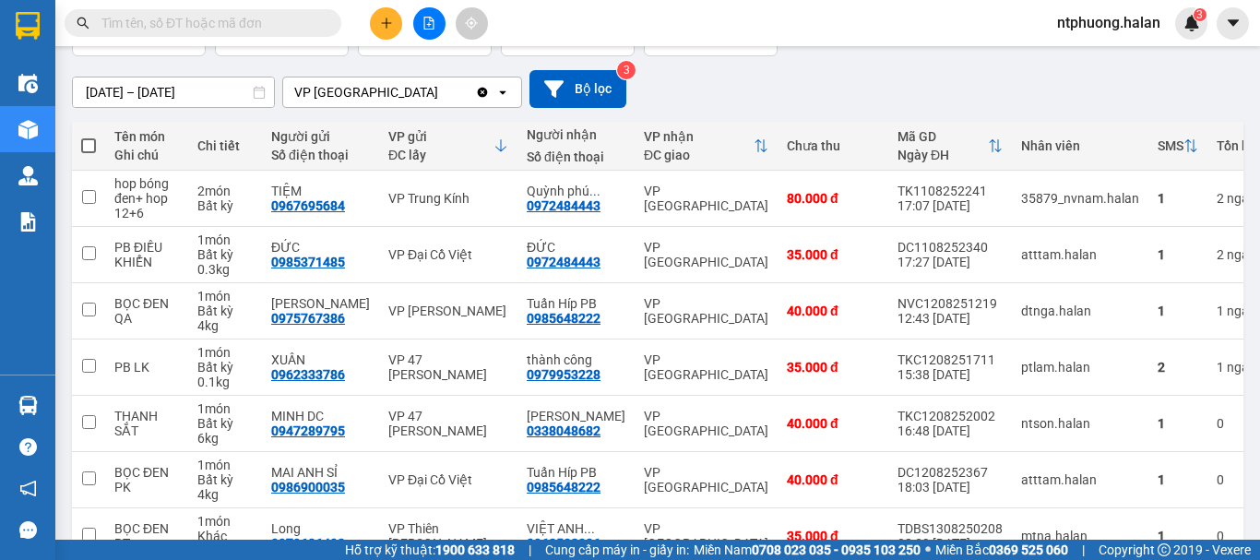
click at [494, 143] on icon at bounding box center [501, 145] width 15 height 15
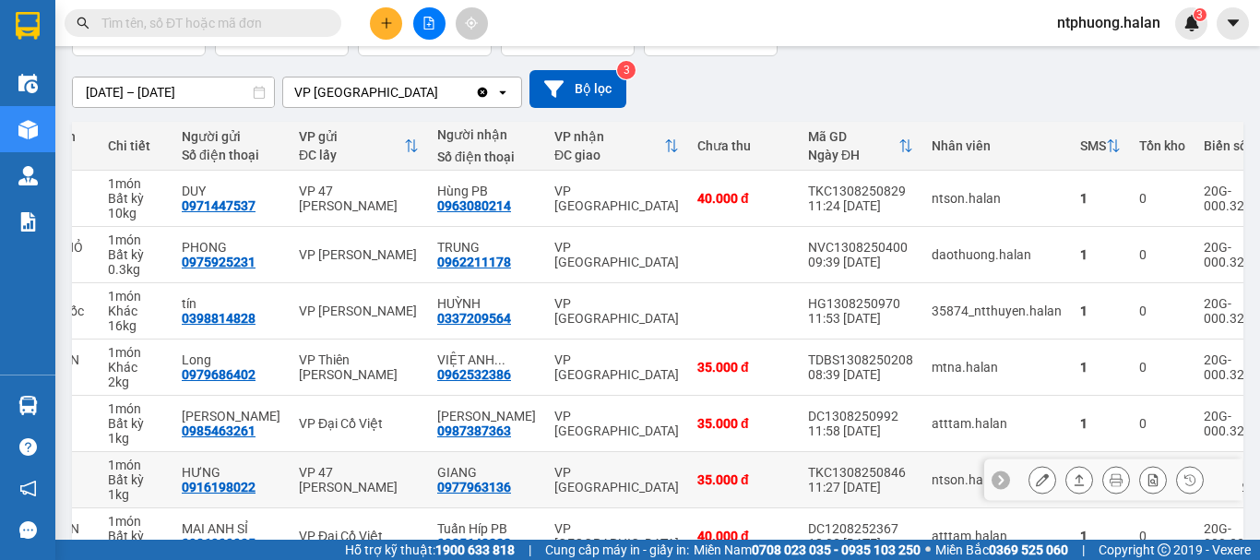
scroll to position [415, 0]
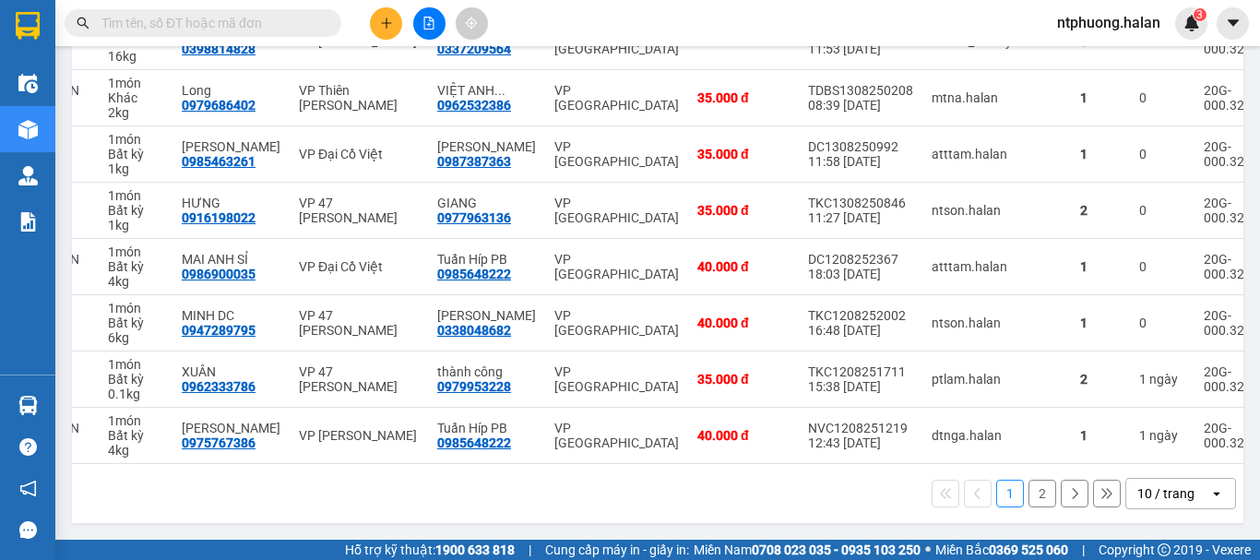
click at [1029, 494] on button "2" at bounding box center [1043, 494] width 28 height 28
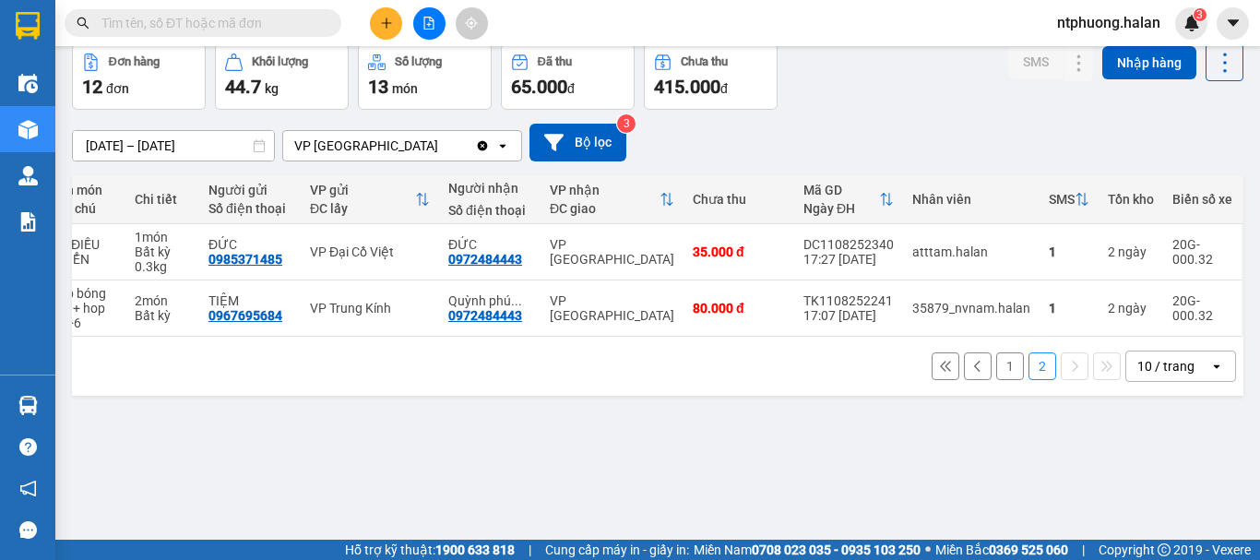
scroll to position [0, 0]
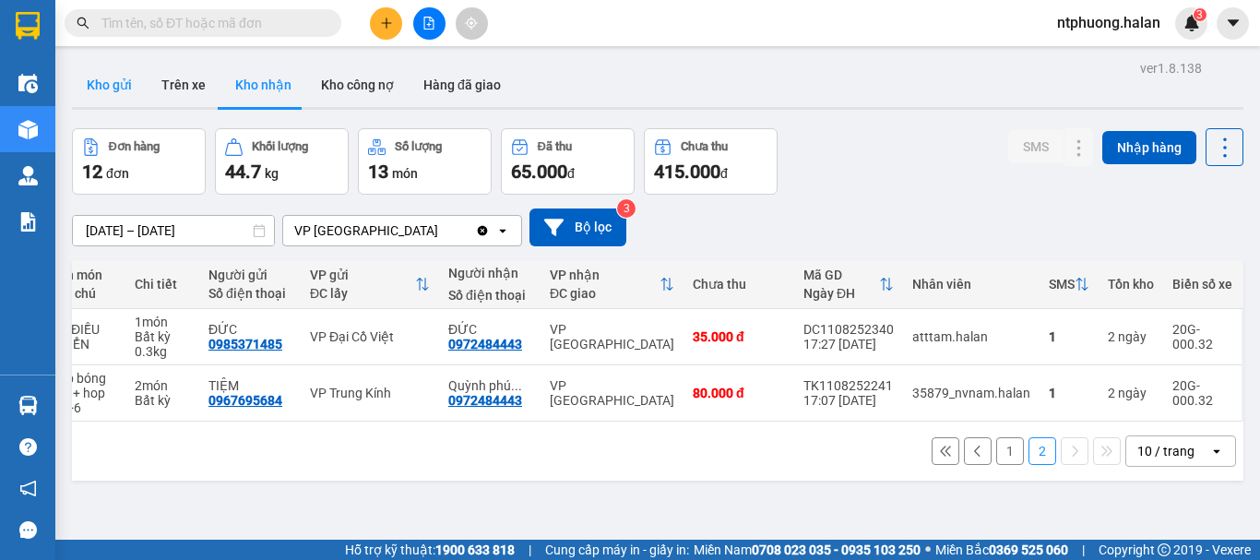
click at [101, 79] on button "Kho gửi" at bounding box center [109, 85] width 75 height 44
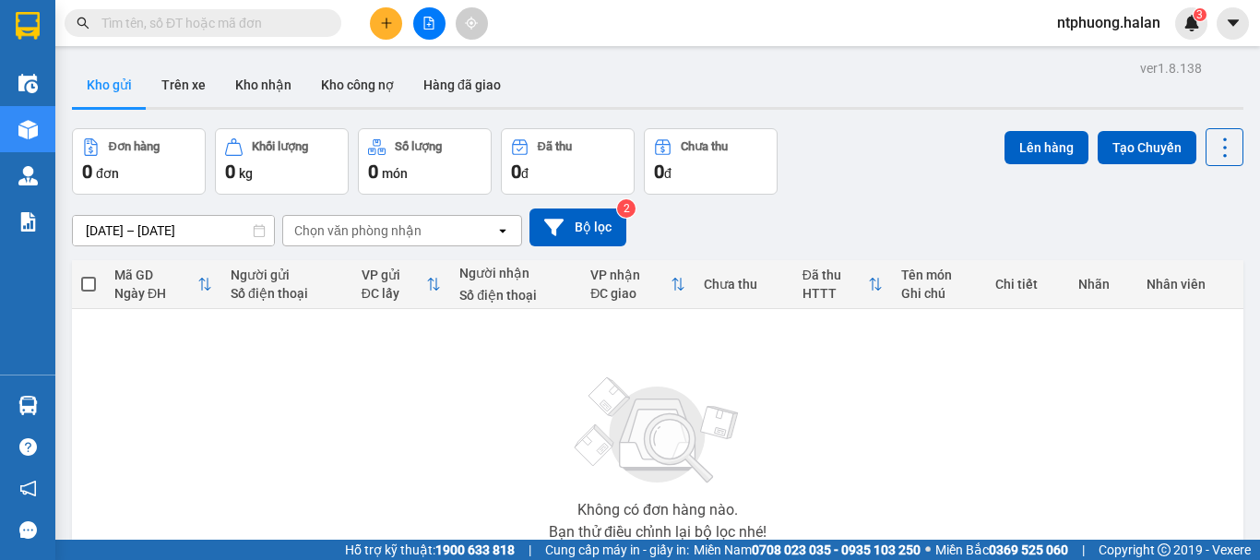
click at [218, 22] on input "text" at bounding box center [210, 23] width 218 height 20
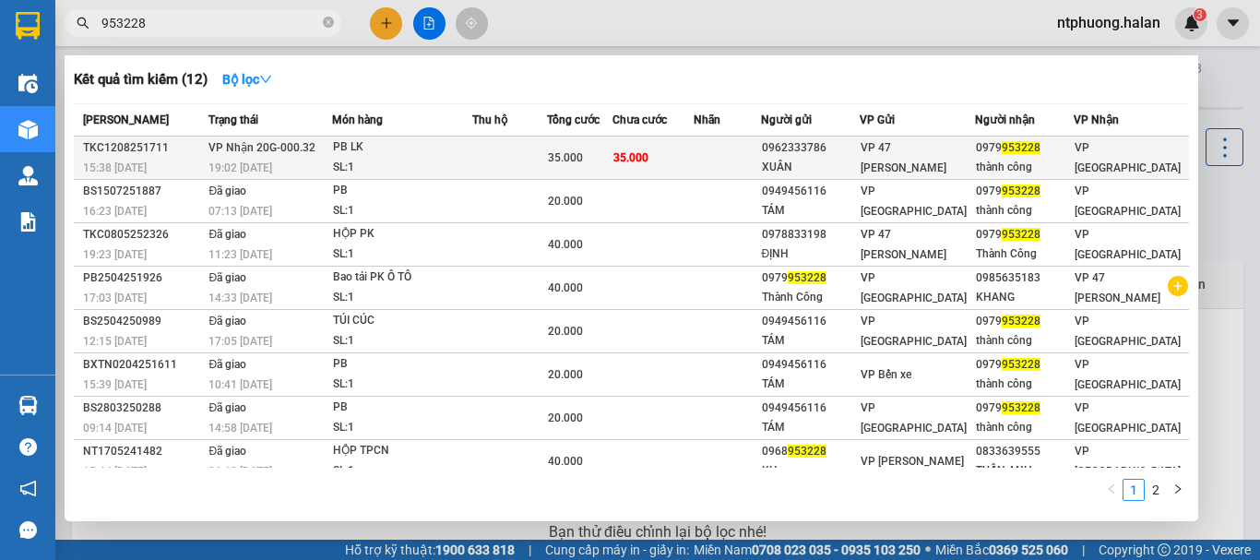
type input "953228"
click at [438, 160] on div "SL: 1" at bounding box center [402, 168] width 138 height 20
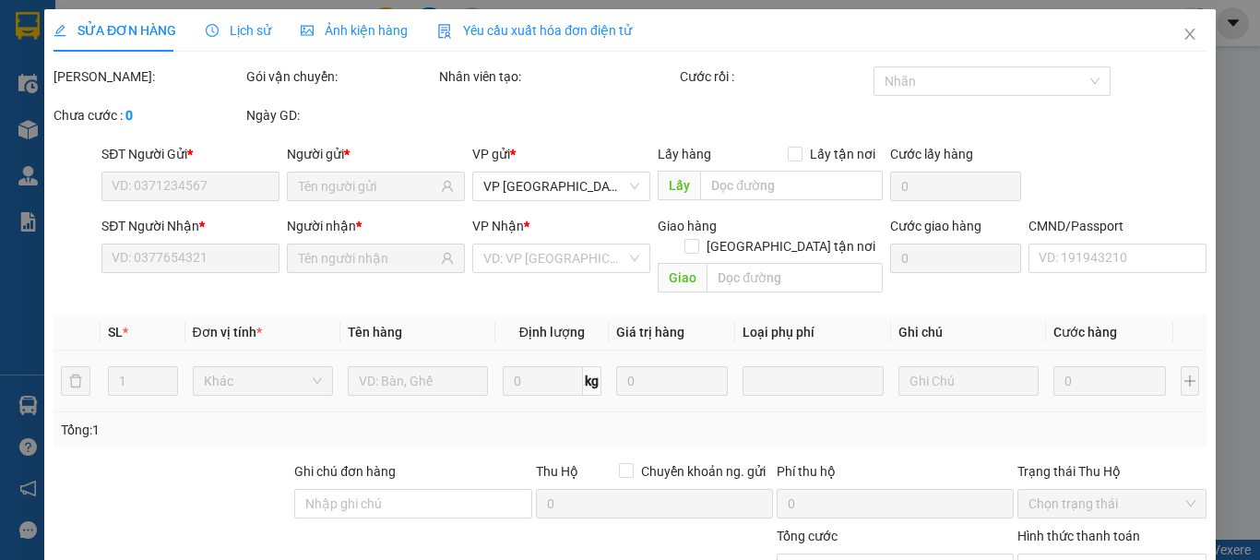
type input "0962333786"
type input "XUÂN"
type input "0979953228"
type input "thành công"
type input "35.000"
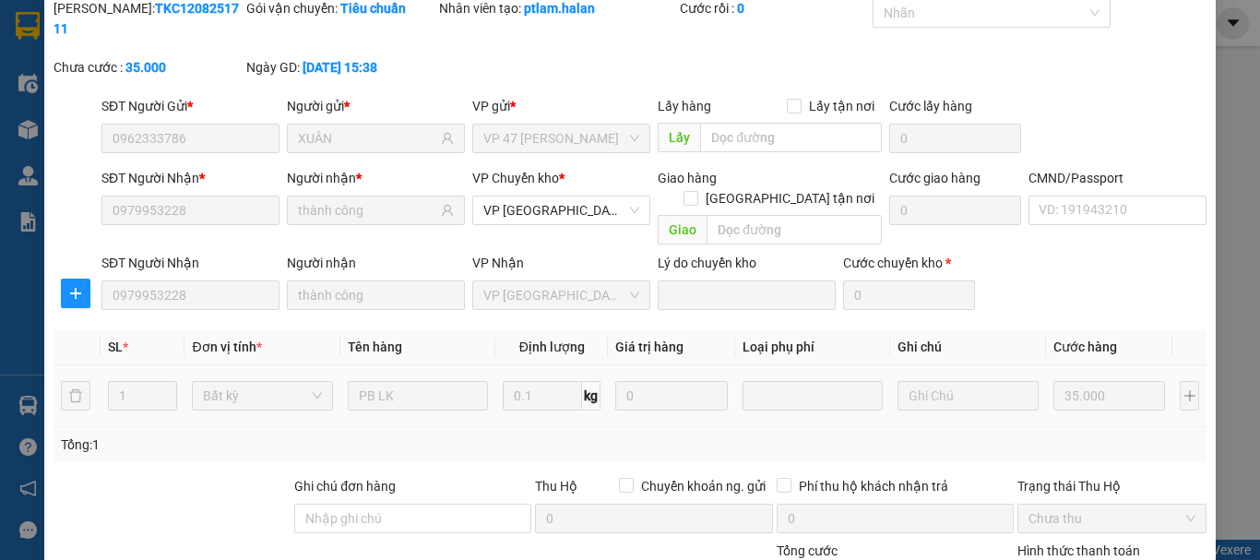
scroll to position [226, 0]
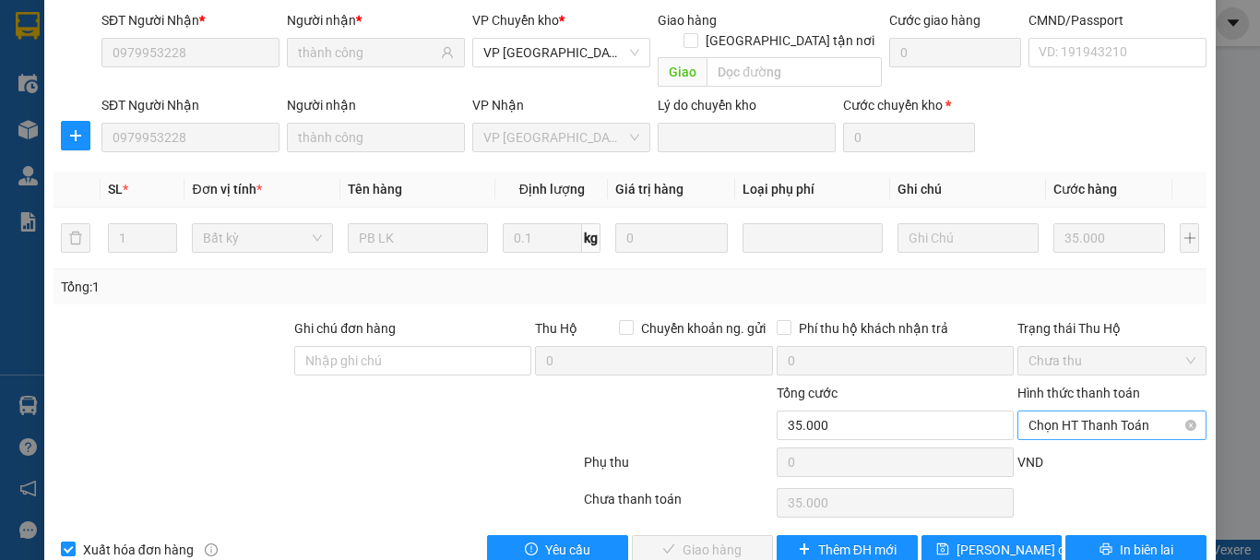
click at [1080, 412] on span "Chọn HT Thanh Toán" at bounding box center [1112, 426] width 167 height 28
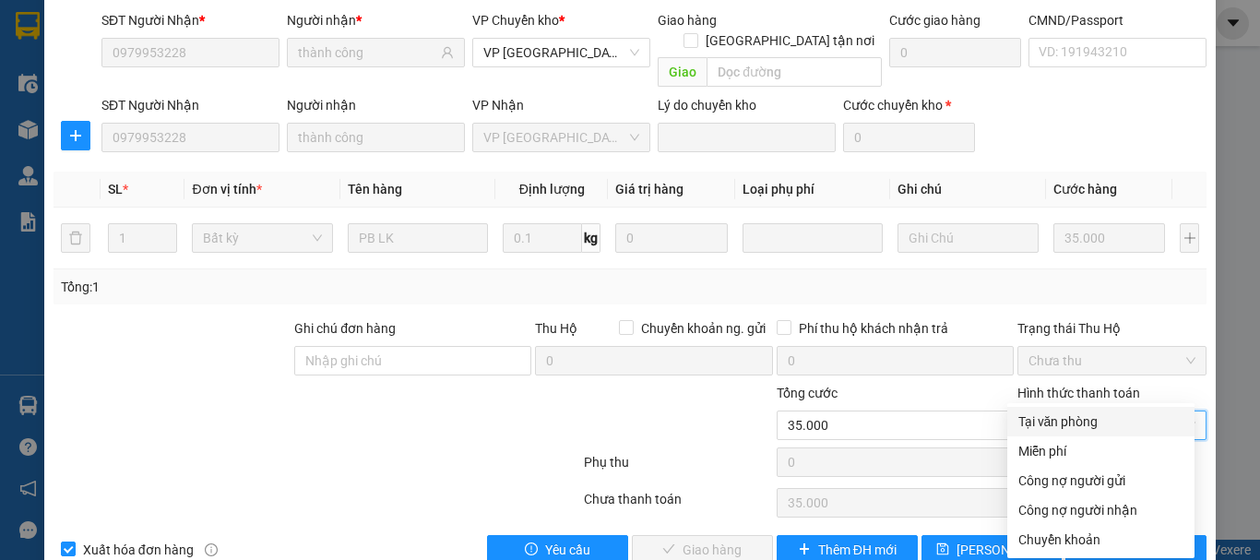
click at [1062, 418] on div "Tại văn phòng" at bounding box center [1101, 422] width 165 height 20
type input "0"
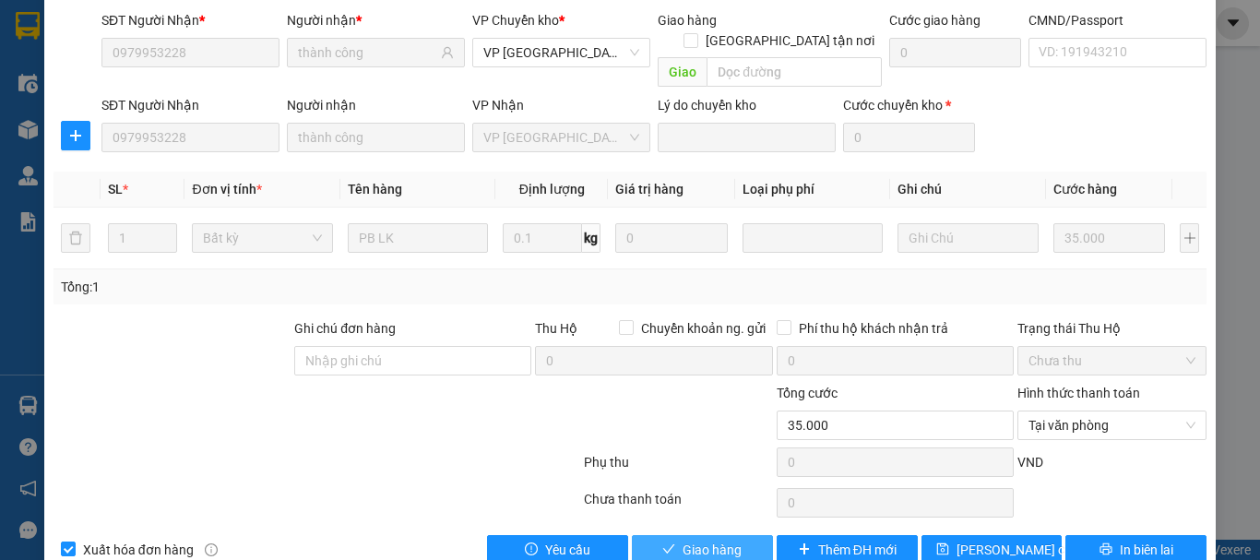
click at [724, 540] on span "Giao hàng" at bounding box center [712, 550] width 59 height 20
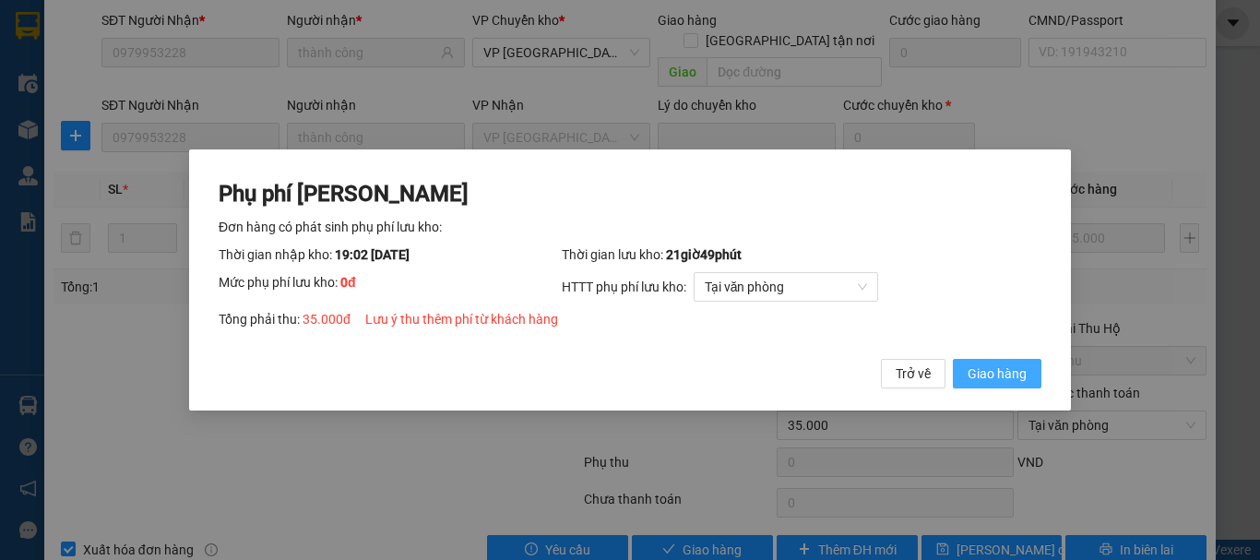
click at [1008, 363] on button "Giao hàng" at bounding box center [997, 374] width 89 height 30
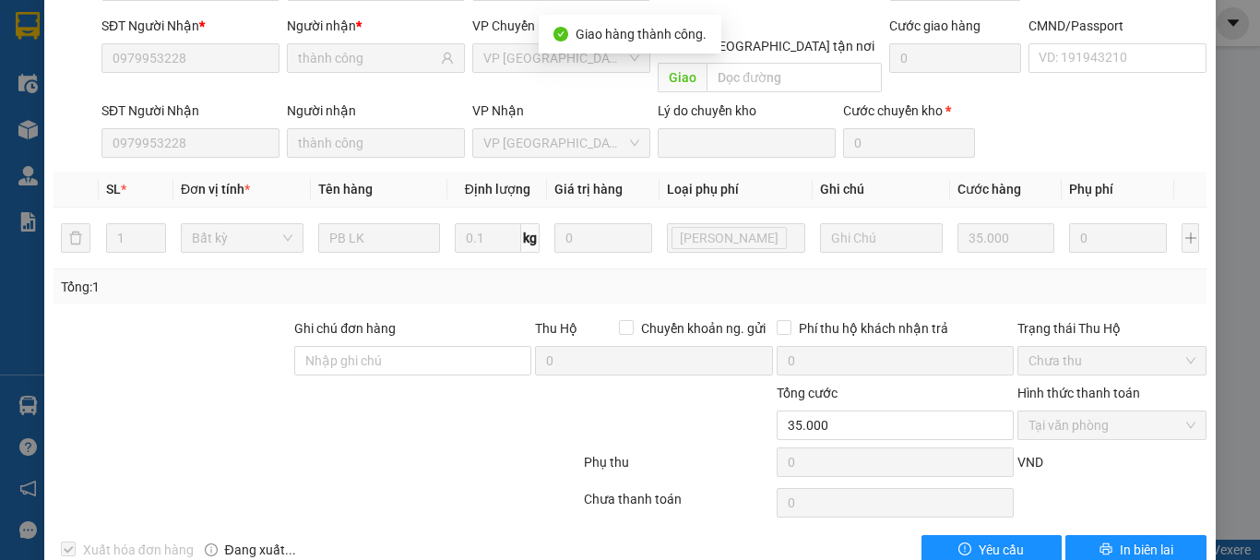
scroll to position [0, 0]
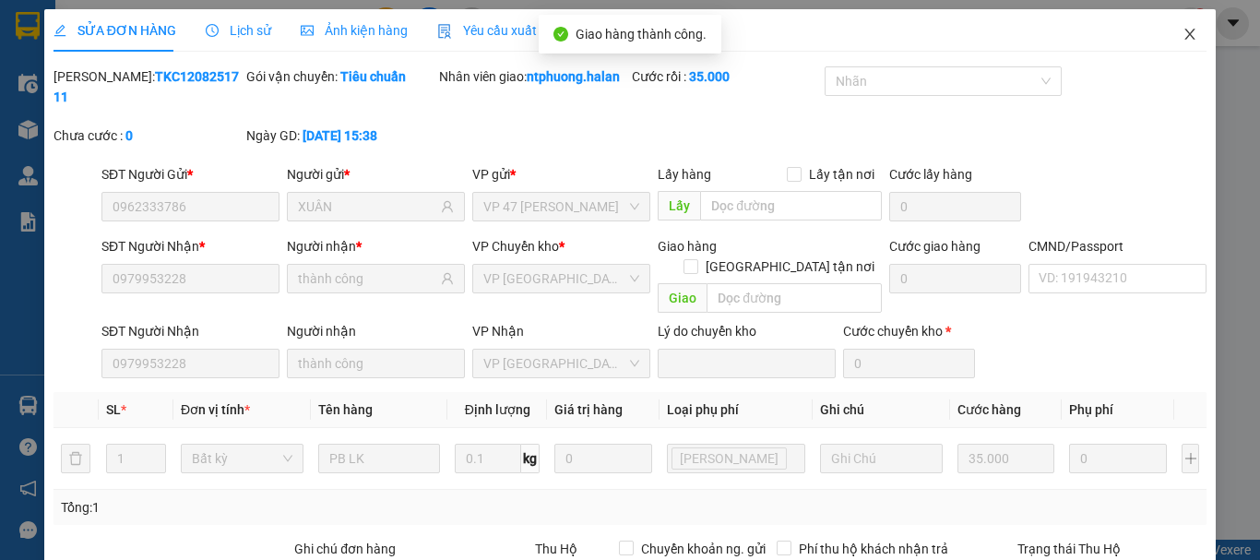
click at [1186, 33] on icon "close" at bounding box center [1191, 34] width 10 height 11
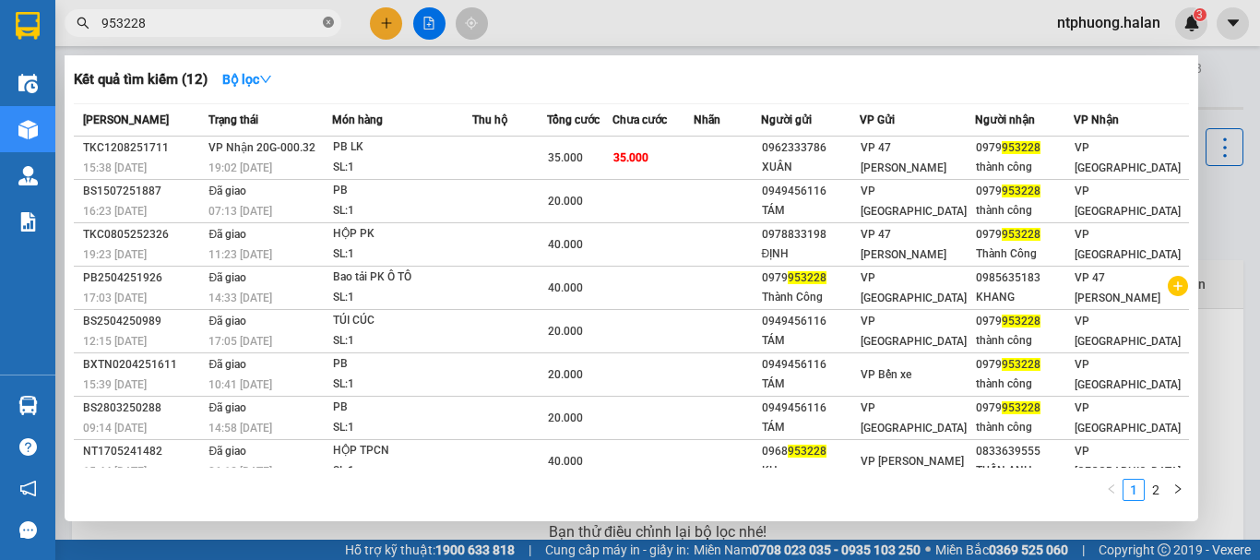
click at [328, 21] on icon "close-circle" at bounding box center [328, 22] width 11 height 11
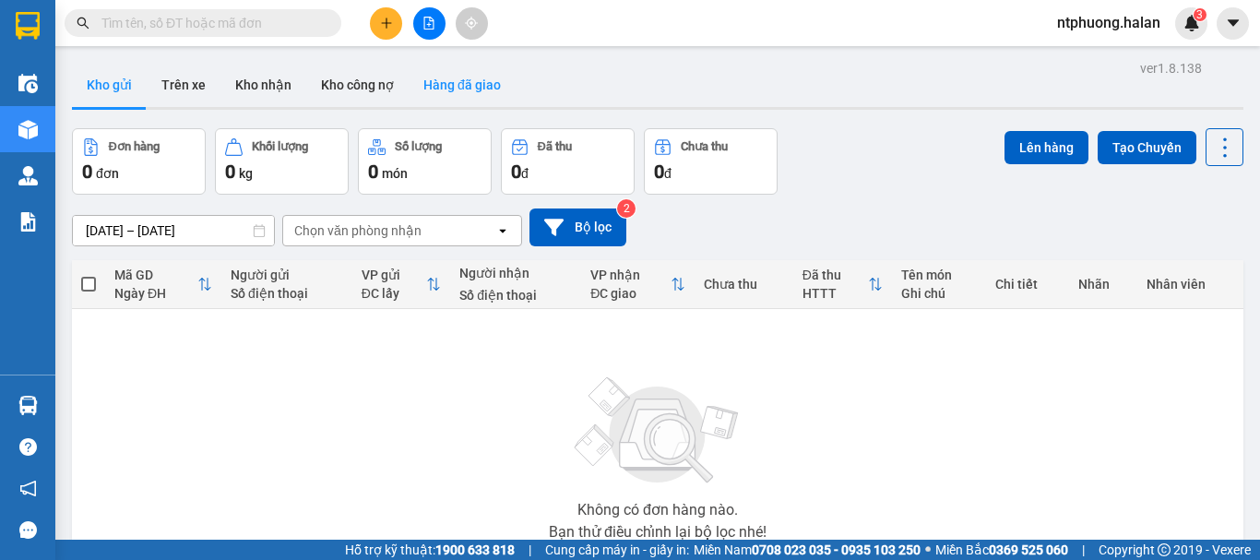
click at [463, 88] on button "Hàng đã giao" at bounding box center [462, 85] width 107 height 44
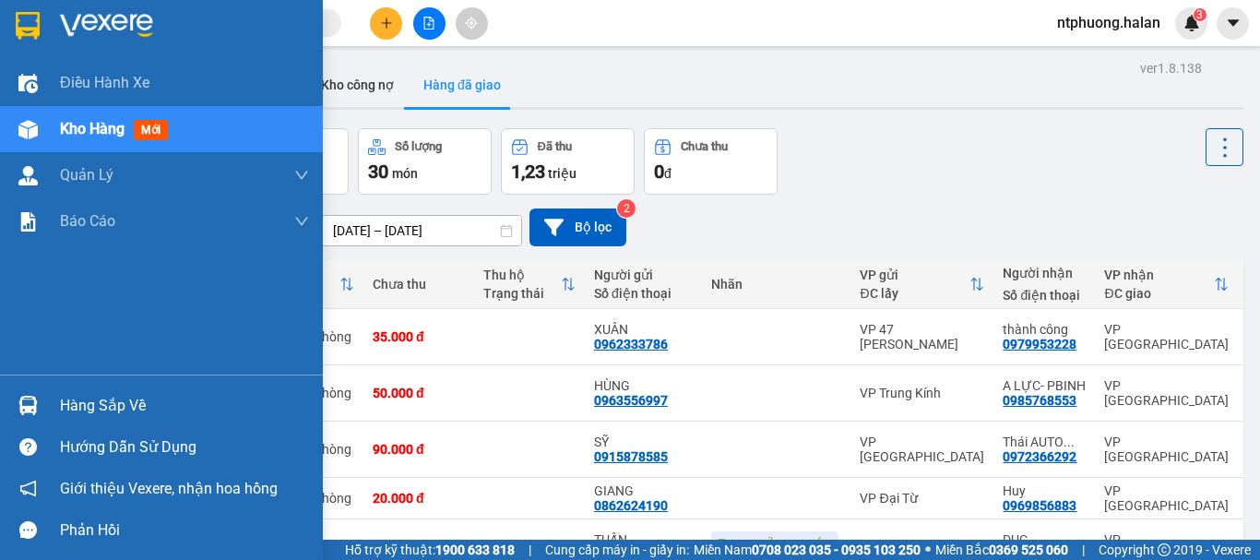
click at [113, 413] on div "Hàng sắp về" at bounding box center [184, 406] width 249 height 28
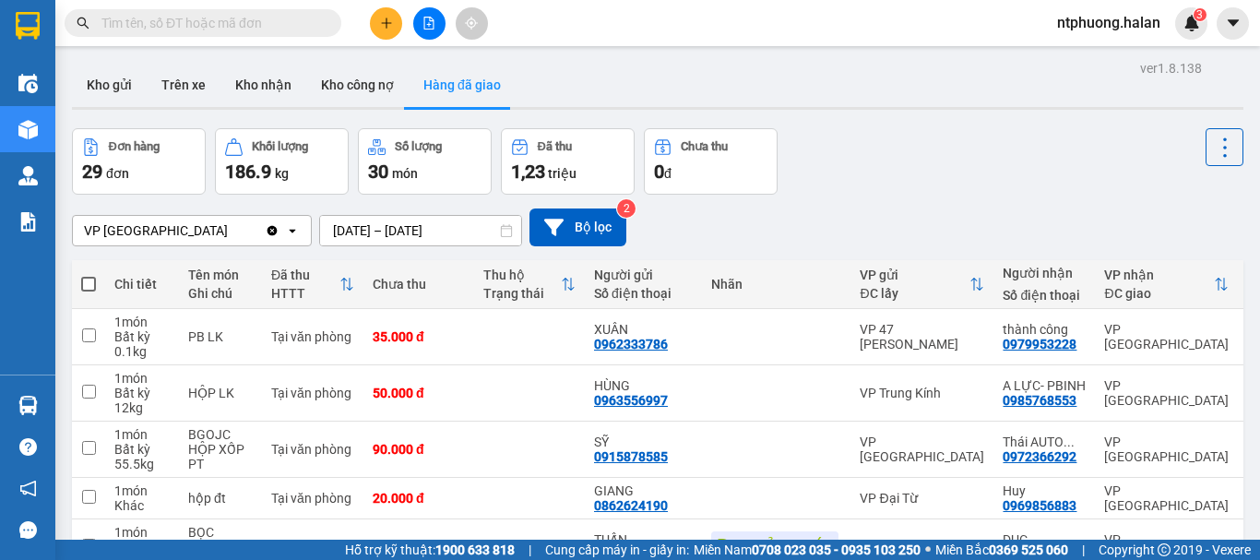
drag, startPoint x: 850, startPoint y: 203, endPoint x: 160, endPoint y: 286, distance: 695.1
click at [812, 203] on section "Kết quả tìm kiếm ( 12 ) Bộ lọc Mã ĐH Trạng thái Món hàng Thu hộ Tổng cước Chưa …" at bounding box center [630, 280] width 1260 height 560
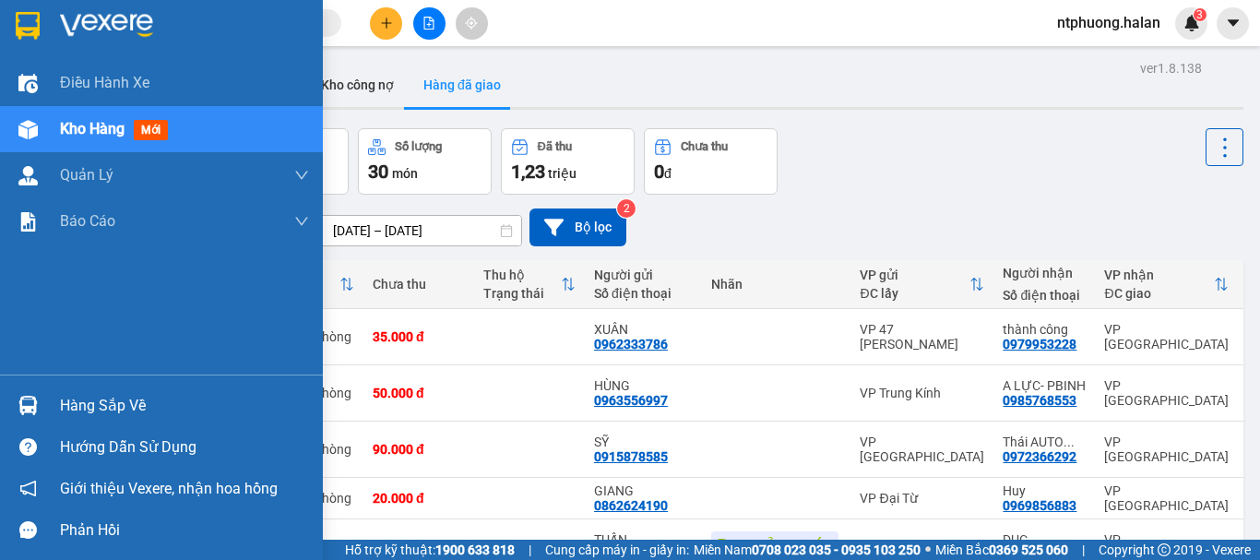
click at [123, 400] on div "Hàng sắp về" at bounding box center [184, 406] width 249 height 28
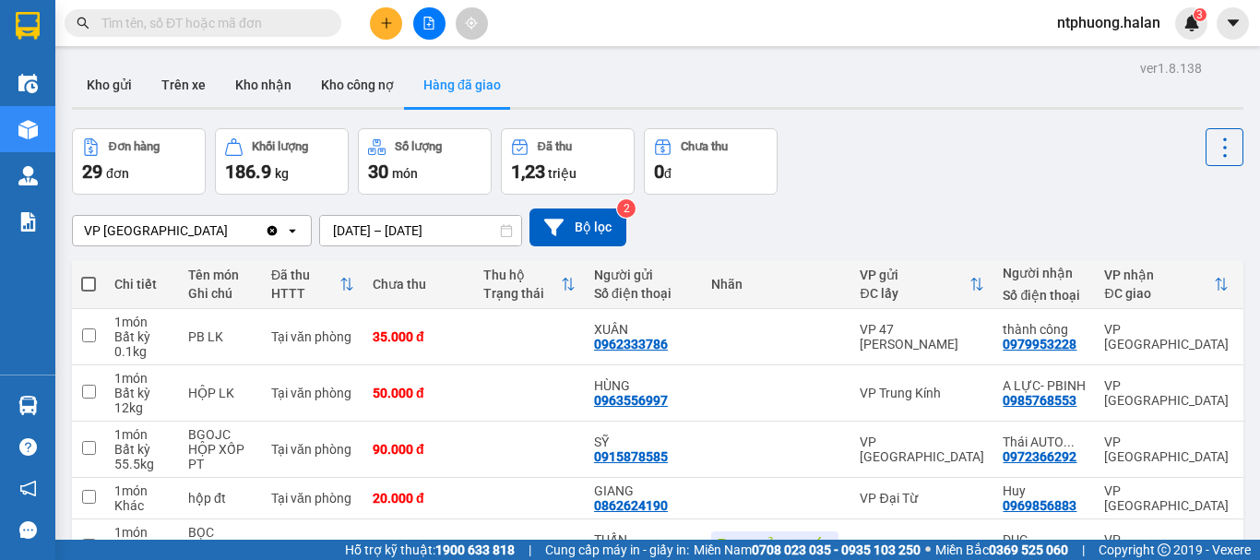
drag, startPoint x: 1040, startPoint y: 200, endPoint x: 913, endPoint y: 204, distance: 127.4
click at [1033, 199] on section "Kết quả tìm kiếm ( 12 ) Bộ lọc Mã ĐH Trạng thái Món hàng Thu hộ Tổng cước Chưa …" at bounding box center [630, 280] width 1260 height 560
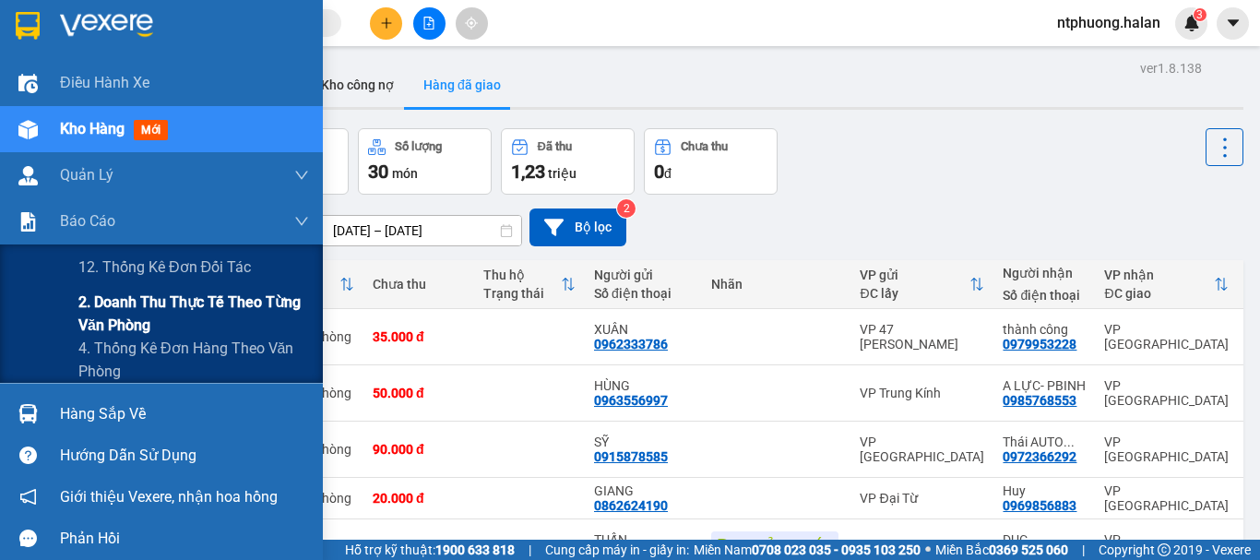
drag, startPoint x: 175, startPoint y: 358, endPoint x: 280, endPoint y: 334, distance: 107.9
click at [178, 358] on span "4. Thống kê đơn hàng theo văn phòng" at bounding box center [193, 360] width 231 height 46
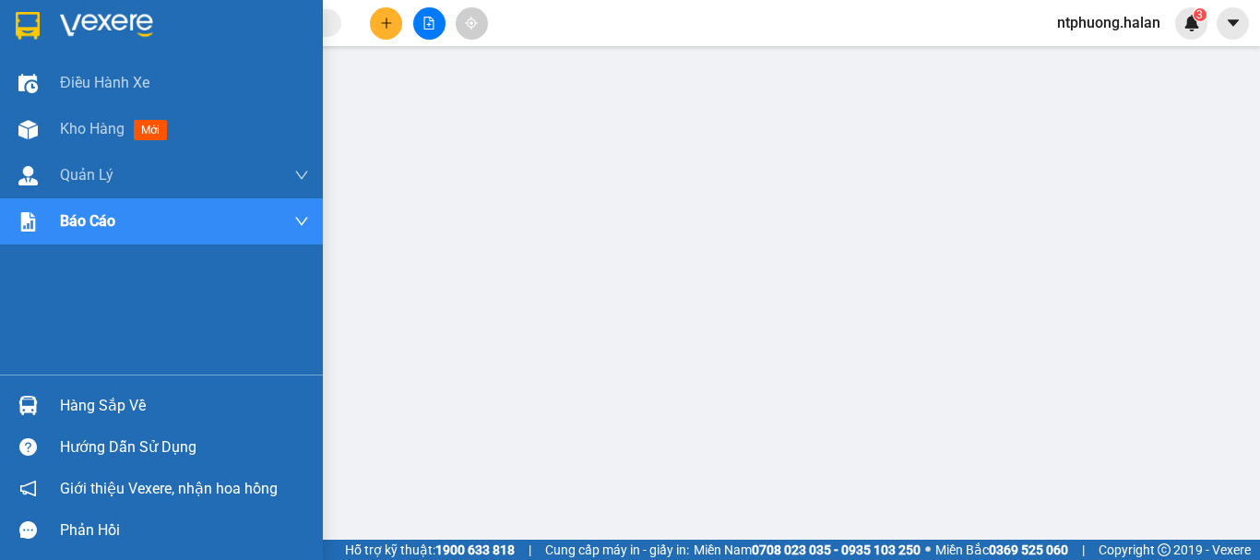
click at [133, 416] on div "Hàng sắp về" at bounding box center [184, 406] width 249 height 28
drag, startPoint x: 89, startPoint y: 412, endPoint x: 102, endPoint y: 412, distance: 13.8
click at [89, 412] on div "Hàng sắp về" at bounding box center [184, 406] width 249 height 28
click at [89, 134] on span "Kho hàng" at bounding box center [92, 129] width 65 height 18
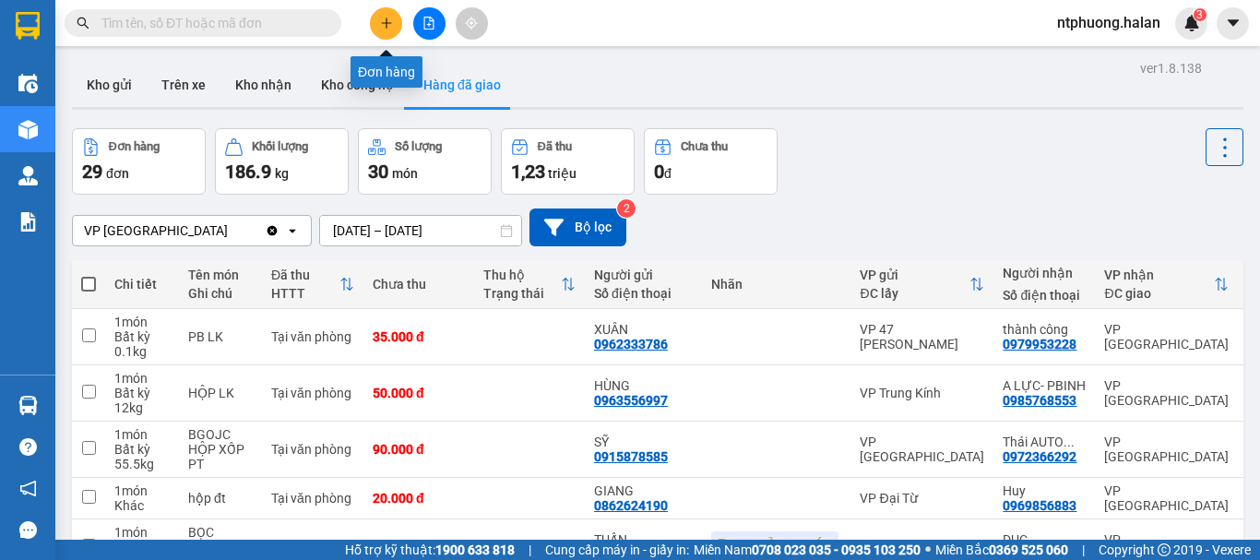
click at [391, 22] on icon "plus" at bounding box center [386, 23] width 13 height 13
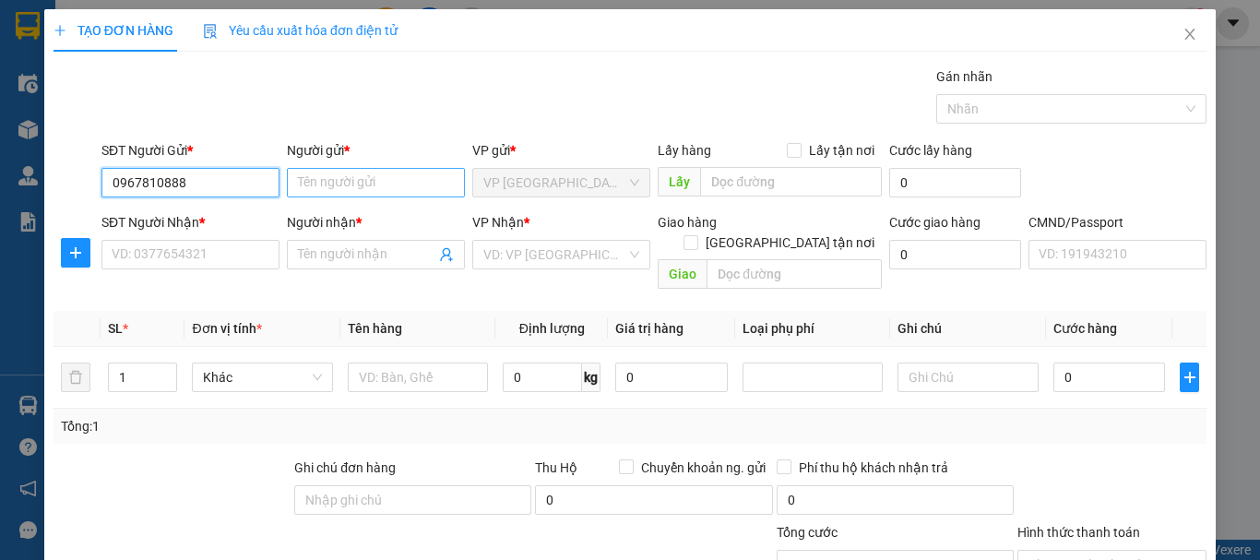
type input "0967810888"
click at [405, 177] on input "Người gửi *" at bounding box center [376, 183] width 178 height 30
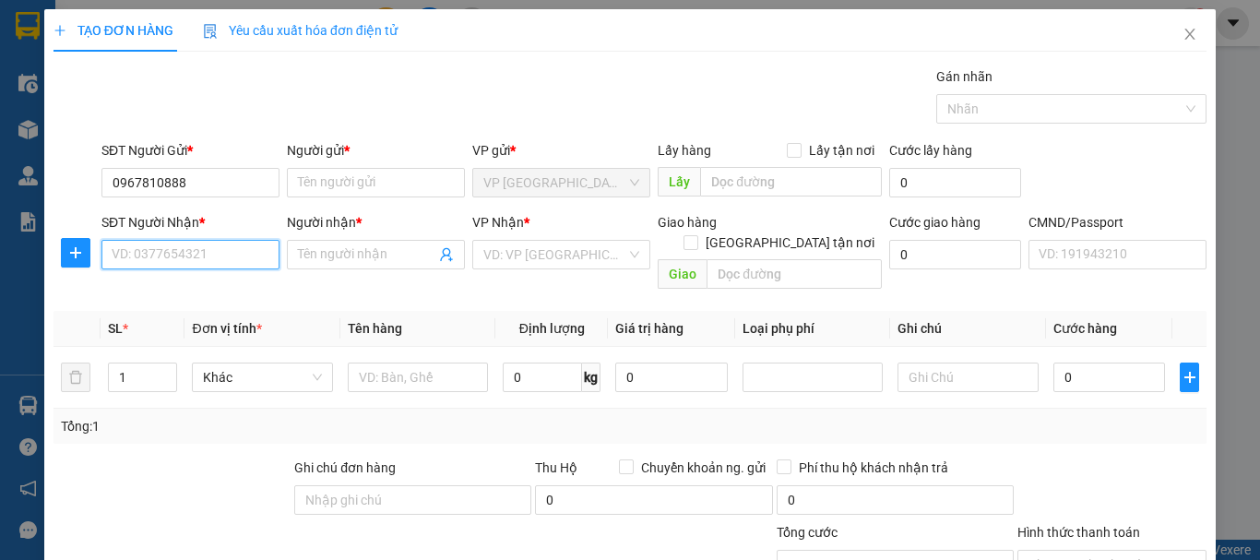
click at [198, 253] on input "SĐT Người Nhận *" at bounding box center [190, 255] width 178 height 30
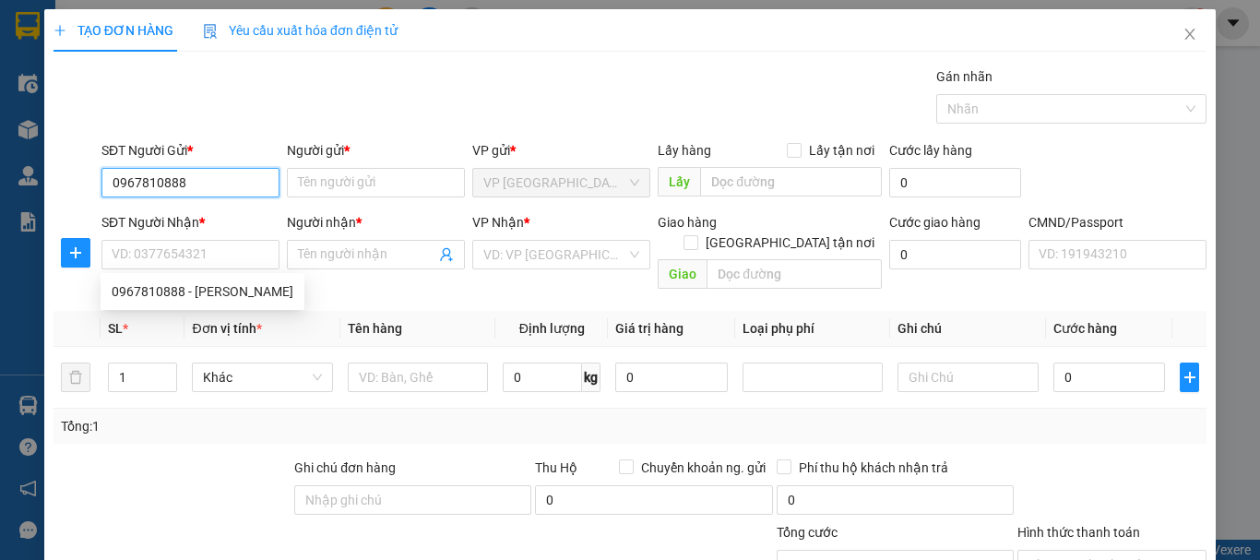
click at [213, 180] on input "0967810888" at bounding box center [190, 183] width 178 height 30
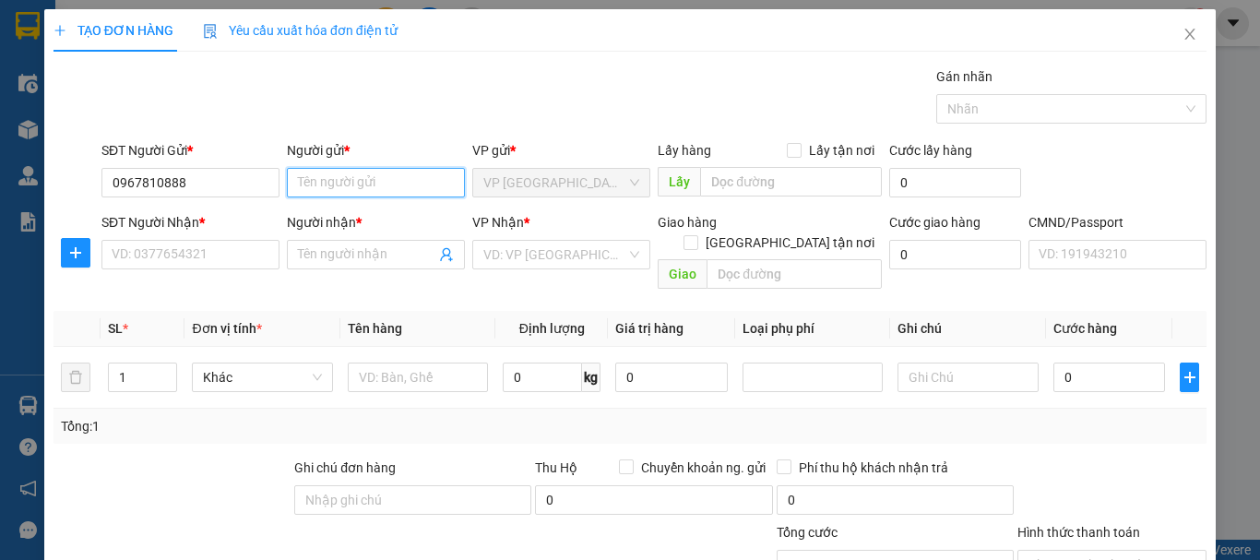
click at [309, 172] on input "Người gửi *" at bounding box center [376, 183] width 178 height 30
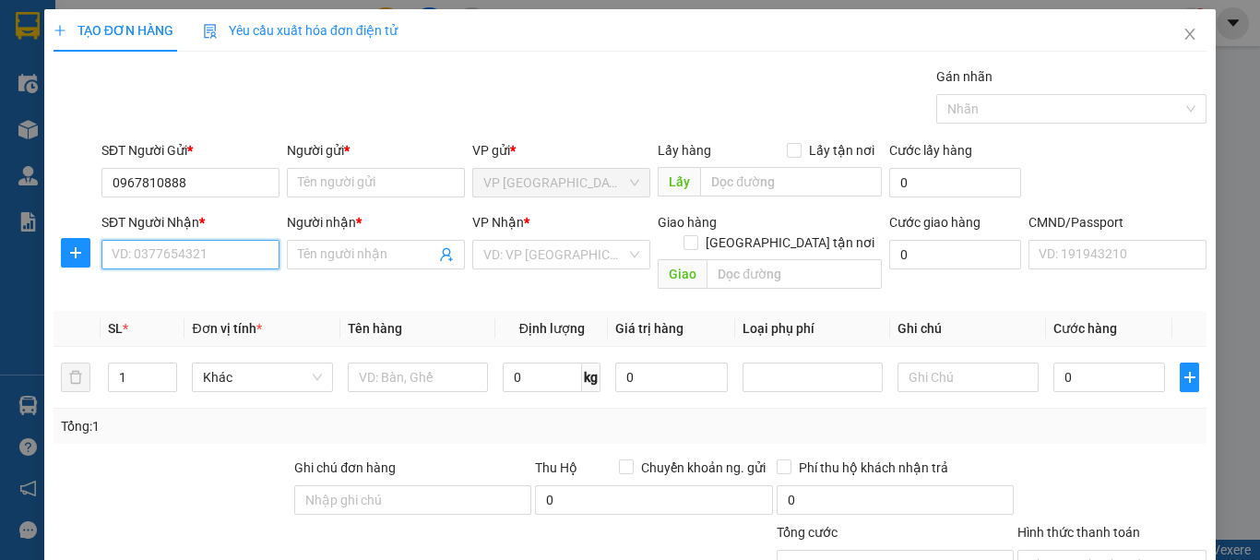
click at [183, 253] on input "SĐT Người Nhận *" at bounding box center [190, 255] width 178 height 30
click at [162, 293] on div "0367022867 - SƠN" at bounding box center [189, 291] width 154 height 20
type input "0367022867"
type input "SƠN"
type input "0367022867"
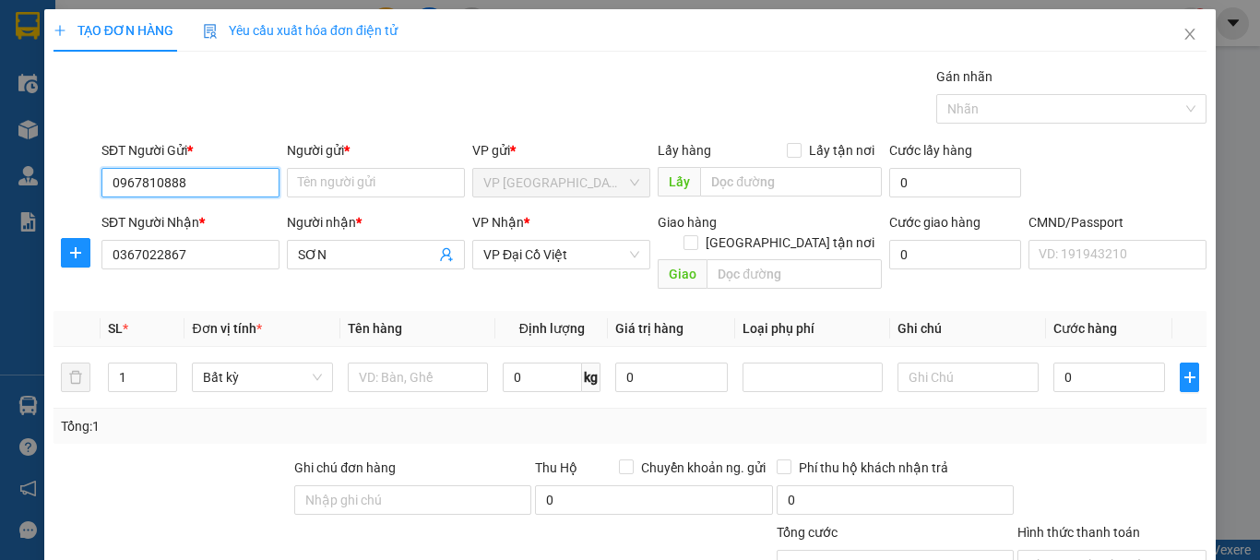
click at [236, 186] on input "0967810888" at bounding box center [190, 183] width 178 height 30
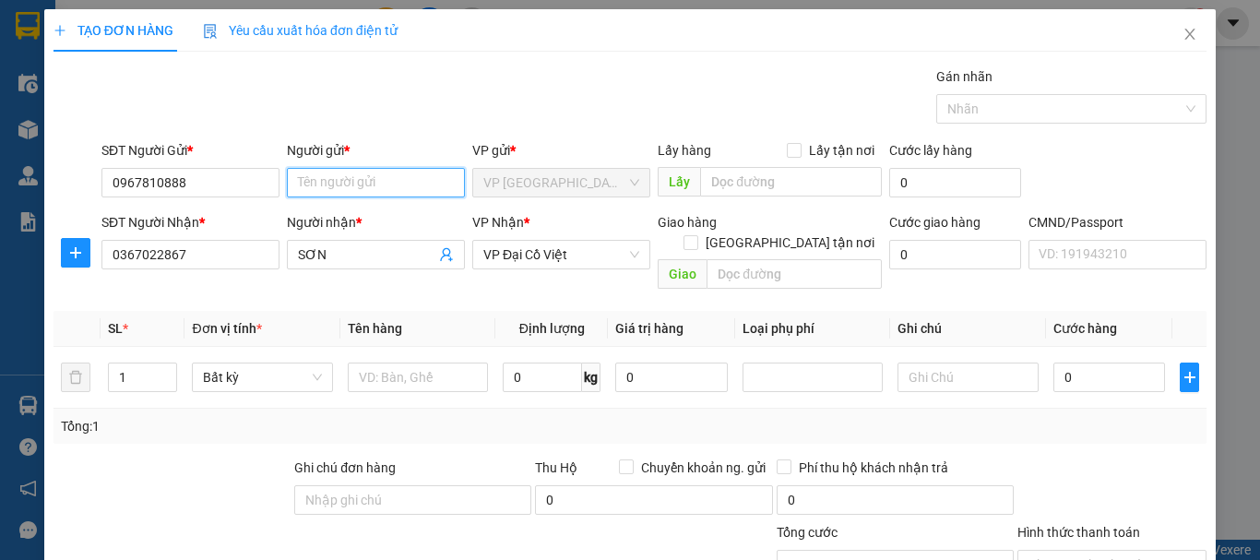
click at [361, 189] on input "Người gửi *" at bounding box center [376, 183] width 178 height 30
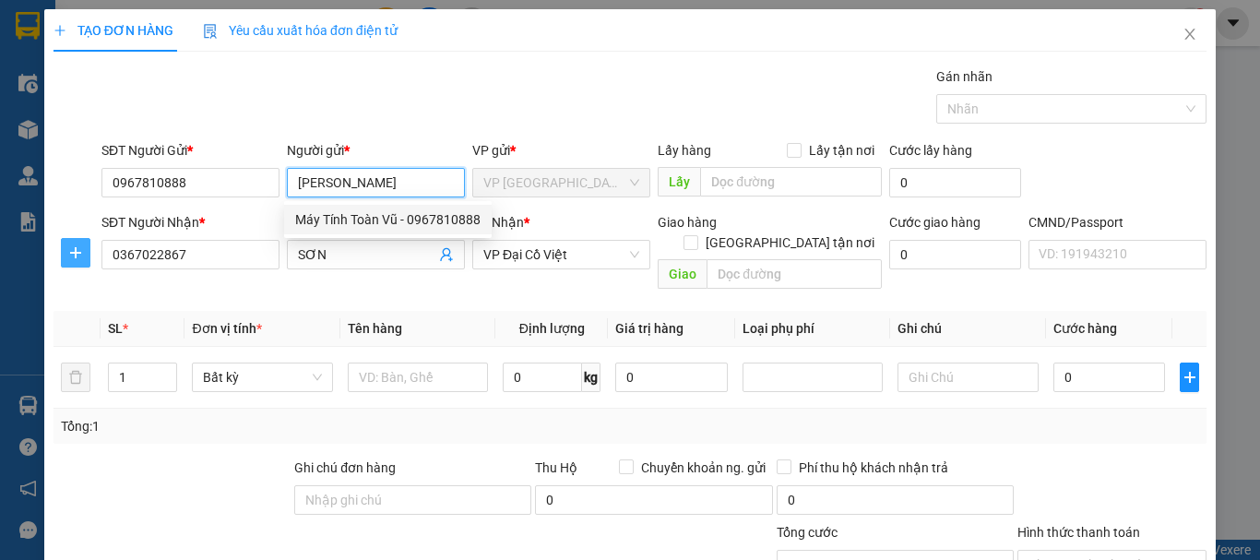
type input "[PERSON_NAME]"
click at [69, 251] on icon "plus" at bounding box center [75, 252] width 15 height 15
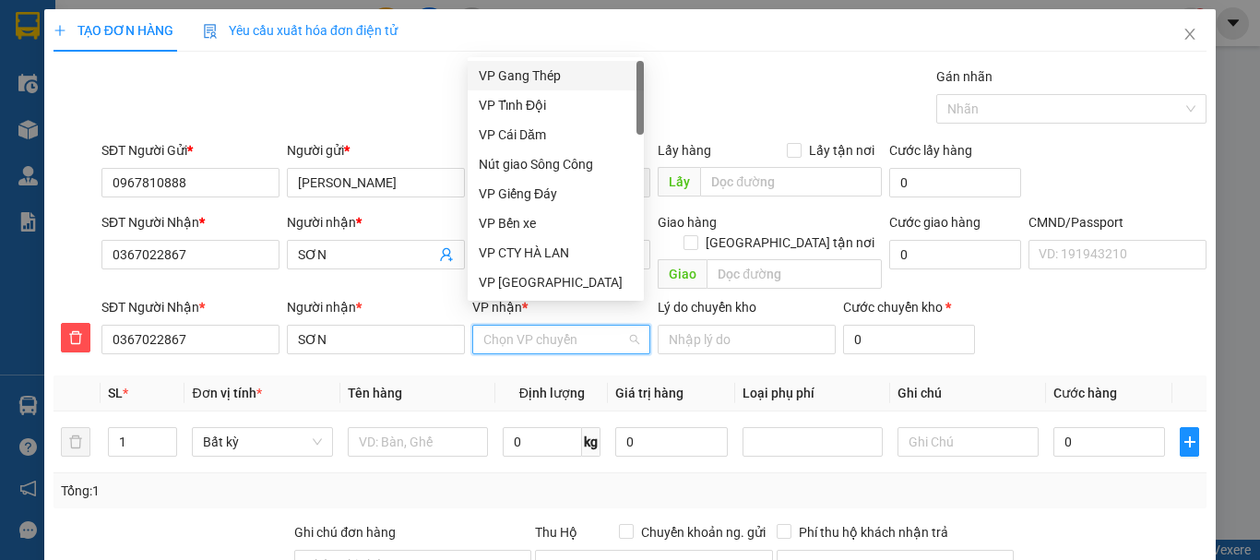
click at [567, 326] on input "VP nhận *" at bounding box center [554, 340] width 143 height 28
type input "d"
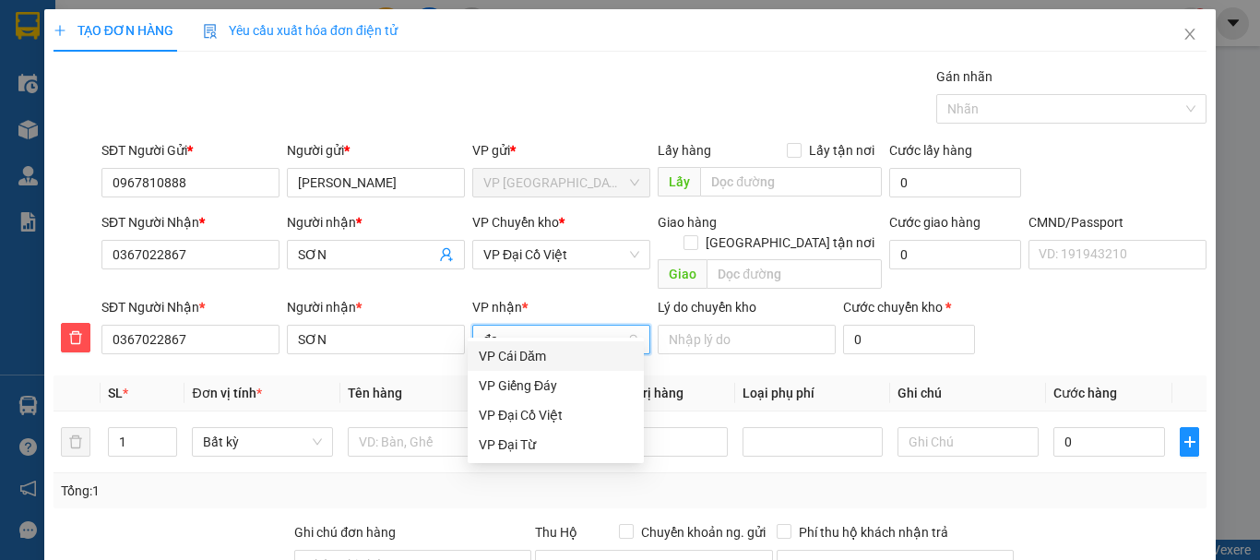
type input "đai"
drag, startPoint x: 542, startPoint y: 362, endPoint x: 551, endPoint y: 337, distance: 26.6
click at [542, 358] on div "VP Đại Cồ Việt" at bounding box center [556, 356] width 154 height 20
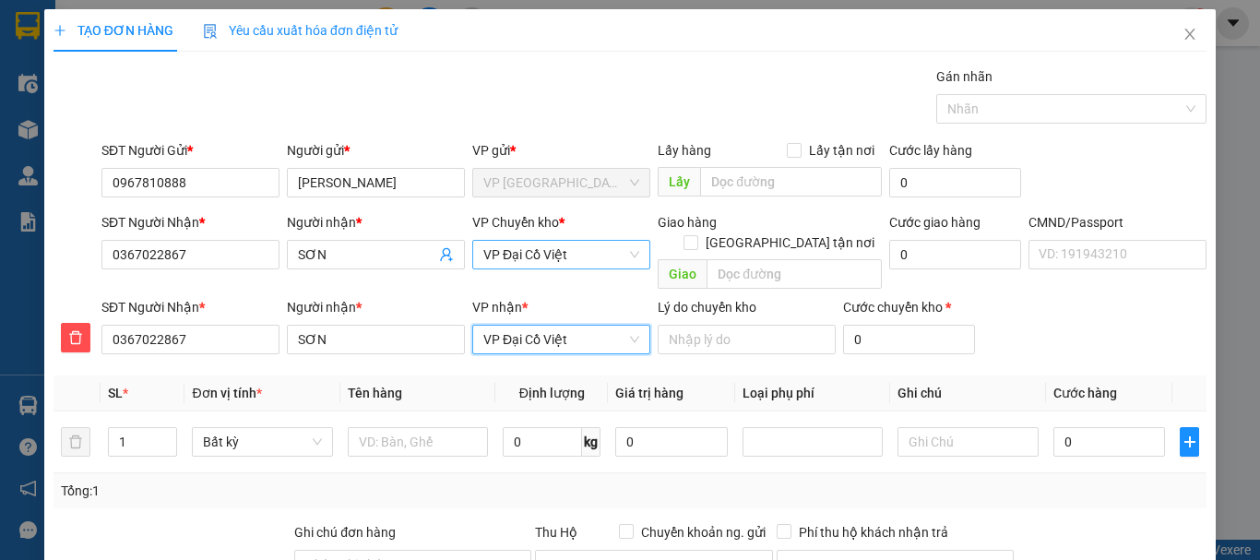
click at [574, 262] on span "VP Đại Cồ Việt" at bounding box center [561, 255] width 156 height 28
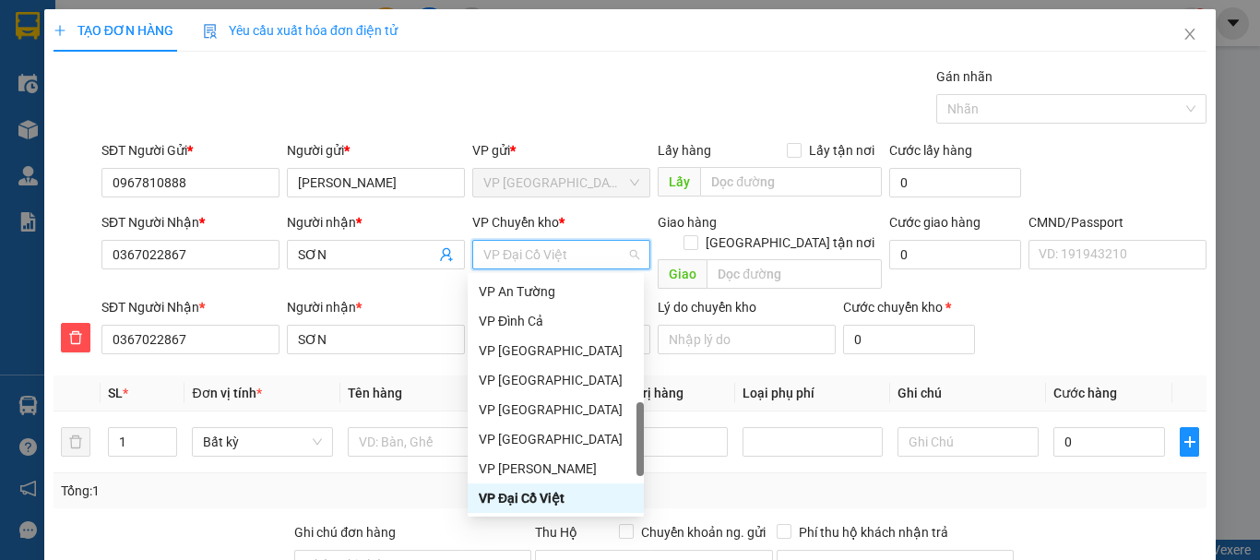
type input "b"
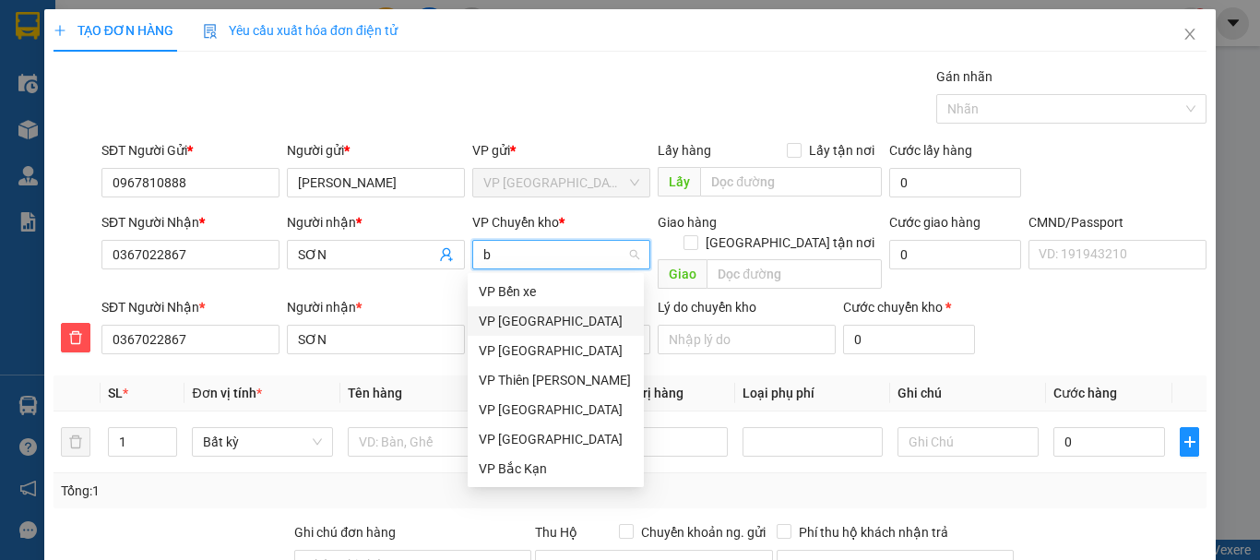
click at [533, 317] on div "VP [GEOGRAPHIC_DATA]" at bounding box center [556, 321] width 154 height 20
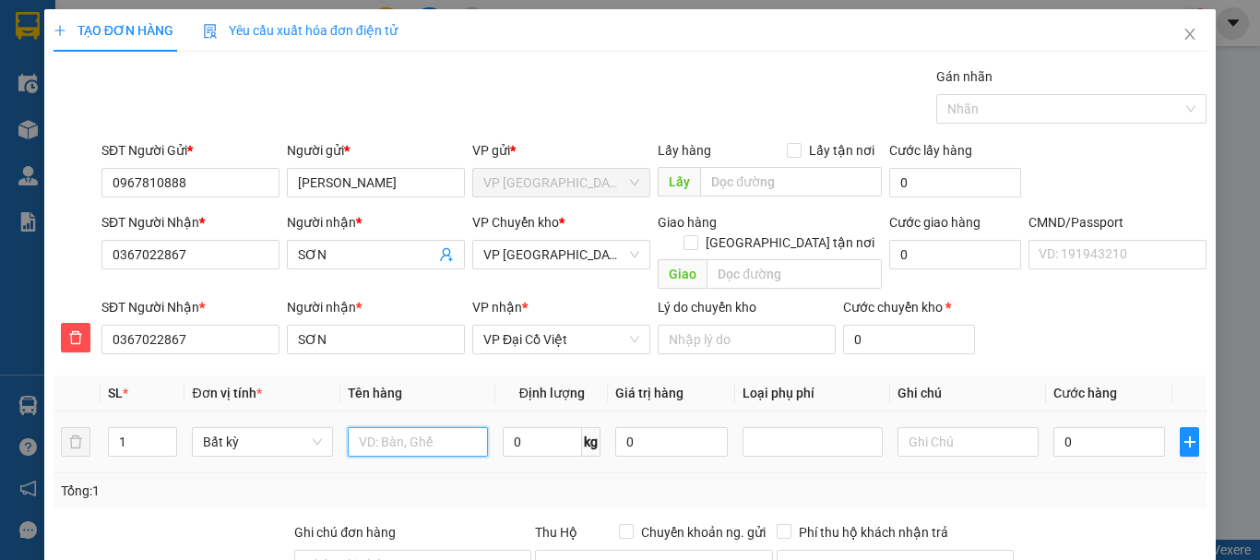
click at [392, 427] on input "text" at bounding box center [418, 442] width 140 height 30
type input "Hộp máy LK máy tính"
click at [517, 427] on input "0" at bounding box center [542, 442] width 79 height 30
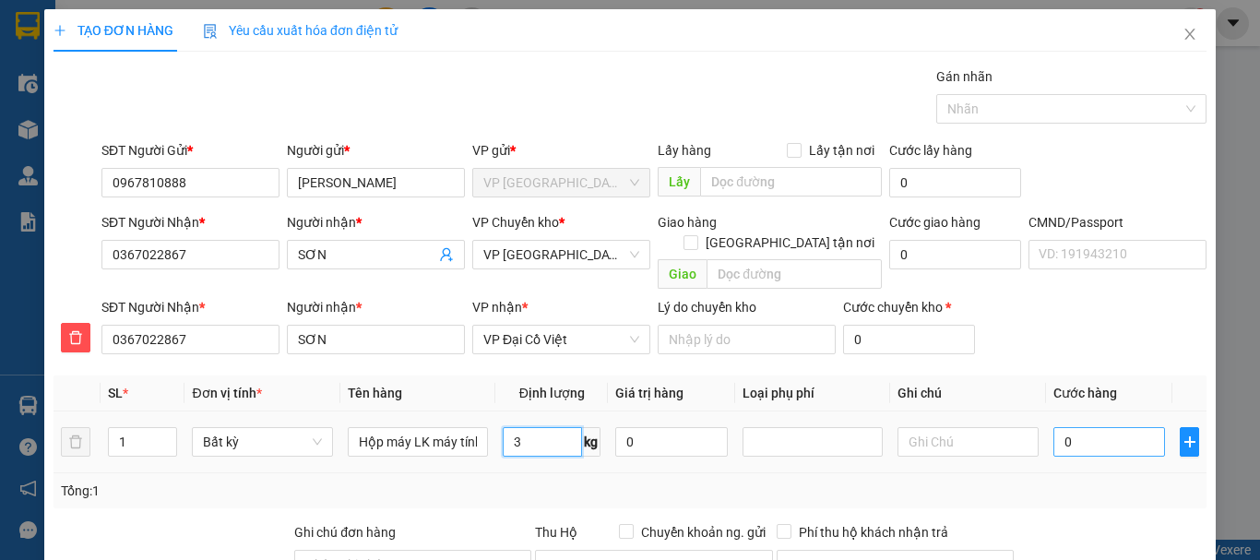
type input "3"
click at [1116, 427] on input "0" at bounding box center [1110, 442] width 113 height 30
type input "40.000"
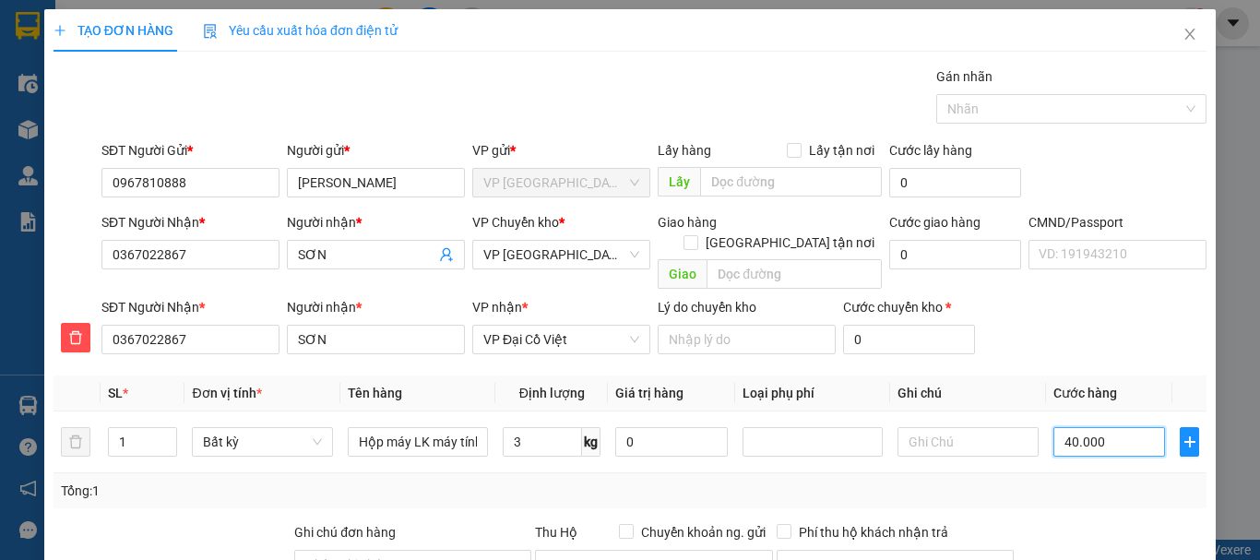
scroll to position [224, 0]
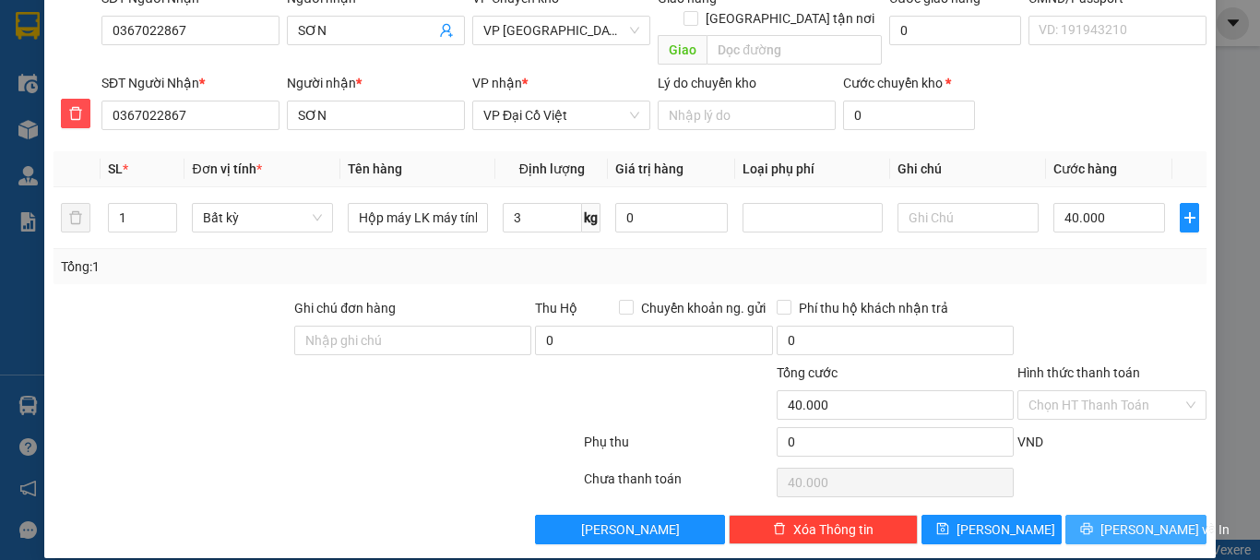
click at [1152, 519] on span "[PERSON_NAME] và In" at bounding box center [1165, 529] width 129 height 20
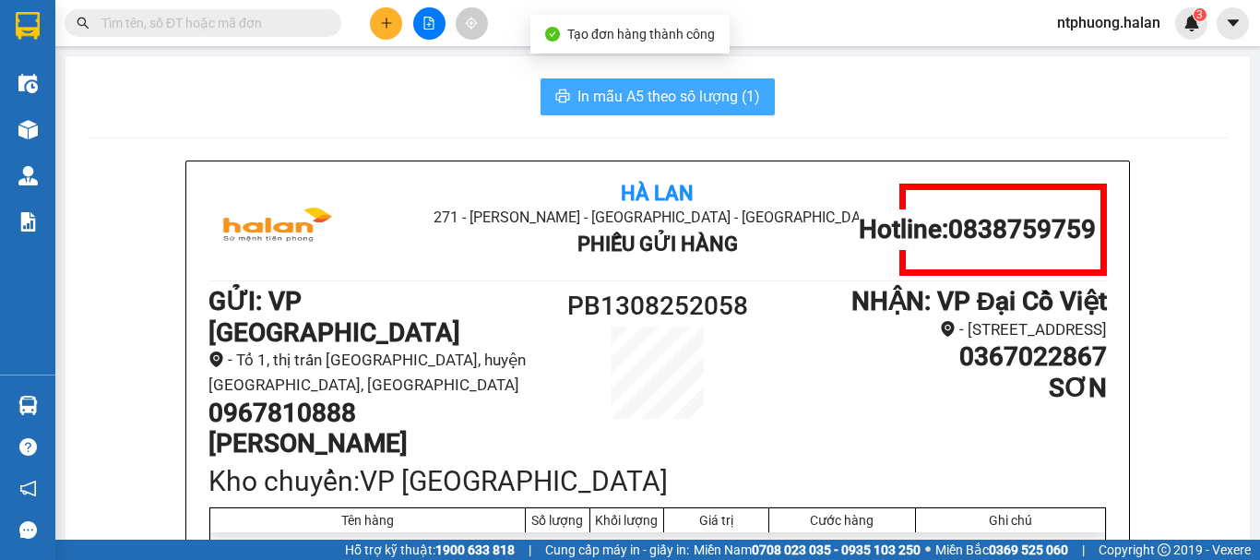
click at [678, 102] on span "In mẫu A5 theo số lượng (1)" at bounding box center [669, 96] width 183 height 23
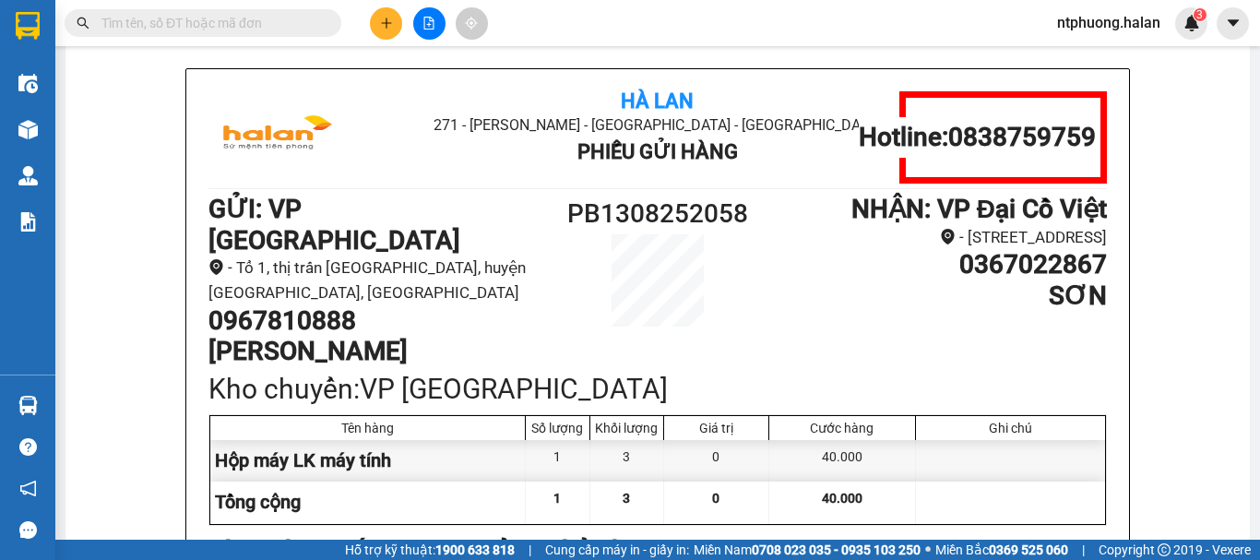
scroll to position [185, 0]
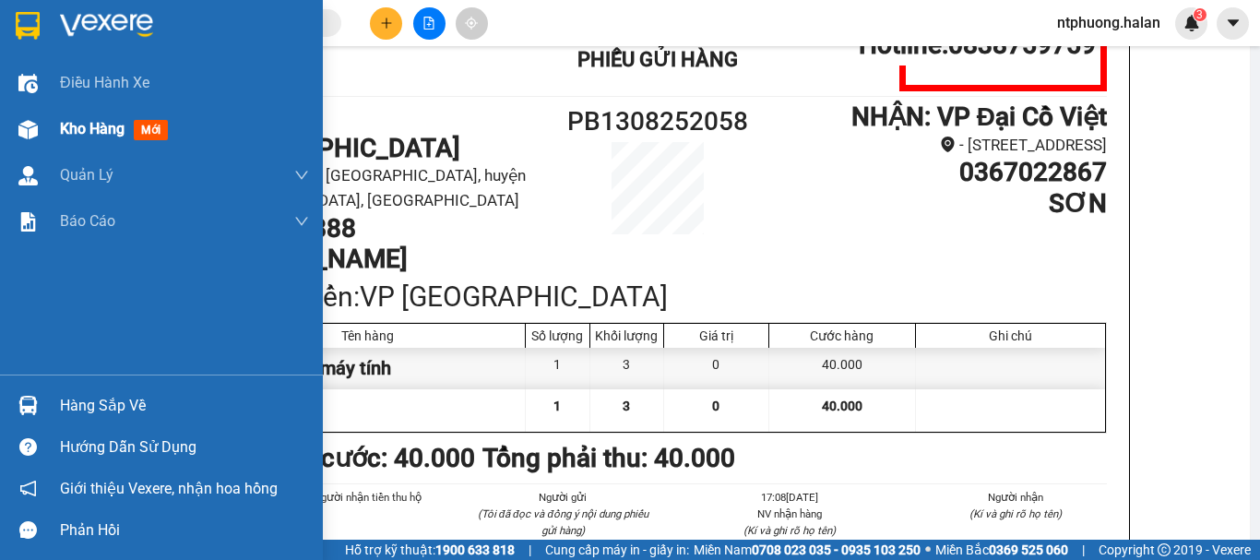
click at [83, 127] on span "Kho hàng" at bounding box center [92, 129] width 65 height 18
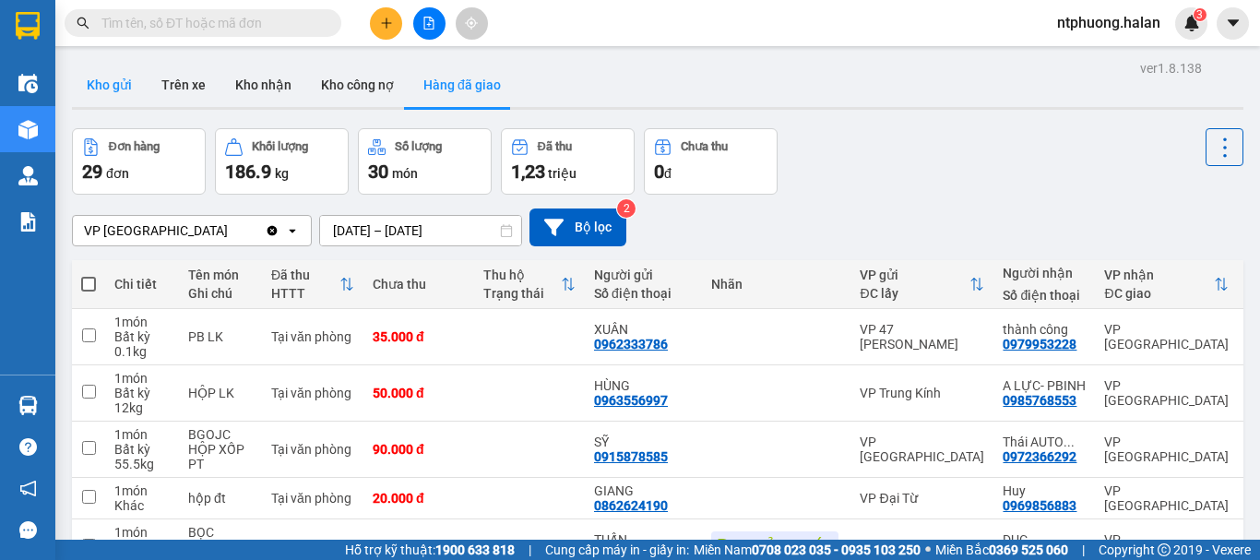
click at [83, 89] on button "Kho gửi" at bounding box center [109, 85] width 75 height 44
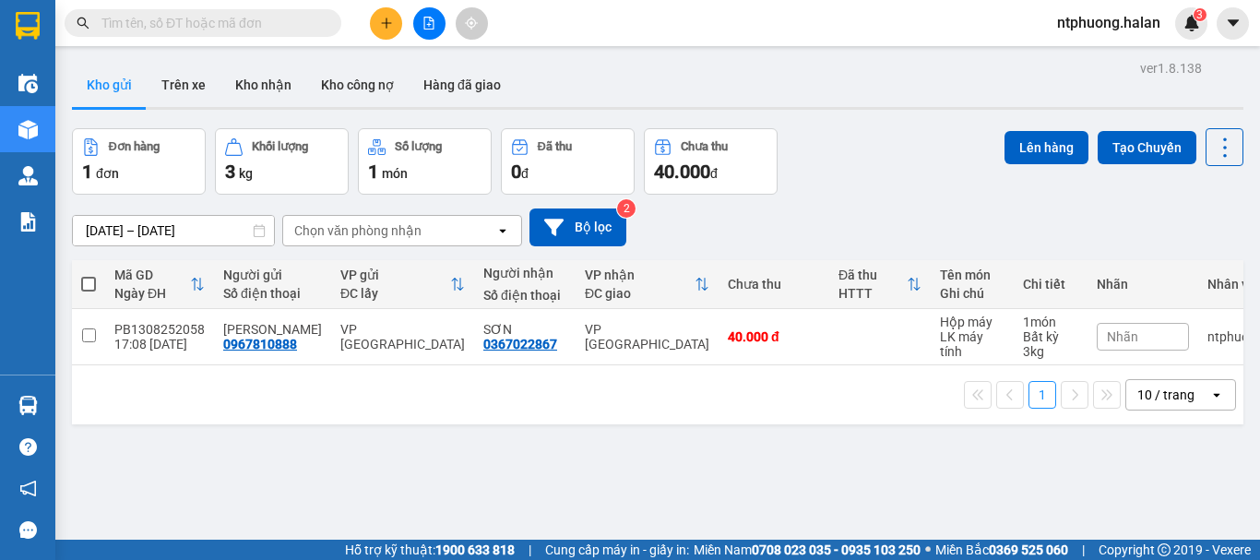
click at [94, 285] on span at bounding box center [88, 284] width 15 height 15
click at [89, 275] on input "checkbox" at bounding box center [89, 275] width 0 height 0
checkbox input "true"
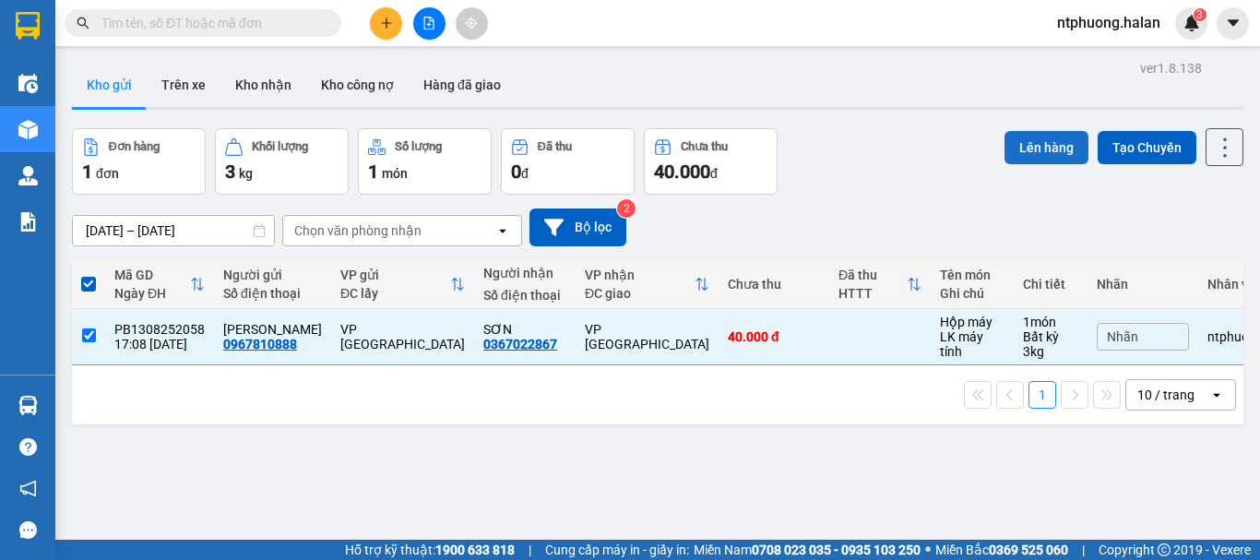
click at [1028, 140] on button "Lên hàng" at bounding box center [1047, 147] width 84 height 33
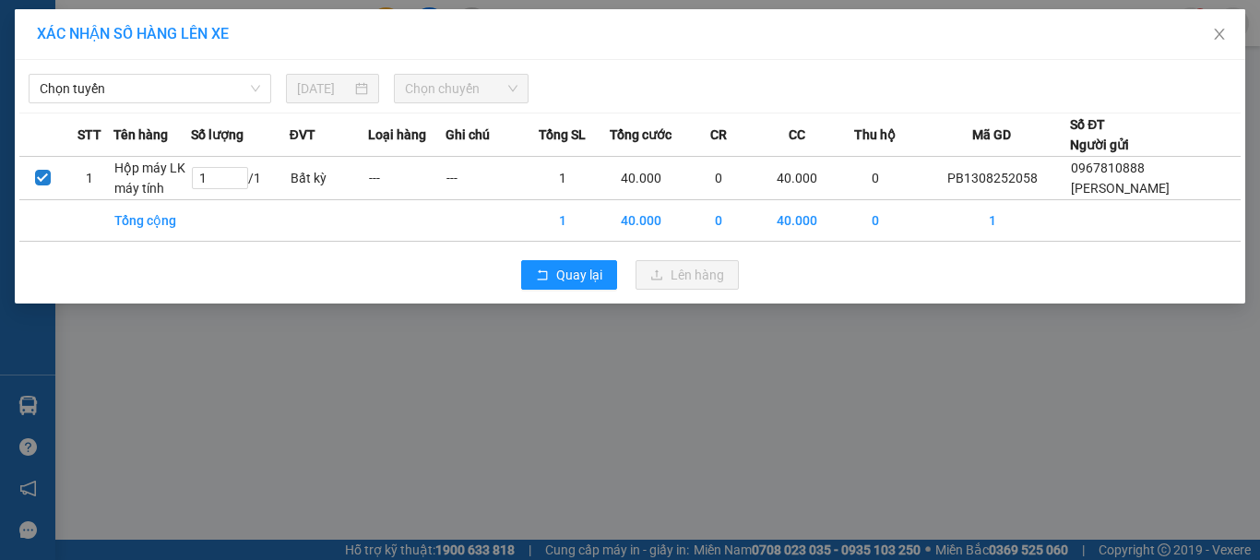
click at [199, 72] on div "Chọn tuyến 13/08/2025 Chọn chuyến" at bounding box center [630, 84] width 1222 height 39
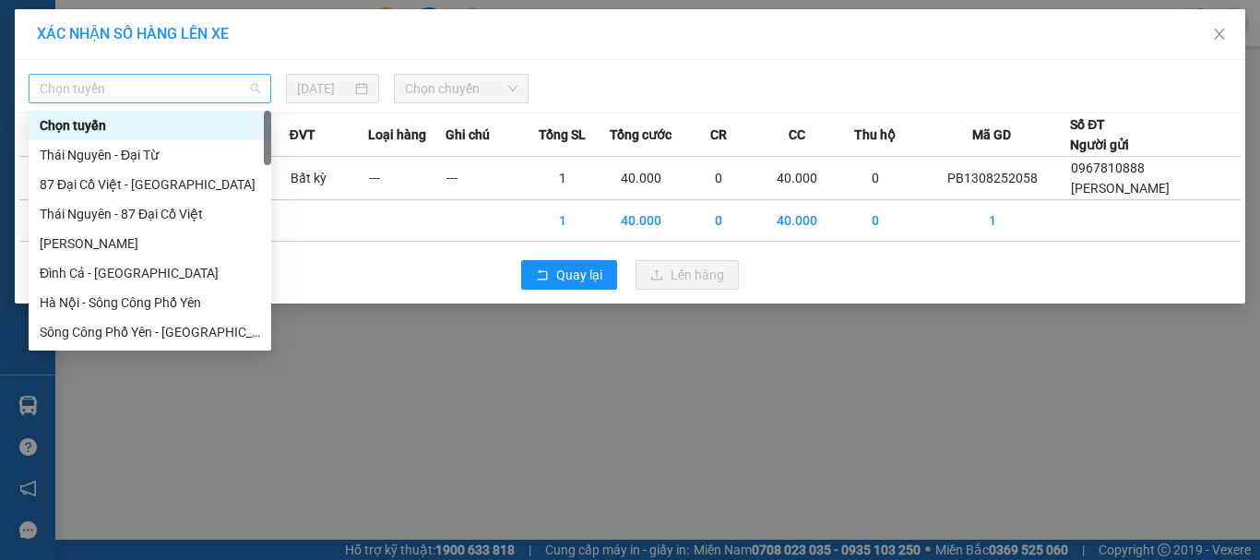
click at [200, 77] on span "Chọn tuyến" at bounding box center [150, 89] width 221 height 28
type input "x"
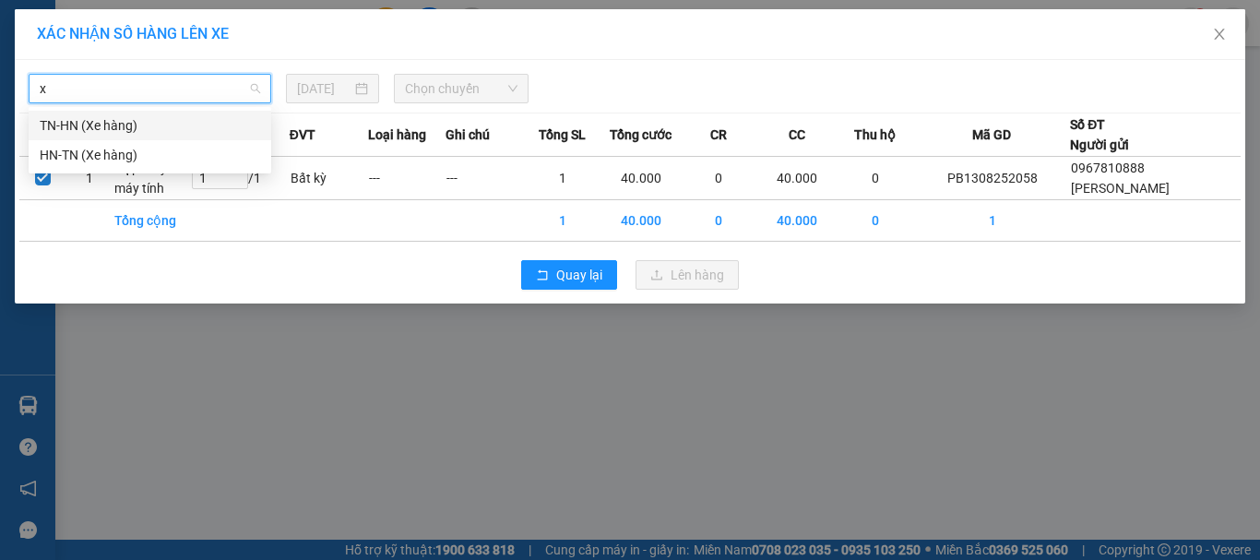
click at [134, 132] on div "TN-HN (Xe hàng)" at bounding box center [150, 125] width 221 height 20
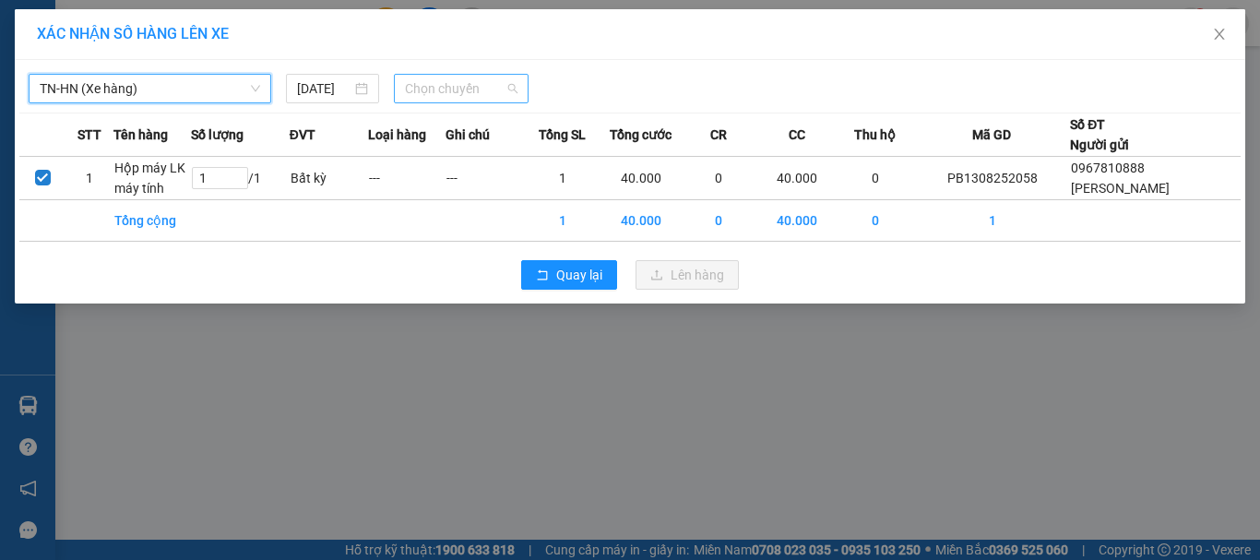
click at [517, 95] on span "Chọn chuyến" at bounding box center [461, 89] width 113 height 28
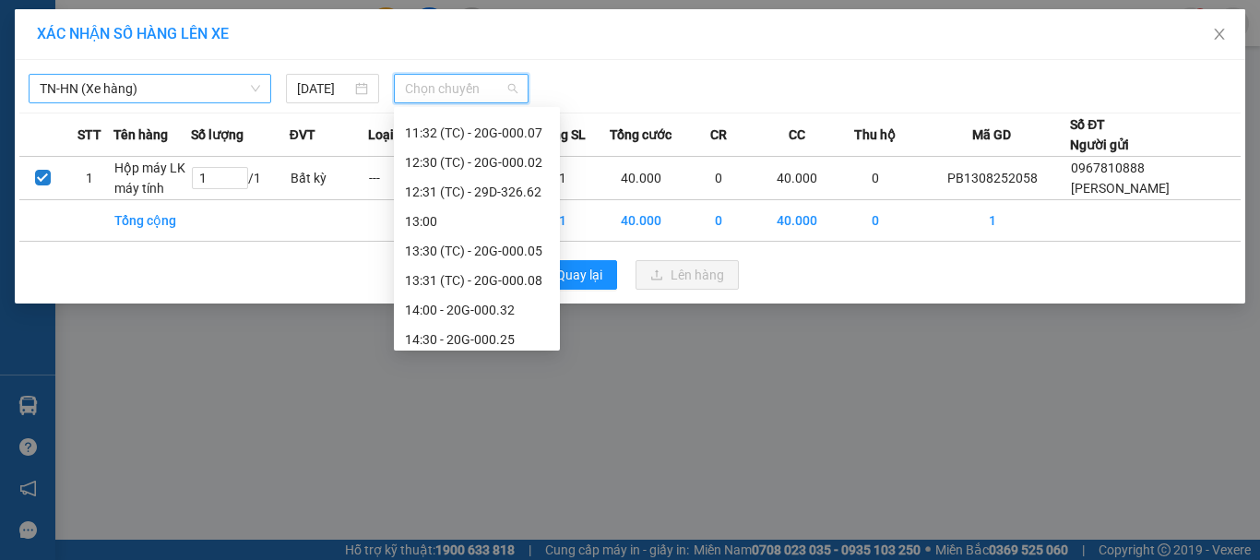
scroll to position [738, 0]
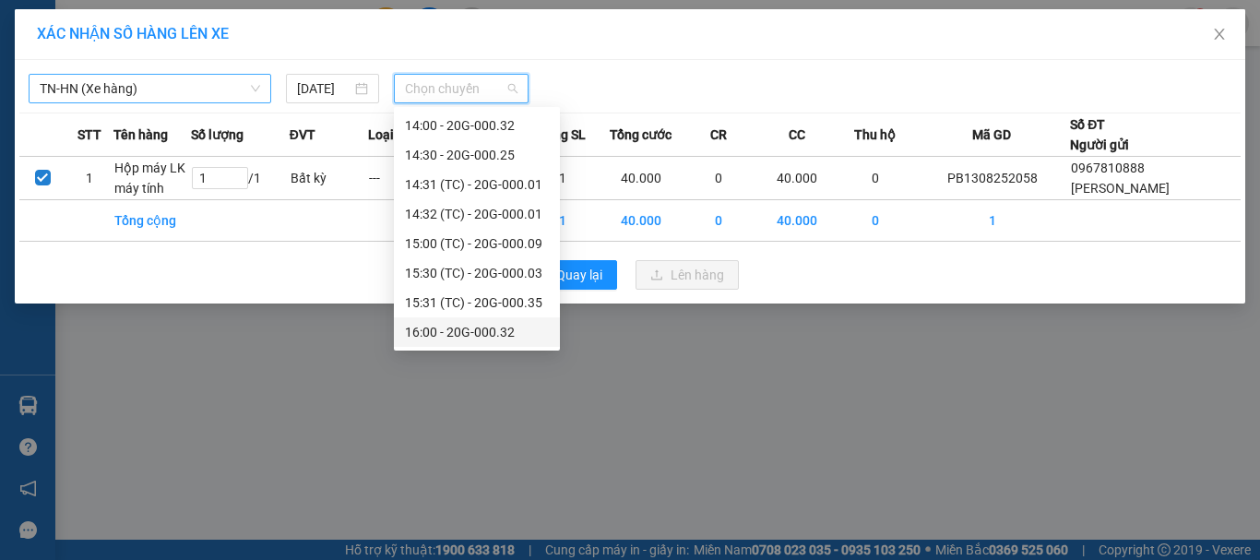
click at [500, 337] on div "16:00 - 20G-000.32" at bounding box center [477, 332] width 144 height 20
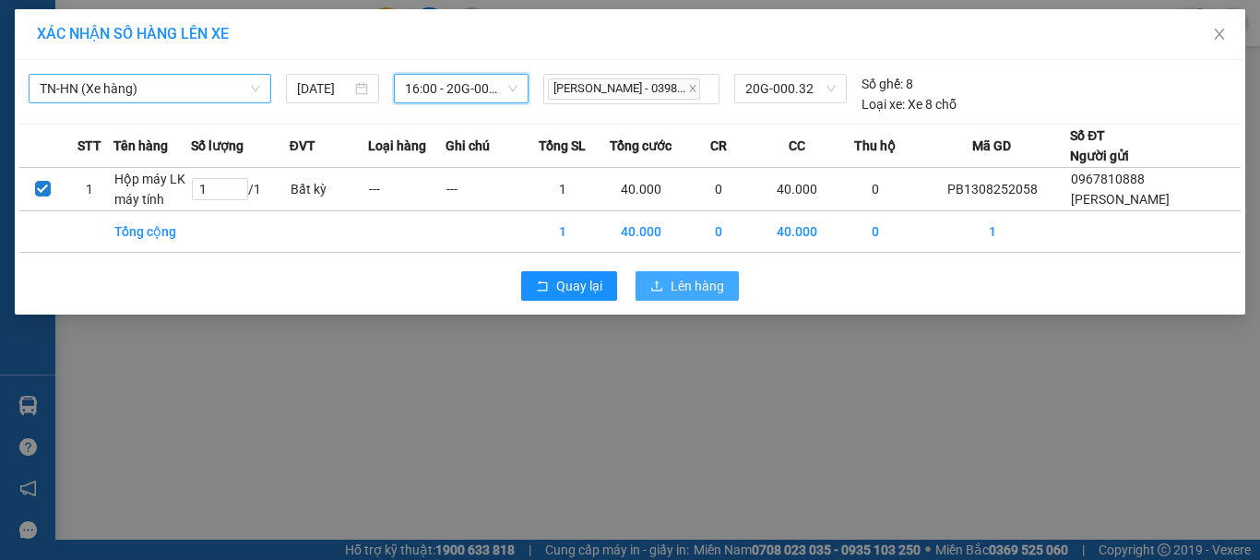
click at [715, 286] on span "Lên hàng" at bounding box center [698, 286] width 54 height 20
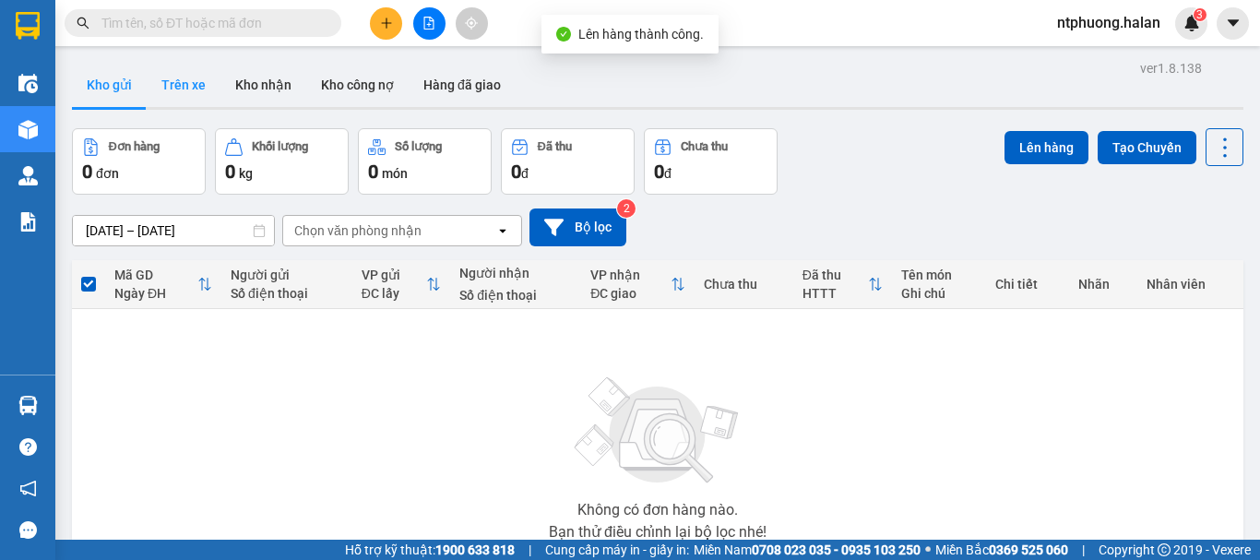
click at [180, 83] on button "Trên xe" at bounding box center [184, 85] width 74 height 44
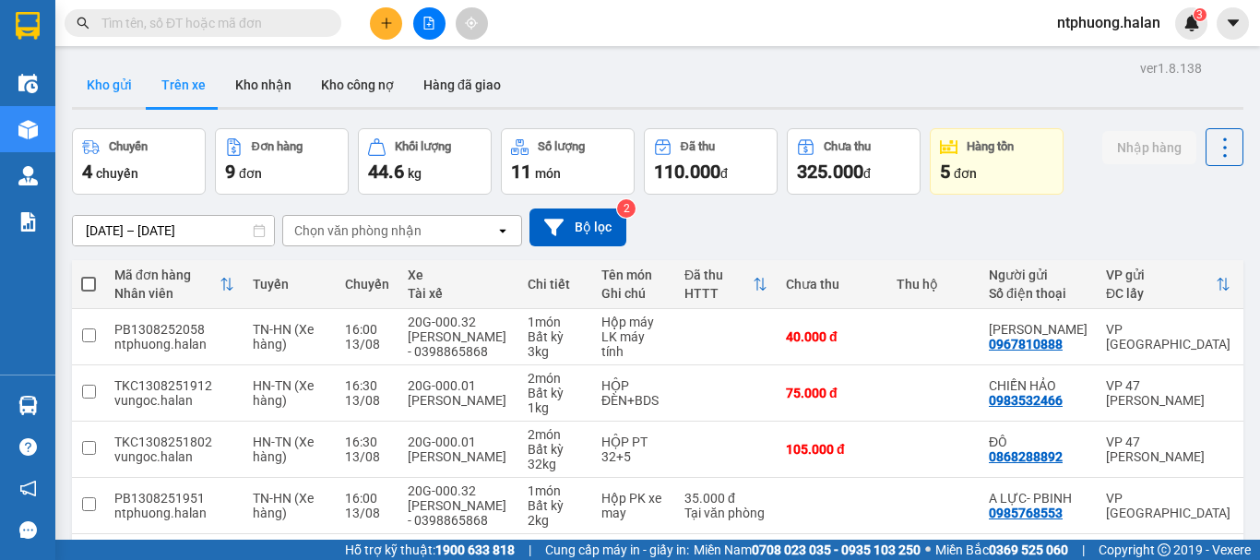
click at [105, 87] on button "Kho gửi" at bounding box center [109, 85] width 75 height 44
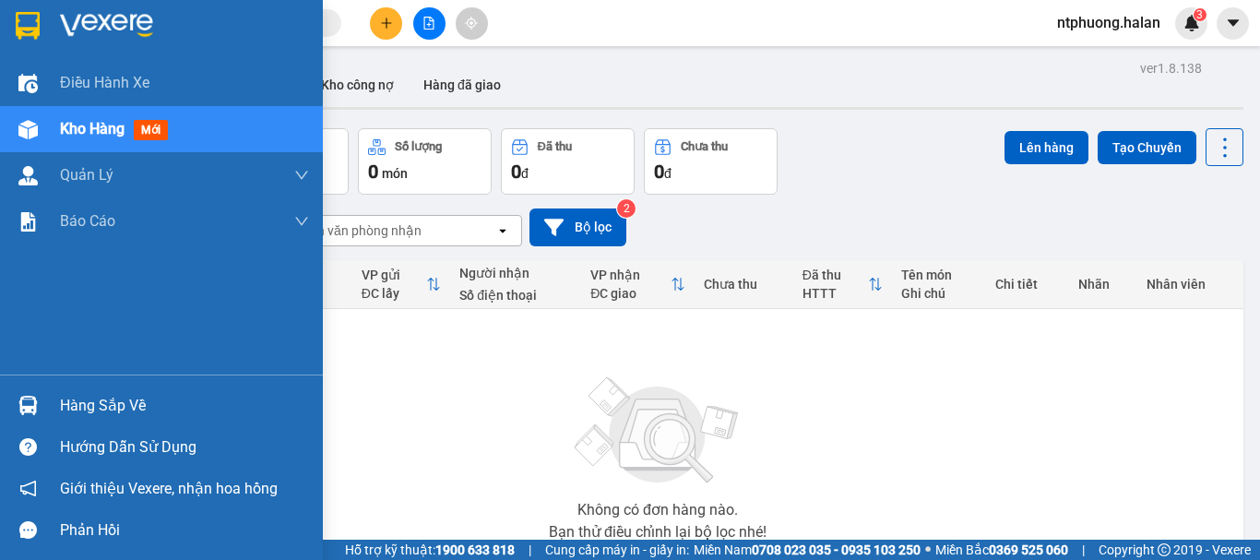
click at [89, 415] on div "Hàng sắp về" at bounding box center [184, 406] width 249 height 28
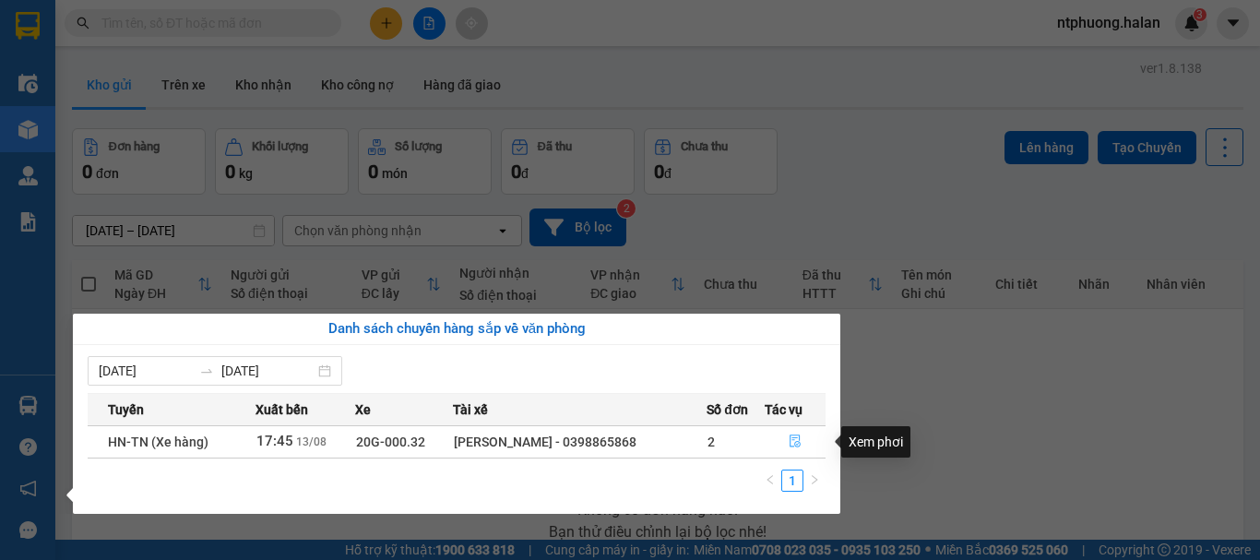
click at [799, 443] on icon "file-done" at bounding box center [795, 441] width 11 height 13
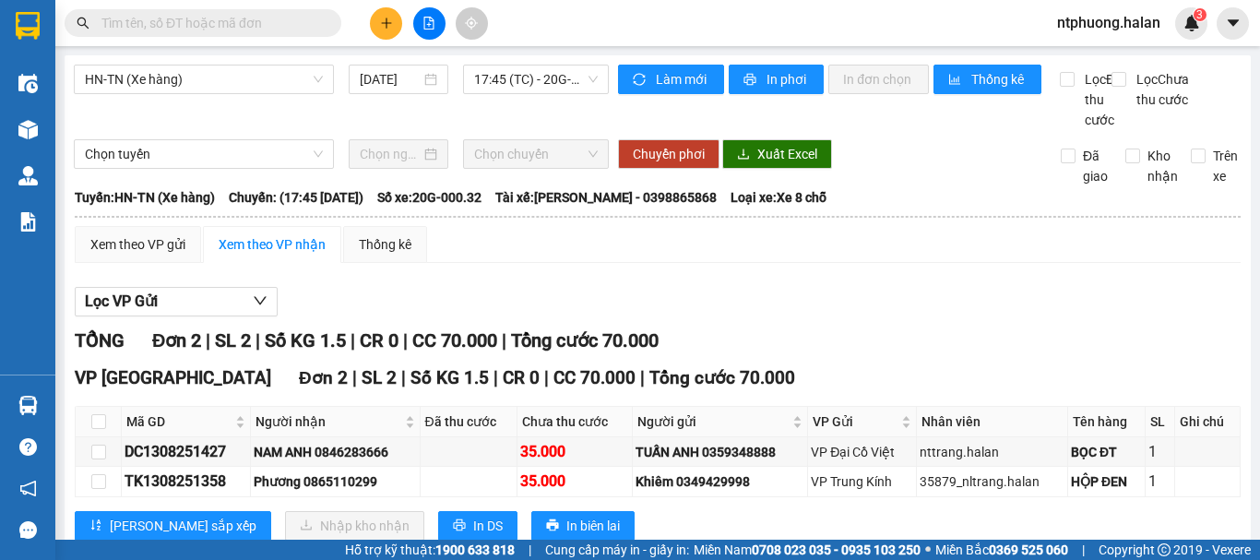
scroll to position [73, 0]
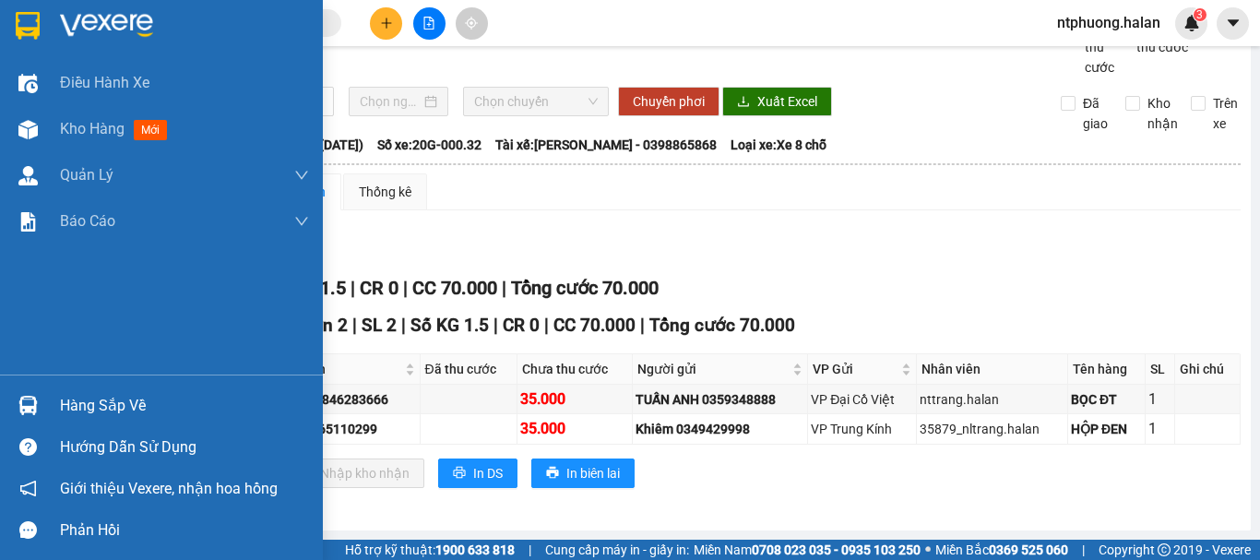
click at [66, 403] on div "Hàng sắp về" at bounding box center [184, 406] width 249 height 28
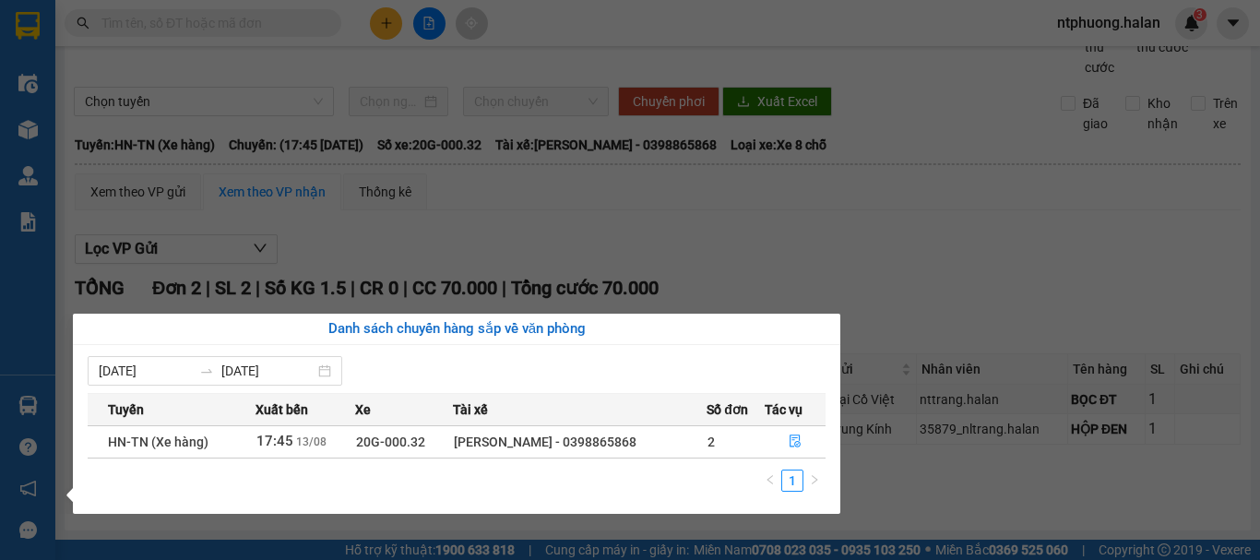
click at [902, 261] on section "Kết quả tìm kiếm ( 12 ) Bộ lọc Mã ĐH Trạng thái Món hàng Thu hộ Tổng cước Chưa …" at bounding box center [630, 280] width 1260 height 560
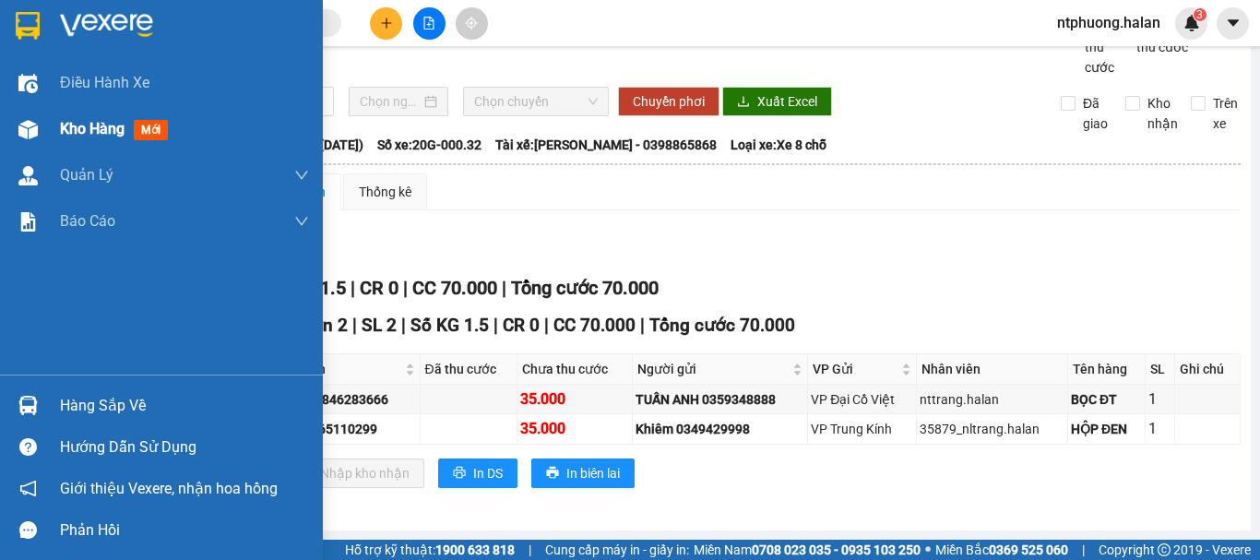
click at [90, 125] on span "Kho hàng" at bounding box center [92, 129] width 65 height 18
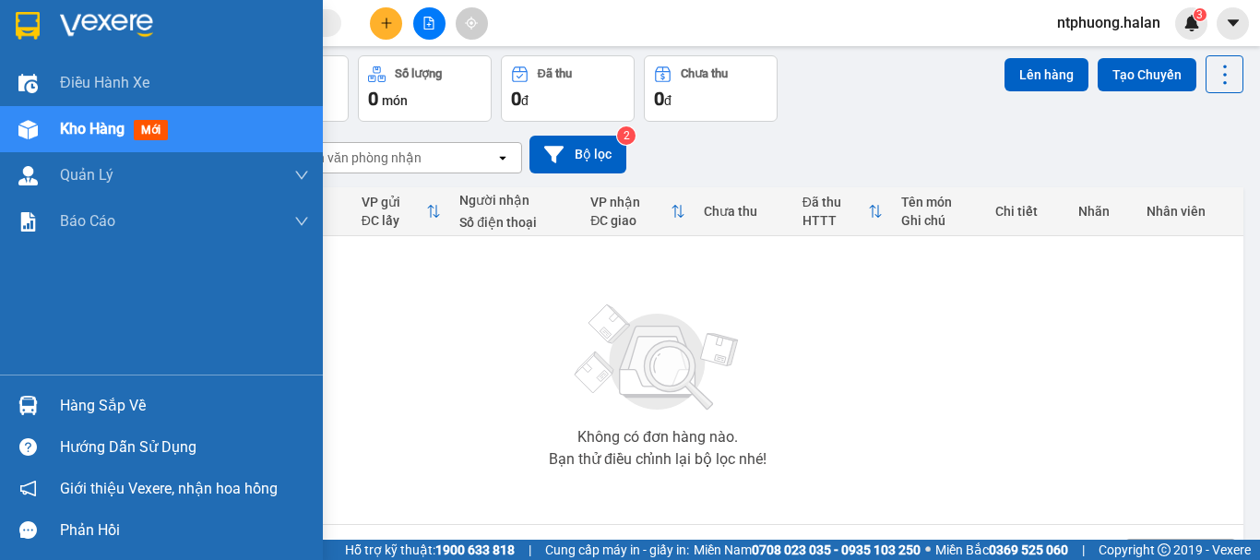
click at [119, 409] on div "Hàng sắp về" at bounding box center [184, 406] width 249 height 28
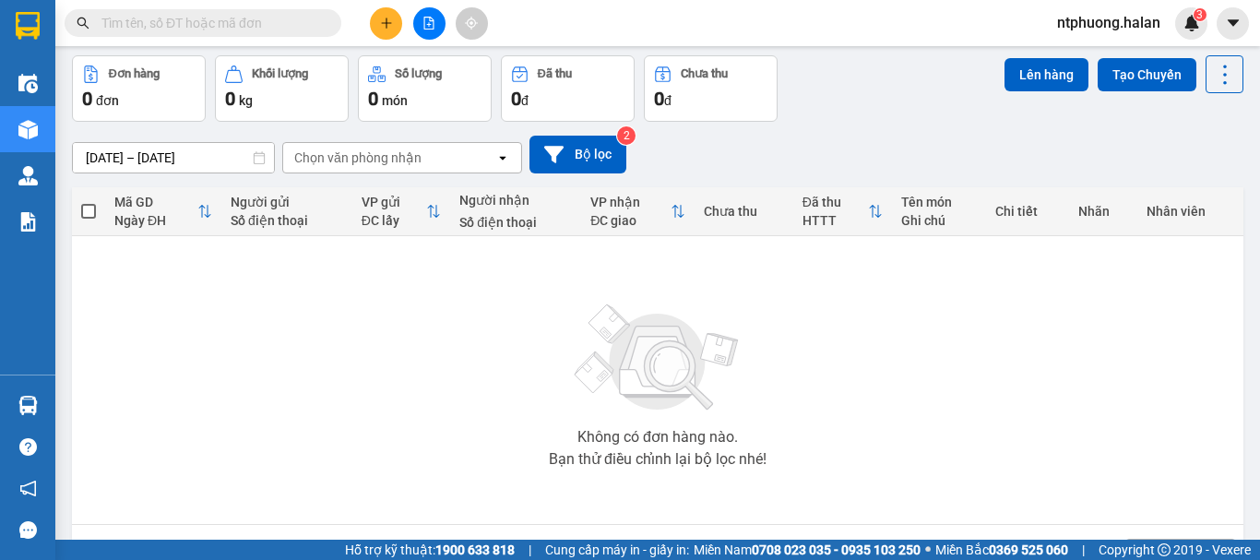
click at [1116, 355] on section "Kết quả tìm kiếm ( 12 ) Bộ lọc Mã ĐH Trạng thái Món hàng Thu hộ Tổng cước Chưa …" at bounding box center [630, 280] width 1260 height 560
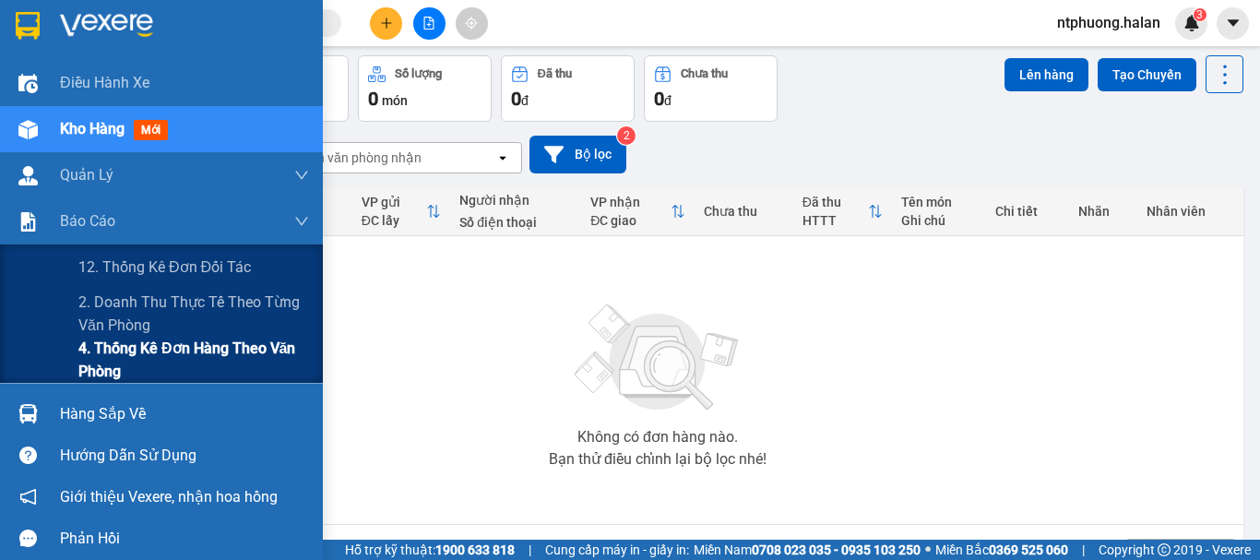
click at [140, 364] on span "4. Thống kê đơn hàng theo văn phòng" at bounding box center [193, 360] width 231 height 46
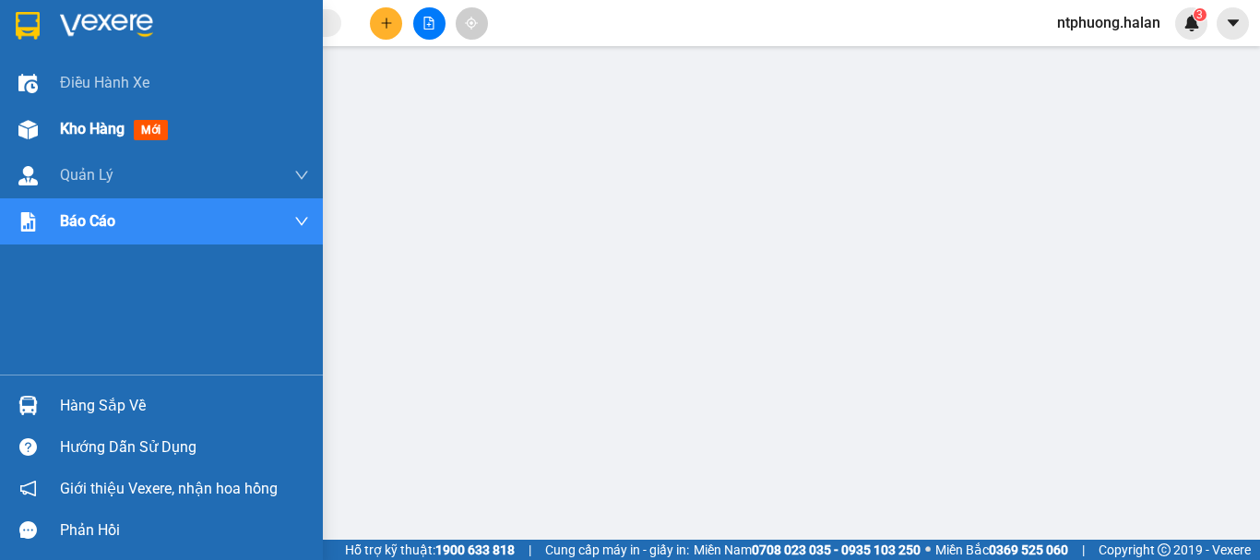
click at [93, 126] on span "Kho hàng" at bounding box center [92, 129] width 65 height 18
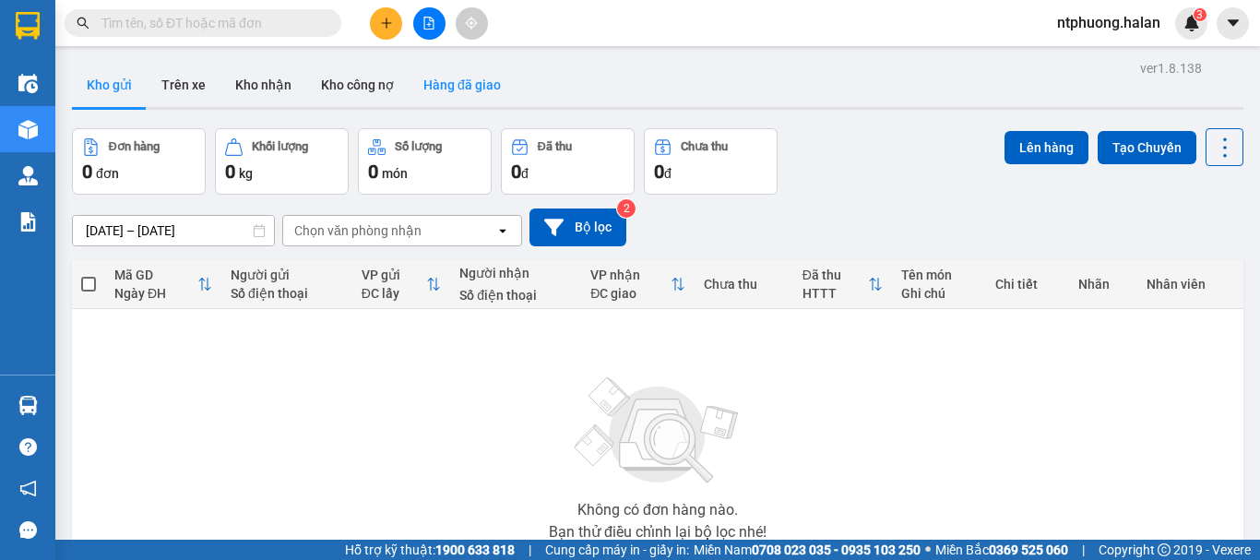
click at [469, 80] on button "Hàng đã giao" at bounding box center [462, 85] width 107 height 44
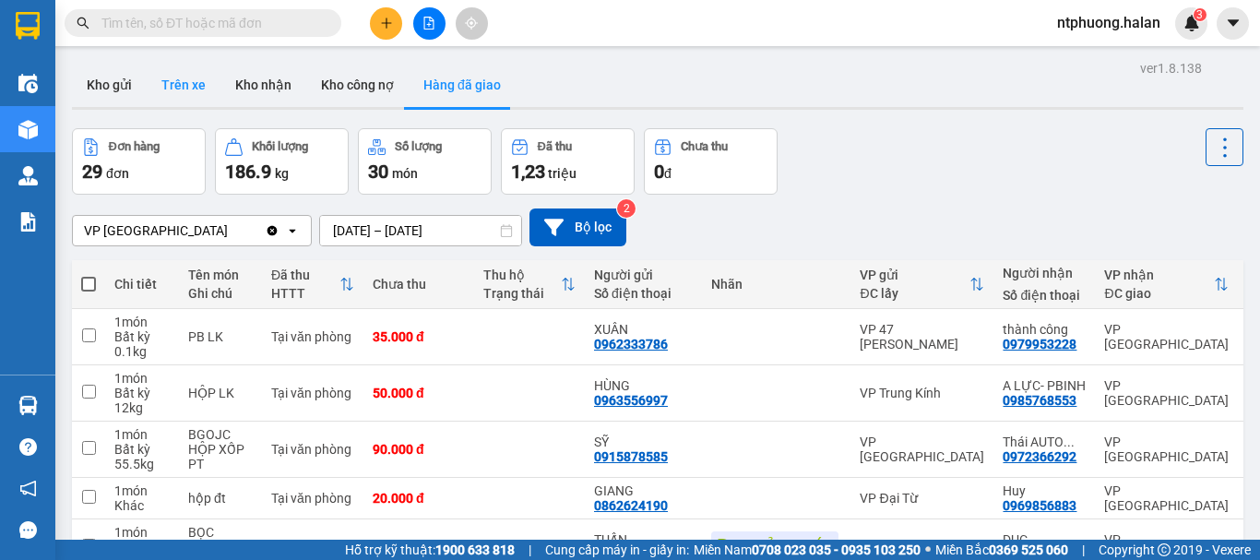
click at [200, 71] on button "Trên xe" at bounding box center [184, 85] width 74 height 44
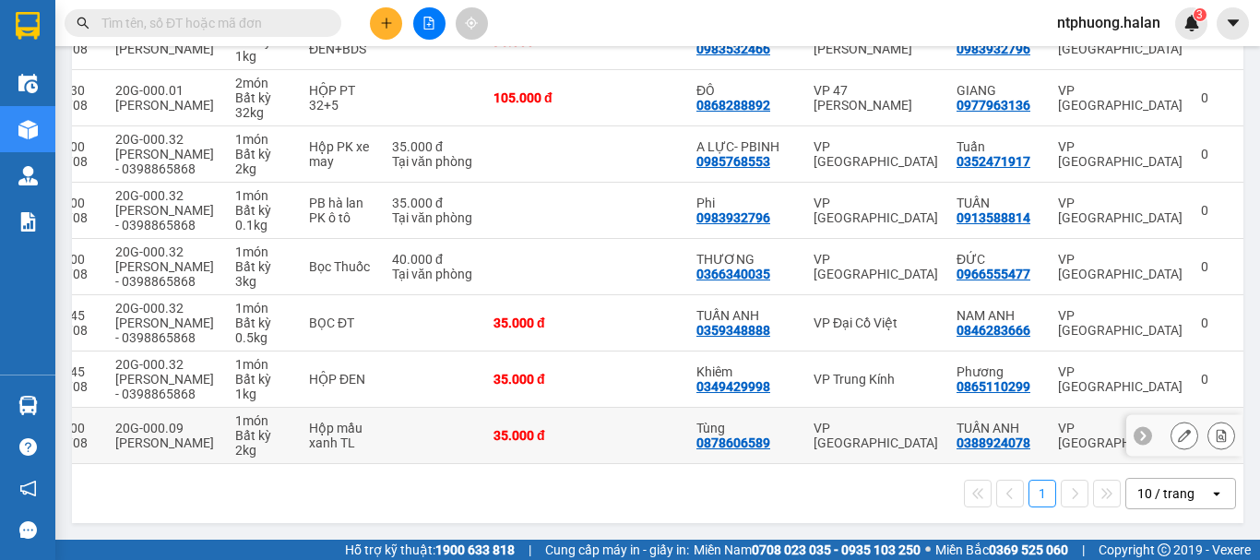
scroll to position [174, 0]
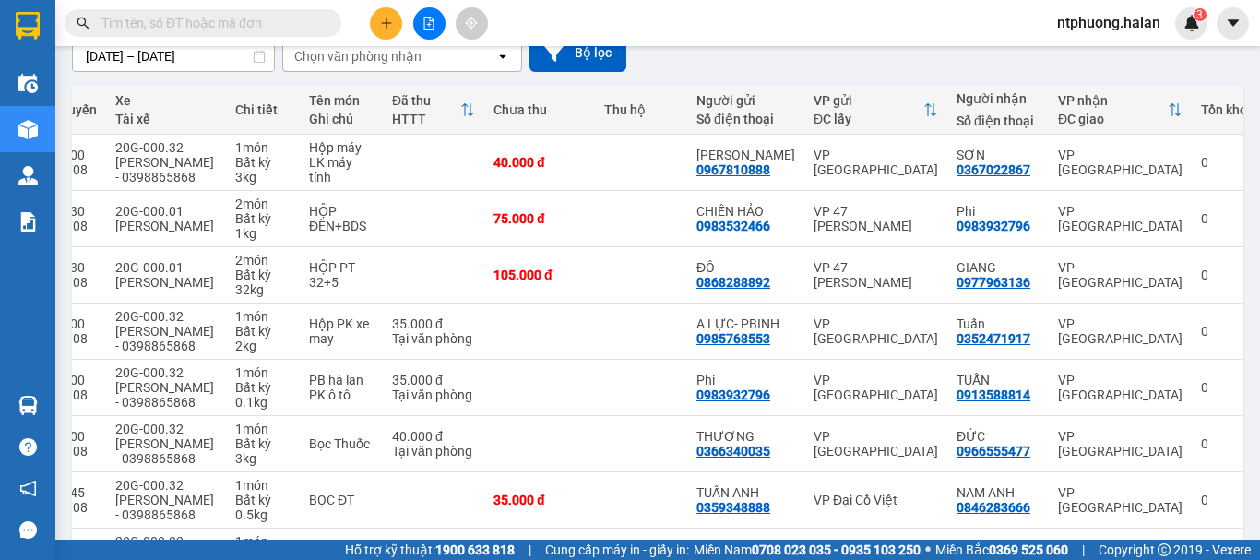
click at [306, 52] on div "Chọn văn phòng nhận" at bounding box center [357, 56] width 127 height 18
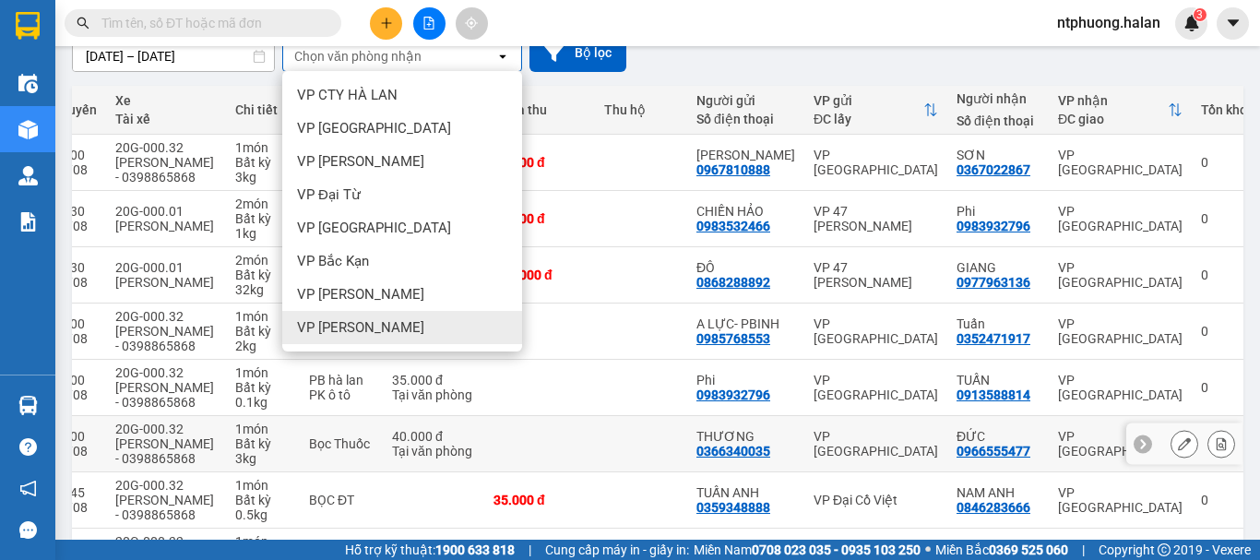
click at [645, 423] on td at bounding box center [641, 444] width 92 height 56
checkbox input "true"
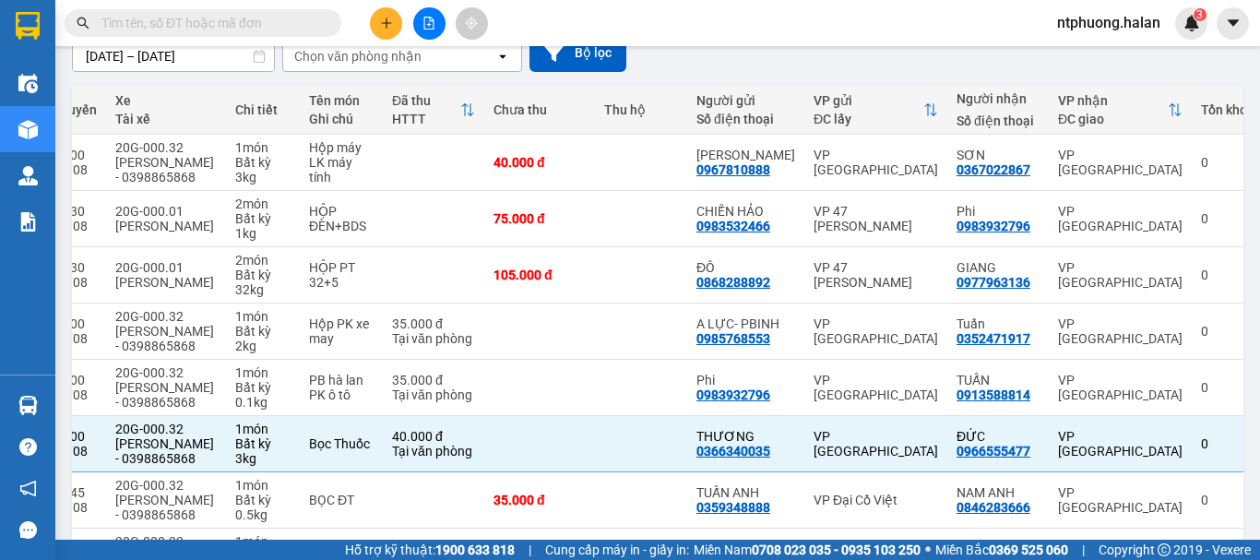
click at [230, 23] on input "text" at bounding box center [210, 23] width 218 height 20
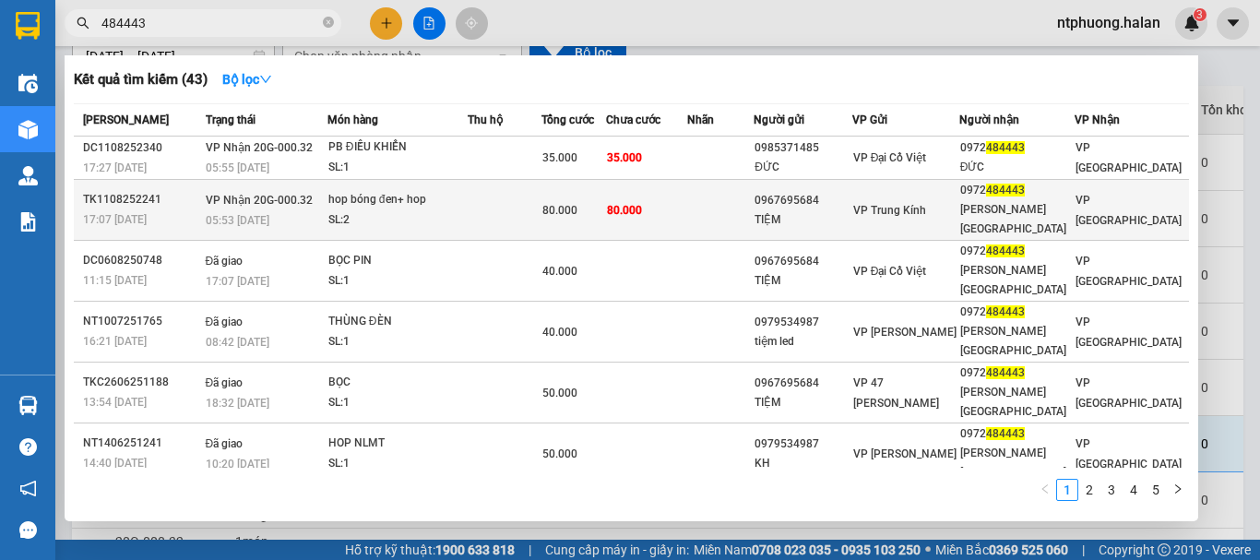
type input "484443"
click at [492, 221] on td at bounding box center [505, 210] width 75 height 61
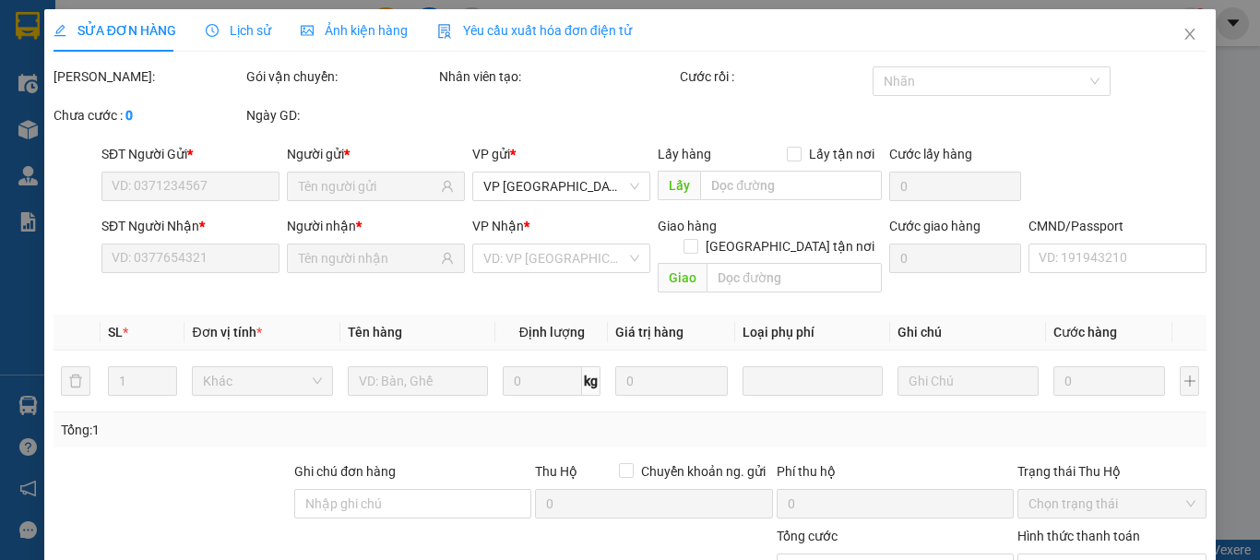
type input "0967695684"
type input "TIỆM"
type input "0972484443"
type input "Quỳnh phú bình thái nguyên"
type input "80.000"
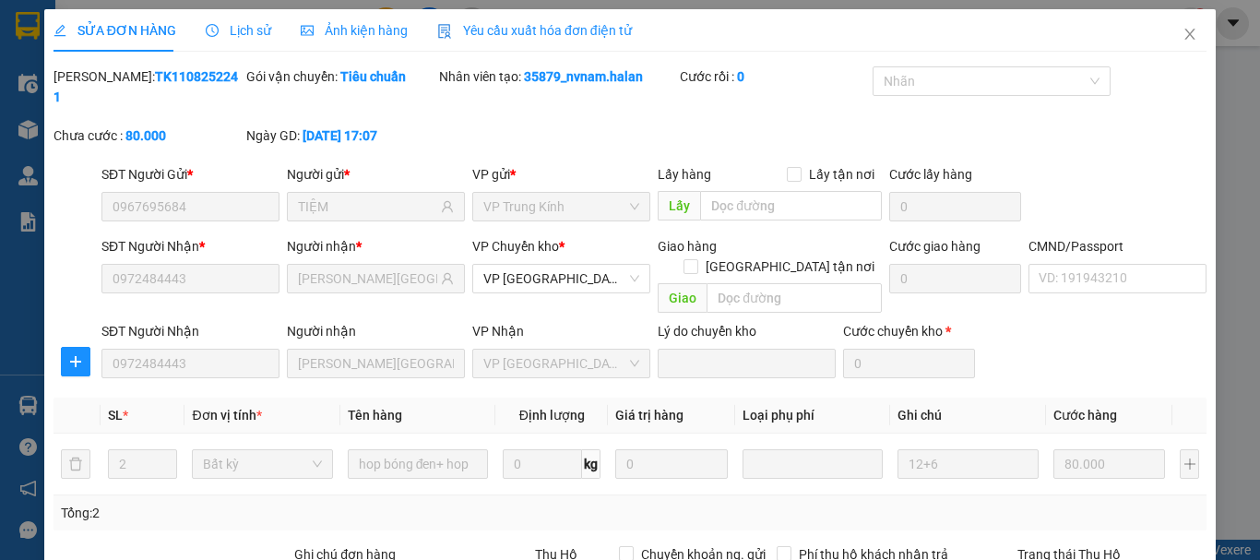
scroll to position [226, 0]
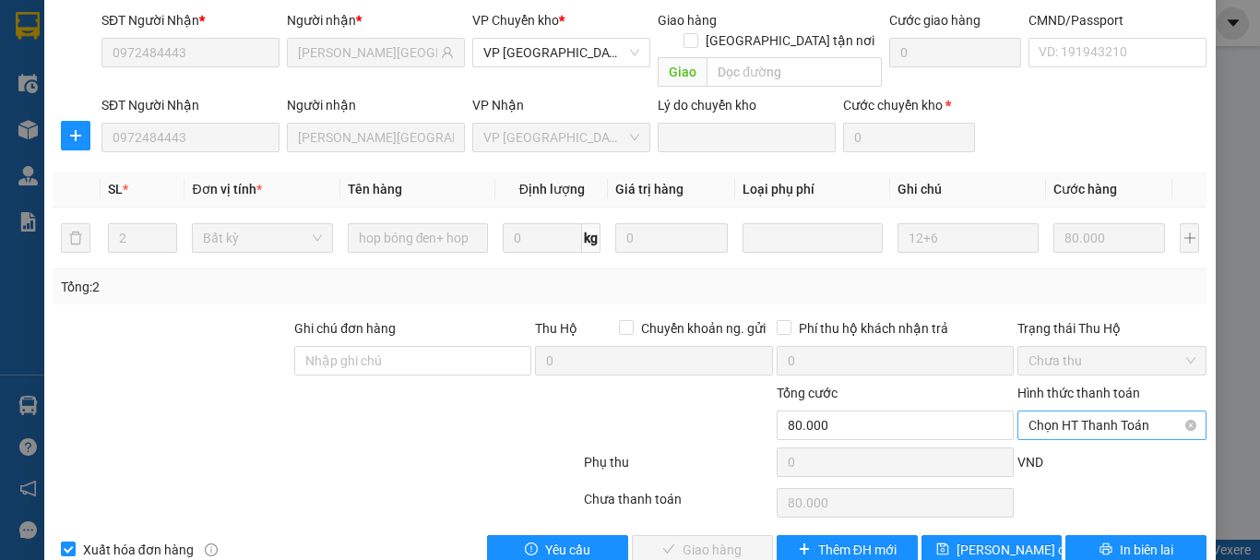
click at [1070, 412] on span "Chọn HT Thanh Toán" at bounding box center [1112, 426] width 167 height 28
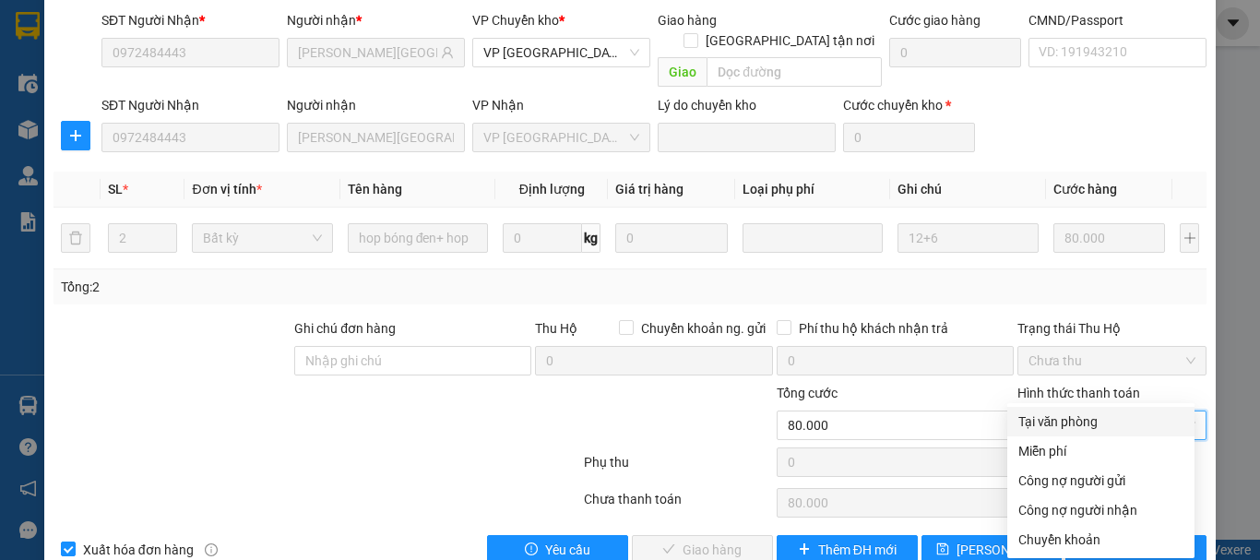
click at [1048, 423] on div "Tại văn phòng" at bounding box center [1101, 422] width 165 height 20
type input "0"
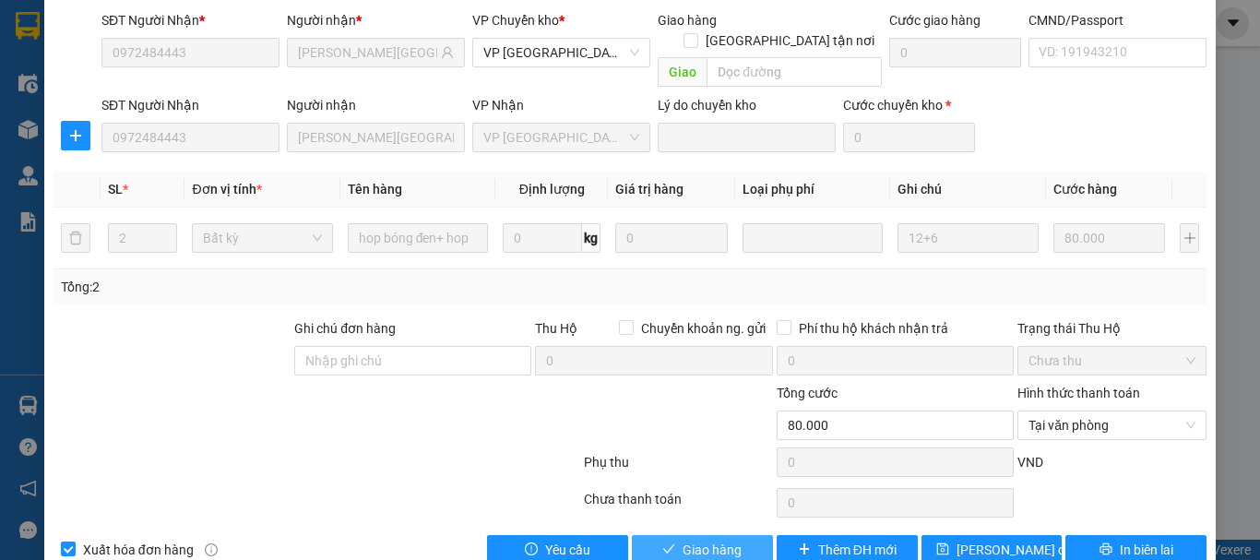
click at [731, 540] on span "Giao hàng" at bounding box center [712, 550] width 59 height 20
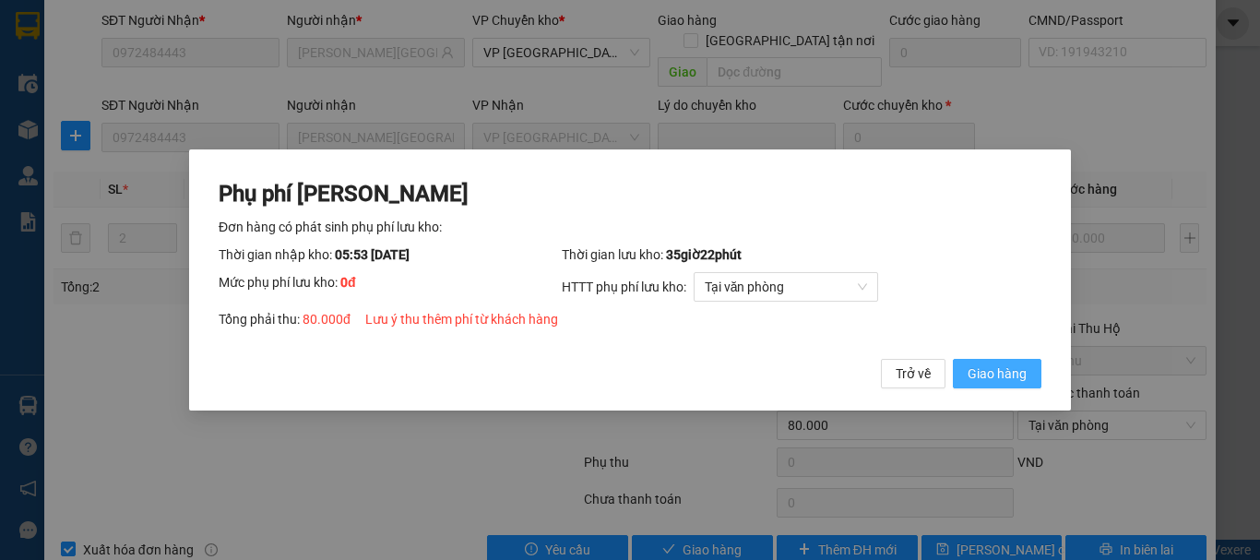
click at [998, 376] on span "Giao hàng" at bounding box center [997, 374] width 59 height 20
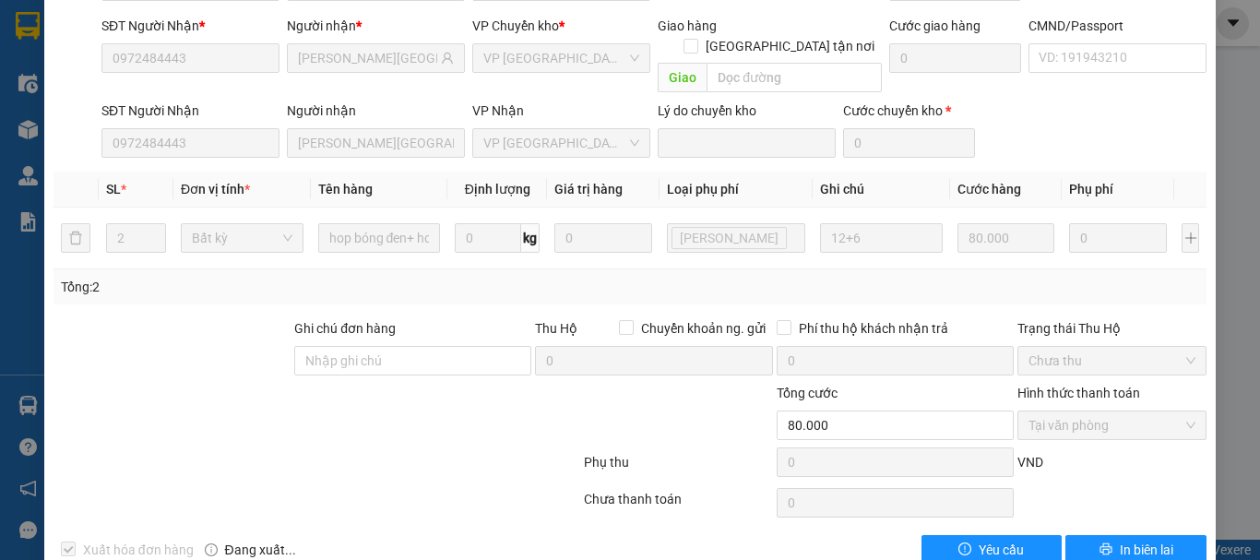
scroll to position [0, 0]
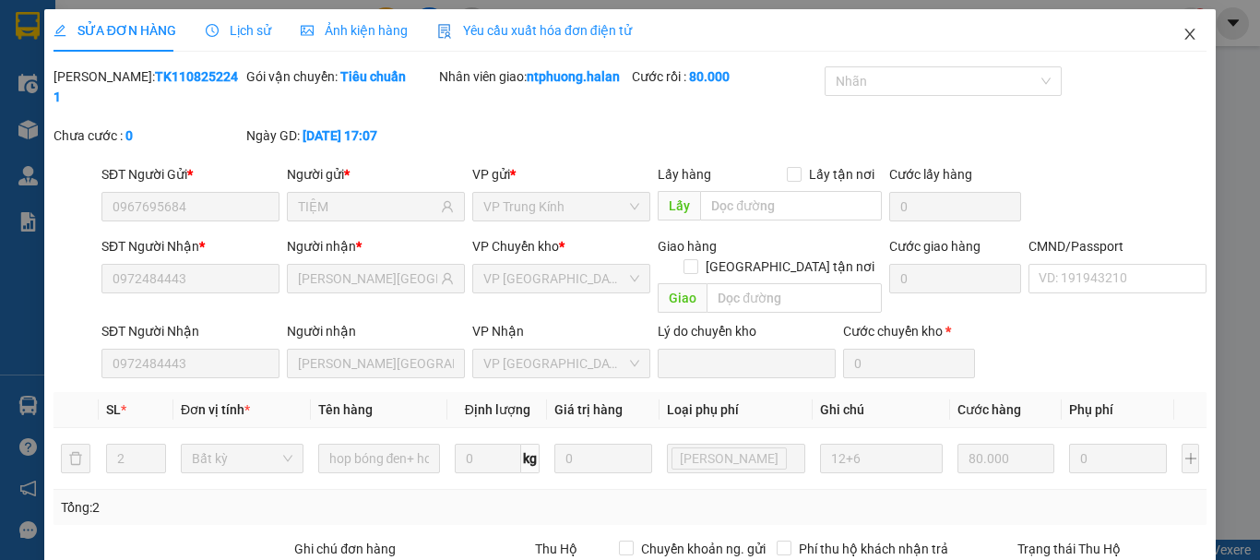
click at [1183, 37] on icon "close" at bounding box center [1190, 34] width 15 height 15
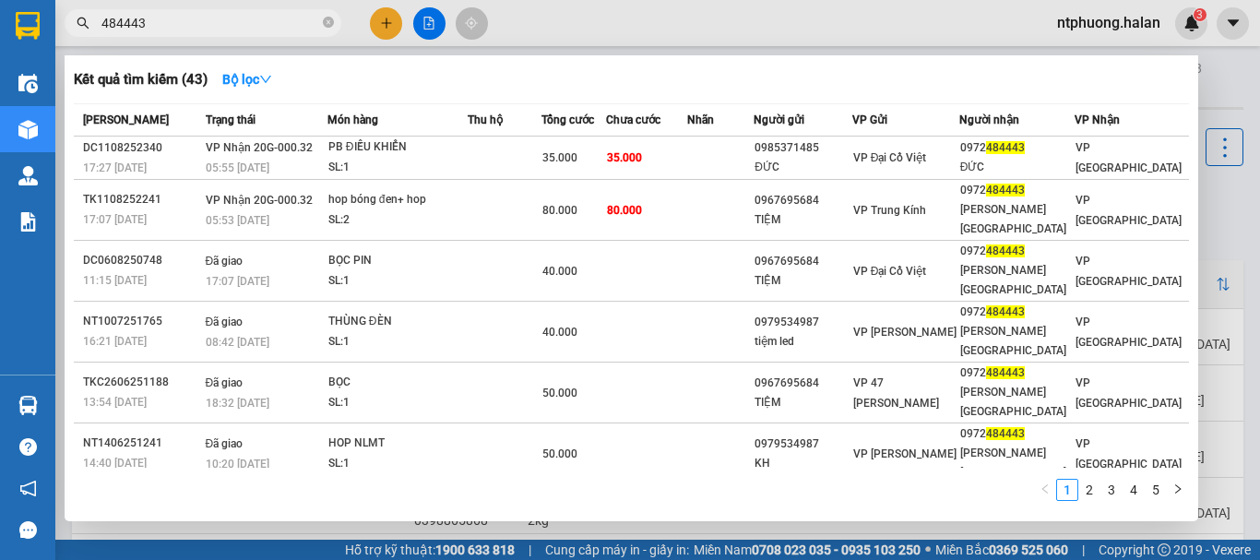
click at [312, 23] on input "484443" at bounding box center [210, 23] width 218 height 20
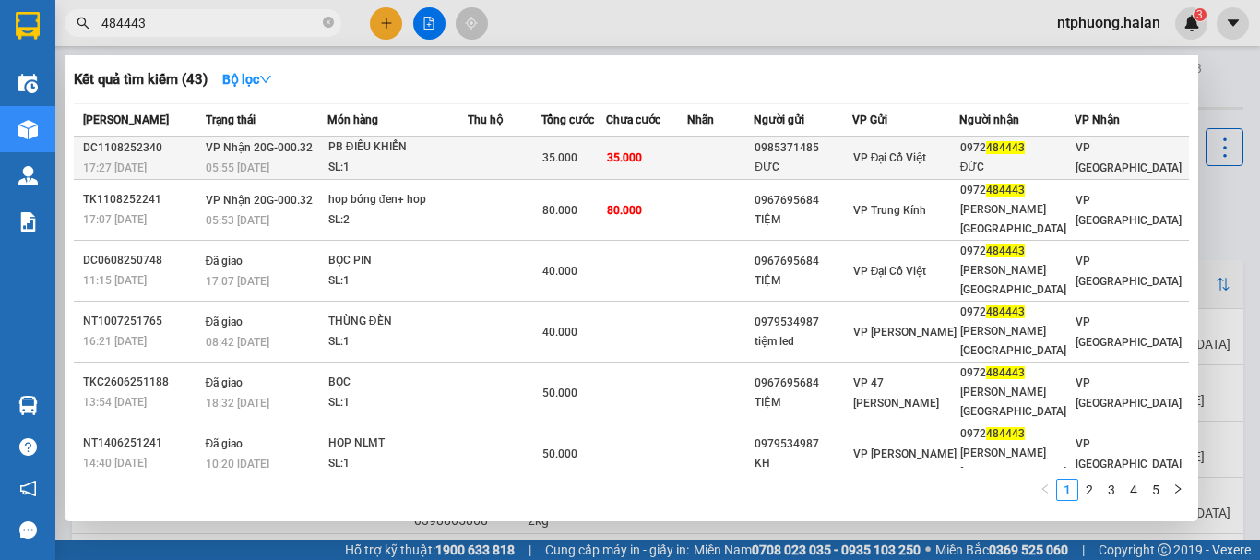
click at [504, 154] on td at bounding box center [505, 158] width 75 height 43
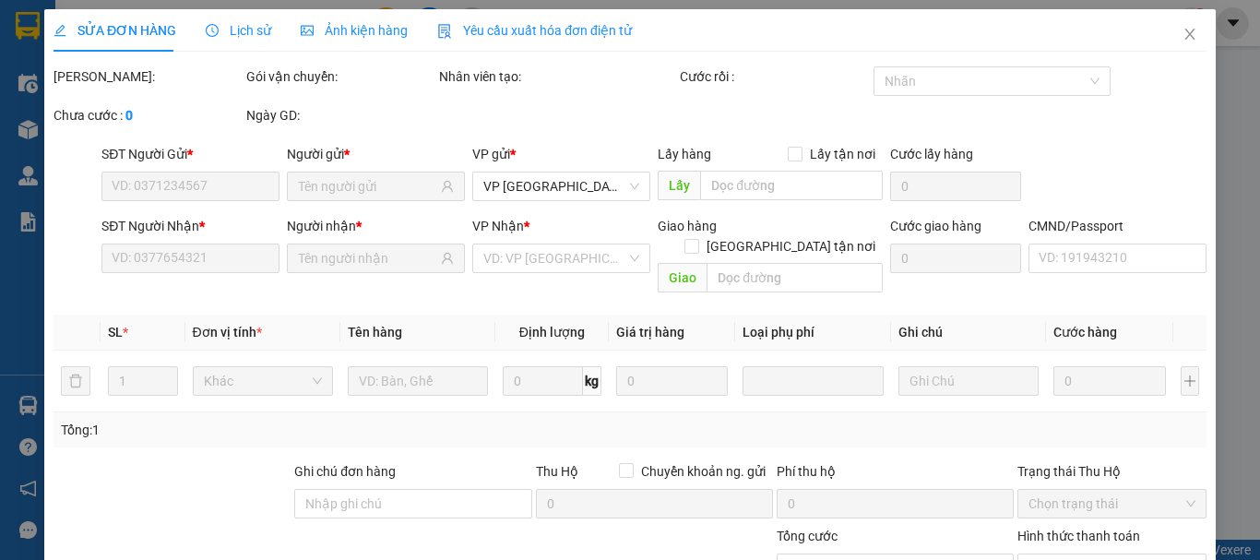
type input "0985371485"
type input "ĐỨC"
type input "0972484443"
type input "ĐỨC"
type input "35.000"
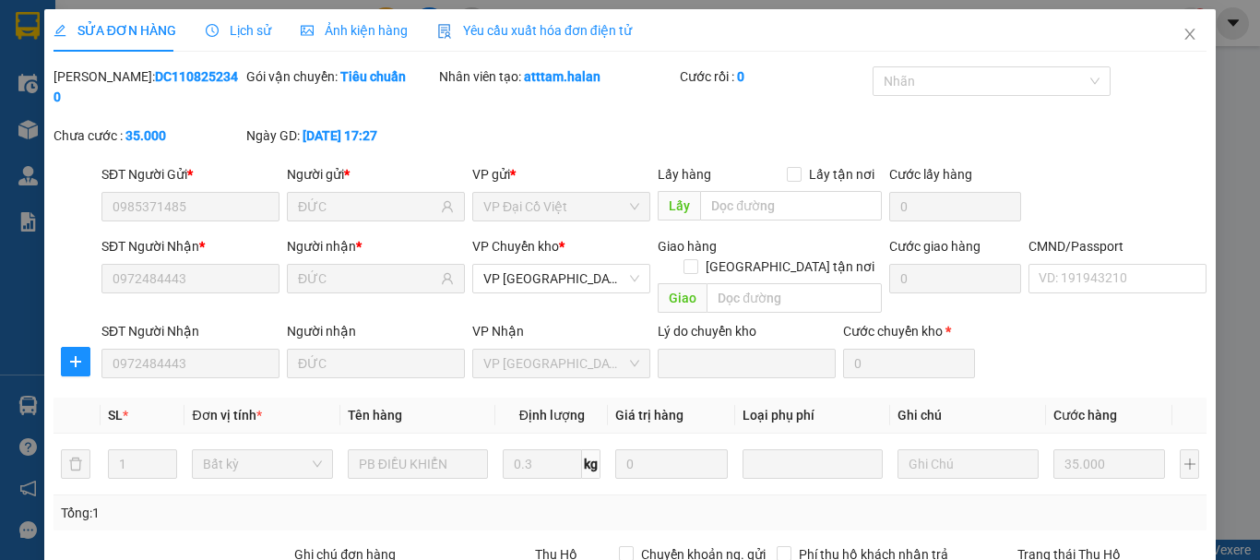
scroll to position [226, 0]
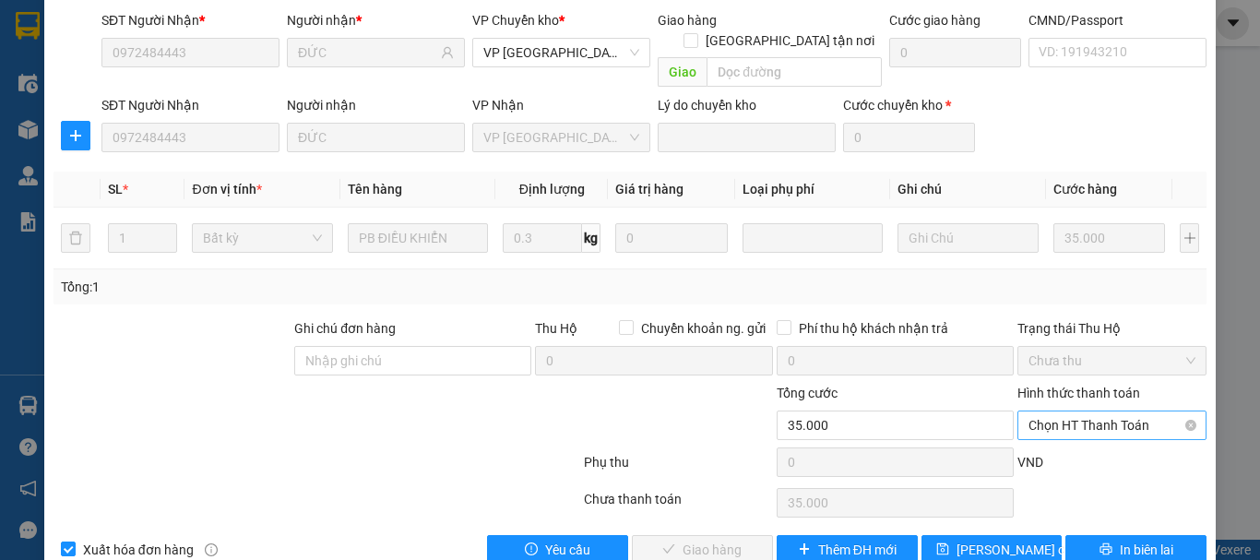
click at [1103, 412] on span "Chọn HT Thanh Toán" at bounding box center [1112, 426] width 167 height 28
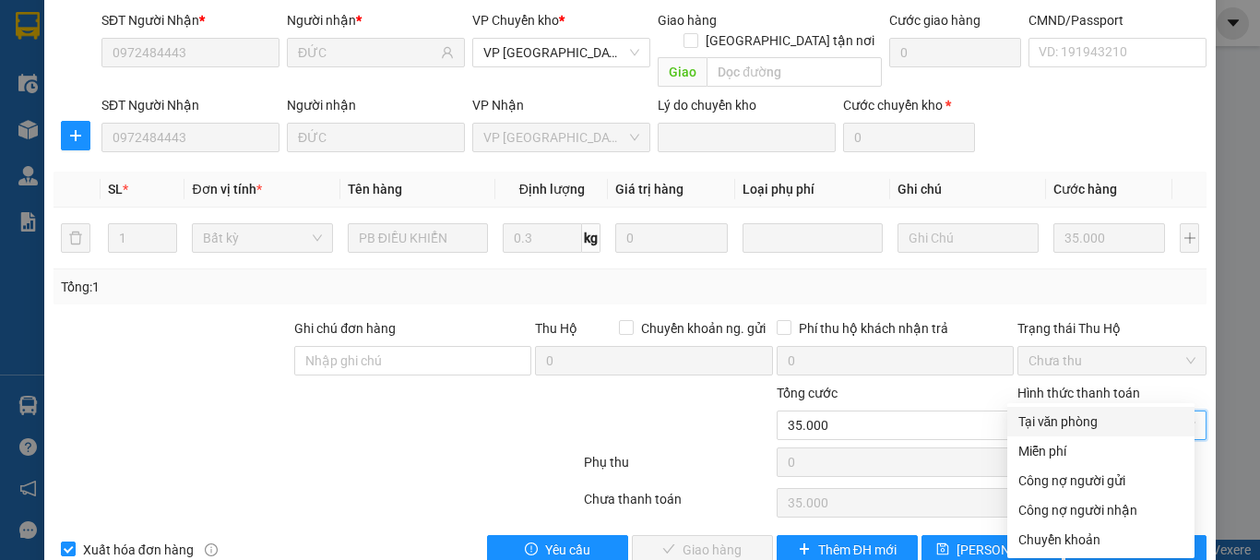
click at [1078, 422] on div "Tại văn phòng" at bounding box center [1101, 422] width 165 height 20
type input "0"
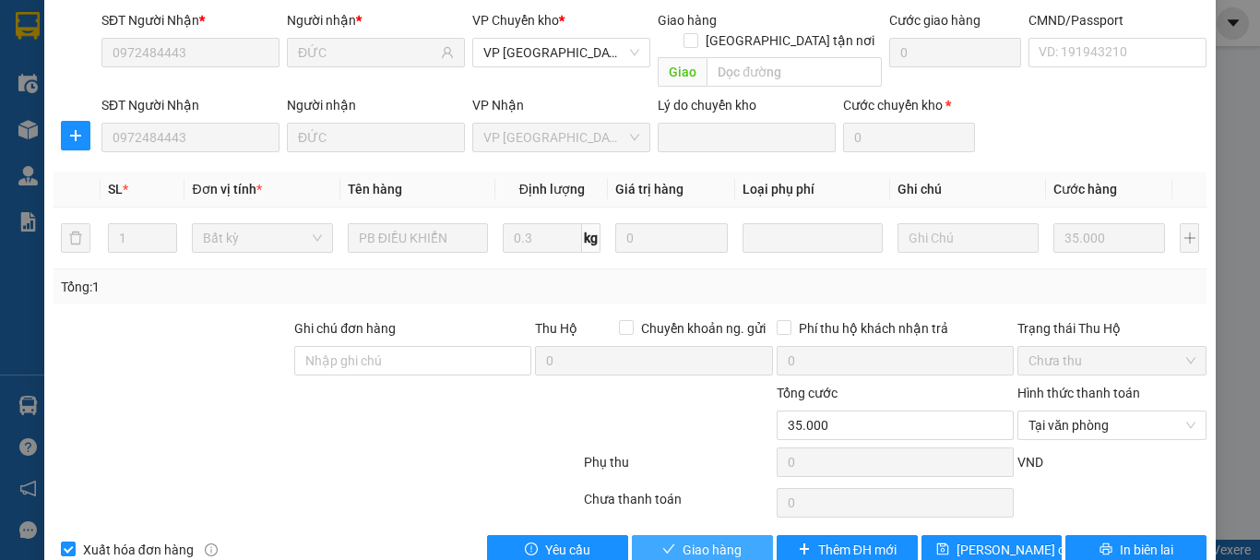
click at [694, 540] on span "Giao hàng" at bounding box center [712, 550] width 59 height 20
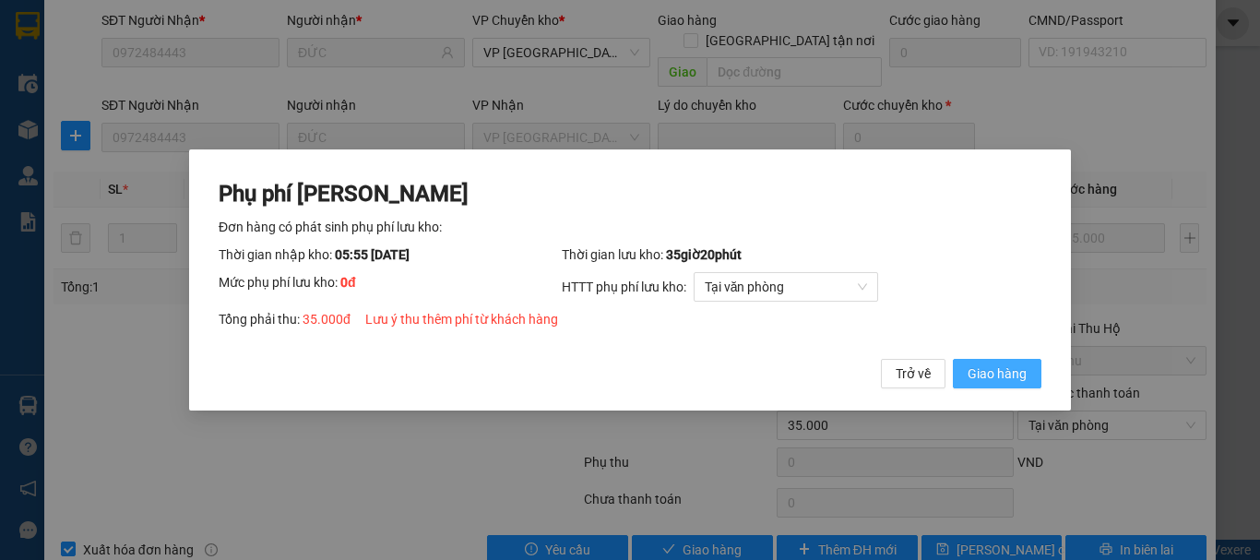
click at [996, 370] on span "Giao hàng" at bounding box center [997, 374] width 59 height 20
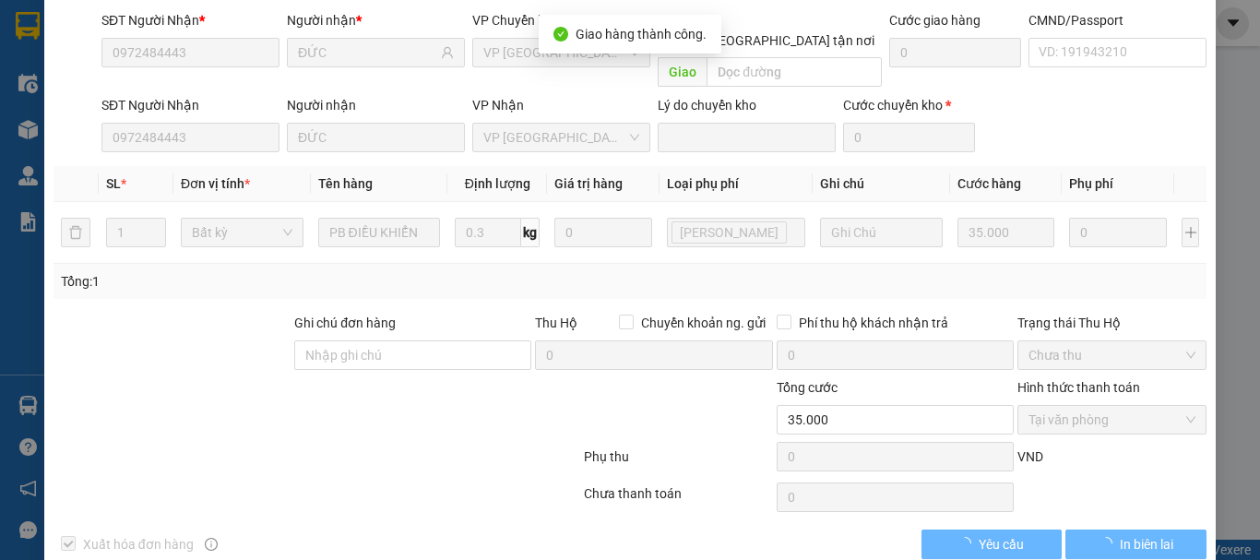
scroll to position [0, 0]
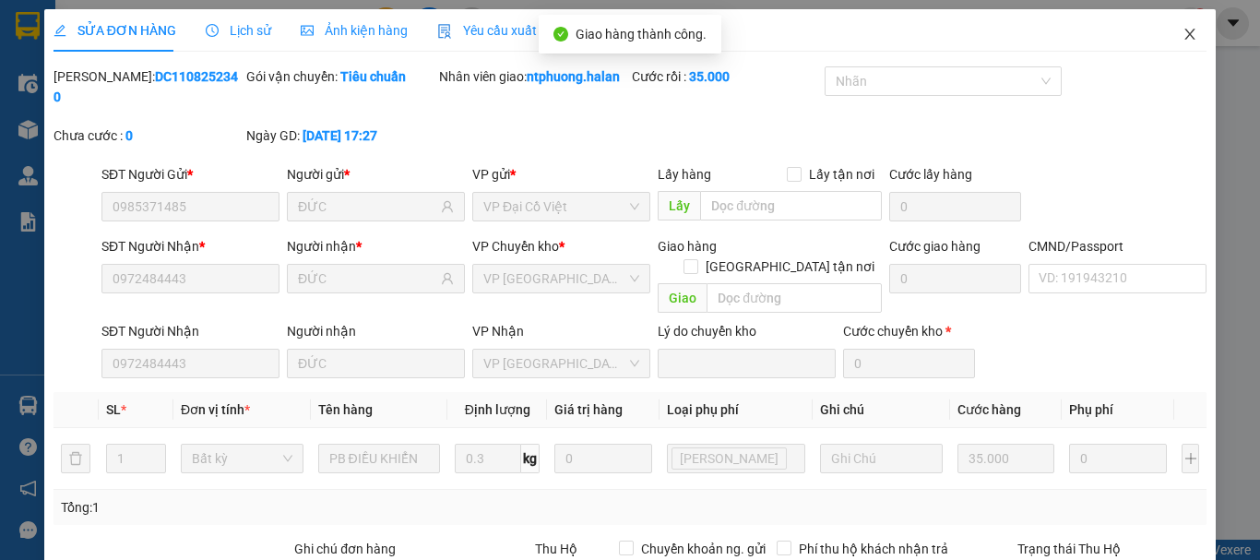
click at [1186, 31] on icon "close" at bounding box center [1191, 34] width 10 height 11
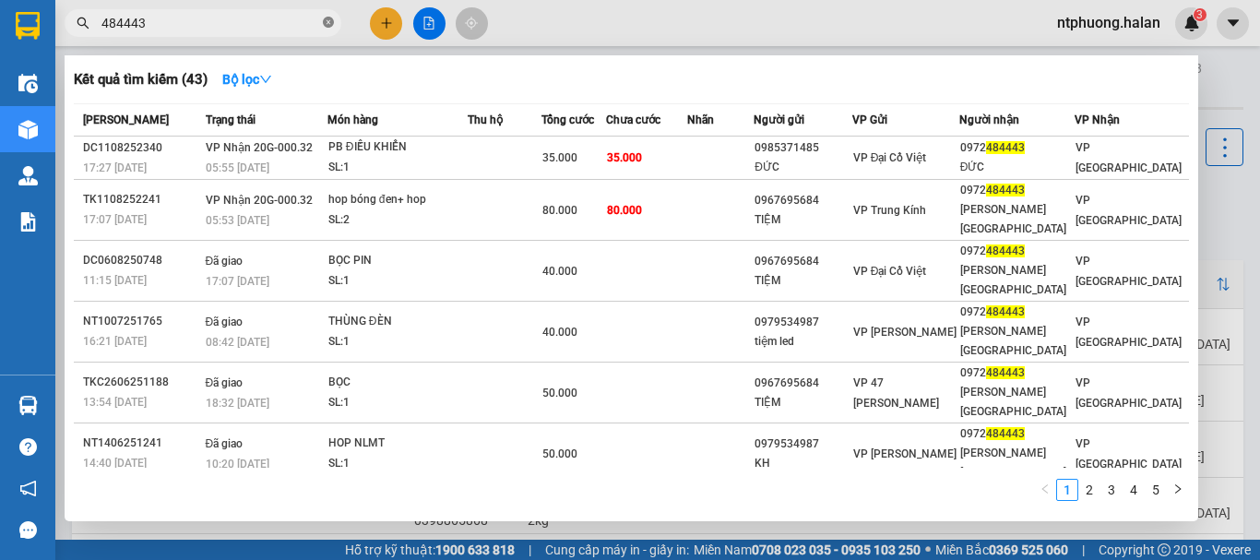
click at [331, 20] on icon "close-circle" at bounding box center [328, 22] width 11 height 11
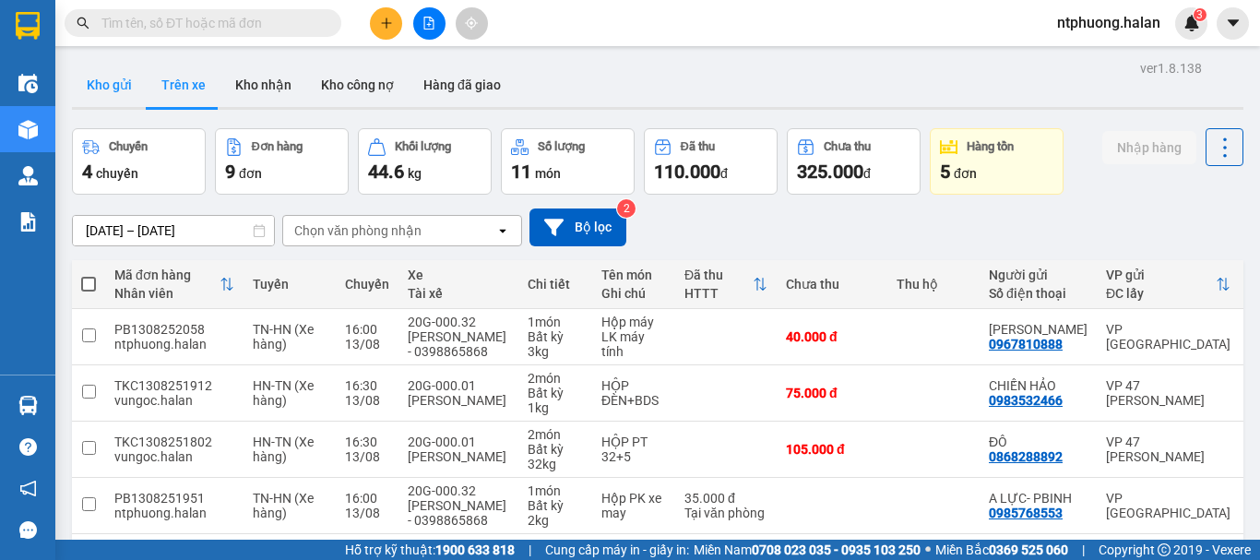
click at [126, 90] on button "Kho gửi" at bounding box center [109, 85] width 75 height 44
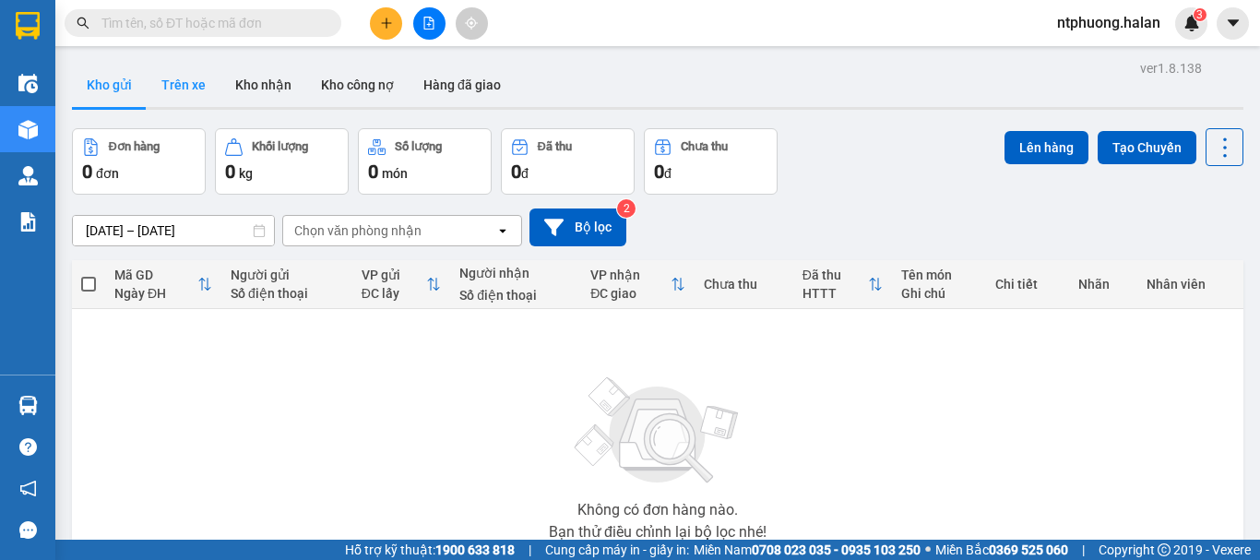
click at [185, 81] on button "Trên xe" at bounding box center [184, 85] width 74 height 44
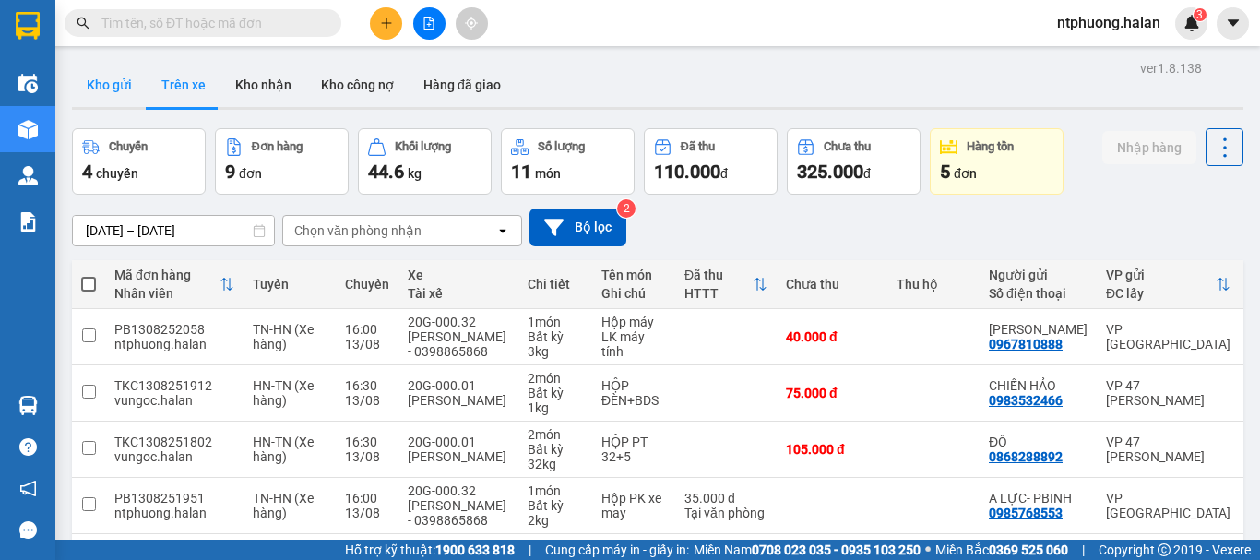
click at [103, 85] on button "Kho gửi" at bounding box center [109, 85] width 75 height 44
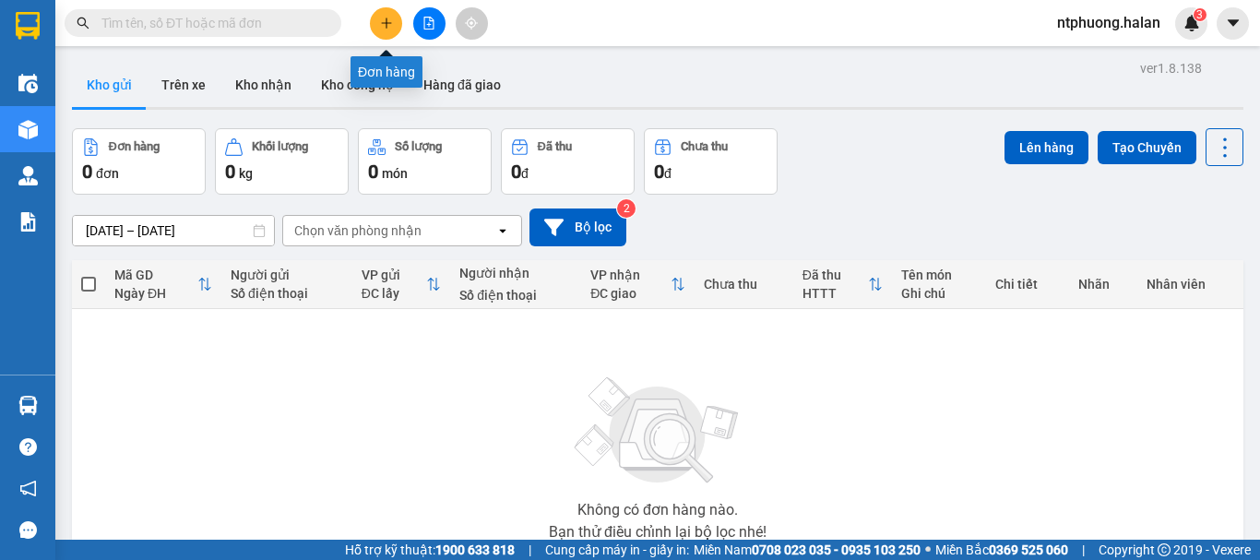
click at [382, 23] on icon "plus" at bounding box center [386, 22] width 10 height 1
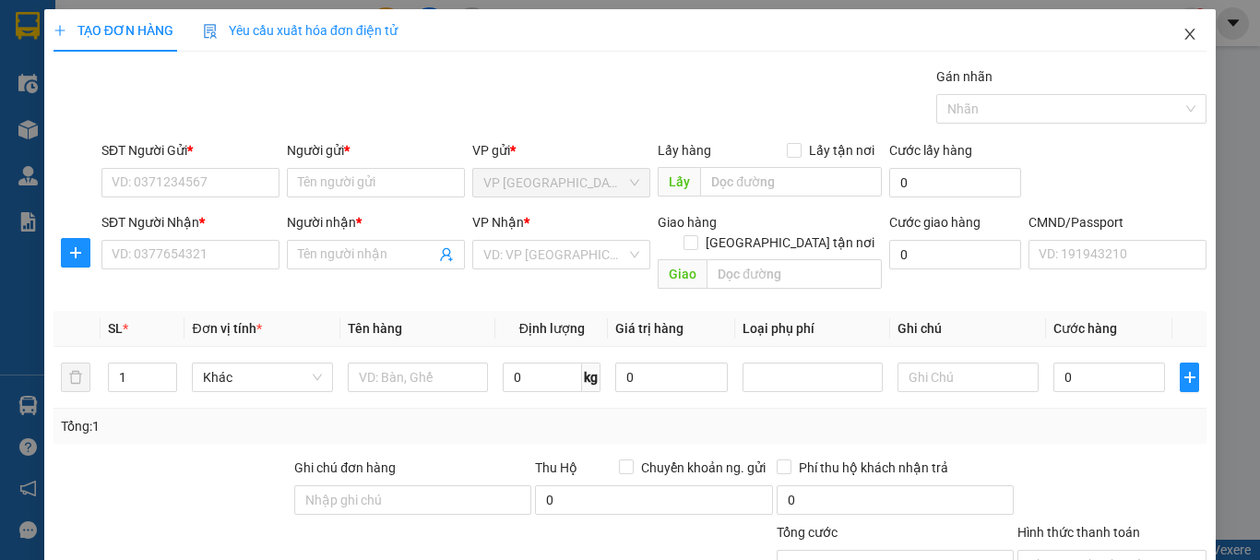
click at [1186, 37] on icon "close" at bounding box center [1191, 34] width 10 height 11
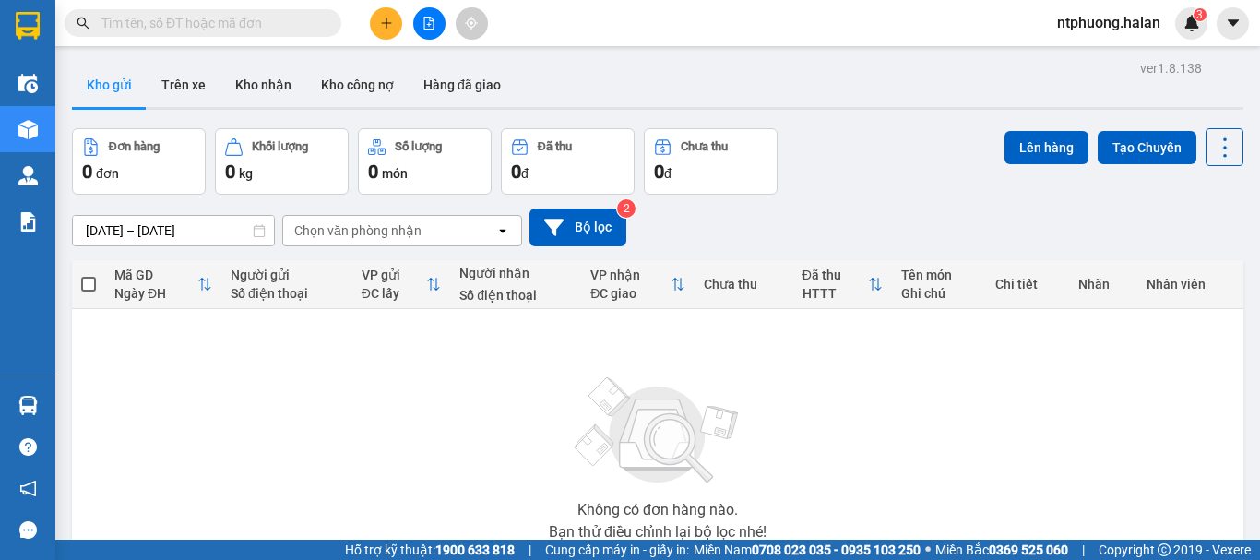
click at [243, 23] on input "text" at bounding box center [210, 23] width 218 height 20
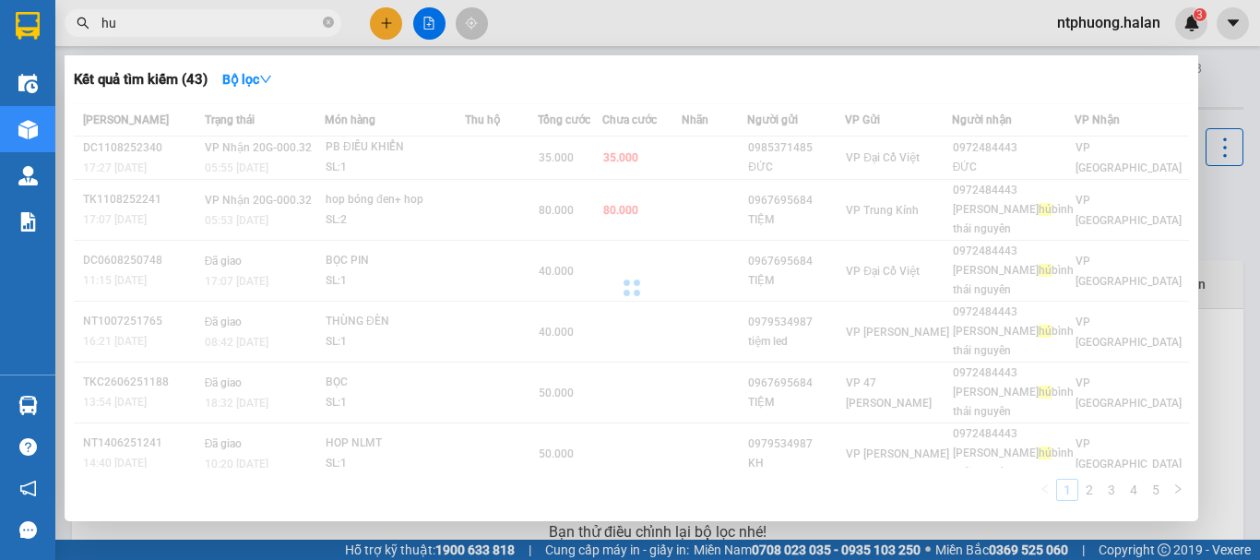
type input "hue"
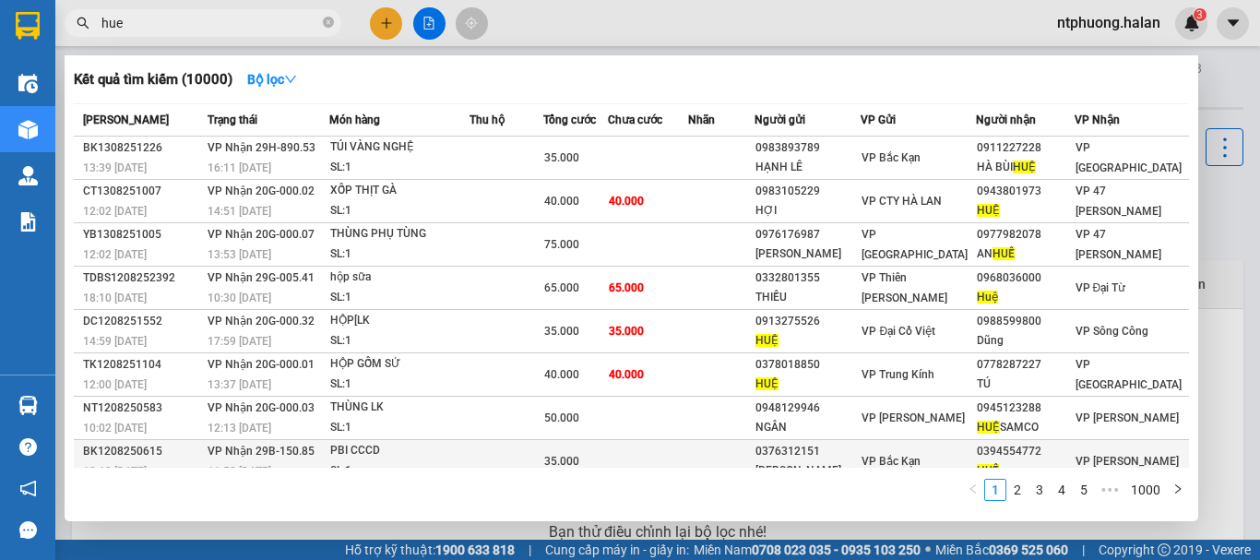
scroll to position [122, 0]
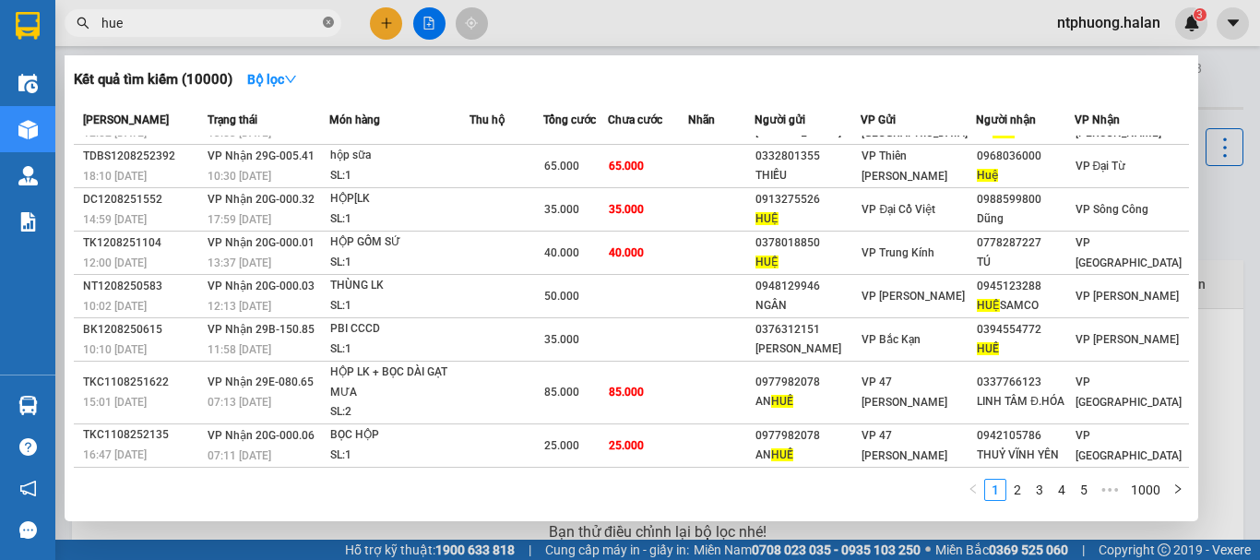
click at [331, 23] on icon "close-circle" at bounding box center [328, 22] width 11 height 11
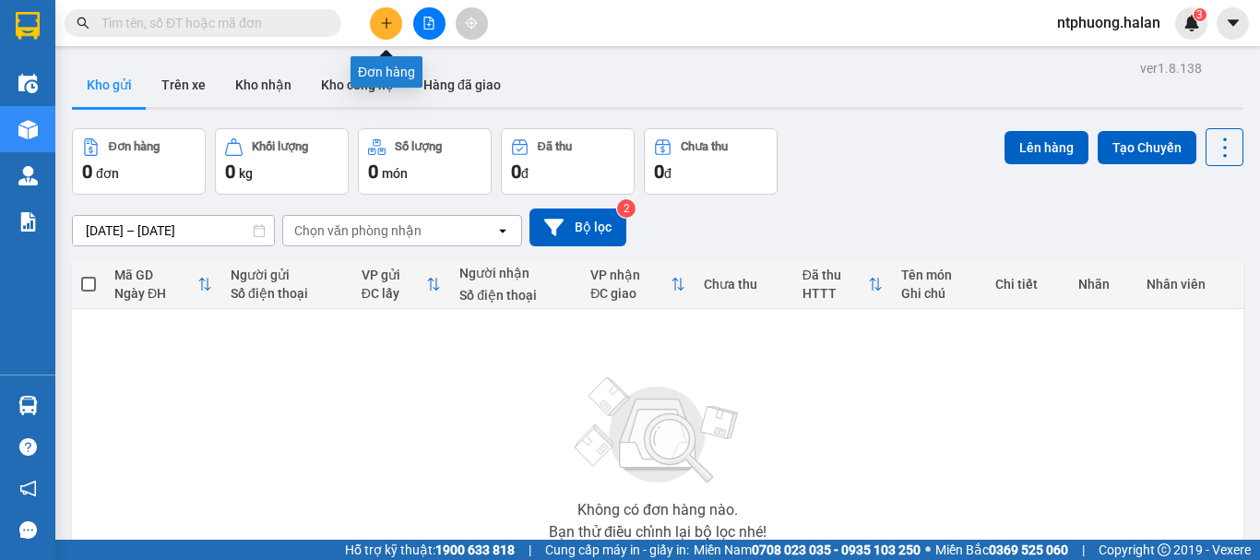
click at [380, 24] on icon "plus" at bounding box center [386, 23] width 13 height 13
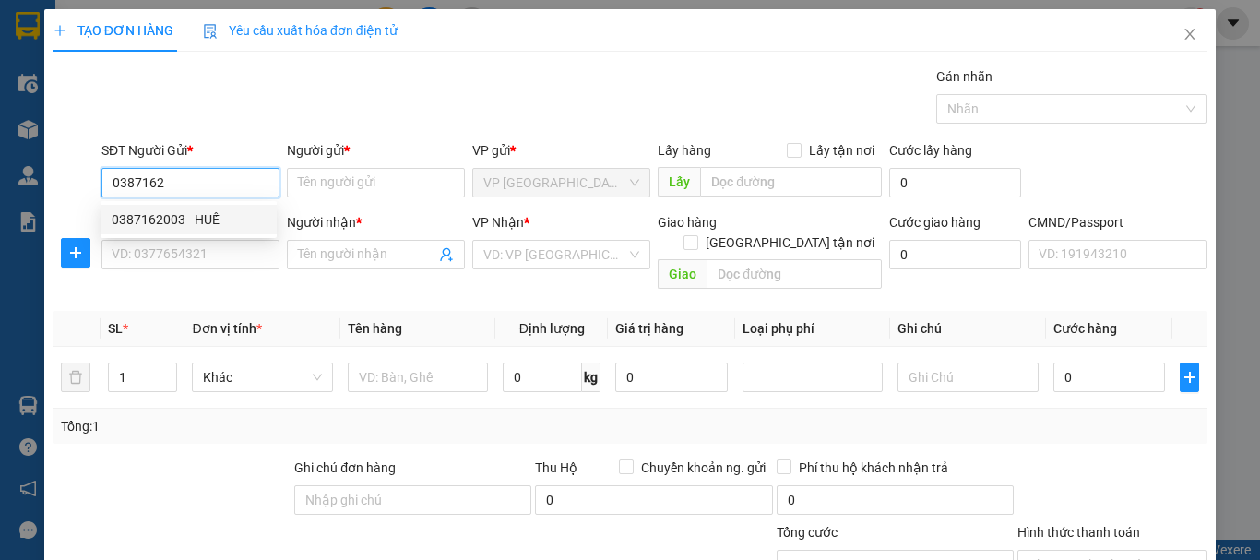
click at [209, 223] on div "0387162003 - HUẾ" at bounding box center [189, 219] width 154 height 20
type input "0387162003"
type input "HUẾ"
type input "0387162003"
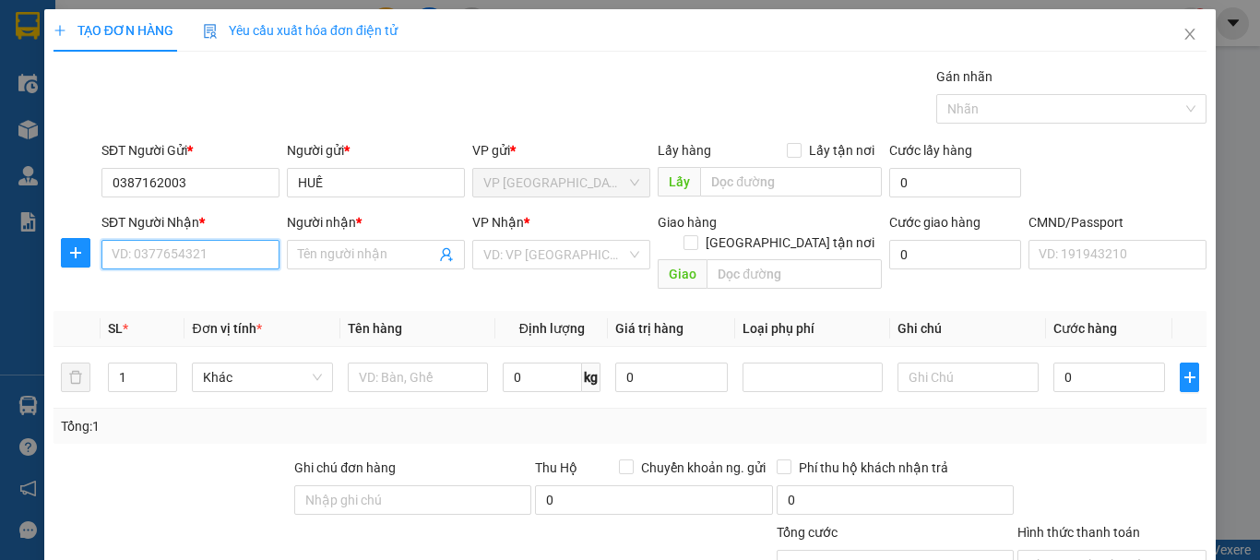
click at [217, 259] on input "SĐT Người Nhận *" at bounding box center [190, 255] width 178 height 30
type input "0855322322"
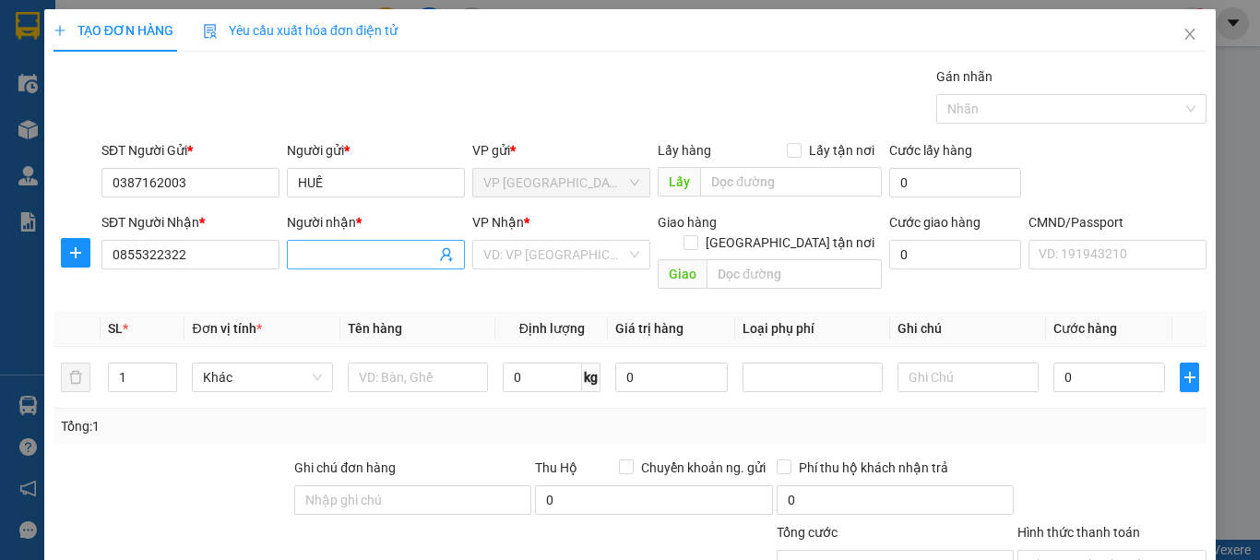
click at [375, 256] on input "Người nhận *" at bounding box center [366, 255] width 137 height 20
type input "Máy Ép Việt Châu"
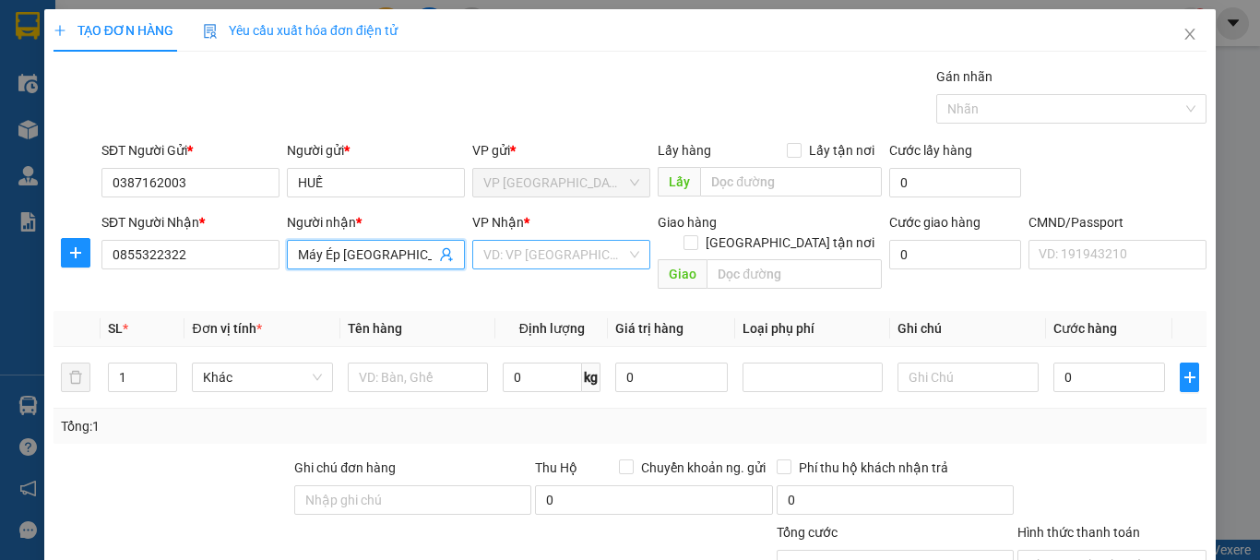
click at [515, 256] on input "search" at bounding box center [554, 255] width 143 height 28
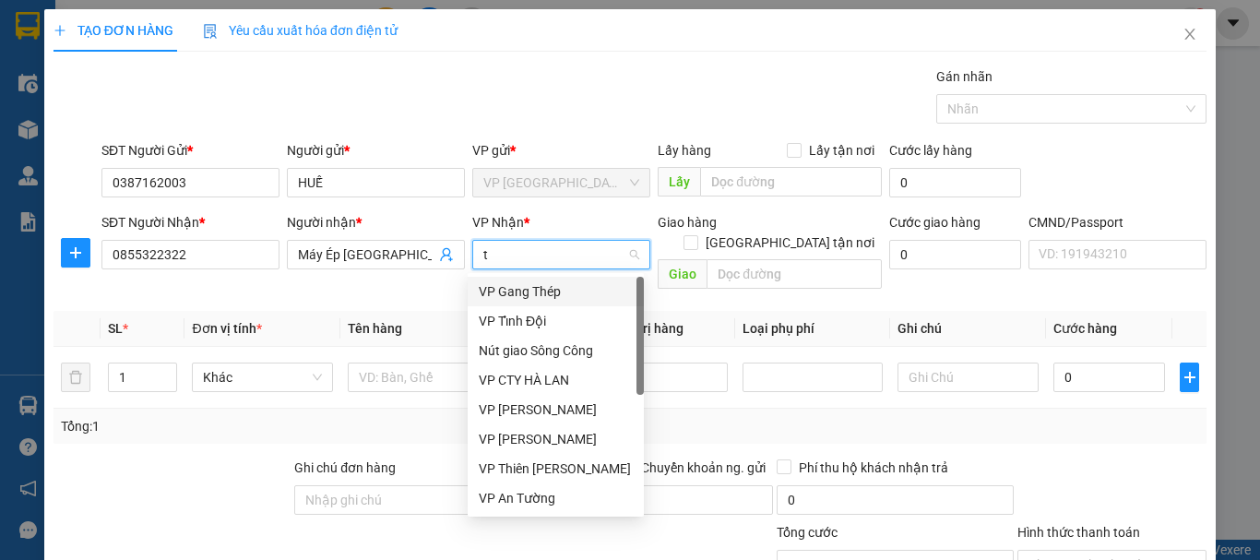
type input "ta"
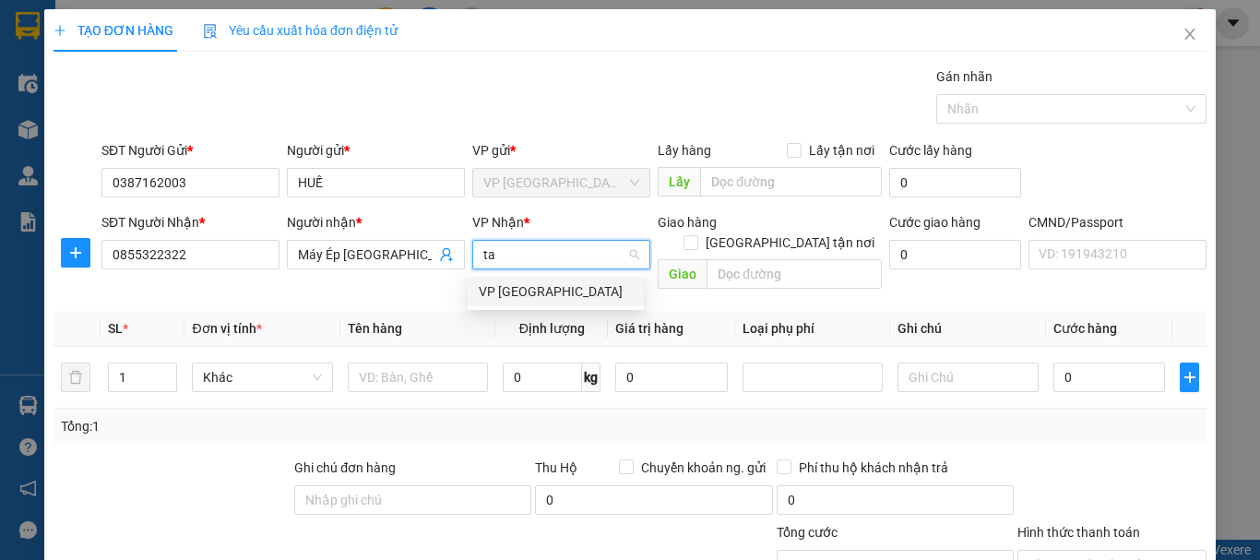
click at [510, 292] on div "VP [GEOGRAPHIC_DATA]" at bounding box center [556, 291] width 154 height 20
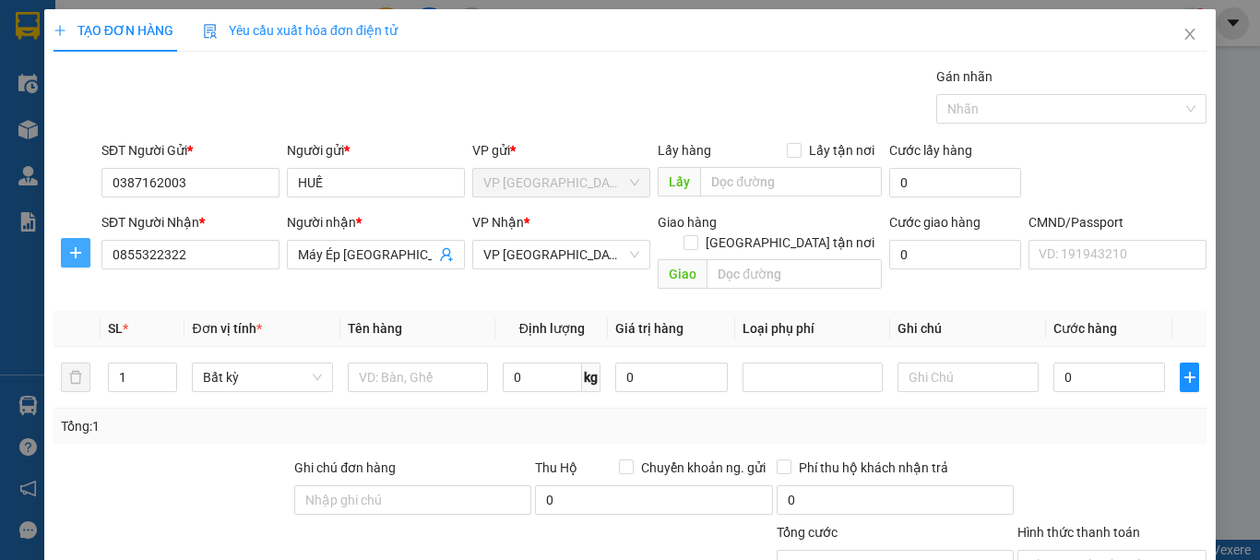
click at [78, 254] on icon "plus" at bounding box center [75, 252] width 15 height 15
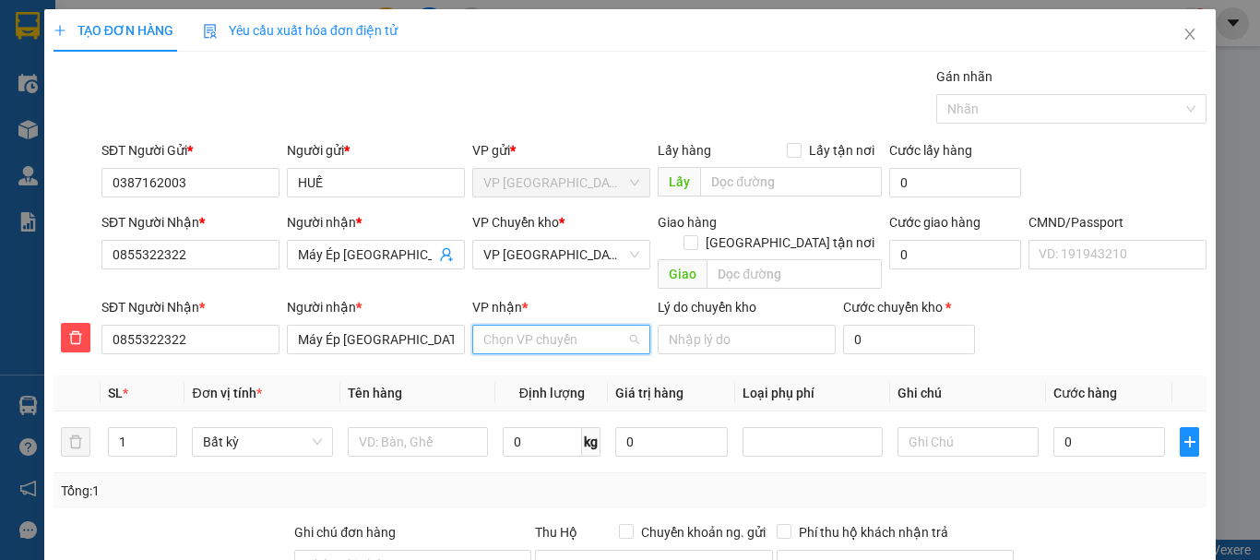
click at [555, 326] on input "VP nhận *" at bounding box center [554, 340] width 143 height 28
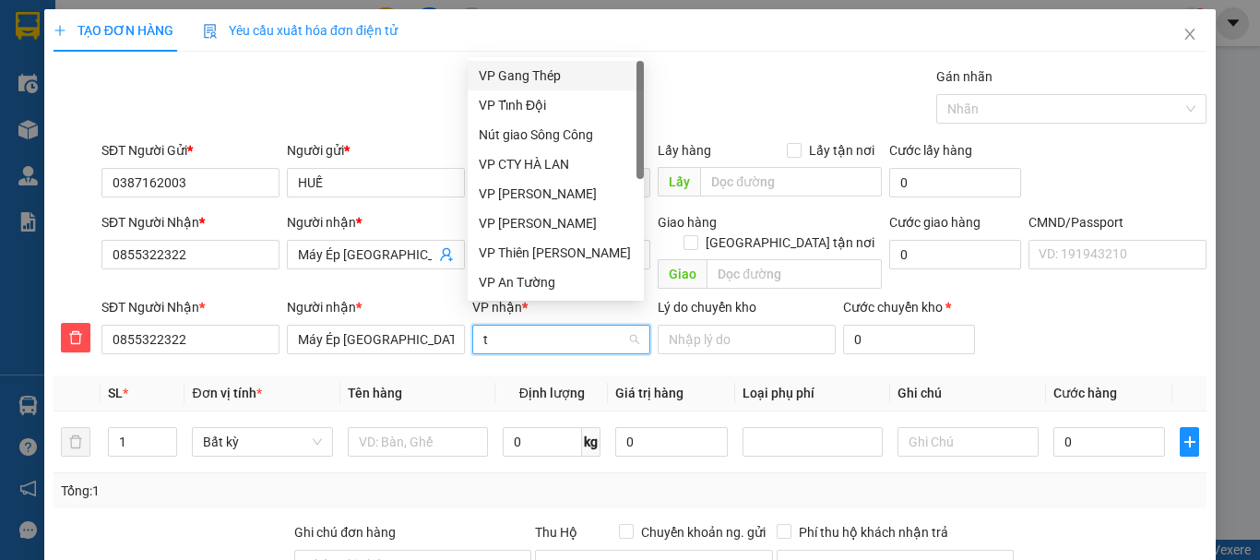
type input "ta"
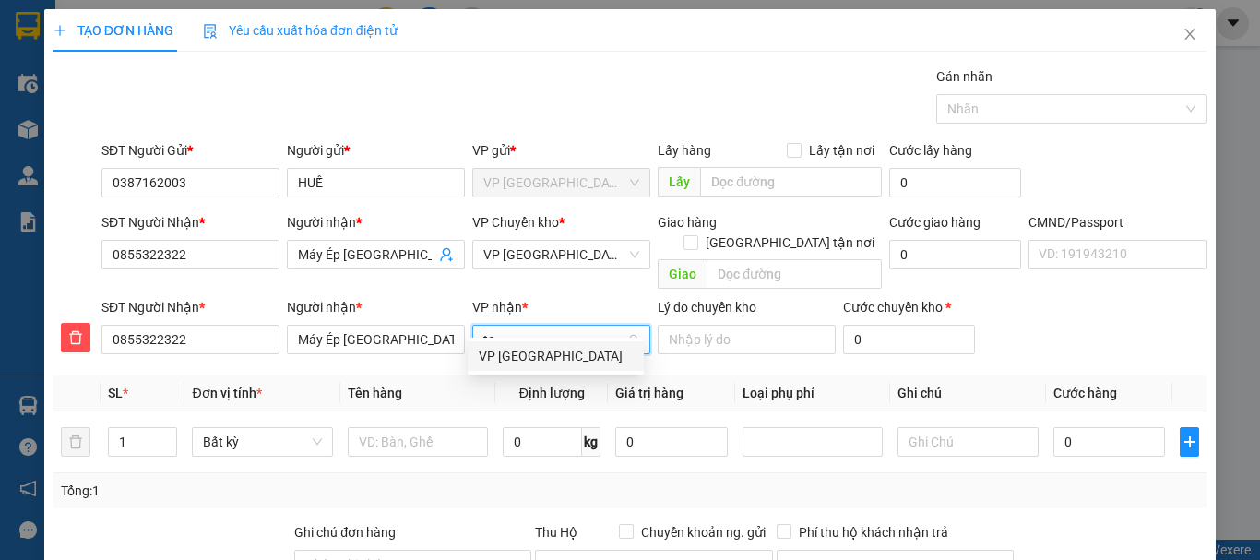
click at [548, 353] on div "VP [GEOGRAPHIC_DATA]" at bounding box center [556, 356] width 154 height 20
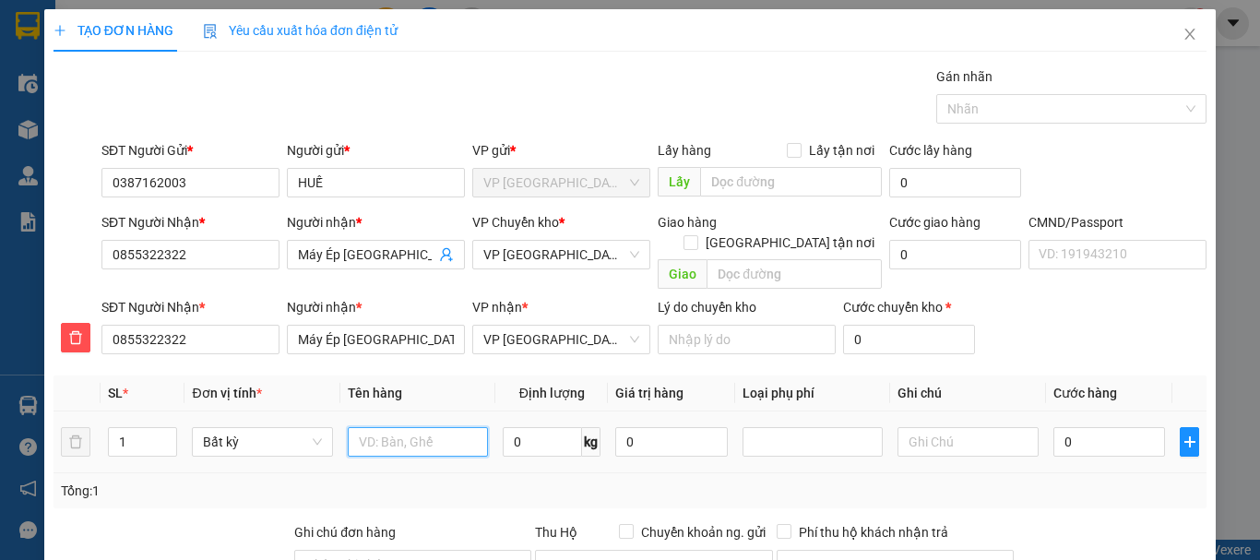
click at [405, 427] on input "text" at bounding box center [418, 442] width 140 height 30
type input "Thùng hàng máy"
click at [529, 430] on input "0" at bounding box center [542, 442] width 79 height 30
type input "26"
click at [1088, 428] on input "0" at bounding box center [1110, 442] width 113 height 30
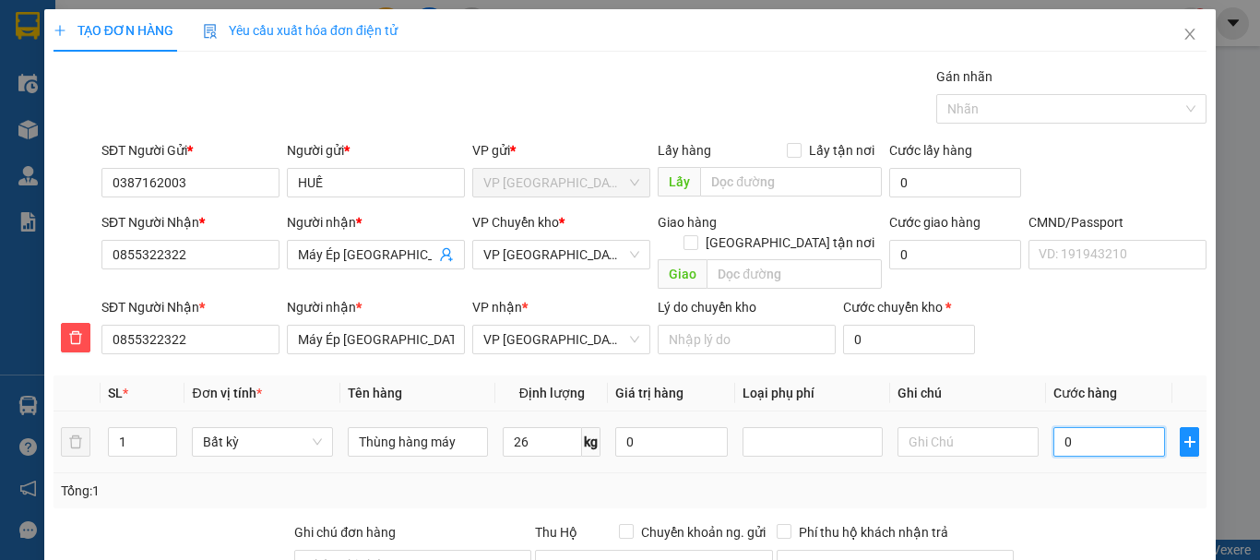
type input "80.000"
type input "800.006"
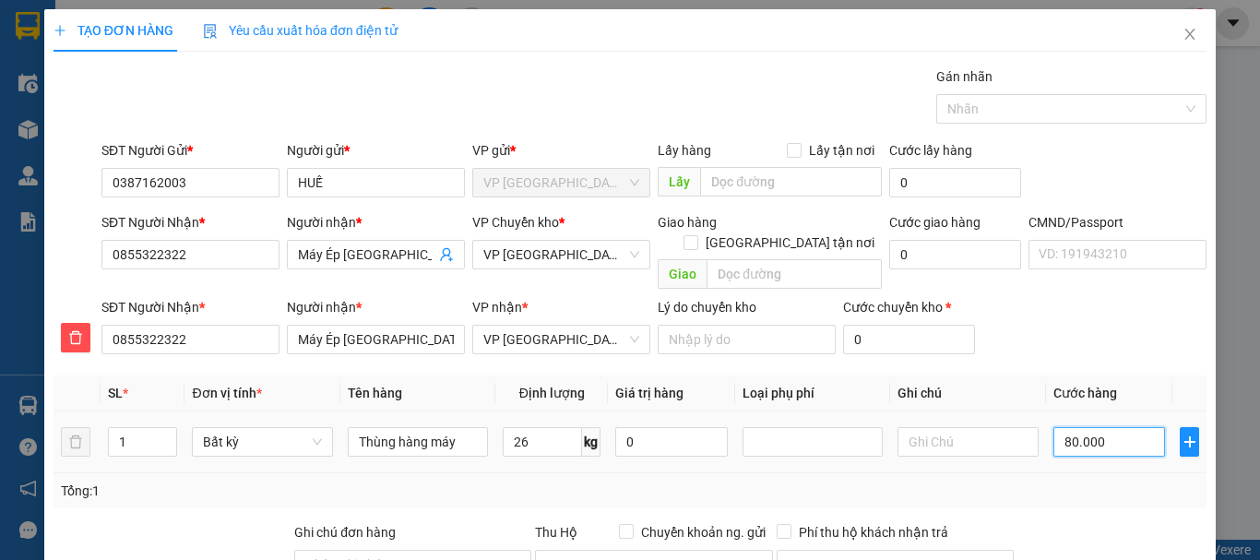
type input "800.006"
type input "800.000"
click at [994, 427] on input "text" at bounding box center [968, 442] width 140 height 30
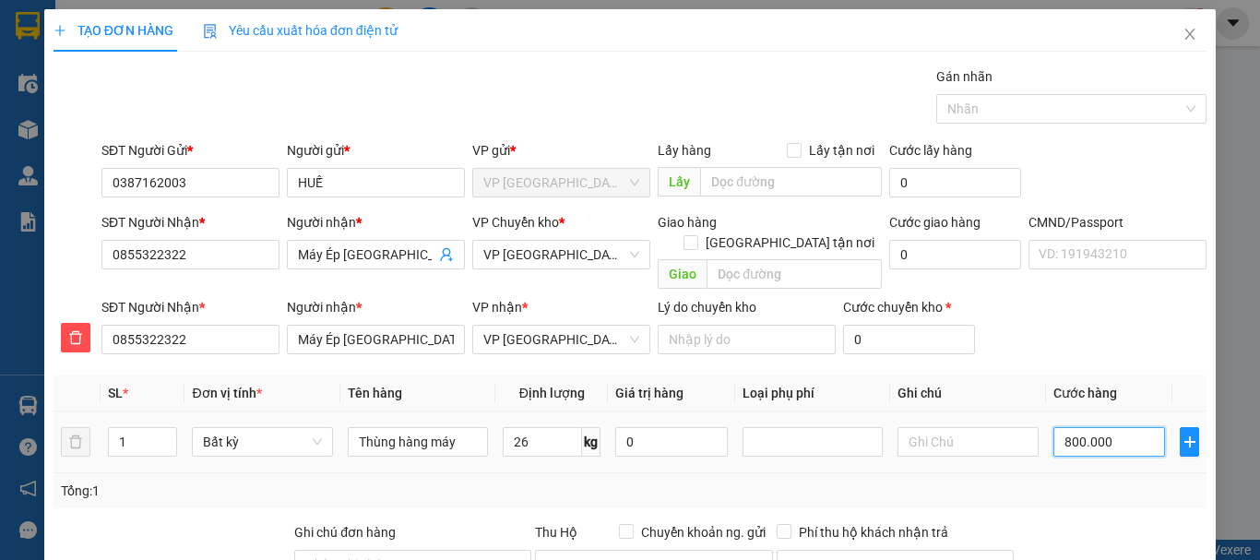
drag, startPoint x: 1041, startPoint y: 419, endPoint x: 1057, endPoint y: 420, distance: 16.6
click at [1054, 427] on input "800.000" at bounding box center [1110, 442] width 113 height 30
type input "6"
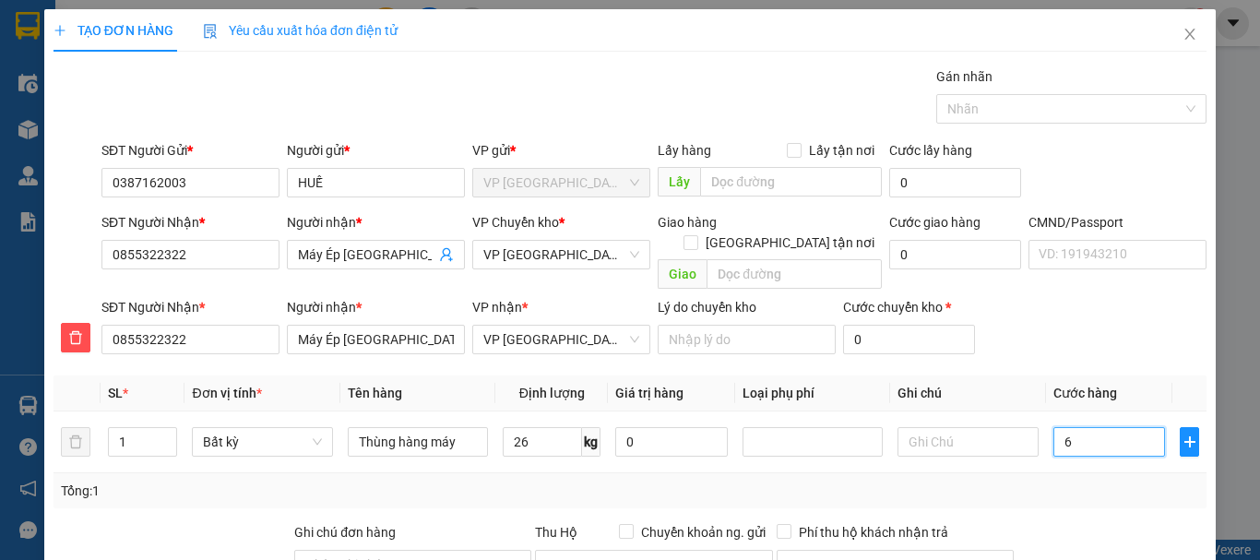
type input "65"
type input "650"
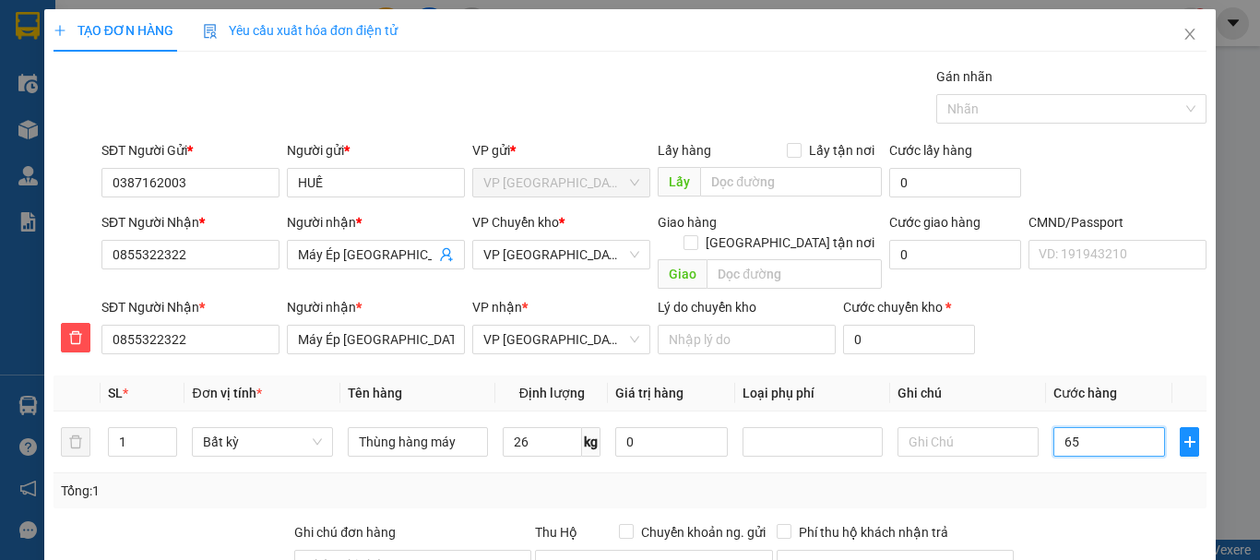
type input "650"
type input "6.500"
type input "65.000"
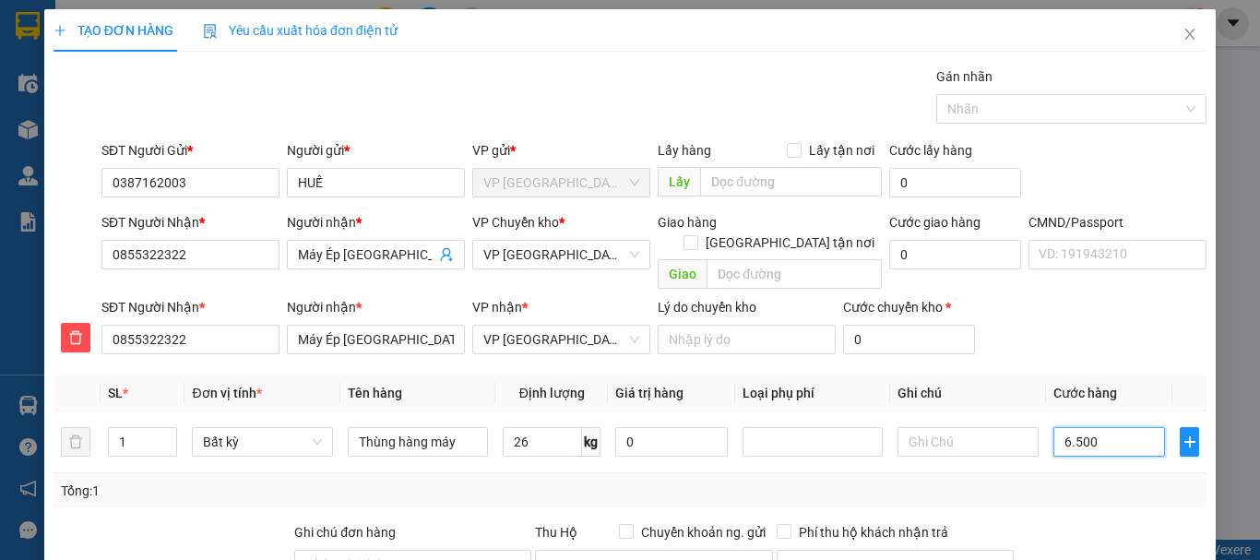
type input "65.000"
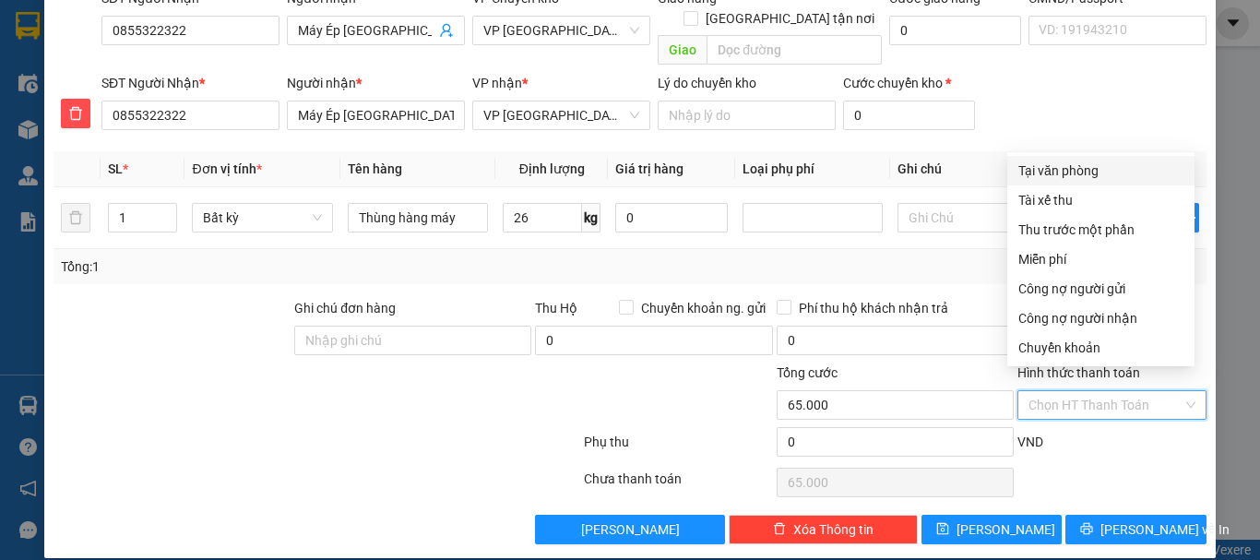
click at [1105, 391] on input "Hình thức thanh toán" at bounding box center [1106, 405] width 154 height 28
click at [1057, 165] on div "Tại văn phòng" at bounding box center [1101, 171] width 165 height 20
type input "0"
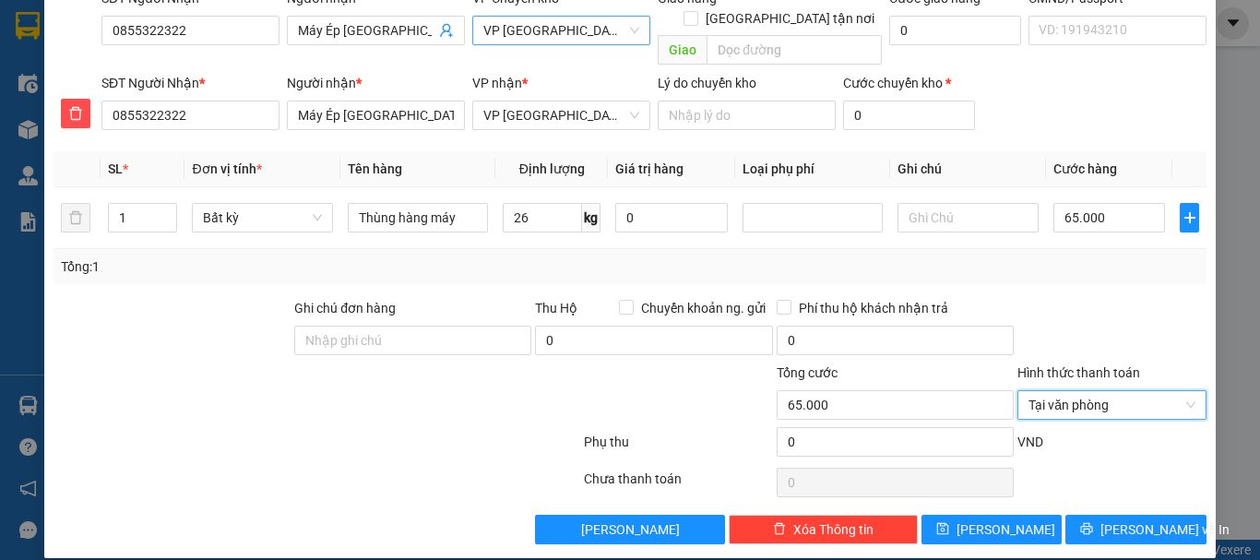
click at [581, 31] on span "VP [GEOGRAPHIC_DATA]" at bounding box center [561, 31] width 156 height 28
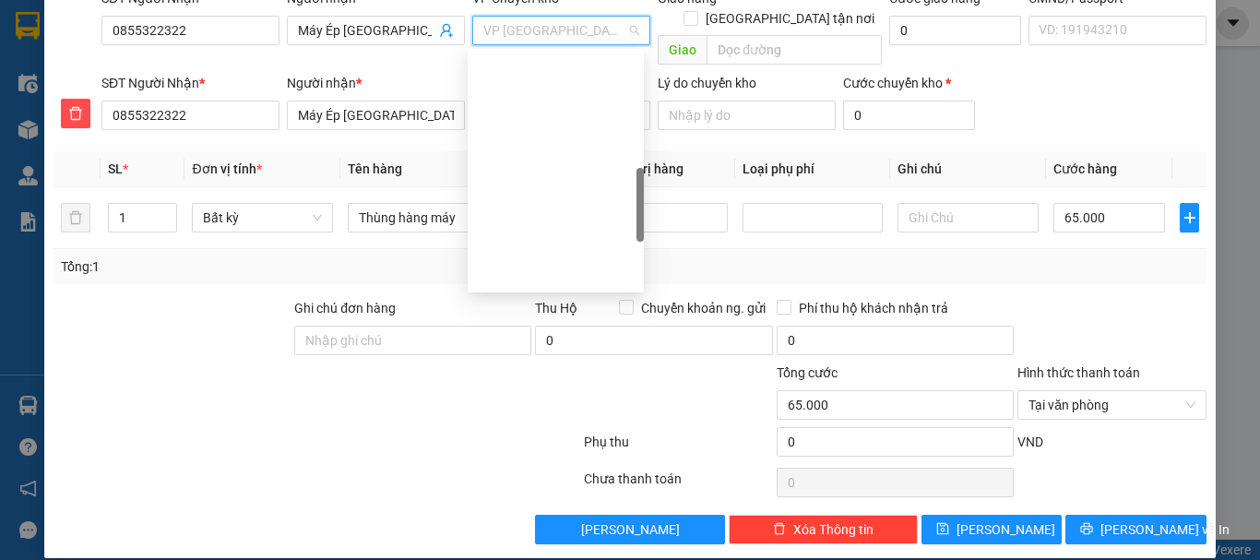
scroll to position [472, 0]
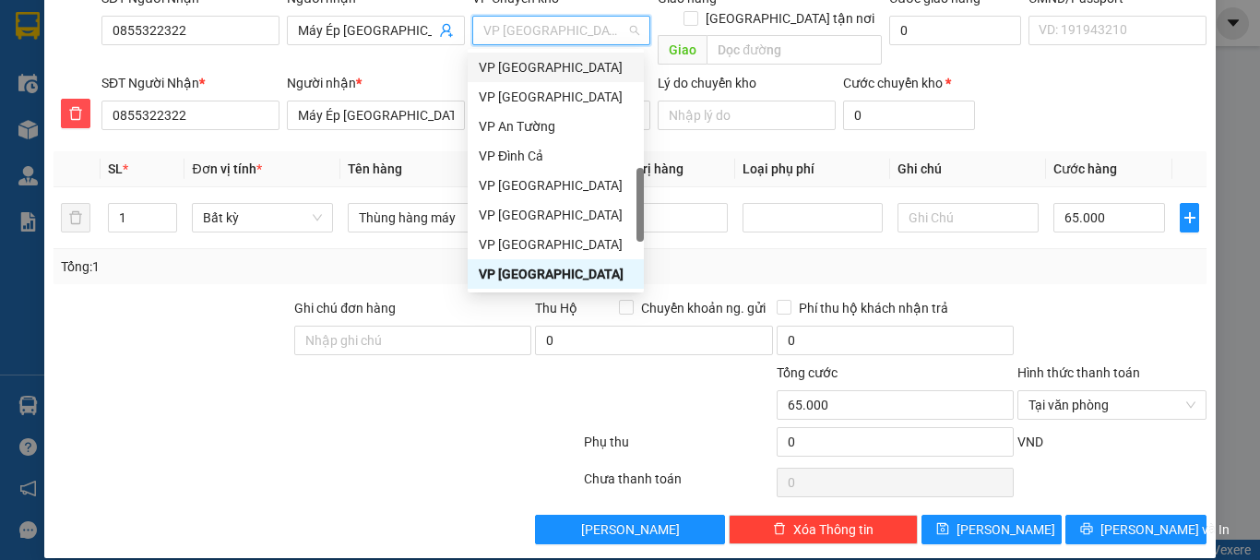
type input "b"
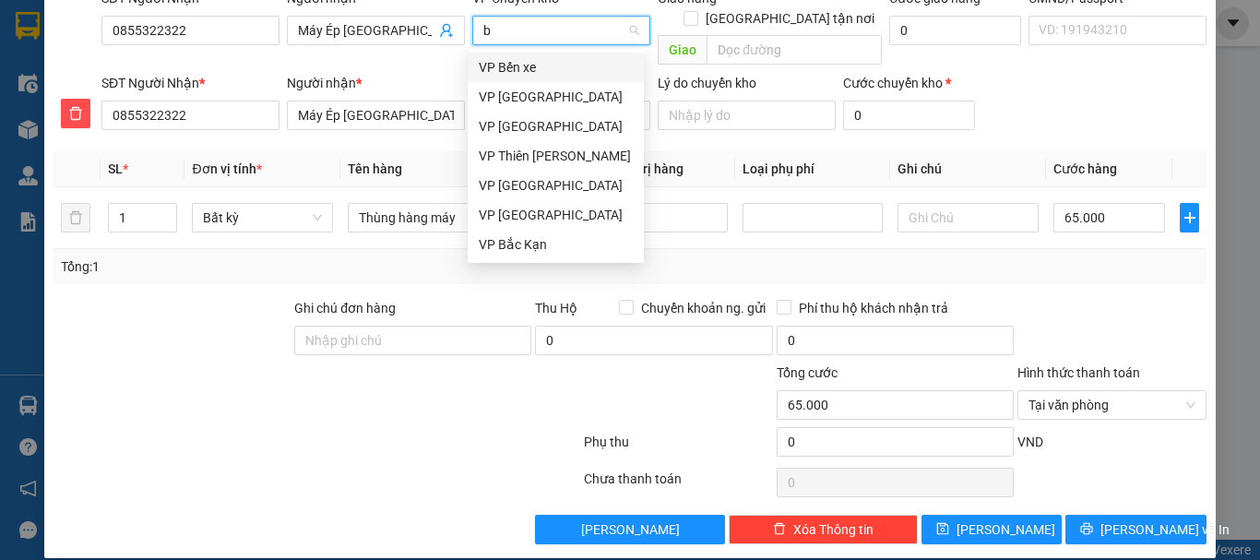
scroll to position [0, 0]
click at [528, 97] on div "VP [GEOGRAPHIC_DATA]" at bounding box center [556, 97] width 154 height 20
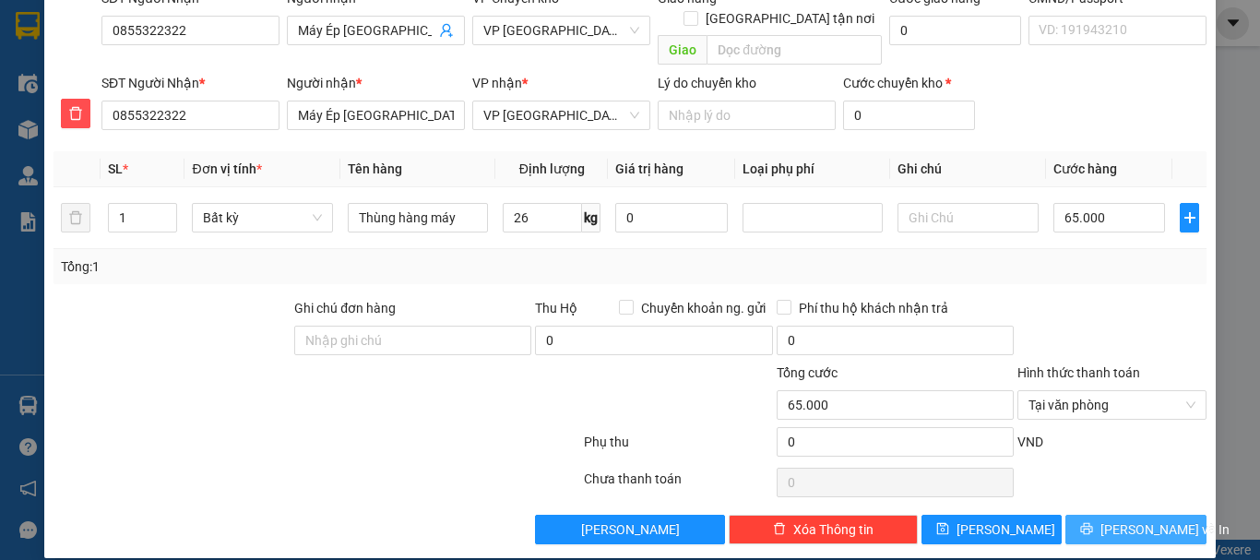
click at [1115, 519] on span "[PERSON_NAME] và In" at bounding box center [1165, 529] width 129 height 20
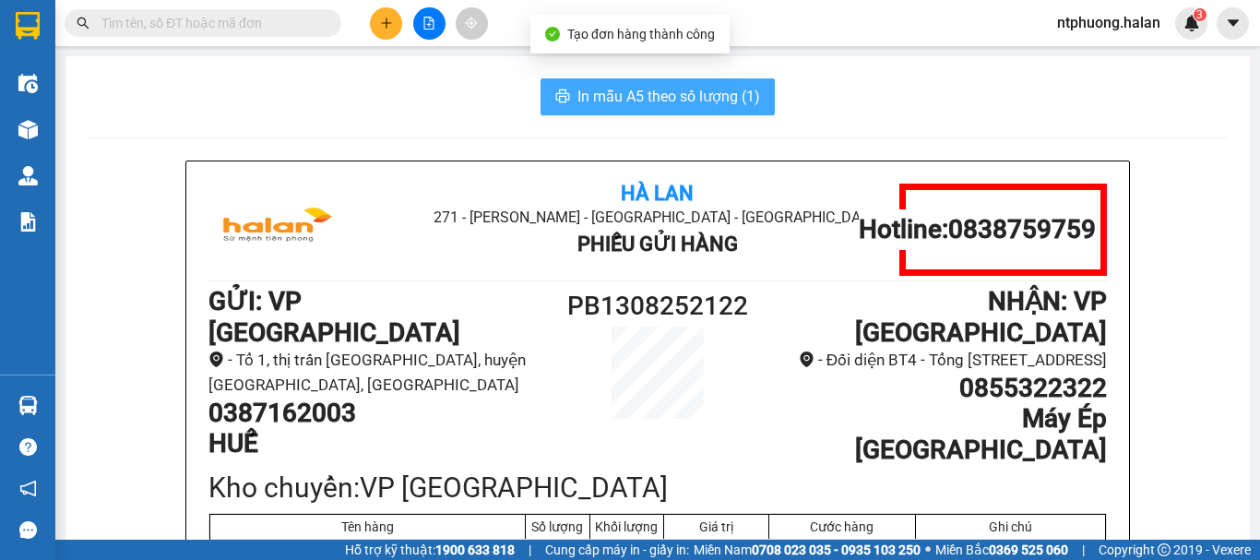
click at [607, 95] on span "In mẫu A5 theo số lượng (1)" at bounding box center [669, 96] width 183 height 23
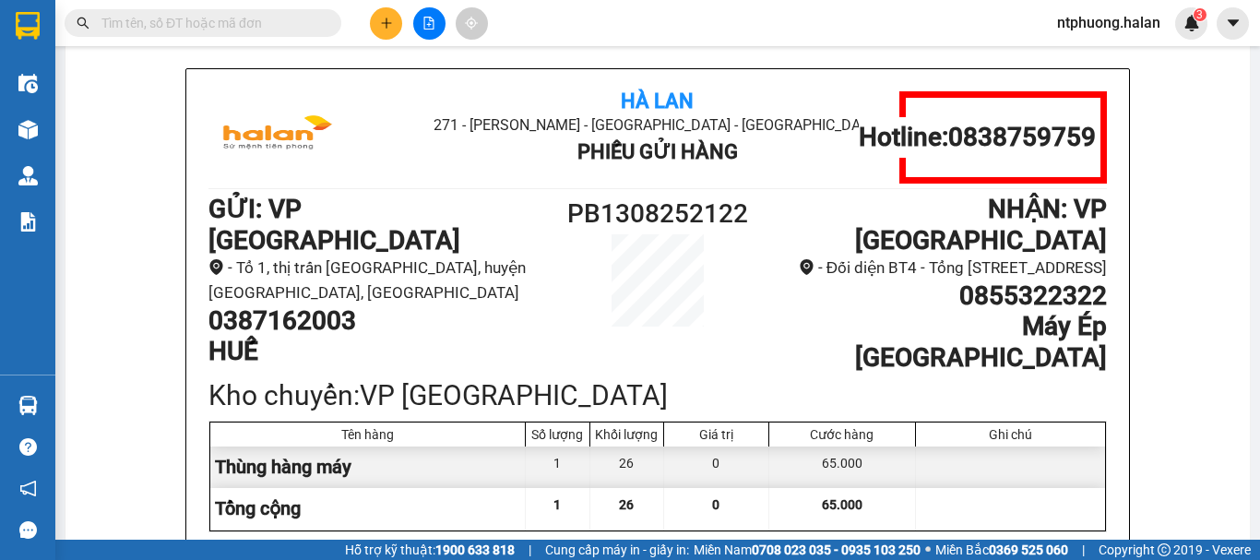
scroll to position [185, 0]
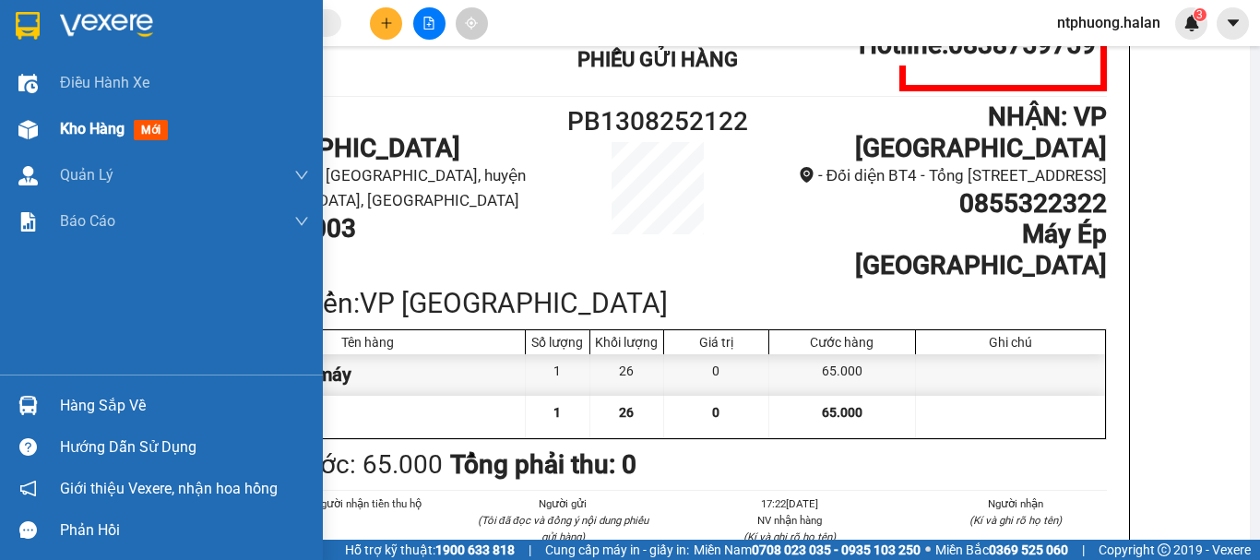
click at [78, 132] on span "Kho hàng" at bounding box center [92, 129] width 65 height 18
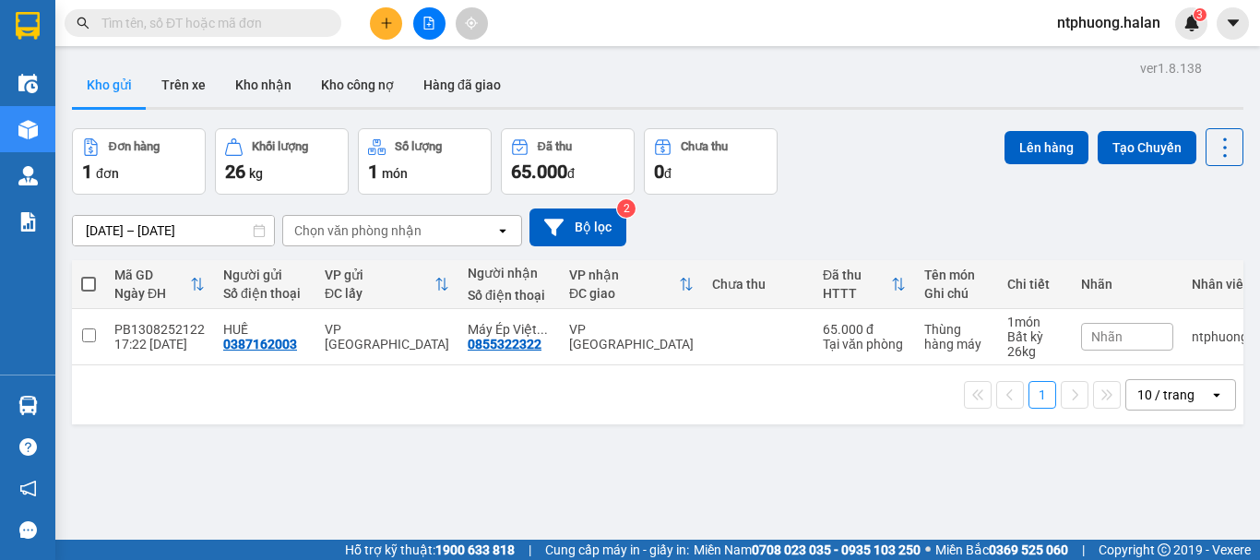
drag, startPoint x: 88, startPoint y: 284, endPoint x: 307, endPoint y: 206, distance: 233.2
click at [89, 282] on span at bounding box center [88, 284] width 15 height 15
click at [89, 275] on input "checkbox" at bounding box center [89, 275] width 0 height 0
checkbox input "true"
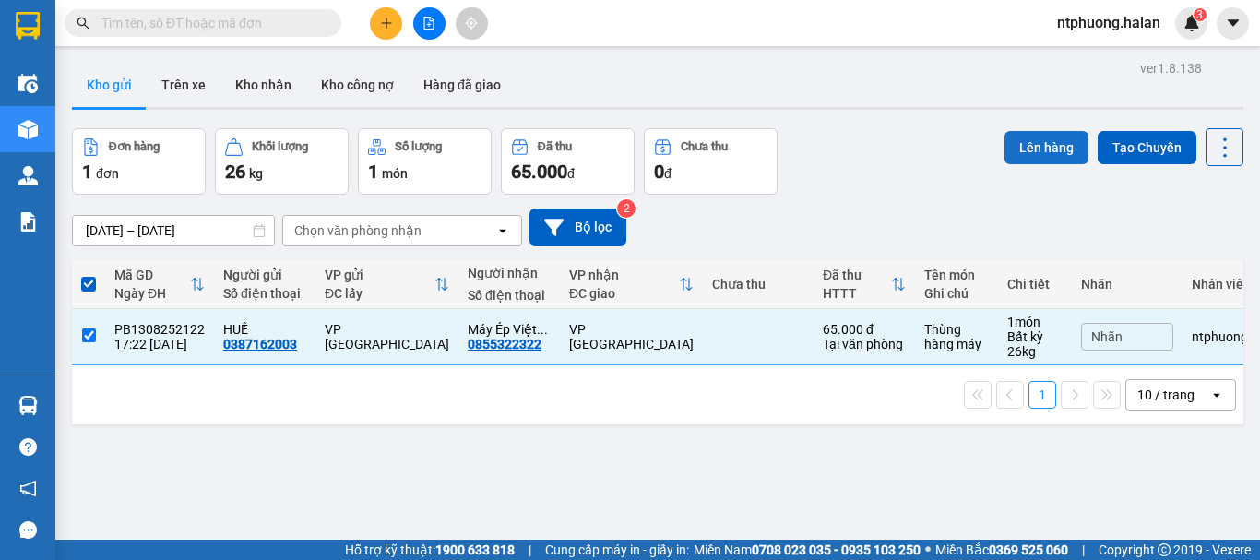
click at [1035, 137] on button "Lên hàng" at bounding box center [1047, 147] width 84 height 33
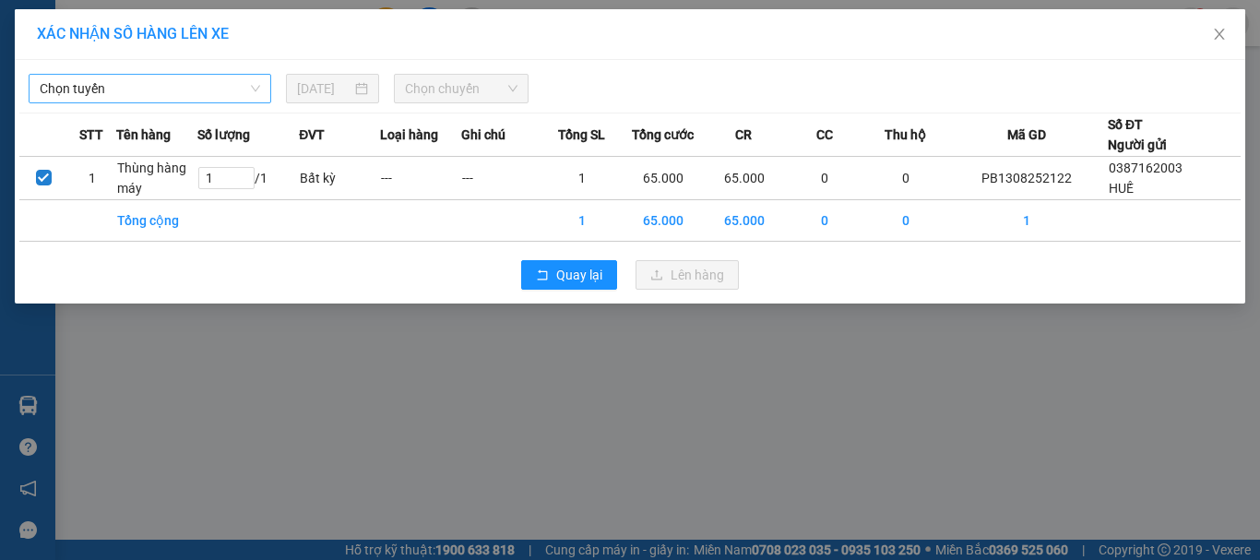
click at [125, 85] on span "Chọn tuyến" at bounding box center [150, 89] width 221 height 28
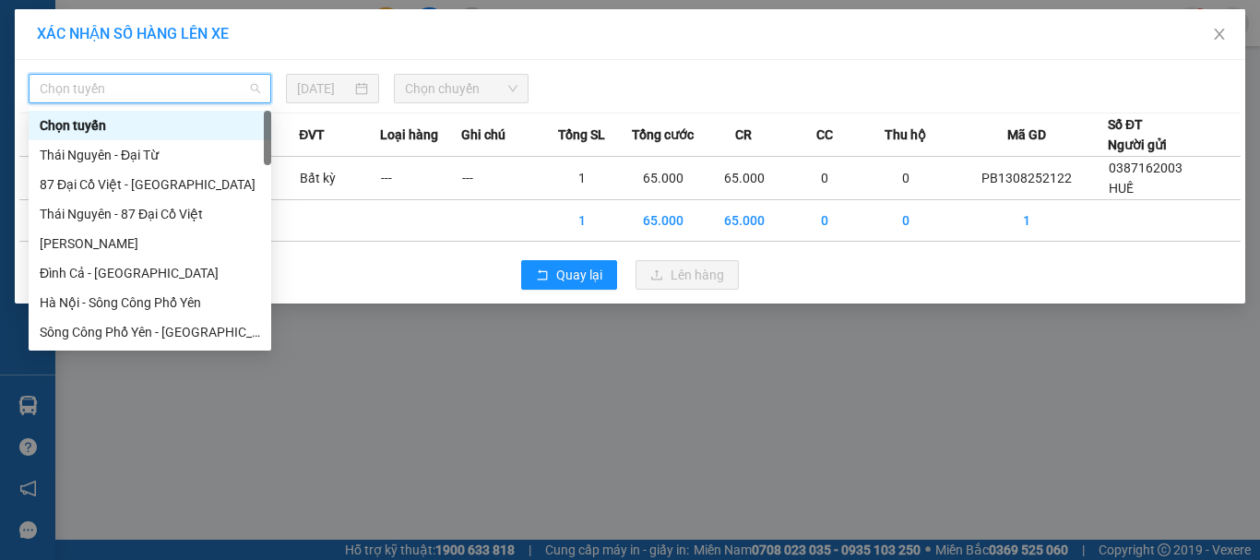
type input "x"
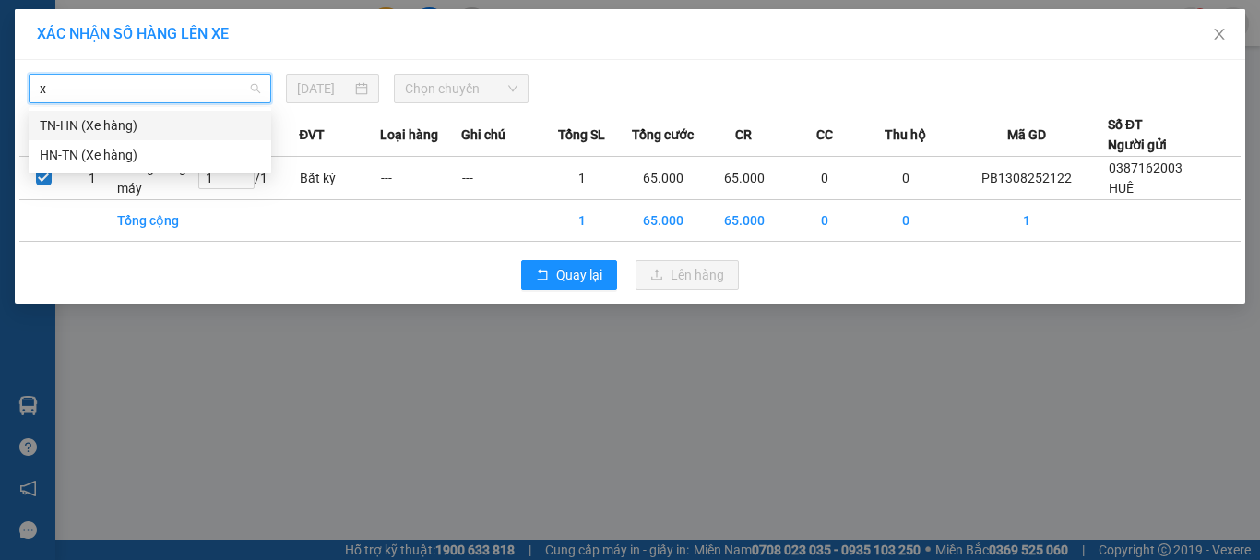
drag, startPoint x: 90, startPoint y: 113, endPoint x: 111, endPoint y: 114, distance: 20.3
click at [97, 115] on div "TN-HN (Xe hàng)" at bounding box center [150, 126] width 243 height 30
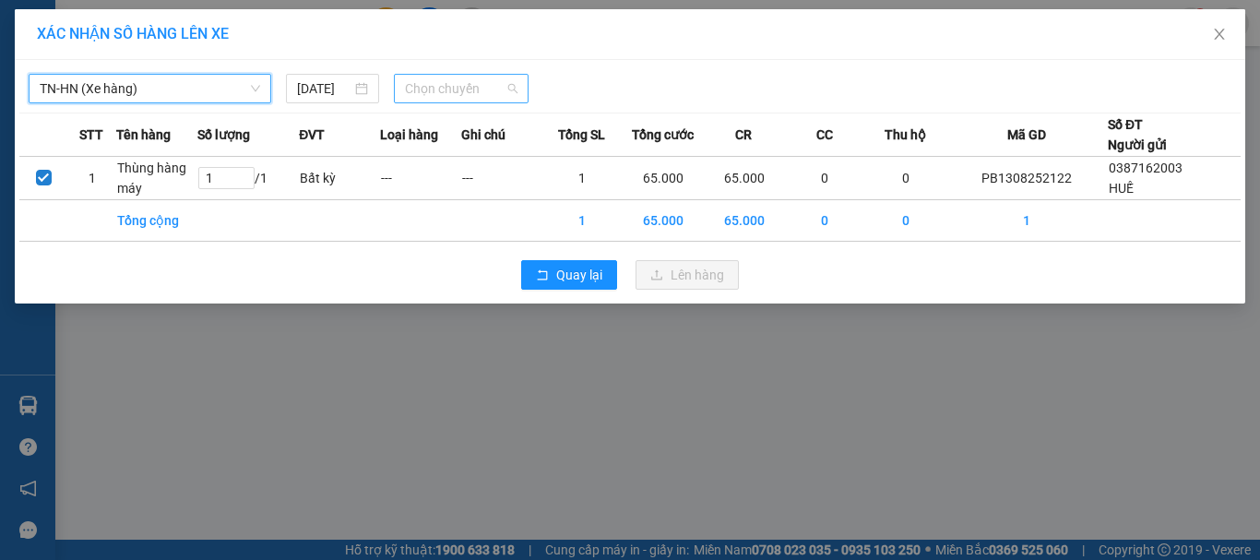
click at [483, 84] on span "Chọn chuyến" at bounding box center [461, 89] width 113 height 28
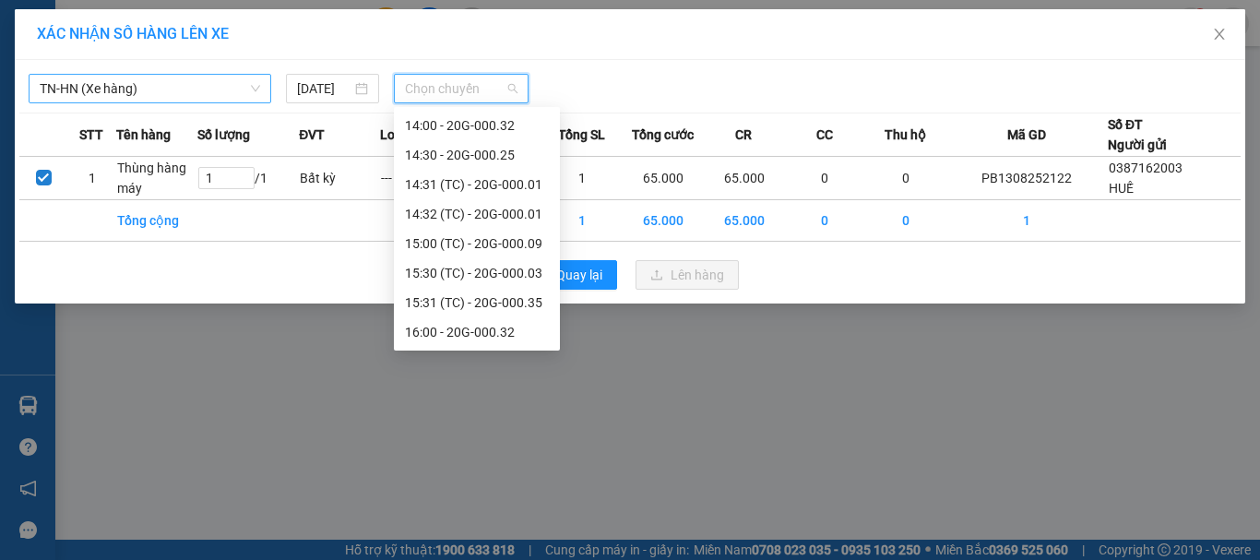
scroll to position [827, 0]
click at [498, 241] on div "16:00 - 20G-000.32" at bounding box center [477, 243] width 144 height 20
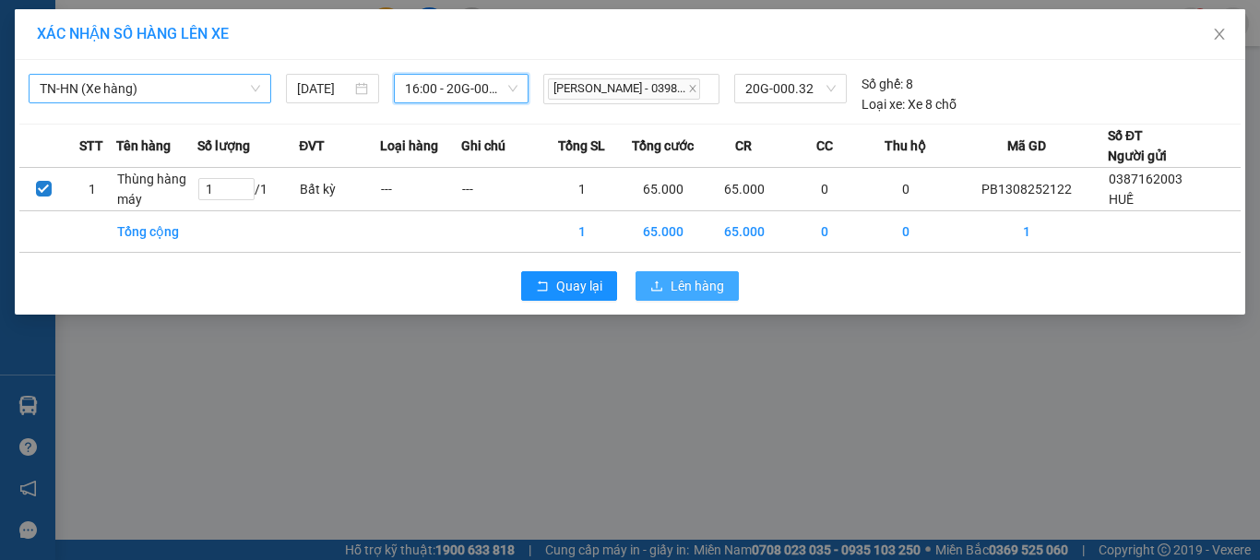
click at [692, 283] on span "Lên hàng" at bounding box center [698, 286] width 54 height 20
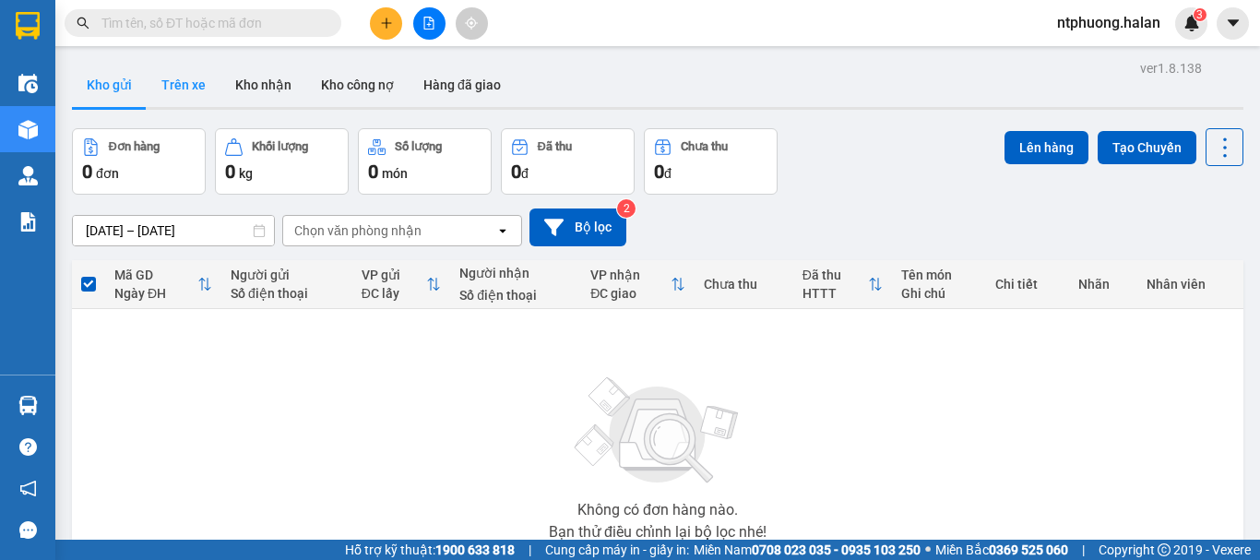
click at [173, 87] on button "Trên xe" at bounding box center [184, 85] width 74 height 44
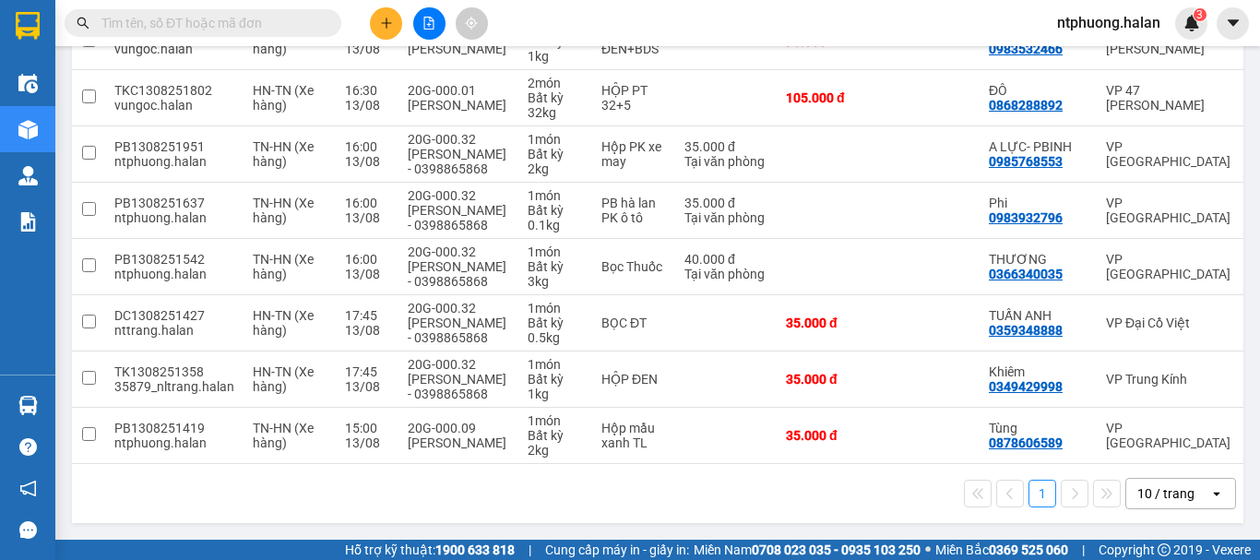
scroll to position [46, 0]
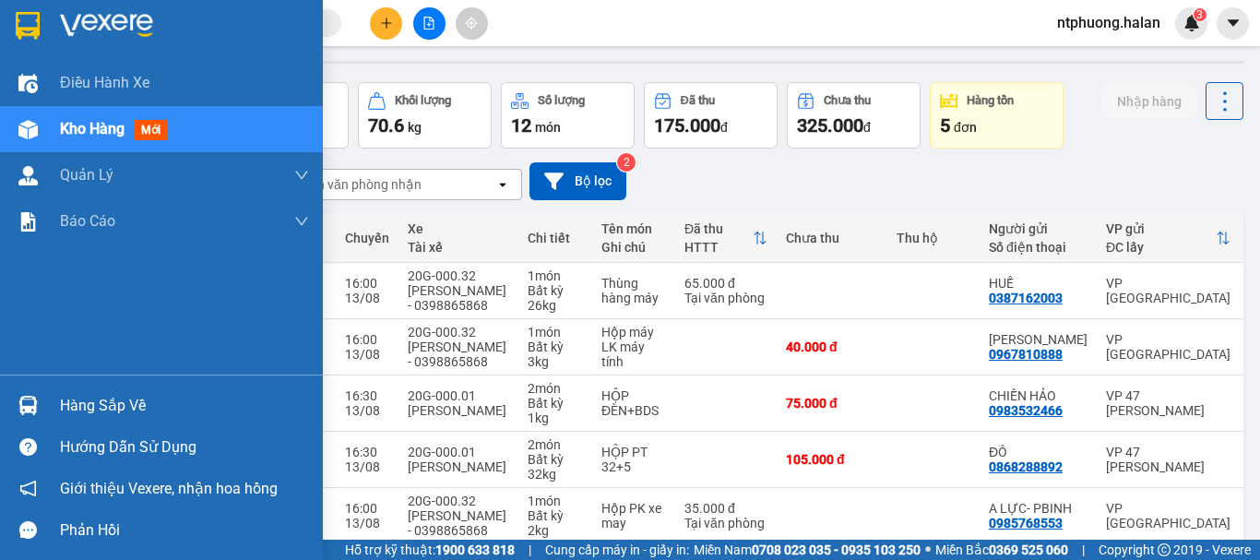
drag, startPoint x: 66, startPoint y: 404, endPoint x: 310, endPoint y: 404, distance: 244.5
click at [91, 400] on div "Hàng sắp về" at bounding box center [184, 406] width 249 height 28
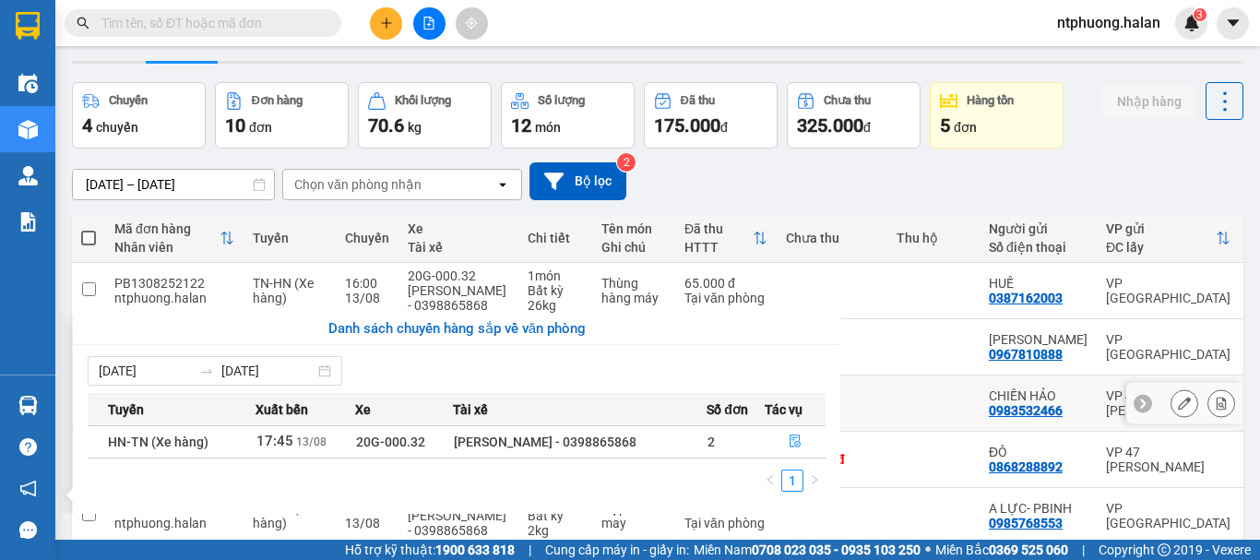
click at [936, 423] on section "Kết quả tìm kiếm ( 10000 ) Bộ lọc Mã ĐH Trạng thái Món hàng Thu hộ Tổng cước Ch…" at bounding box center [630, 280] width 1260 height 560
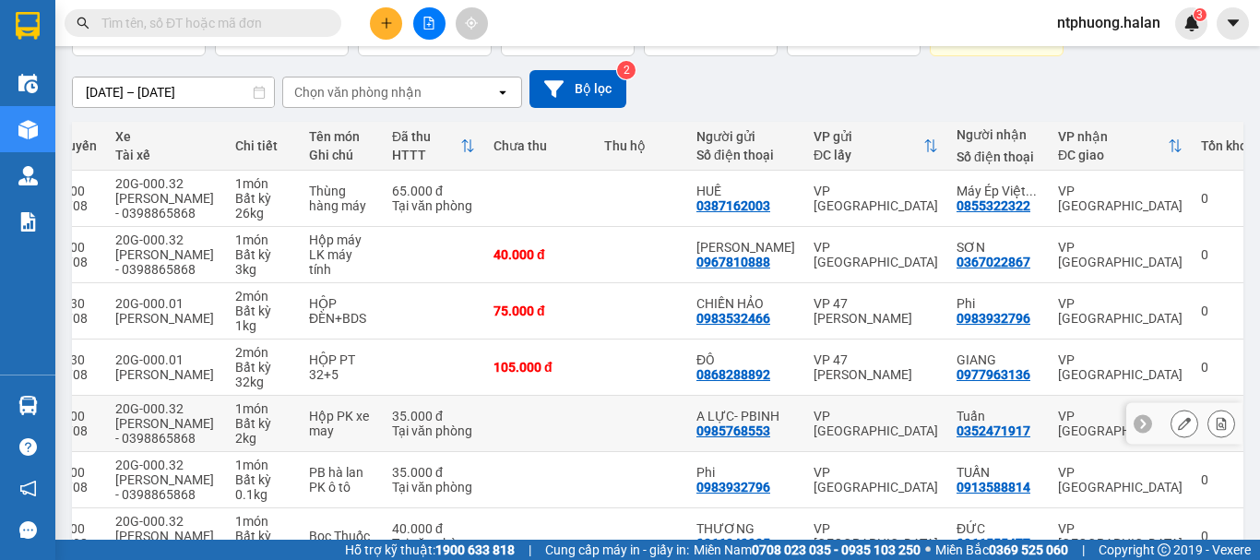
scroll to position [415, 0]
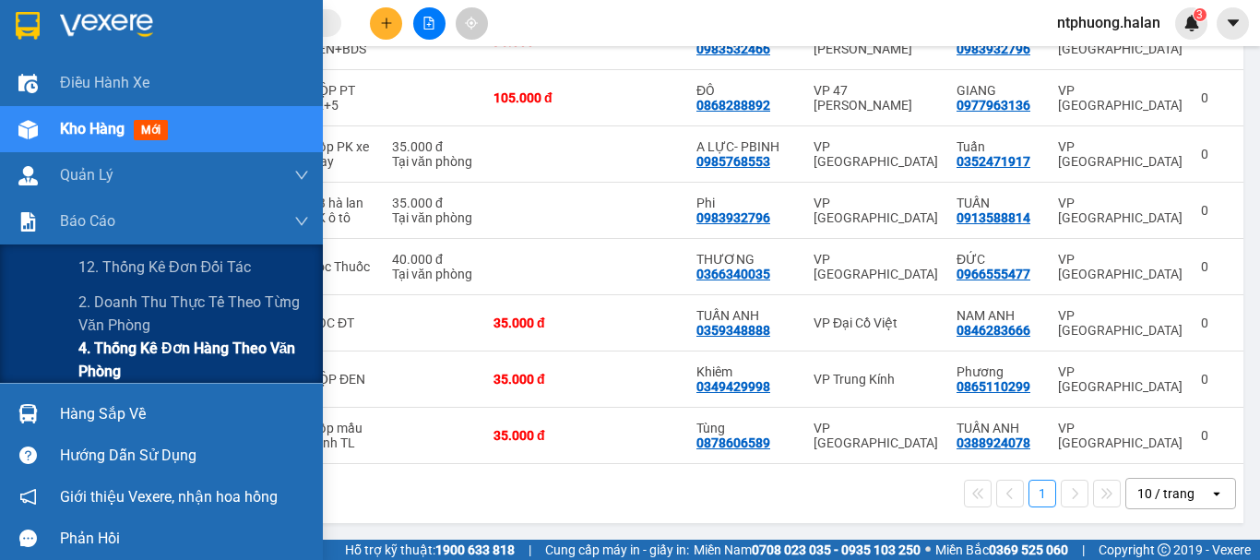
click at [125, 357] on span "4. Thống kê đơn hàng theo văn phòng" at bounding box center [193, 360] width 231 height 46
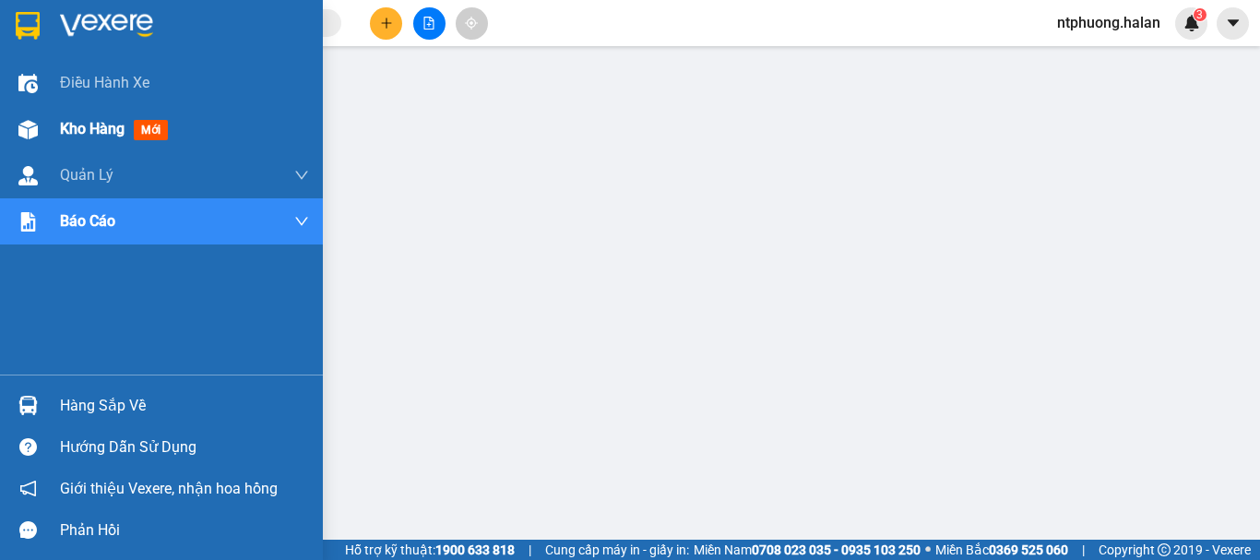
click at [92, 131] on span "Kho hàng" at bounding box center [92, 129] width 65 height 18
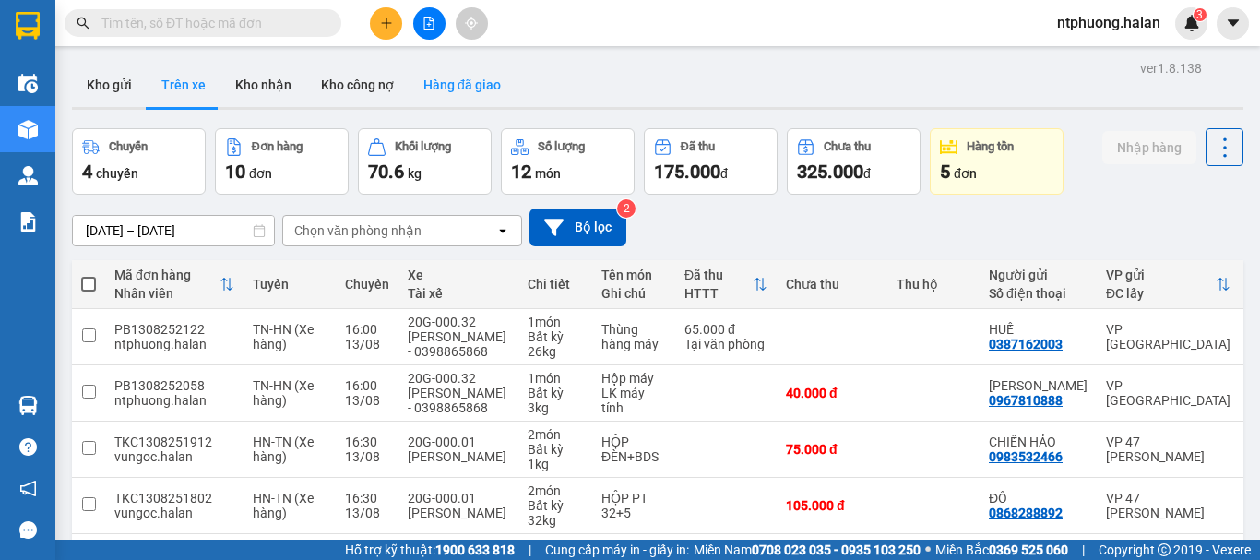
click at [469, 75] on button "Hàng đã giao" at bounding box center [462, 85] width 107 height 44
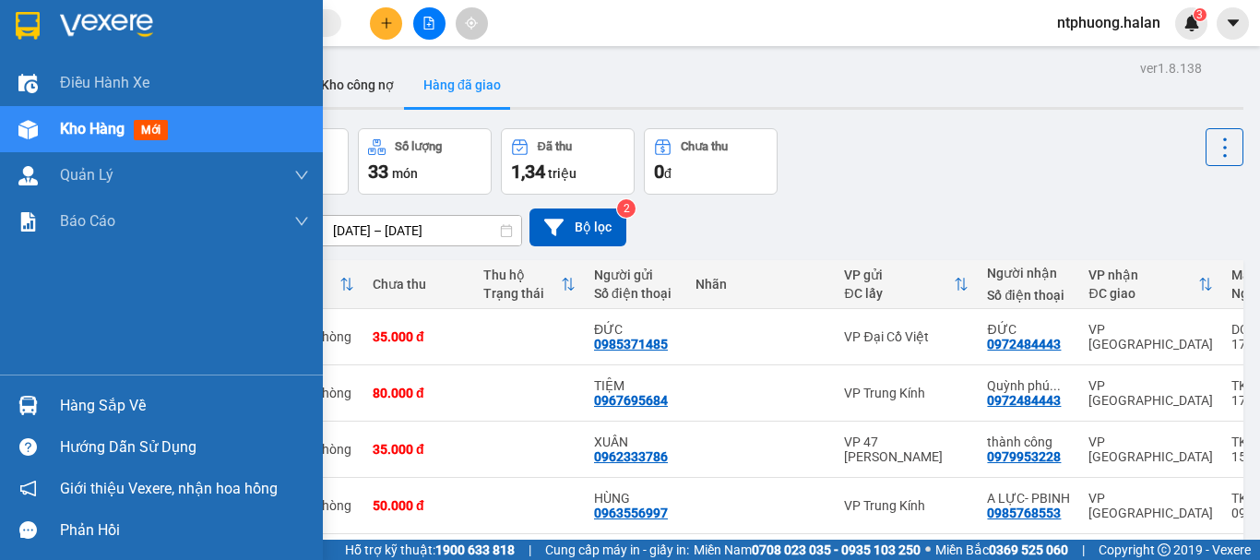
drag, startPoint x: 120, startPoint y: 400, endPoint x: 255, endPoint y: 421, distance: 136.2
click at [139, 403] on div "Hàng sắp về" at bounding box center [184, 406] width 249 height 28
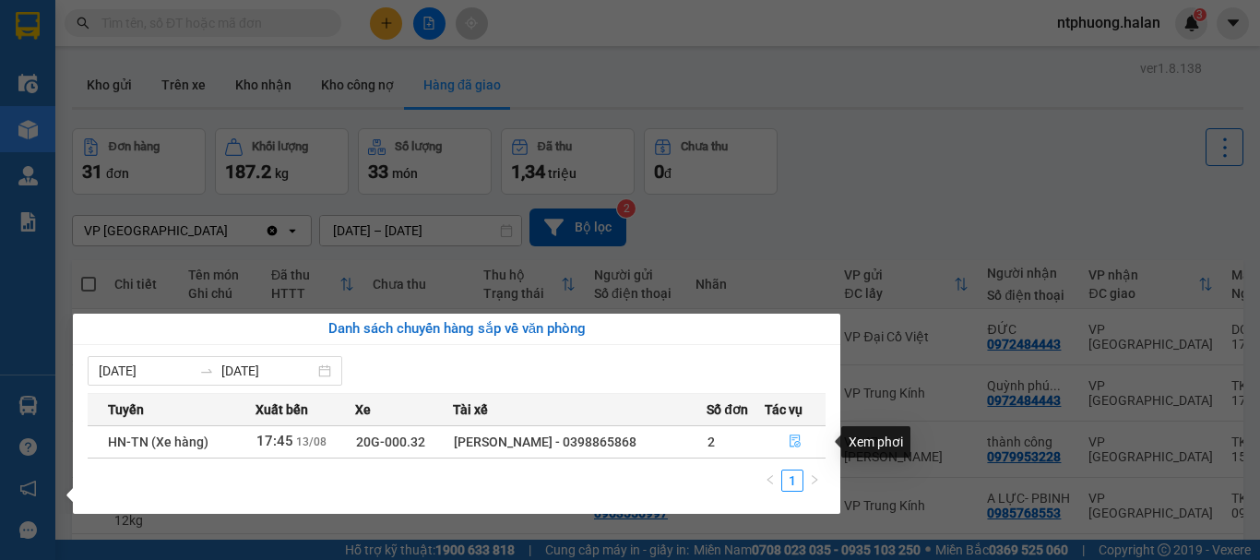
click at [792, 436] on icon "file-done" at bounding box center [795, 441] width 13 height 13
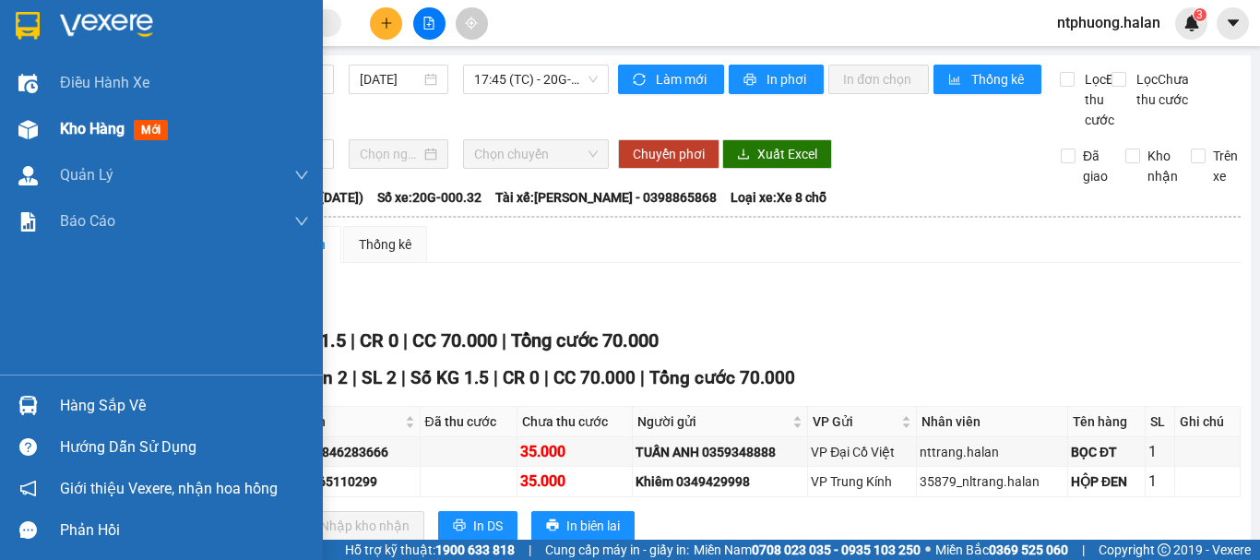
click at [105, 134] on span "Kho hàng" at bounding box center [92, 129] width 65 height 18
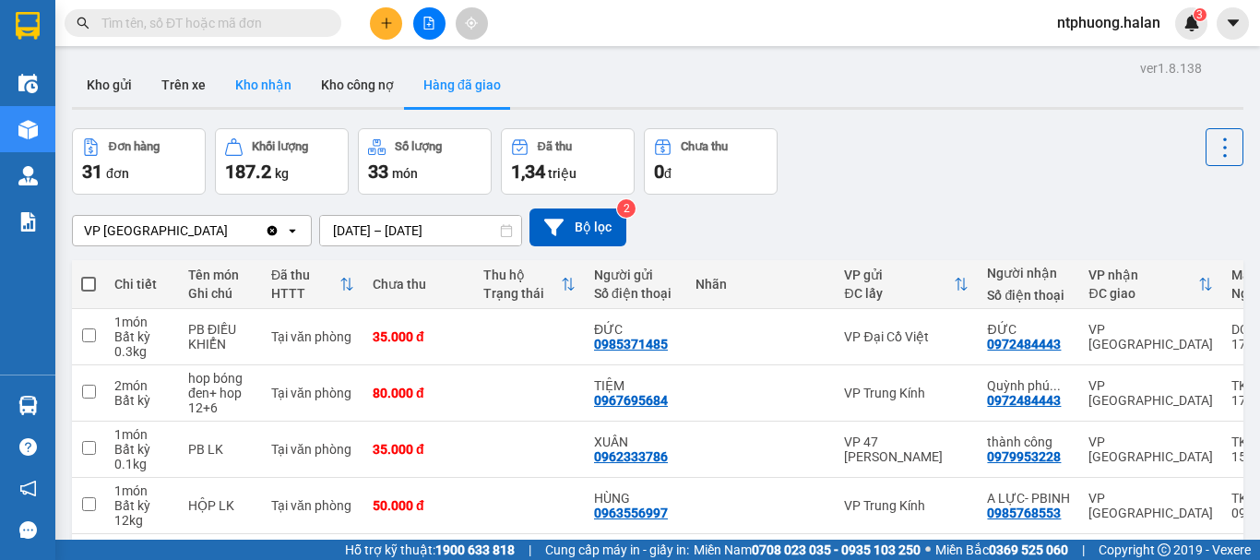
drag, startPoint x: 189, startPoint y: 78, endPoint x: 269, endPoint y: 100, distance: 83.3
click at [190, 78] on button "Trên xe" at bounding box center [184, 85] width 74 height 44
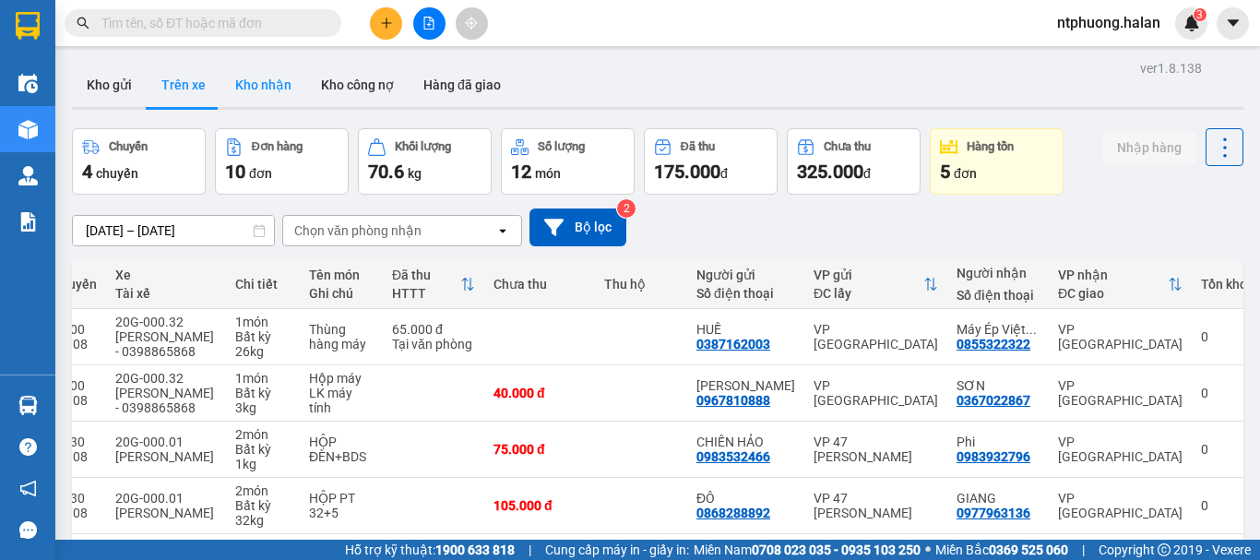
click at [245, 78] on button "Kho nhận" at bounding box center [264, 85] width 86 height 44
type input "[DATE] – [DATE]"
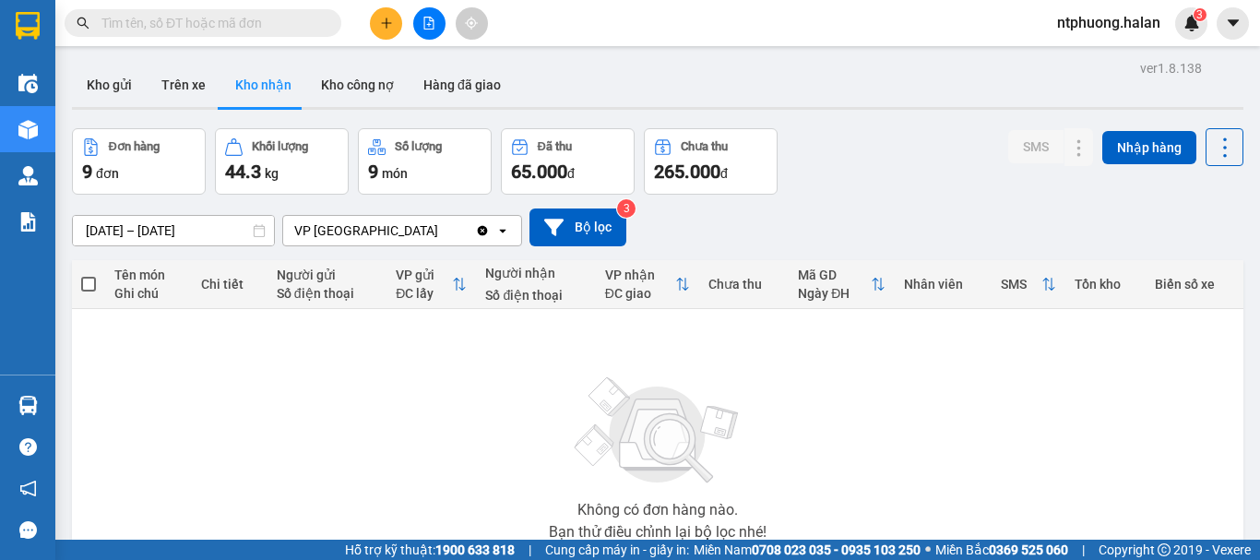
click at [675, 289] on icon at bounding box center [682, 284] width 15 height 15
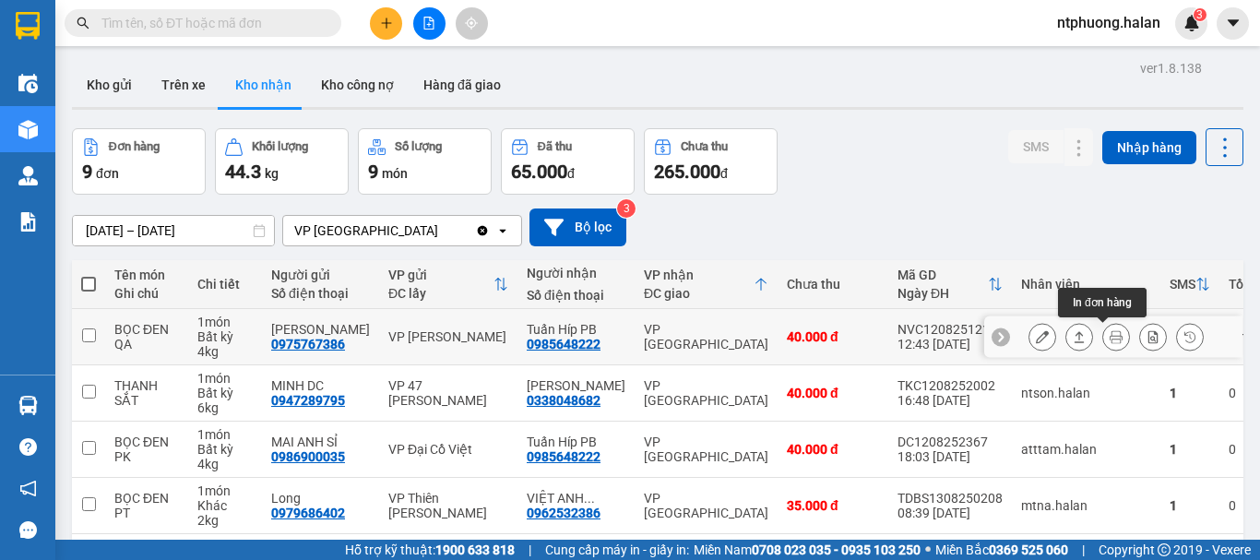
click at [1110, 340] on icon at bounding box center [1116, 336] width 13 height 13
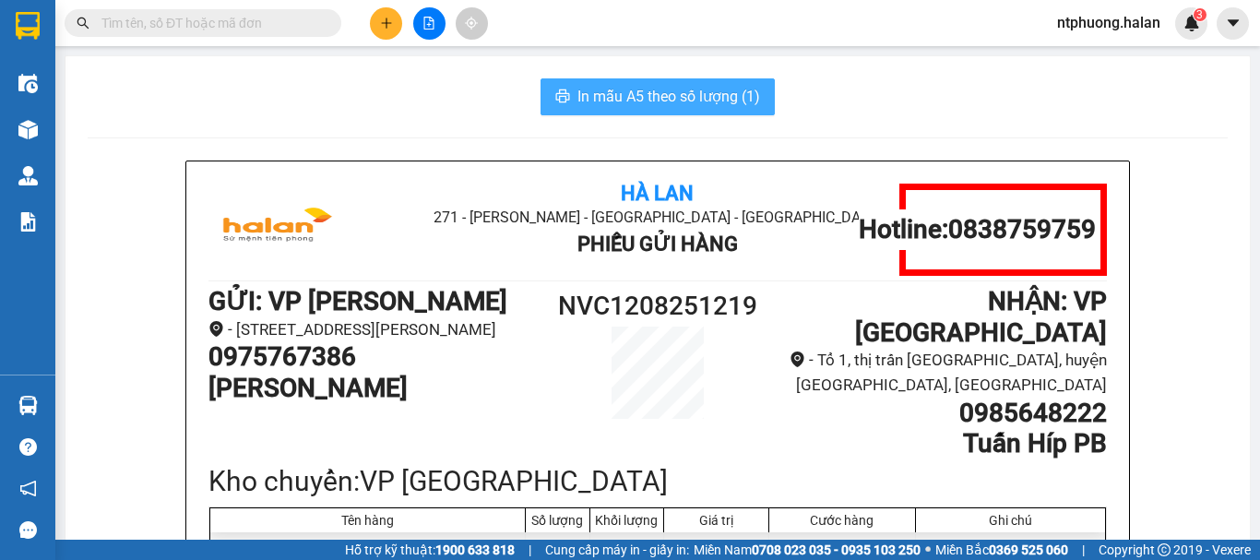
click at [604, 107] on span "In mẫu A5 theo số lượng (1)" at bounding box center [669, 96] width 183 height 23
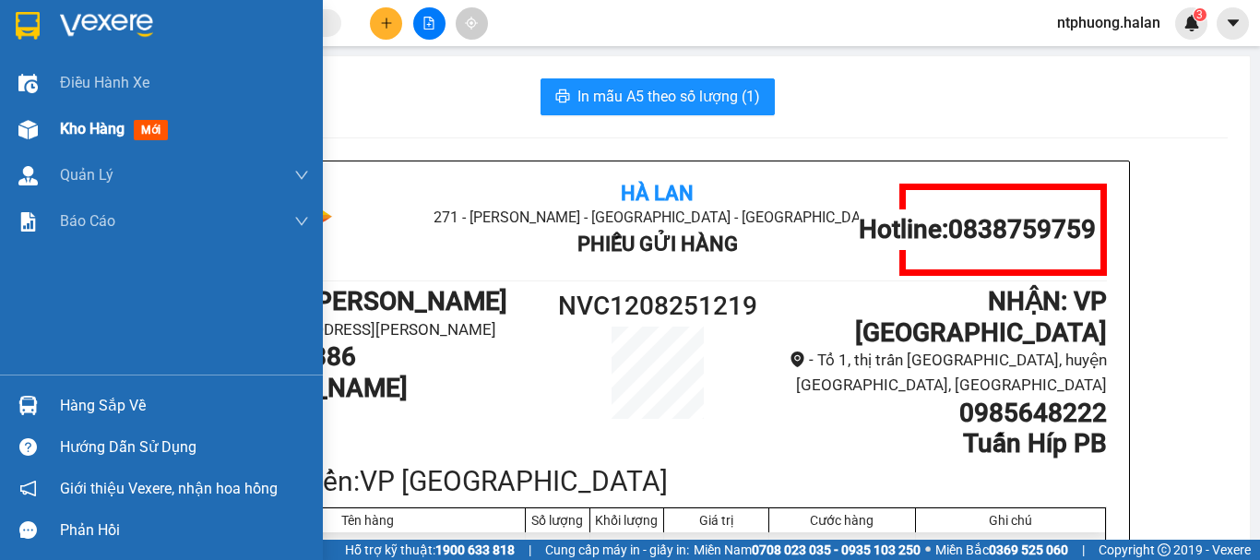
click at [77, 125] on span "Kho hàng" at bounding box center [92, 129] width 65 height 18
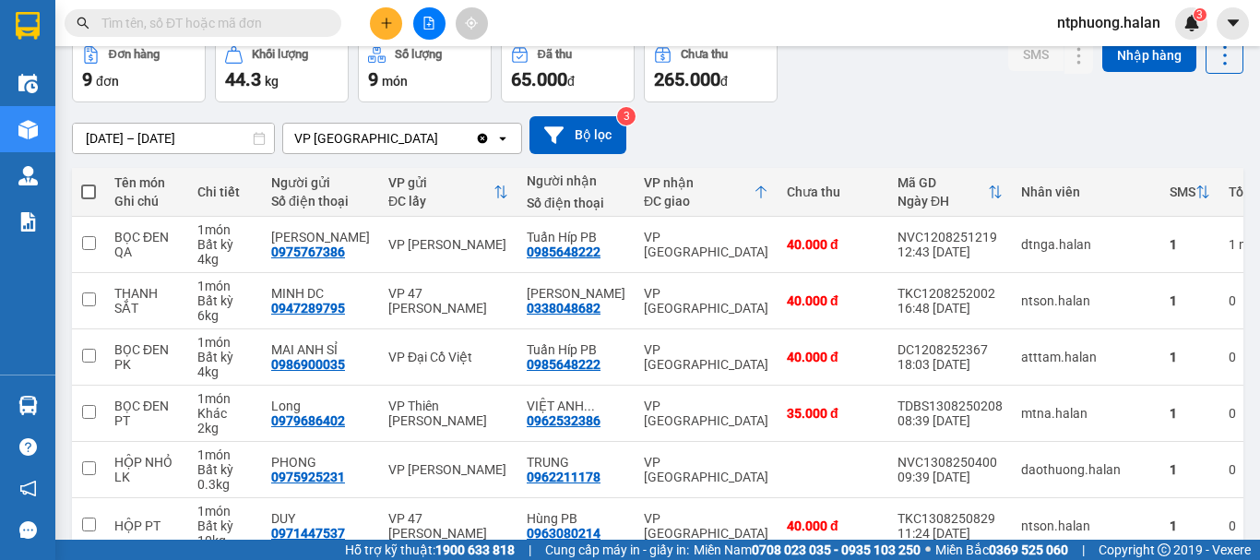
scroll to position [185, 0]
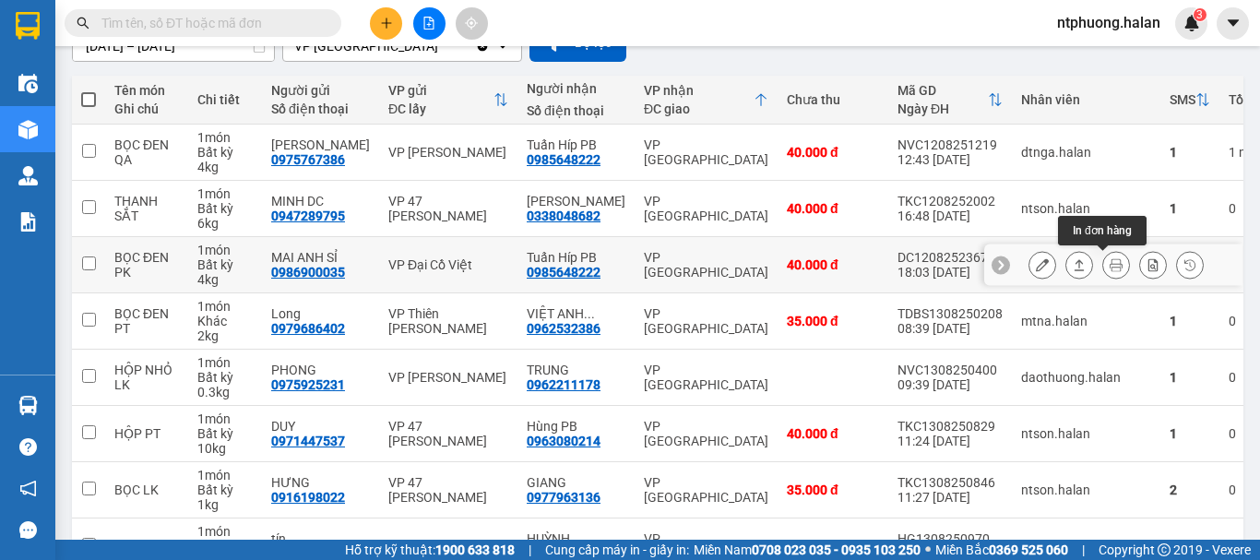
click at [1110, 267] on button at bounding box center [1116, 265] width 26 height 32
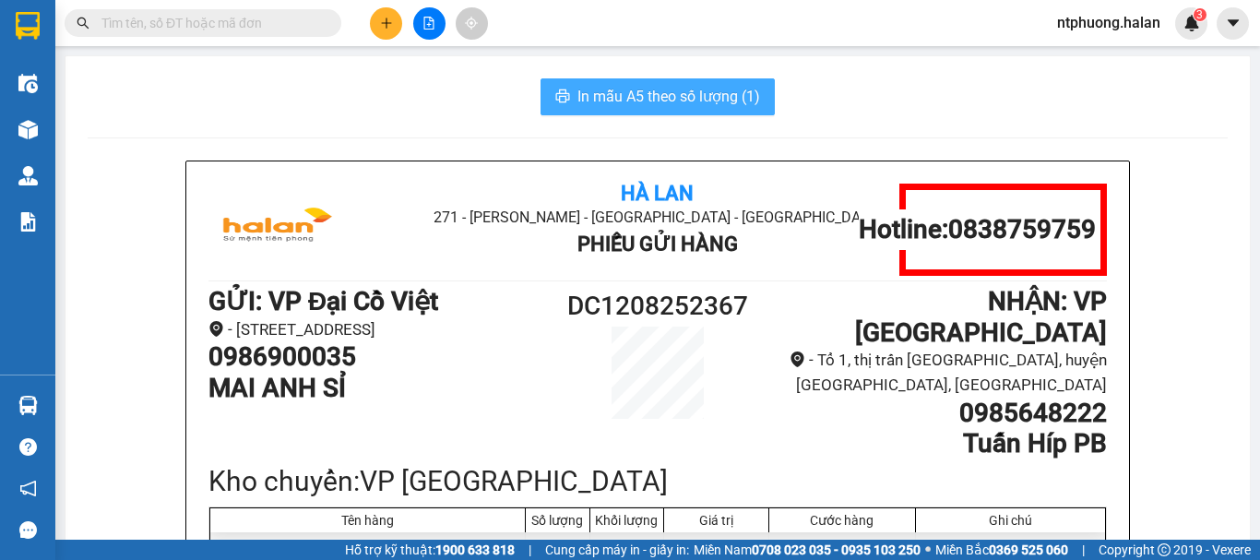
click at [667, 92] on span "In mẫu A5 theo số lượng (1)" at bounding box center [669, 96] width 183 height 23
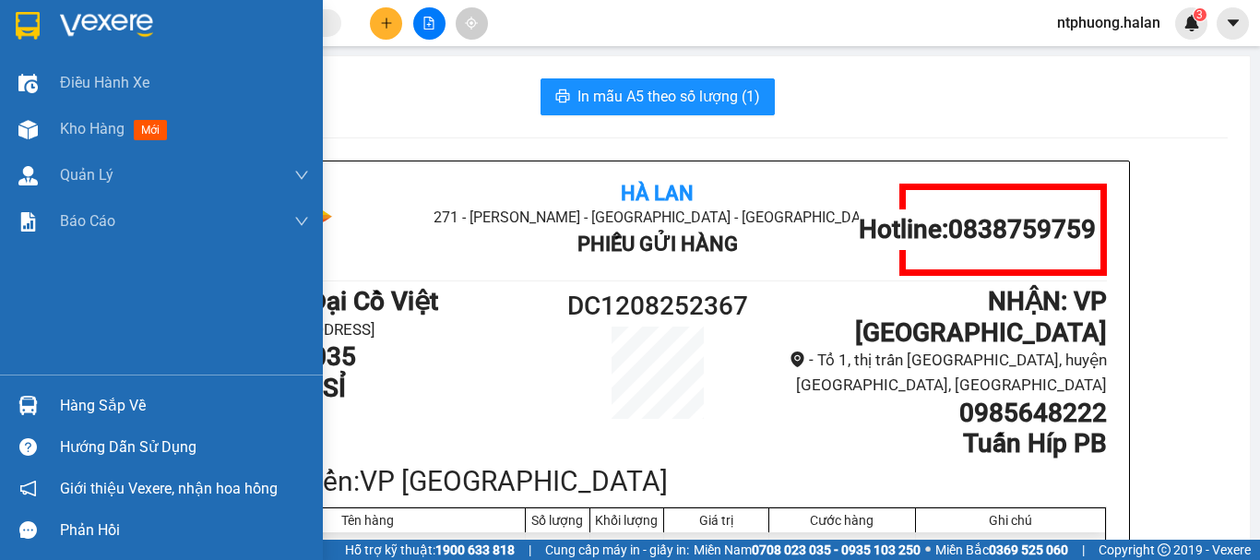
drag, startPoint x: 83, startPoint y: 131, endPoint x: 336, endPoint y: 36, distance: 270.1
click at [116, 130] on span "Kho hàng" at bounding box center [92, 129] width 65 height 18
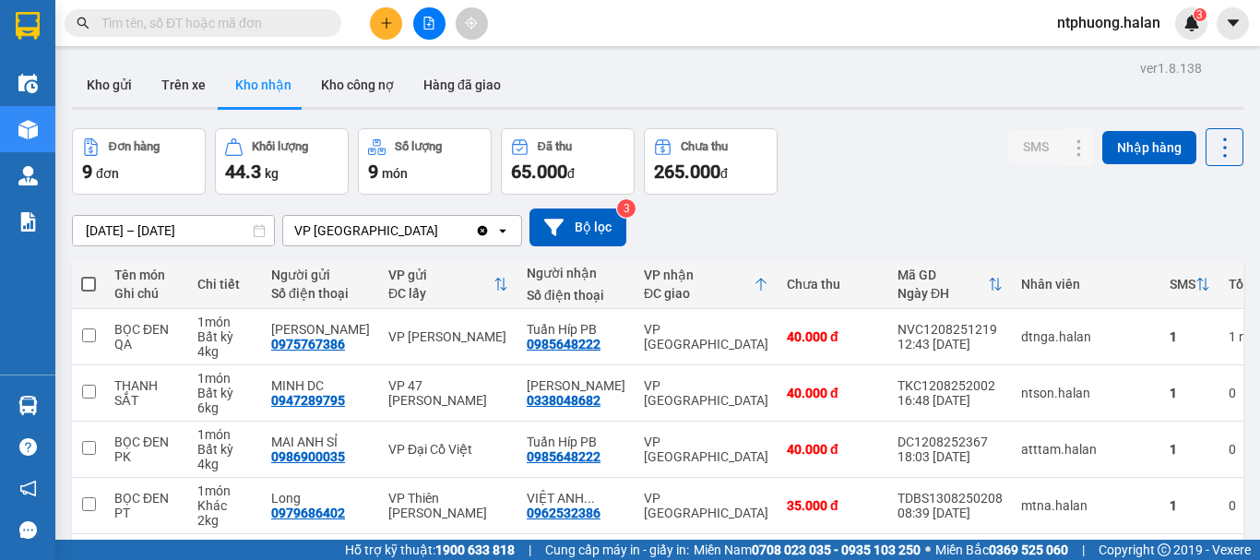
click at [284, 27] on input "text" at bounding box center [210, 23] width 218 height 20
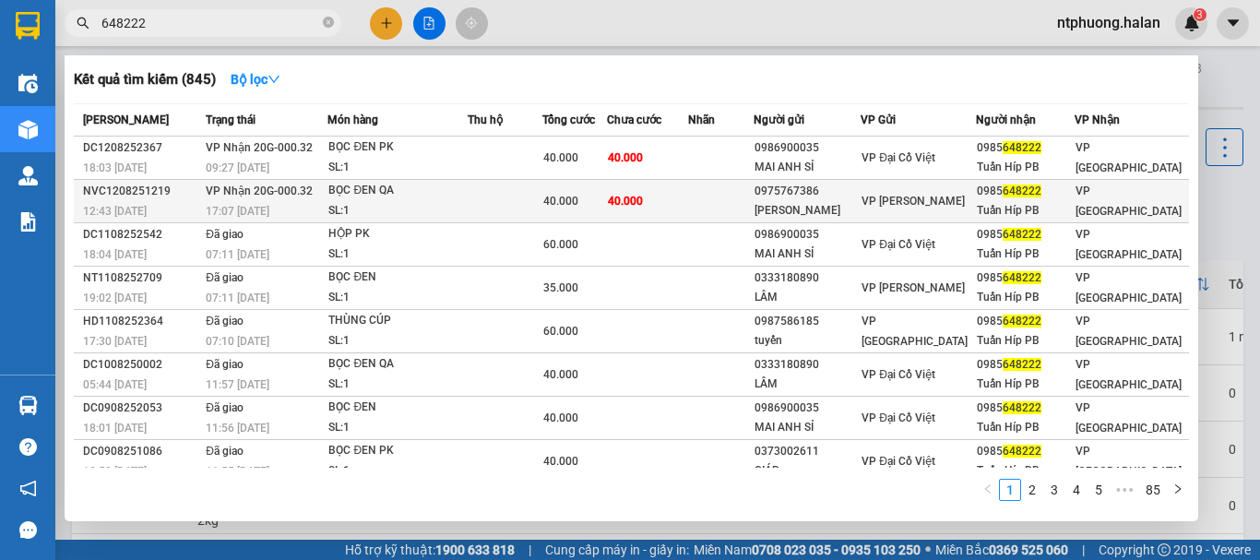
type input "648222"
drag, startPoint x: 477, startPoint y: 211, endPoint x: 482, endPoint y: 197, distance: 14.6
click at [482, 197] on tr "NVC1208251219 12:43 - 12/08 VP Nhận 20G-000.32 17:07 - 12/08 BỌC ĐEN QA SL: 1 4…" at bounding box center [631, 201] width 1115 height 43
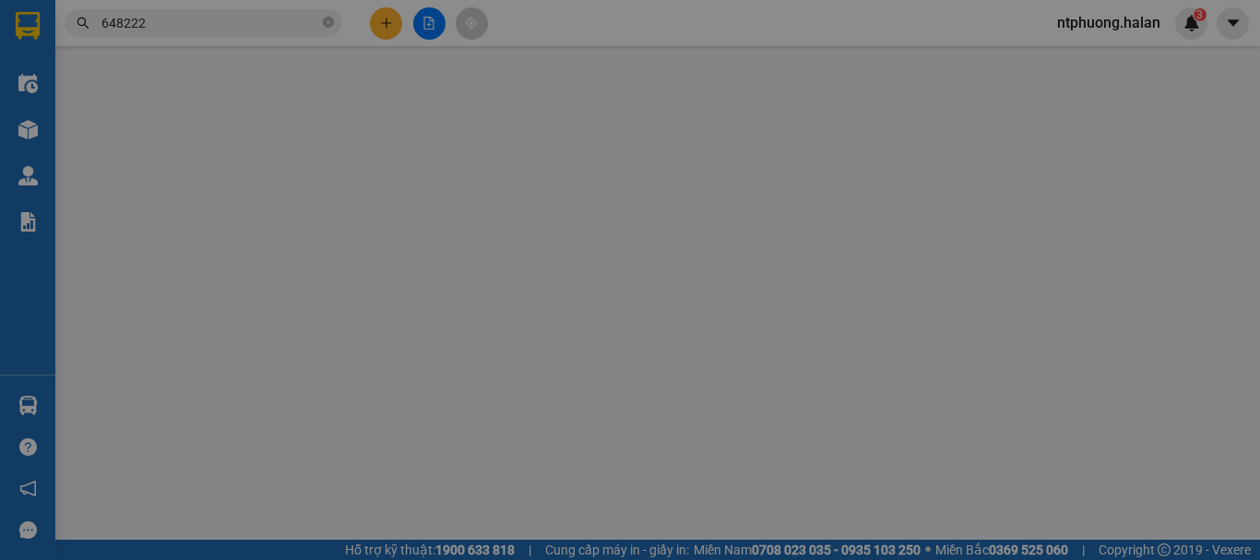
type input "0975767386"
type input "[PERSON_NAME]"
type input "0985648222"
type input "Tuấn Híp PB"
type input "40.000"
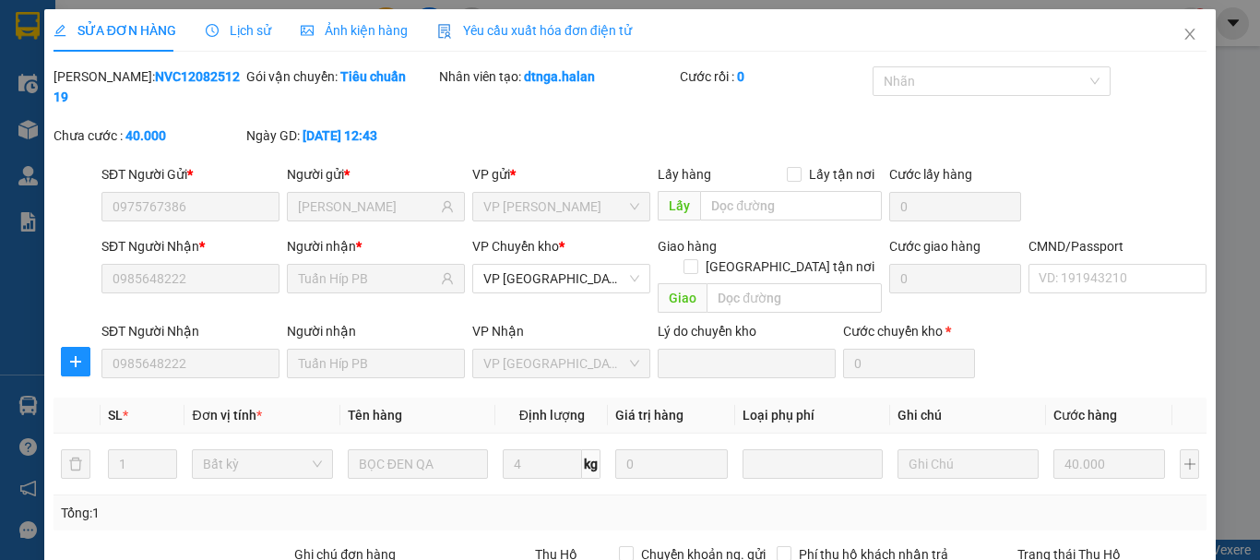
scroll to position [226, 0]
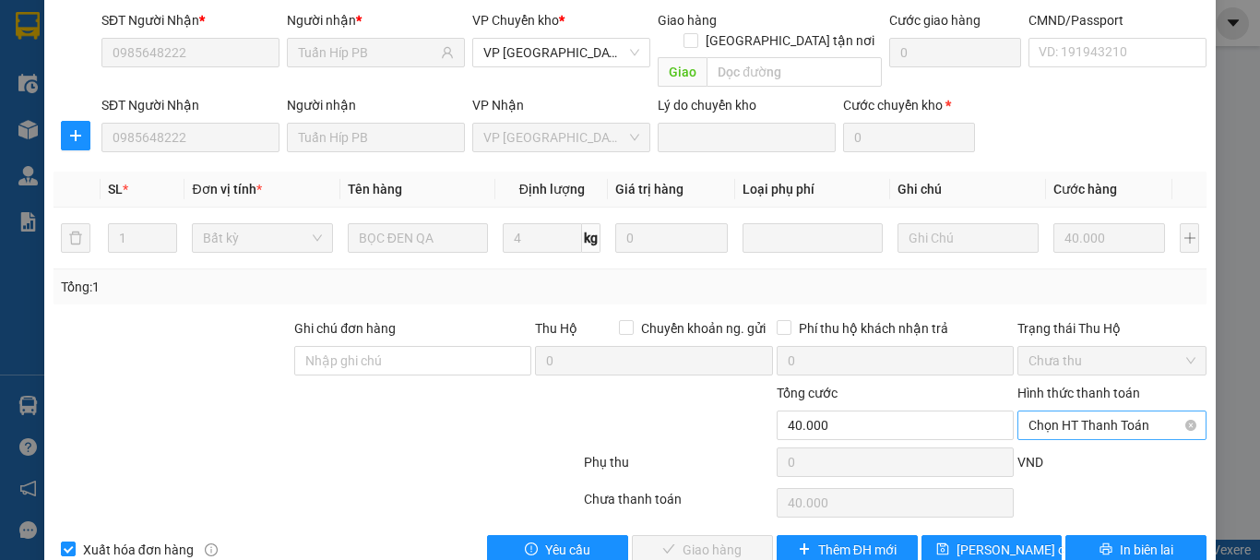
click at [1094, 412] on span "Chọn HT Thanh Toán" at bounding box center [1112, 426] width 167 height 28
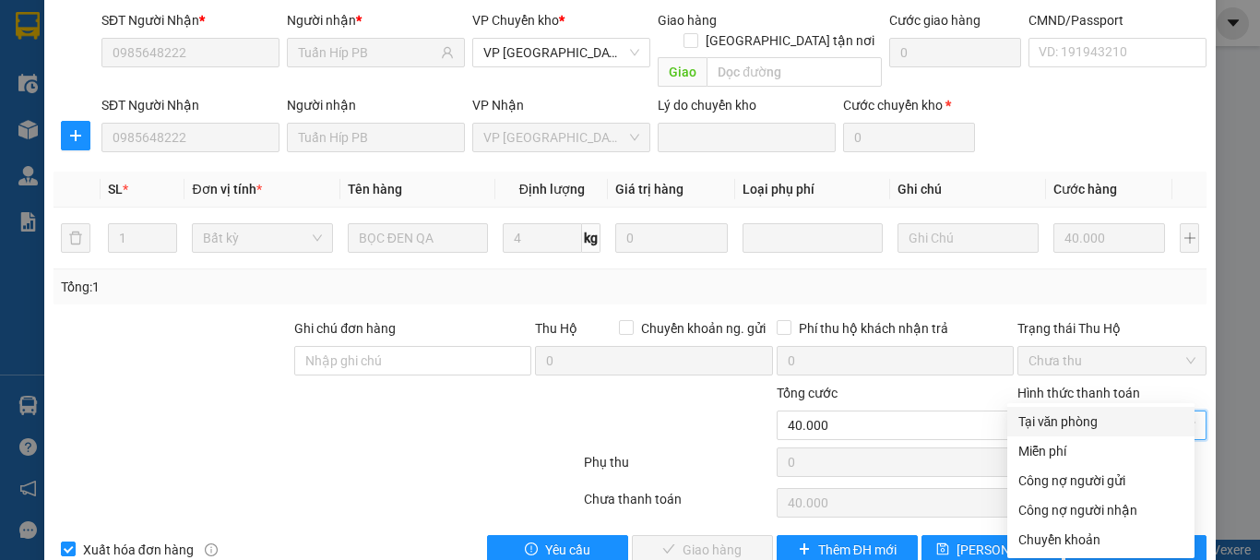
click at [1084, 427] on div "Tại văn phòng" at bounding box center [1101, 422] width 165 height 20
type input "0"
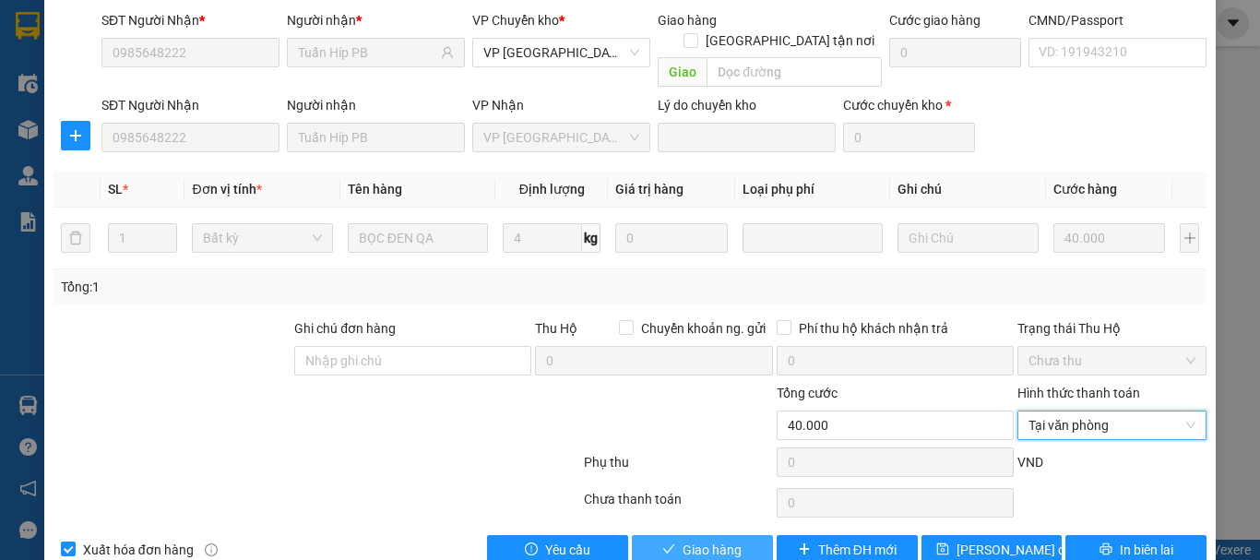
click at [717, 540] on span "Giao hàng" at bounding box center [712, 550] width 59 height 20
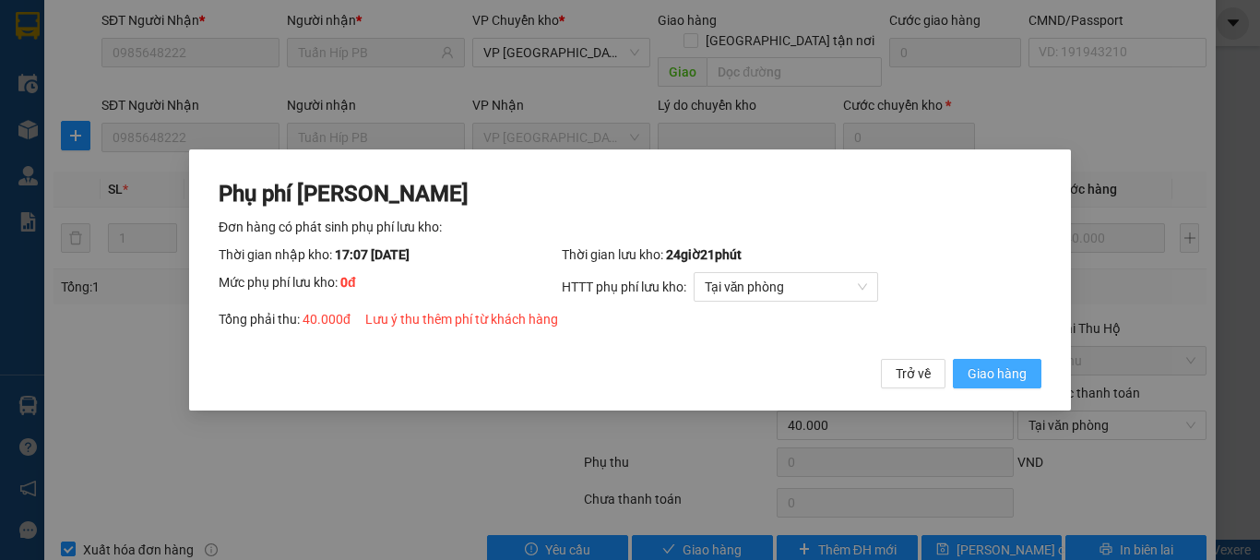
click at [999, 369] on span "Giao hàng" at bounding box center [997, 374] width 59 height 20
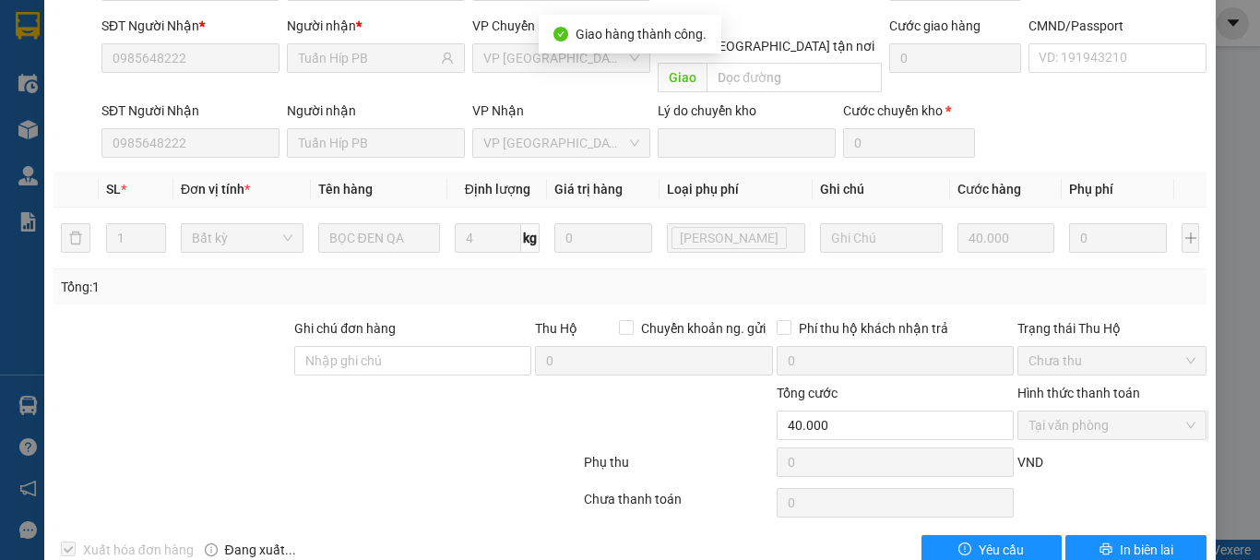
scroll to position [0, 0]
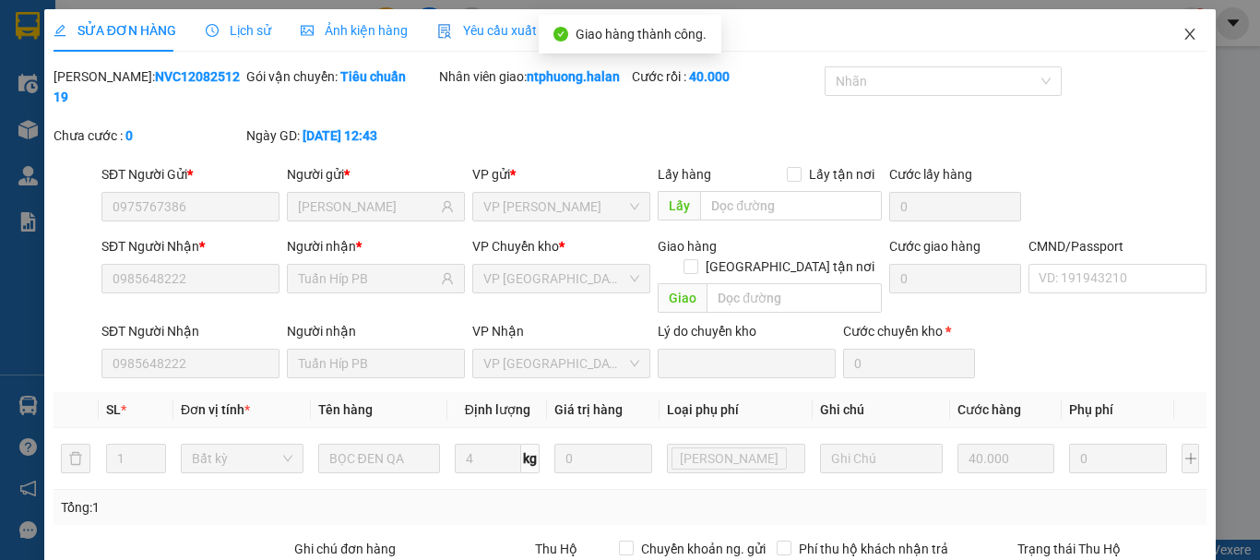
click at [1183, 31] on icon "close" at bounding box center [1190, 34] width 15 height 15
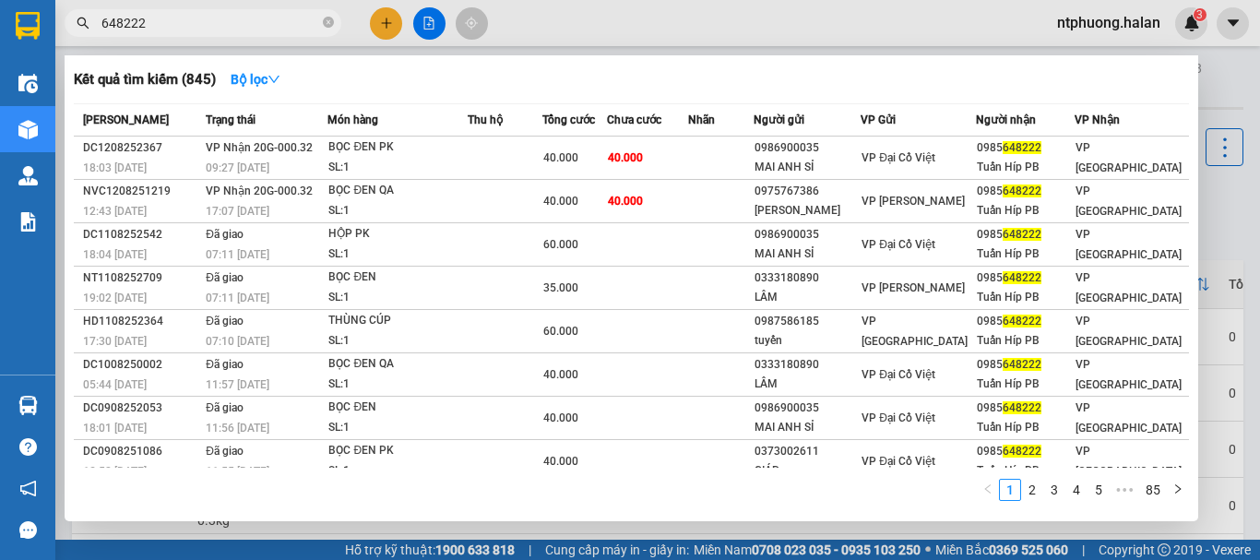
click at [245, 14] on input "648222" at bounding box center [210, 23] width 218 height 20
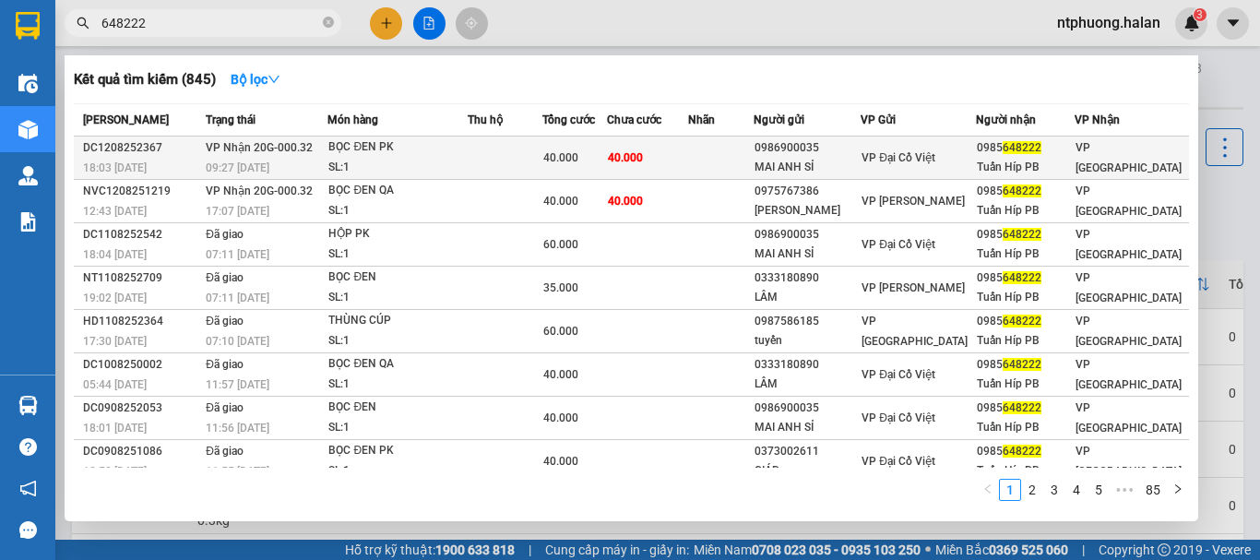
click at [449, 163] on div "SL: 1" at bounding box center [397, 168] width 138 height 20
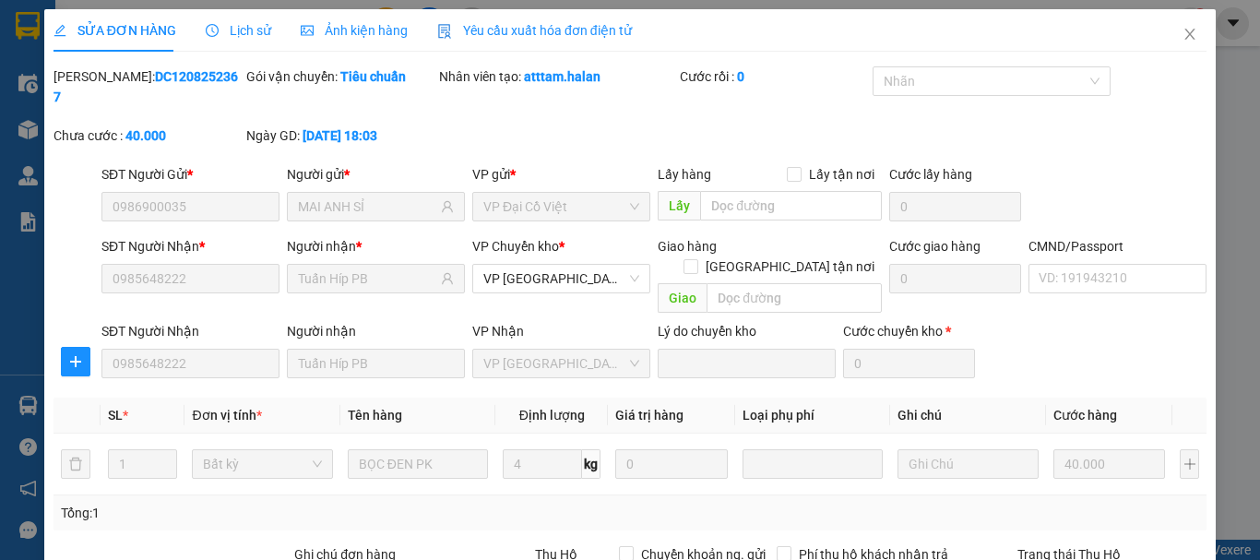
scroll to position [226, 0]
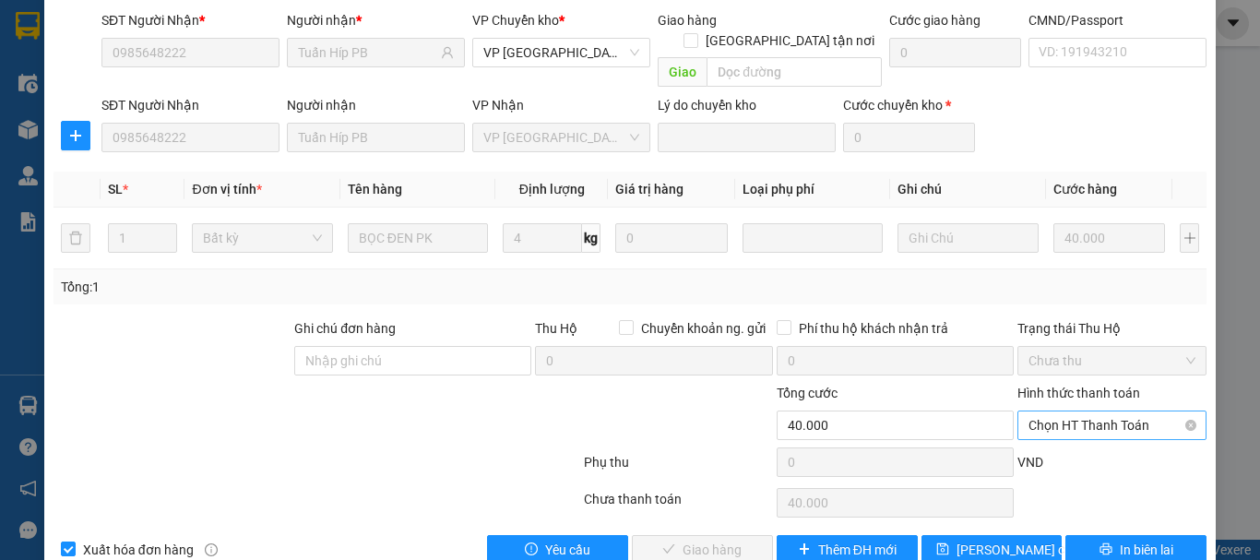
click at [1112, 412] on span "Chọn HT Thanh Toán" at bounding box center [1112, 426] width 167 height 28
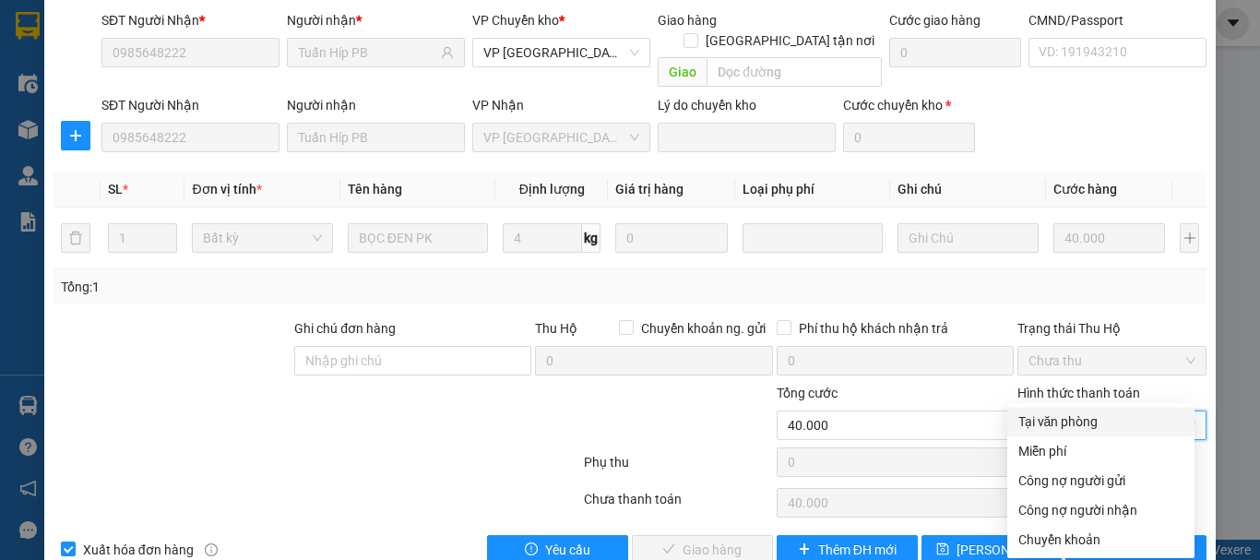
drag, startPoint x: 1042, startPoint y: 419, endPoint x: 895, endPoint y: 485, distance: 161.0
click at [1022, 428] on div "Tại văn phòng" at bounding box center [1101, 422] width 165 height 20
type input "0"
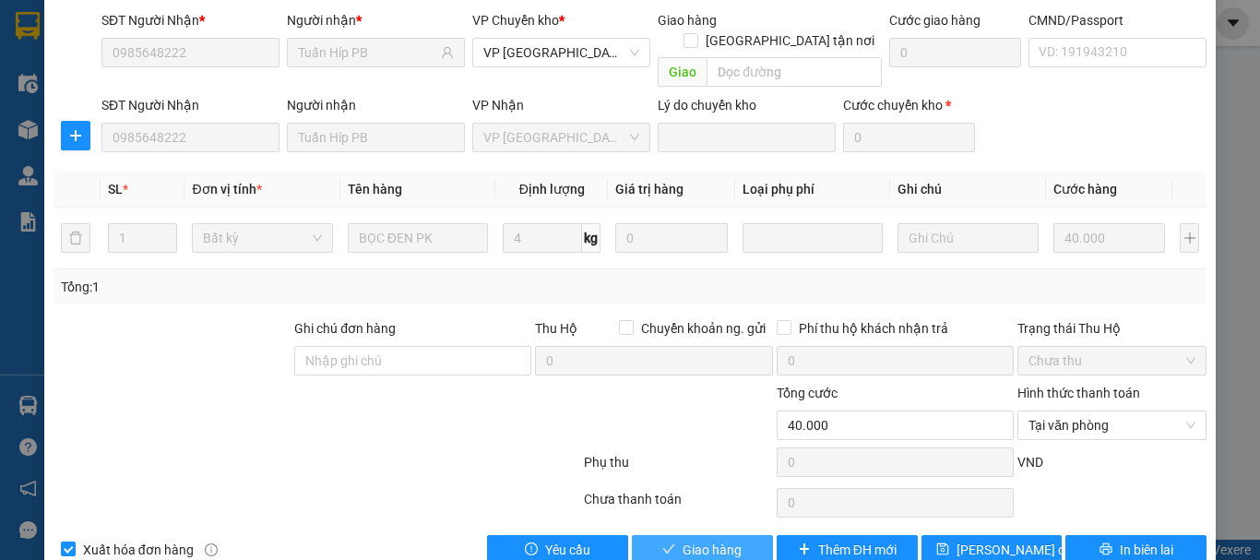
click at [718, 540] on span "Giao hàng" at bounding box center [712, 550] width 59 height 20
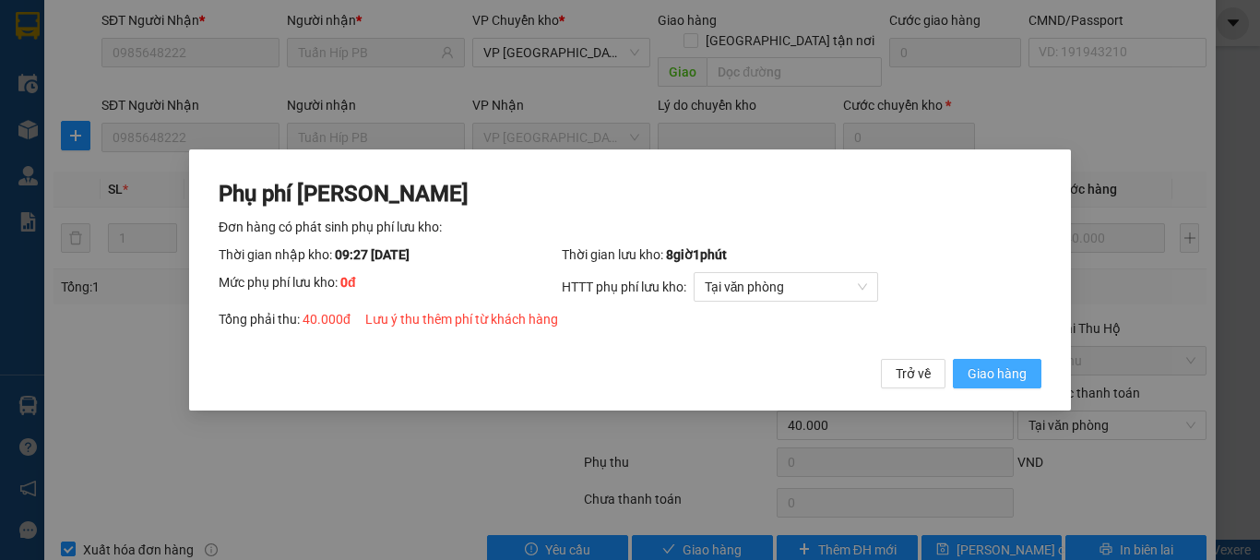
click at [1004, 376] on span "Giao hàng" at bounding box center [997, 374] width 59 height 20
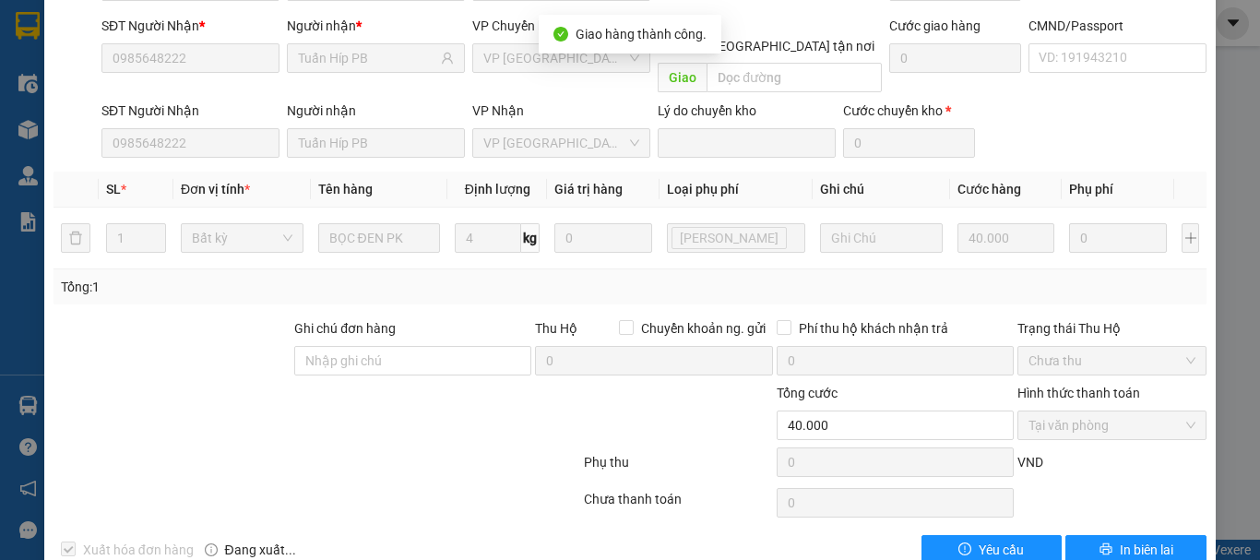
scroll to position [0, 0]
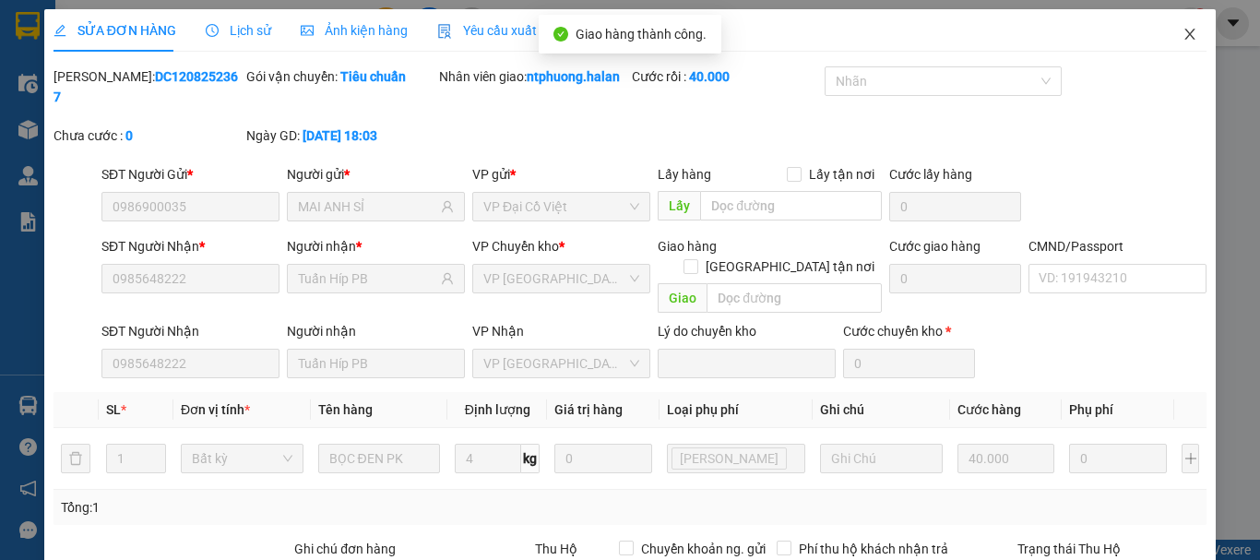
click at [1183, 32] on icon "close" at bounding box center [1190, 34] width 15 height 15
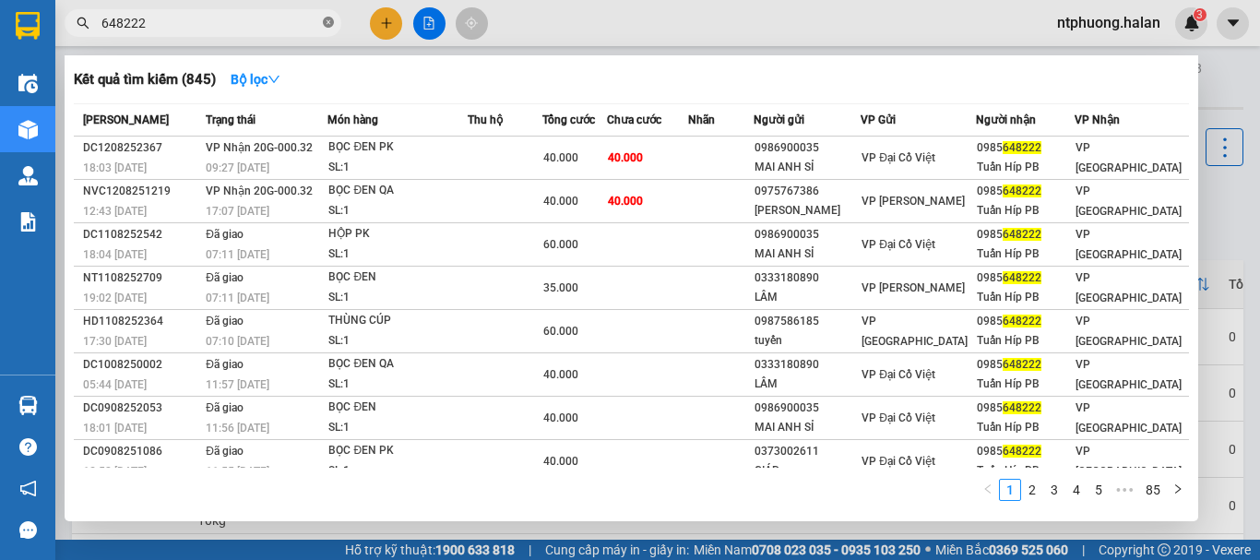
click at [329, 24] on icon "close-circle" at bounding box center [328, 22] width 11 height 11
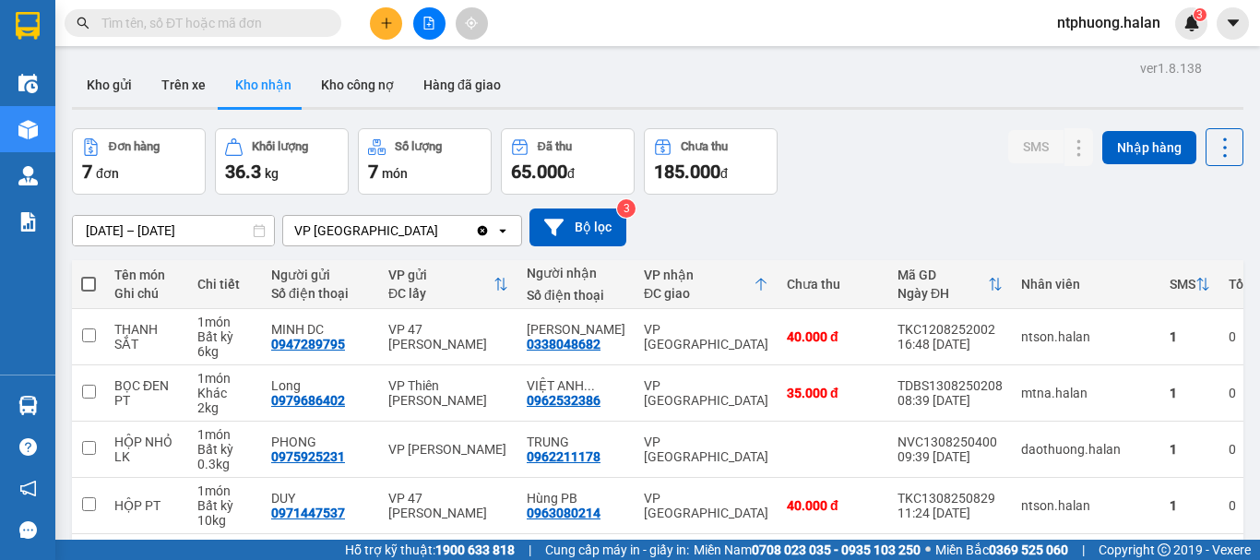
click at [259, 88] on button "Kho nhận" at bounding box center [264, 85] width 86 height 44
click at [447, 82] on button "Hàng đã giao" at bounding box center [462, 85] width 107 height 44
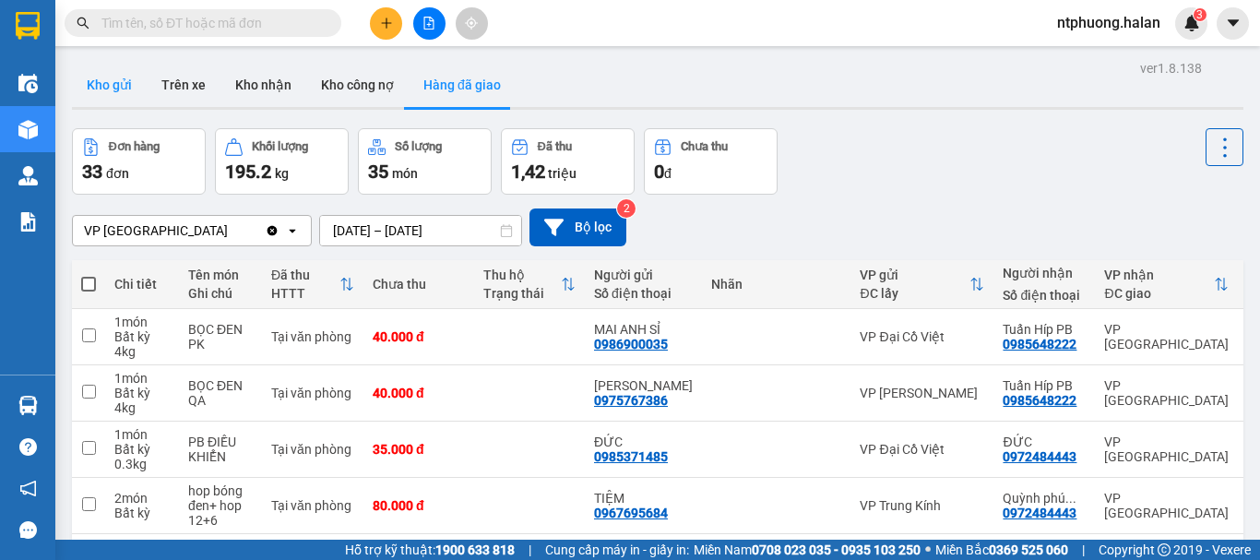
click at [99, 93] on button "Kho gửi" at bounding box center [109, 85] width 75 height 44
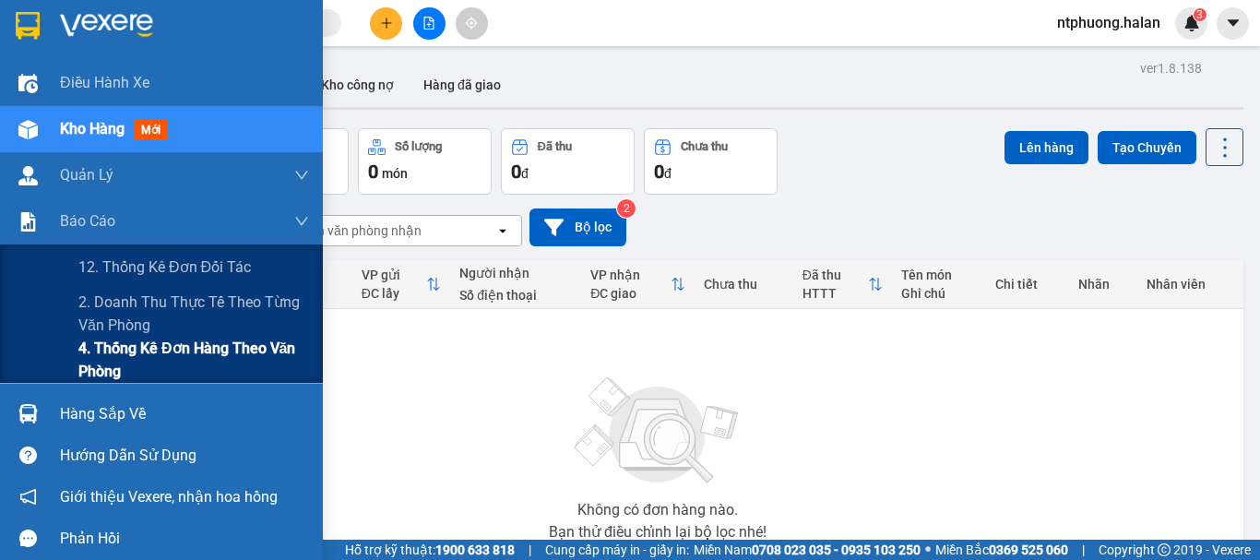
click at [143, 352] on span "4. Thống kê đơn hàng theo văn phòng" at bounding box center [193, 360] width 231 height 46
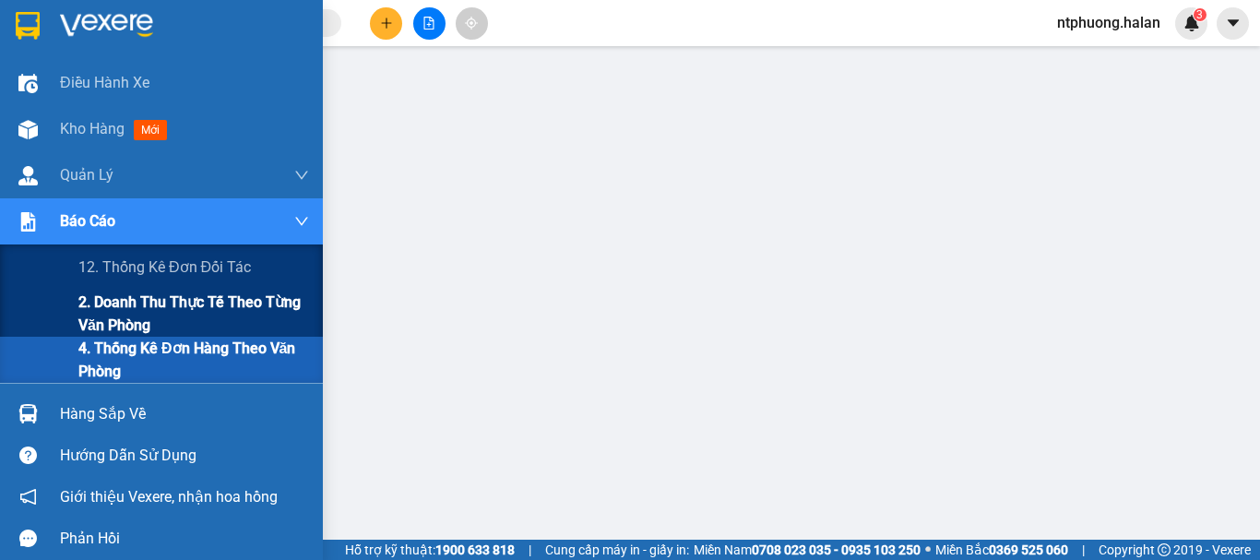
drag, startPoint x: 116, startPoint y: 318, endPoint x: 133, endPoint y: 313, distance: 17.5
click at [124, 317] on span "2. Doanh thu thực tế theo từng văn phòng" at bounding box center [193, 314] width 231 height 46
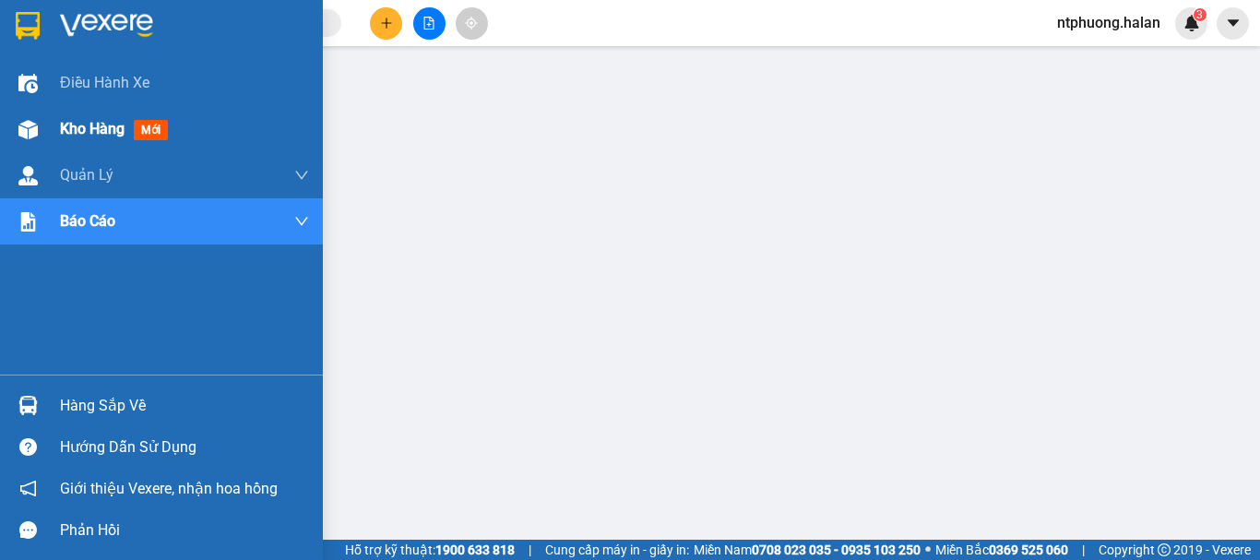
drag, startPoint x: 98, startPoint y: 120, endPoint x: 121, endPoint y: 132, distance: 26.0
click at [99, 120] on span "Kho hàng" at bounding box center [92, 129] width 65 height 18
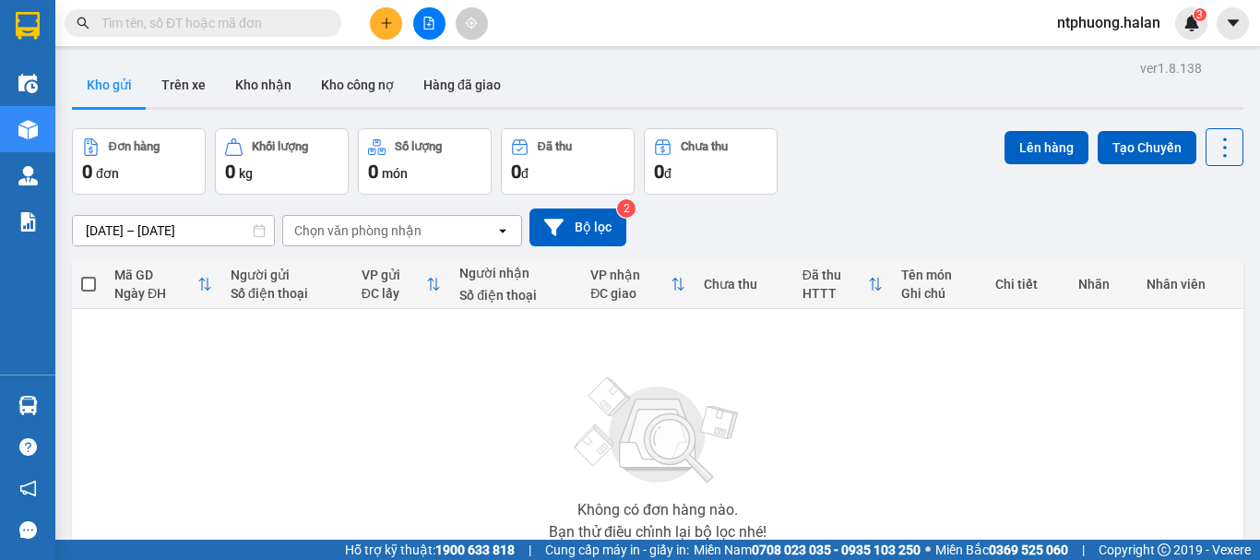
drag, startPoint x: 105, startPoint y: 414, endPoint x: 144, endPoint y: 407, distance: 39.4
click at [107, 412] on div "Không có đơn hàng nào. Bạn thử điều chỉnh lại bộ lọc nhé!" at bounding box center [657, 453] width 1153 height 277
click at [1080, 474] on div "Không có đơn hàng nào. Bạn thử điều chỉnh lại bộ lọc nhé!" at bounding box center [657, 453] width 1153 height 277
click at [278, 96] on button "Kho nhận" at bounding box center [264, 85] width 86 height 44
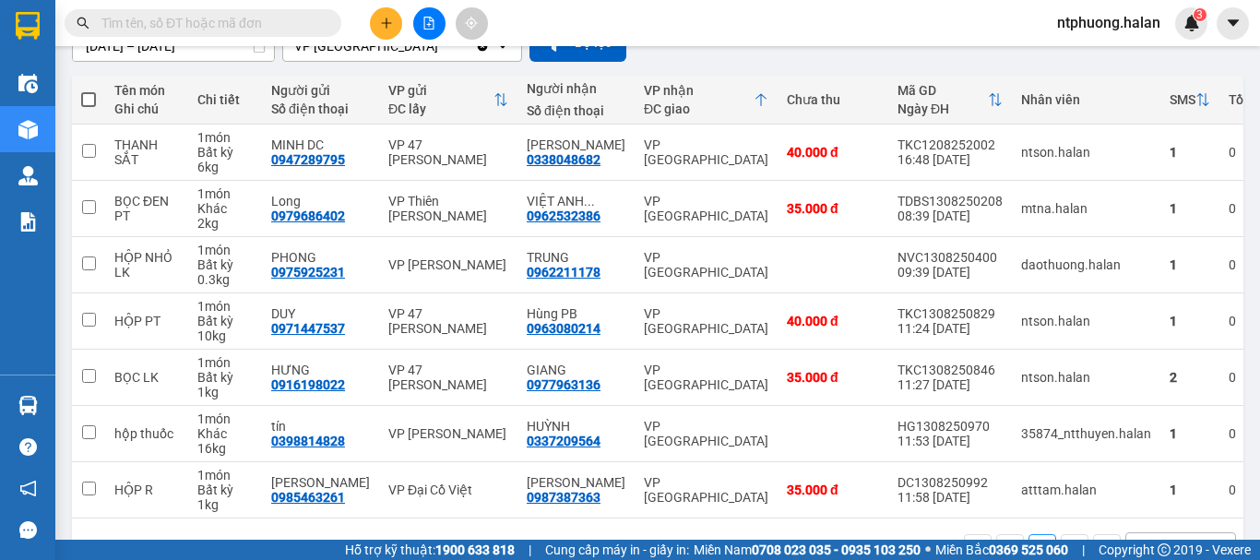
scroll to position [246, 0]
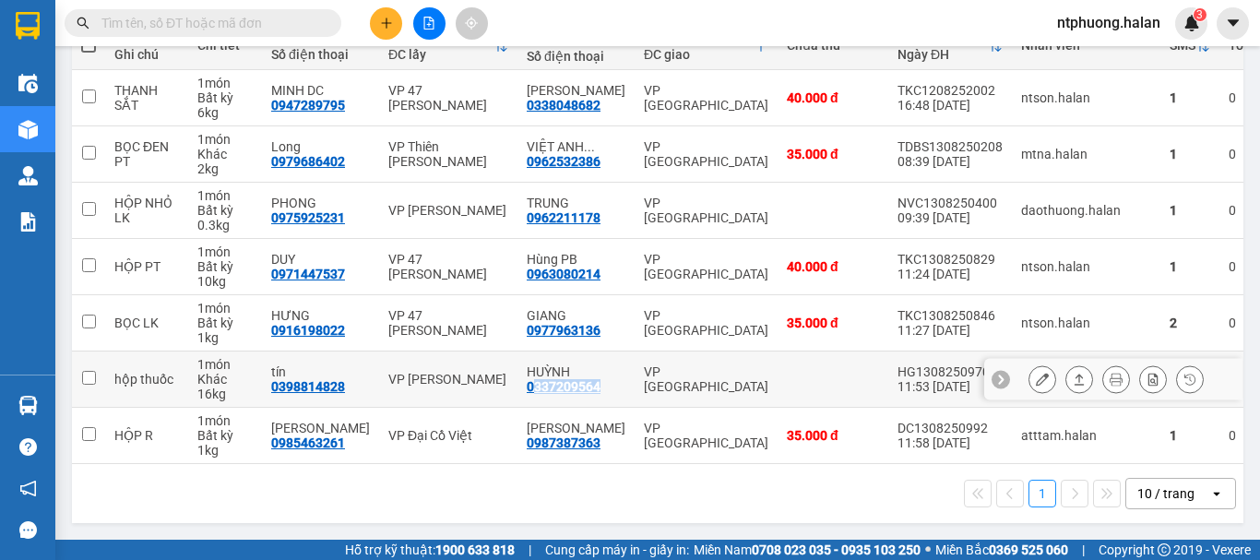
drag, startPoint x: 515, startPoint y: 377, endPoint x: 568, endPoint y: 372, distance: 53.8
click at [583, 376] on div "HUỲNH 0337209564" at bounding box center [576, 379] width 99 height 30
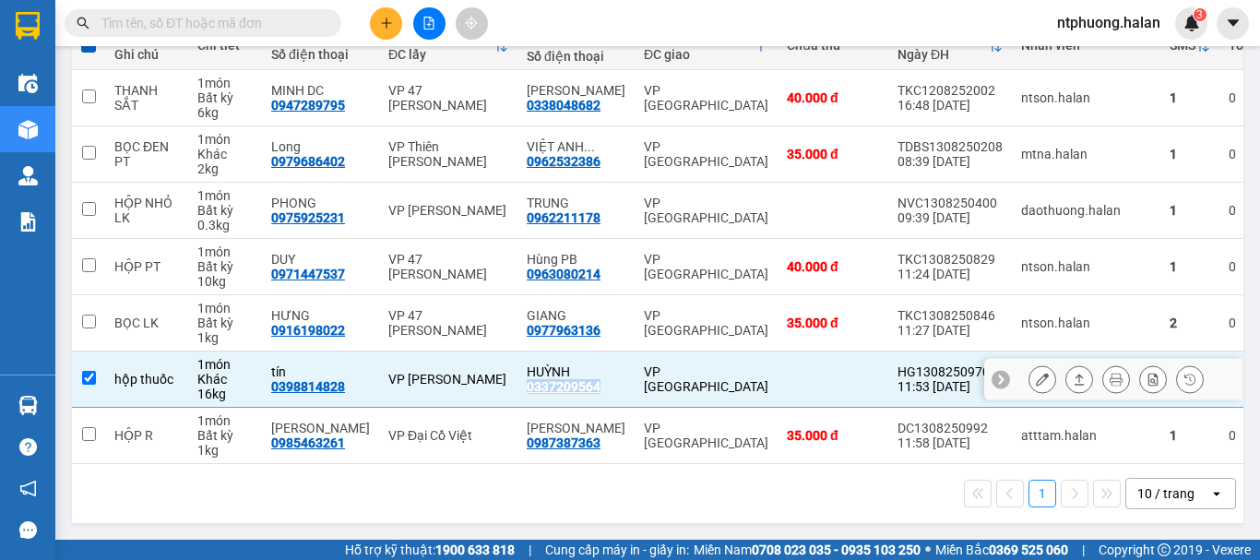
drag, startPoint x: 510, startPoint y: 380, endPoint x: 579, endPoint y: 388, distance: 69.7
click at [579, 388] on td "HUỲNH 0337209564" at bounding box center [576, 380] width 117 height 56
checkbox input "false"
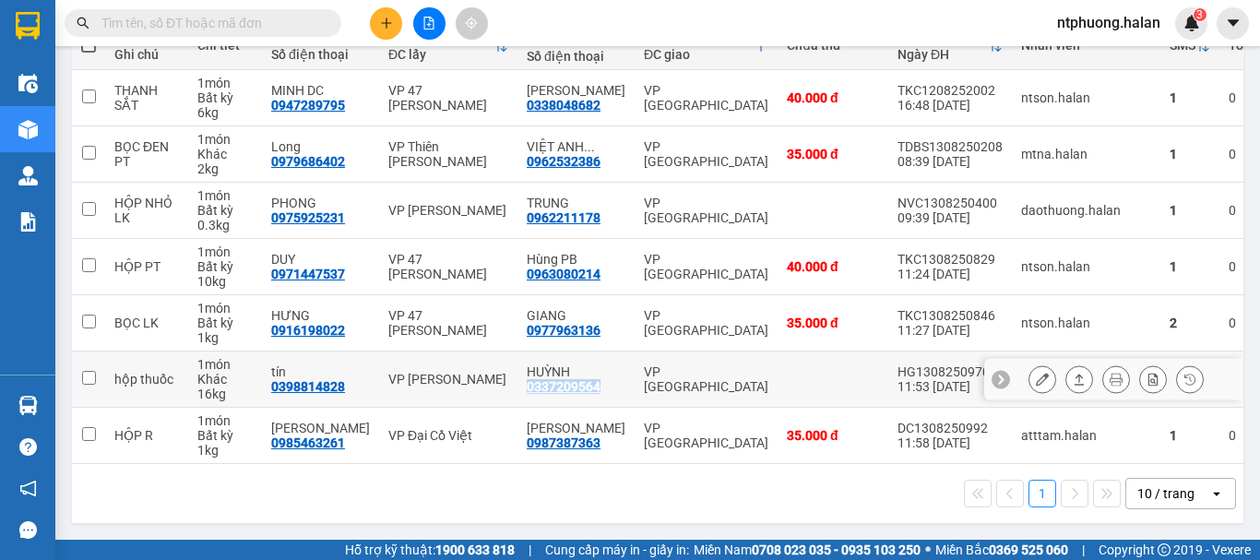
copy div "0337209564"
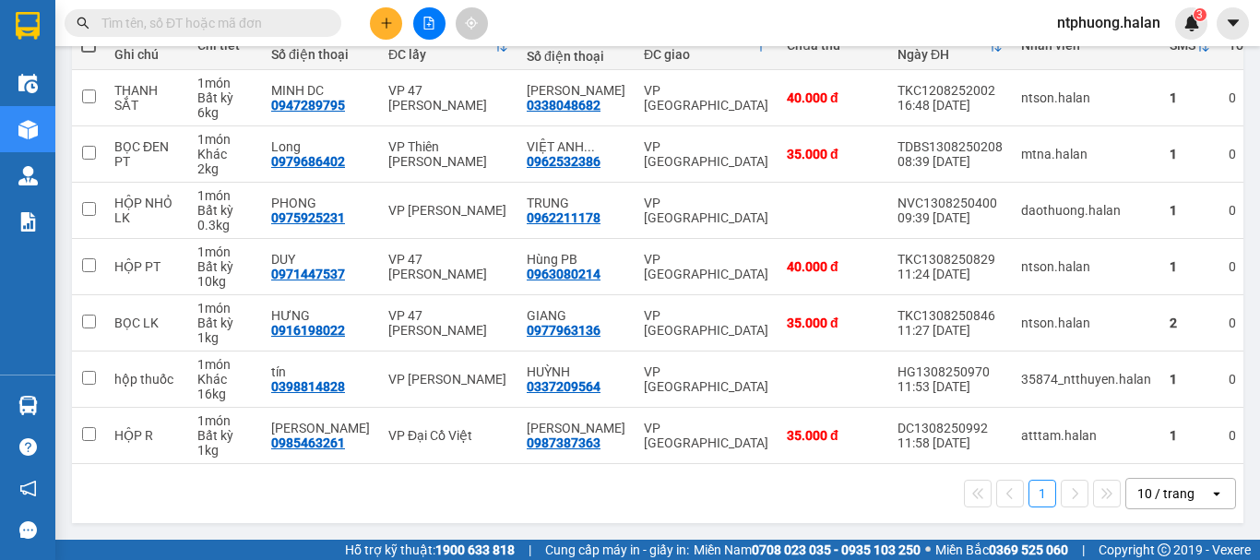
click at [263, 25] on input "text" at bounding box center [210, 23] width 218 height 20
paste input "0337209564"
type input "0337209564"
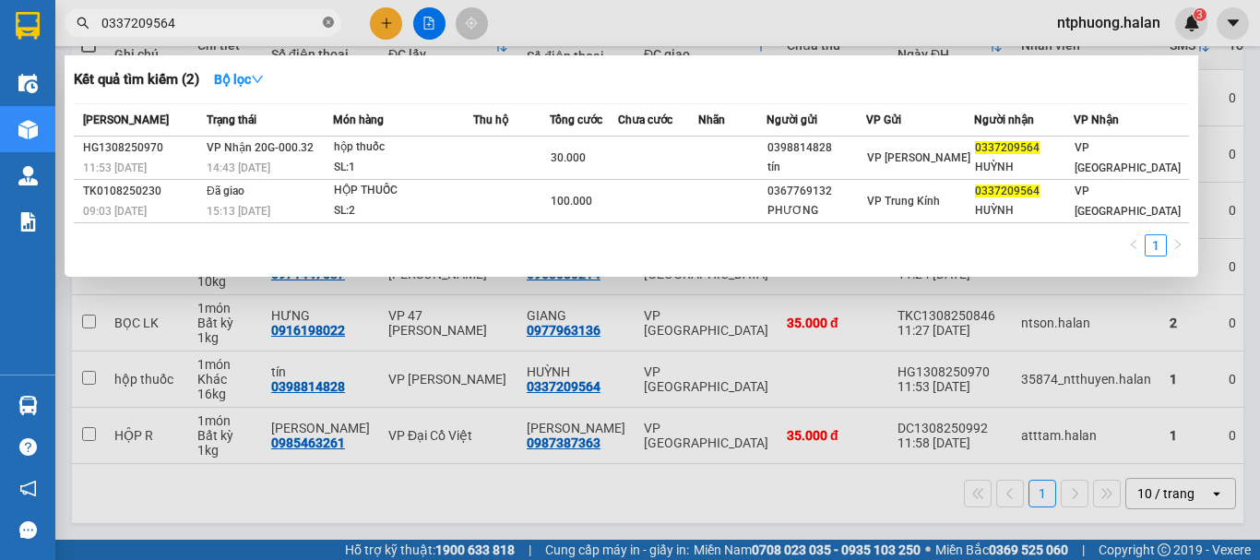
click at [327, 22] on icon "close-circle" at bounding box center [328, 22] width 11 height 11
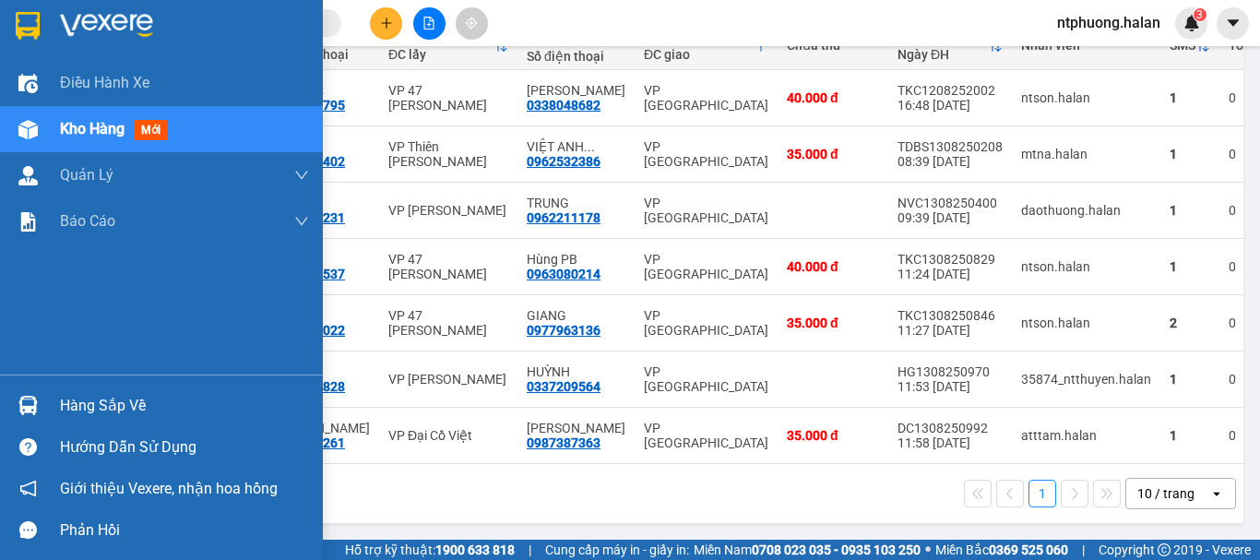
click at [103, 412] on div "Hàng sắp về" at bounding box center [184, 406] width 249 height 28
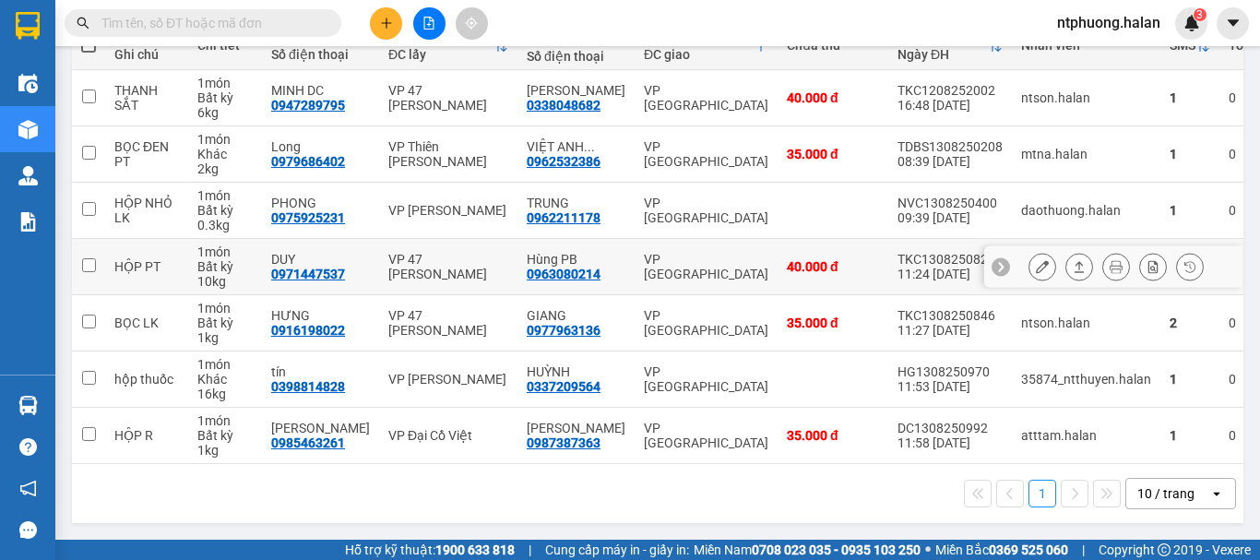
click at [809, 239] on section "Kết quả tìm kiếm ( 2 ) Bộ lọc Mã ĐH Trạng thái Món hàng Thu hộ Tổng cước Chưa c…" at bounding box center [630, 280] width 1260 height 560
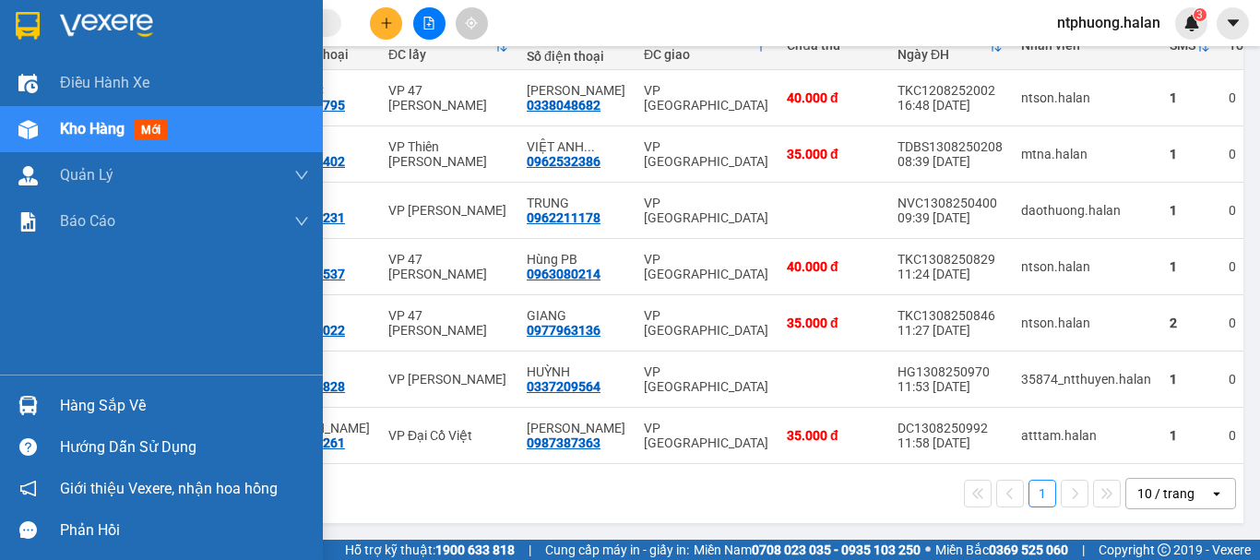
click at [95, 132] on span "Kho hàng" at bounding box center [92, 129] width 65 height 18
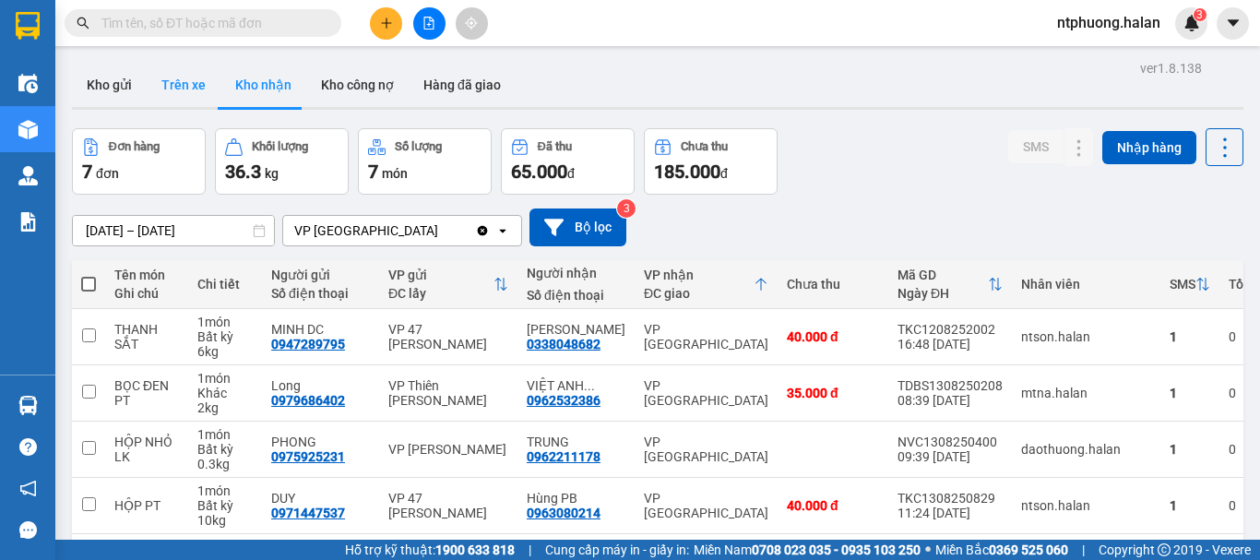
click at [171, 83] on button "Trên xe" at bounding box center [184, 85] width 74 height 44
type input "[DATE] – [DATE]"
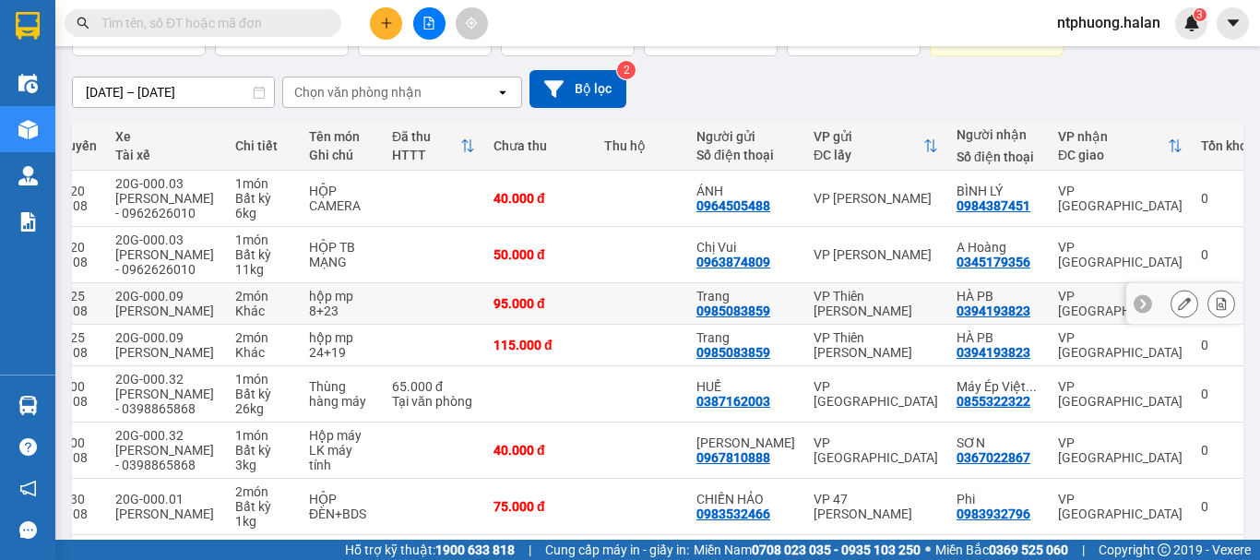
scroll to position [415, 0]
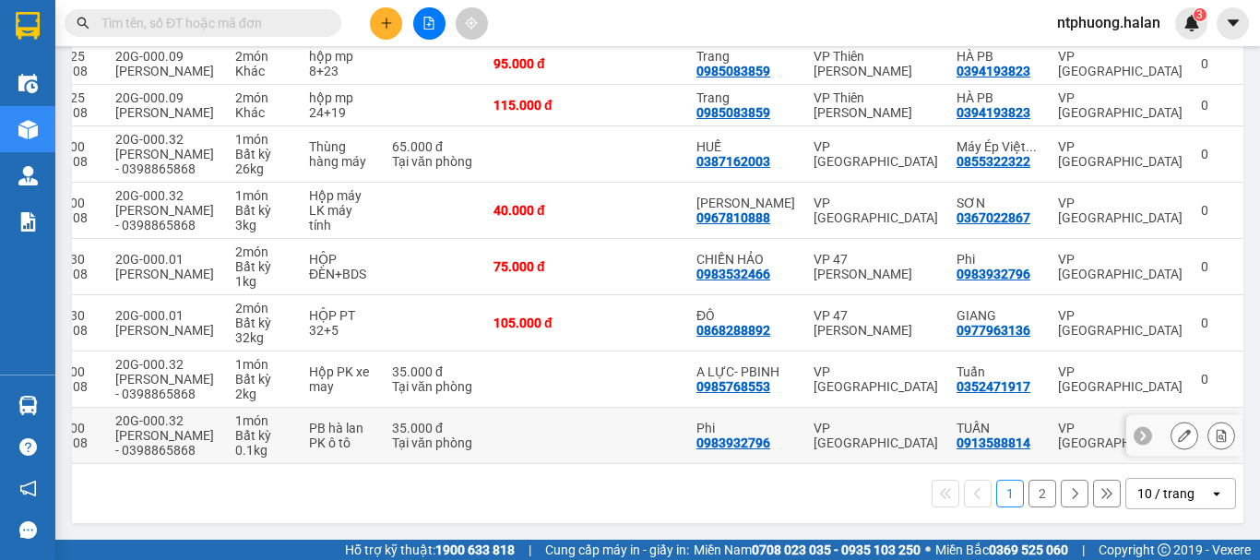
click at [137, 456] on td "20G-000.32 Dương Văn Hòa - 0398865868" at bounding box center [166, 436] width 120 height 56
checkbox input "true"
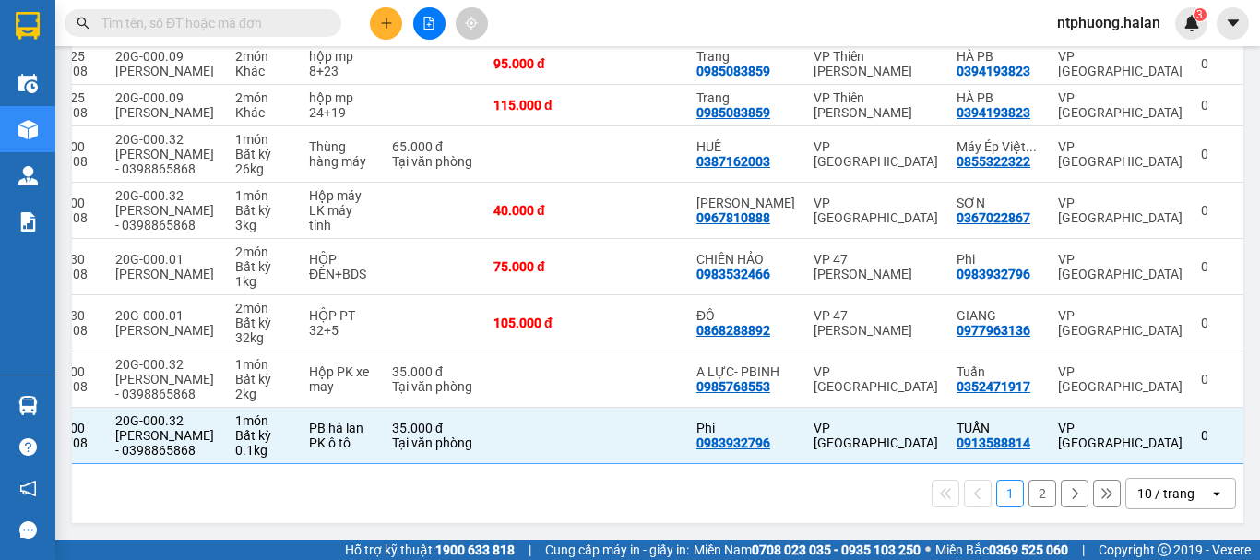
scroll to position [0, 0]
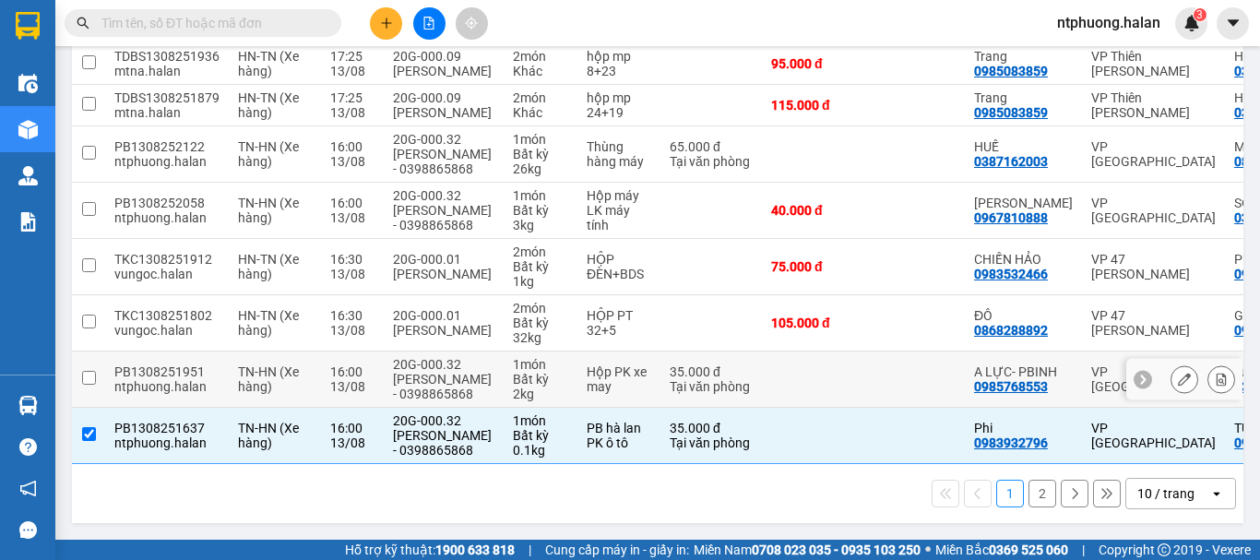
click at [924, 362] on td at bounding box center [919, 380] width 92 height 56
checkbox input "true"
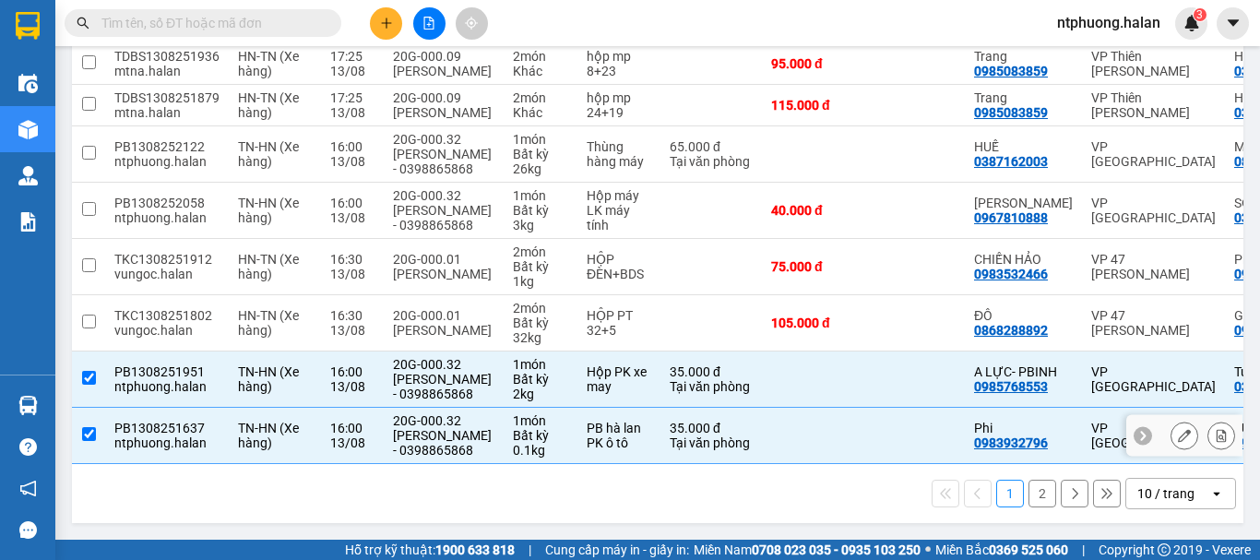
click at [907, 454] on td at bounding box center [919, 436] width 92 height 56
checkbox input "false"
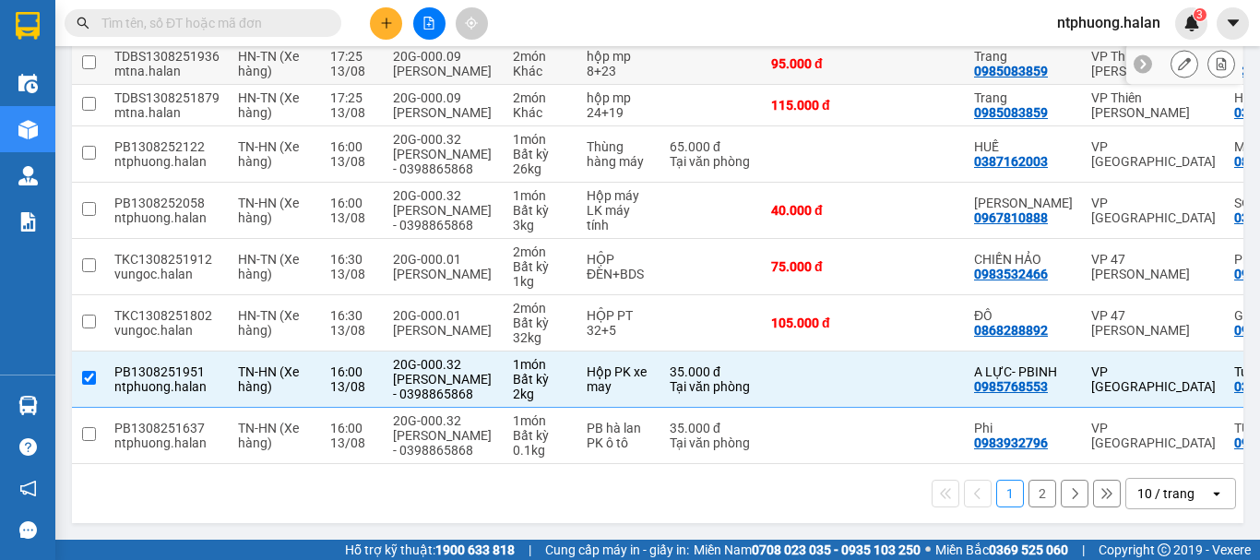
click at [935, 54] on td at bounding box center [919, 64] width 92 height 42
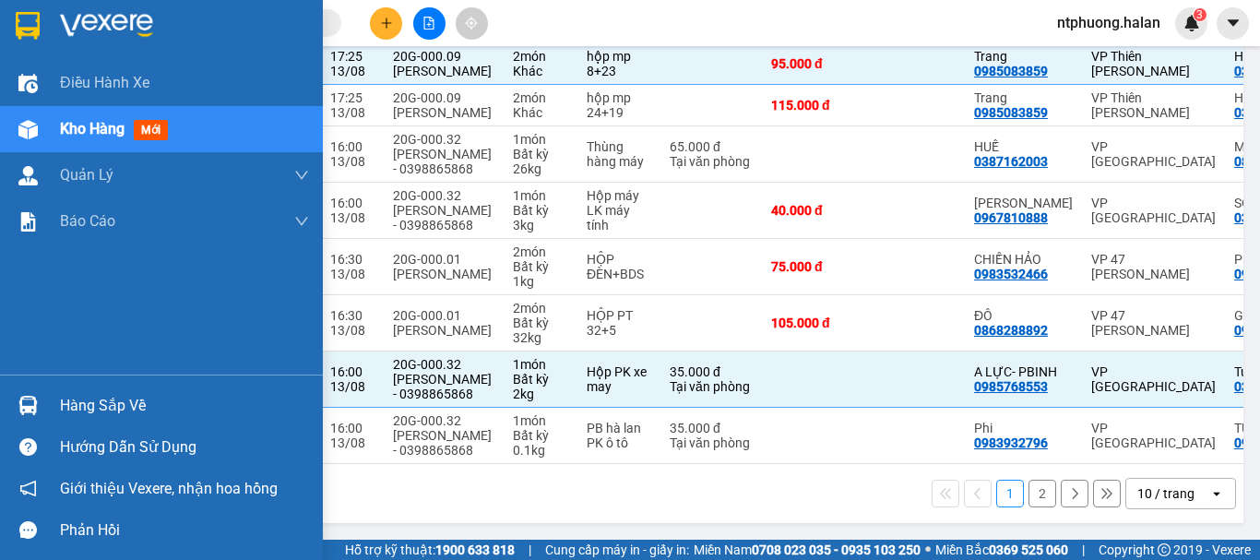
click at [91, 138] on div "Kho hàng mới" at bounding box center [117, 128] width 115 height 23
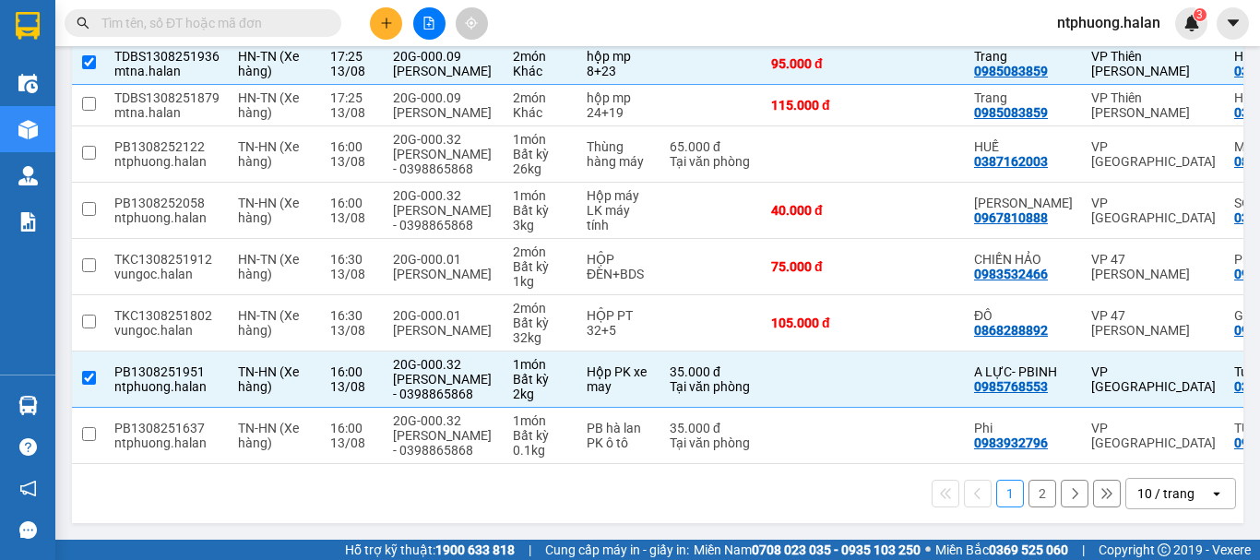
click at [431, 64] on div "[PERSON_NAME]" at bounding box center [443, 71] width 101 height 15
checkbox input "false"
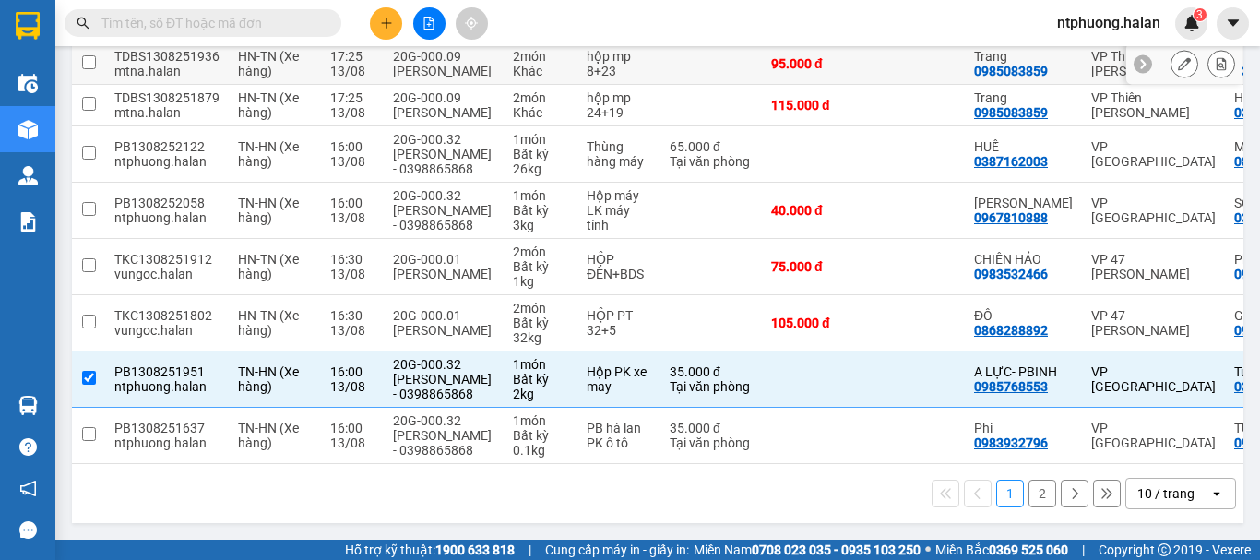
click at [439, 44] on div "Kết quả tìm kiếm ( 2 ) Bộ lọc Mã ĐH Trạng thái Món hàng Thu hộ Tổng cước Chưa c…" at bounding box center [630, 23] width 1260 height 46
click at [901, 126] on td at bounding box center [919, 154] width 92 height 56
checkbox input "true"
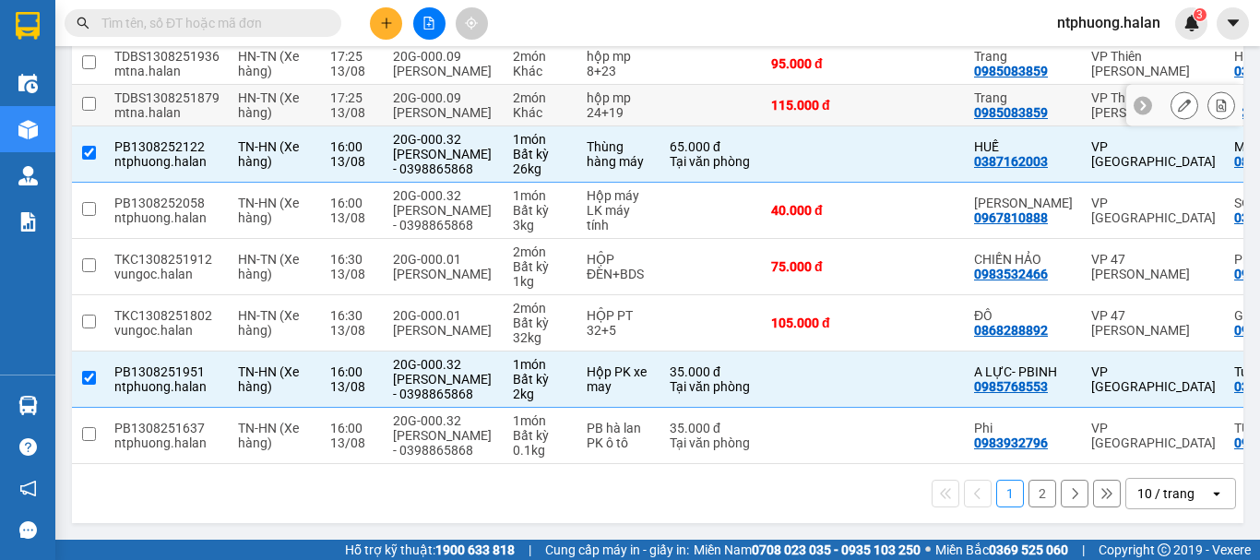
click at [601, 90] on div "hộp mp" at bounding box center [619, 97] width 65 height 15
checkbox input "true"
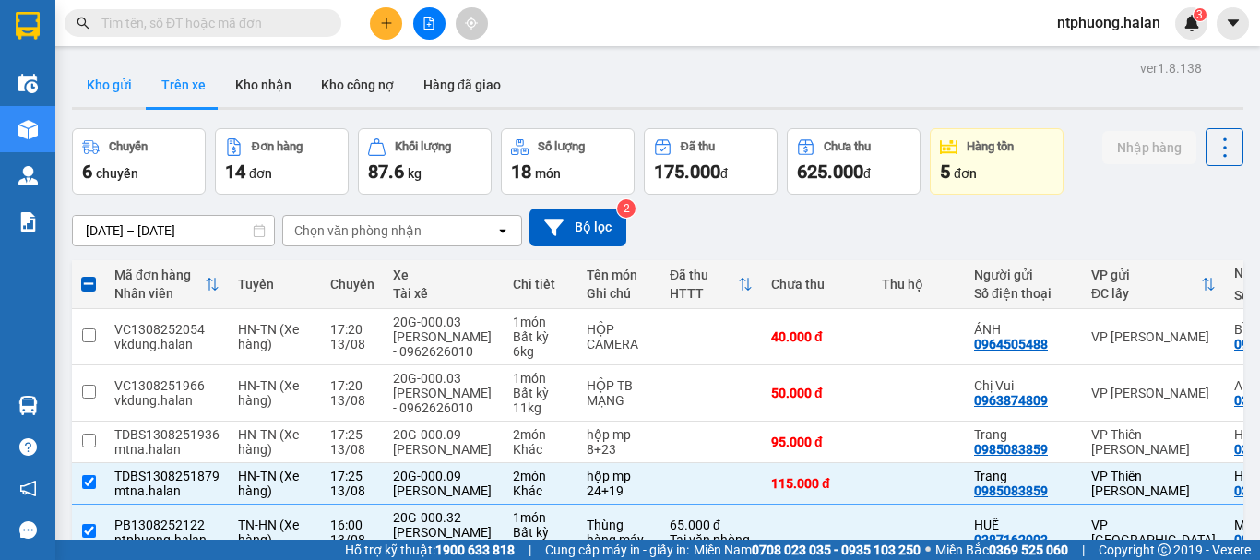
click at [113, 87] on button "Kho gửi" at bounding box center [109, 85] width 75 height 44
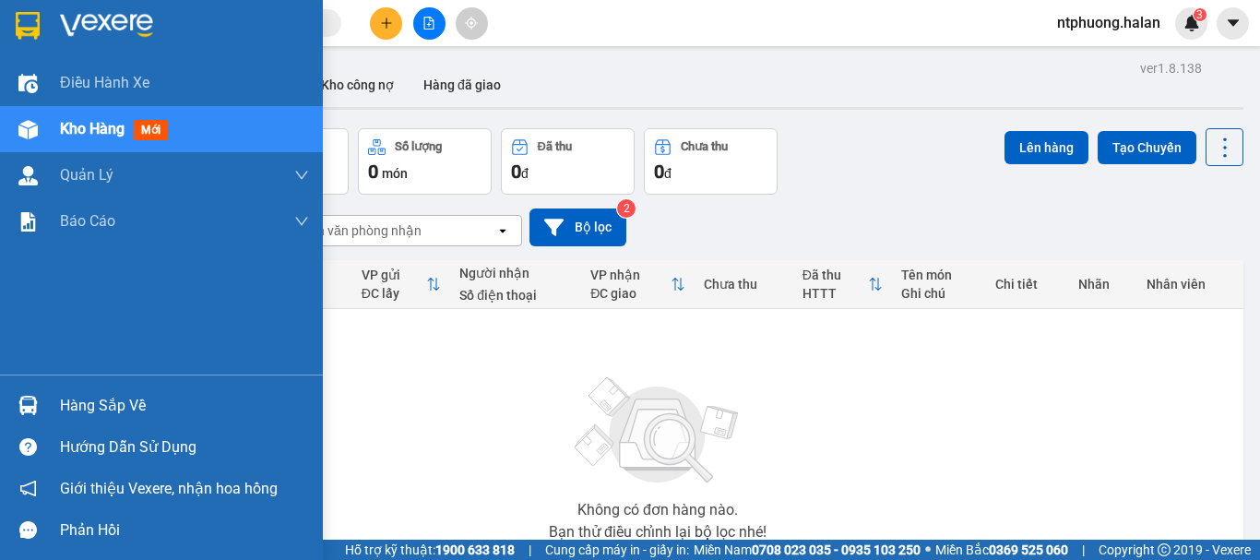
drag, startPoint x: 70, startPoint y: 403, endPoint x: 80, endPoint y: 398, distance: 11.6
click at [76, 400] on div "Hàng sắp về" at bounding box center [184, 406] width 249 height 28
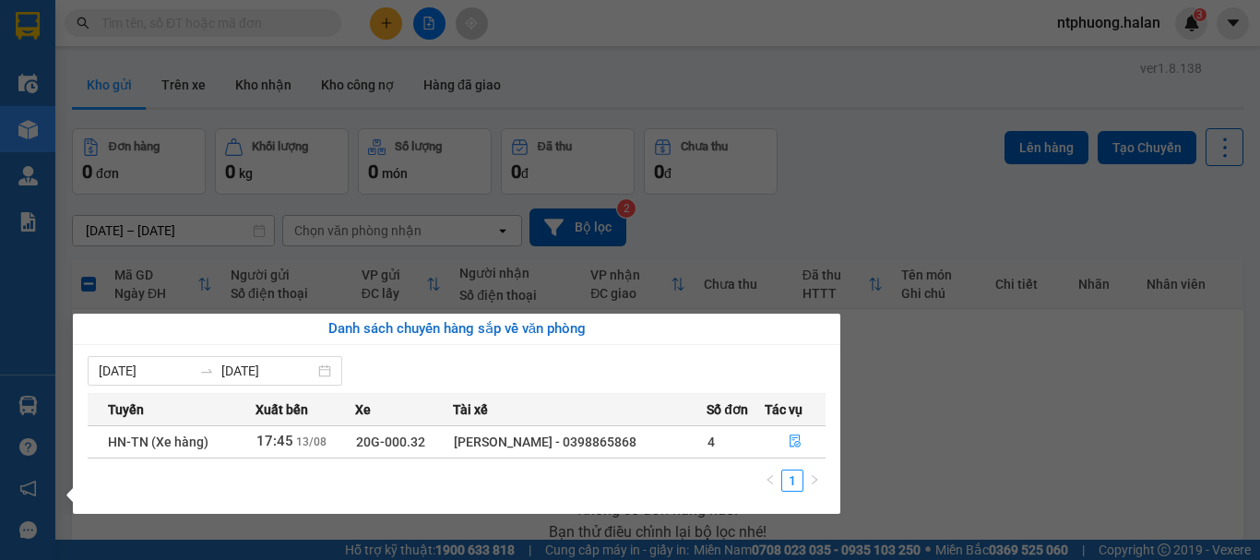
click at [922, 403] on section "Kết quả tìm kiếm ( 2 ) Bộ lọc Mã ĐH Trạng thái Món hàng Thu hộ Tổng cước Chưa c…" at bounding box center [630, 280] width 1260 height 560
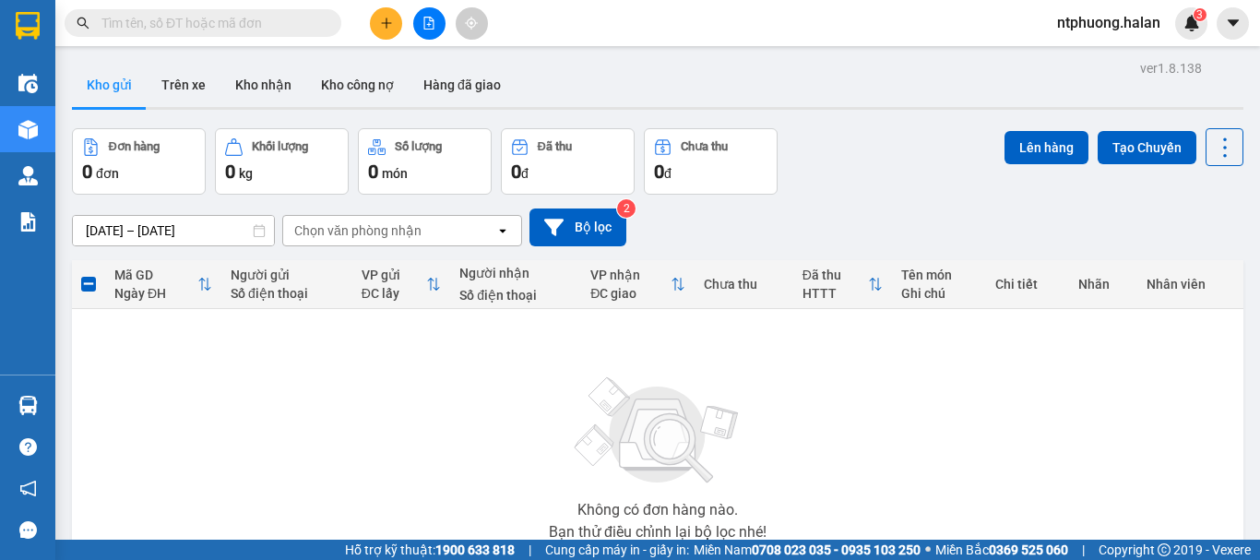
click at [229, 20] on input "text" at bounding box center [210, 23] width 218 height 20
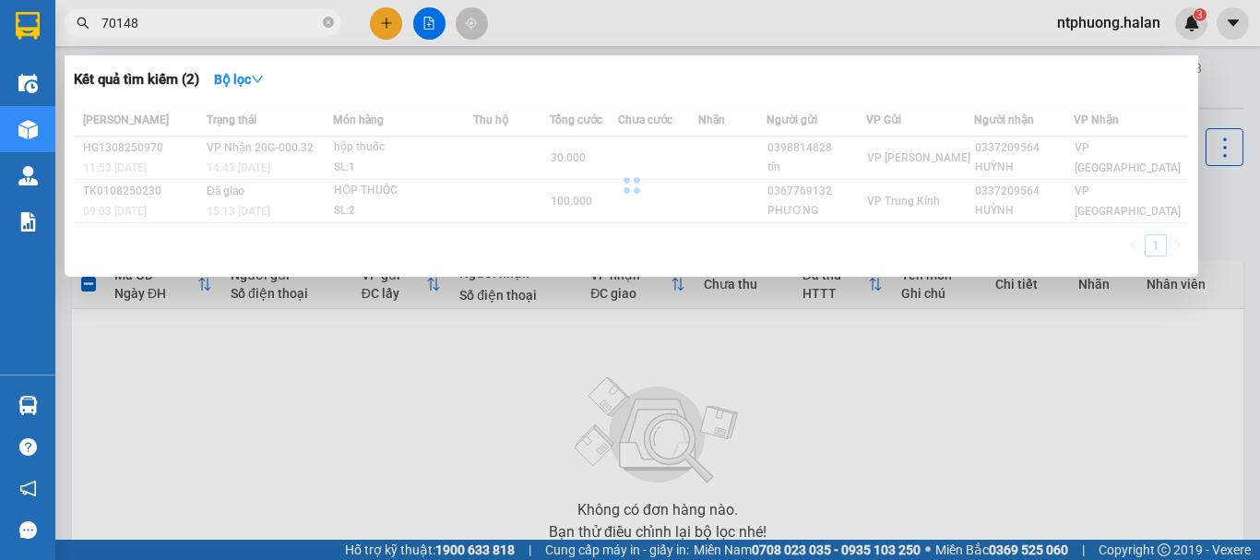
type input "701486"
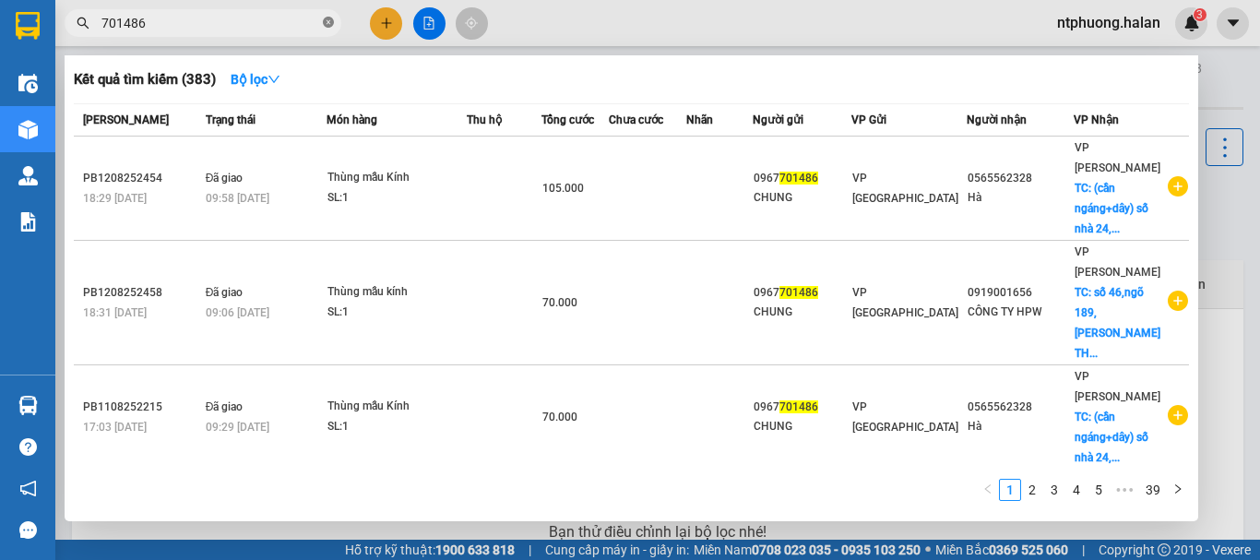
click at [328, 20] on icon "close-circle" at bounding box center [328, 22] width 11 height 11
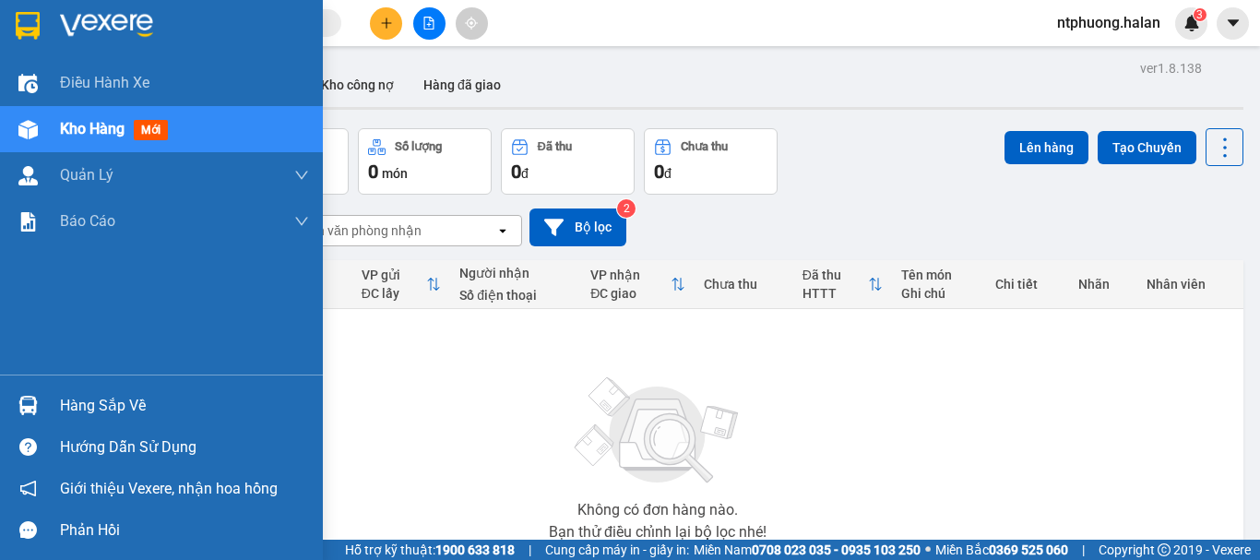
drag, startPoint x: 91, startPoint y: 408, endPoint x: 188, endPoint y: 407, distance: 96.9
click at [93, 408] on div "Hàng sắp về" at bounding box center [184, 406] width 249 height 28
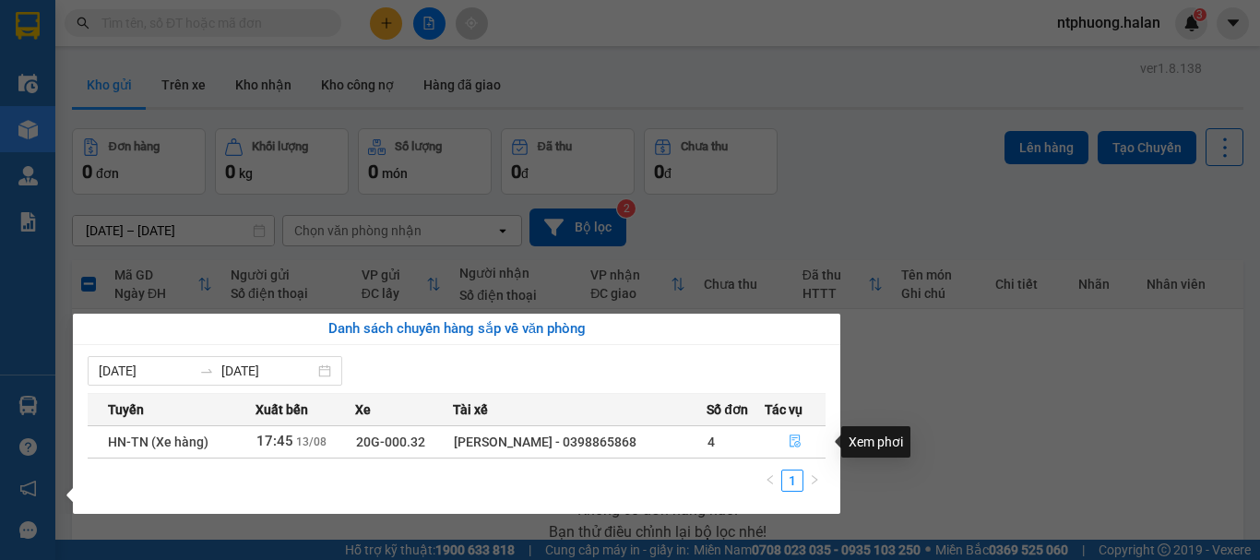
click at [793, 444] on icon "file-done" at bounding box center [795, 441] width 13 height 13
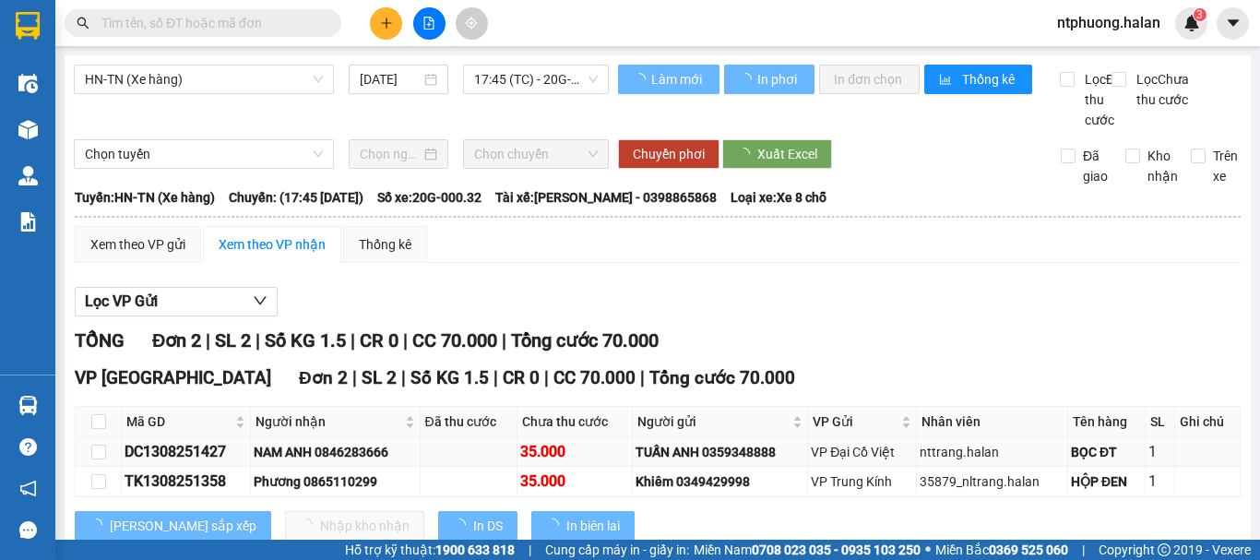
scroll to position [73, 0]
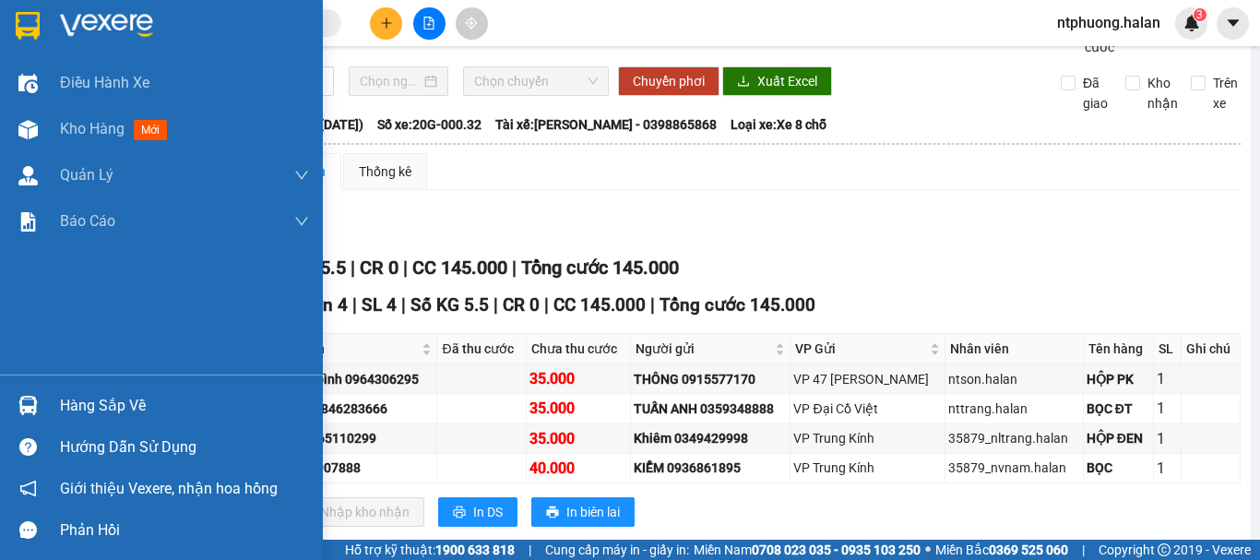
drag, startPoint x: 87, startPoint y: 413, endPoint x: 367, endPoint y: 379, distance: 282.6
click at [103, 407] on div "Hàng sắp về" at bounding box center [184, 406] width 249 height 28
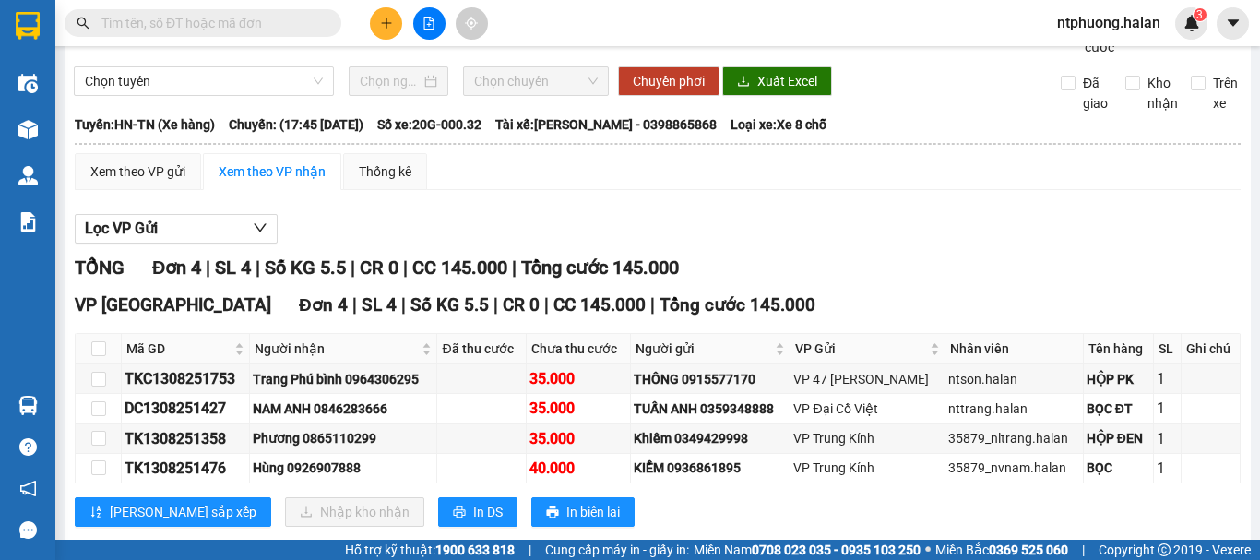
click at [1047, 242] on section "Kết quả tìm kiếm ( 383 ) Bộ lọc Mã ĐH Trạng thái Món hàng Thu hộ Tổng cước Chưa…" at bounding box center [630, 280] width 1260 height 560
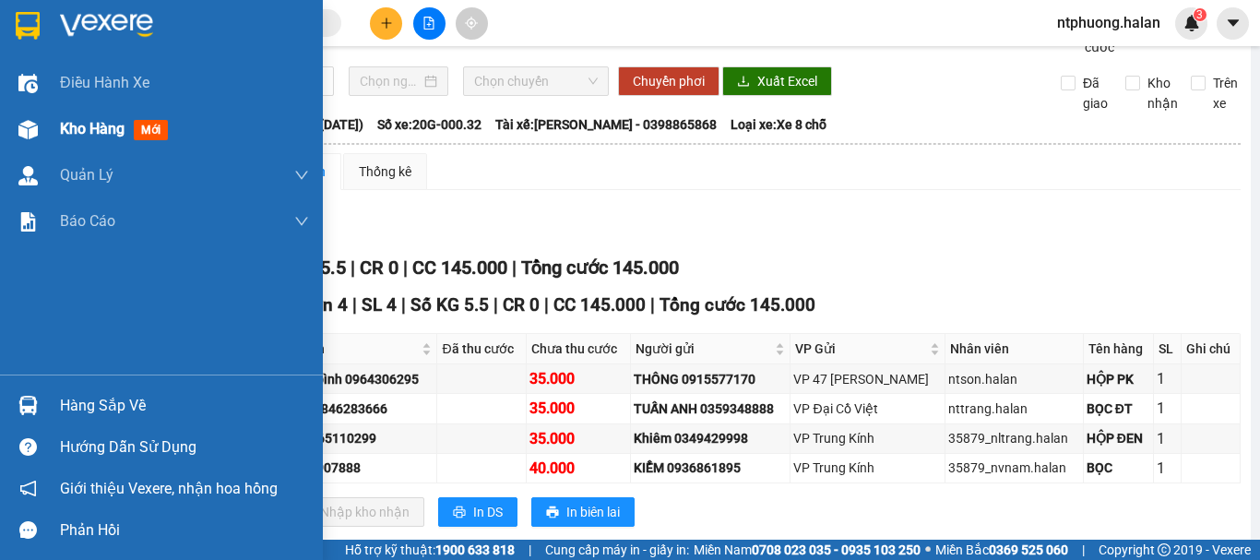
click at [95, 120] on span "Kho hàng" at bounding box center [92, 129] width 65 height 18
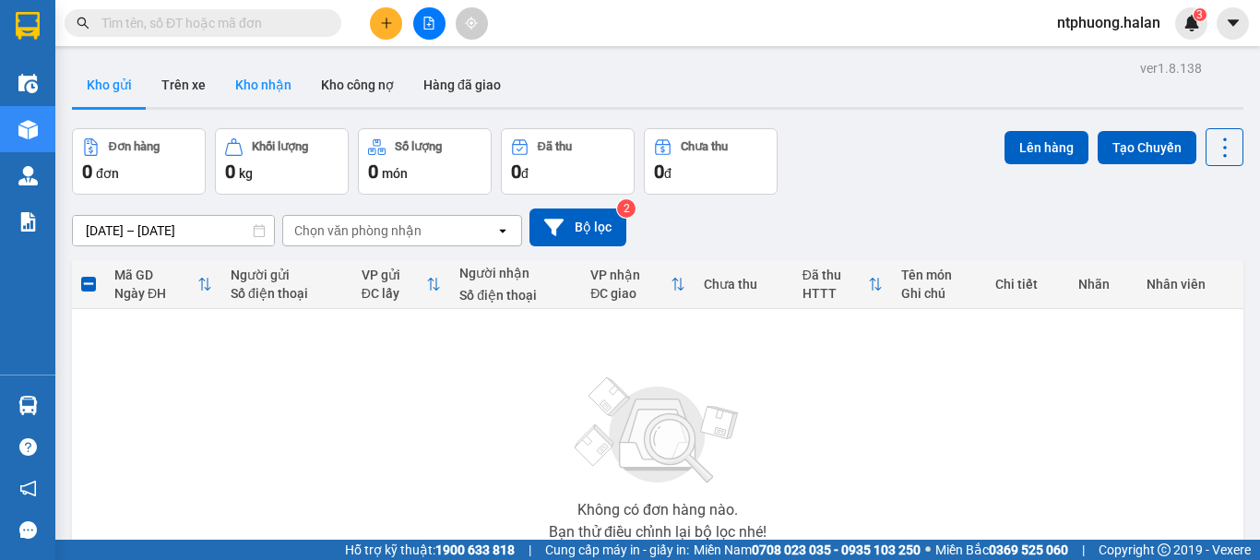
click at [278, 80] on button "Kho nhận" at bounding box center [264, 85] width 86 height 44
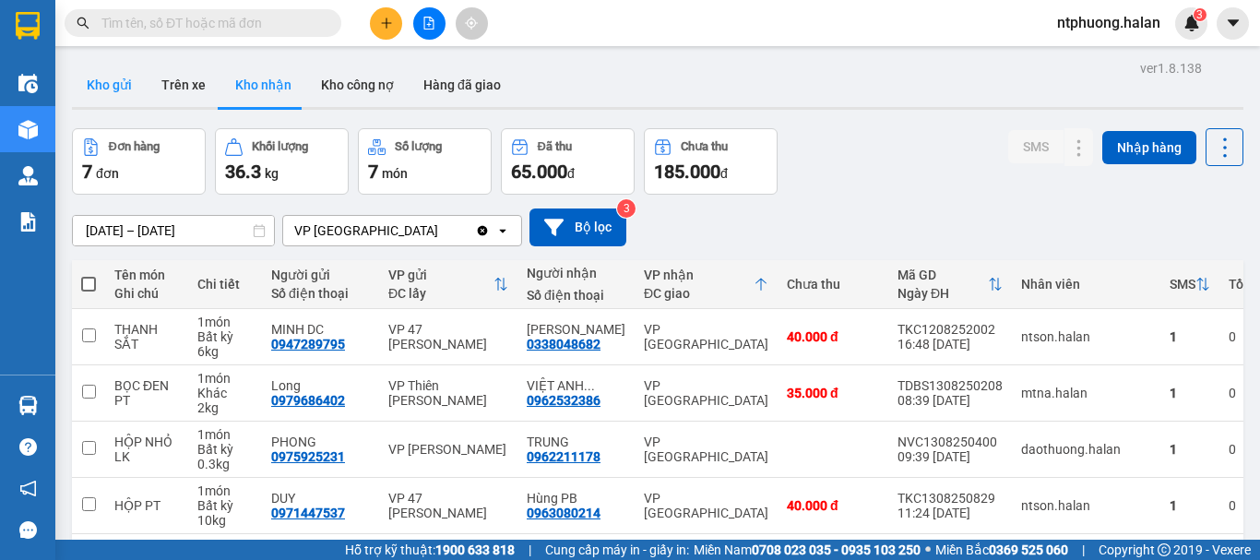
click at [103, 85] on button "Kho gửi" at bounding box center [109, 85] width 75 height 44
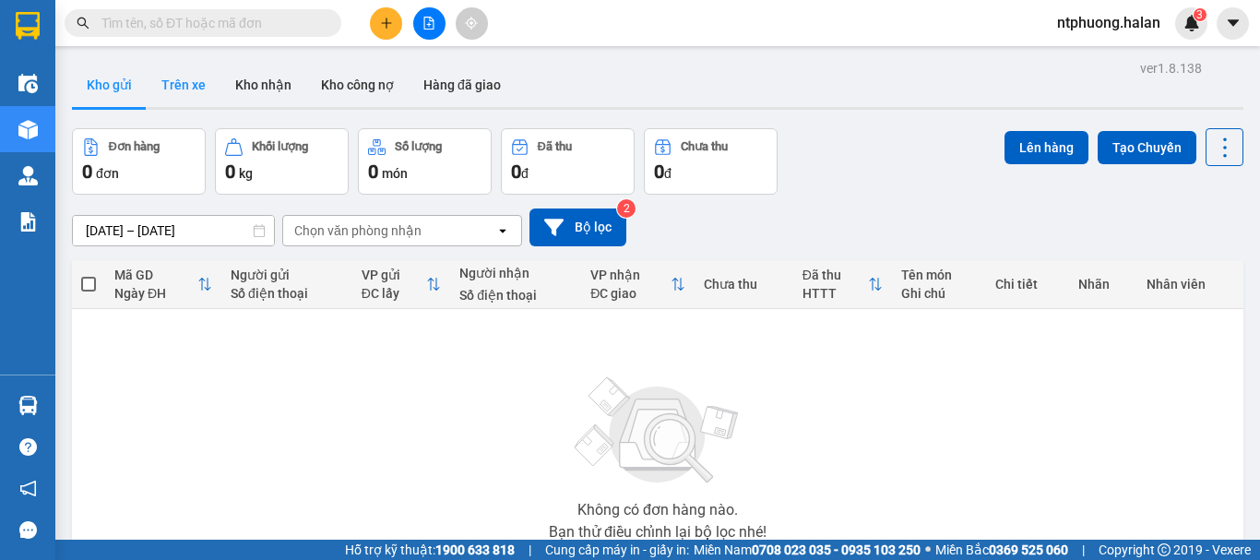
click at [175, 89] on button "Trên xe" at bounding box center [184, 85] width 74 height 44
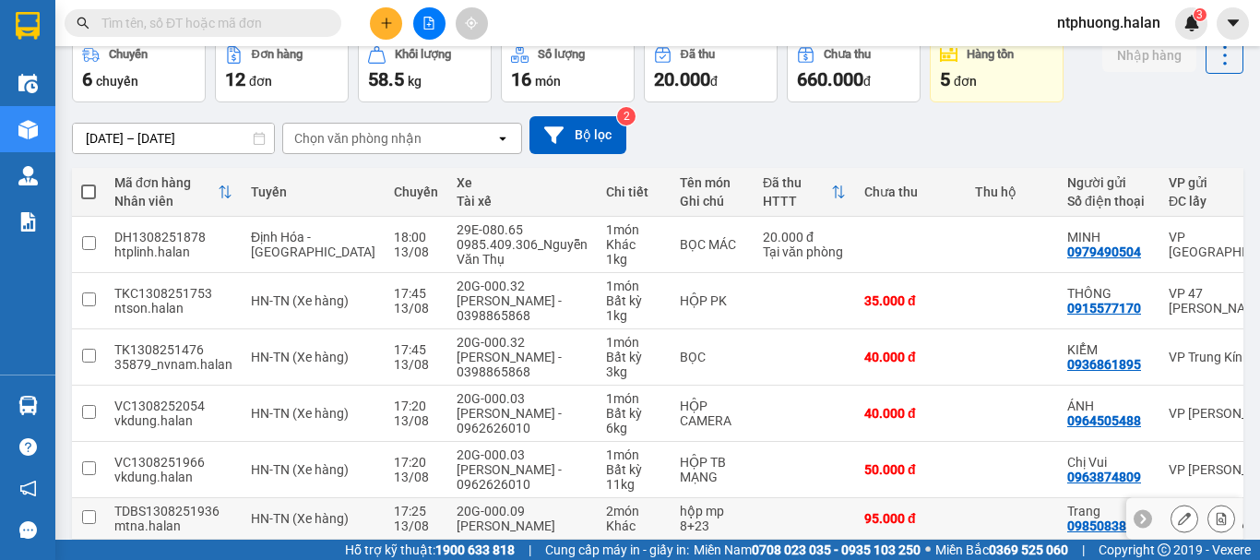
scroll to position [386, 0]
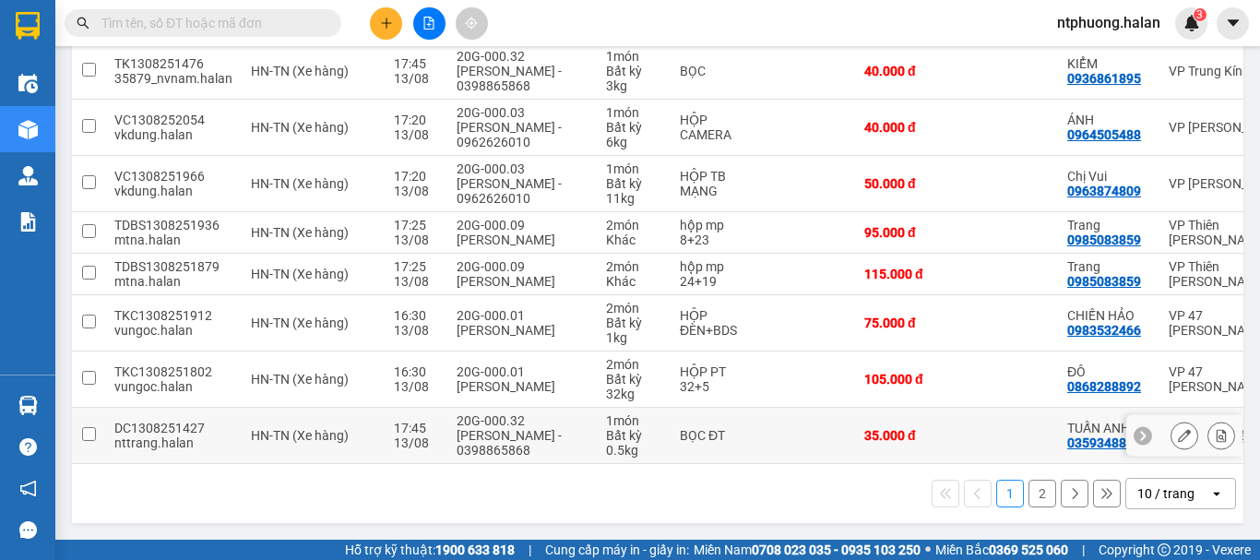
click at [1182, 456] on td "VP Đại Cồ Việt" at bounding box center [1231, 436] width 143 height 56
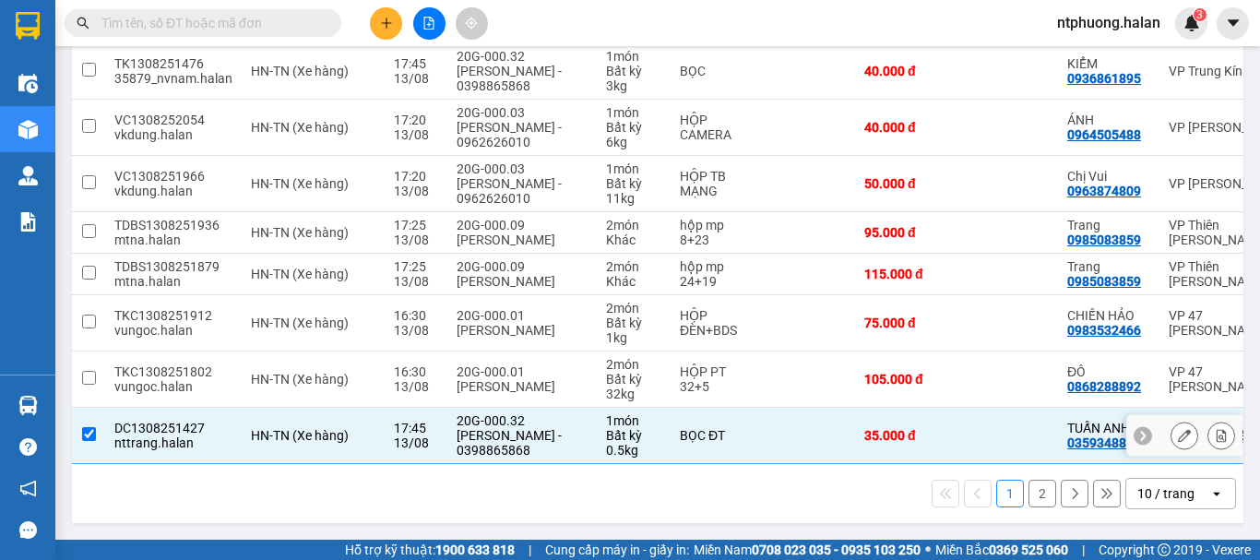
click at [1182, 455] on td "VP Đại Cồ Việt" at bounding box center [1231, 436] width 143 height 56
checkbox input "false"
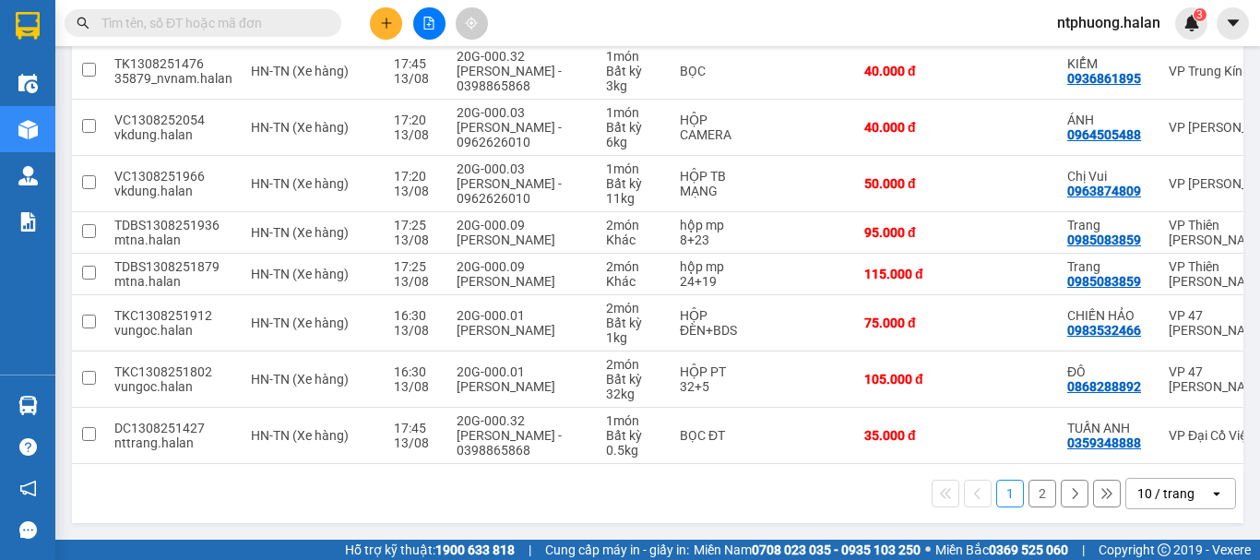
scroll to position [0, 0]
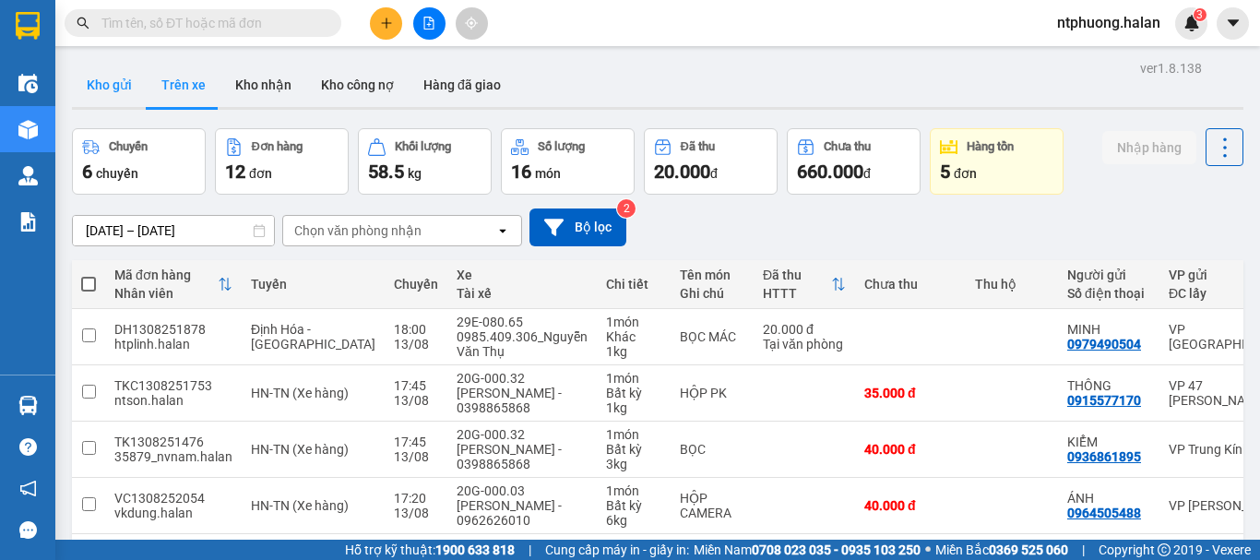
click at [101, 89] on button "Kho gửi" at bounding box center [109, 85] width 75 height 44
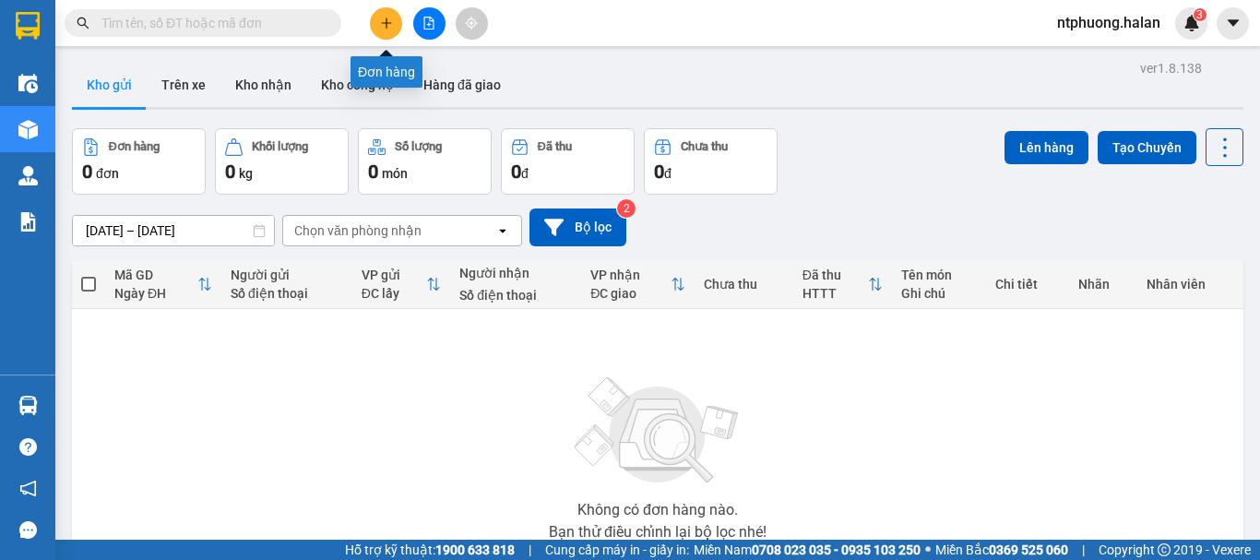
click at [389, 15] on button at bounding box center [386, 23] width 32 height 32
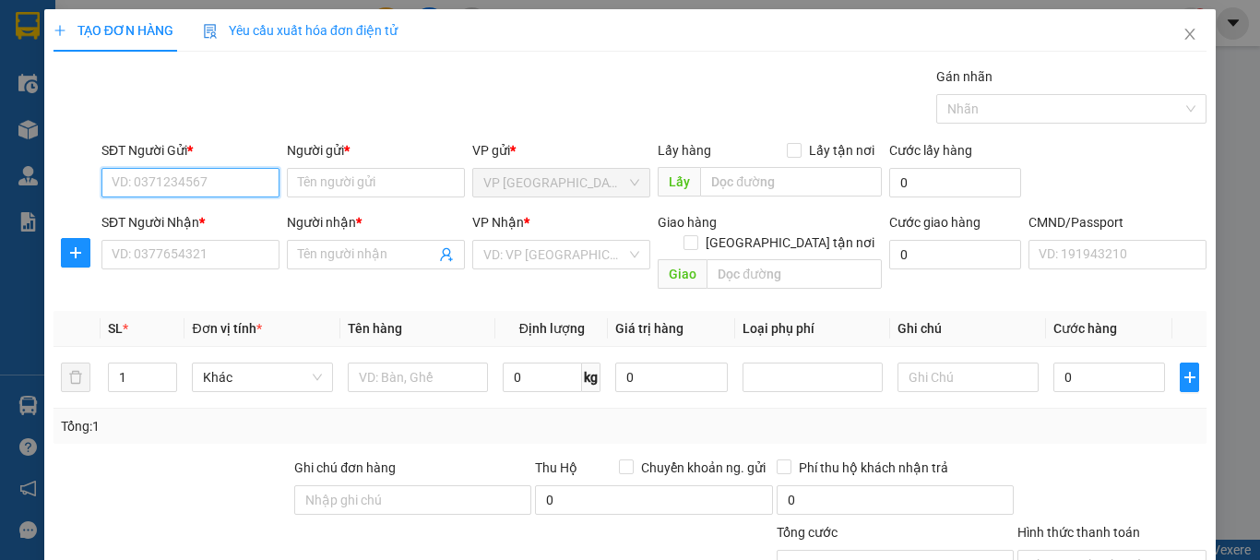
click at [172, 188] on input "SĐT Người Gửi *" at bounding box center [190, 183] width 178 height 30
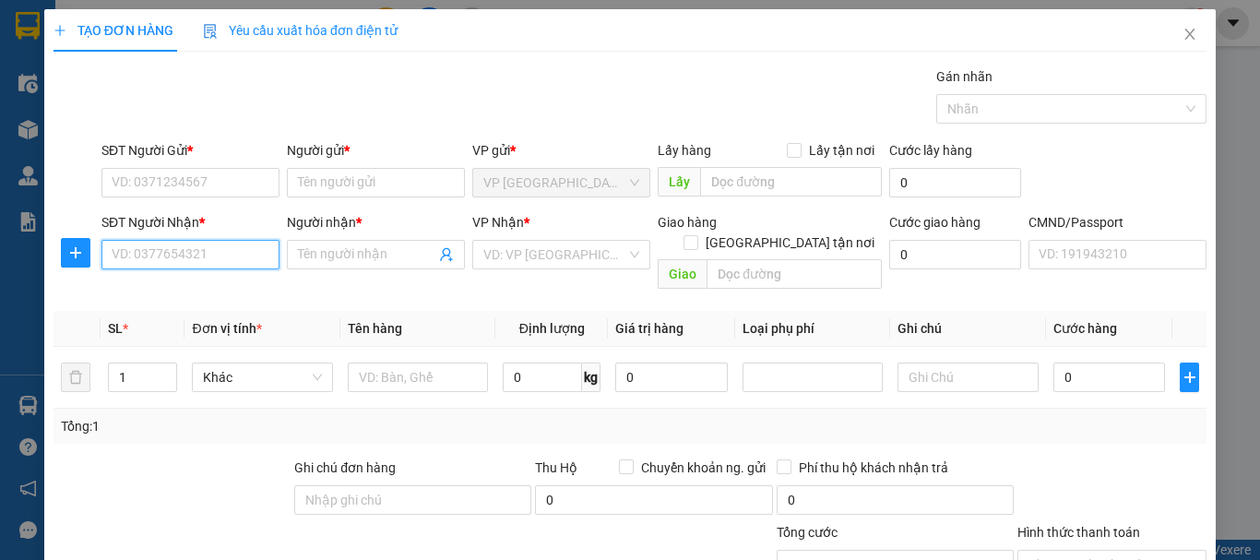
click at [152, 252] on input "SĐT Người Nhận *" at bounding box center [190, 255] width 178 height 30
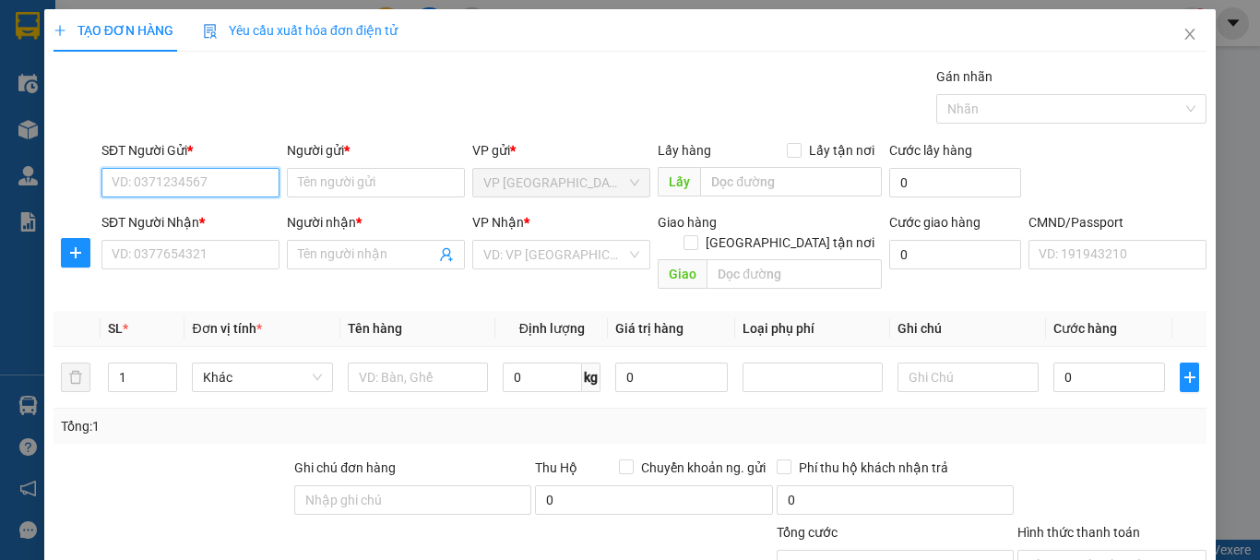
click at [182, 175] on input "SĐT Người Gửi *" at bounding box center [190, 183] width 178 height 30
click at [149, 215] on div "0967701486 - CHUNG" at bounding box center [189, 219] width 154 height 20
type input "0967701486"
type input "CHUNG"
type input "0967701486"
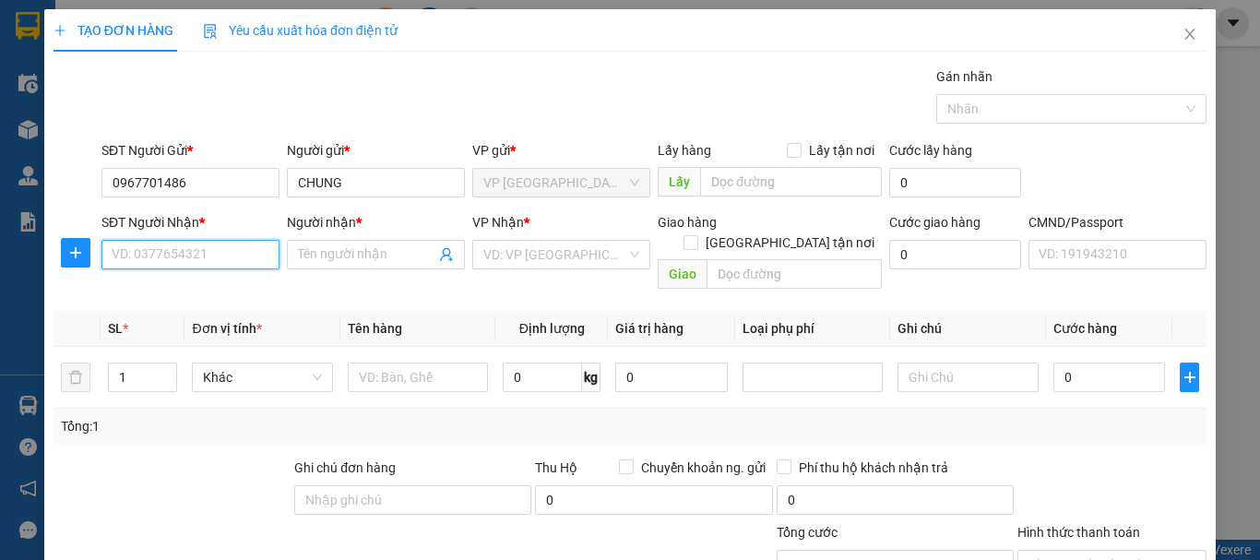
click at [165, 242] on input "SĐT Người Nhận *" at bounding box center [190, 255] width 178 height 30
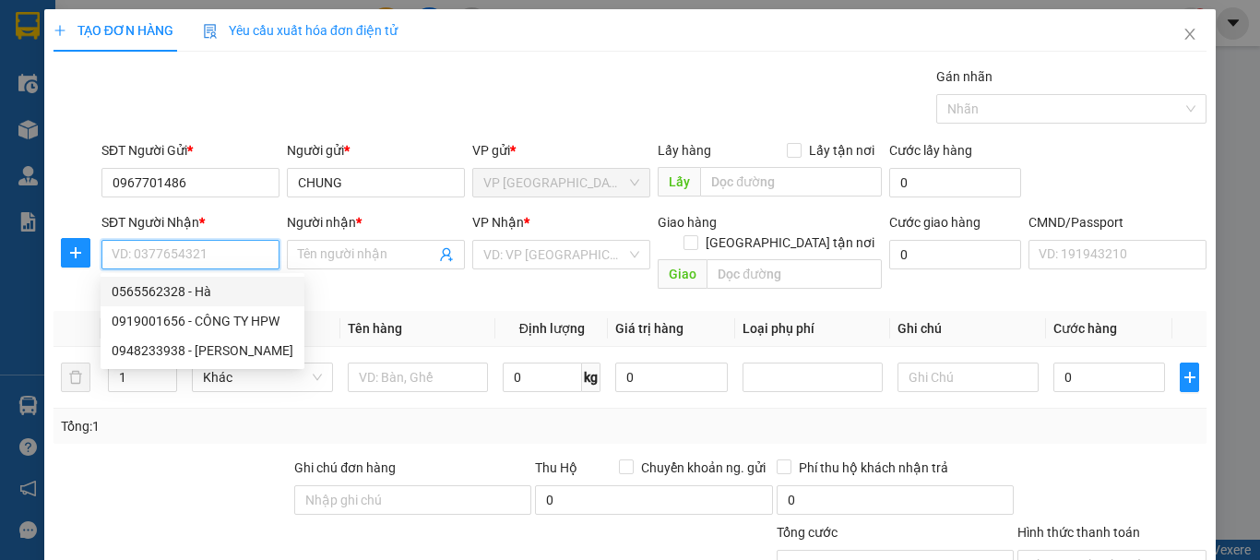
drag, startPoint x: 170, startPoint y: 298, endPoint x: 182, endPoint y: 293, distance: 12.9
click at [170, 297] on div "0565562328 - Hà" at bounding box center [203, 291] width 182 height 20
type input "0565562328"
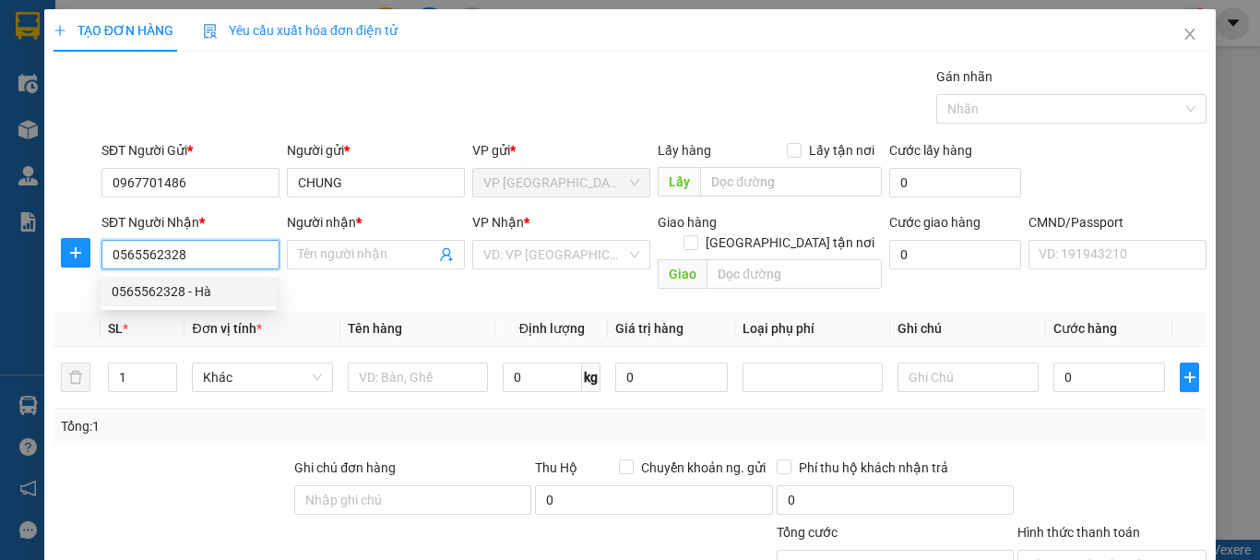
type input "Hà"
checkbox input "true"
type input "(cần ngáng+dây) số nhà 24,ngách 1,ngõ 495,nguyễn trãi Thanh xuân nam,hà nội"
type input "40.000"
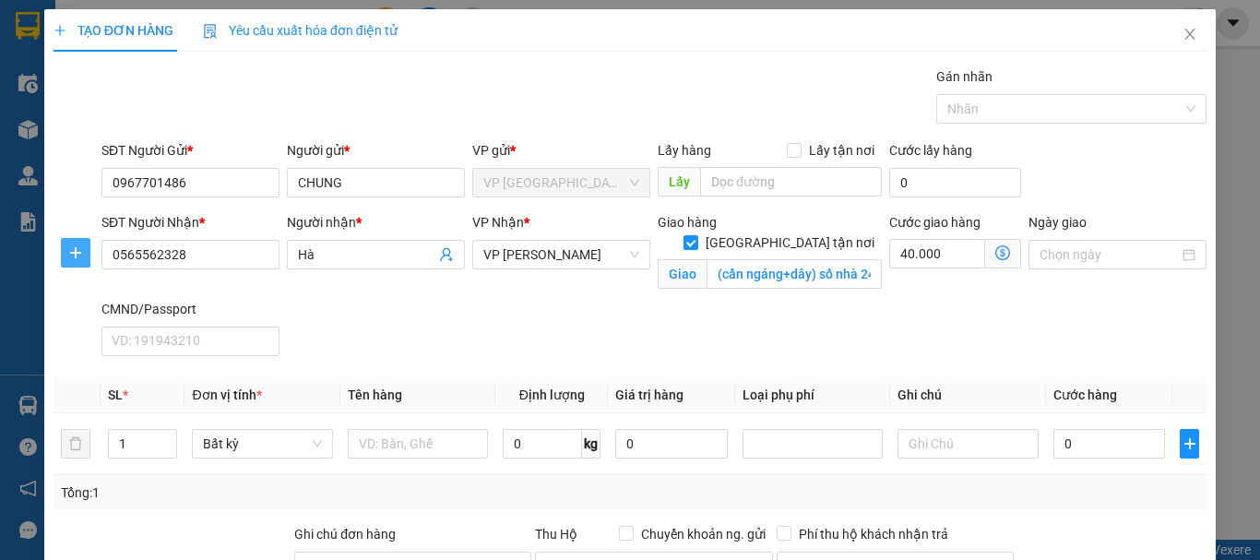
click at [77, 248] on icon "plus" at bounding box center [75, 252] width 15 height 15
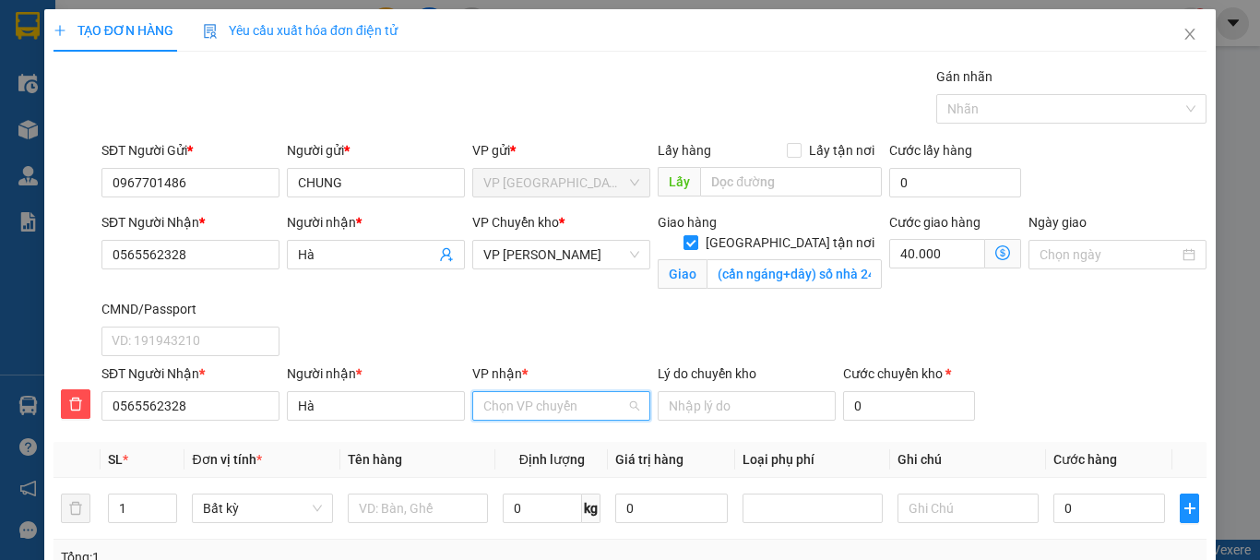
drag, startPoint x: 552, startPoint y: 408, endPoint x: 533, endPoint y: 393, distance: 23.6
click at [552, 401] on input "VP nhận *" at bounding box center [554, 406] width 143 height 28
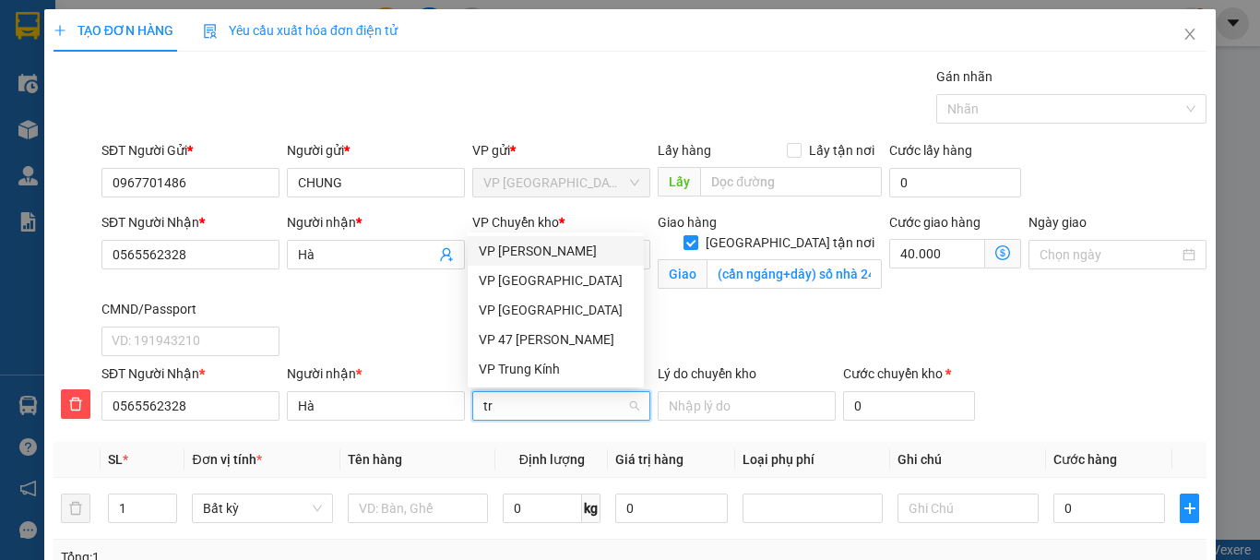
type input "tra"
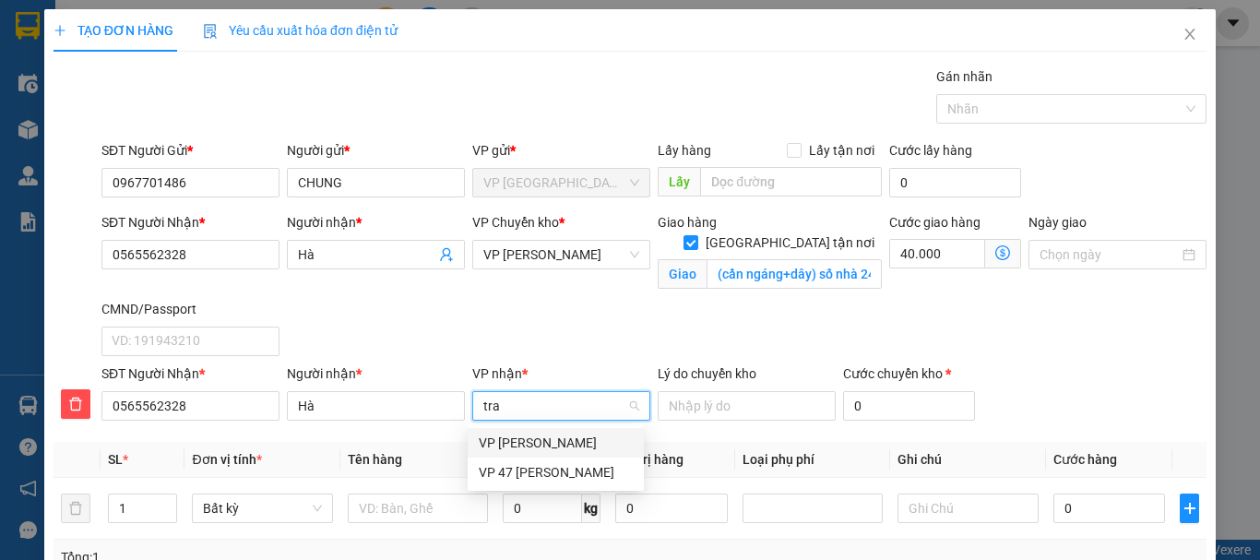
click at [531, 447] on div "VP [PERSON_NAME]" at bounding box center [556, 443] width 154 height 20
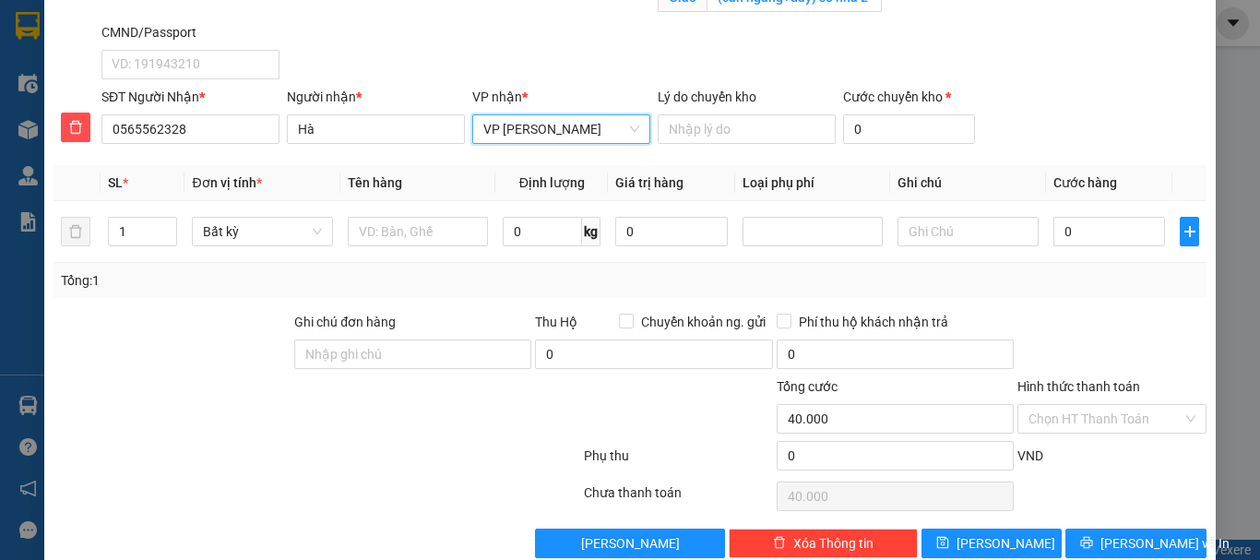
scroll to position [311, 0]
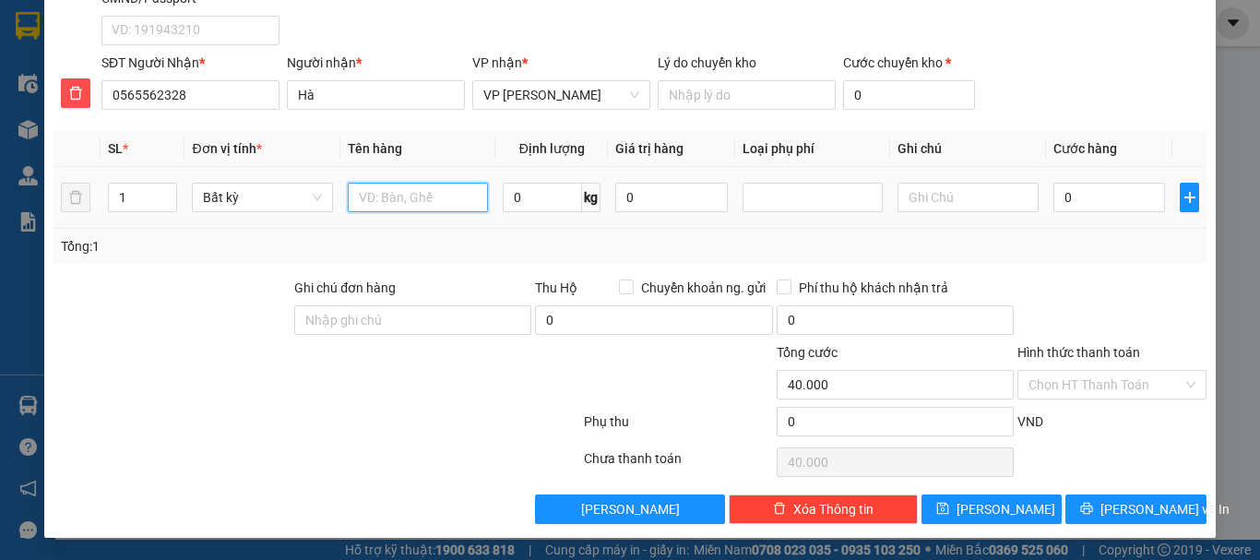
click at [376, 202] on input "text" at bounding box center [418, 198] width 140 height 30
type input "Thùng mẫu kính"
click at [535, 200] on input "0" at bounding box center [542, 198] width 79 height 30
type input "10"
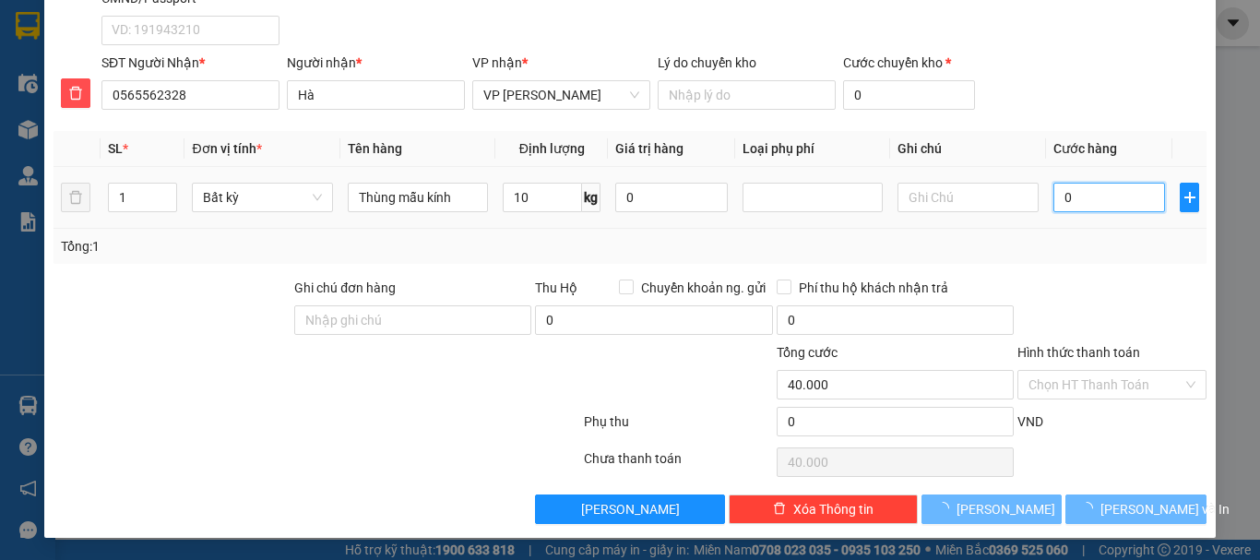
click at [1135, 194] on input "0" at bounding box center [1110, 198] width 113 height 30
type input "40.000"
type input "80.000"
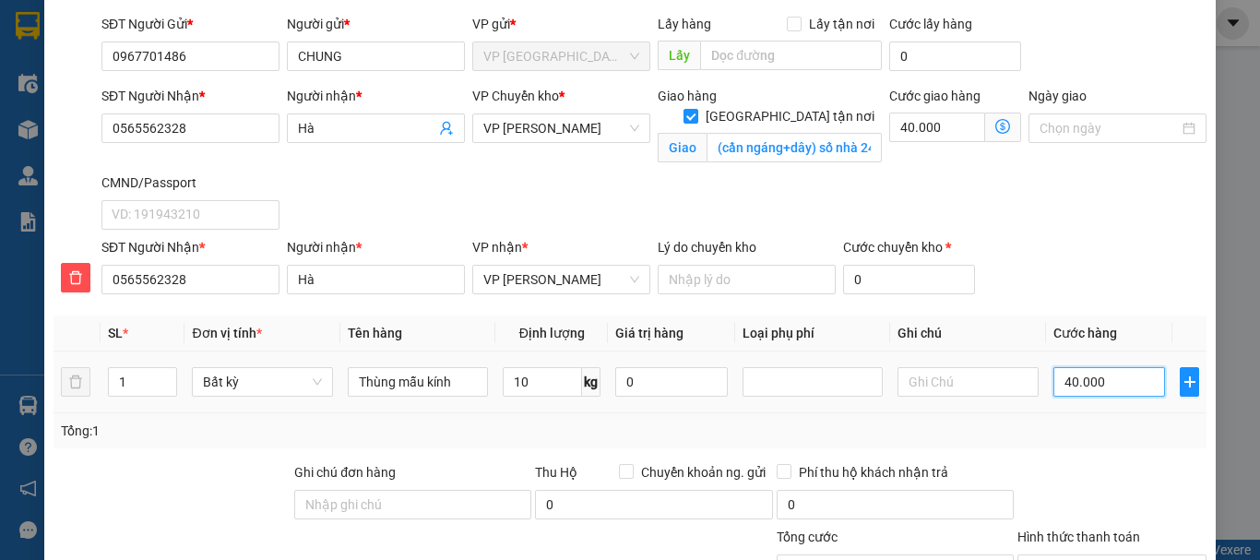
scroll to position [34, 0]
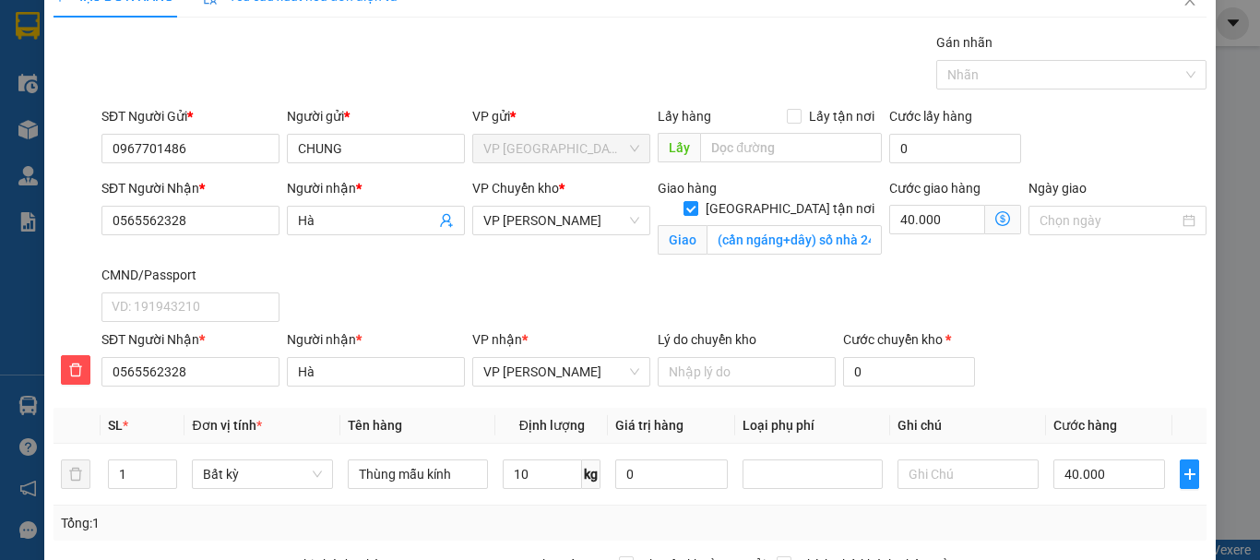
click at [996, 218] on icon "dollar-circle" at bounding box center [1003, 218] width 15 height 15
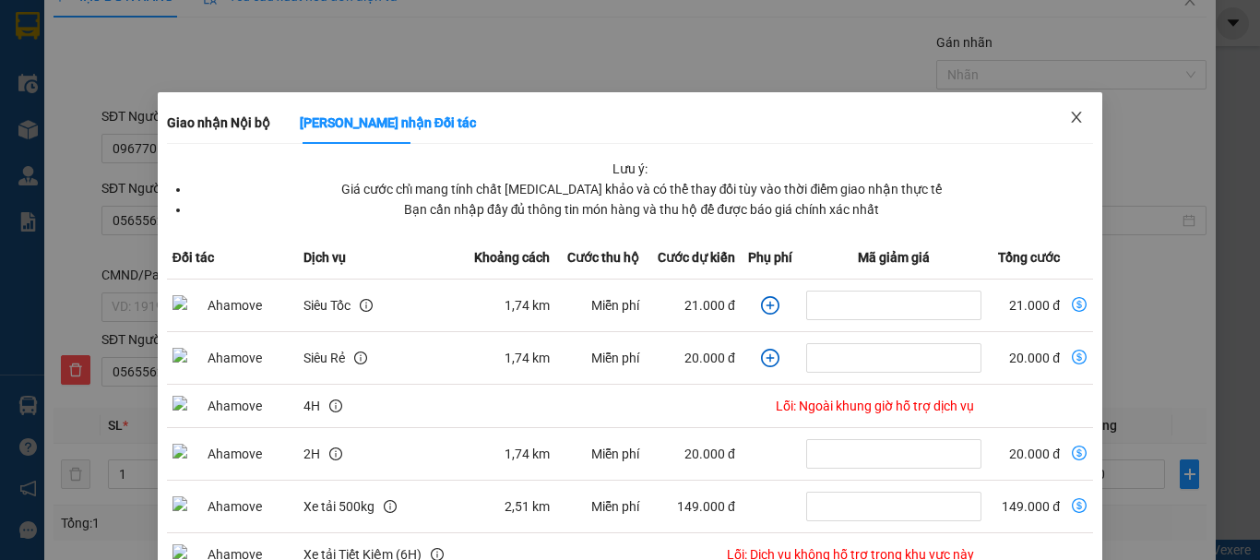
click at [1069, 116] on icon "close" at bounding box center [1076, 117] width 15 height 15
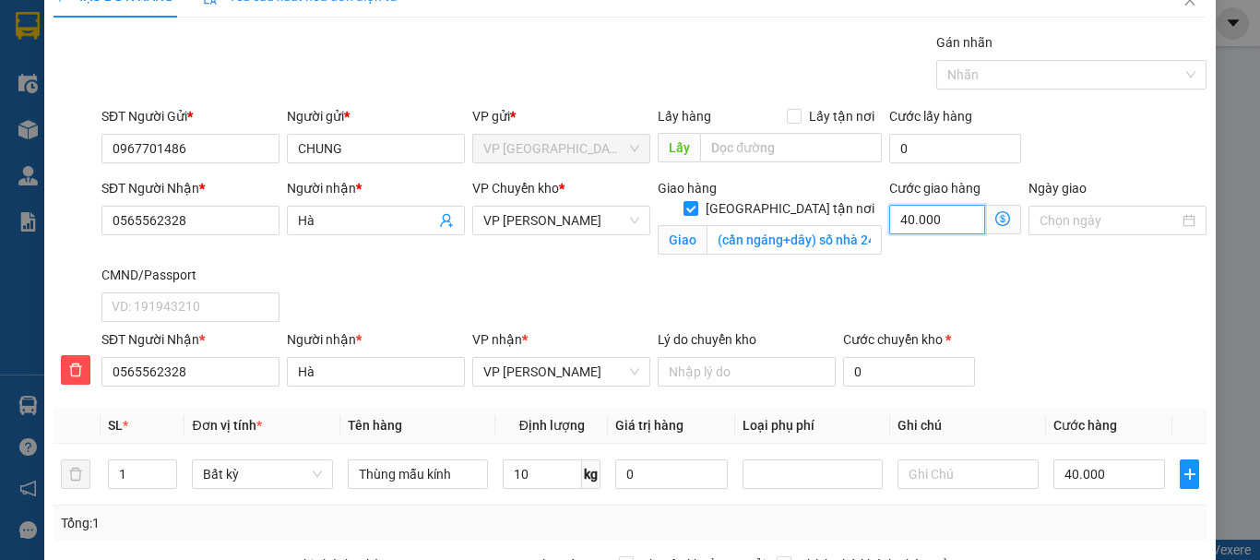
click at [913, 223] on input "40.000" at bounding box center [937, 220] width 96 height 30
type input "40.003"
type input "30"
type input "40.030"
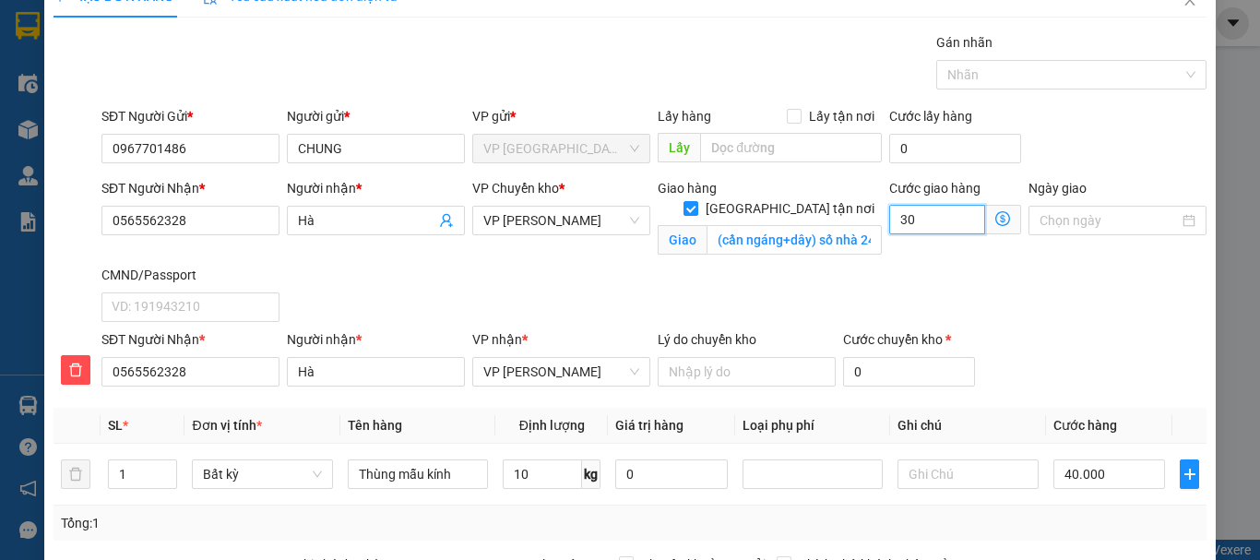
type input "40.030"
type input "30.000"
type input "70.000"
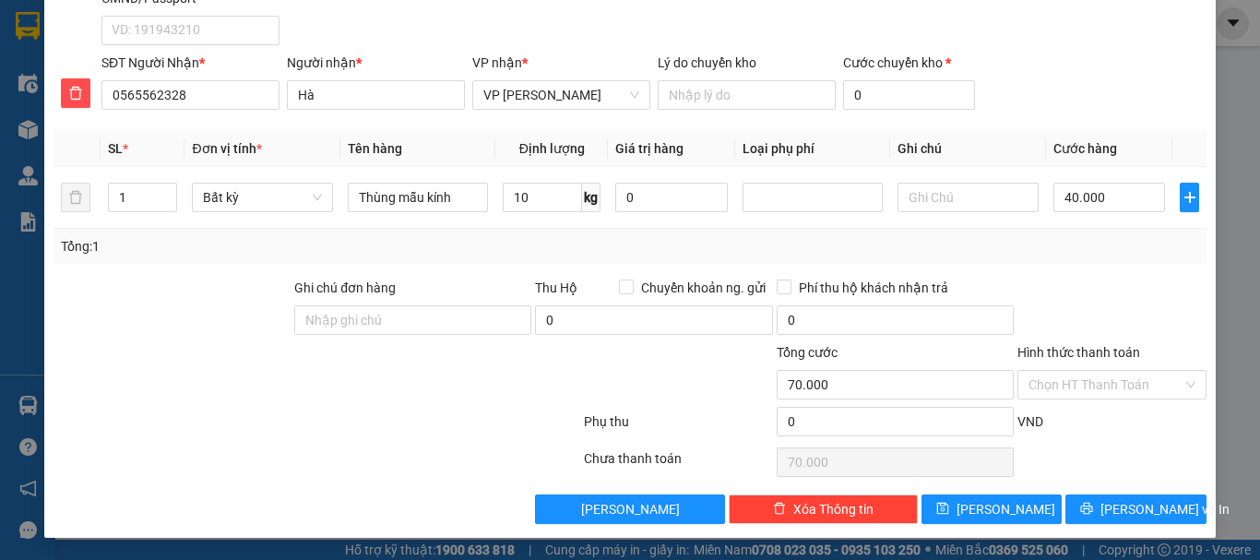
scroll to position [219, 0]
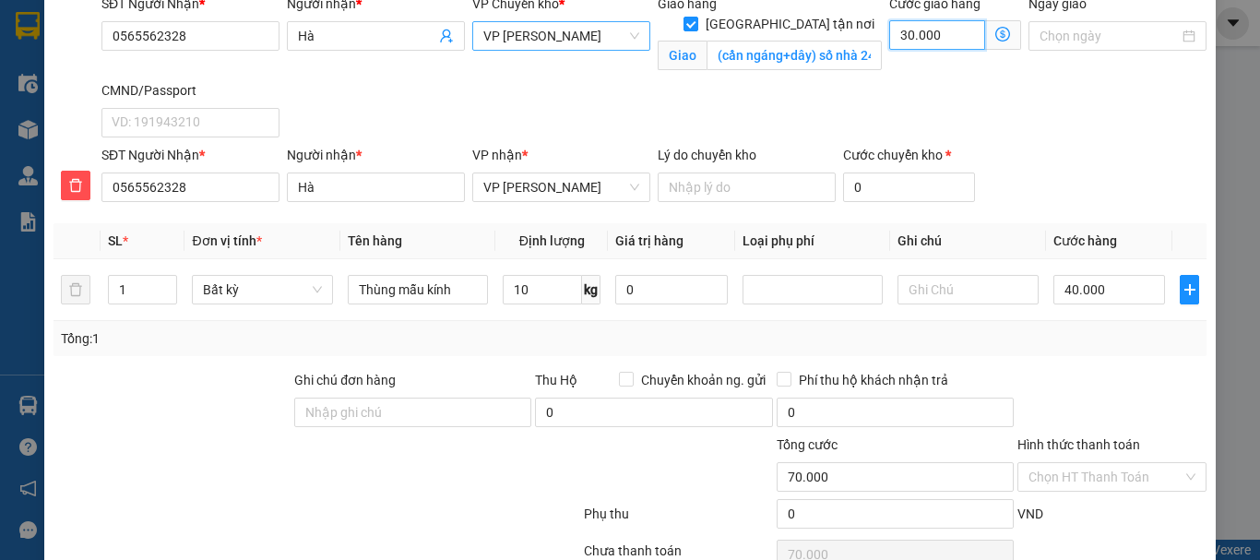
click at [570, 36] on span "VP [PERSON_NAME]" at bounding box center [561, 36] width 156 height 28
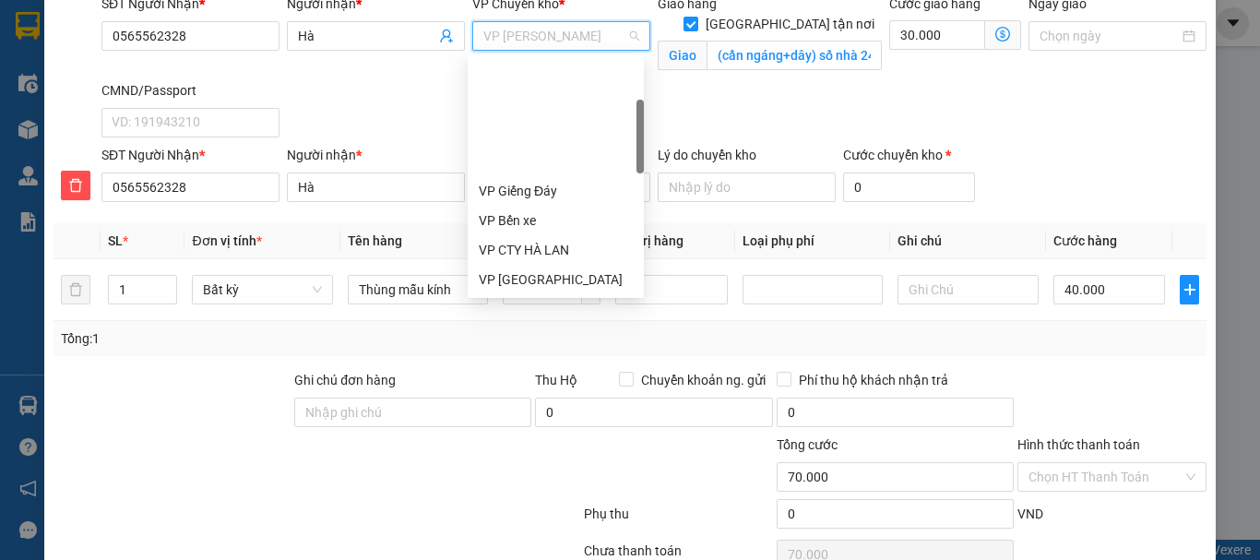
scroll to position [148, 0]
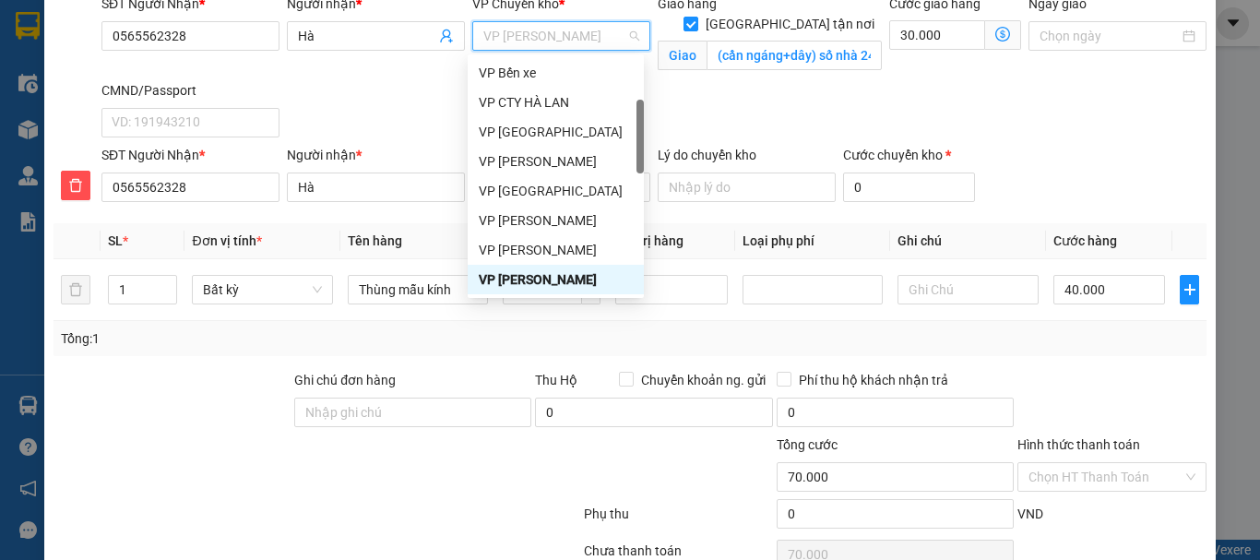
type input "b"
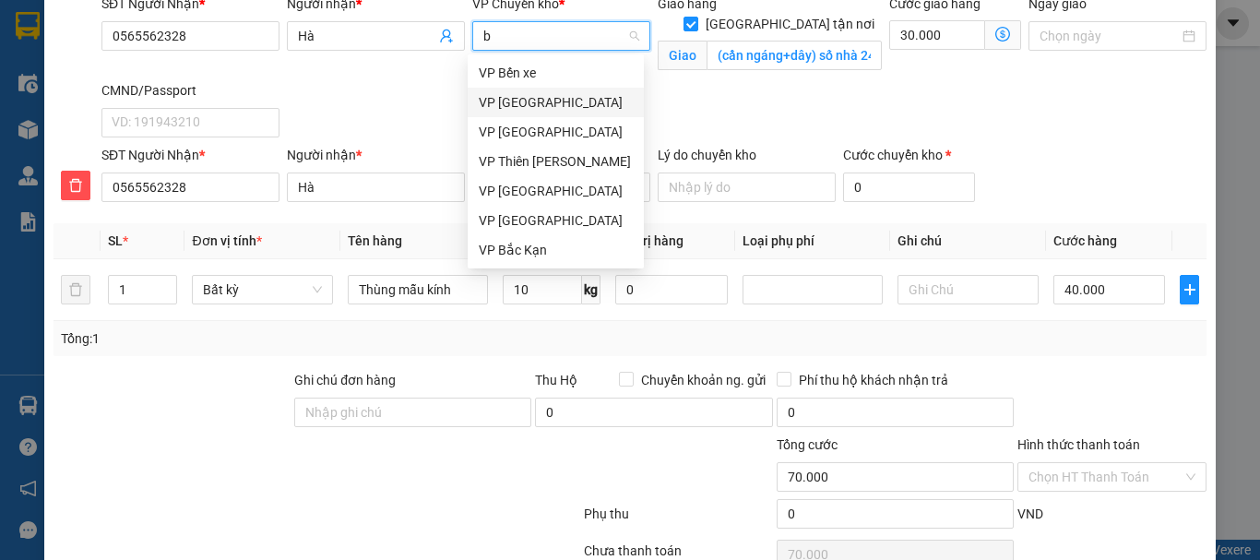
click at [501, 96] on div "VP [GEOGRAPHIC_DATA]" at bounding box center [556, 102] width 154 height 20
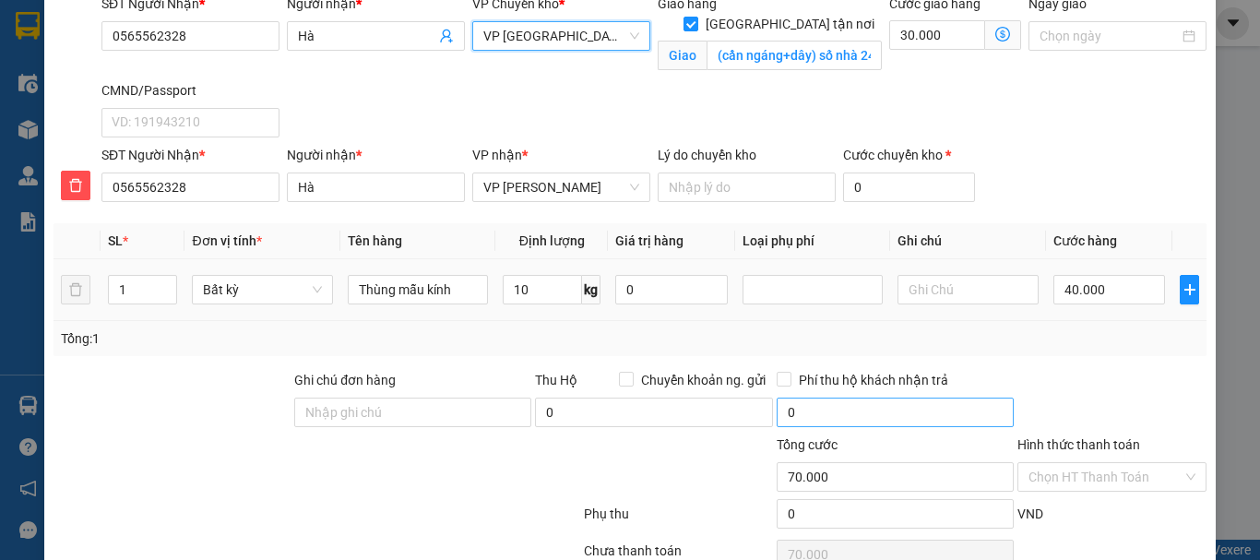
scroll to position [311, 0]
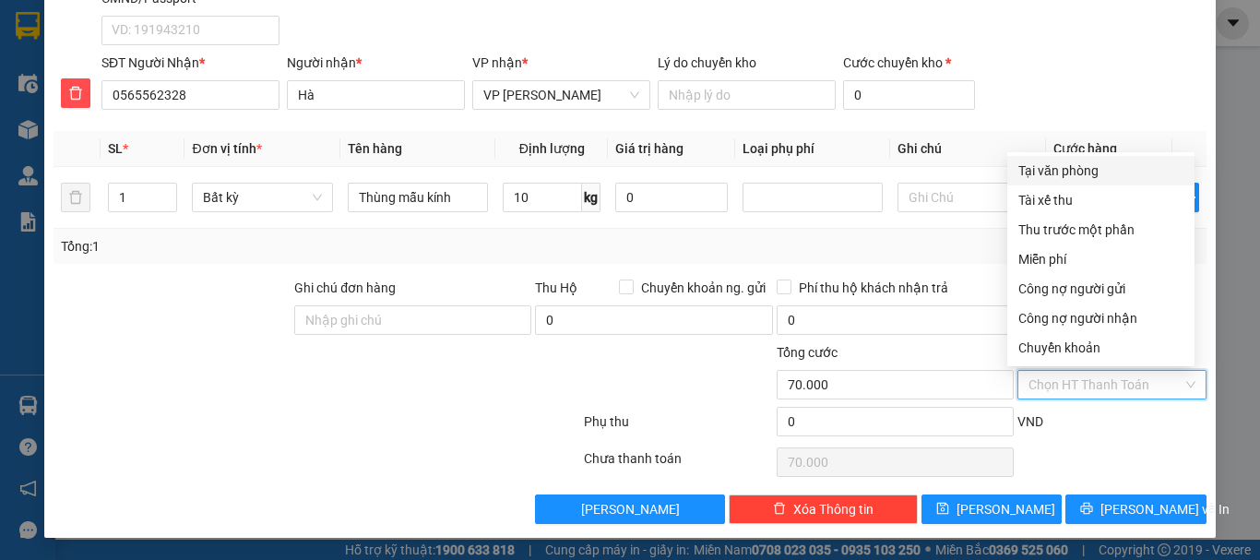
drag, startPoint x: 1080, startPoint y: 388, endPoint x: 1080, endPoint y: 376, distance: 12.9
click at [1080, 387] on input "Hình thức thanh toán" at bounding box center [1106, 385] width 154 height 28
click at [1038, 165] on div "Tại văn phòng" at bounding box center [1101, 171] width 165 height 20
type input "0"
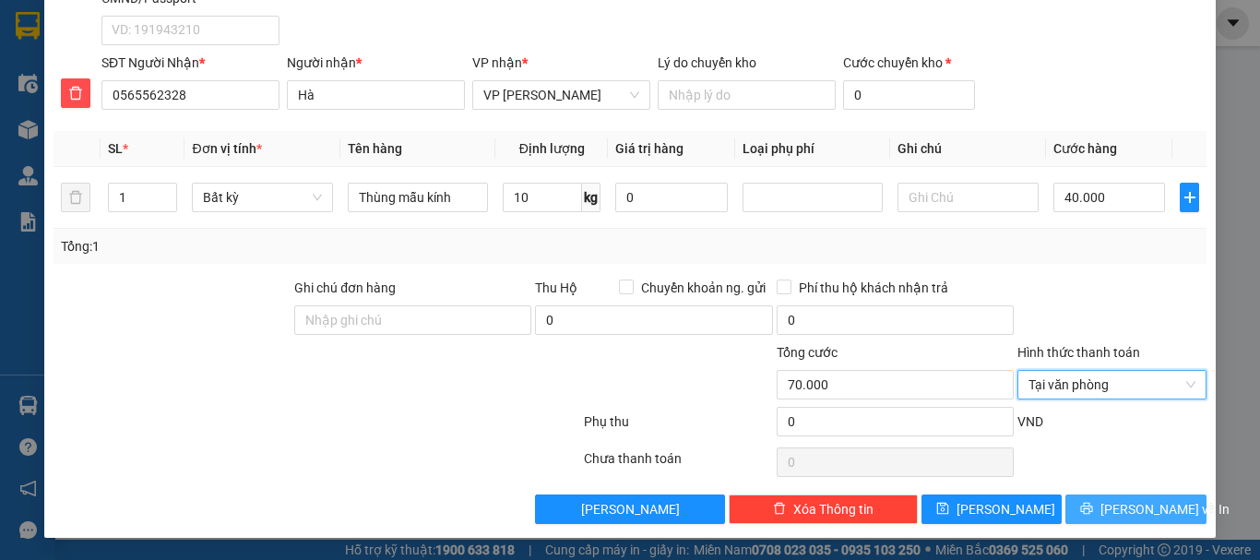
click at [1140, 515] on span "[PERSON_NAME] và In" at bounding box center [1165, 509] width 129 height 20
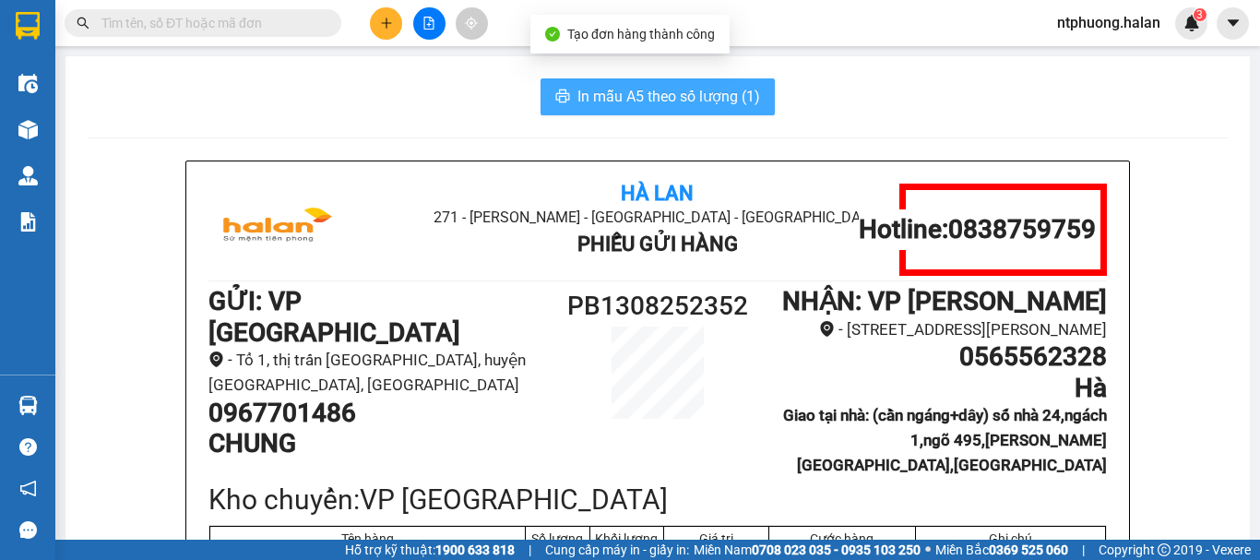
click at [604, 97] on span "In mẫu A5 theo số lượng (1)" at bounding box center [669, 96] width 183 height 23
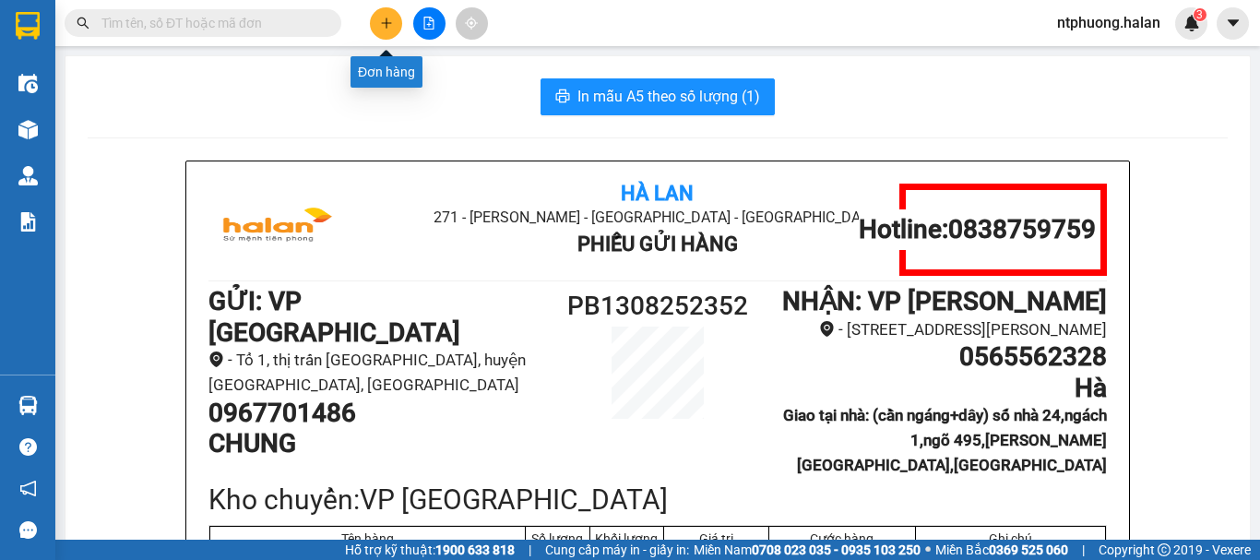
click at [387, 26] on icon "plus" at bounding box center [386, 23] width 1 height 10
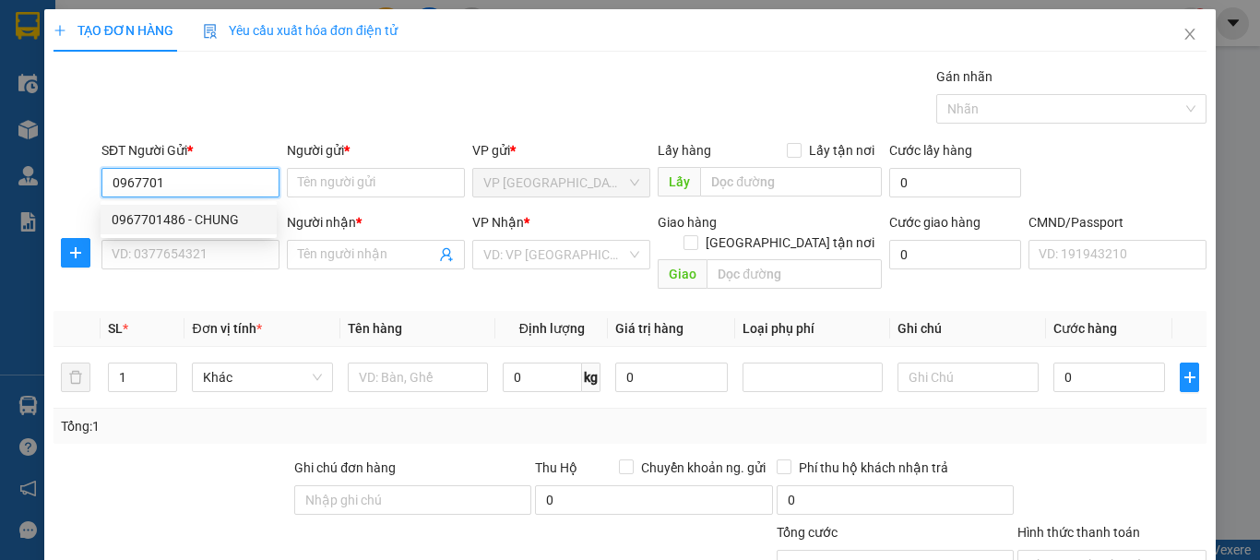
click at [194, 222] on div "0967701486 - CHUNG" at bounding box center [189, 219] width 154 height 20
type input "0967701486"
type input "CHUNG"
type input "0967701486"
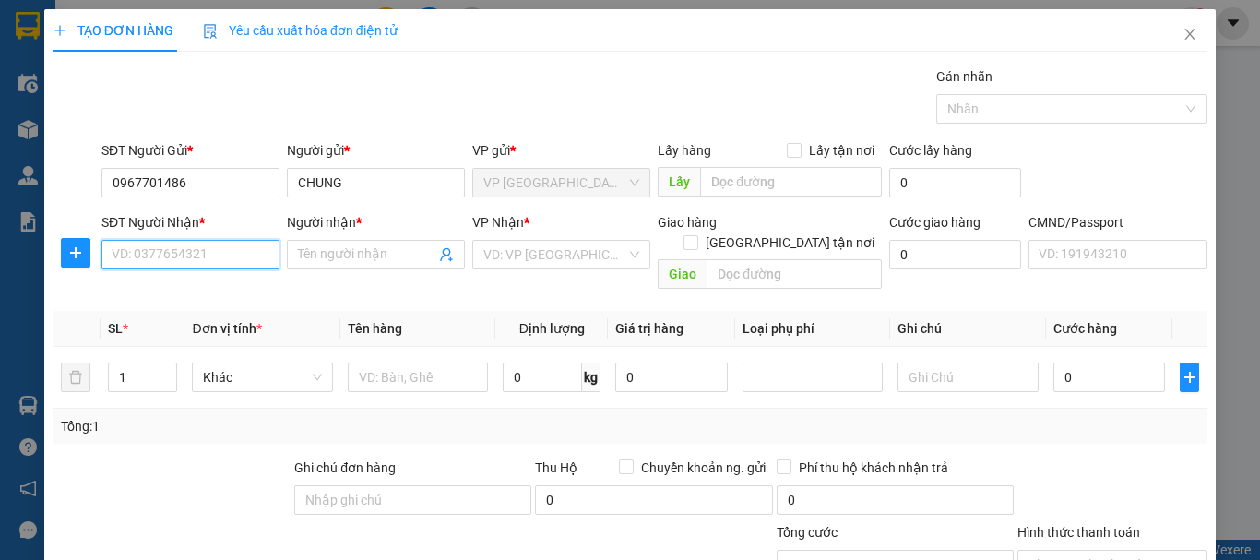
click at [194, 248] on input "SĐT Người Nhận *" at bounding box center [190, 255] width 178 height 30
click at [203, 326] on div "0919001656 - CÔNG TY HPW" at bounding box center [196, 321] width 168 height 20
type input "0919001656"
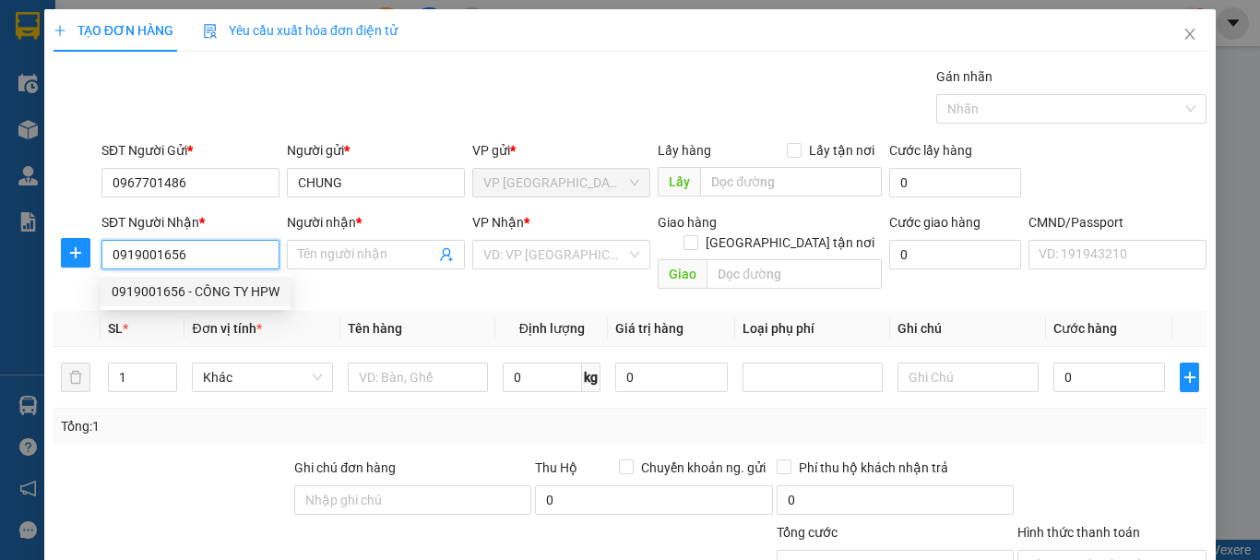
type input "CÔNG TY HPW"
checkbox input "true"
type input "[STREET_ADDRESS][PERSON_NAME]"
type input "30.000"
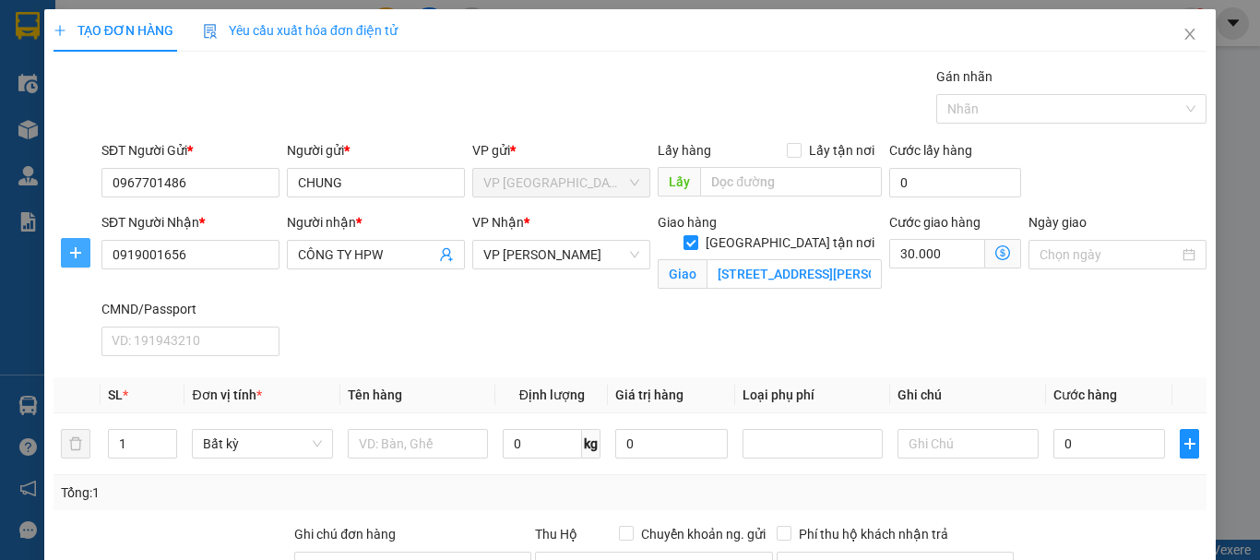
click at [78, 254] on icon "plus" at bounding box center [75, 252] width 15 height 15
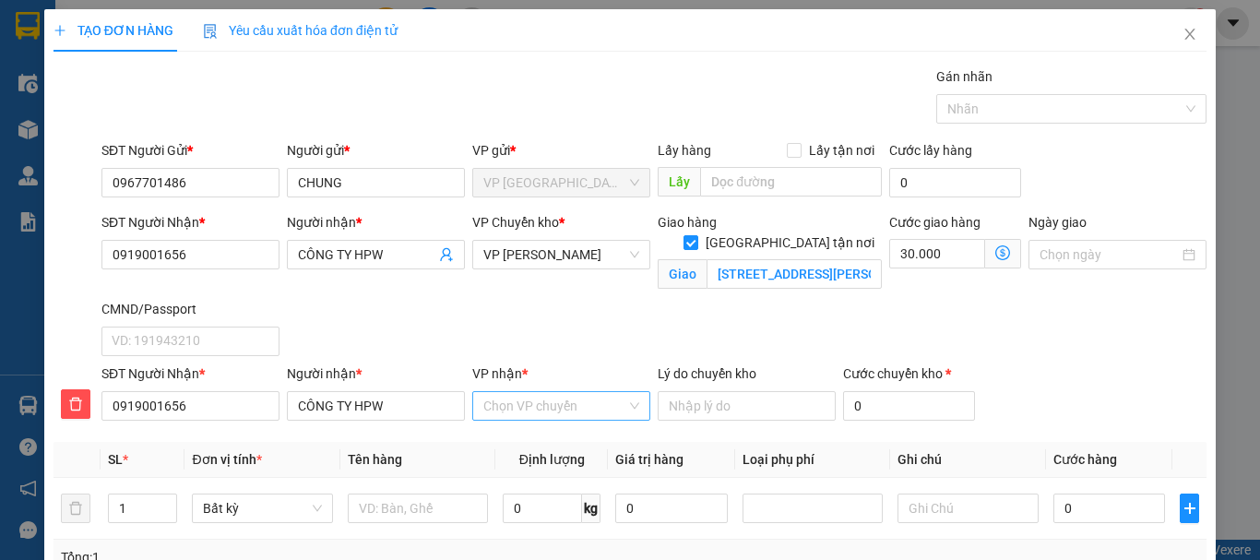
click at [534, 411] on input "VP nhận *" at bounding box center [554, 406] width 143 height 28
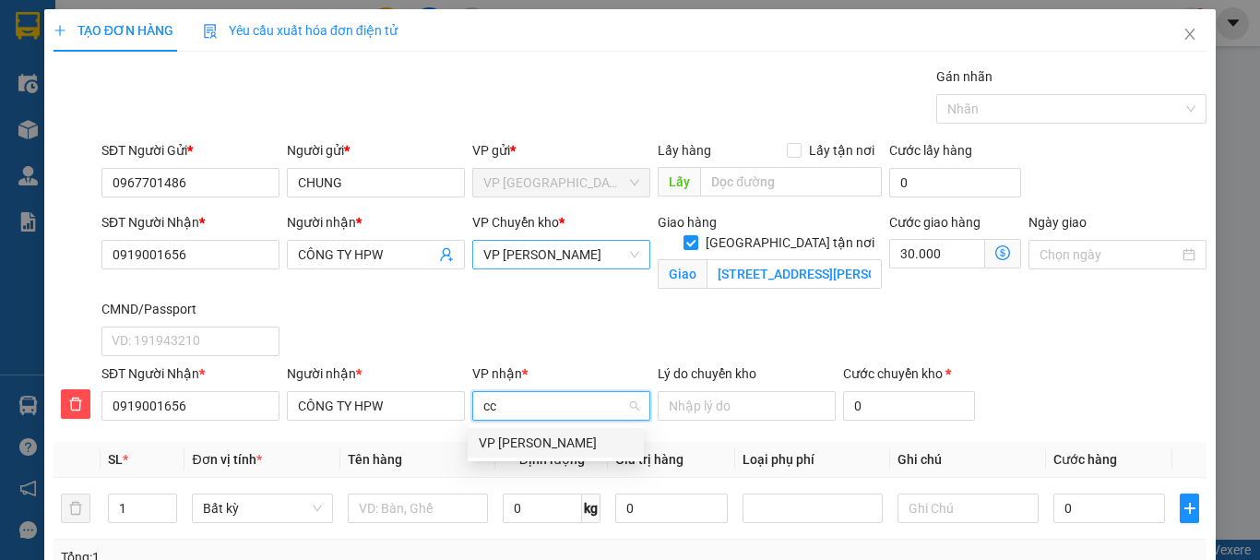
click at [543, 264] on span "VP [PERSON_NAME]" at bounding box center [561, 255] width 156 height 28
type input "cc"
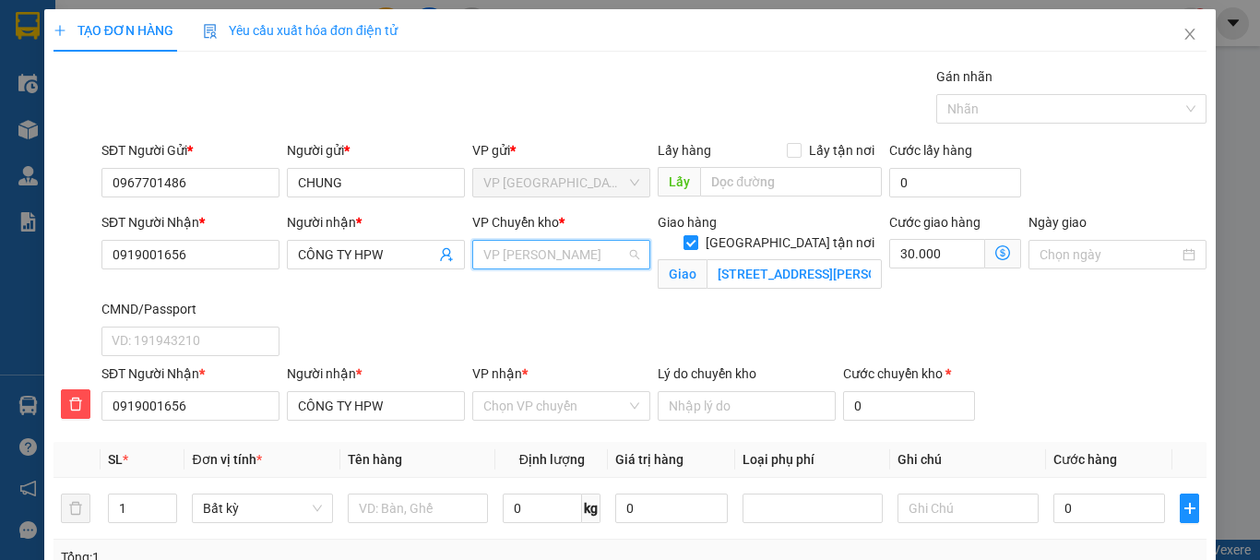
scroll to position [118, 0]
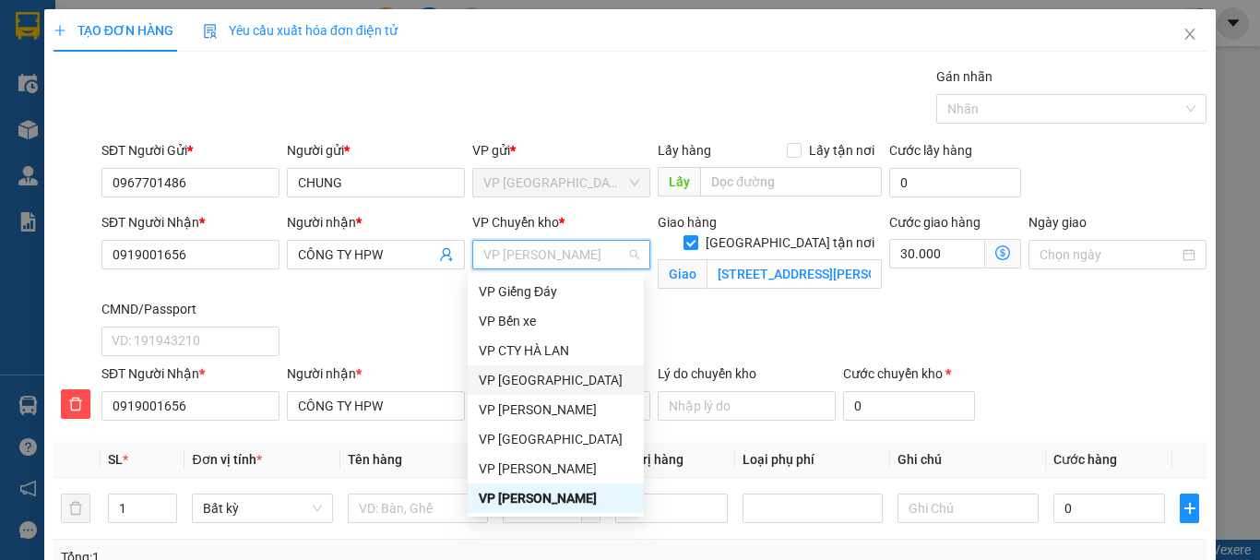
drag, startPoint x: 758, startPoint y: 327, endPoint x: 752, endPoint y: 314, distance: 14.4
click at [758, 324] on div "SĐT Người Nhận * 0919001656 Người nhận * CÔNG TY HPW VP Chuyển kho * VP Võ Chí …" at bounding box center [654, 287] width 1113 height 151
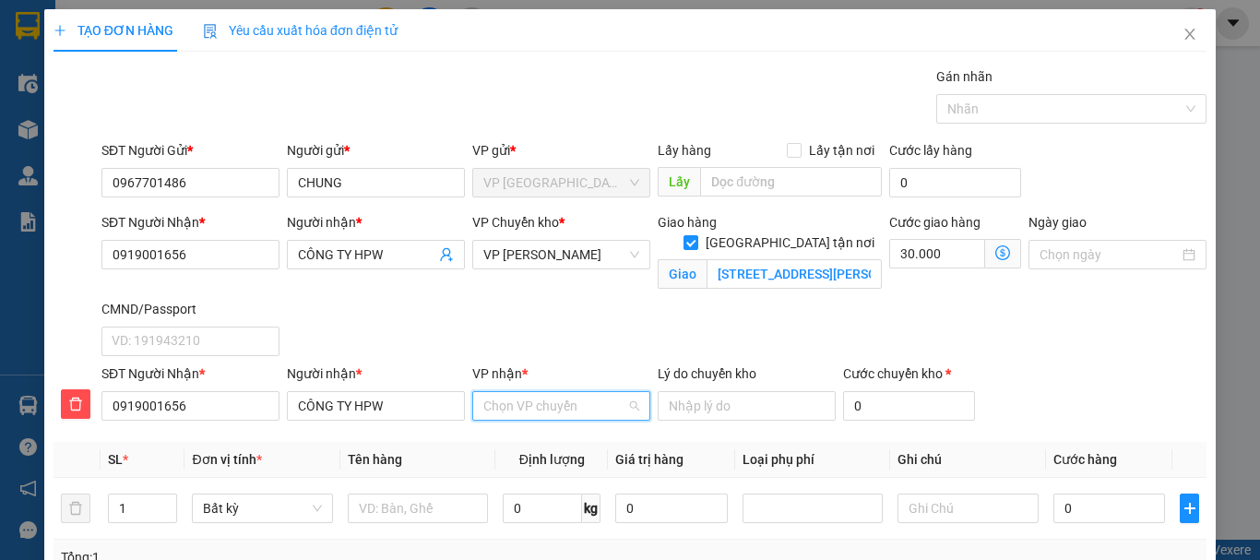
click at [543, 399] on input "VP nhận *" at bounding box center [554, 406] width 143 height 28
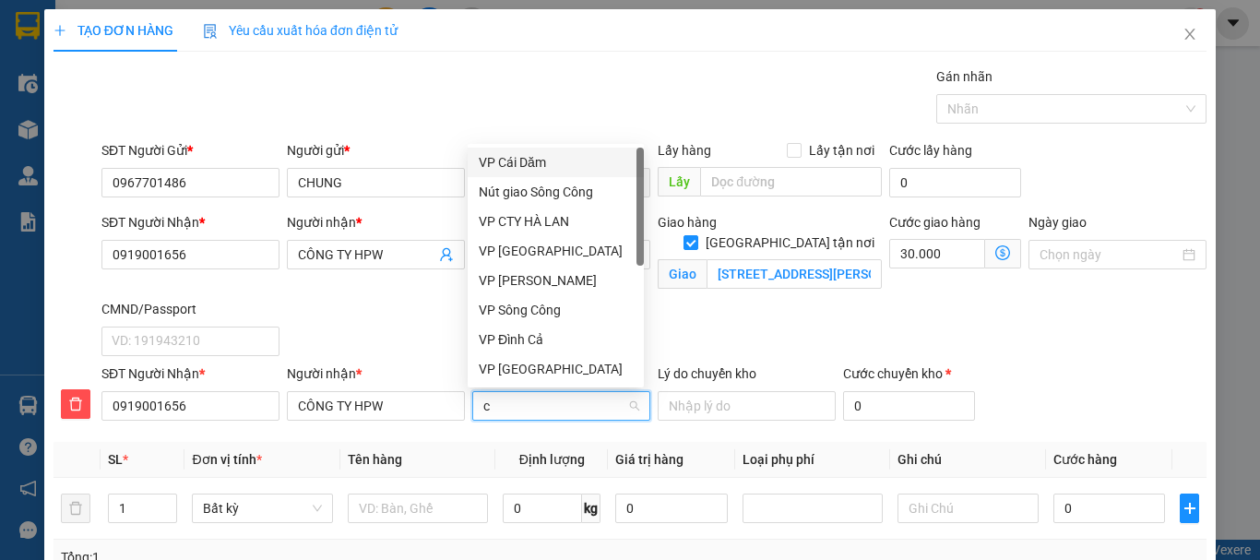
type input "cc"
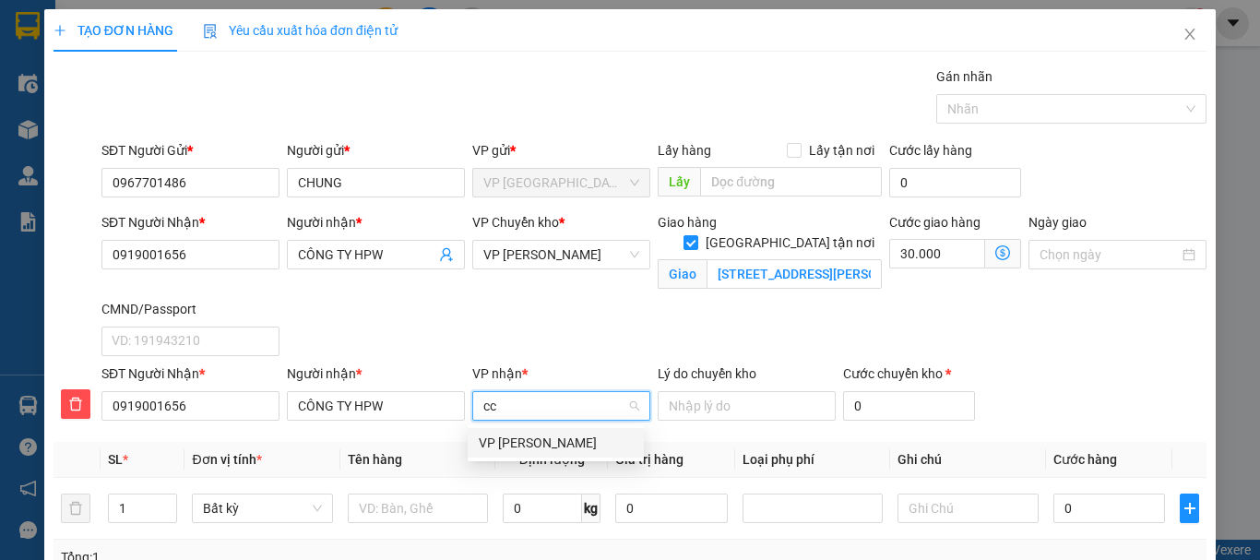
click at [544, 435] on div "VP [PERSON_NAME]" at bounding box center [556, 443] width 154 height 20
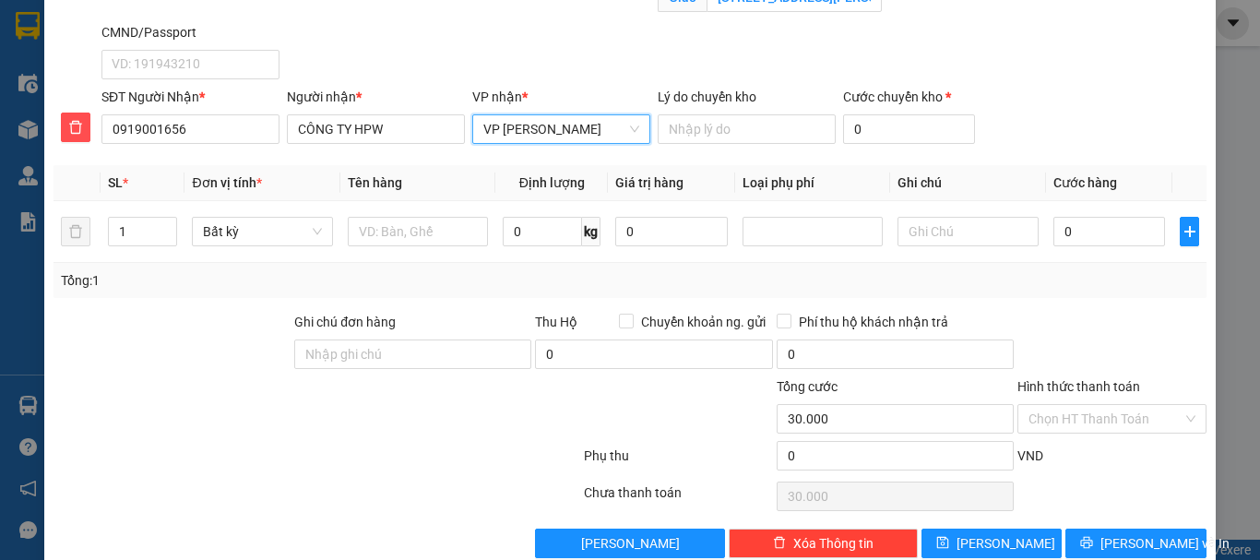
scroll to position [311, 0]
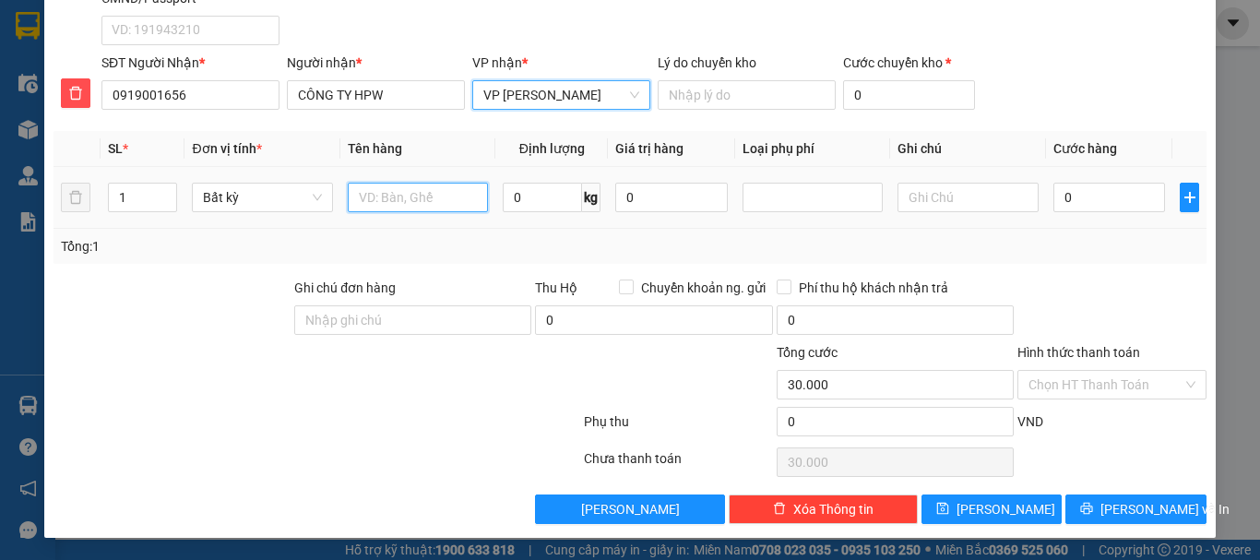
click at [402, 202] on input "text" at bounding box center [418, 198] width 140 height 30
type input "Thùng mâu kính"
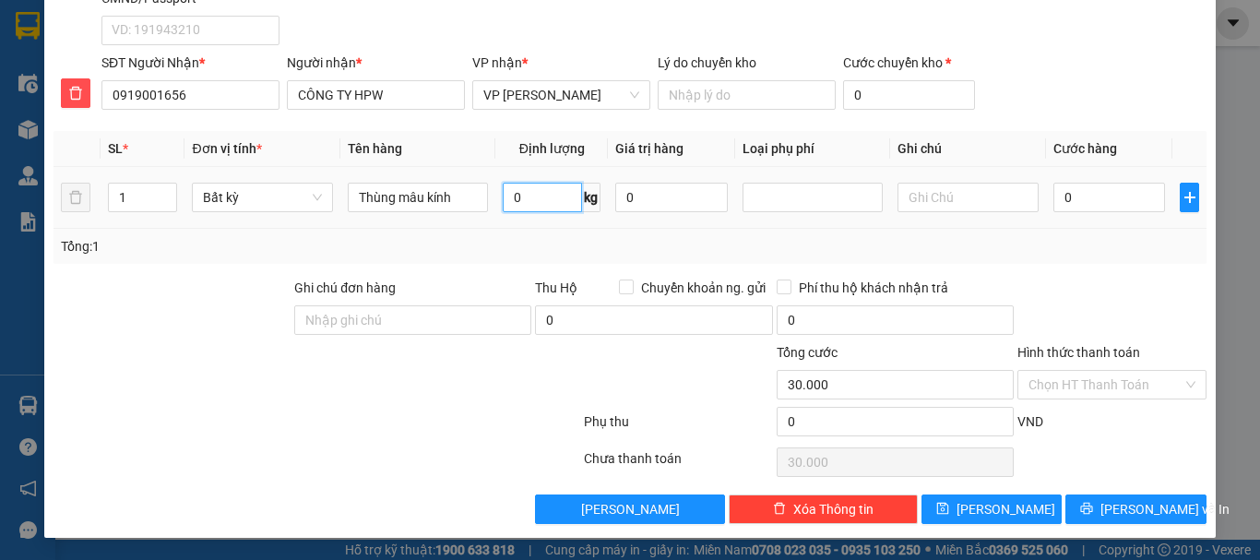
click at [535, 188] on input "0" at bounding box center [542, 198] width 79 height 30
type input "8"
click at [1087, 195] on input "0" at bounding box center [1110, 198] width 113 height 30
type input "40.000"
type input "70.000"
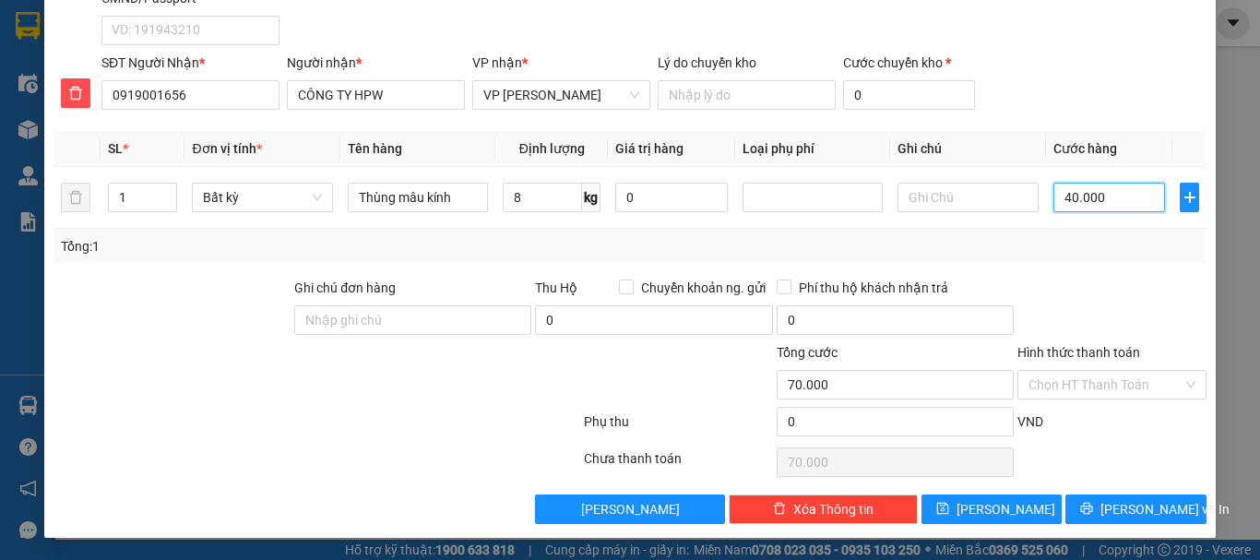
scroll to position [0, 0]
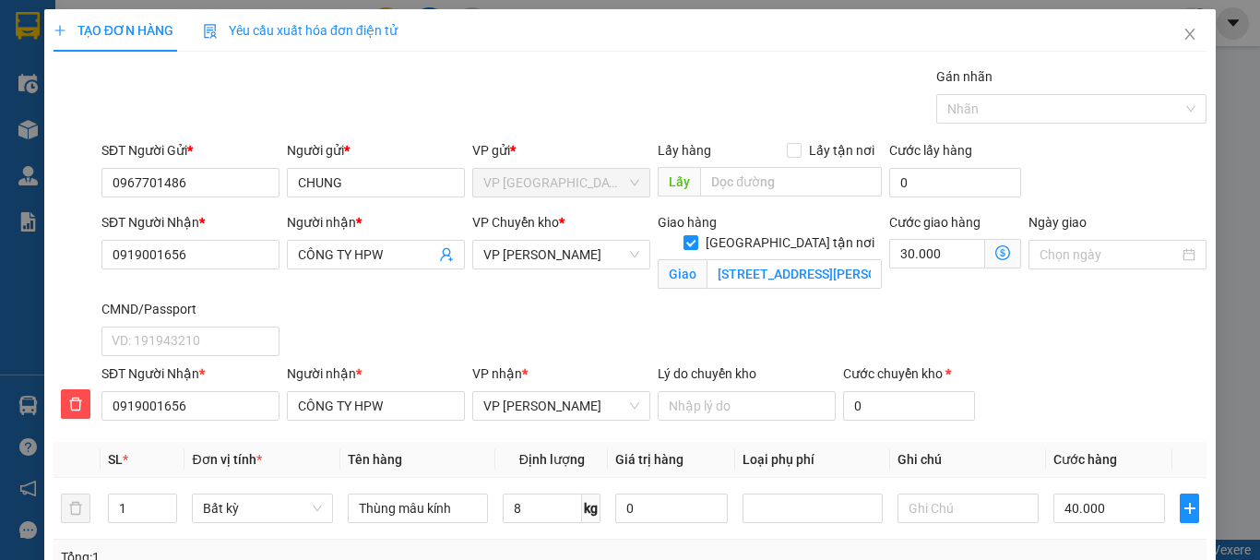
click at [996, 254] on icon "dollar-circle" at bounding box center [1003, 252] width 15 height 15
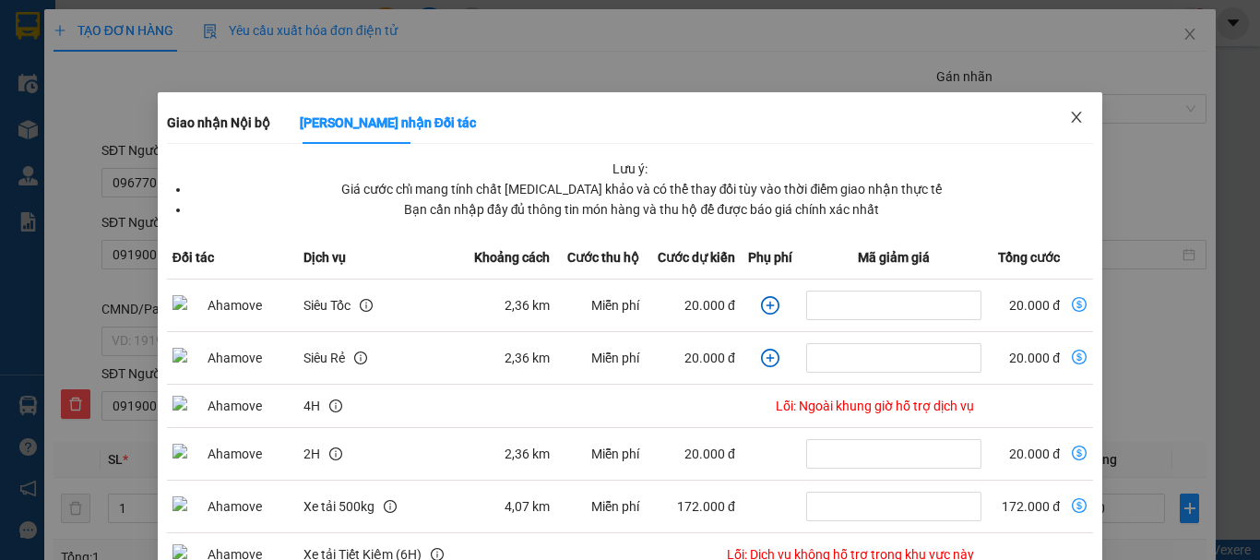
click at [1069, 112] on icon "close" at bounding box center [1076, 117] width 15 height 15
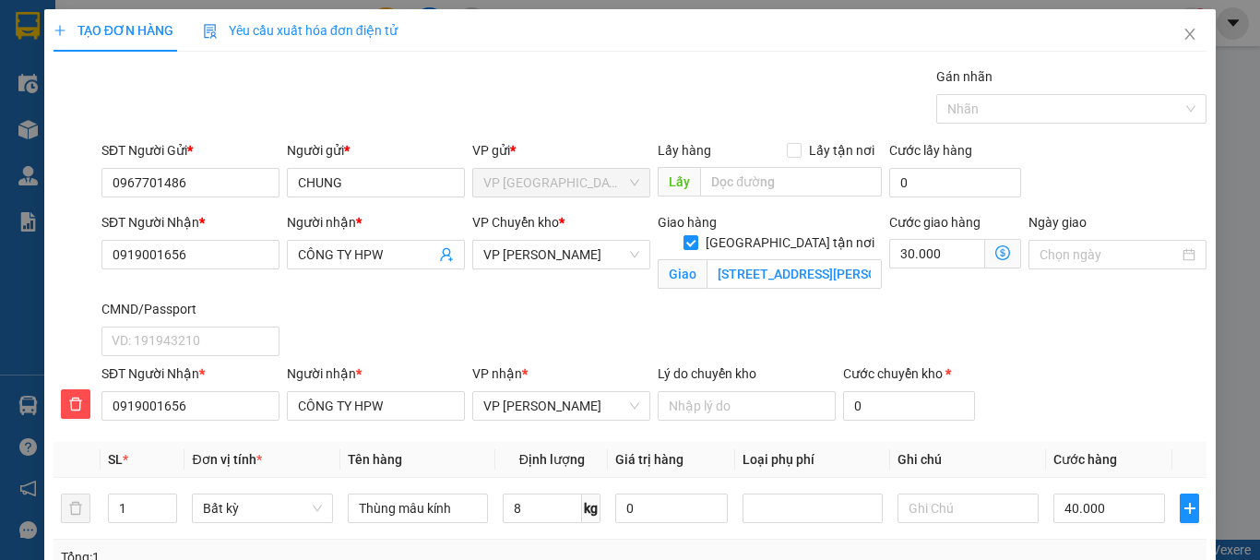
scroll to position [311, 0]
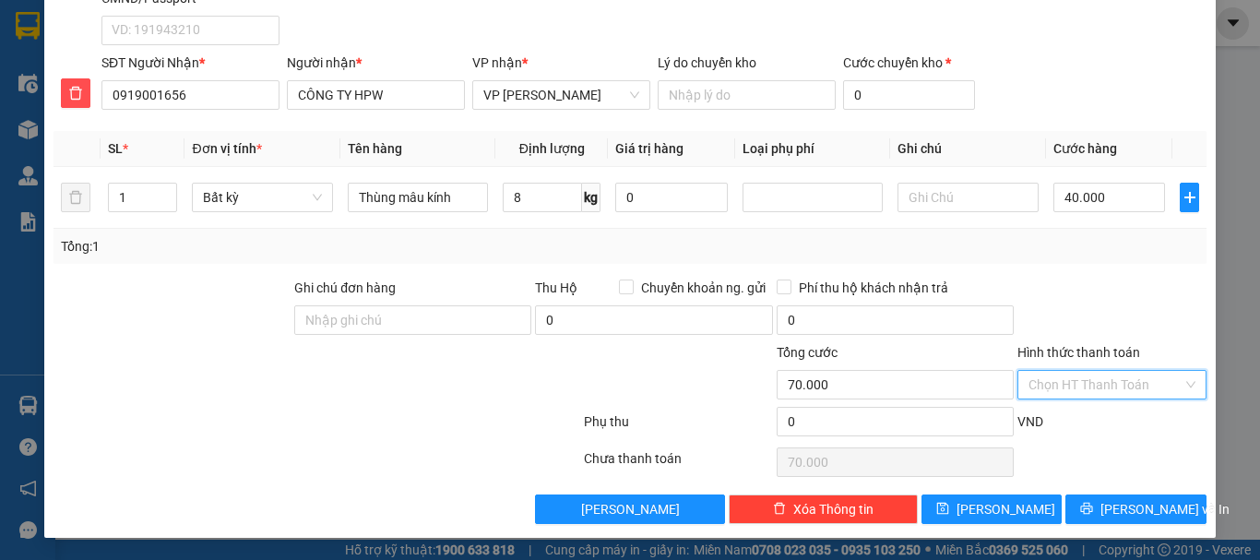
click at [1092, 388] on input "Hình thức thanh toán" at bounding box center [1106, 385] width 154 height 28
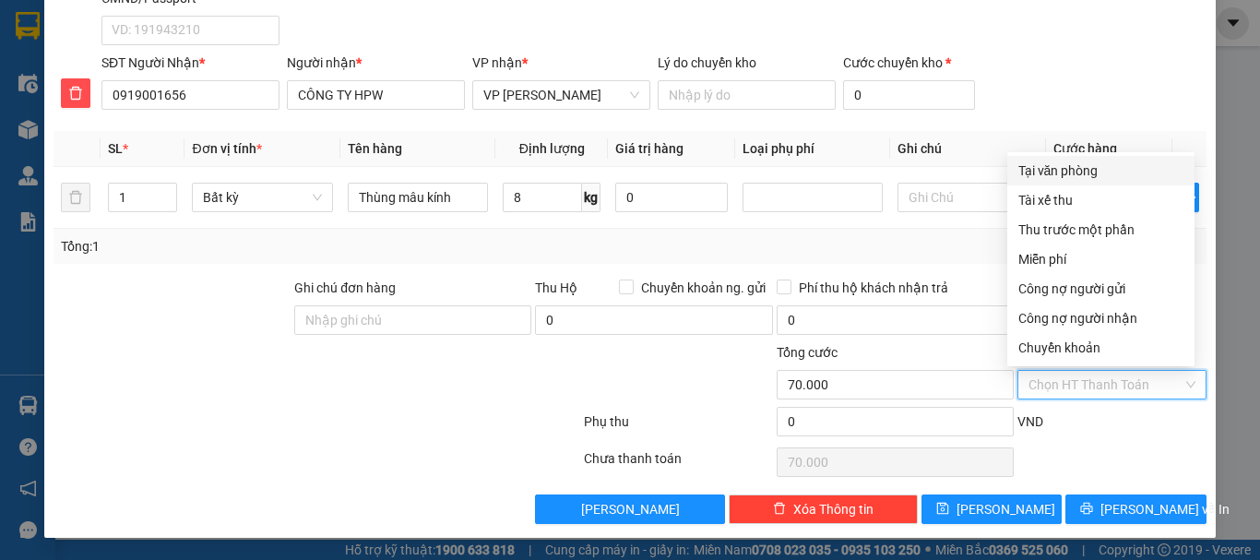
click at [1067, 173] on div "Tại văn phòng" at bounding box center [1101, 171] width 165 height 20
type input "0"
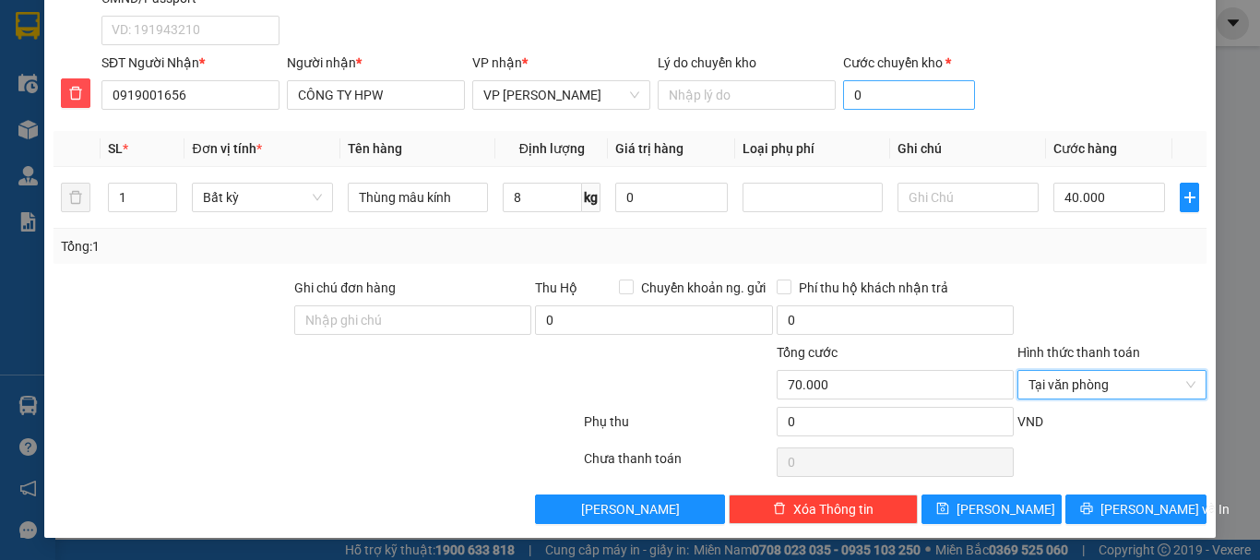
scroll to position [34, 0]
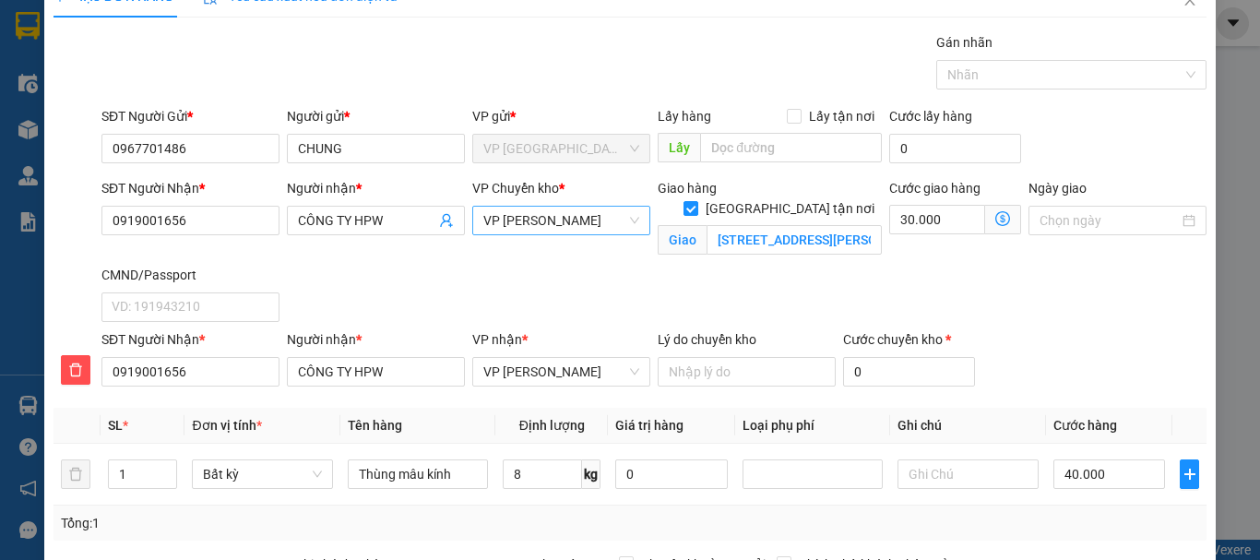
click at [584, 225] on span "VP [PERSON_NAME]" at bounding box center [561, 221] width 156 height 28
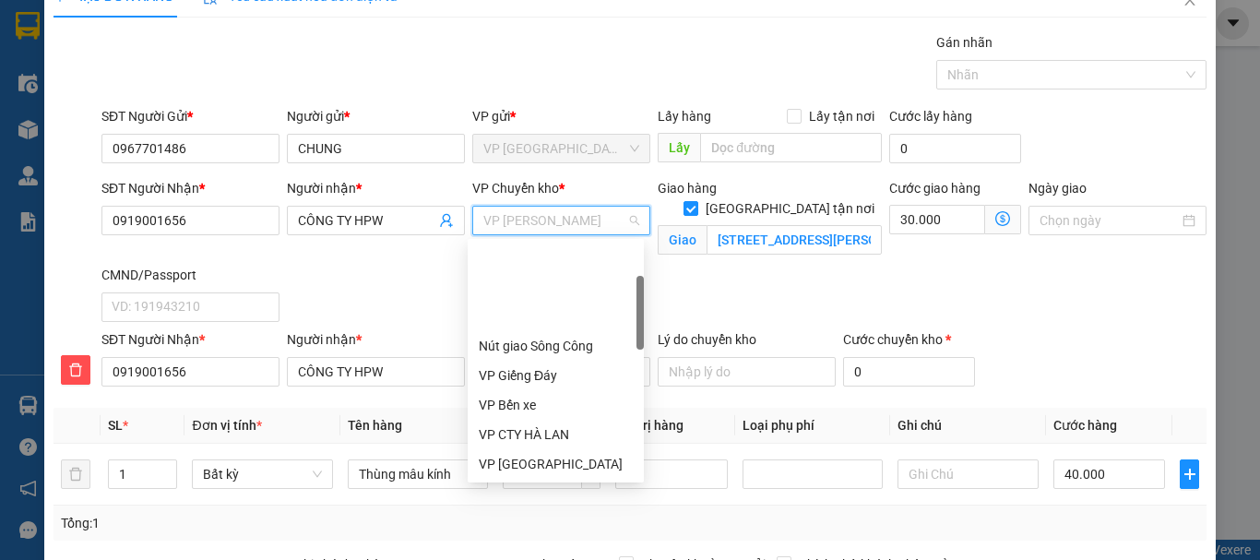
type input "b"
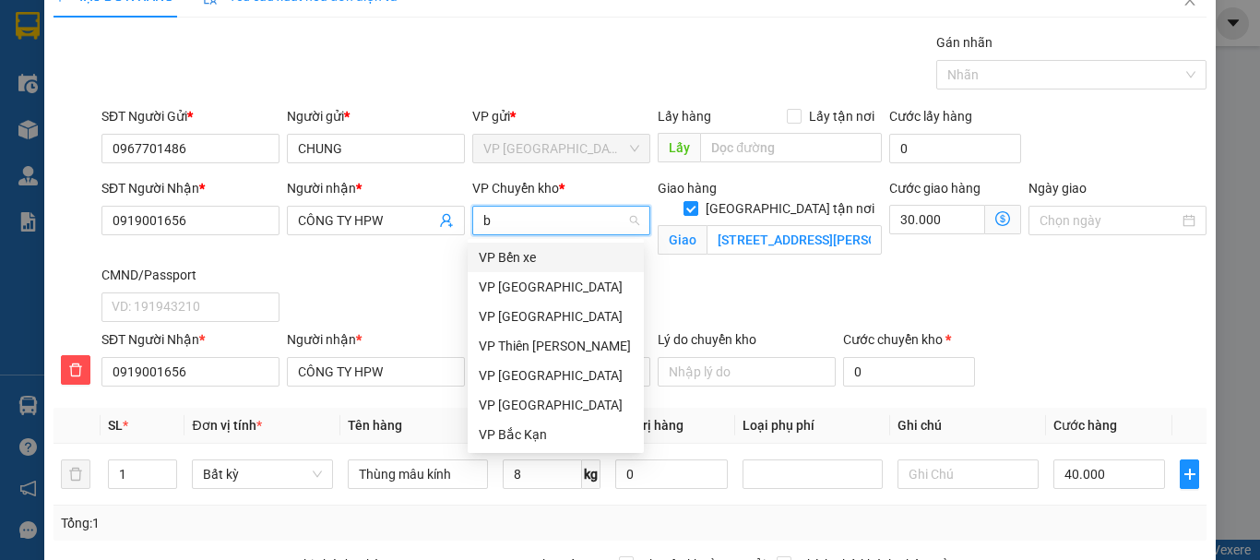
scroll to position [0, 0]
click at [504, 288] on div "VP [GEOGRAPHIC_DATA]" at bounding box center [556, 287] width 154 height 20
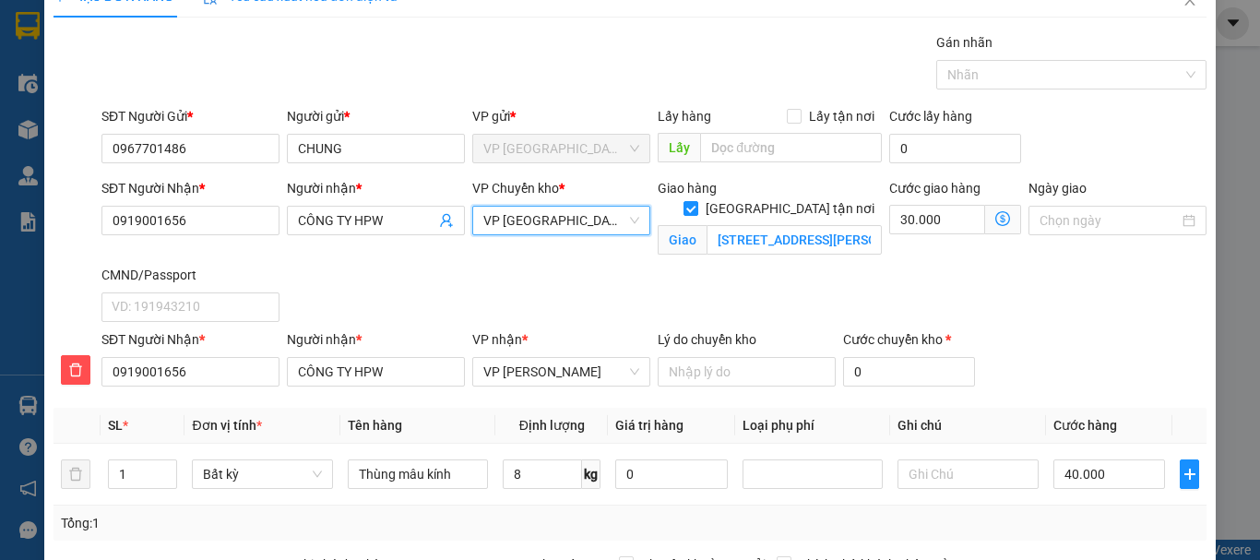
scroll to position [311, 0]
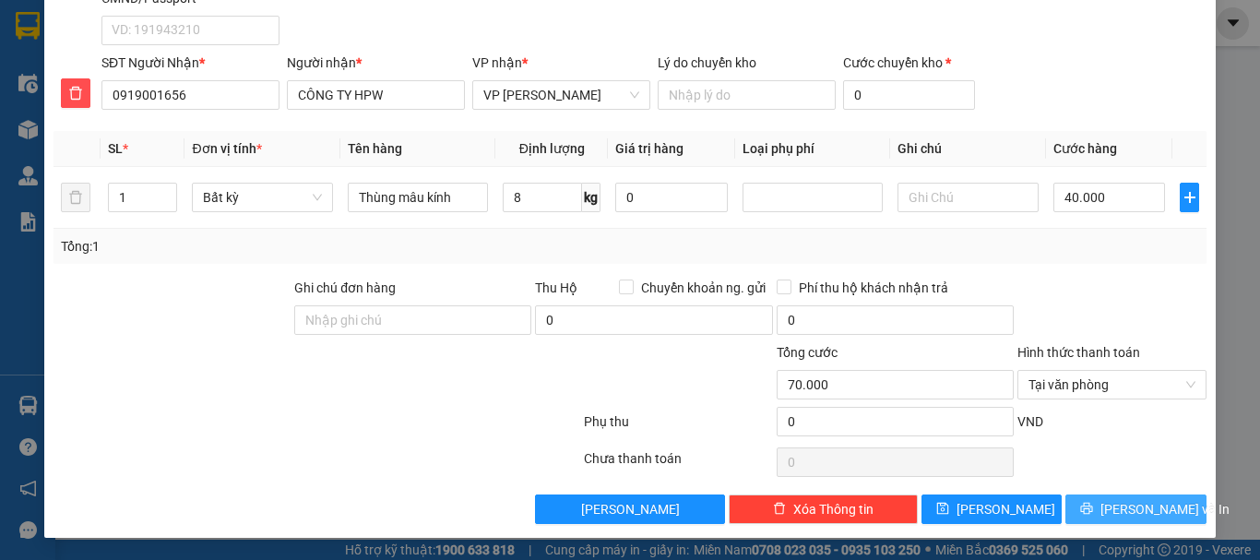
click at [1140, 519] on span "[PERSON_NAME] và In" at bounding box center [1165, 509] width 129 height 20
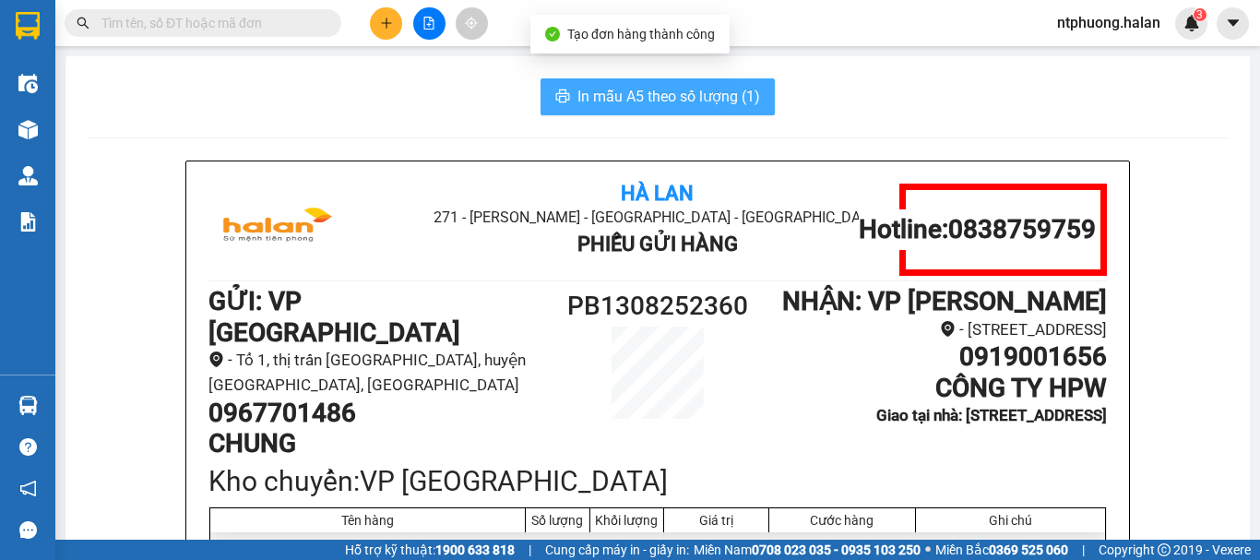
click at [682, 95] on span "In mẫu A5 theo số lượng (1)" at bounding box center [669, 96] width 183 height 23
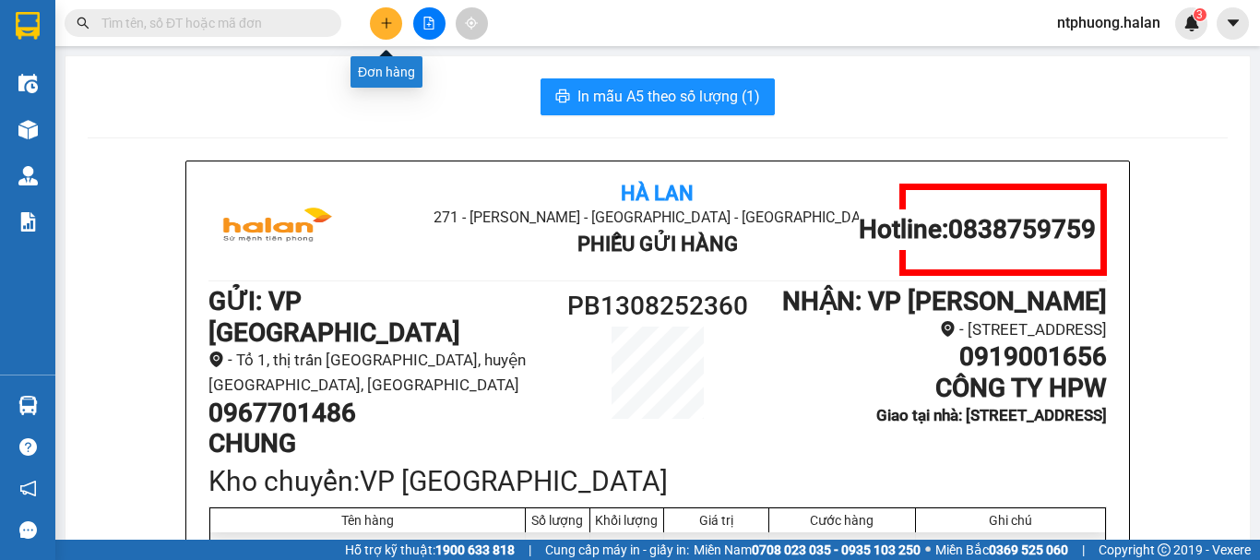
click at [382, 21] on icon "plus" at bounding box center [386, 23] width 13 height 13
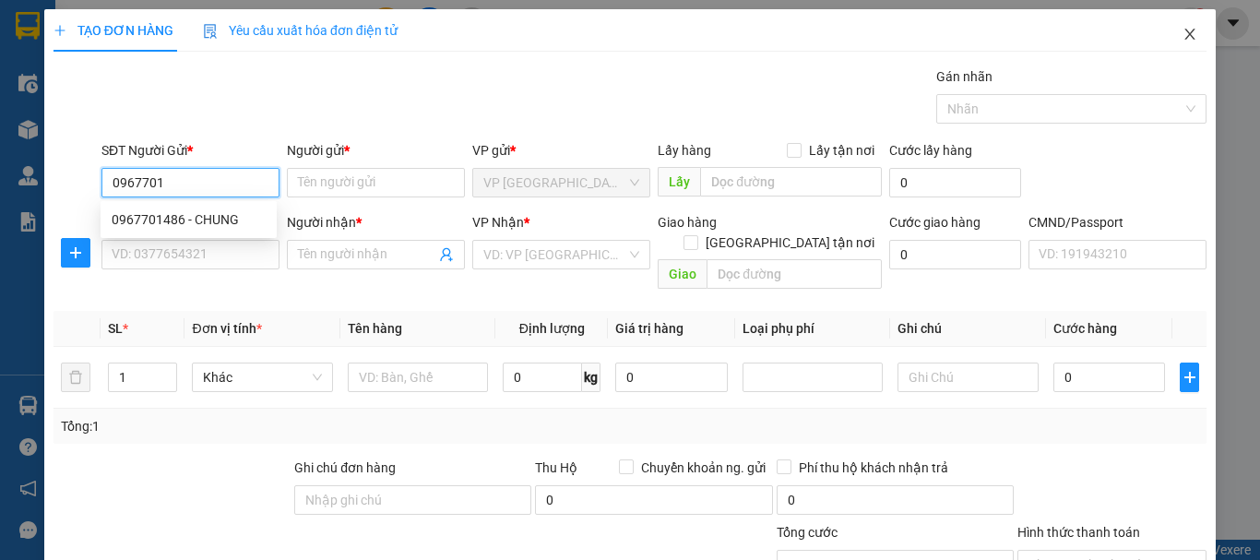
type input "0967701"
click at [1183, 34] on icon "close" at bounding box center [1190, 34] width 15 height 15
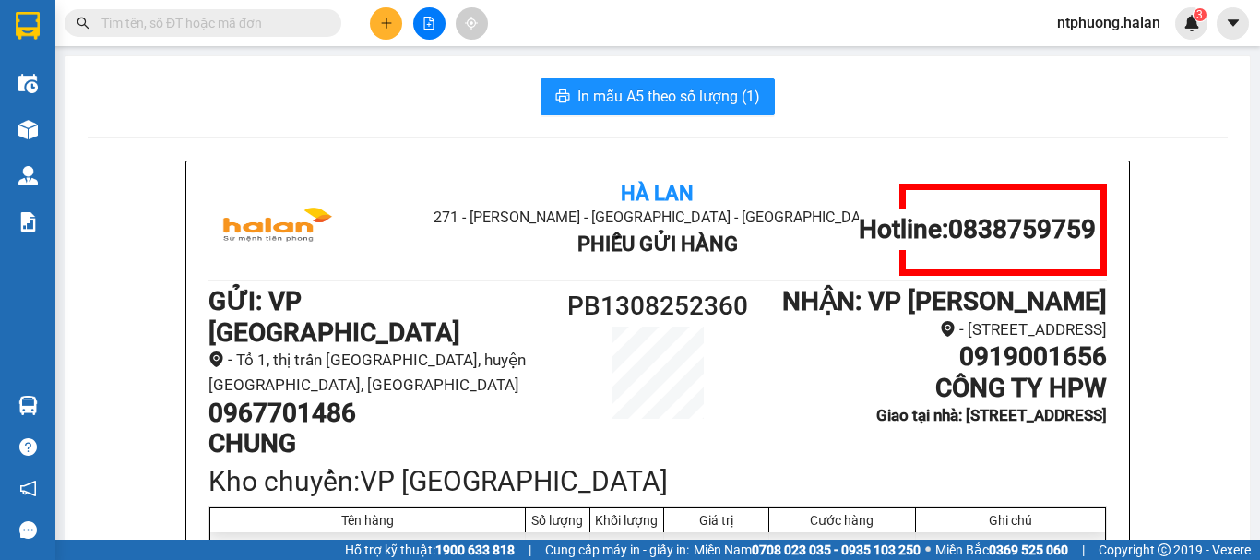
click at [217, 27] on input "text" at bounding box center [210, 23] width 218 height 20
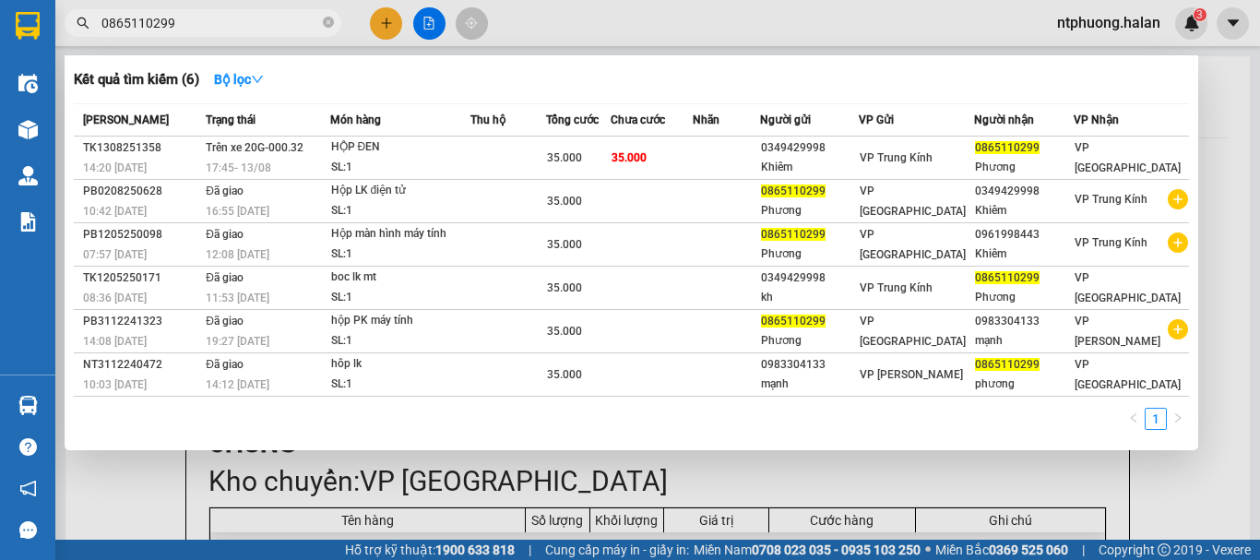
type input "0865110299"
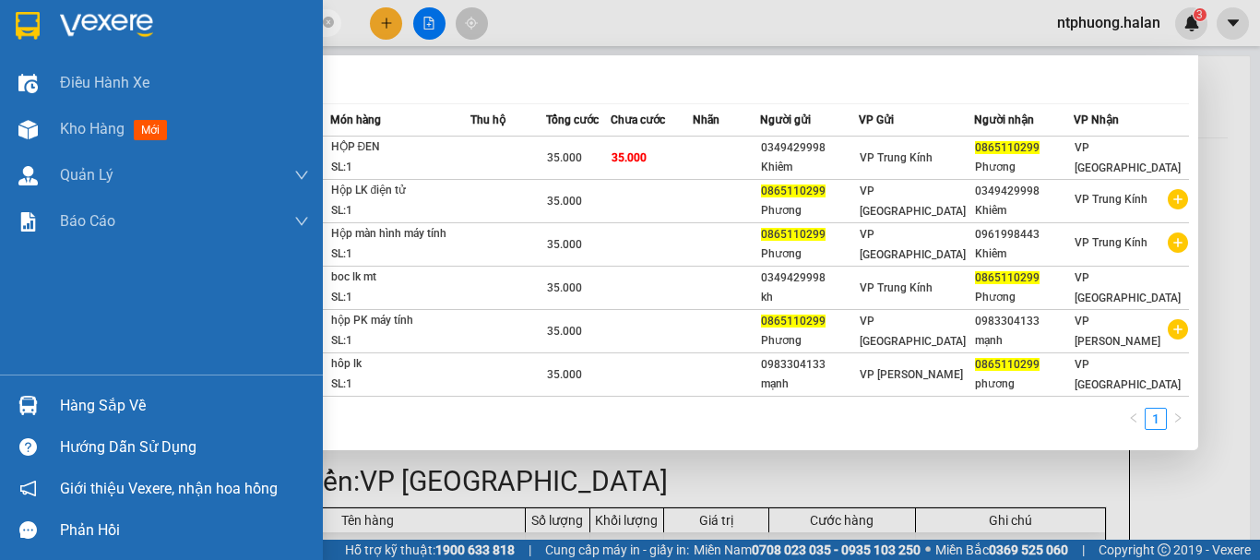
drag, startPoint x: 85, startPoint y: 396, endPoint x: 383, endPoint y: 406, distance: 298.2
click at [106, 396] on div "Hàng sắp về" at bounding box center [184, 406] width 249 height 28
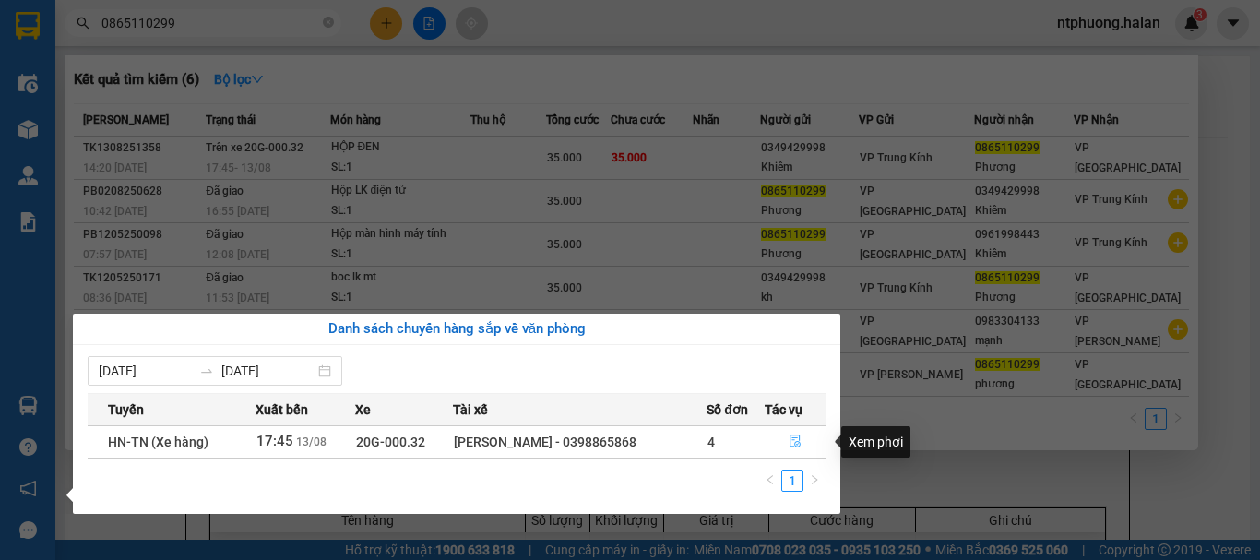
click at [791, 444] on icon "file-done" at bounding box center [795, 441] width 13 height 13
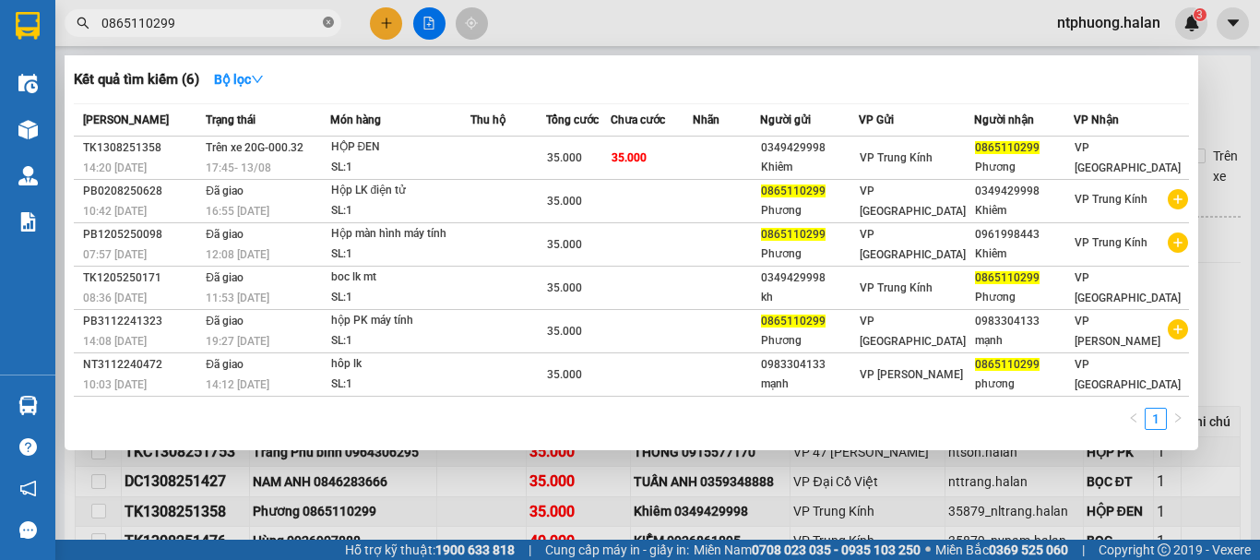
click at [329, 17] on span at bounding box center [328, 24] width 11 height 18
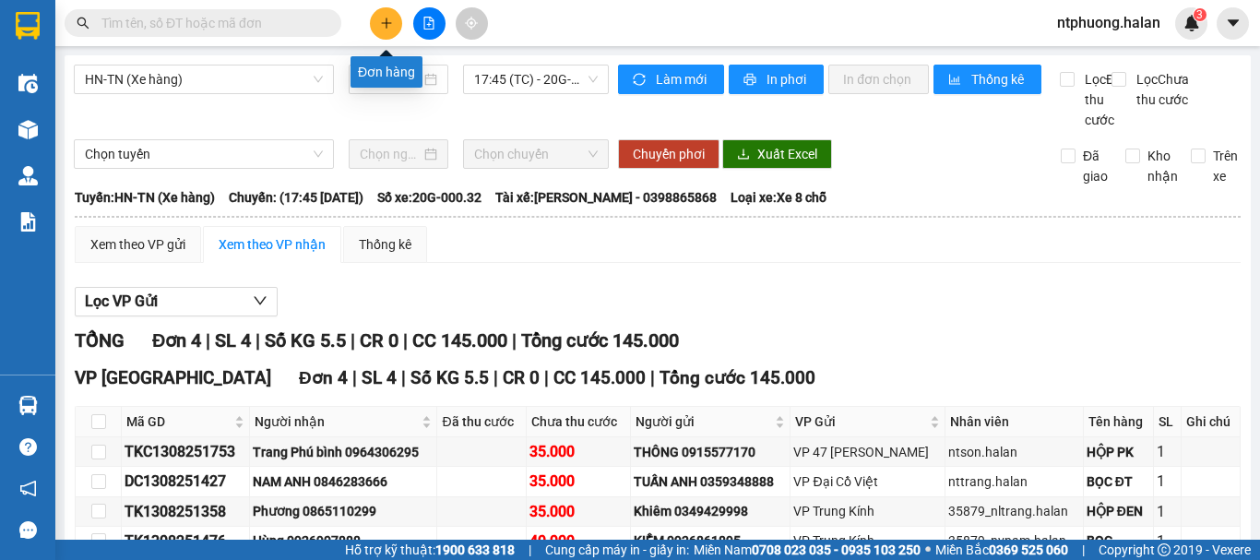
click at [378, 21] on button at bounding box center [386, 23] width 32 height 32
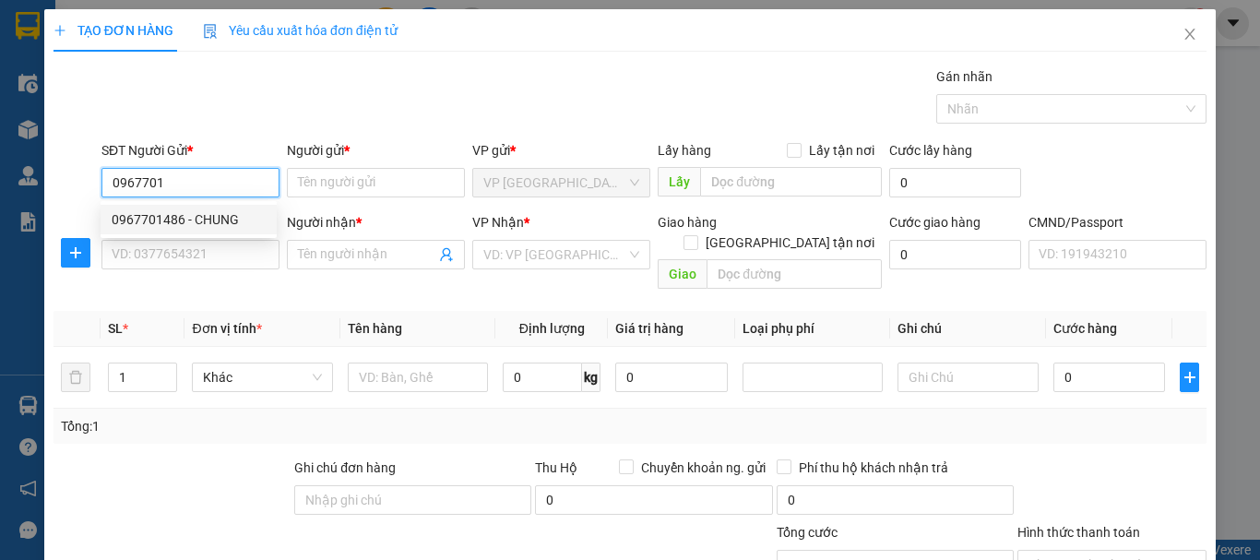
click at [193, 217] on div "0967701486 - CHUNG" at bounding box center [189, 219] width 154 height 20
type input "0967701486"
type input "CHUNG"
type input "0967701486"
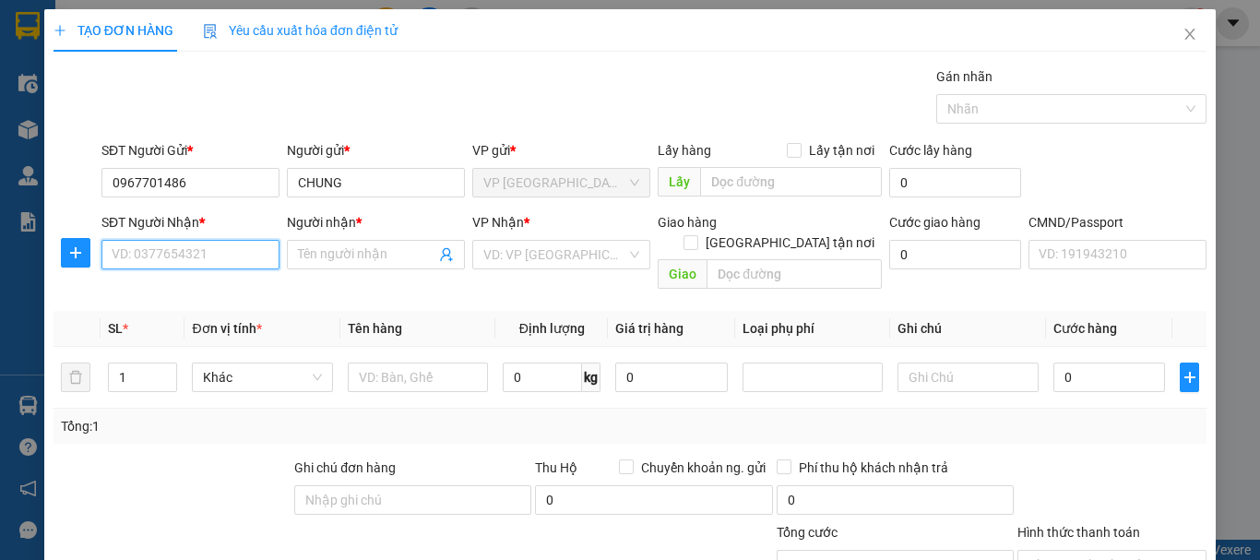
click at [196, 245] on input "SĐT Người Nhận *" at bounding box center [190, 255] width 178 height 30
click at [173, 289] on div "0868413333 - THẾ" at bounding box center [189, 291] width 154 height 20
type input "0868413333"
type input "THẾ"
type input "0868413333"
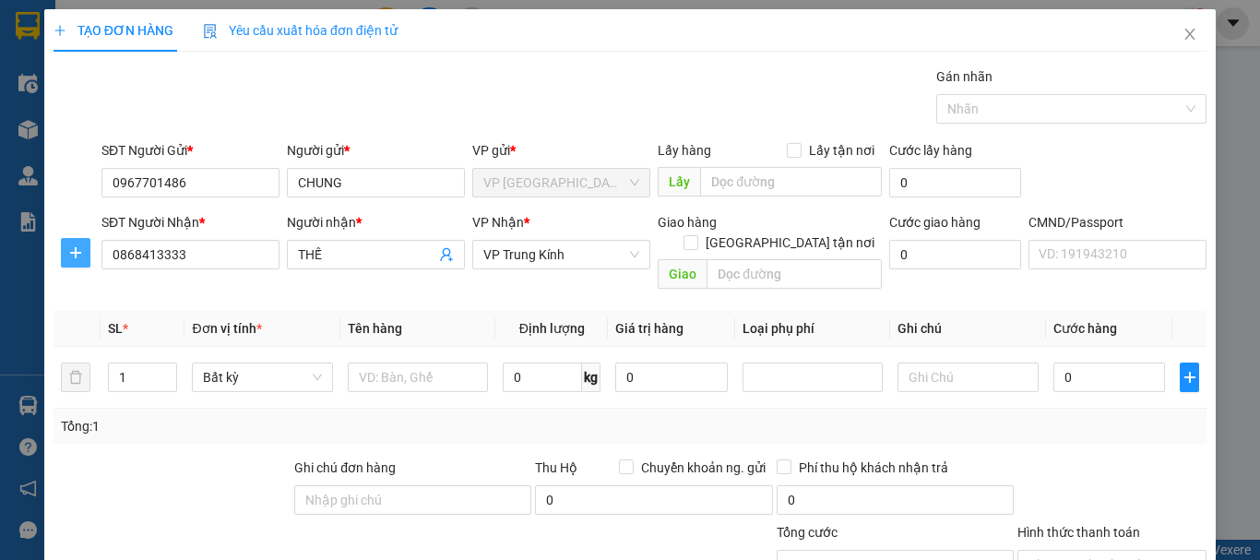
click at [73, 249] on icon "plus" at bounding box center [75, 252] width 15 height 15
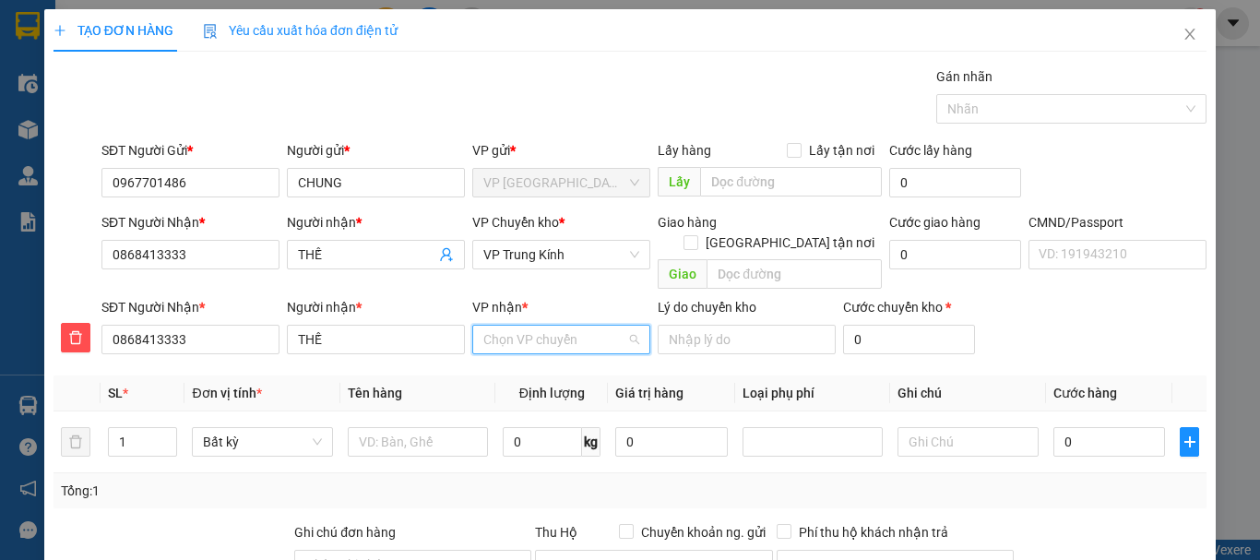
click at [544, 326] on input "VP nhận *" at bounding box center [554, 340] width 143 height 28
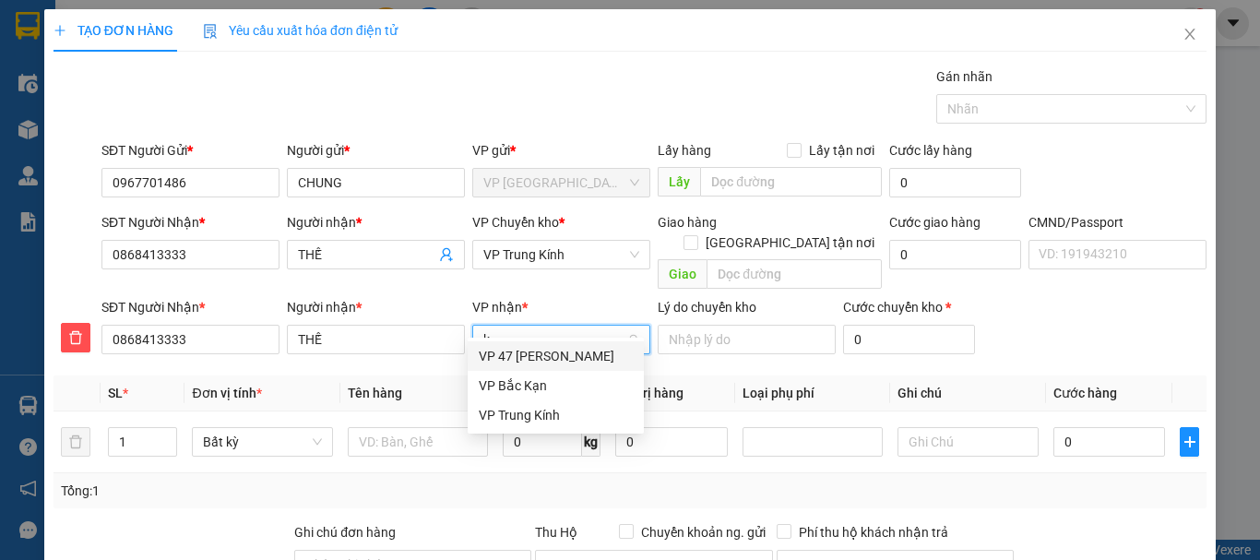
type input "ki"
click at [529, 363] on div "VP Trung Kính" at bounding box center [556, 356] width 154 height 20
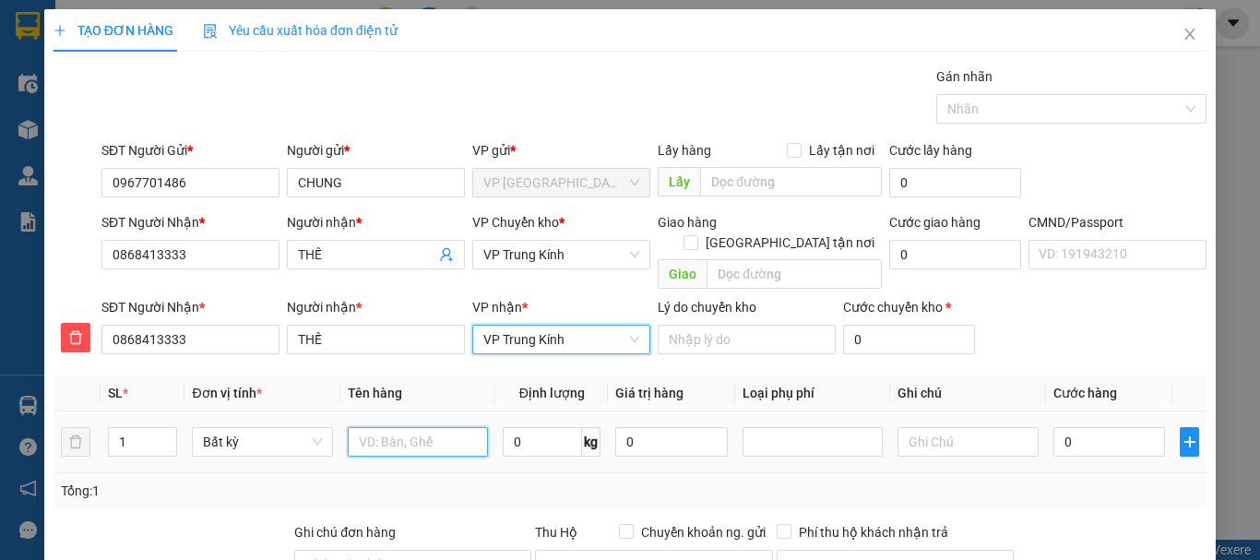
click at [378, 435] on input "text" at bounding box center [418, 442] width 140 height 30
type input "Thùng mẫu kính"
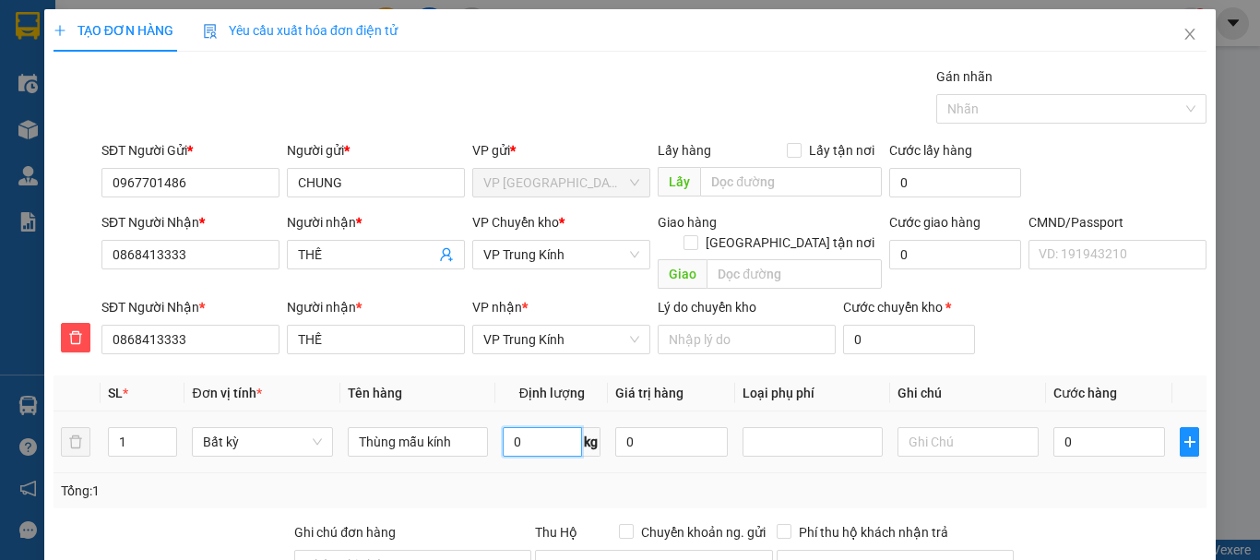
click at [529, 427] on input "0" at bounding box center [542, 442] width 79 height 30
type input "95"
click at [923, 431] on input "text" at bounding box center [968, 442] width 140 height 30
type input "130.000"
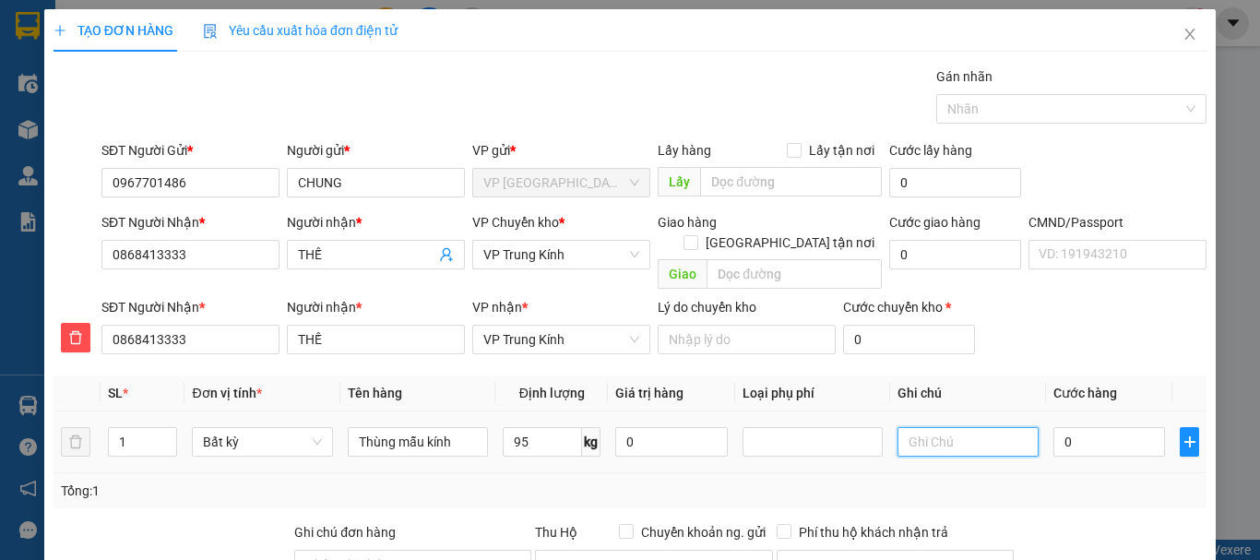
type input "130.000"
type input "20+20+25+30"
click at [1103, 430] on input "130.000" at bounding box center [1110, 442] width 113 height 30
type input "1"
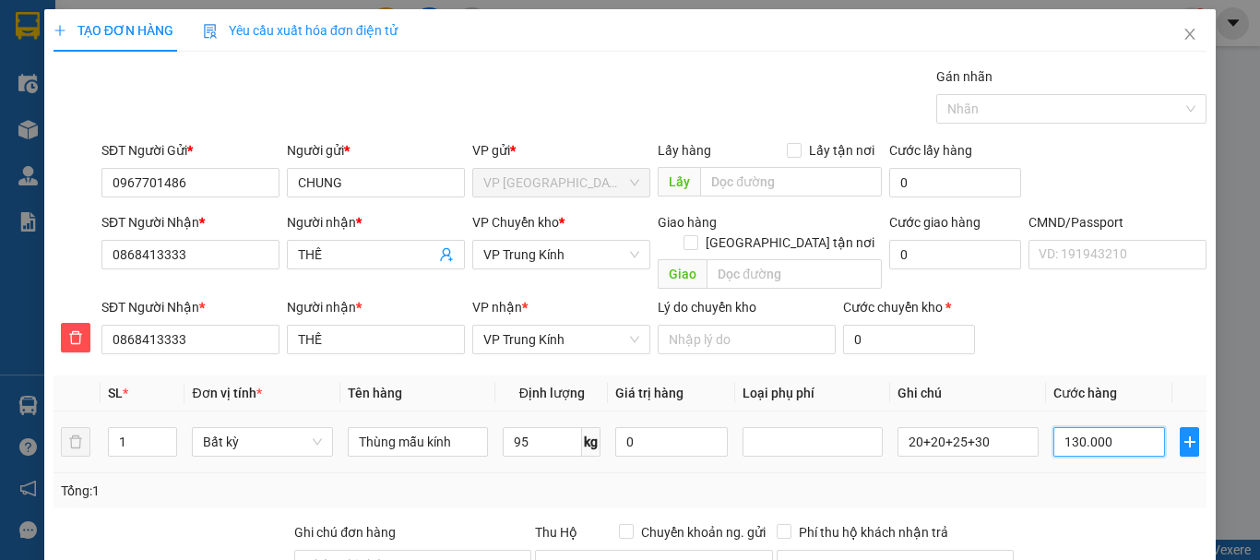
type input "1"
type input "19"
type input "190"
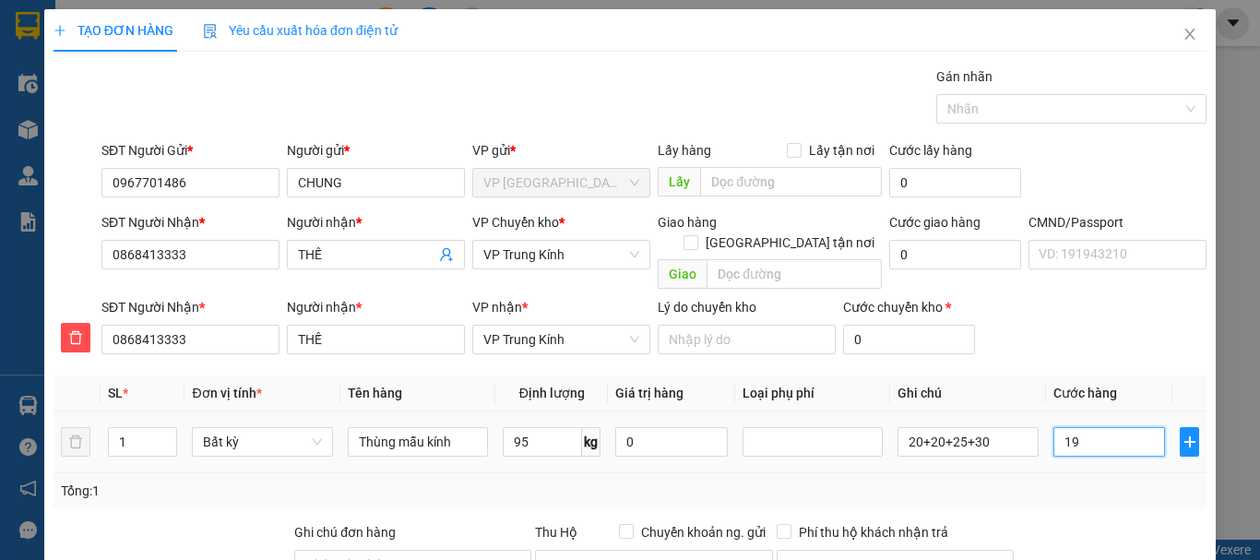
type input "190"
type input "1.900"
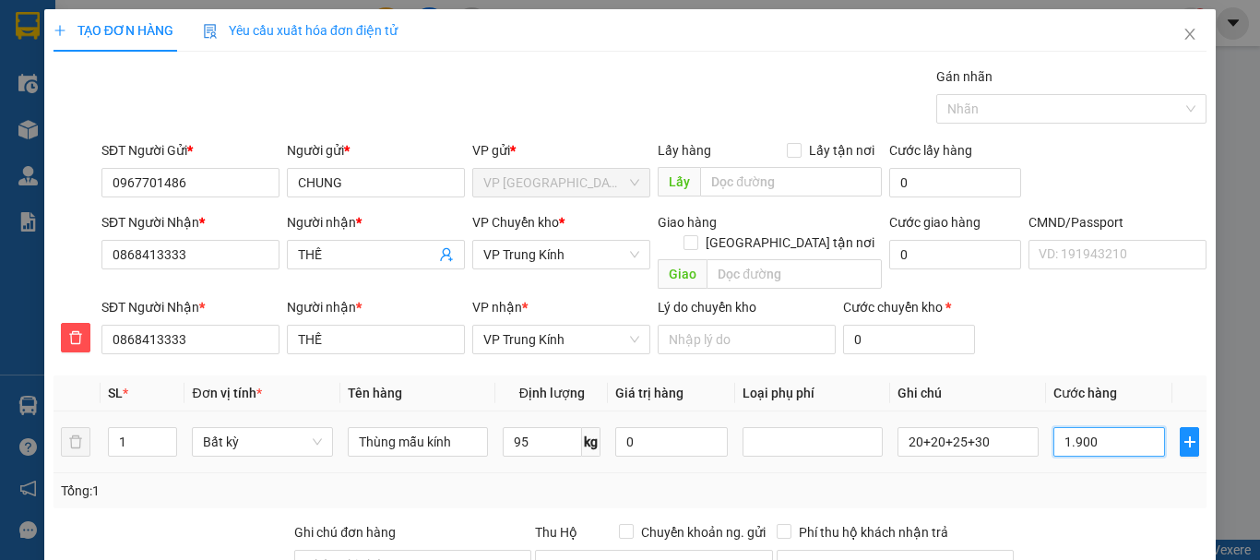
type input "19.000"
type input "190.000"
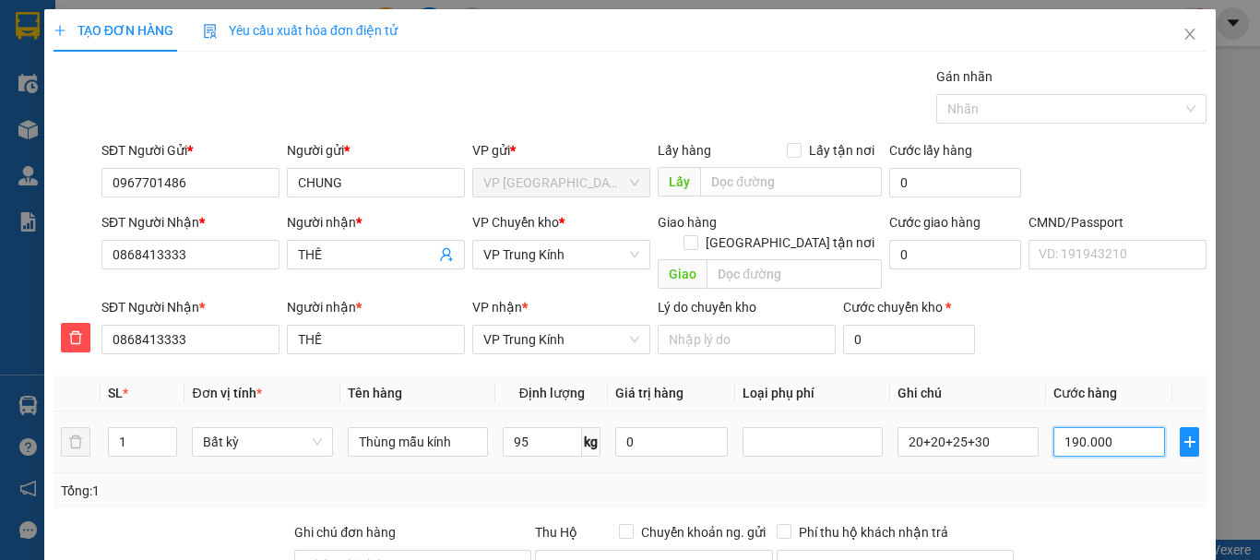
type input "190.000"
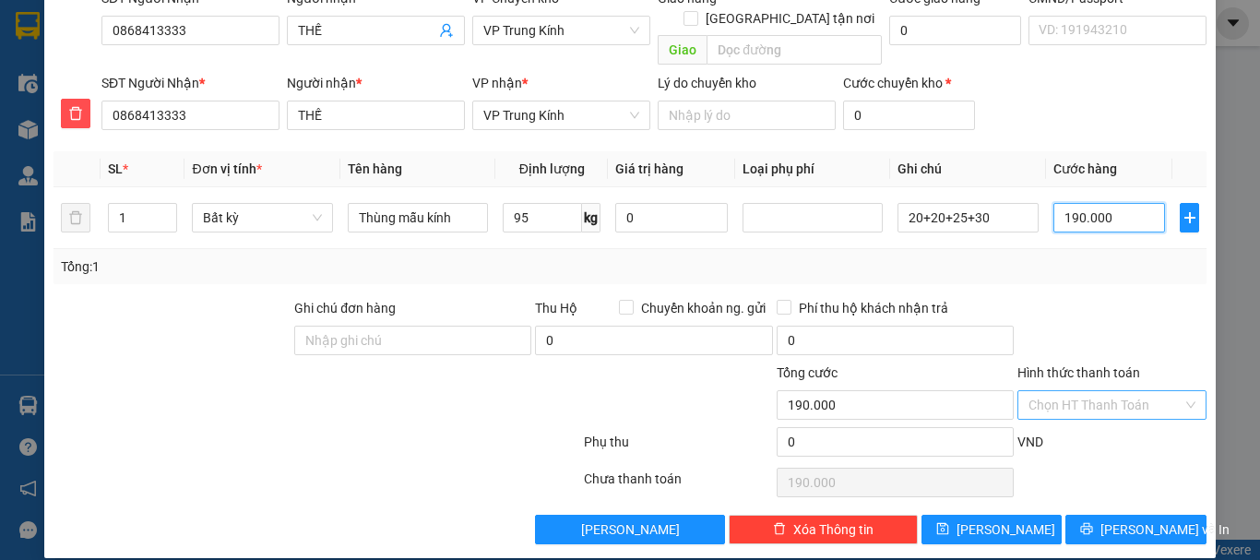
type input "190.000"
click at [1075, 391] on input "Hình thức thanh toán" at bounding box center [1106, 405] width 154 height 28
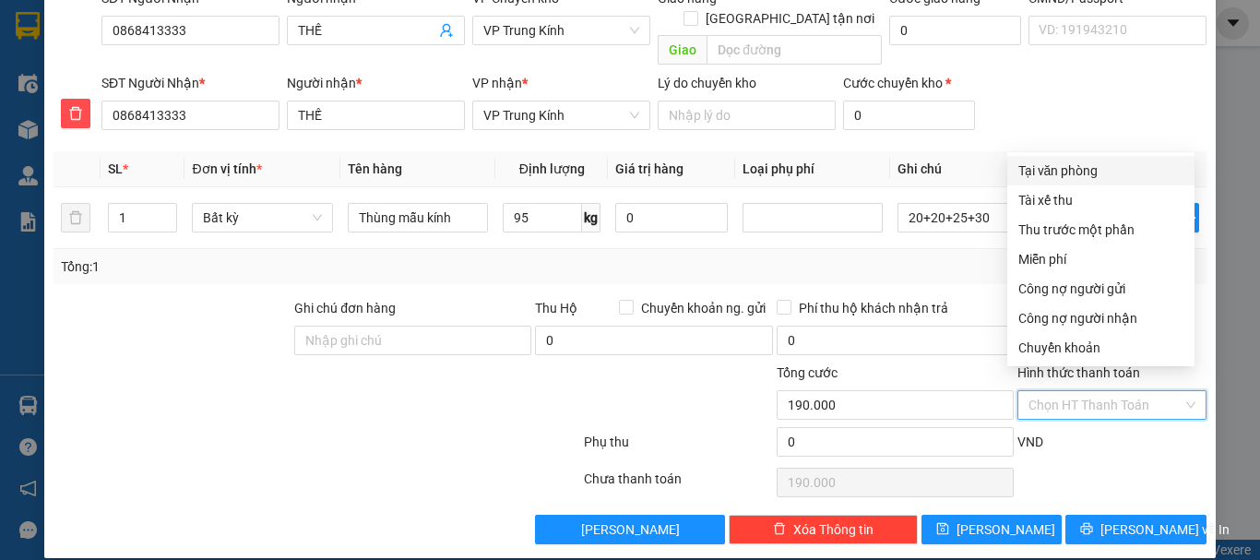
click at [1084, 174] on div "Tại văn phòng" at bounding box center [1101, 171] width 165 height 20
type input "0"
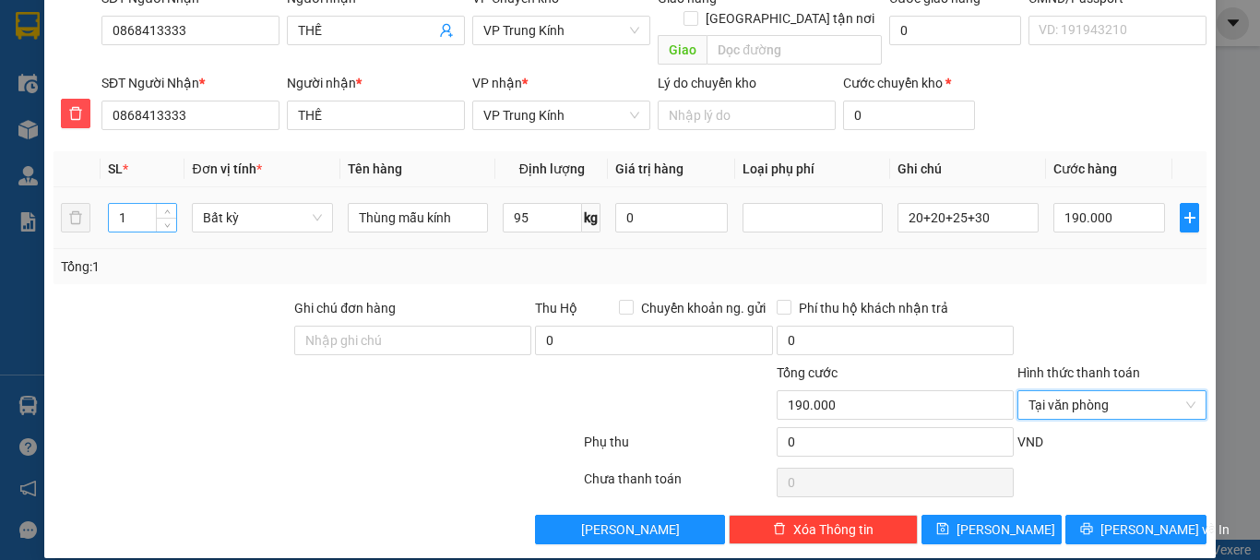
click at [125, 204] on input "1" at bounding box center [143, 218] width 68 height 28
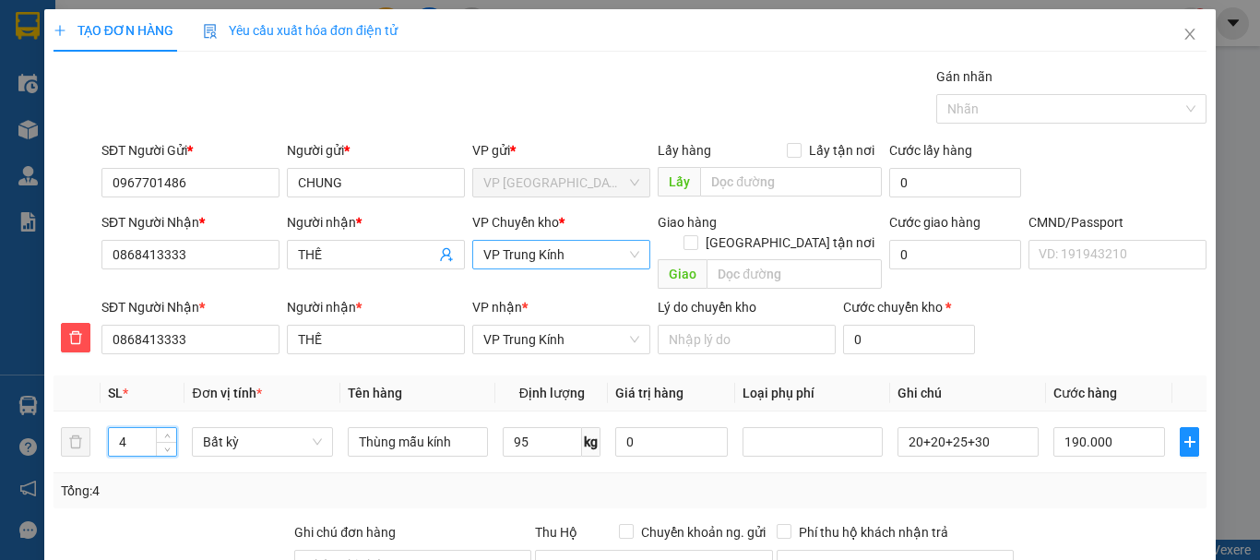
click at [568, 256] on span "VP Trung Kính" at bounding box center [561, 255] width 156 height 28
type input "4"
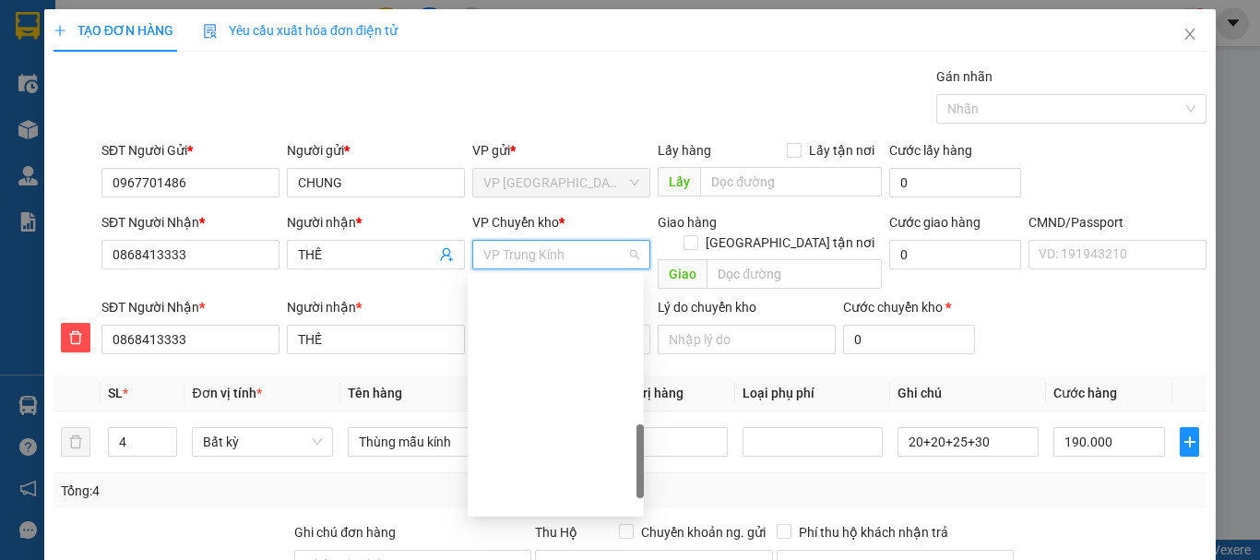
type input "130.000"
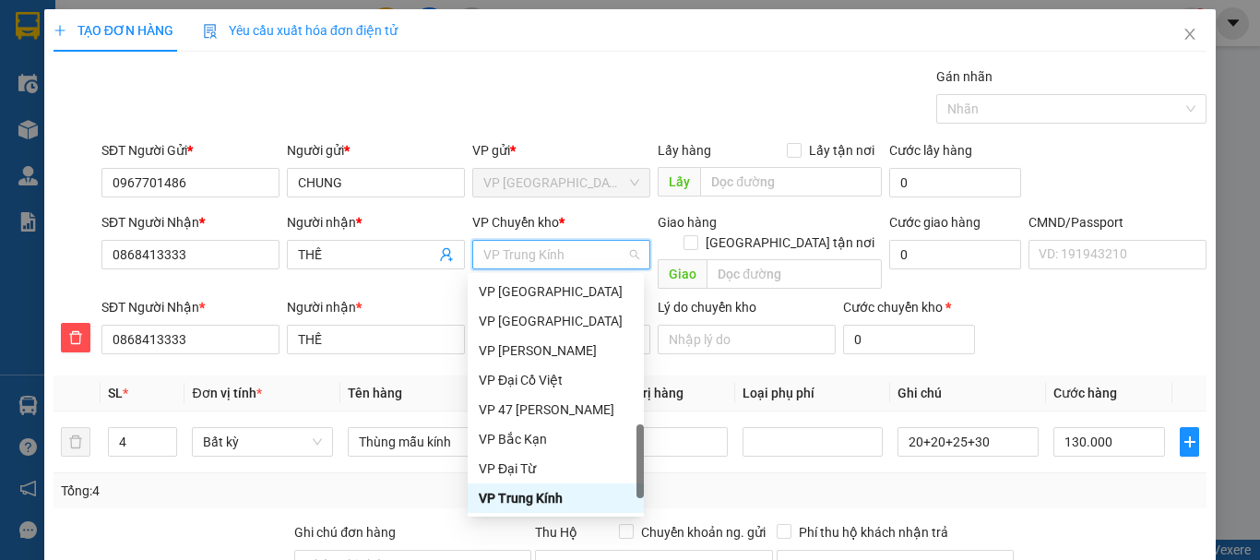
type input "b"
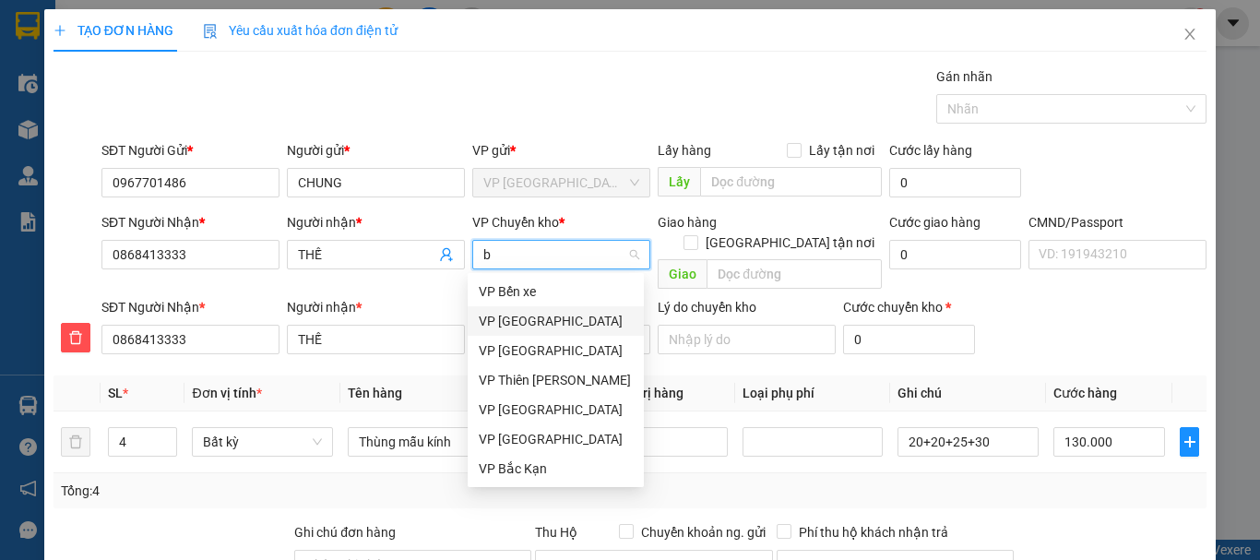
click at [529, 324] on div "VP [GEOGRAPHIC_DATA]" at bounding box center [556, 321] width 154 height 20
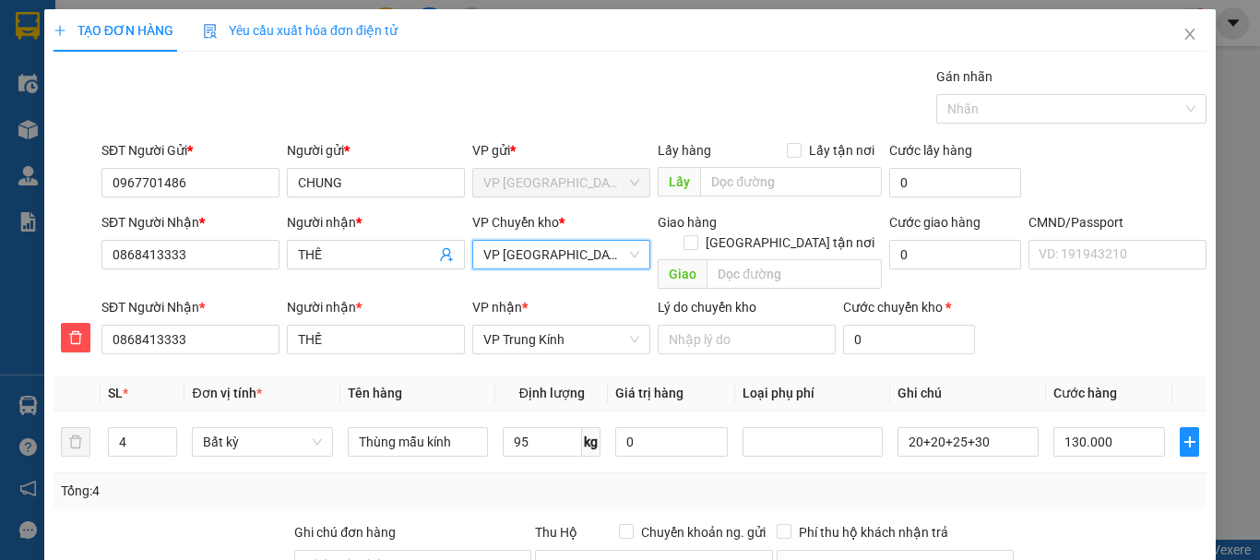
scroll to position [224, 0]
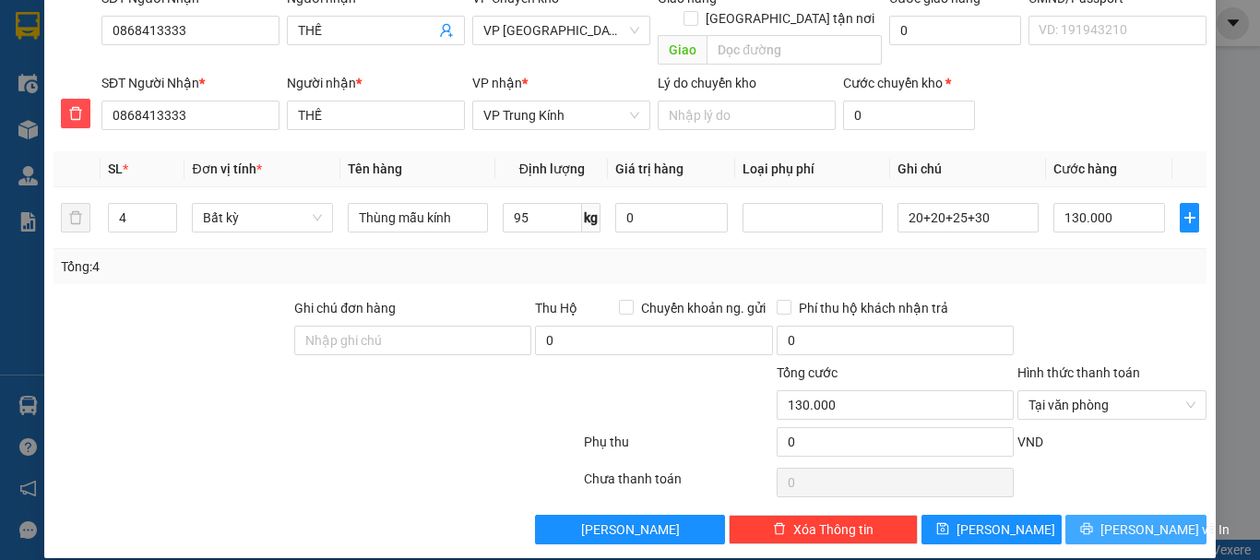
click at [1127, 519] on span "[PERSON_NAME] và In" at bounding box center [1165, 529] width 129 height 20
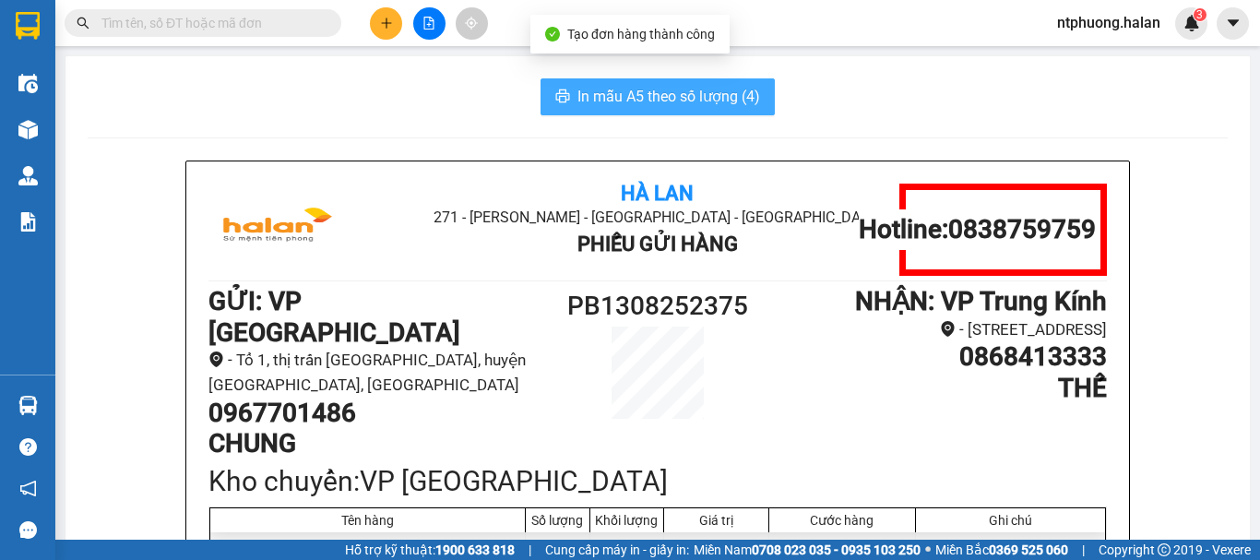
click at [658, 99] on span "In mẫu A5 theo số lượng (4)" at bounding box center [669, 96] width 183 height 23
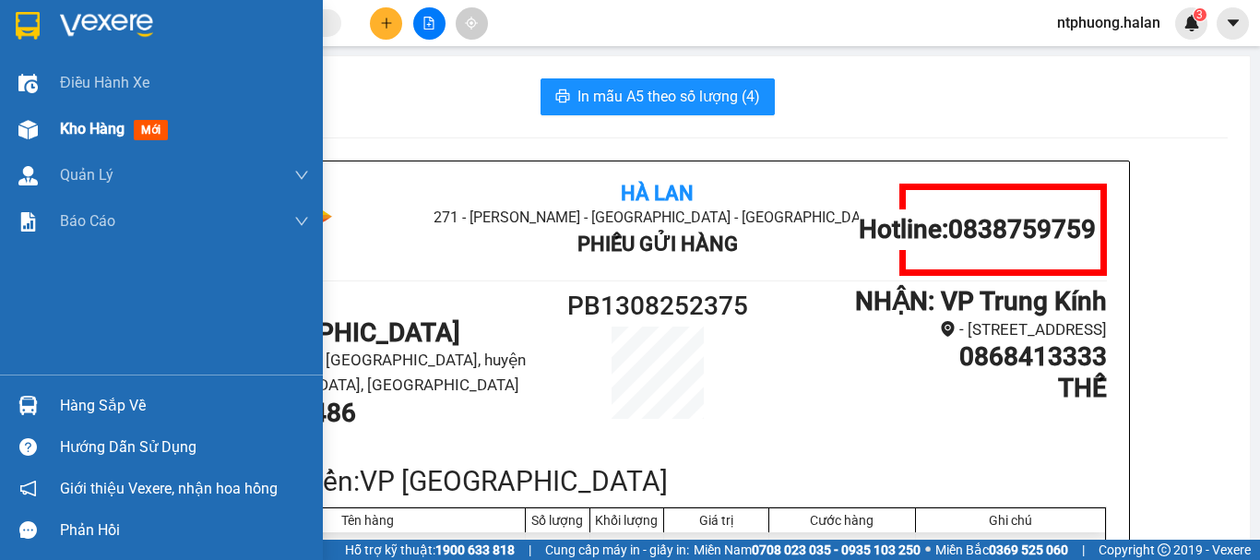
click at [76, 133] on span "Kho hàng" at bounding box center [92, 129] width 65 height 18
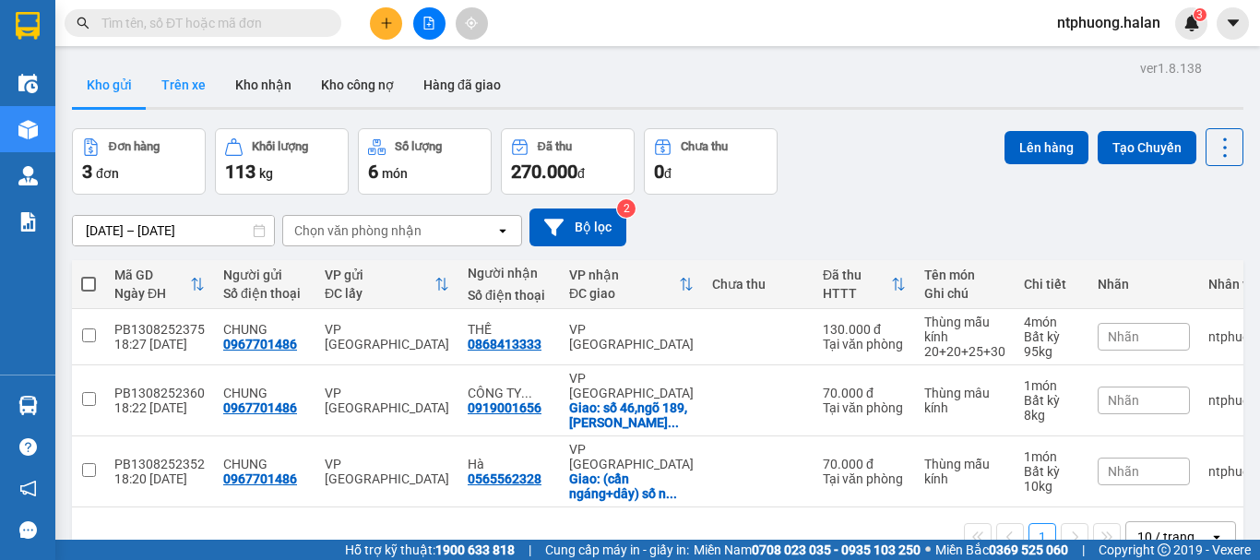
click at [189, 77] on button "Trên xe" at bounding box center [184, 85] width 74 height 44
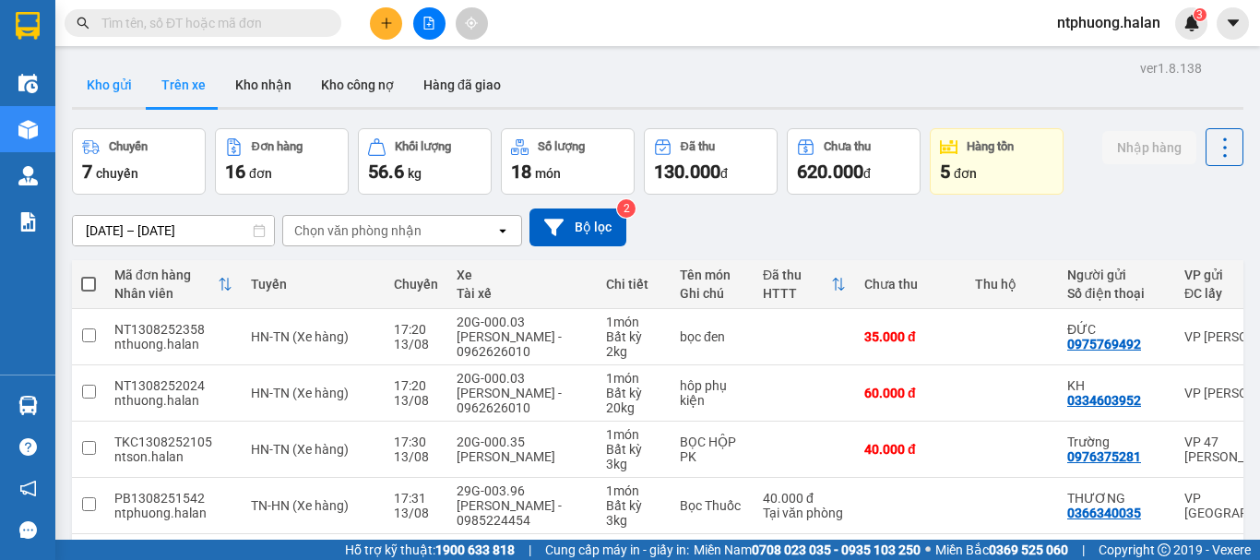
click at [113, 77] on button "Kho gửi" at bounding box center [109, 85] width 75 height 44
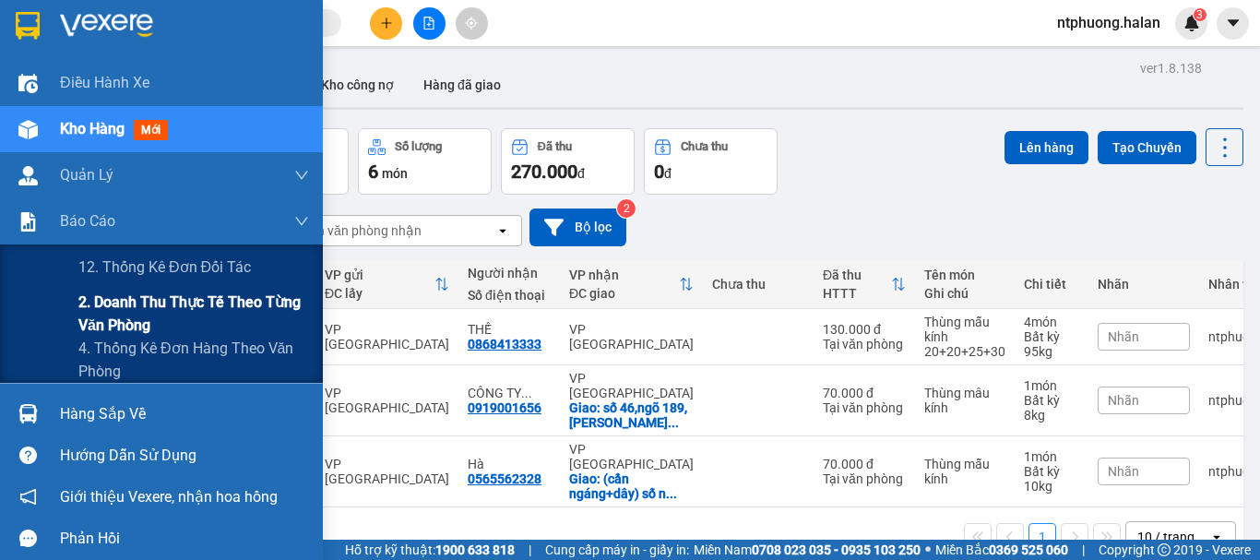
click at [130, 322] on span "2. Doanh thu thực tế theo từng văn phòng" at bounding box center [193, 314] width 231 height 46
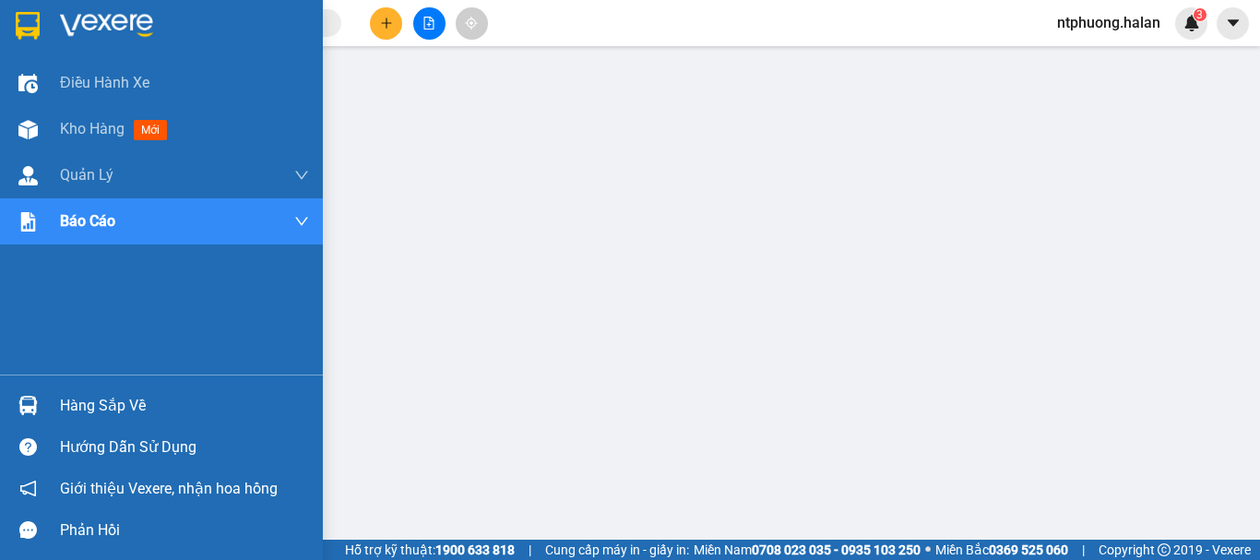
click at [121, 408] on div "Hàng sắp về" at bounding box center [184, 406] width 249 height 28
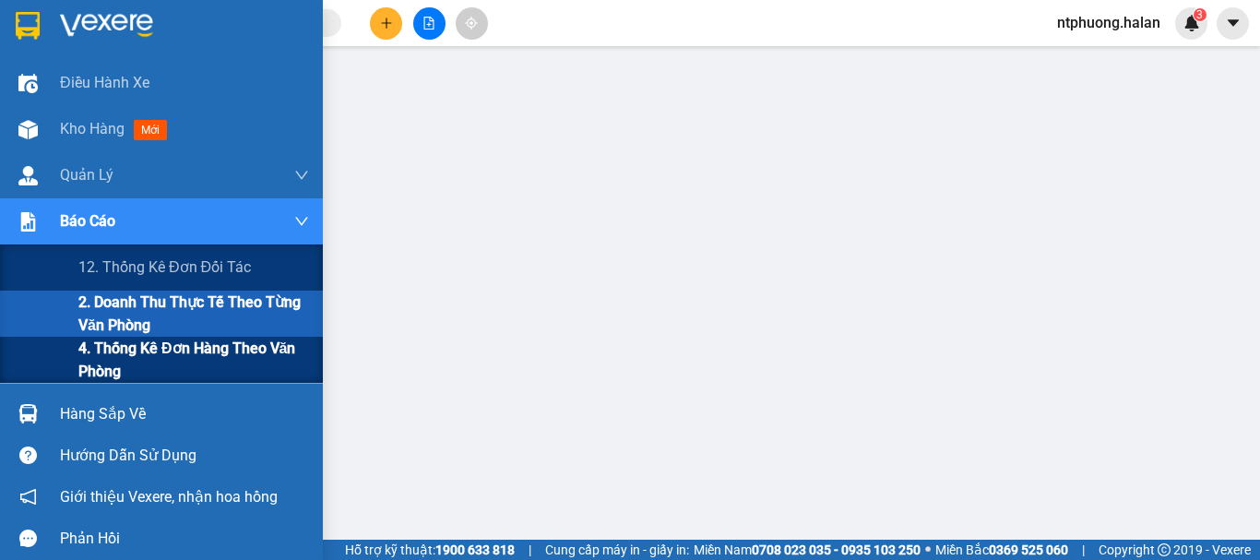
click at [133, 357] on span "4. Thống kê đơn hàng theo văn phòng" at bounding box center [193, 360] width 231 height 46
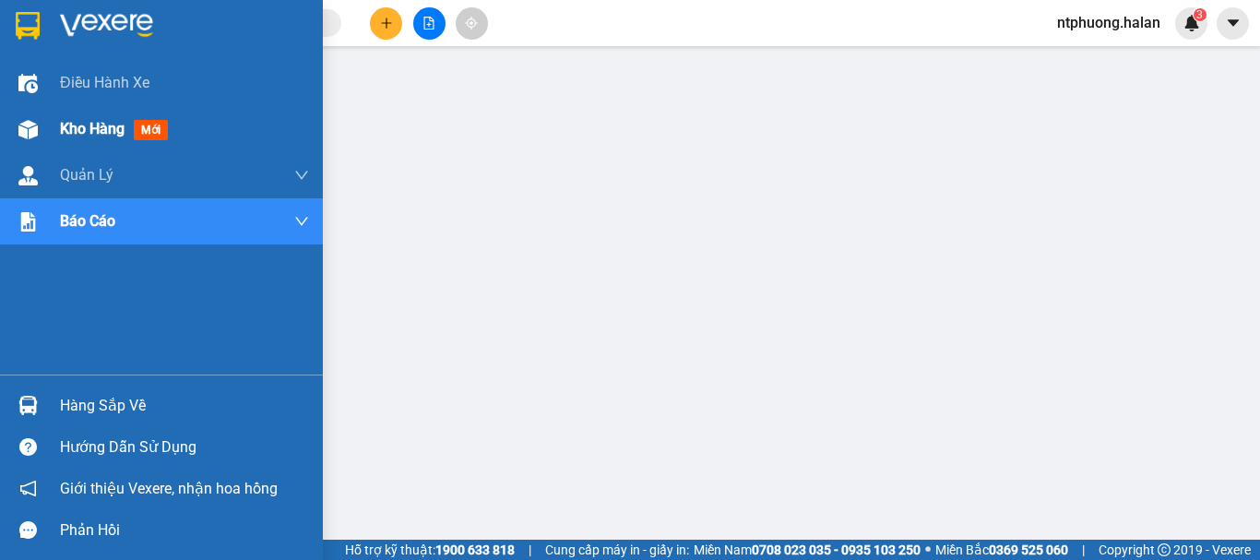
click at [114, 131] on span "Kho hàng" at bounding box center [92, 129] width 65 height 18
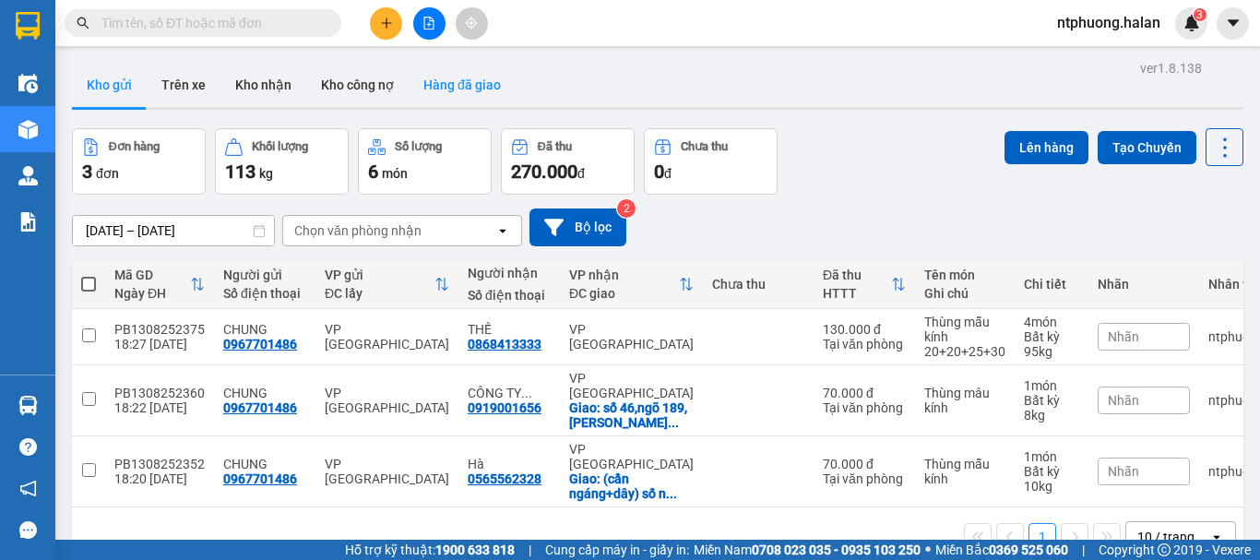
click at [488, 83] on button "Hàng đã giao" at bounding box center [462, 85] width 107 height 44
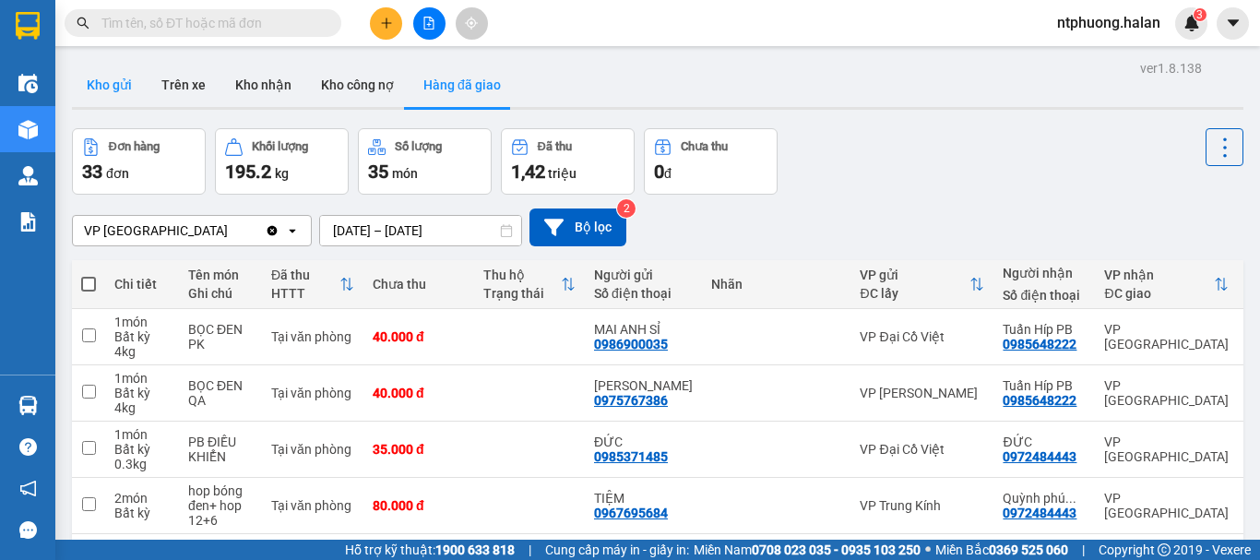
click at [105, 77] on button "Kho gửi" at bounding box center [109, 85] width 75 height 44
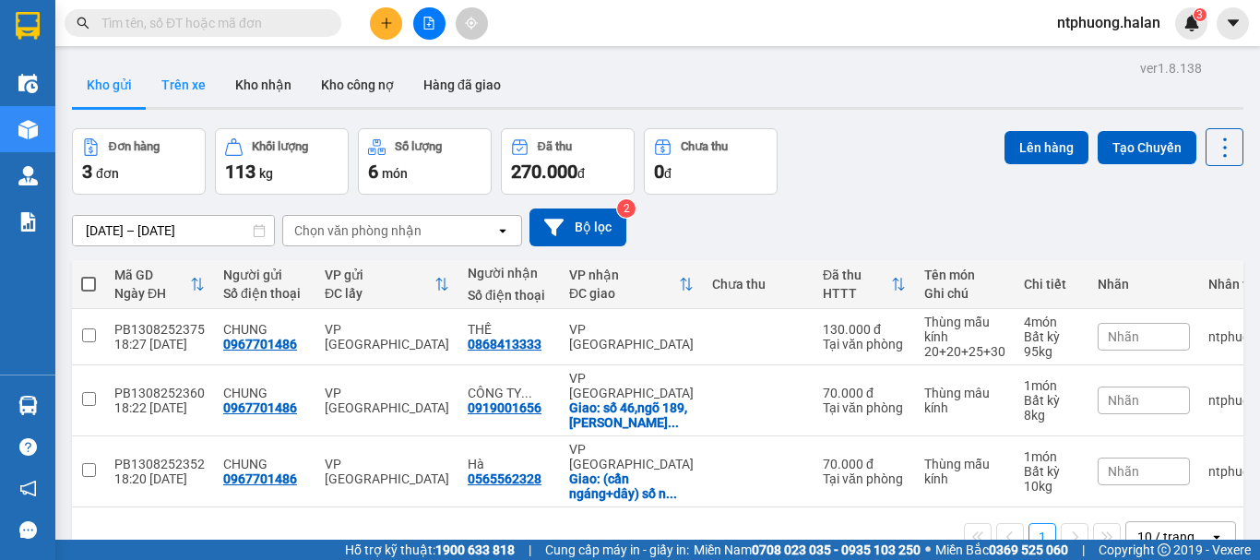
click at [168, 83] on button "Trên xe" at bounding box center [184, 85] width 74 height 44
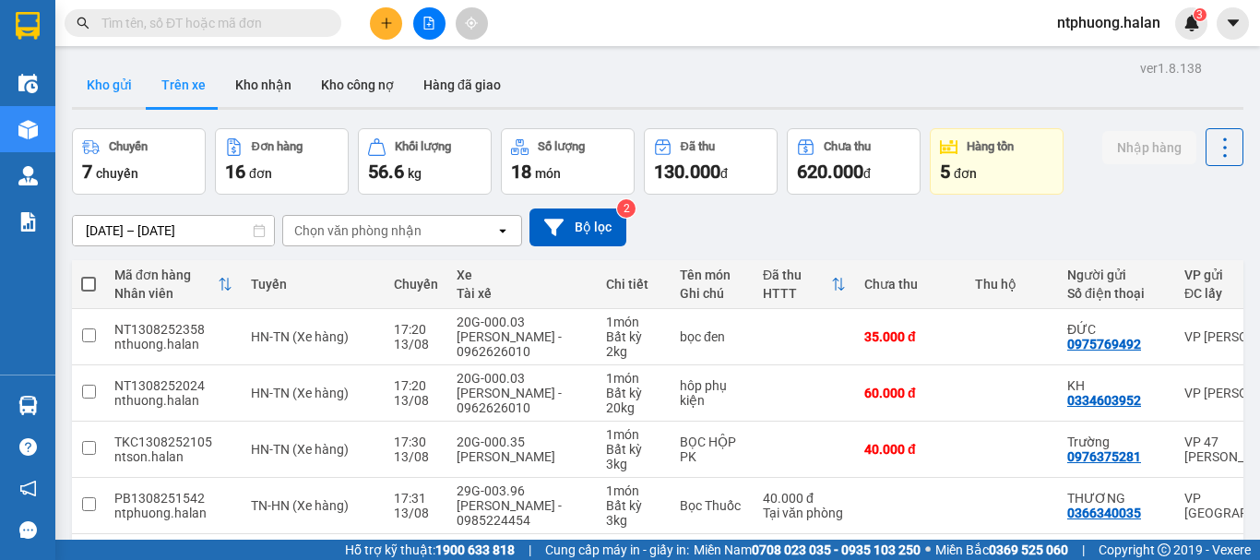
click at [104, 83] on button "Kho gửi" at bounding box center [109, 85] width 75 height 44
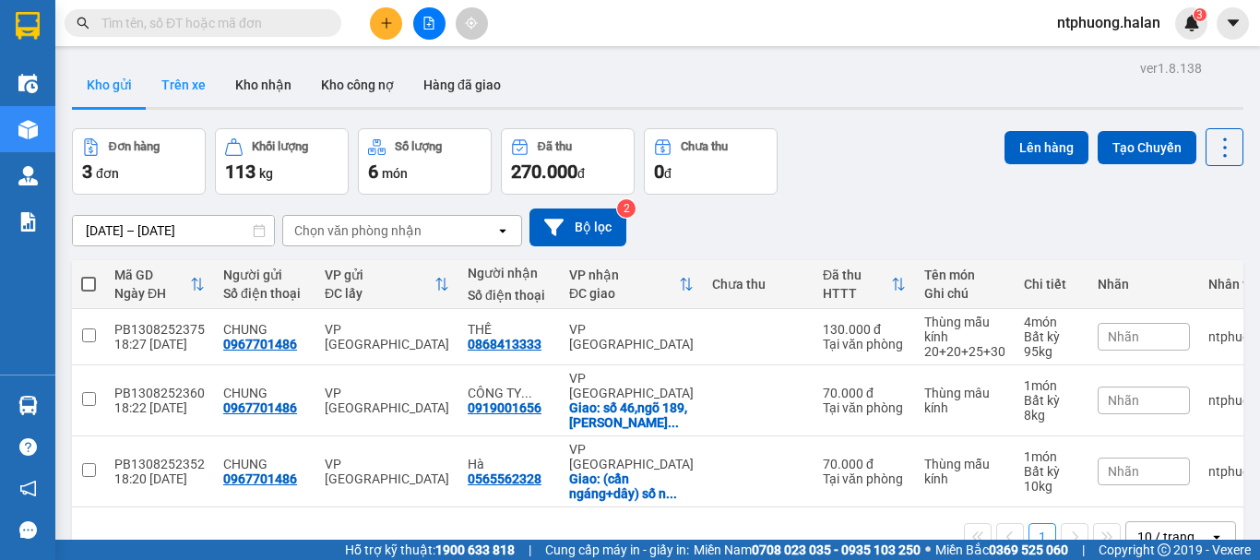
click at [172, 75] on button "Trên xe" at bounding box center [184, 85] width 74 height 44
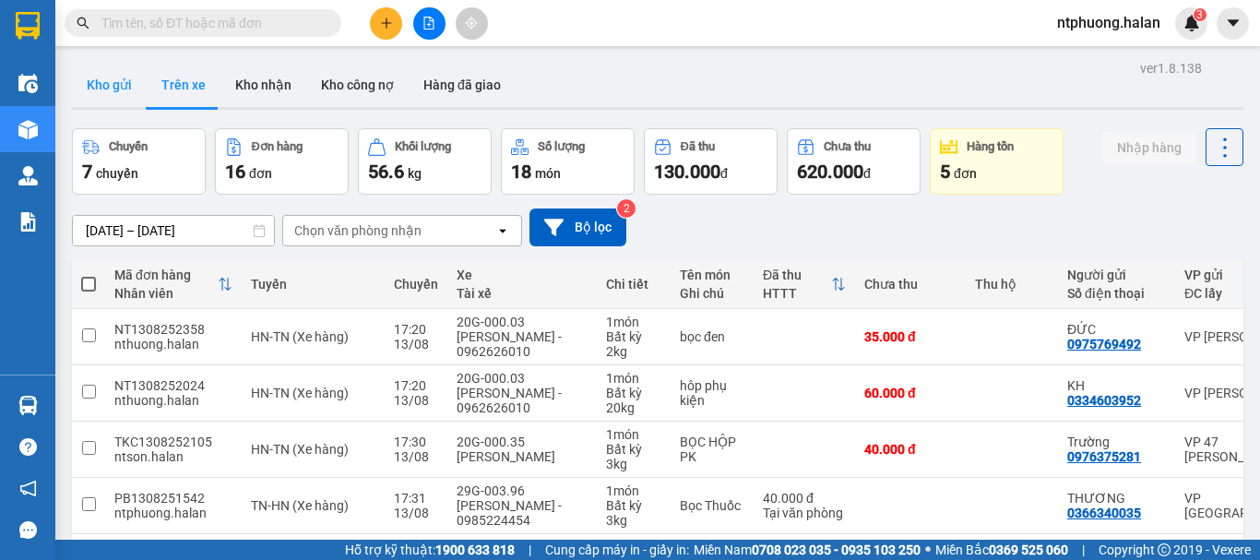
click at [121, 75] on button "Kho gửi" at bounding box center [109, 85] width 75 height 44
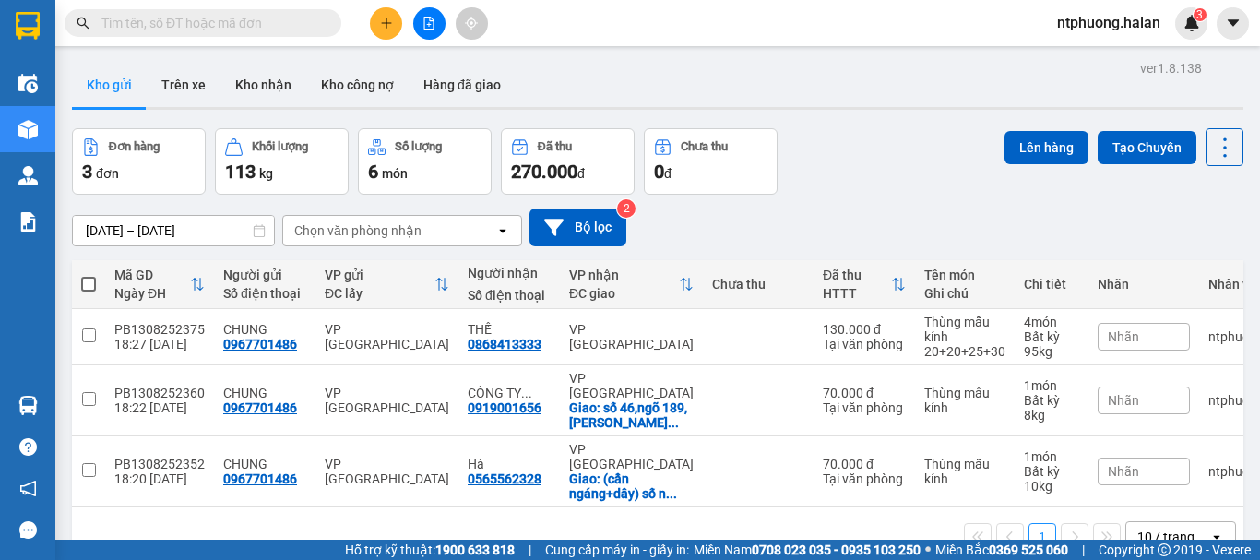
click at [88, 282] on span at bounding box center [88, 284] width 15 height 15
click at [89, 275] on input "checkbox" at bounding box center [89, 275] width 0 height 0
checkbox input "true"
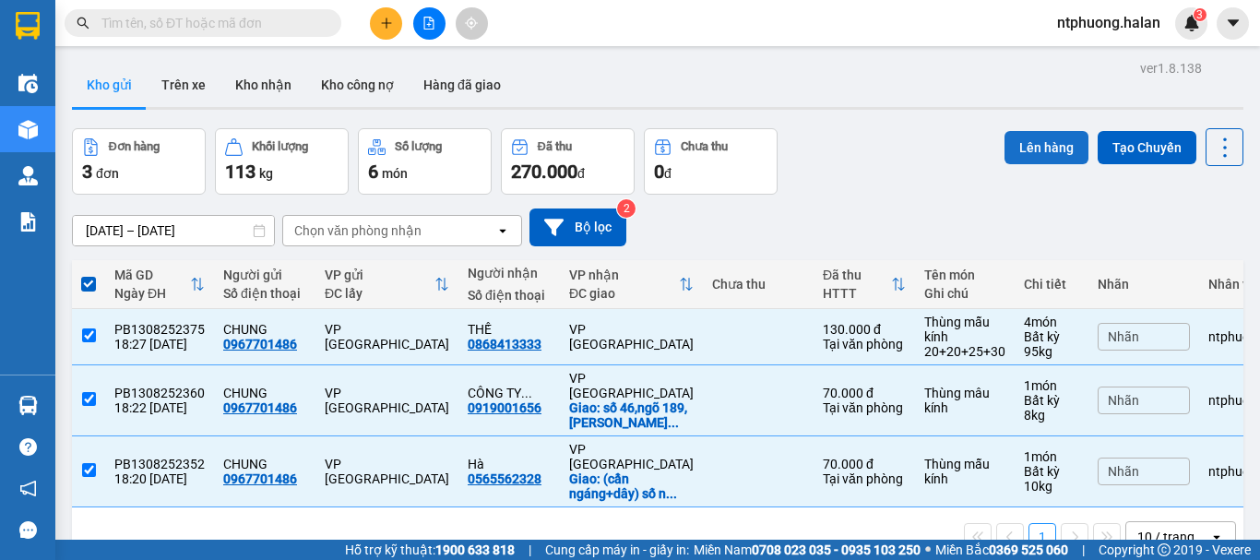
click at [1027, 145] on button "Lên hàng" at bounding box center [1047, 147] width 84 height 33
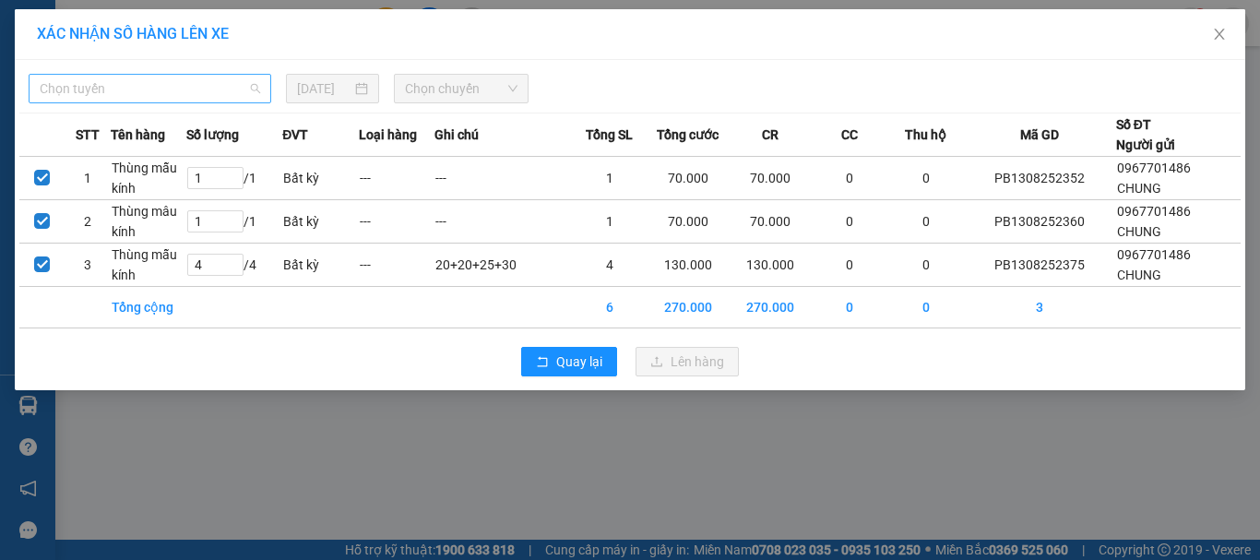
click at [168, 79] on span "Chọn tuyến" at bounding box center [150, 89] width 221 height 28
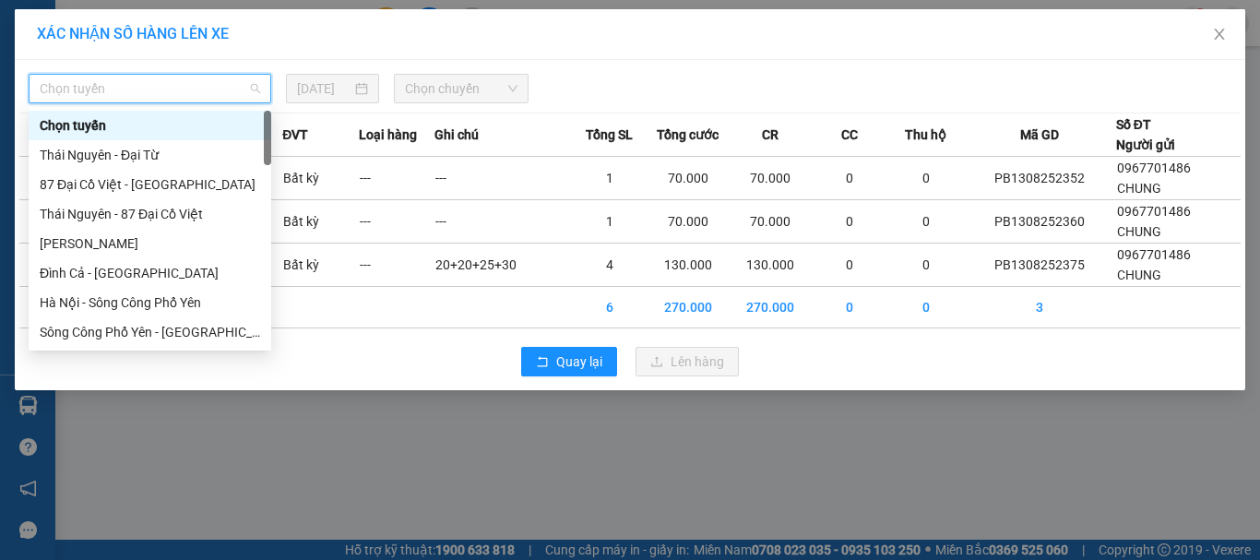
type input "x"
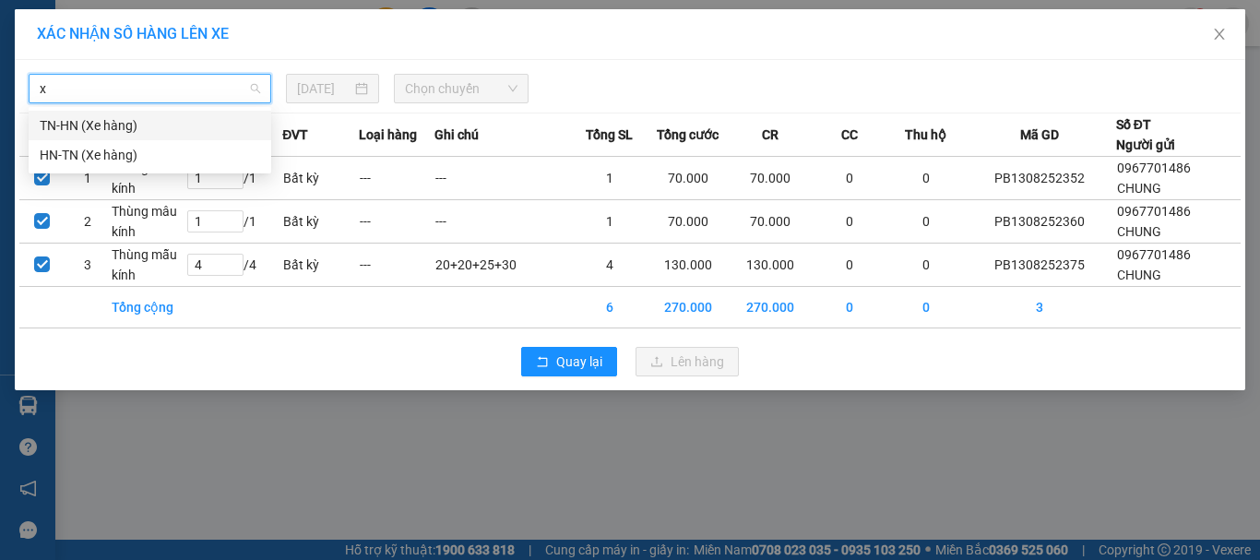
click at [105, 135] on div "TN-HN (Xe hàng)" at bounding box center [150, 125] width 221 height 20
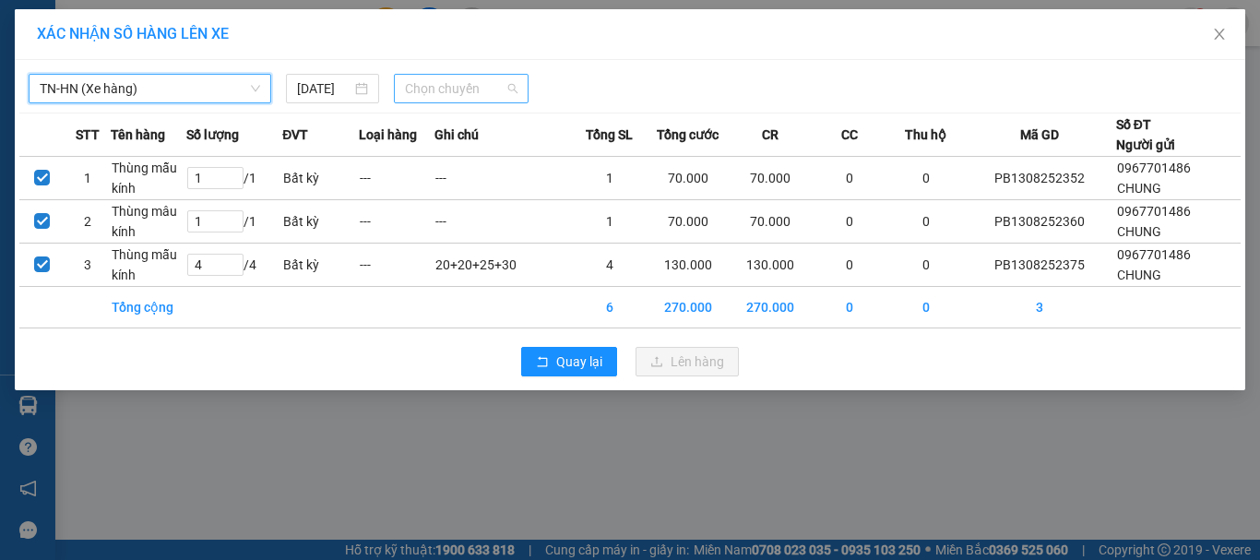
click at [507, 84] on span "Chọn chuyến" at bounding box center [461, 89] width 113 height 28
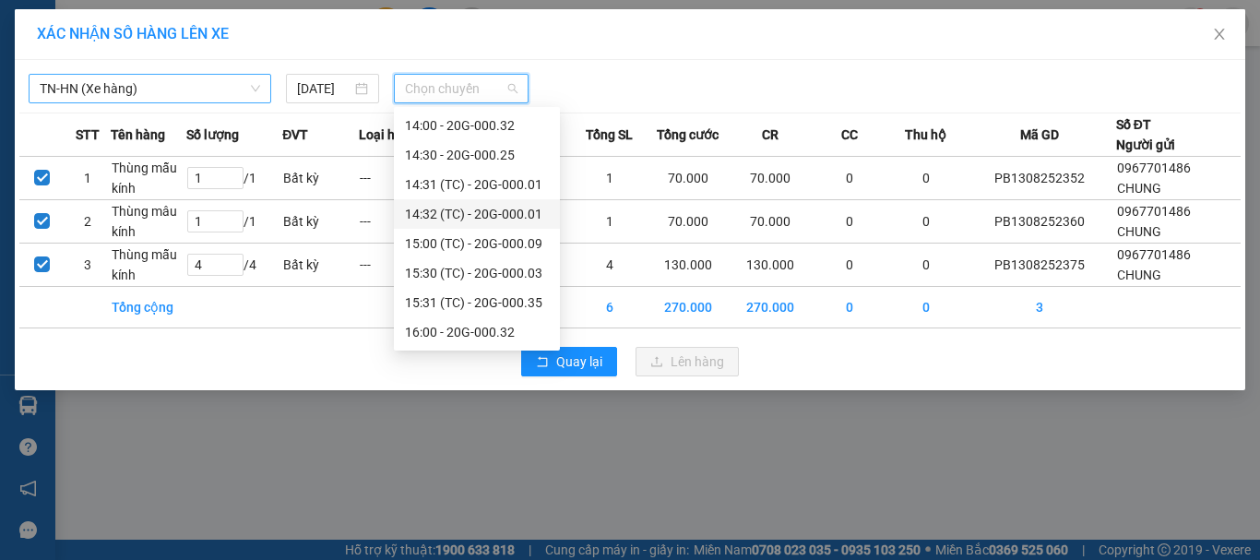
scroll to position [856, 0]
click at [499, 330] on div "18:00 (TC) - 20G-000.32" at bounding box center [477, 332] width 144 height 20
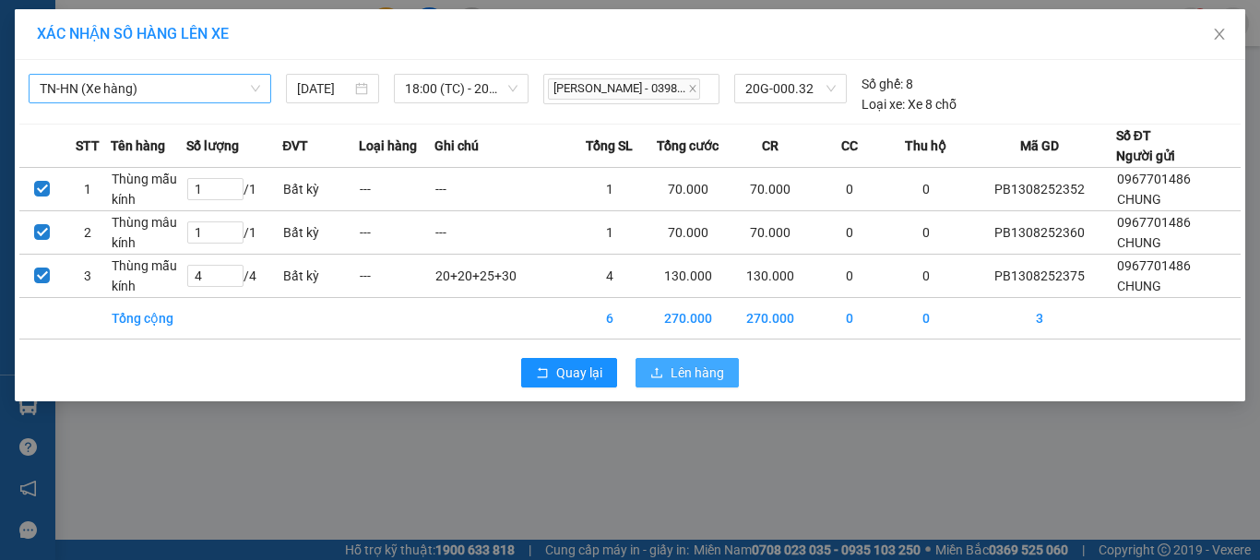
click at [691, 372] on span "Lên hàng" at bounding box center [698, 373] width 54 height 20
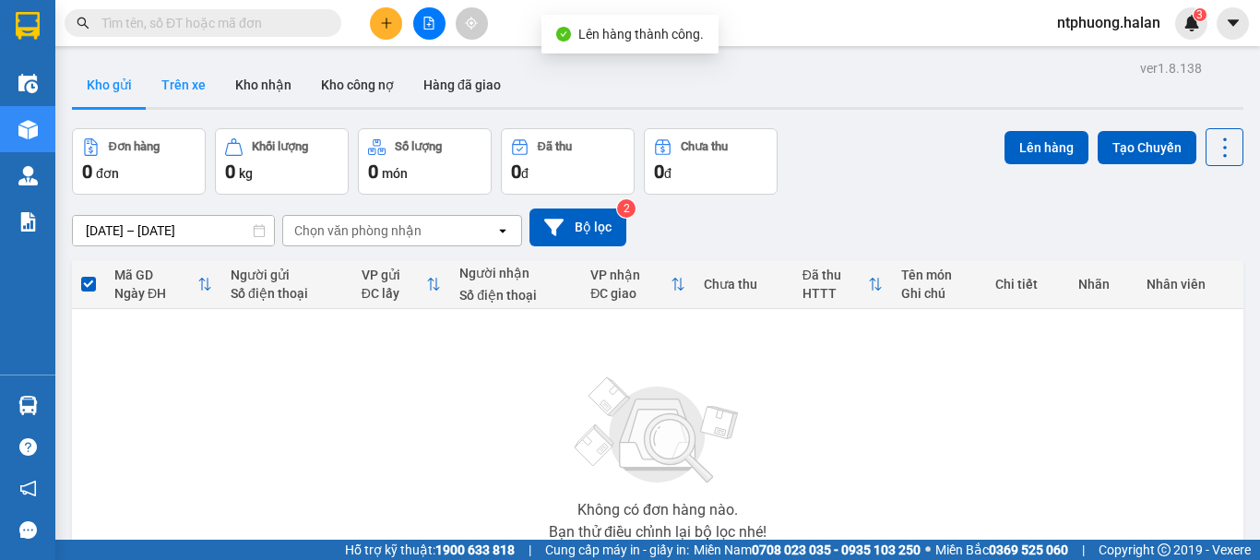
click at [178, 85] on button "Trên xe" at bounding box center [184, 85] width 74 height 44
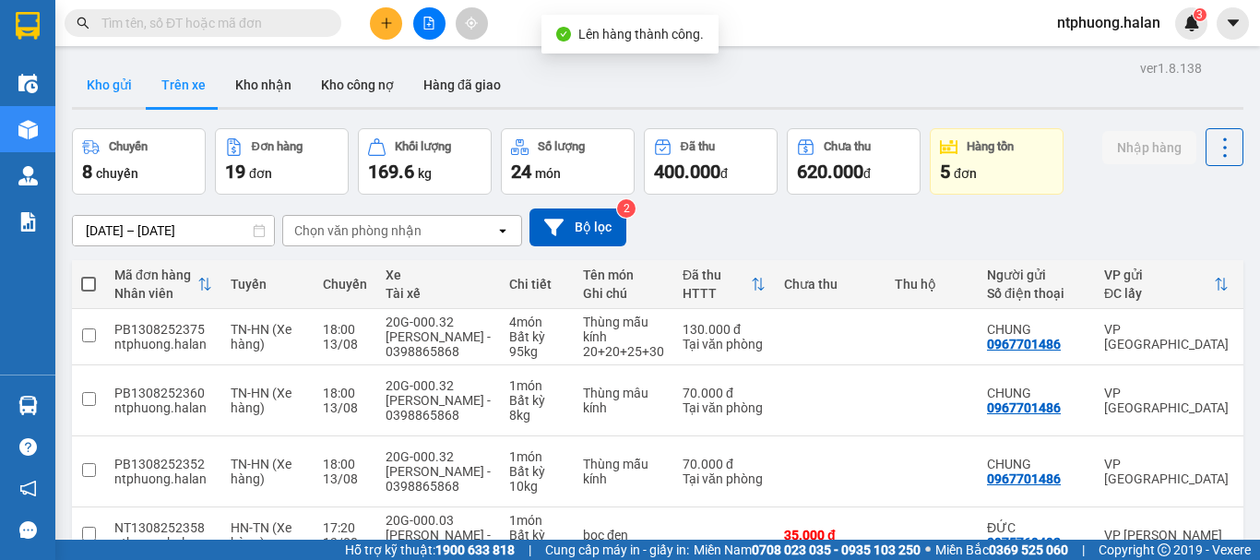
click at [126, 81] on button "Kho gửi" at bounding box center [109, 85] width 75 height 44
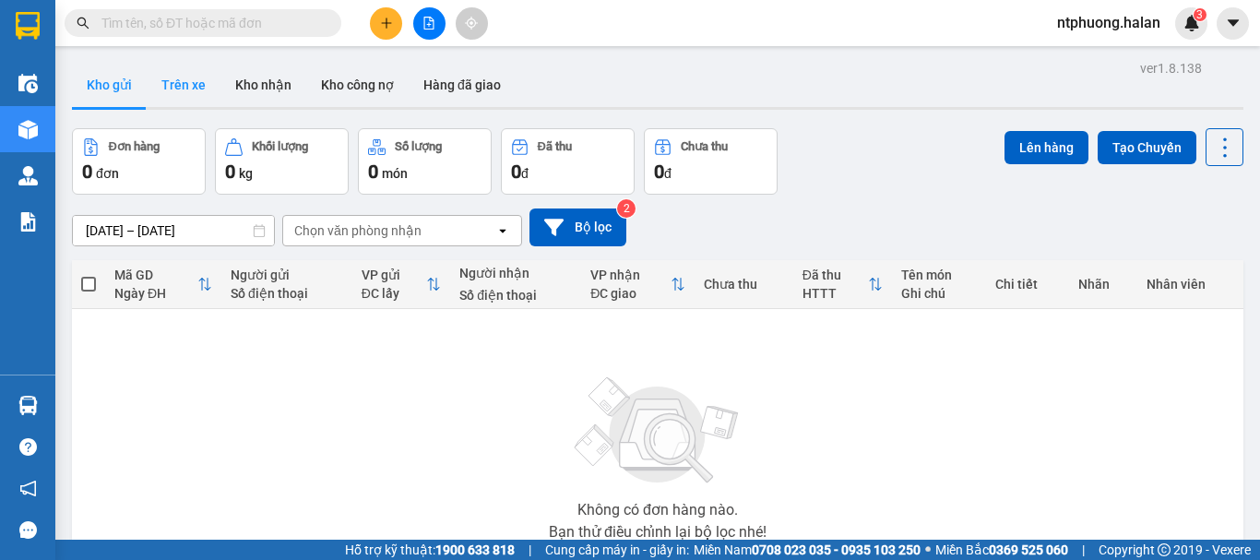
click at [191, 84] on button "Trên xe" at bounding box center [184, 85] width 74 height 44
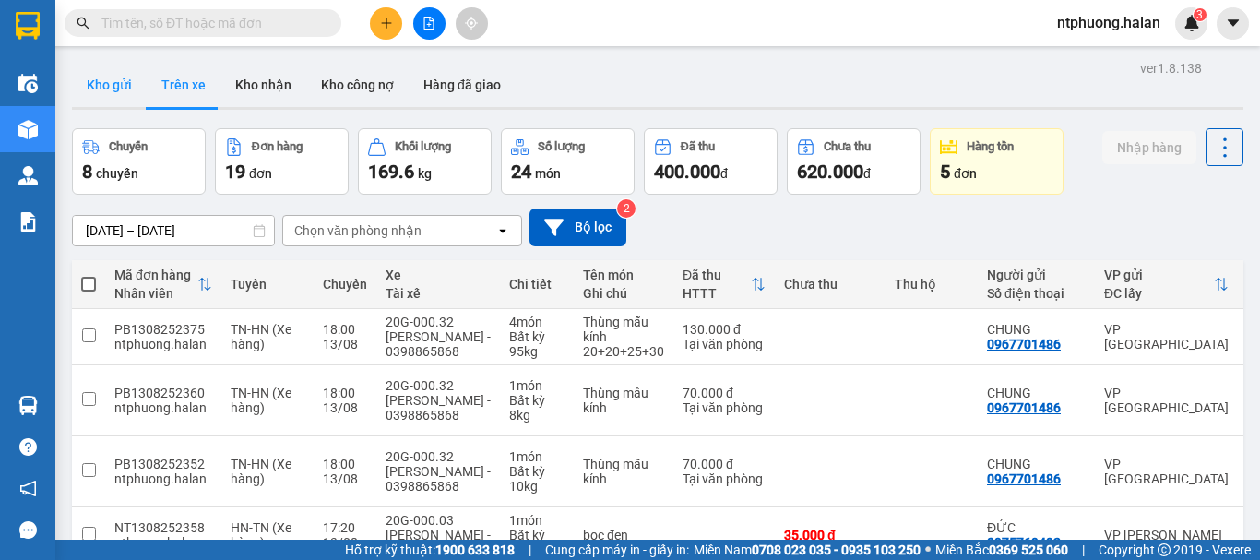
click at [110, 81] on button "Kho gửi" at bounding box center [109, 85] width 75 height 44
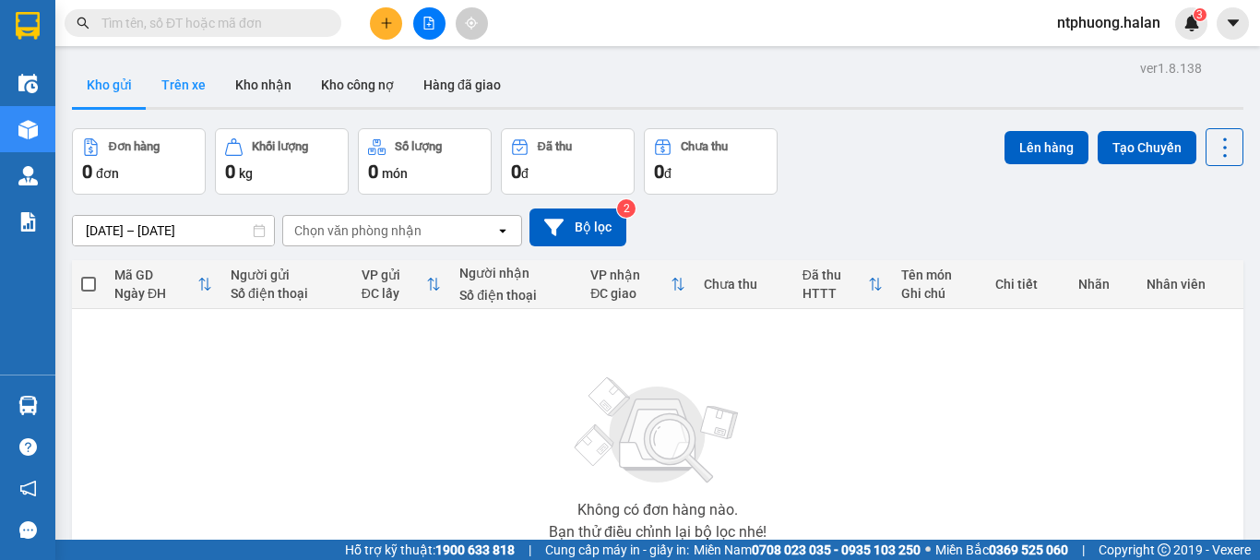
click at [178, 78] on button "Trên xe" at bounding box center [184, 85] width 74 height 44
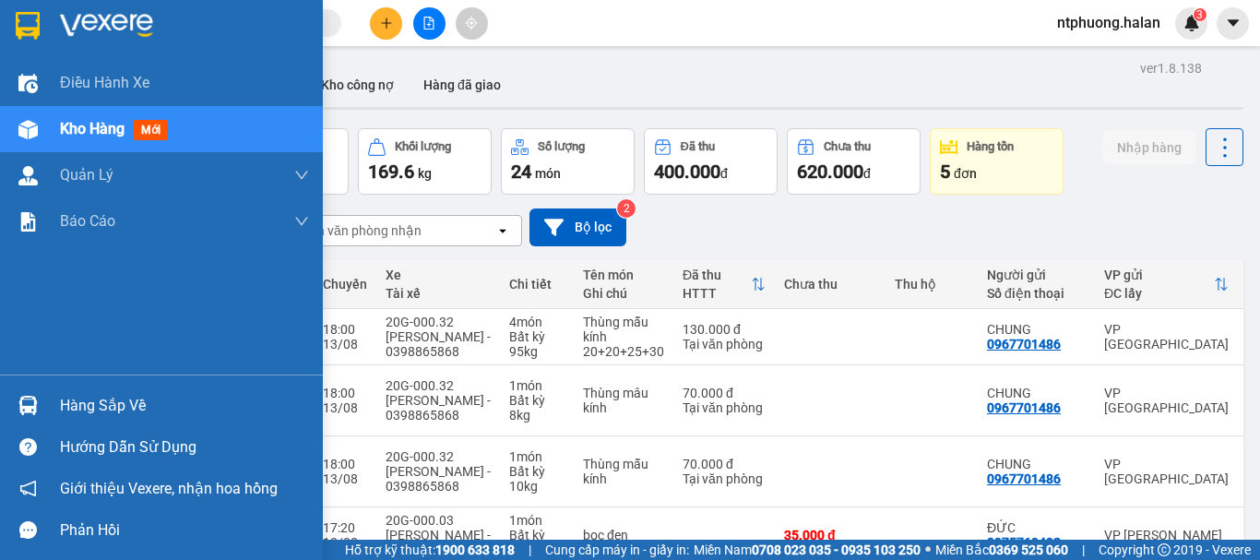
drag, startPoint x: 73, startPoint y: 397, endPoint x: 248, endPoint y: 397, distance: 175.3
click at [79, 397] on div "Hàng sắp về" at bounding box center [184, 406] width 249 height 28
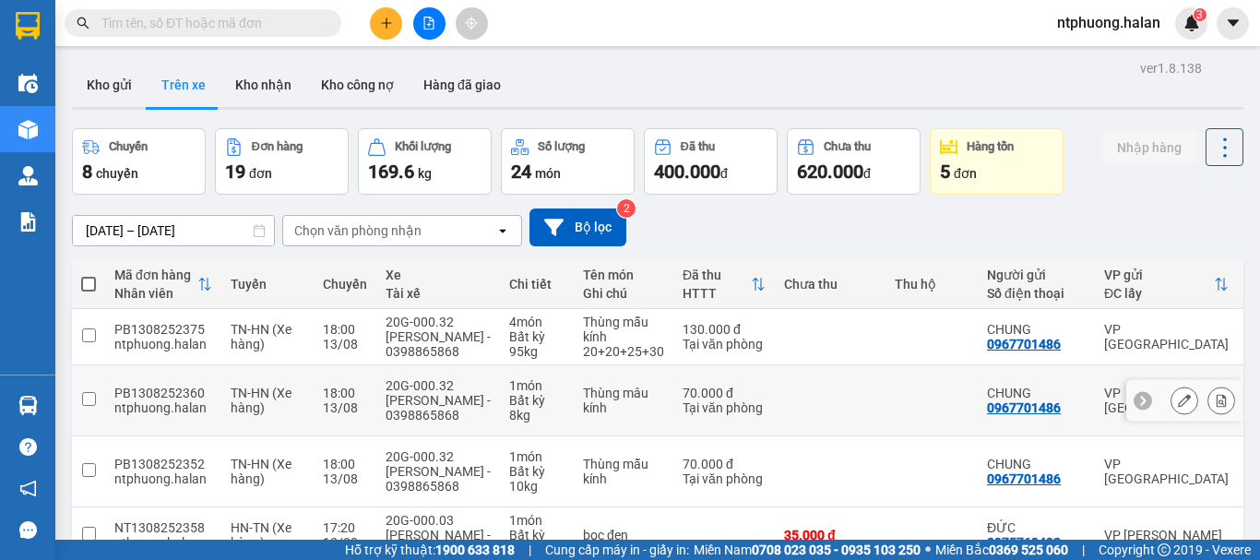
click at [863, 395] on section "Kết quả tìm kiếm ( 6 ) Bộ lọc Mã ĐH Trạng thái Món hàng Thu hộ Tổng cước Chưa c…" at bounding box center [630, 280] width 1260 height 560
click at [85, 80] on button "Kho gửi" at bounding box center [109, 85] width 75 height 44
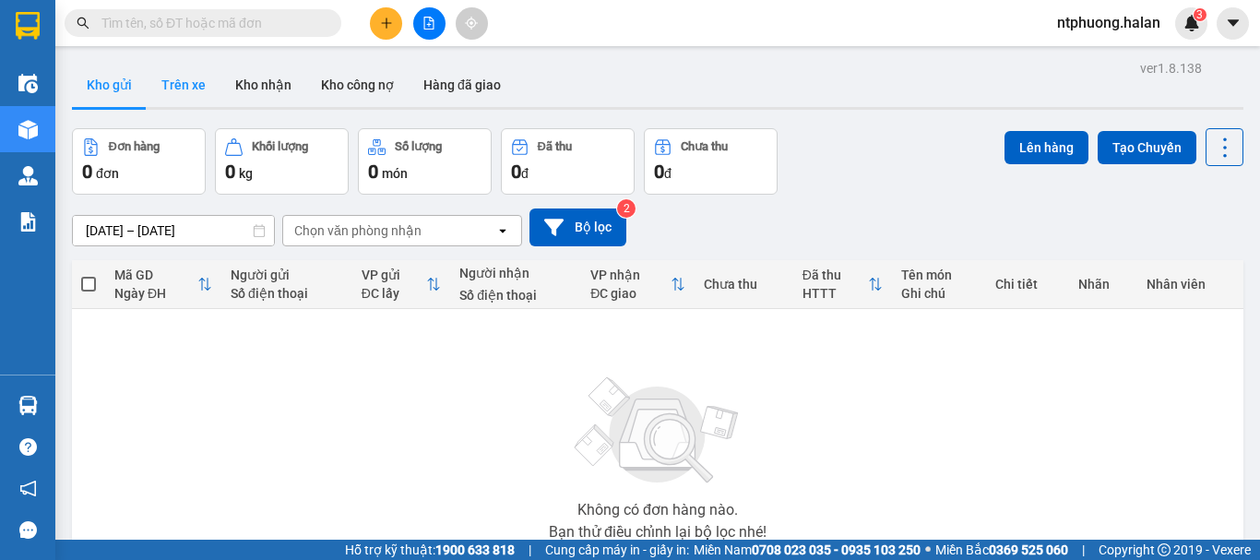
click at [192, 76] on button "Trên xe" at bounding box center [184, 85] width 74 height 44
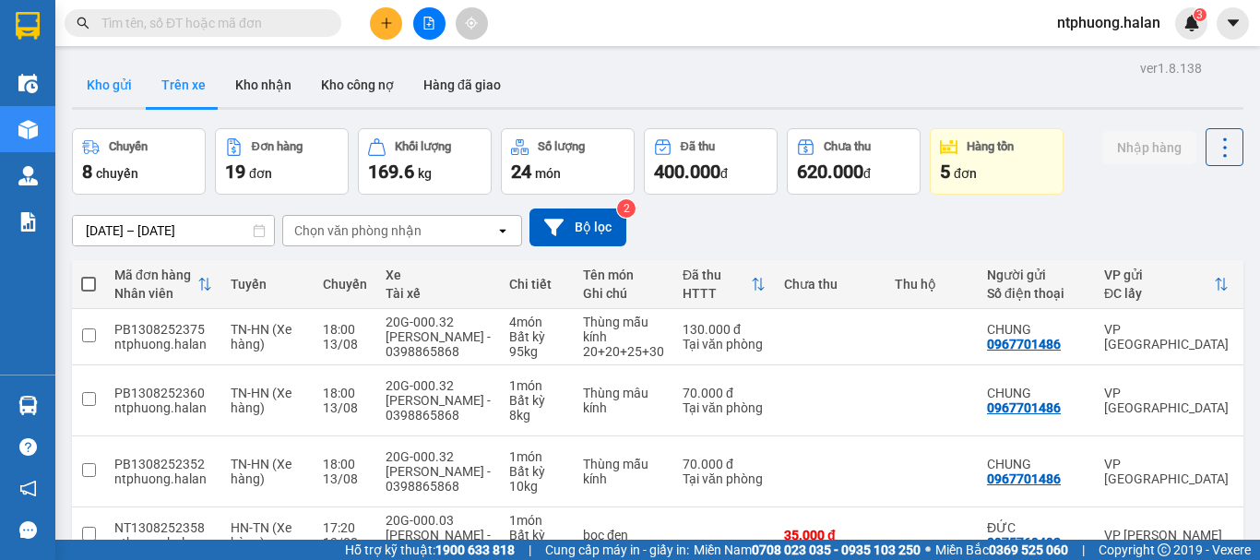
click at [109, 80] on button "Kho gửi" at bounding box center [109, 85] width 75 height 44
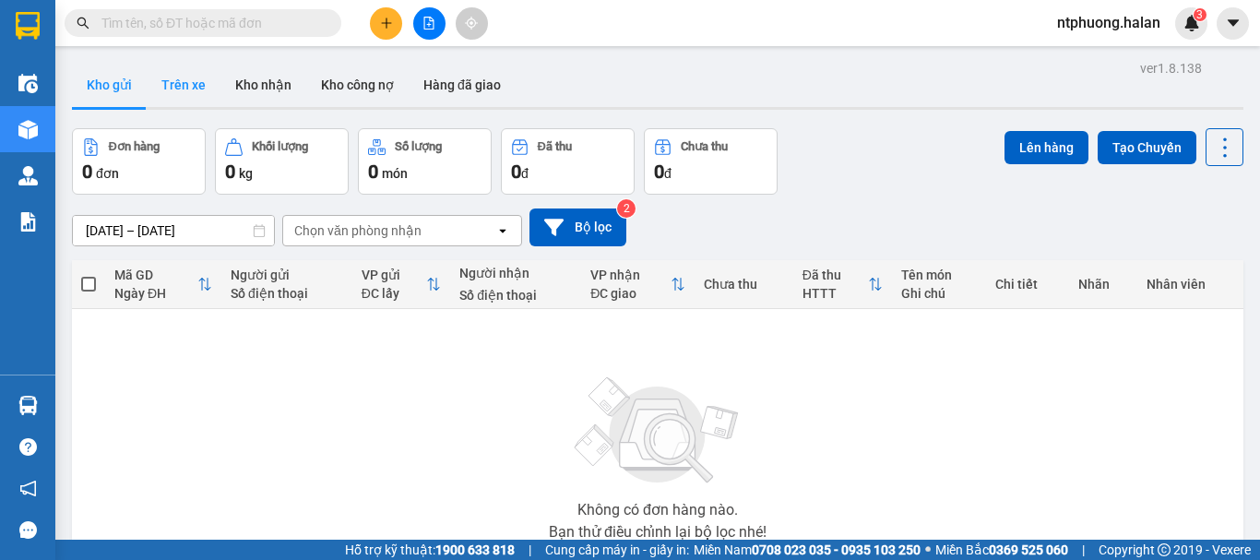
click at [202, 89] on button "Trên xe" at bounding box center [184, 85] width 74 height 44
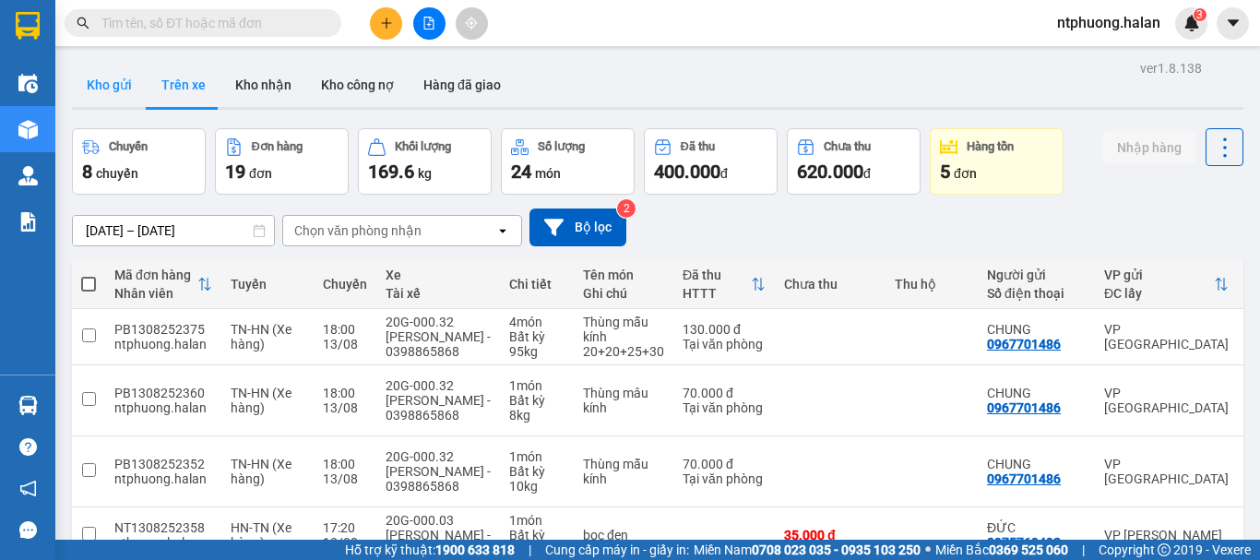
click at [100, 84] on button "Kho gửi" at bounding box center [109, 85] width 75 height 44
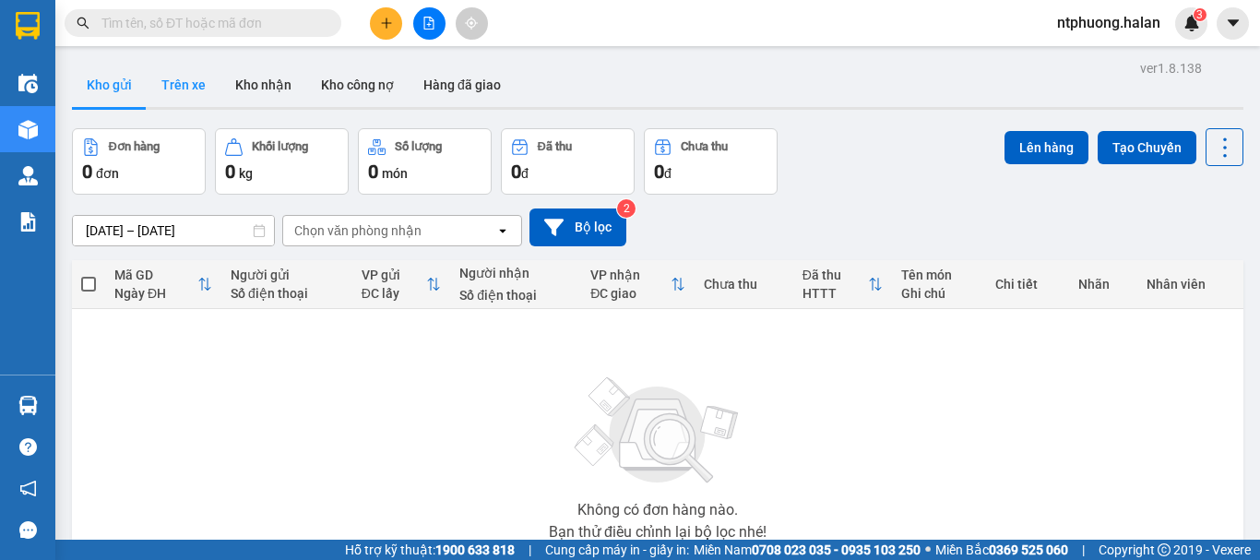
click at [175, 83] on button "Trên xe" at bounding box center [184, 85] width 74 height 44
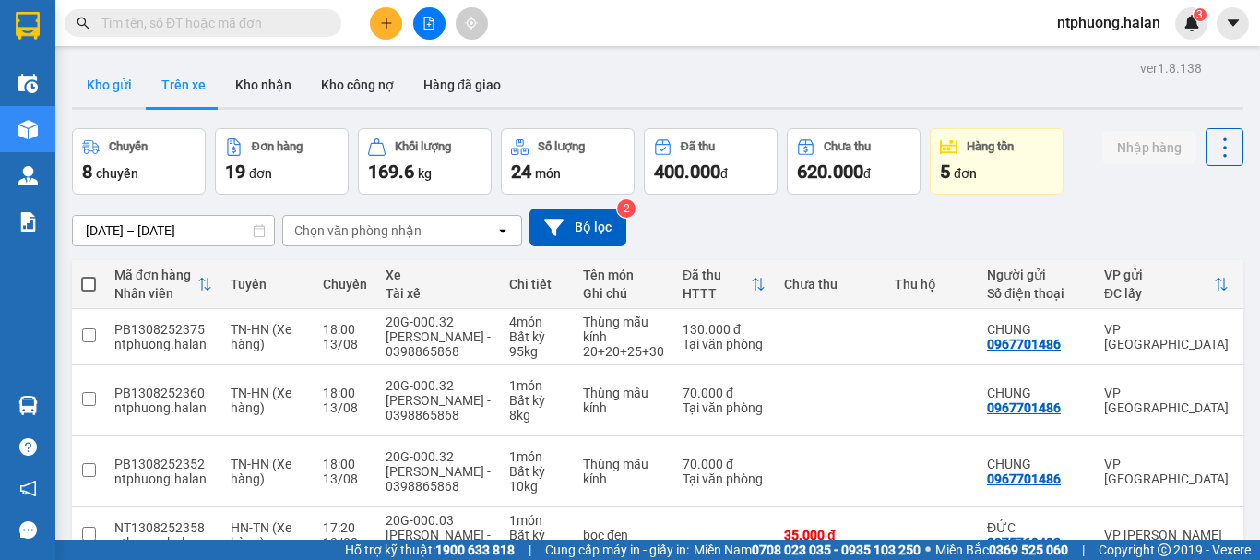
click at [100, 81] on button "Kho gửi" at bounding box center [109, 85] width 75 height 44
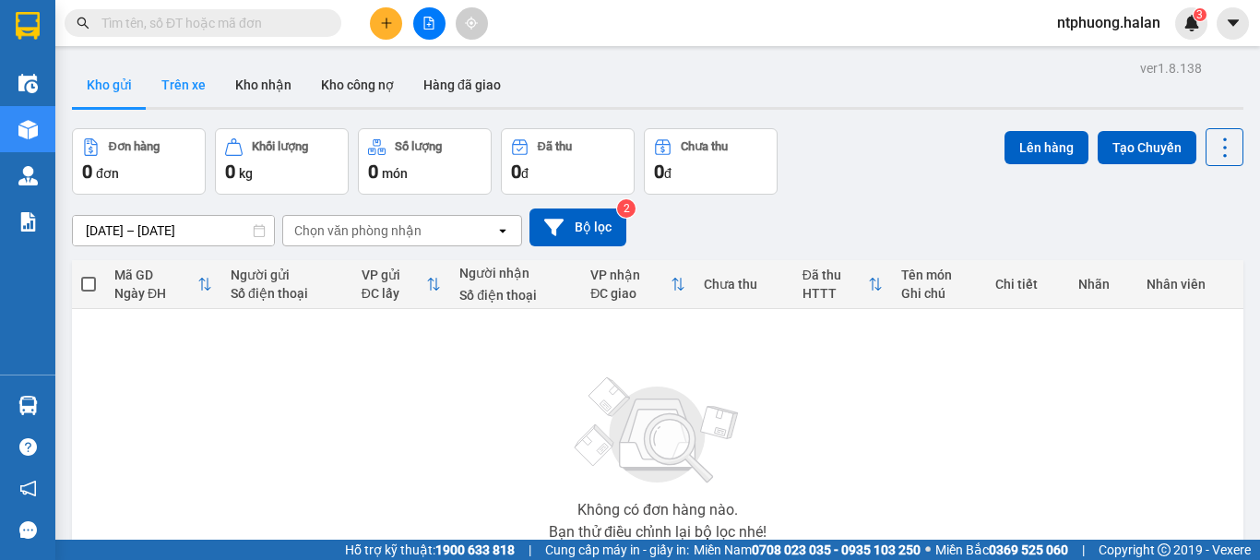
click at [184, 92] on button "Trên xe" at bounding box center [184, 85] width 74 height 44
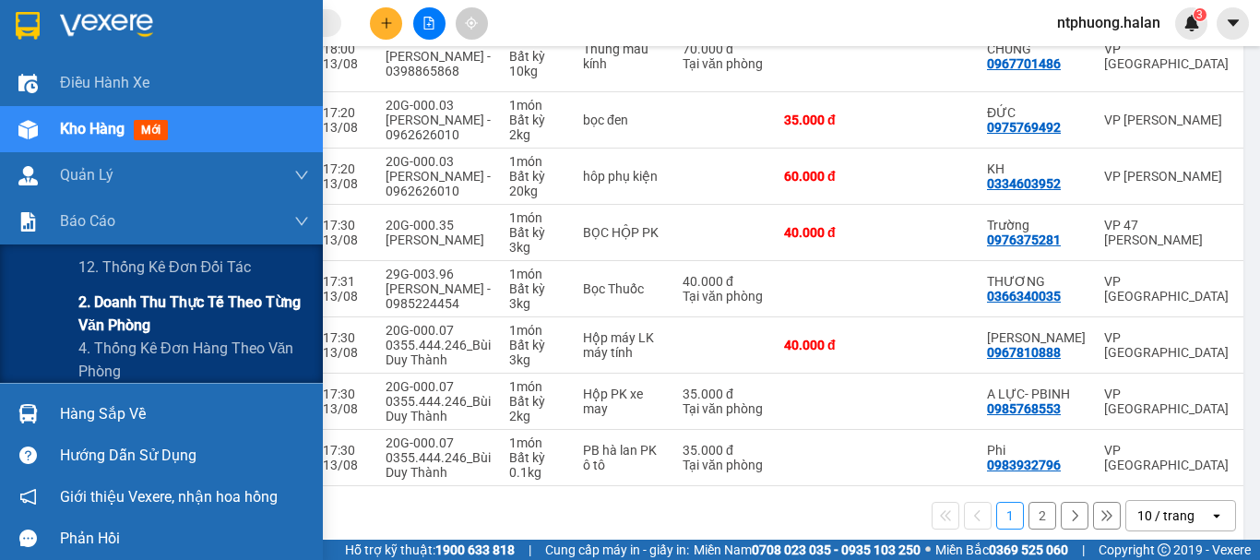
click at [133, 317] on span "2. Doanh thu thực tế theo từng văn phòng" at bounding box center [193, 314] width 231 height 46
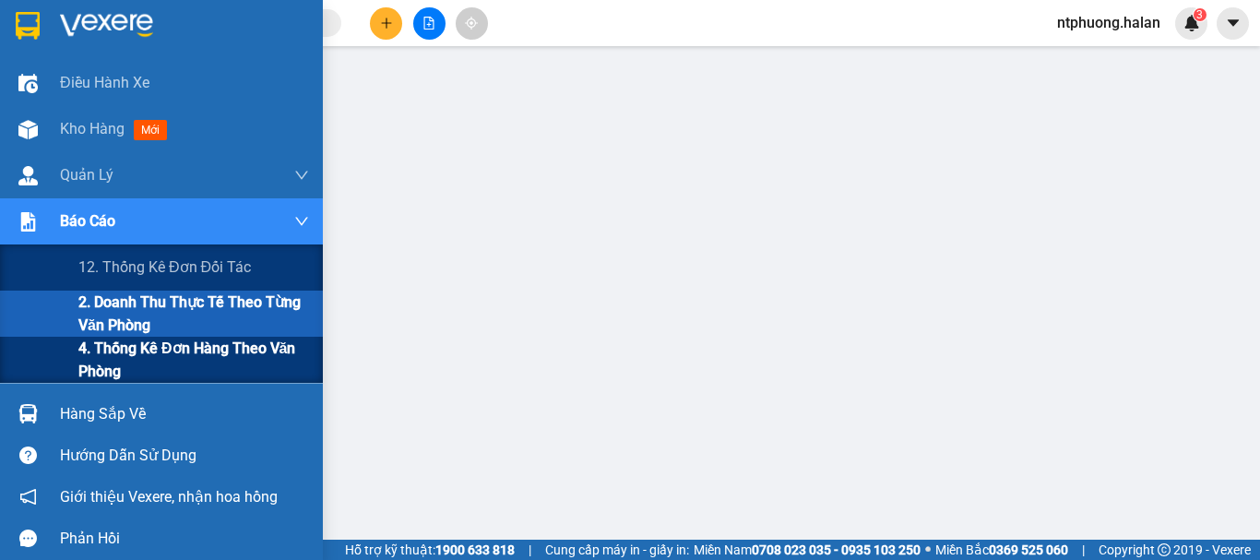
click at [128, 351] on span "4. Thống kê đơn hàng theo văn phòng" at bounding box center [193, 360] width 231 height 46
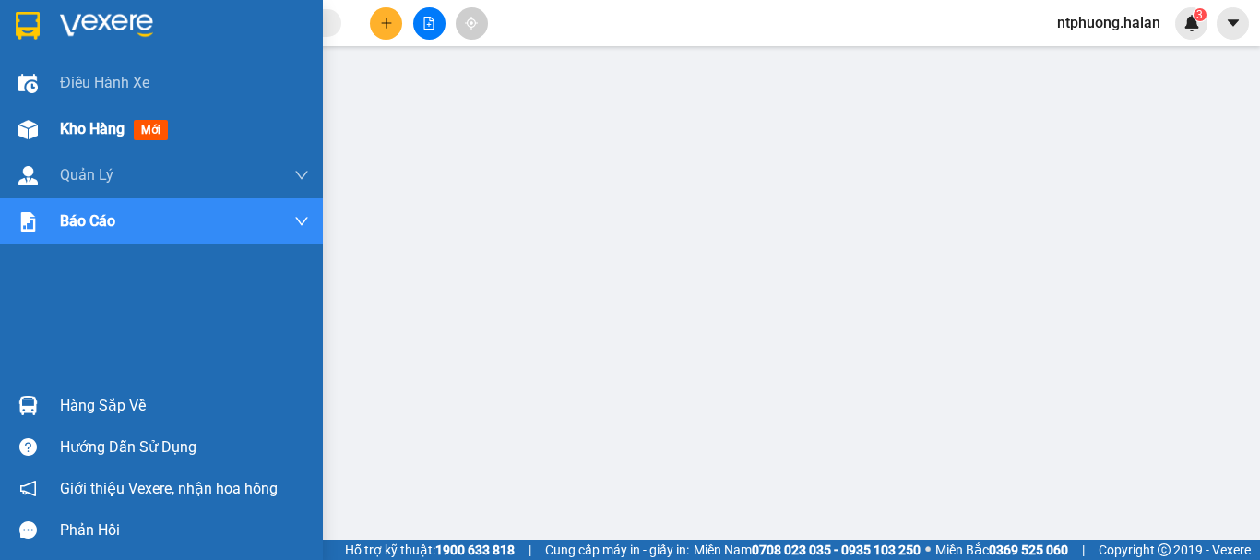
drag, startPoint x: 110, startPoint y: 129, endPoint x: 137, endPoint y: 134, distance: 27.2
click at [137, 134] on div "Kho hàng mới" at bounding box center [117, 128] width 115 height 23
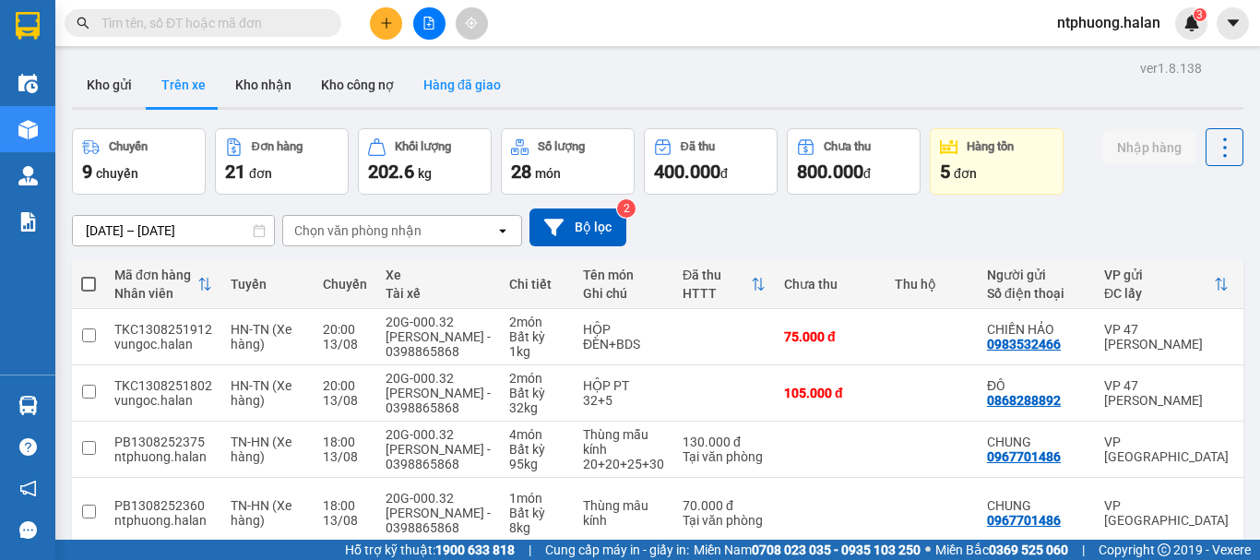
click at [471, 94] on button "Hàng đã giao" at bounding box center [462, 85] width 107 height 44
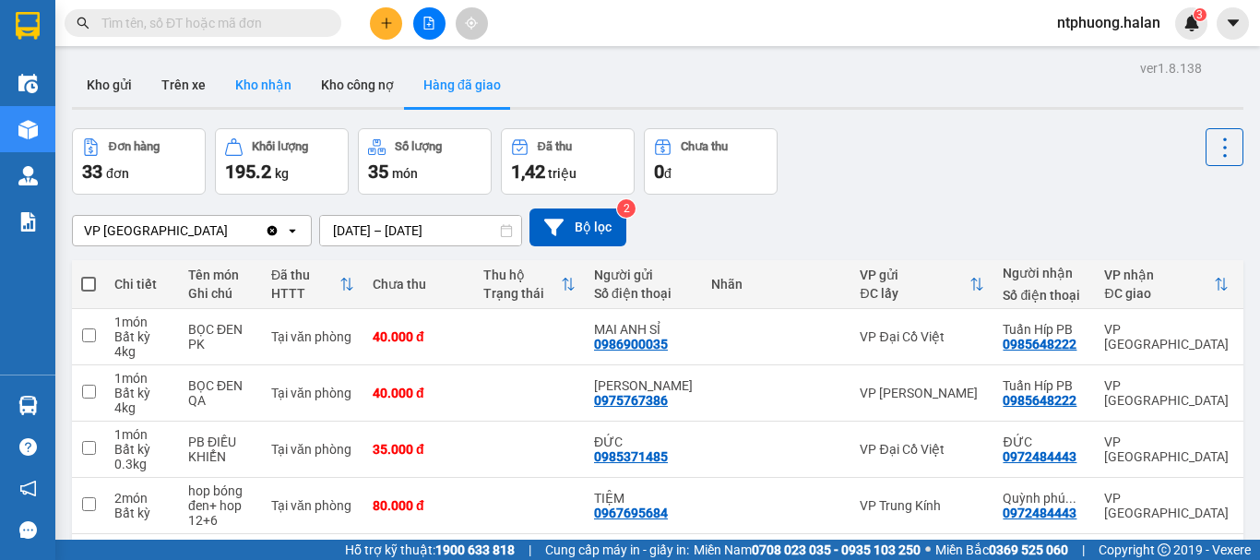
click at [250, 82] on button "Kho nhận" at bounding box center [264, 85] width 86 height 44
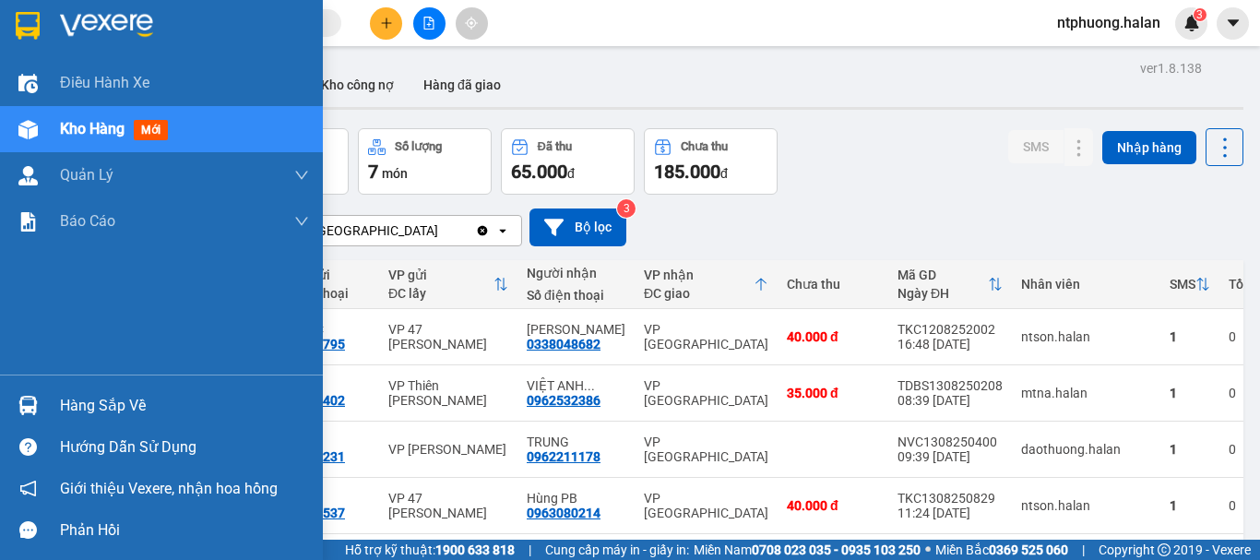
drag, startPoint x: 140, startPoint y: 410, endPoint x: 200, endPoint y: 412, distance: 60.0
click at [143, 410] on div "Hàng sắp về" at bounding box center [184, 406] width 249 height 28
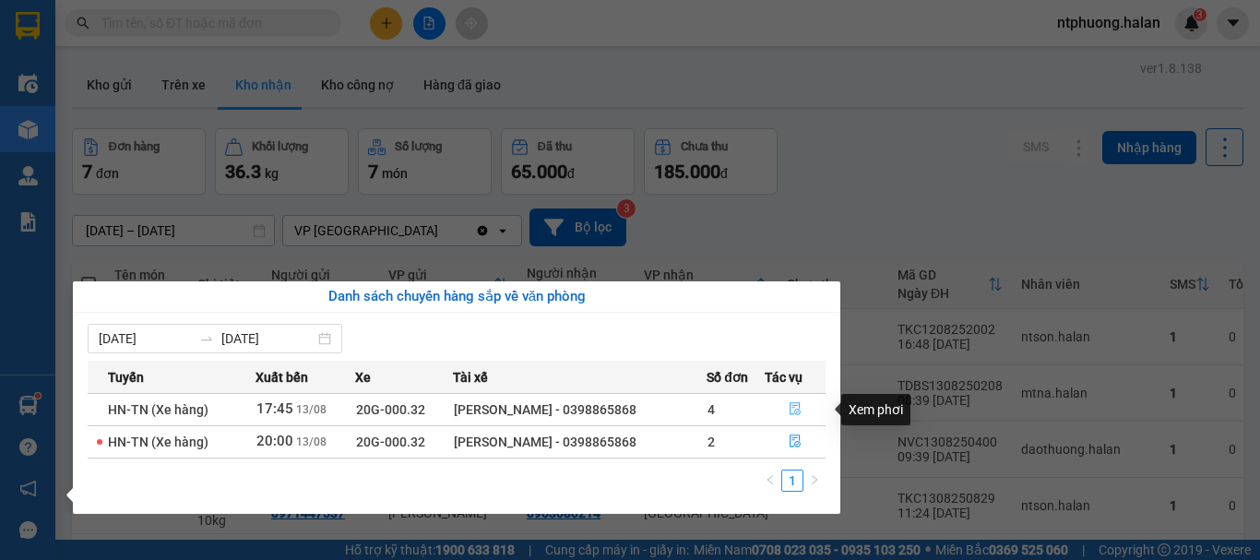
click at [798, 409] on icon "file-done" at bounding box center [795, 408] width 13 height 13
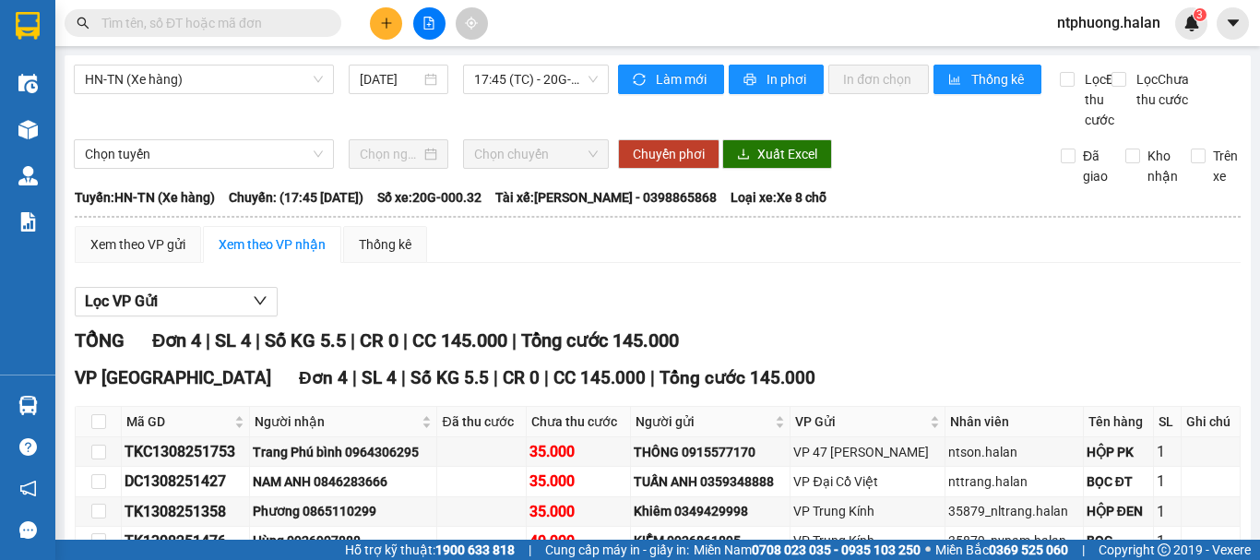
scroll to position [132, 0]
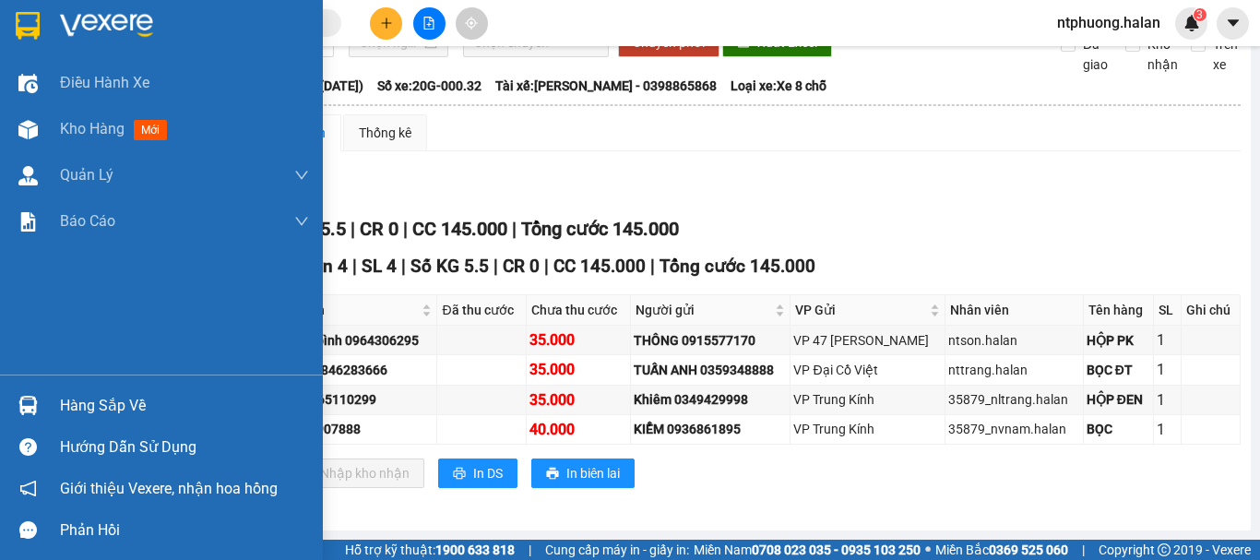
click at [109, 400] on div "Hàng sắp về" at bounding box center [184, 406] width 249 height 28
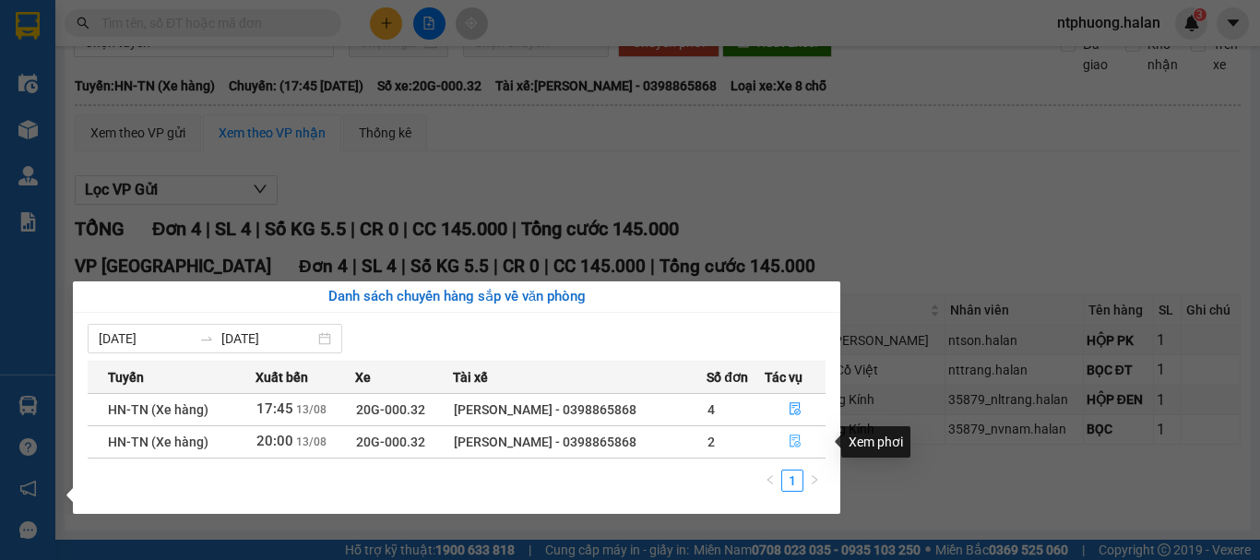
click at [799, 442] on icon "file-done" at bounding box center [795, 441] width 11 height 13
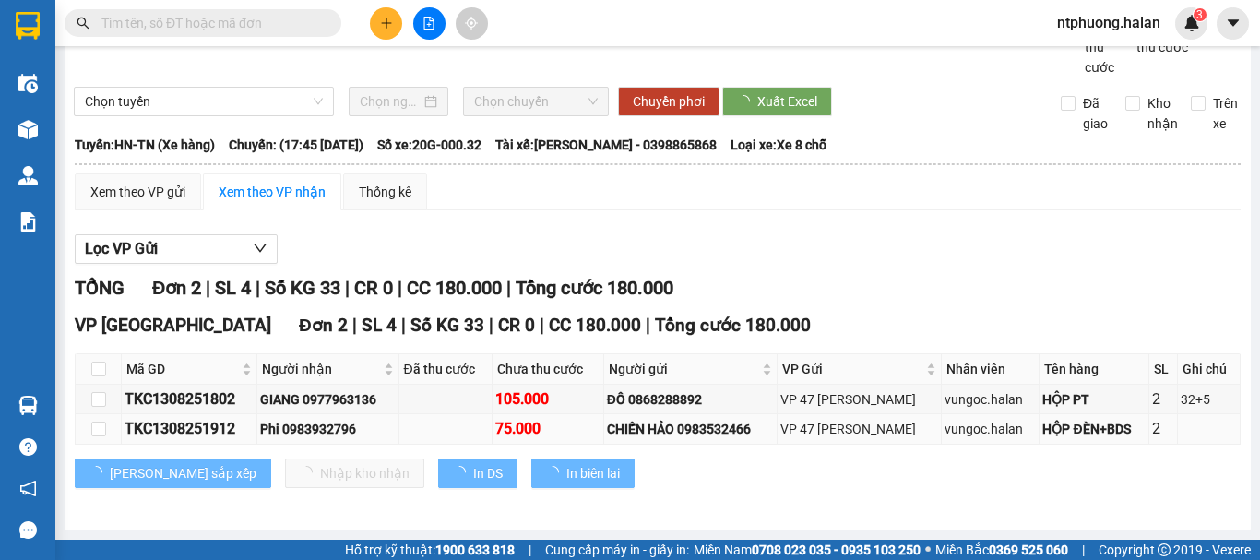
scroll to position [73, 0]
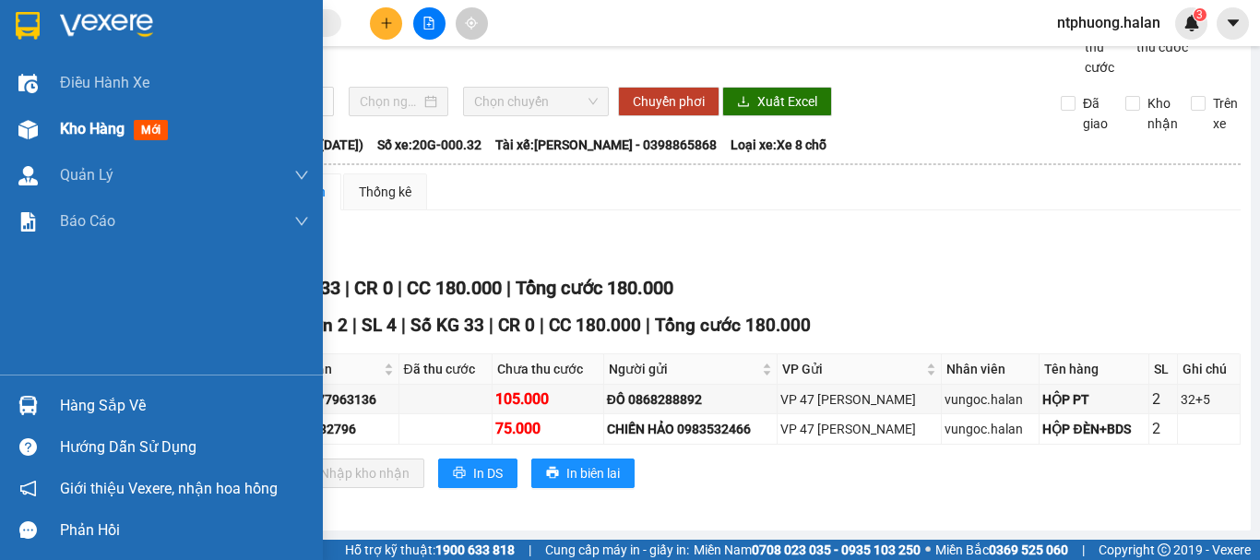
click at [92, 132] on span "Kho hàng" at bounding box center [92, 129] width 65 height 18
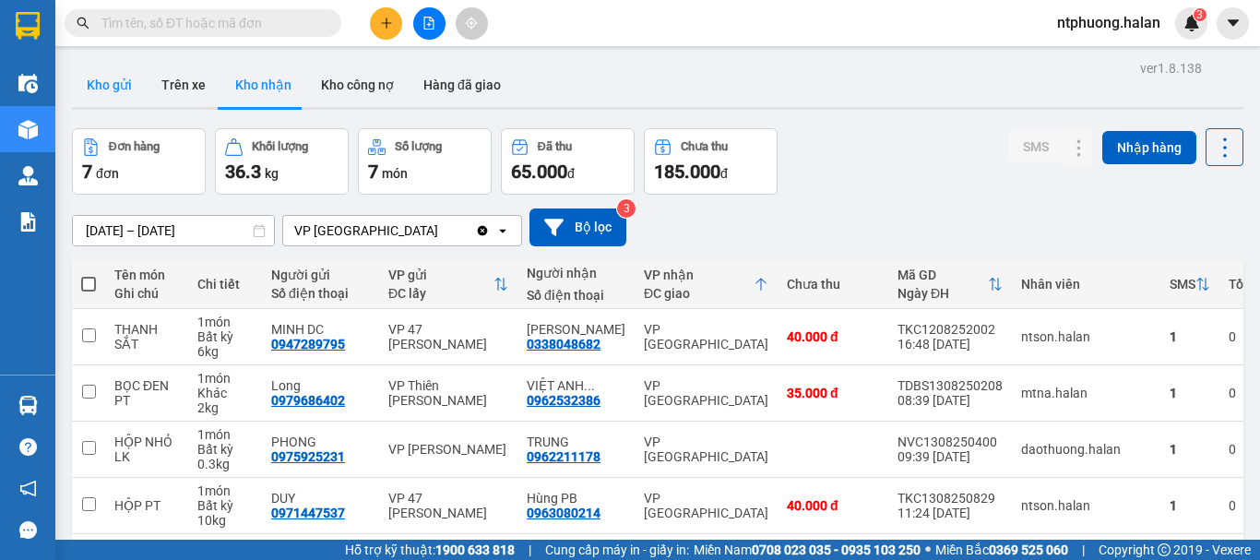
click at [117, 86] on button "Kho gửi" at bounding box center [109, 85] width 75 height 44
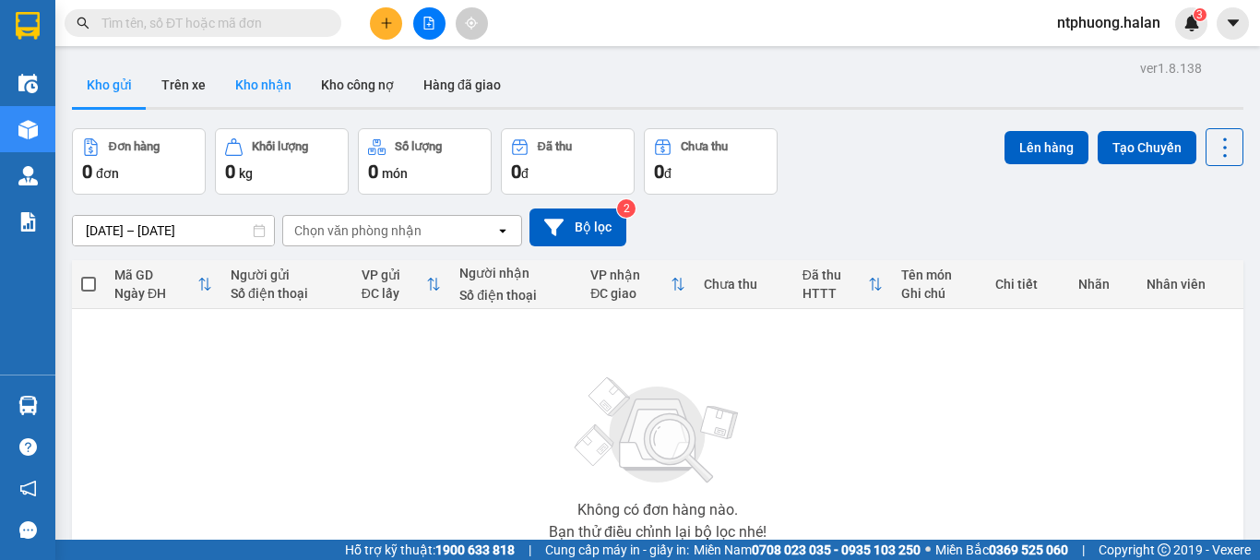
click at [247, 87] on button "Kho nhận" at bounding box center [264, 85] width 86 height 44
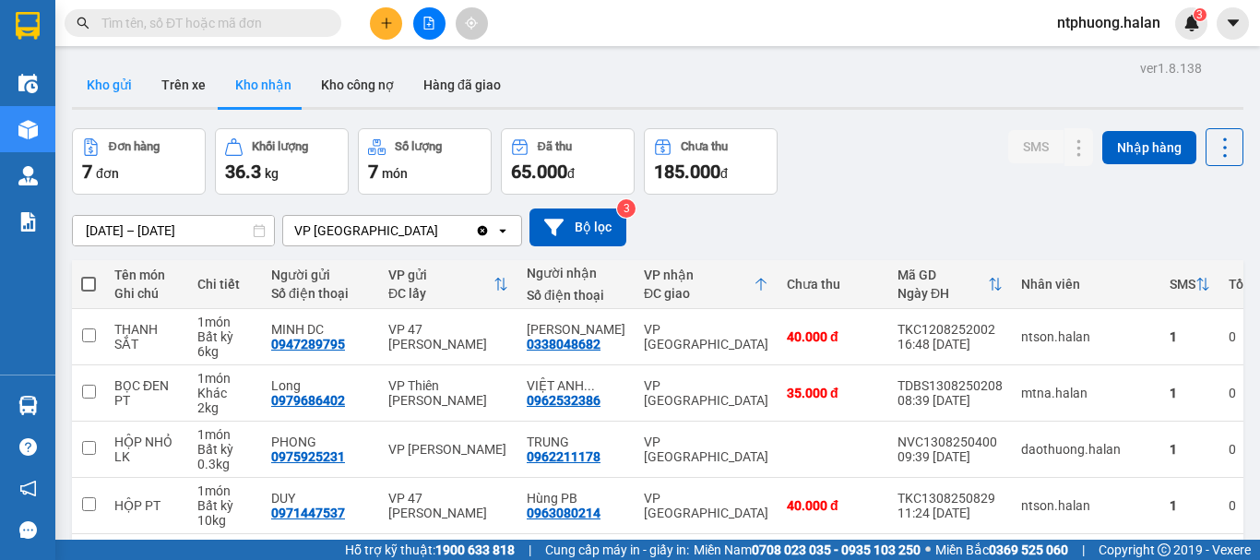
click at [89, 86] on button "Kho gửi" at bounding box center [109, 85] width 75 height 44
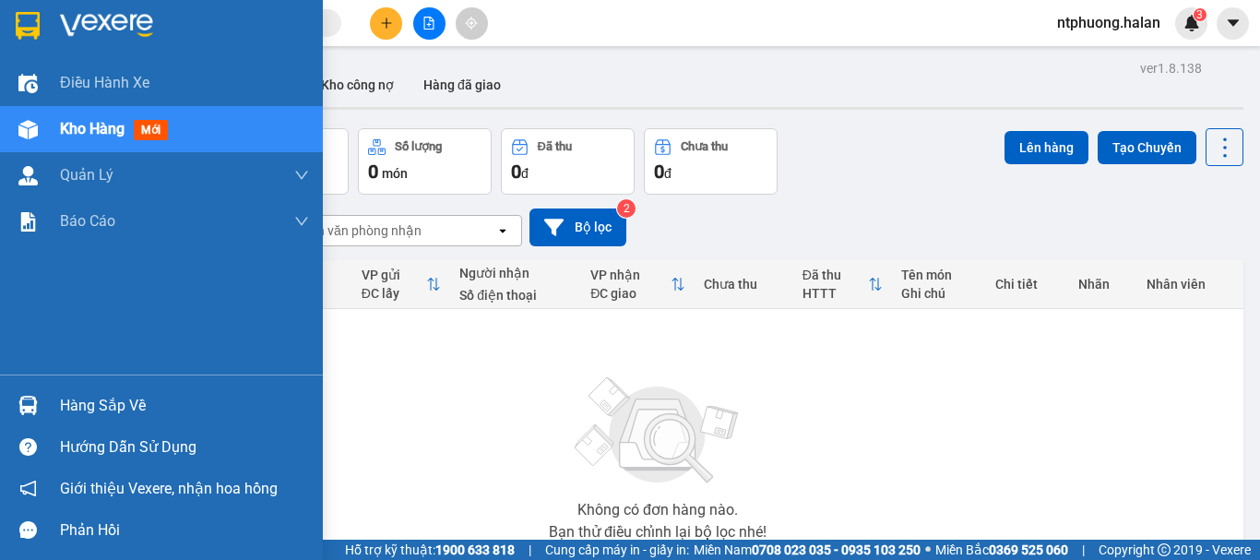
drag, startPoint x: 103, startPoint y: 398, endPoint x: 160, endPoint y: 392, distance: 56.6
click at [106, 398] on div "Hàng sắp về" at bounding box center [184, 406] width 249 height 28
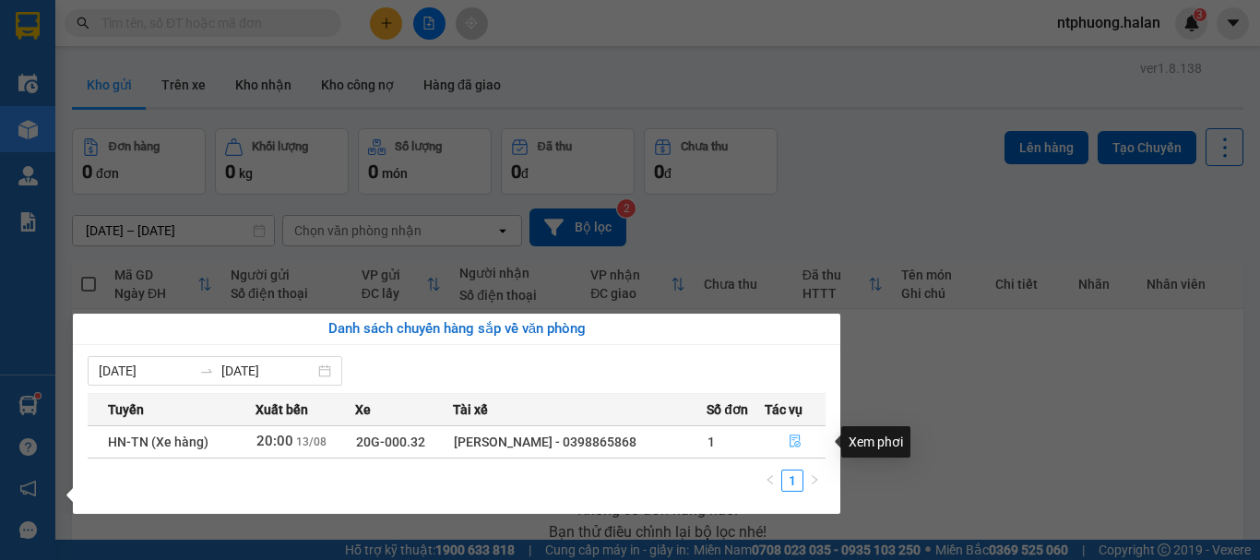
click at [798, 445] on icon "file-done" at bounding box center [795, 441] width 13 height 13
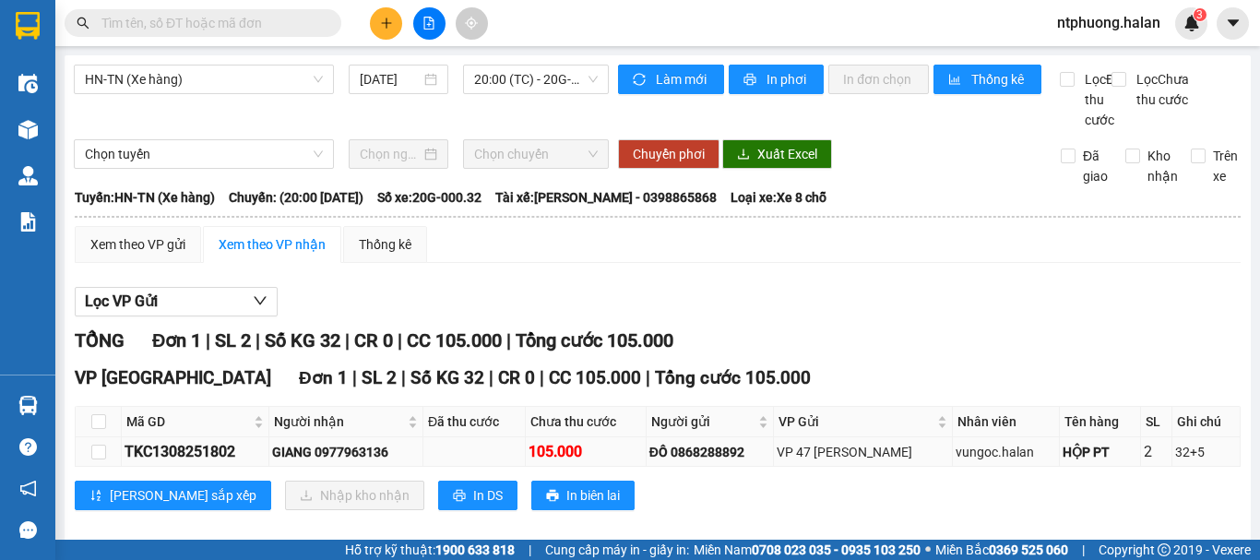
scroll to position [42, 0]
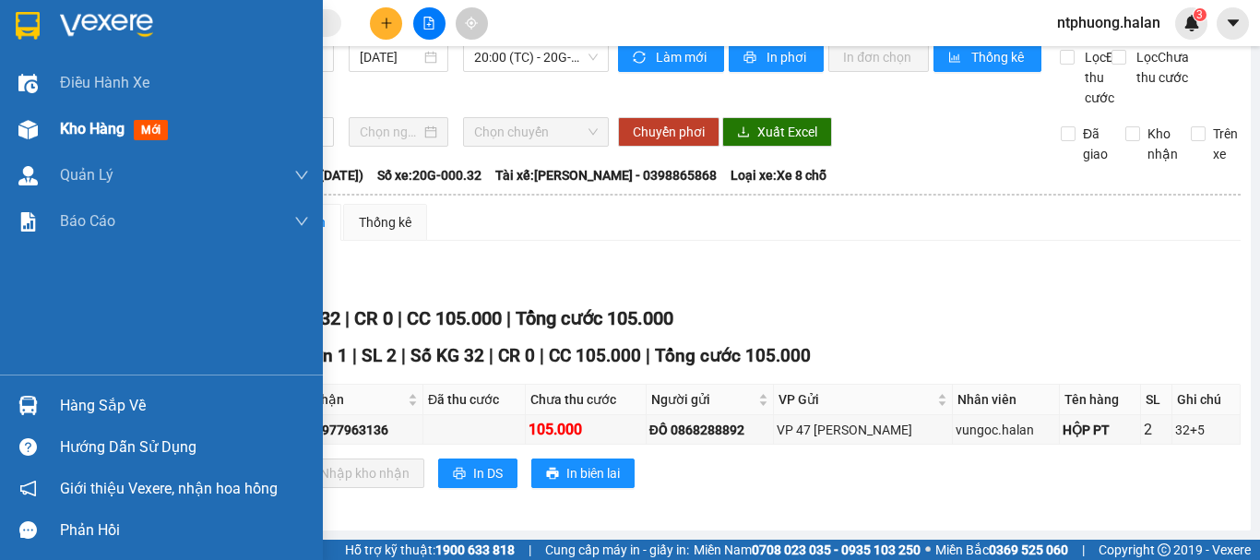
click at [81, 137] on span "Kho hàng" at bounding box center [92, 129] width 65 height 18
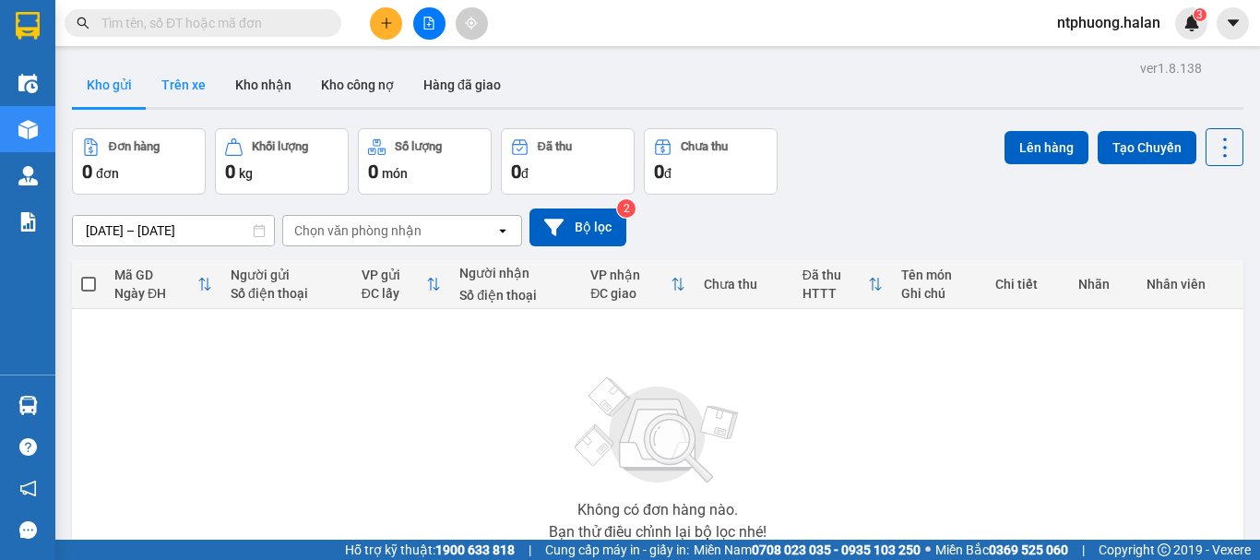
click at [185, 90] on button "Trên xe" at bounding box center [184, 85] width 74 height 44
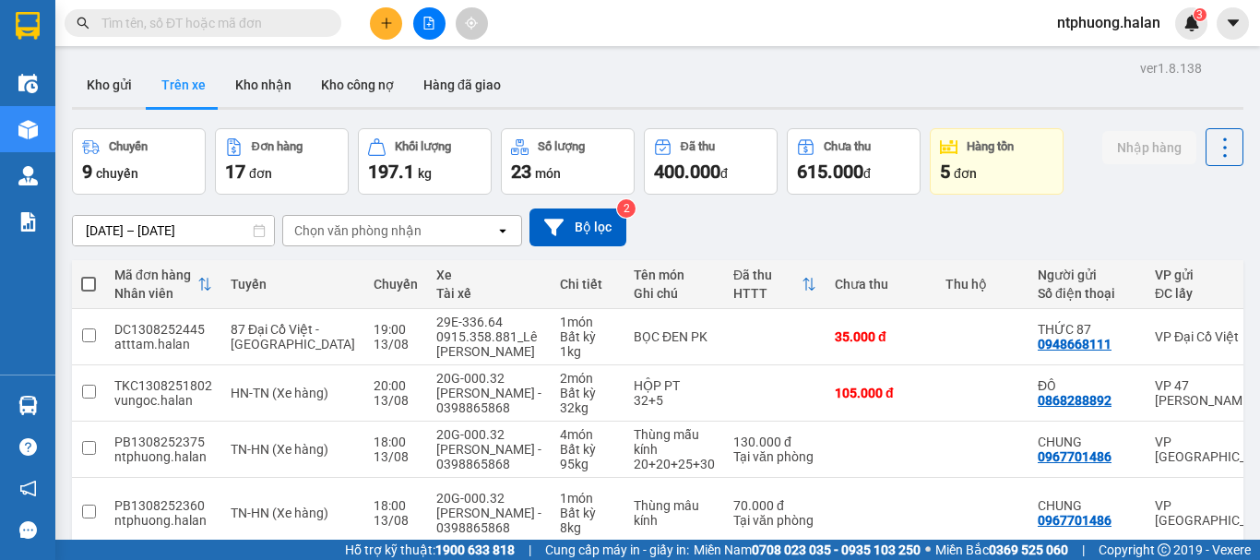
click at [205, 24] on input "text" at bounding box center [210, 23] width 218 height 20
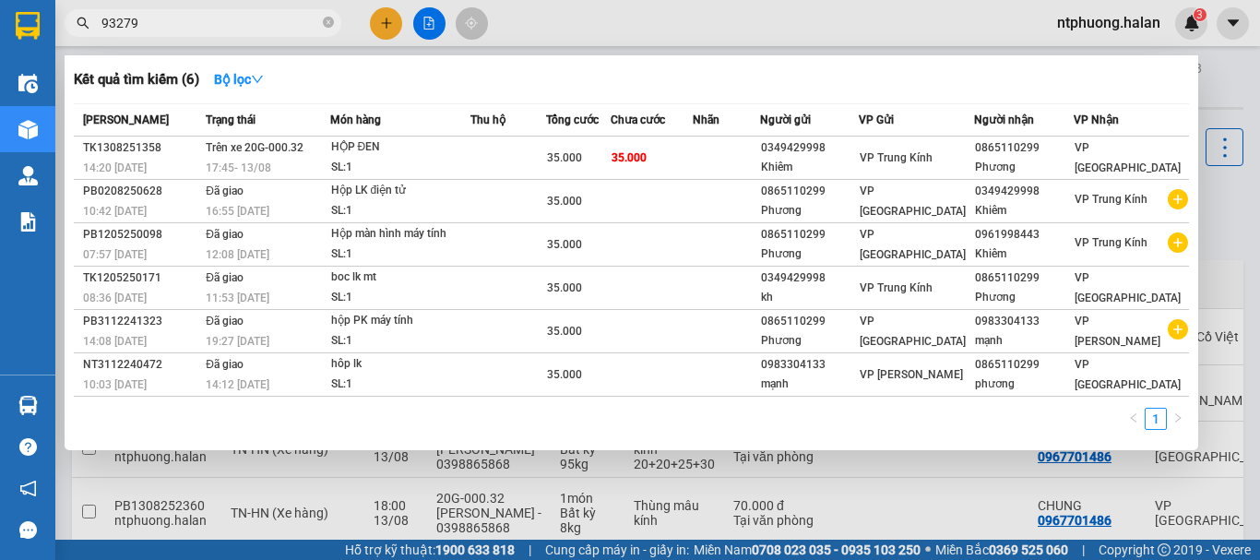
type input "932796"
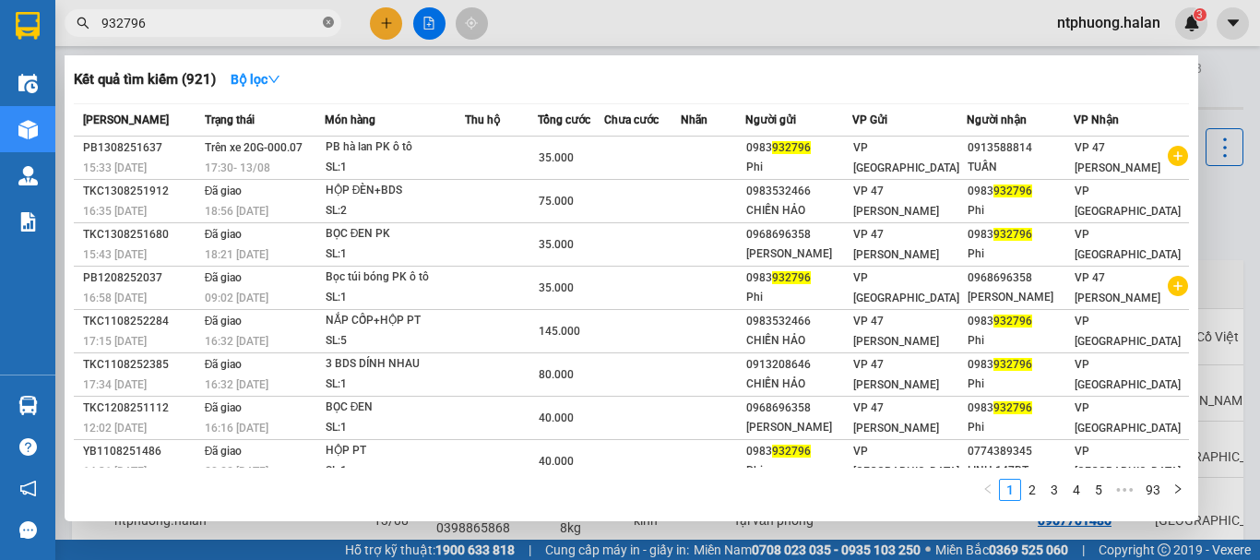
click at [328, 18] on icon "close-circle" at bounding box center [328, 22] width 11 height 11
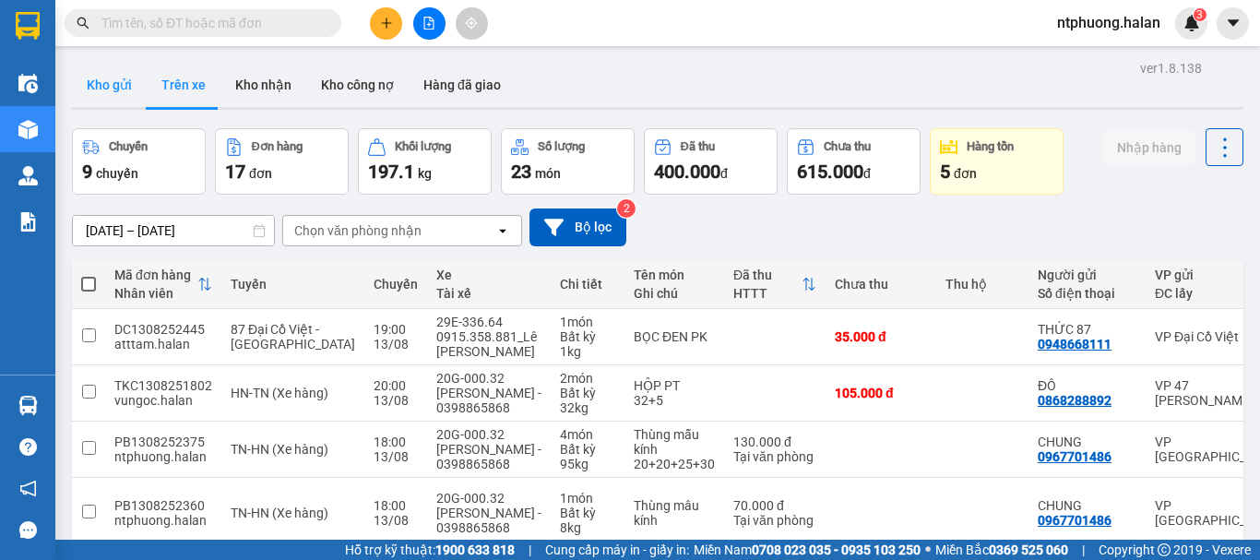
click at [100, 72] on button "Kho gửi" at bounding box center [109, 85] width 75 height 44
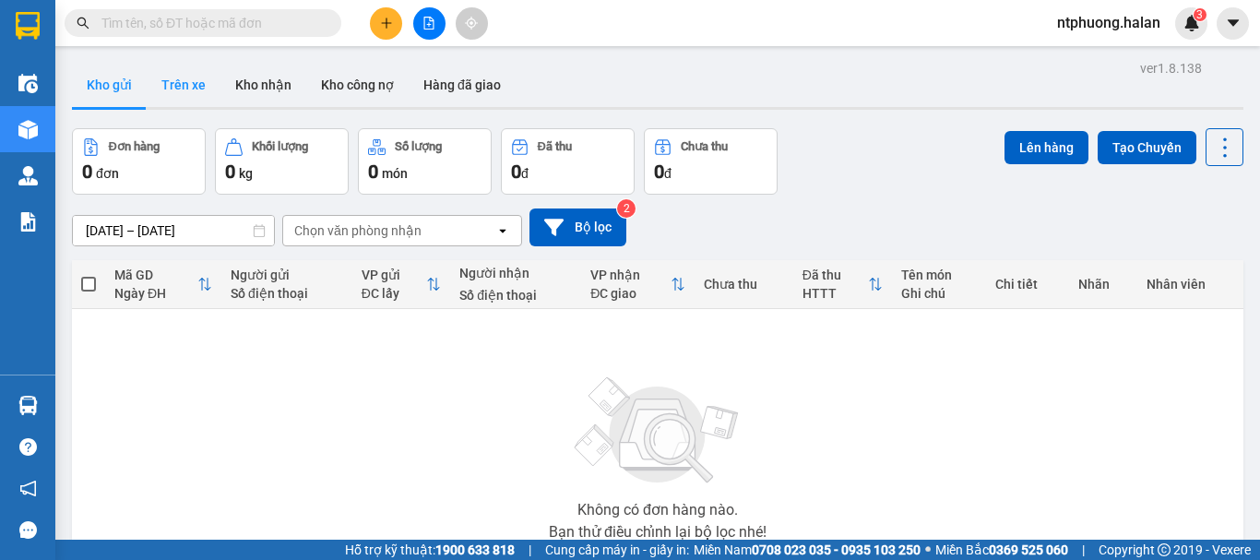
click at [175, 83] on button "Trên xe" at bounding box center [184, 85] width 74 height 44
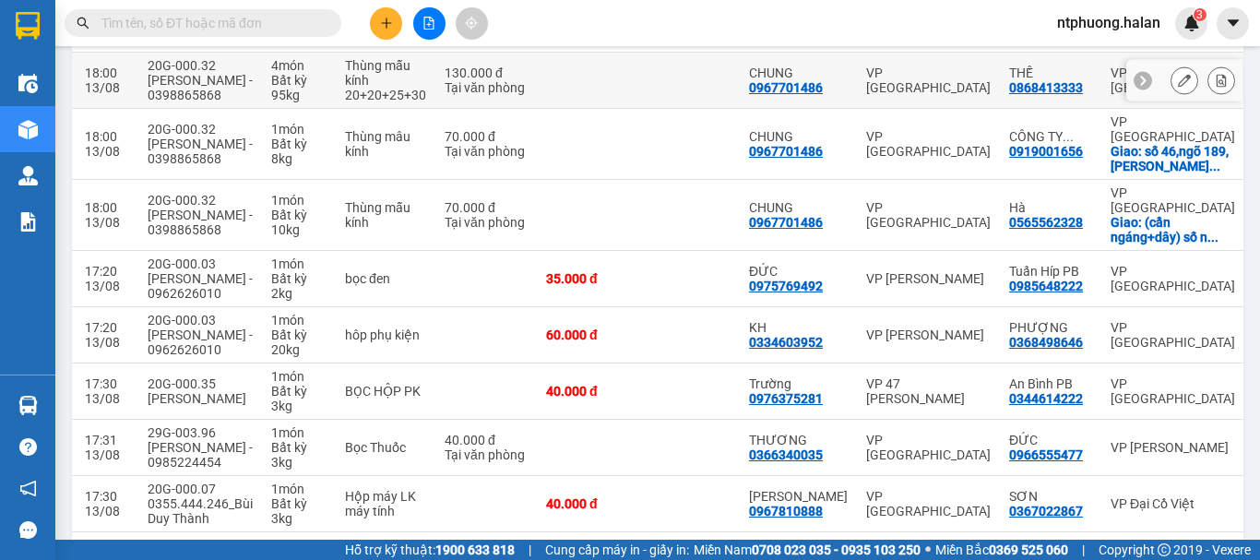
scroll to position [415, 0]
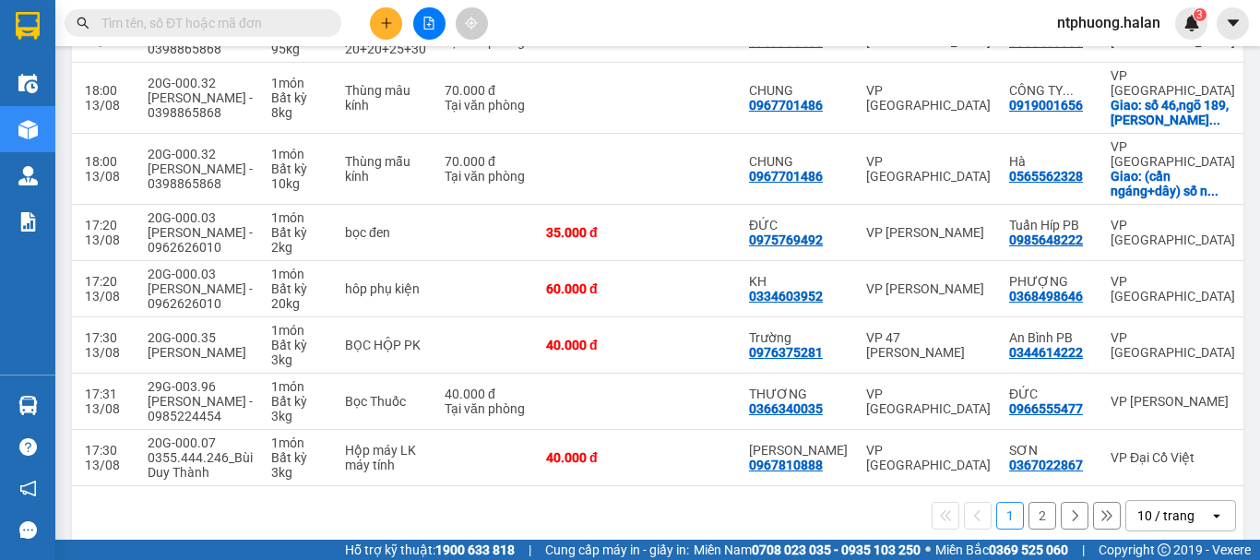
click at [1031, 502] on button "2" at bounding box center [1043, 516] width 28 height 28
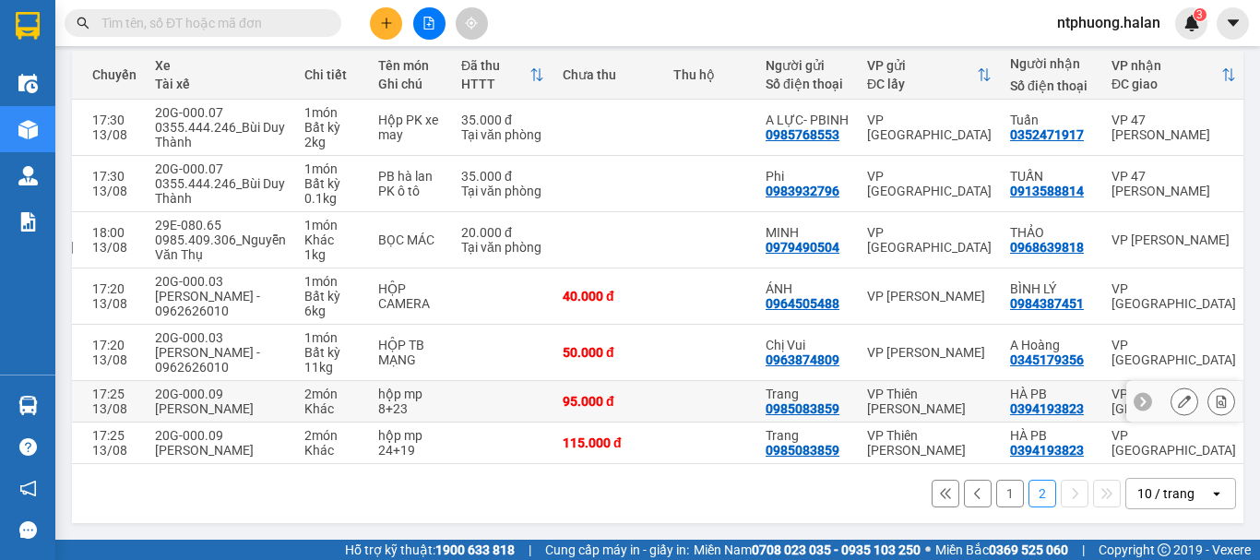
scroll to position [125, 0]
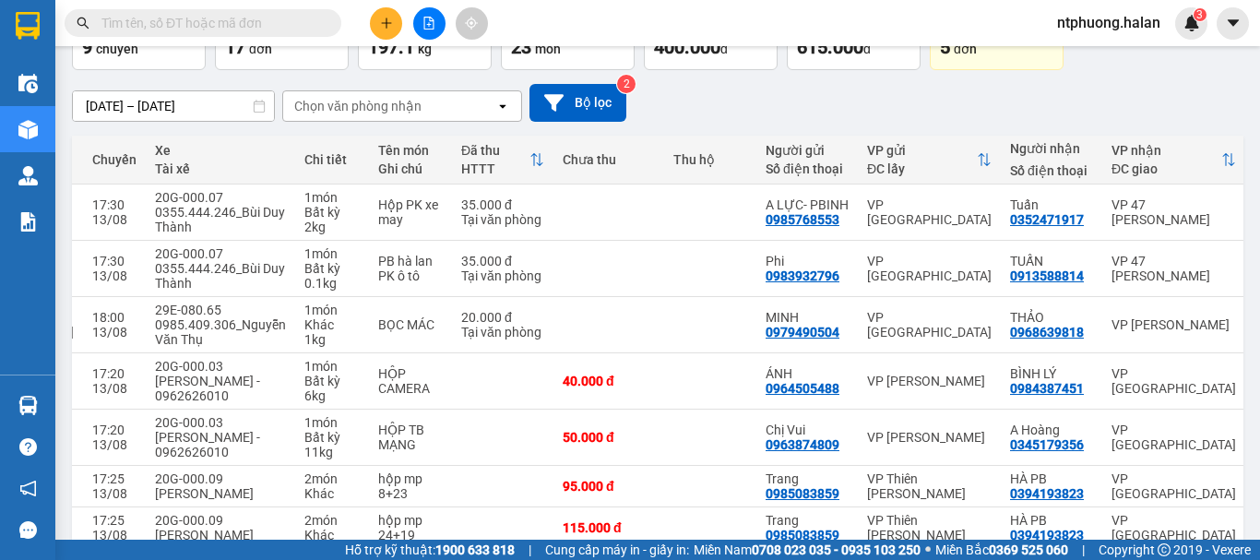
click at [253, 27] on input "text" at bounding box center [210, 23] width 218 height 20
